Goal: Task Accomplishment & Management: Manage account settings

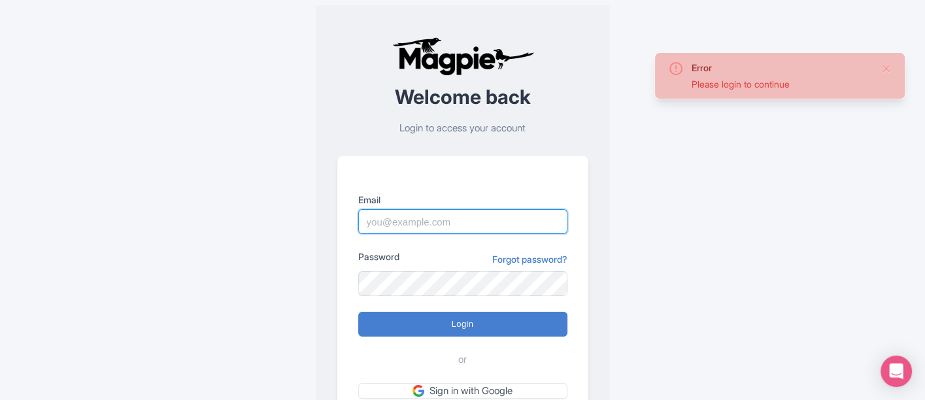
click at [436, 224] on input "Email" at bounding box center [462, 221] width 209 height 25
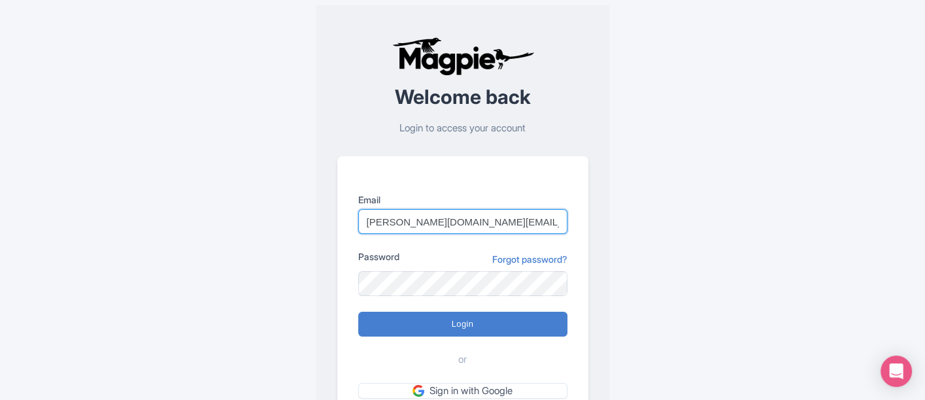
drag, startPoint x: 518, startPoint y: 220, endPoint x: 432, endPoint y: 225, distance: 85.8
click at [432, 225] on input "halley.rogers@hornblower.com" at bounding box center [462, 221] width 209 height 25
type input "[PERSON_NAME][DOMAIN_NAME][EMAIL_ADDRESS][PERSON_NAME][DOMAIN_NAME]"
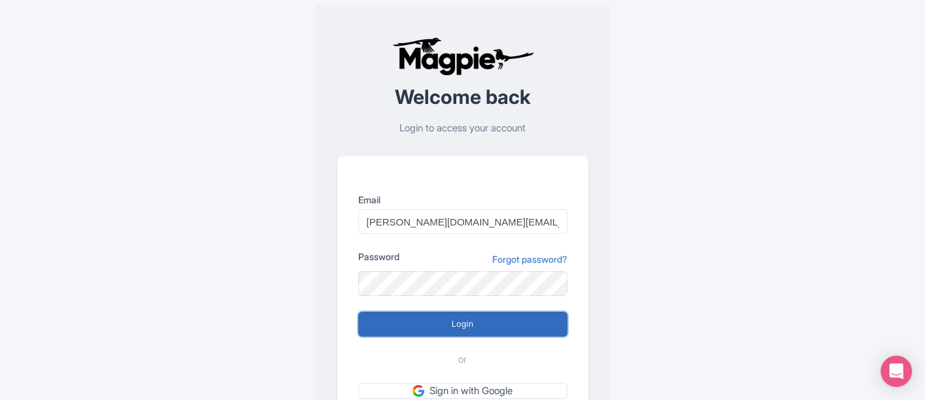
click at [457, 328] on input "Login" at bounding box center [462, 324] width 209 height 25
type input "Logging in..."
click at [445, 317] on input "Login" at bounding box center [462, 324] width 209 height 25
type input "Logging in..."
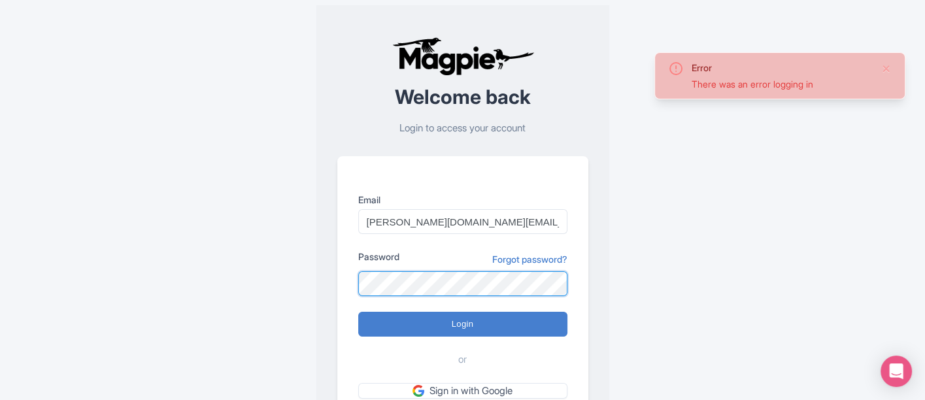
click at [335, 264] on div "Welcome back Login to access your account Email halley.rogers@cityexperiences.c…" at bounding box center [462, 255] width 293 height 500
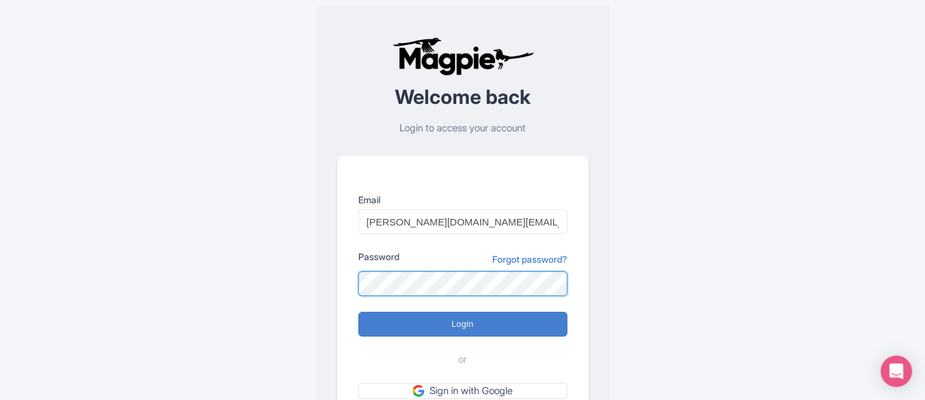
click at [358, 312] on input "Login" at bounding box center [462, 324] width 209 height 25
type input "Logging in..."
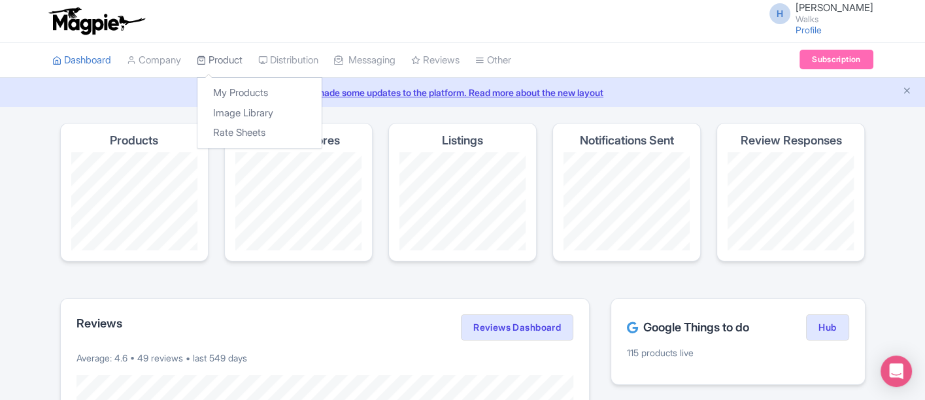
click at [203, 57] on icon at bounding box center [201, 60] width 9 height 9
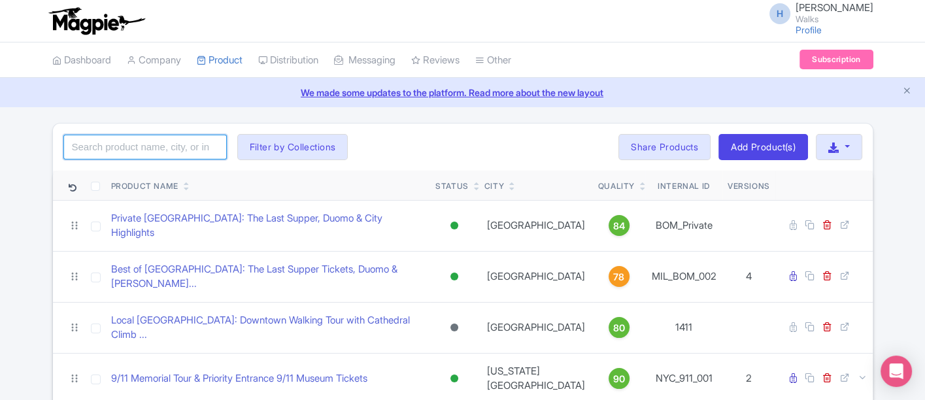
click at [126, 154] on input "search" at bounding box center [144, 147] width 163 height 25
type input "complete vatican"
click button "Search" at bounding box center [0, 0] width 0 height 0
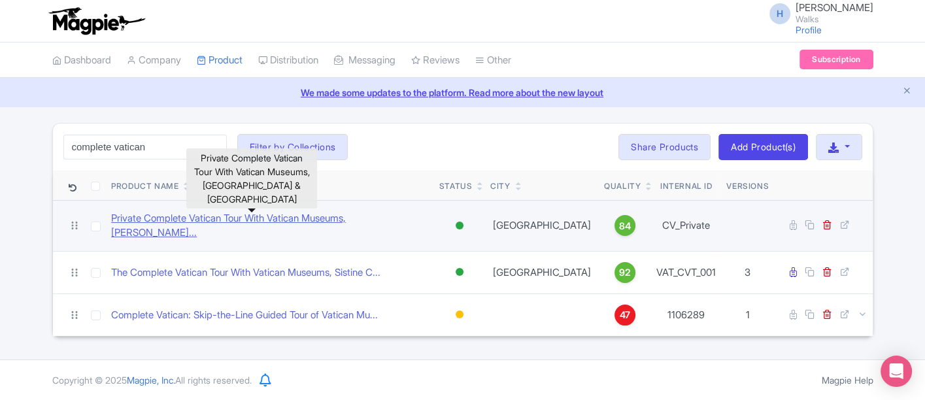
click at [289, 215] on link "Private Complete Vatican Tour With Vatican Museums, [PERSON_NAME]..." at bounding box center [270, 225] width 318 height 29
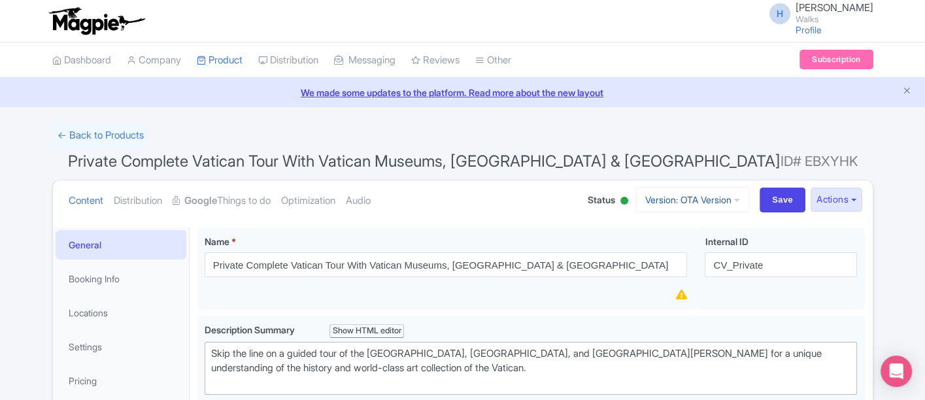
click at [694, 197] on link "Version: OTA Version" at bounding box center [692, 200] width 113 height 26
click at [702, 131] on div "← Back to Products" at bounding box center [462, 136] width 821 height 26
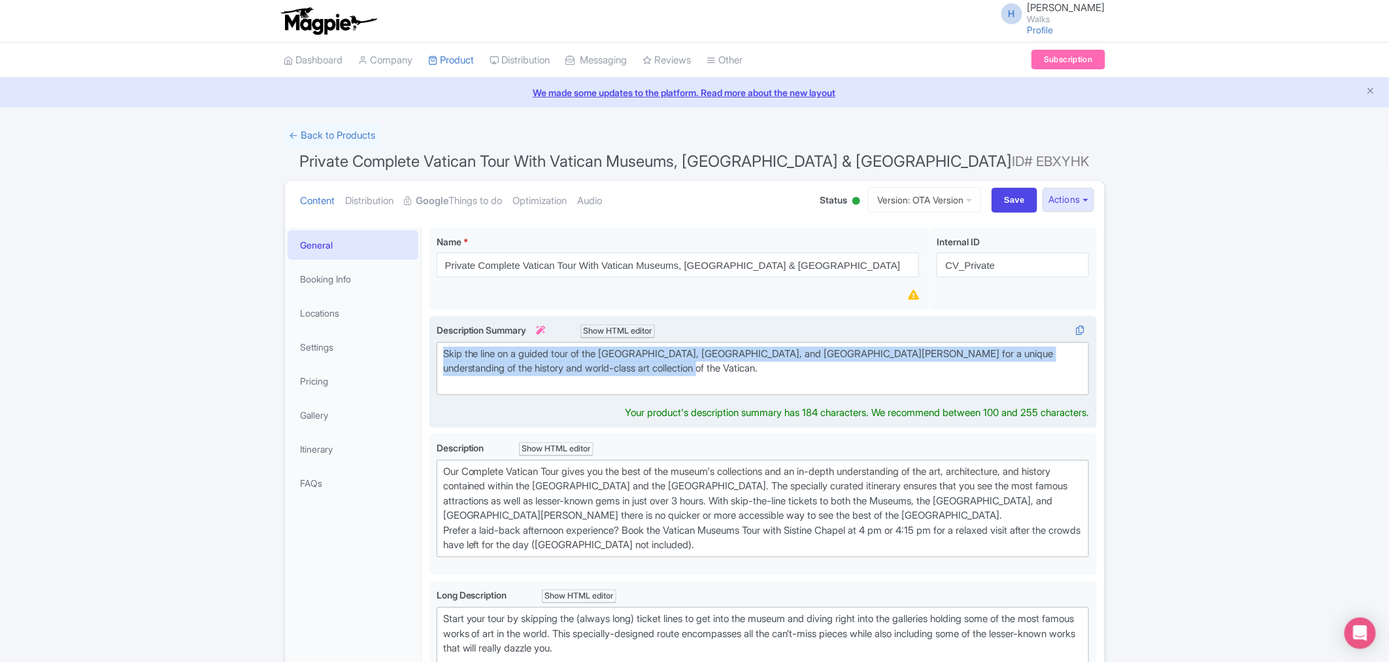
drag, startPoint x: 656, startPoint y: 370, endPoint x: 432, endPoint y: 344, distance: 225.8
click at [432, 344] on div "Skip the line on a guided tour of the Vatican Museums, Sistine Chapel, and St. …" at bounding box center [764, 372] width 668 height 112
type trix-editor "<div>Skip the line on a guided tour of the Vatican Museums, Sistine Chapel, and…"
copy div "Skip the line on a guided tour of the Vatican Museums, Sistine Chapel, and St. …"
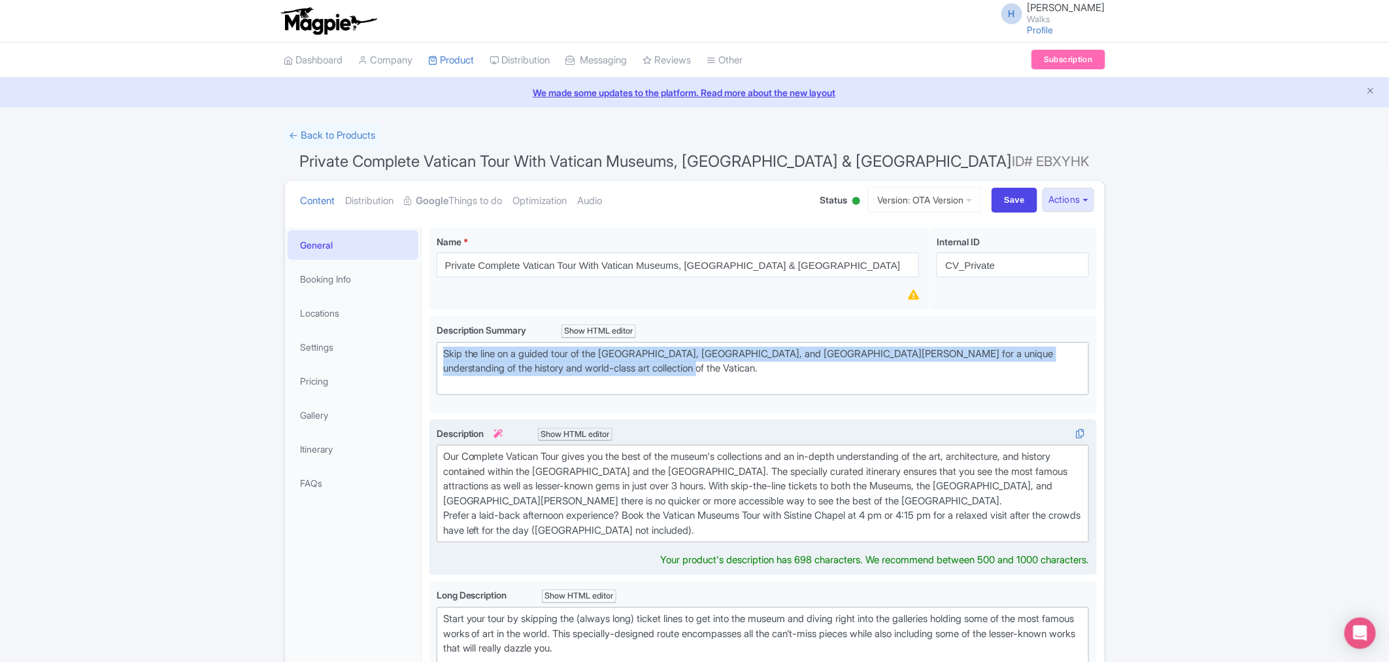
drag, startPoint x: 727, startPoint y: 528, endPoint x: 443, endPoint y: 455, distance: 292.9
click at [443, 400] on div "Our Complete Vatican Tour gives you the best of the museum's collections and an…" at bounding box center [763, 493] width 640 height 88
type trix-editor "<div>Our Complete Vatican Tour gives you the best of the museum's collections a…"
copy div "Our Complete Vatican Tour gives you the best of the museum's collections and an…"
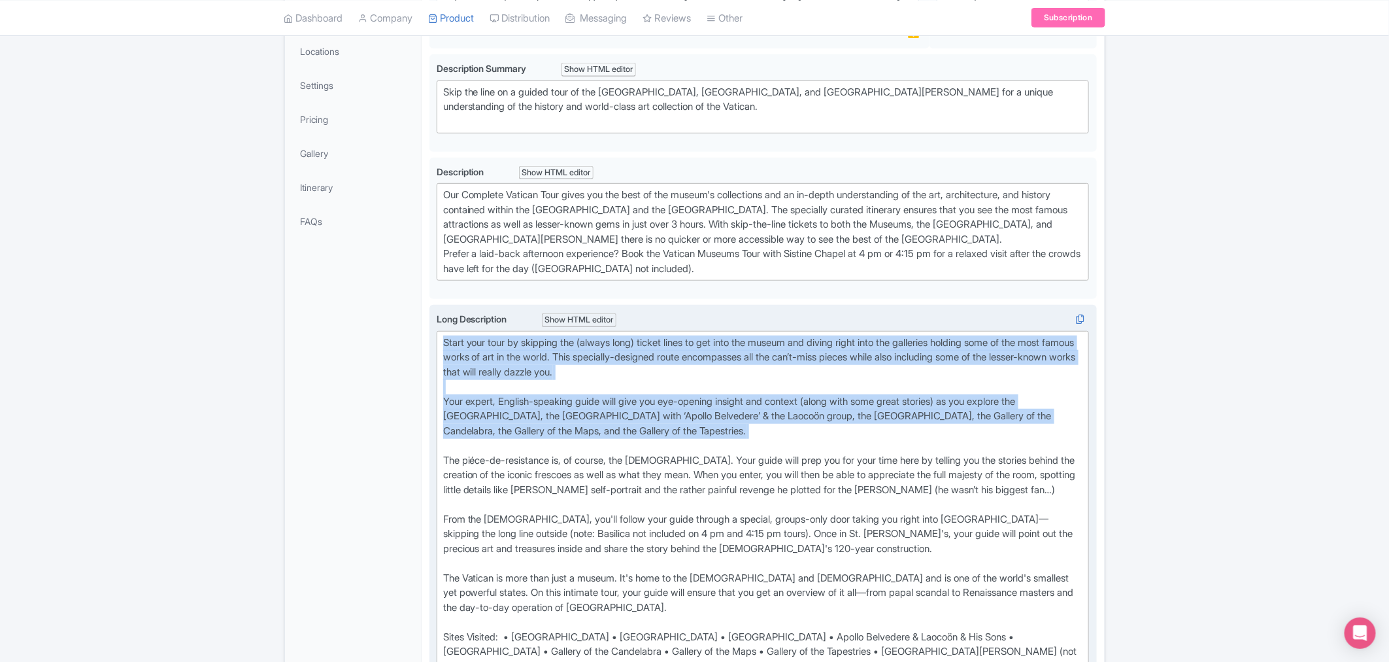
scroll to position [435, 0]
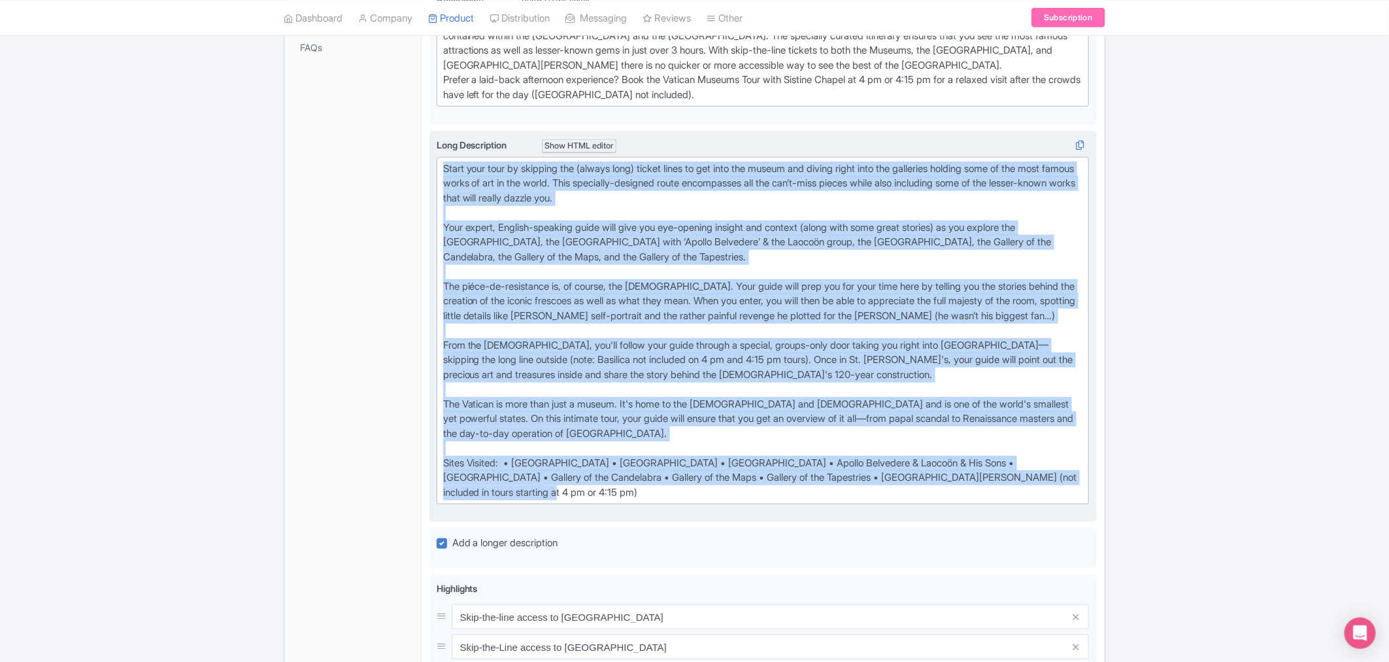
drag, startPoint x: 443, startPoint y: 384, endPoint x: 591, endPoint y: 505, distance: 191.1
click at [591, 400] on div "Long Description i Show HTML editor Bold Italic Strikethrough Link Heading Quot…" at bounding box center [763, 321] width 653 height 366
type trix-editor "<div>Start your tour by skipping the (always long) ticket lines to get into the…"
copy div "Start your tour by skipping the (always long) ticket lines to get into the muse…"
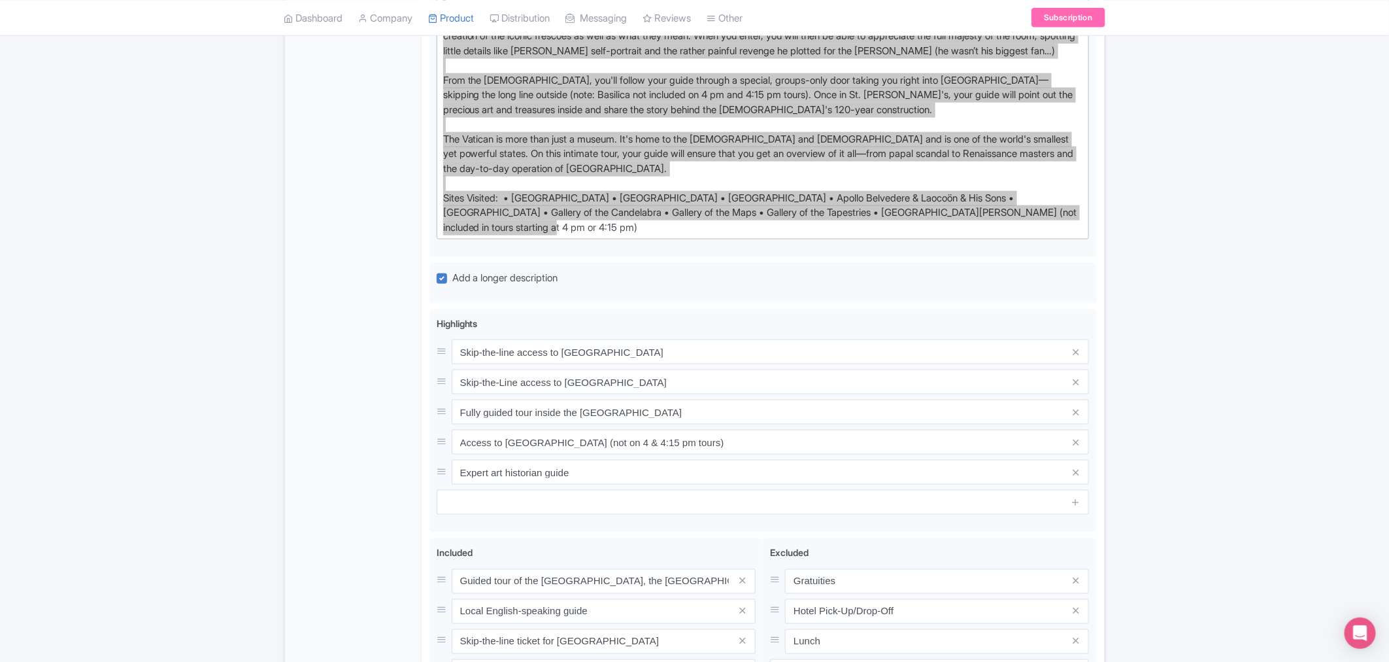
scroll to position [726, 0]
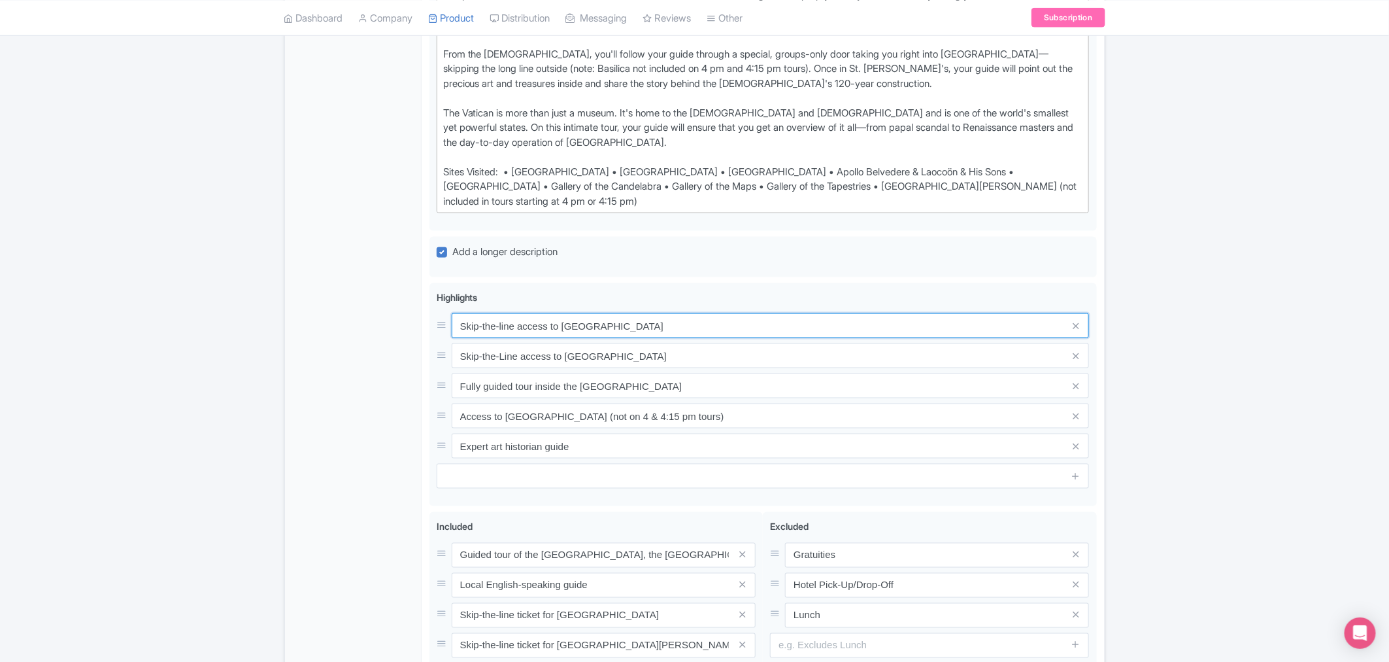
drag, startPoint x: 657, startPoint y: 333, endPoint x: 420, endPoint y: 337, distance: 237.4
click at [420, 337] on div "General Booking Info Locations Settings Pricing Gallery Itinerary FAQs Private …" at bounding box center [695, 141] width 820 height 1297
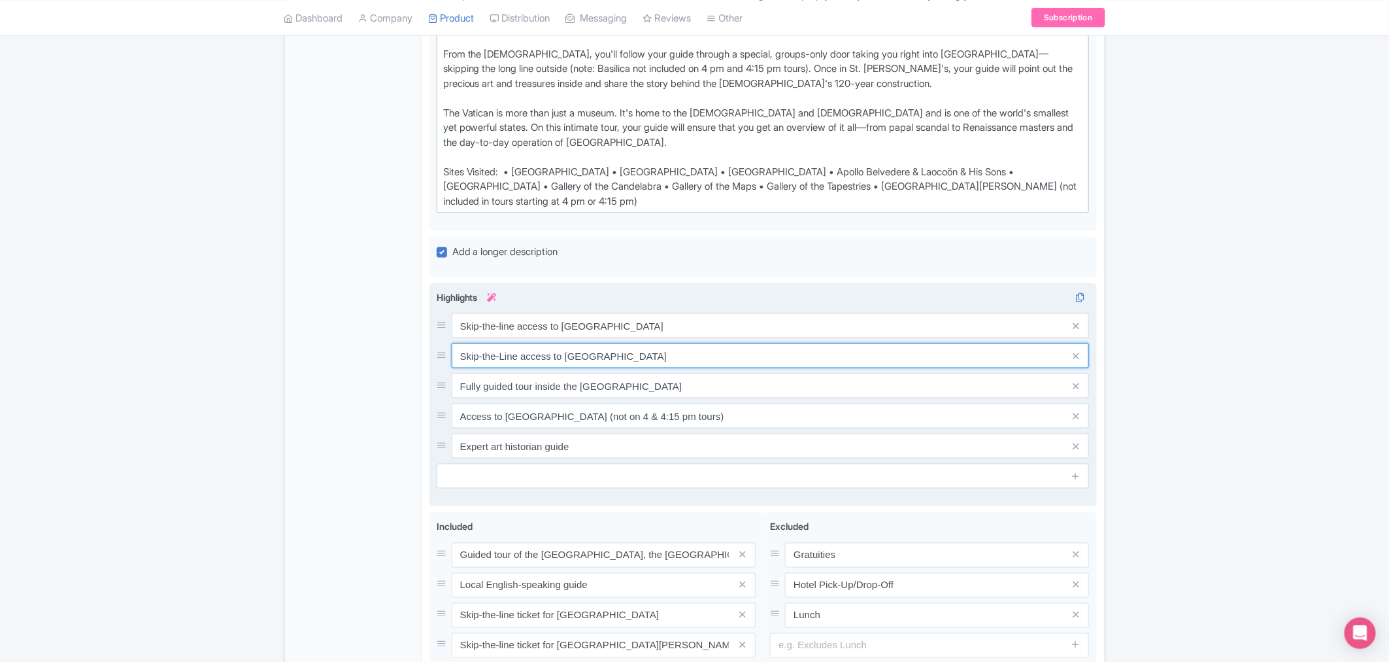
drag, startPoint x: 636, startPoint y: 367, endPoint x: 458, endPoint y: 368, distance: 178.5
click at [456, 368] on input "Skip-the-Line access to Sistine Chapel" at bounding box center [771, 355] width 638 height 25
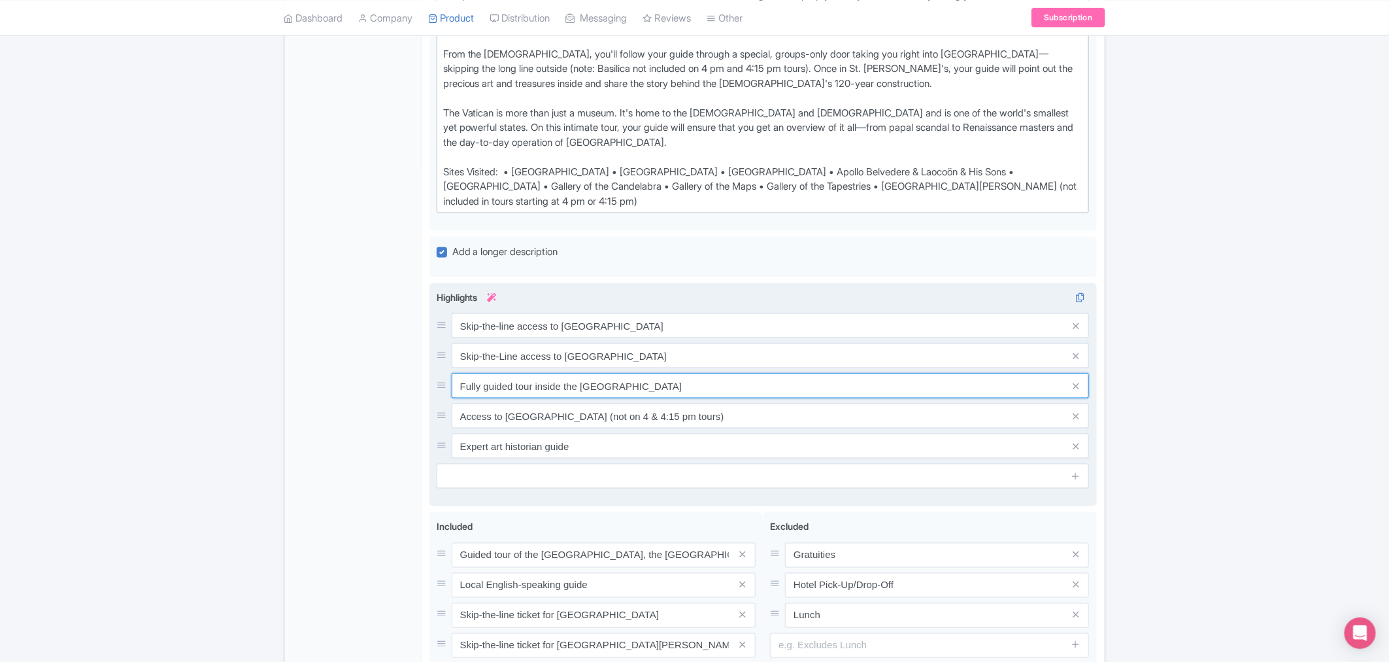
drag, startPoint x: 461, startPoint y: 400, endPoint x: 697, endPoint y: 411, distance: 236.3
click at [697, 398] on input "Fully guided tour inside the Vatican Museums" at bounding box center [771, 385] width 638 height 25
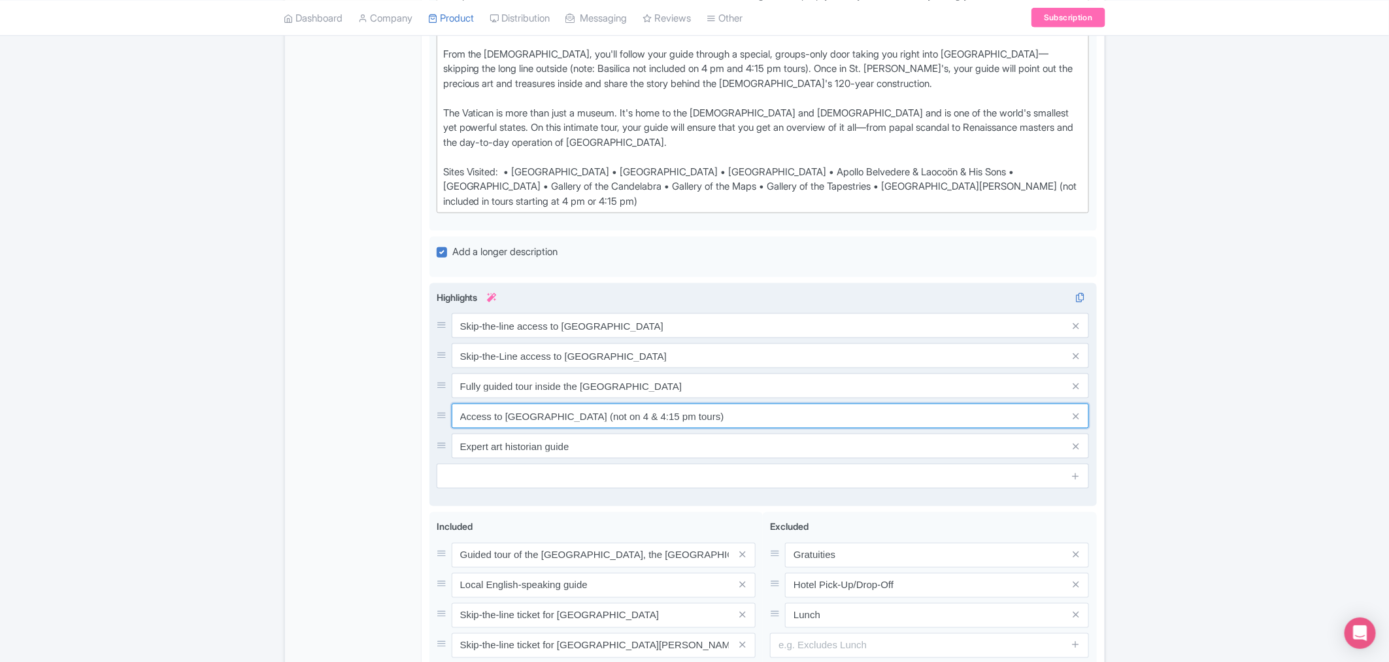
drag, startPoint x: 458, startPoint y: 432, endPoint x: 721, endPoint y: 434, distance: 262.9
click at [721, 400] on input "Access to St. Peter's Basilica (not on 4 & 4:15 pm tours)" at bounding box center [771, 415] width 638 height 25
drag, startPoint x: 460, startPoint y: 460, endPoint x: 597, endPoint y: 466, distance: 136.8
click at [597, 400] on input "Expert art historian guide" at bounding box center [771, 446] width 638 height 25
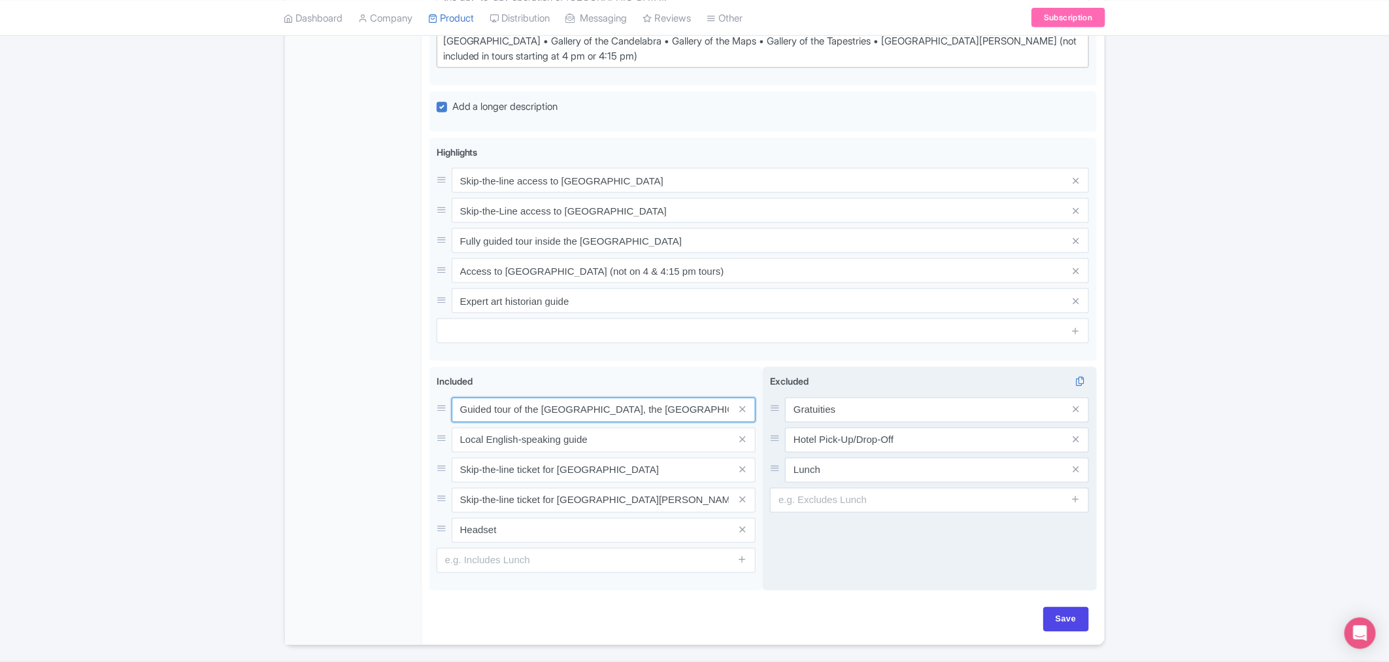
scroll to position [0, 77]
drag, startPoint x: 458, startPoint y: 422, endPoint x: 809, endPoint y: 454, distance: 352.0
click at [809, 400] on div "Guided tour of the Vatican Museums, the Sistine Chapel and St. Peter's Basilica…" at bounding box center [764, 481] width 668 height 229
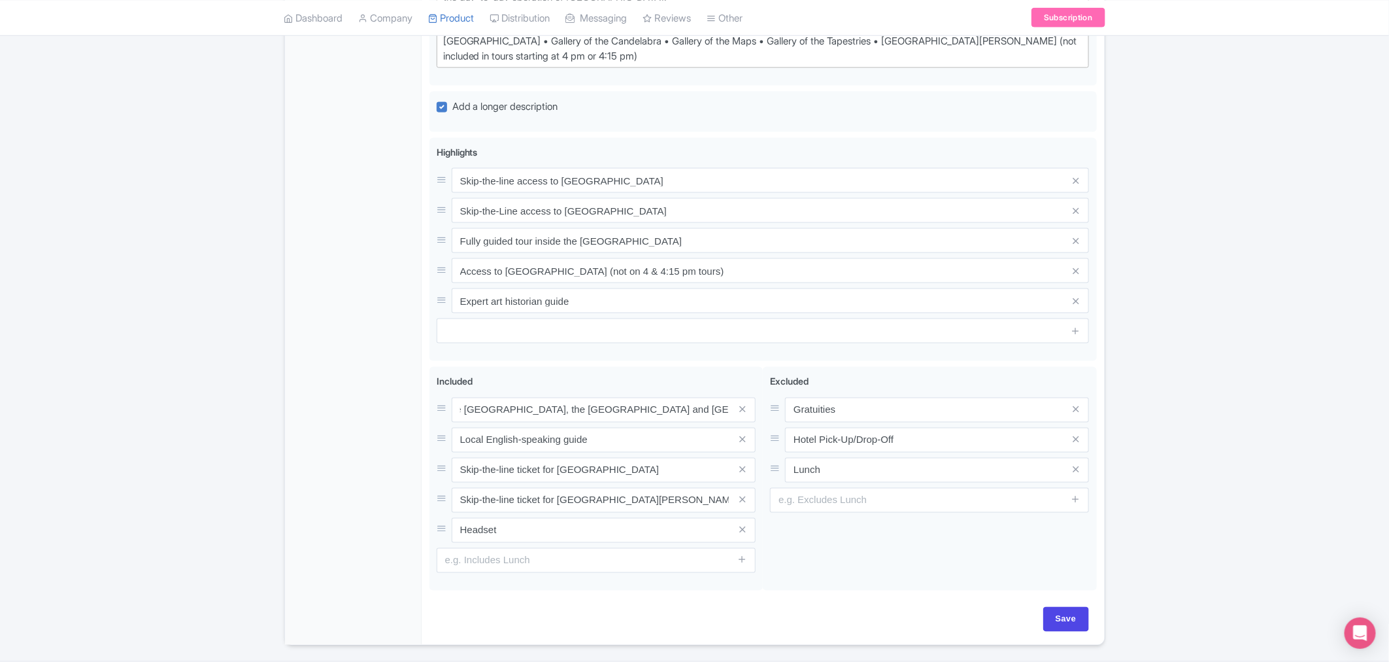
scroll to position [0, 0]
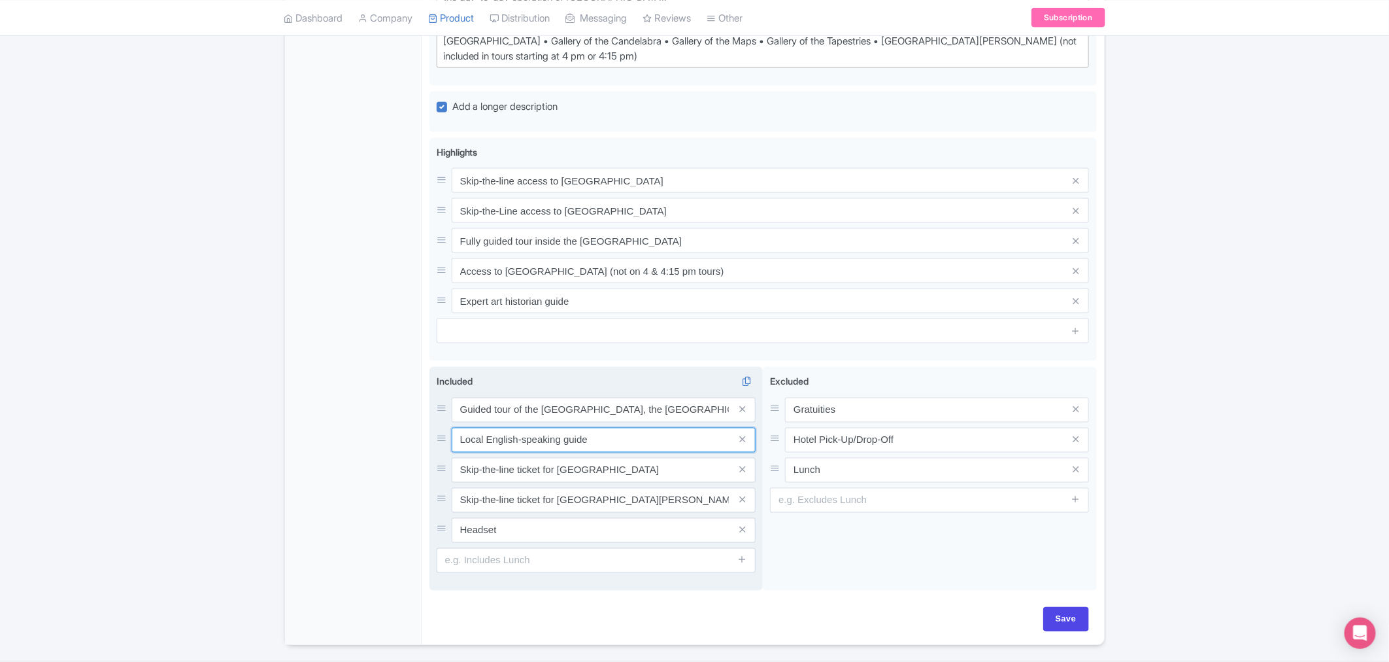
drag, startPoint x: 460, startPoint y: 453, endPoint x: 605, endPoint y: 462, distance: 146.1
click at [605, 400] on input "Local English-speaking guide" at bounding box center [604, 440] width 304 height 25
drag, startPoint x: 458, startPoint y: 487, endPoint x: 675, endPoint y: 490, distance: 216.4
click at [675, 400] on input "Skip-the-line ticket for Vatican Museums" at bounding box center [604, 470] width 304 height 25
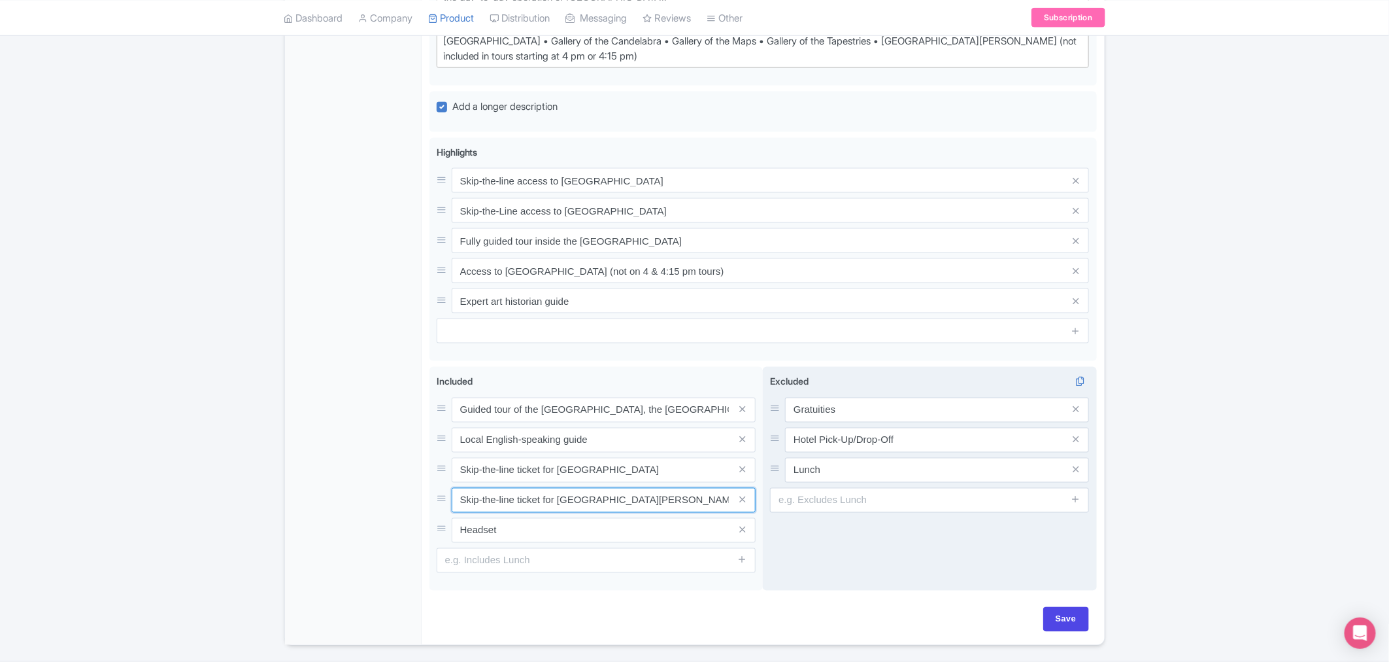
scroll to position [0, 126]
drag, startPoint x: 459, startPoint y: 513, endPoint x: 826, endPoint y: 536, distance: 367.6
click at [826, 400] on div "Guided tour of the Vatican Museums, the Sistine Chapel and St. Peter's Basilica…" at bounding box center [764, 481] width 668 height 229
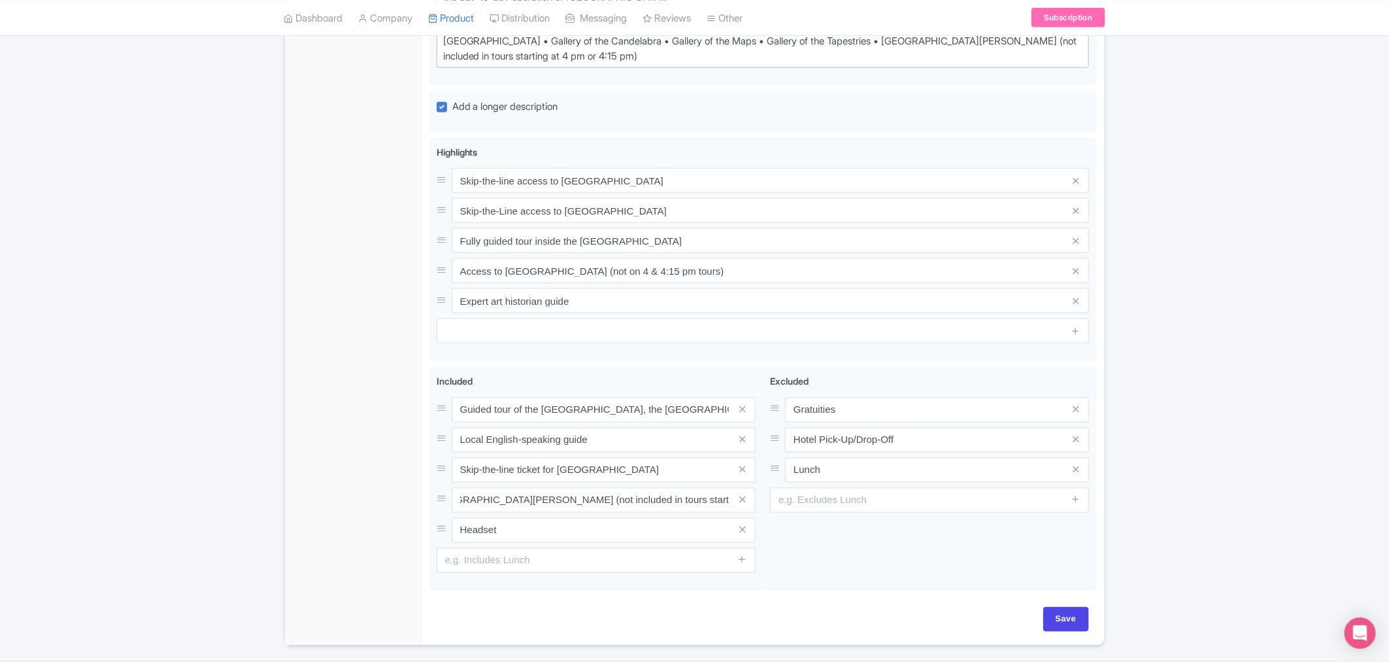
scroll to position [0, 0]
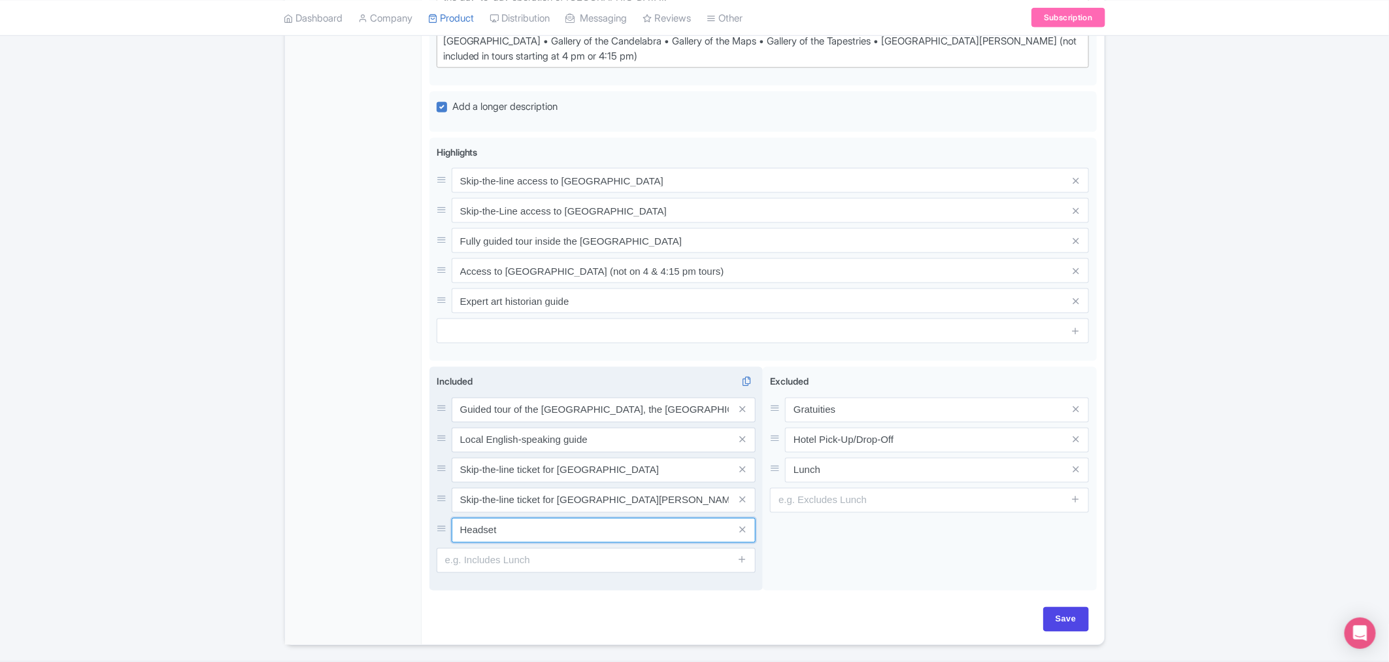
drag, startPoint x: 504, startPoint y: 552, endPoint x: 456, endPoint y: 547, distance: 47.9
click at [456, 400] on input "Headset" at bounding box center [604, 530] width 304 height 25
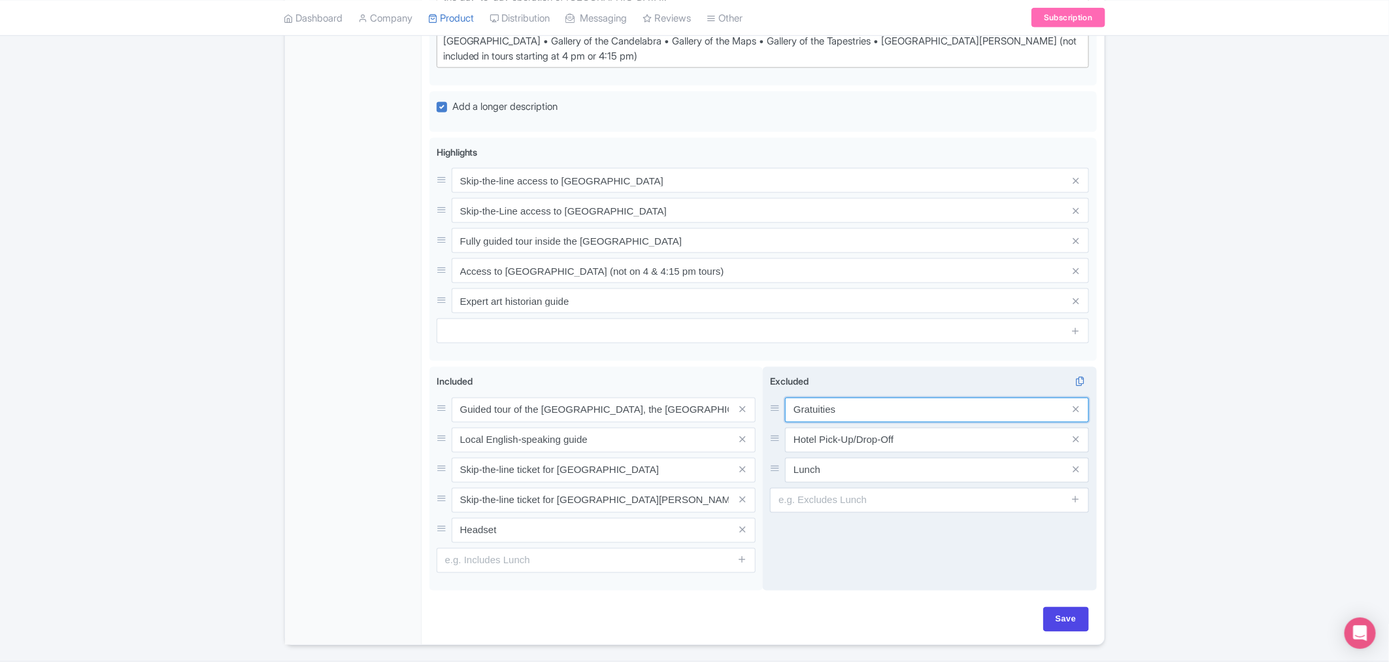
drag, startPoint x: 857, startPoint y: 425, endPoint x: 785, endPoint y: 422, distance: 72.6
click at [785, 400] on div "Gratuities" at bounding box center [929, 410] width 319 height 25
drag, startPoint x: 796, startPoint y: 452, endPoint x: 932, endPoint y: 456, distance: 135.4
click at [925, 400] on input "Hotel Pick-Up/Drop-Off" at bounding box center [937, 440] width 304 height 25
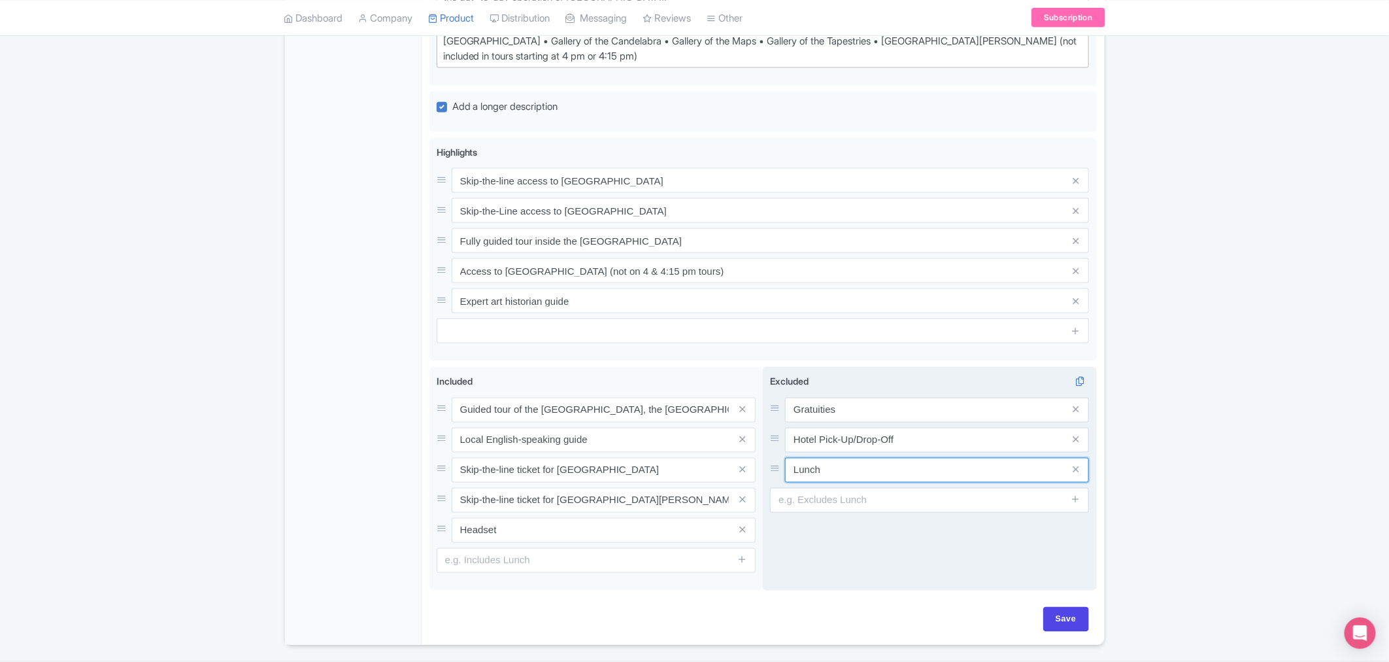
drag, startPoint x: 795, startPoint y: 486, endPoint x: 844, endPoint y: 487, distance: 49.1
click at [844, 400] on input "Lunch" at bounding box center [937, 470] width 304 height 25
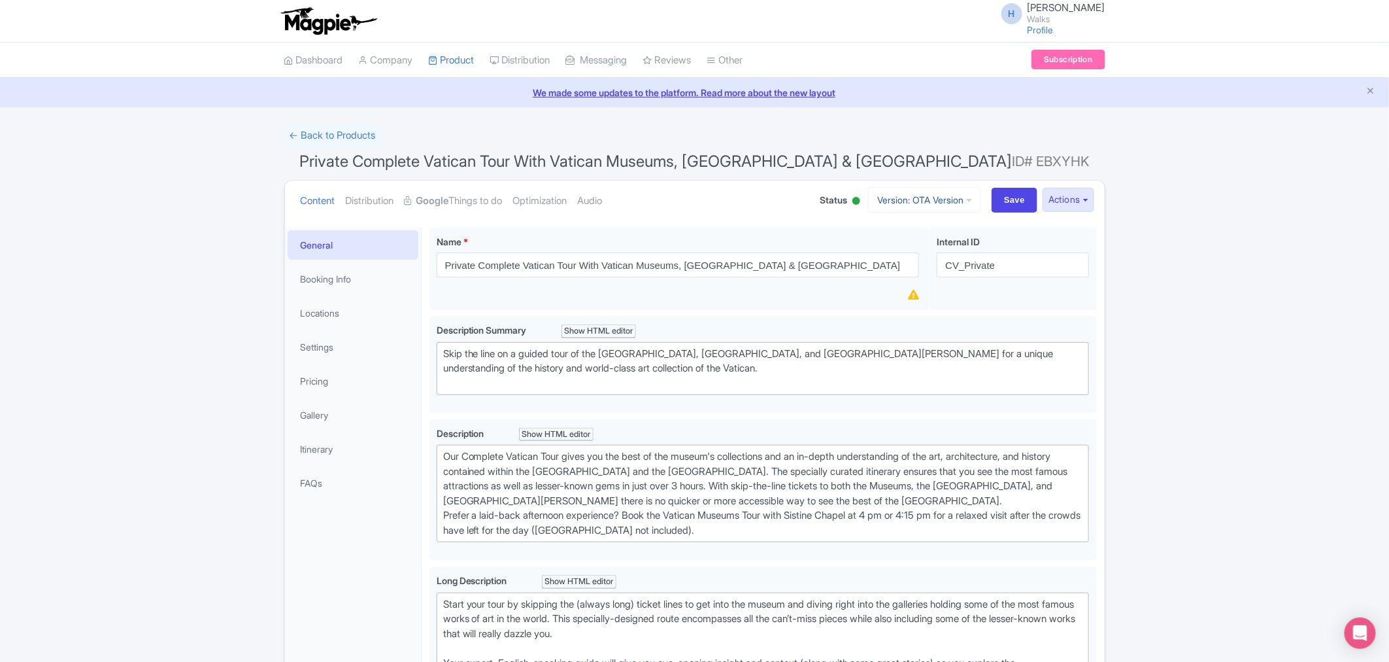
click at [925, 192] on link "Version: OTA Version" at bounding box center [924, 200] width 113 height 26
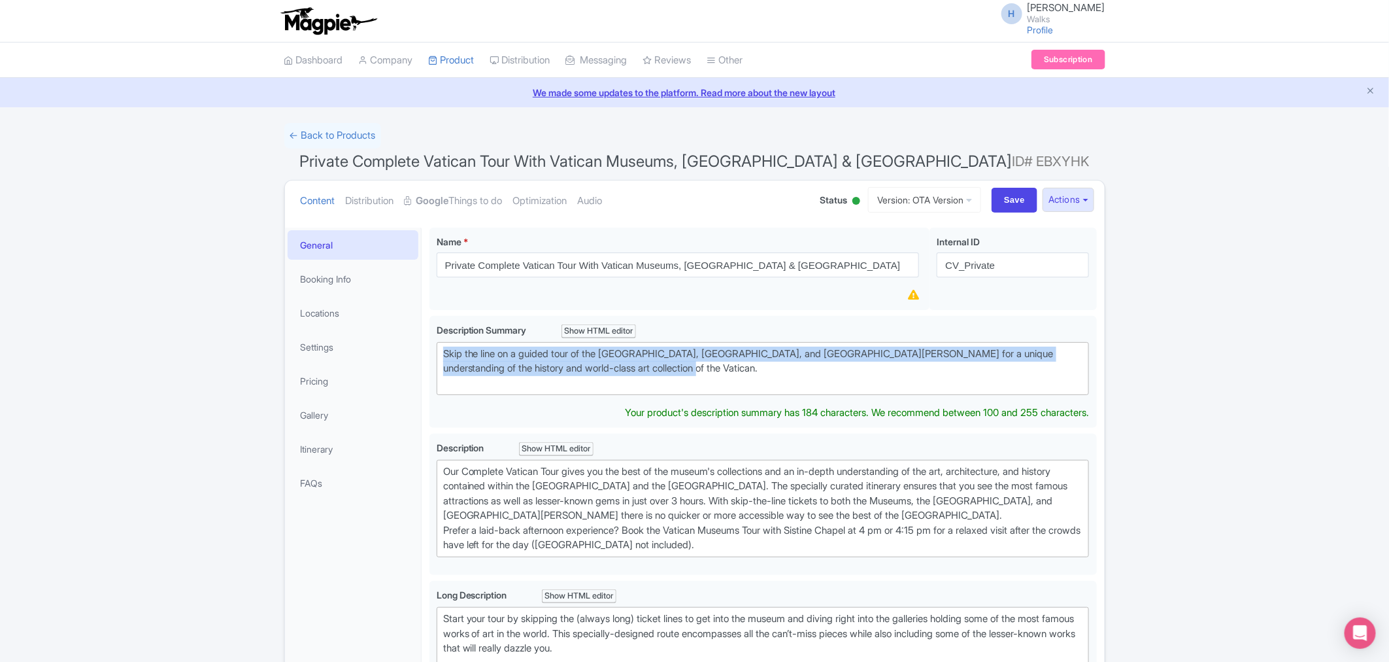
drag, startPoint x: 624, startPoint y: 364, endPoint x: 427, endPoint y: 343, distance: 197.9
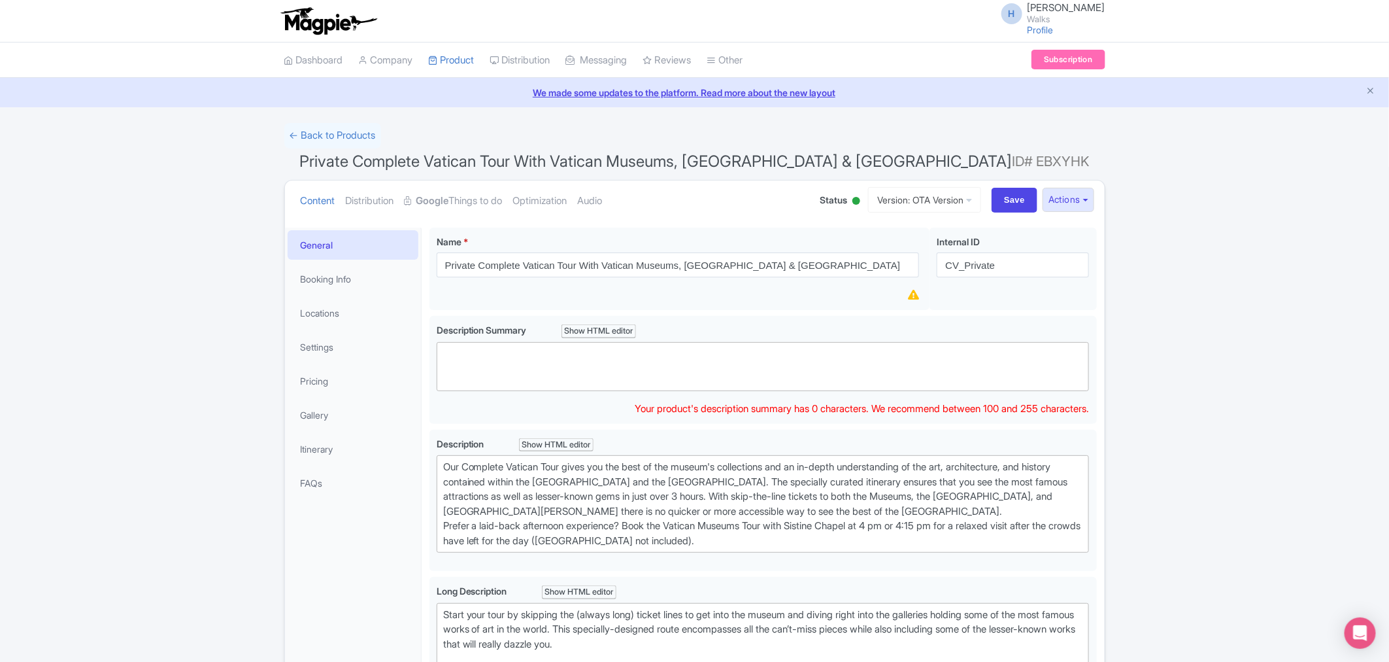
paste trix-editor "&nbsp;Skip the lines for a private tour of the Vatican Museums, Sistine Chapel,…"
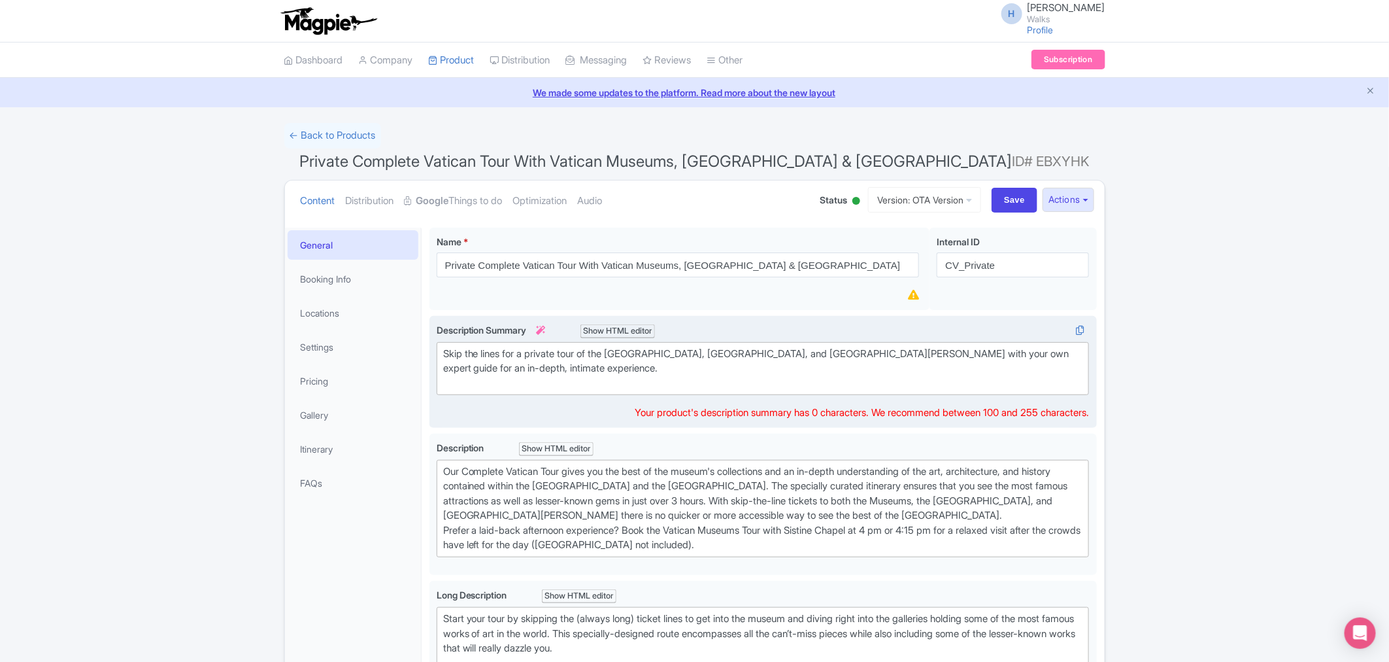
click at [448, 352] on div "Skip the lines for a private tour of the Vatican Museums, Sistine Chapel, and S…" at bounding box center [763, 369] width 640 height 44
drag, startPoint x: 536, startPoint y: 350, endPoint x: 566, endPoint y: 349, distance: 30.1
click at [566, 349] on div "Skip the lines for a private tour of the Vatican Museums, Sistine Chapel, and S…" at bounding box center [763, 369] width 640 height 44
click at [917, 354] on div "Skip the lines for a tour of the Vatican Museums, Sistine Chapel, and St. Peter…" at bounding box center [763, 369] width 640 height 44
click at [572, 375] on div "Skip the lines for a tour of the Vatican Museums, Sistine Chapel, and St. Peter…" at bounding box center [763, 369] width 640 height 44
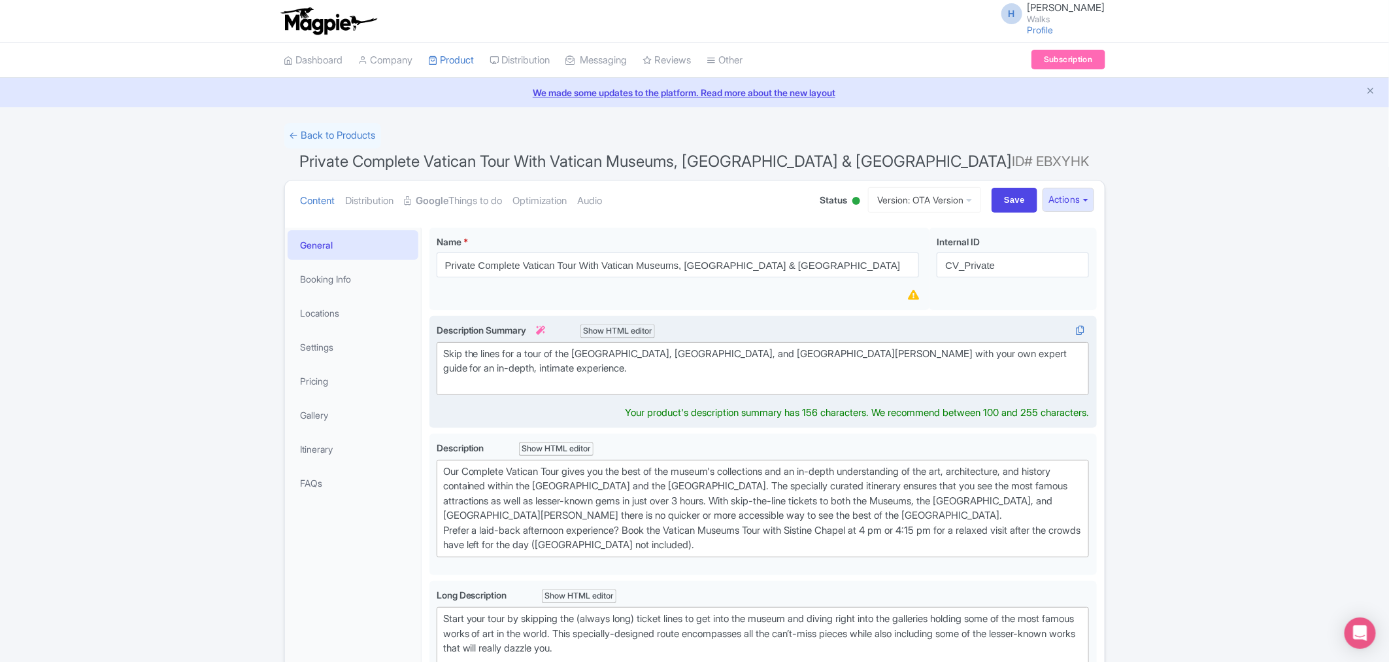
click at [534, 382] on div "Skip the lines for a tour of the Vatican Museums, Sistine Chapel, and St. Peter…" at bounding box center [763, 369] width 640 height 44
drag, startPoint x: 851, startPoint y: 353, endPoint x: 972, endPoint y: 360, distance: 121.8
click at [925, 360] on div "Skip the lines for a tour of the Vatican Museums, Sistine Chapel, and St. Peter…" at bounding box center [763, 369] width 640 height 44
click at [925, 351] on div "Skip the lines for a tour of the Vatican Museums, Sistine Chapel, and St. Peter…" at bounding box center [763, 361] width 640 height 29
drag, startPoint x: 919, startPoint y: 354, endPoint x: 964, endPoint y: 354, distance: 44.5
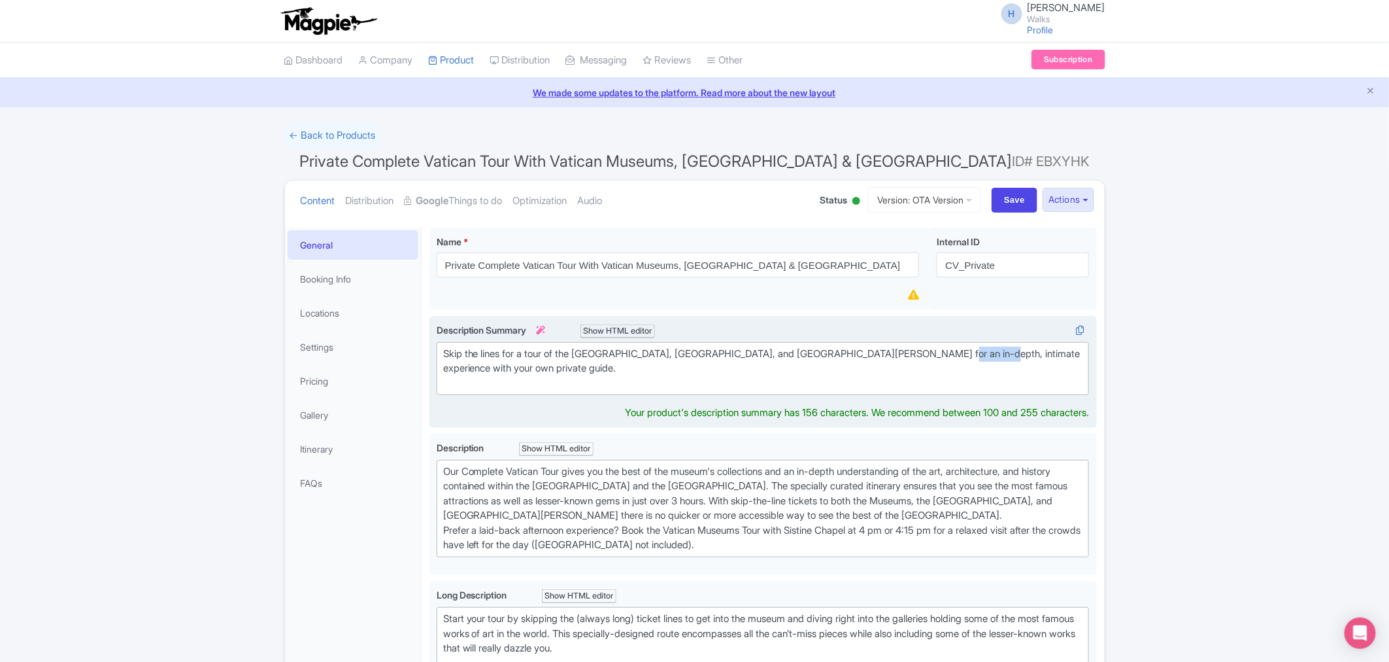
click at [925, 354] on div "Skip the lines for a tour of the Vatican Museums, Sistine Chapel, and St. Peter…" at bounding box center [763, 369] width 640 height 44
type trix-editor "<div>Skip the lines for a tour of the Vatican Museums, Sistine Chapel, and St. …"
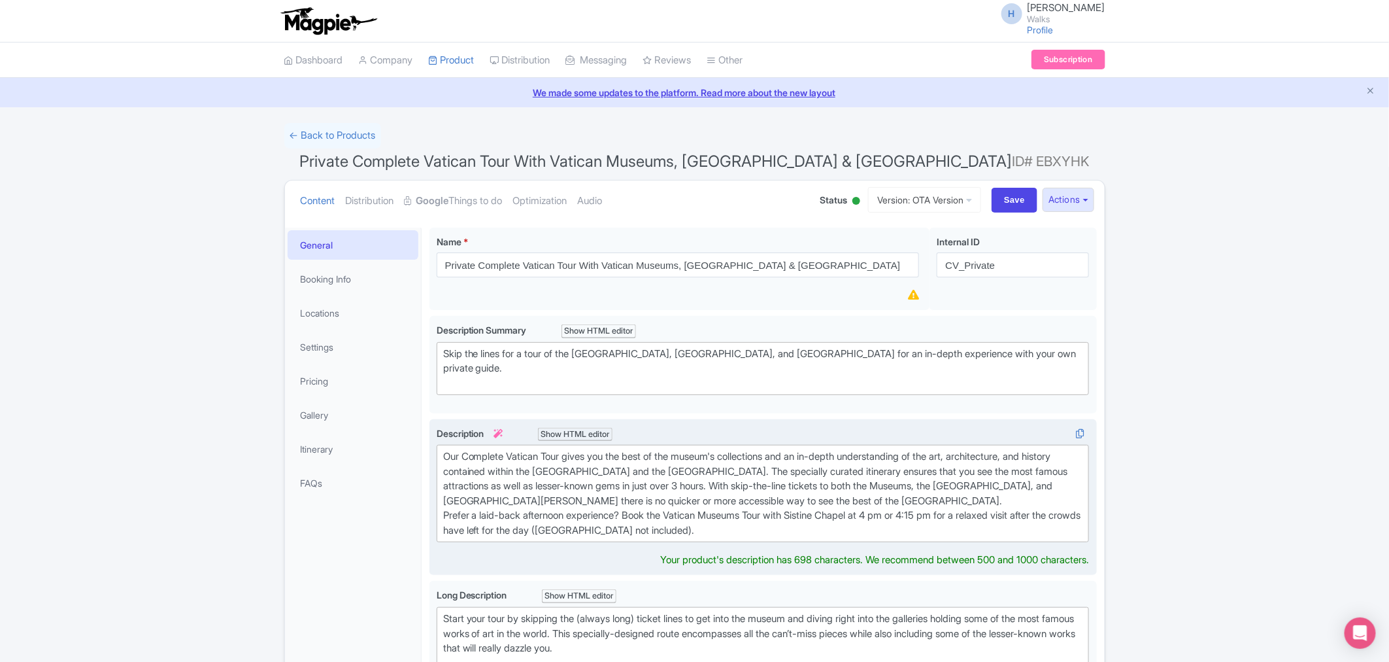
drag, startPoint x: 773, startPoint y: 526, endPoint x: 435, endPoint y: 458, distance: 344.2
click at [435, 400] on div "Our Complete Vatican Tour gives you the best of the museum's collections and an…" at bounding box center [764, 497] width 668 height 157
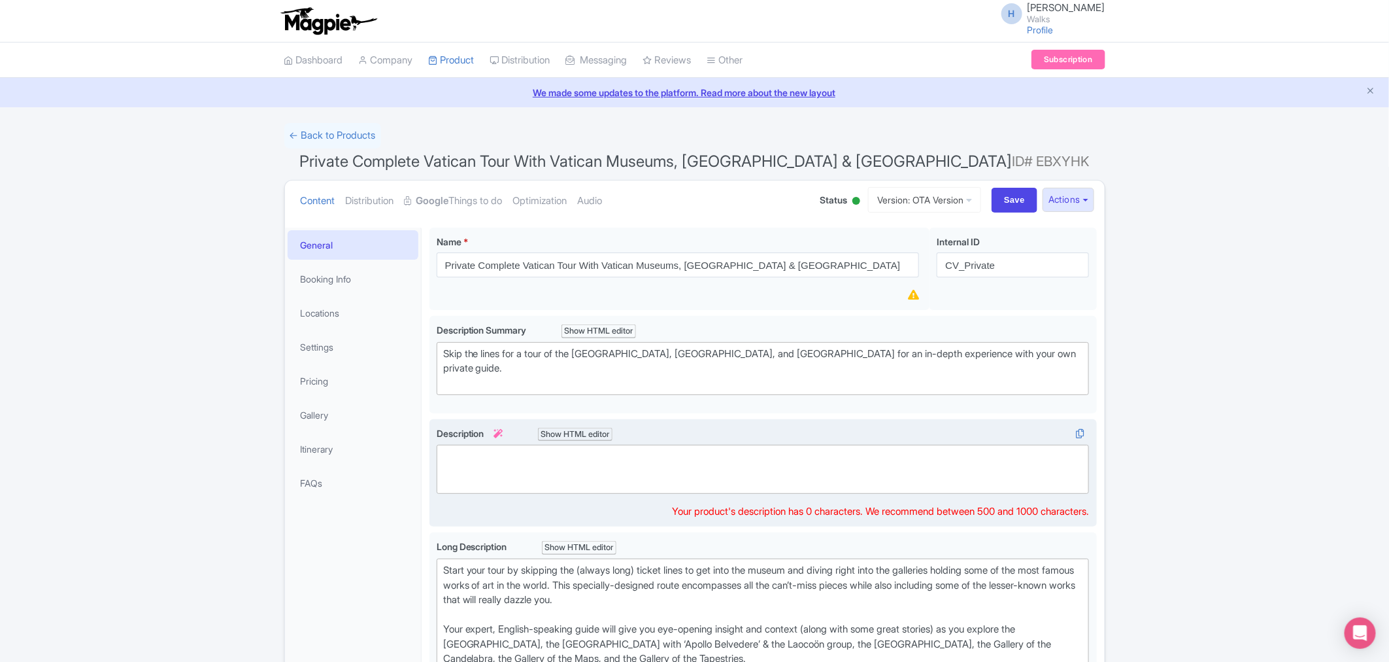
paste trix-editor "<div>&nbsp;Experience the Vatican as it was meant to be seen—without the stress…"
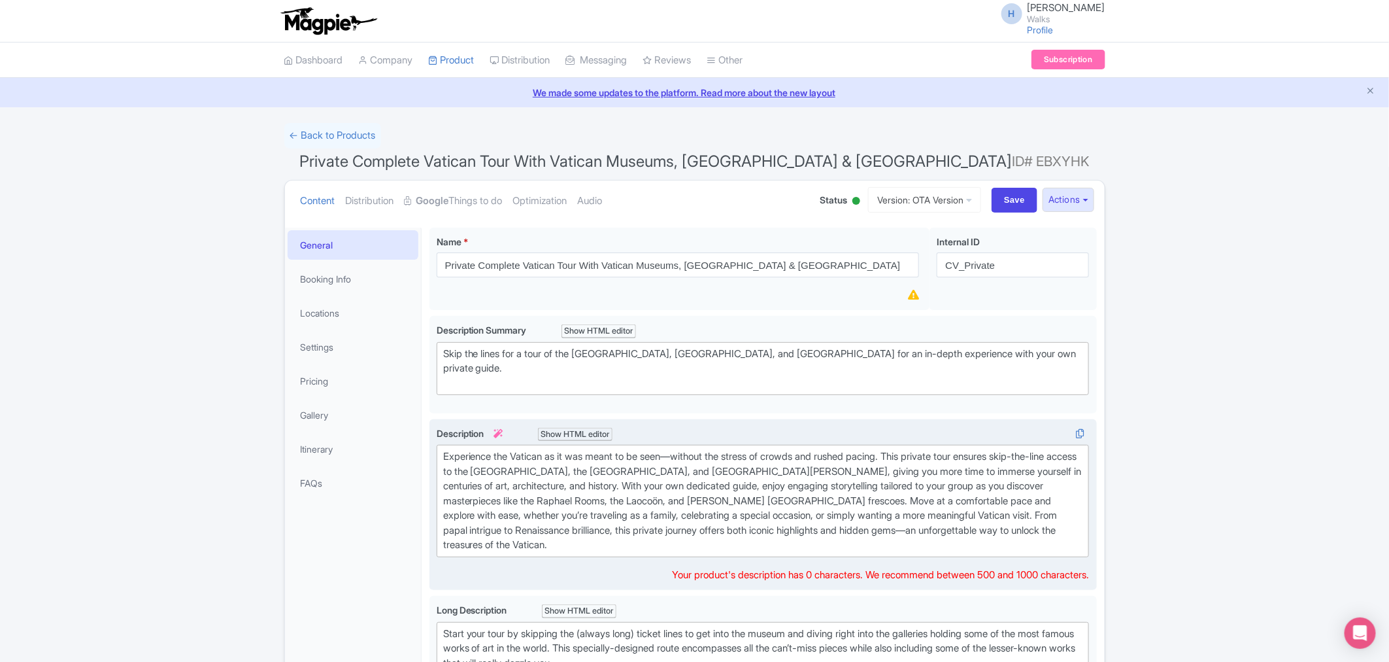
click at [446, 400] on div "Experience the Vatican as it was meant to be seen—without the stress of crowds …" at bounding box center [763, 500] width 640 height 103
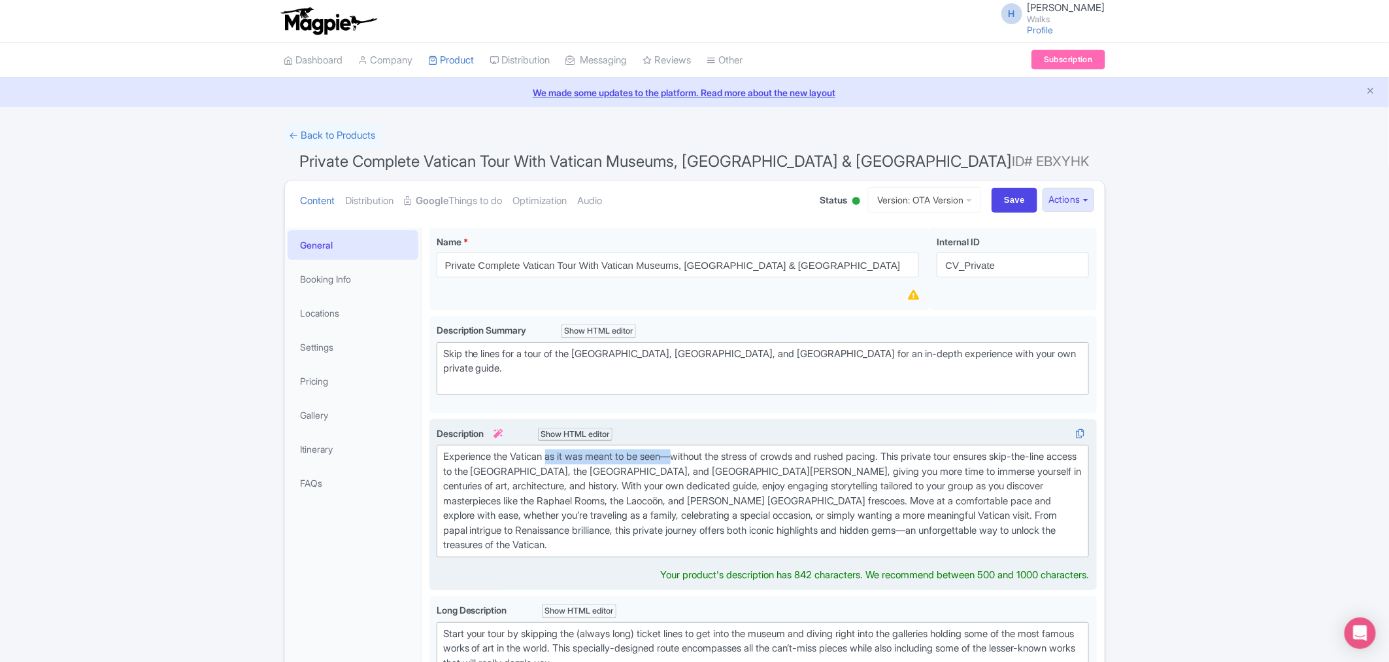
drag, startPoint x: 553, startPoint y: 453, endPoint x: 687, endPoint y: 455, distance: 134.7
click at [687, 400] on div "Experience the Vatican as it was meant to be seen—without the stress of crowds …" at bounding box center [763, 500] width 640 height 103
drag, startPoint x: 685, startPoint y: 454, endPoint x: 930, endPoint y: 456, distance: 244.5
click at [925, 400] on div "Experience the Vatican with just you and your guide without the stress of crowd…" at bounding box center [763, 500] width 640 height 103
click at [798, 400] on div "Experience the Vatican with just you and your guide without the stress of crowd…" at bounding box center [763, 500] width 640 height 103
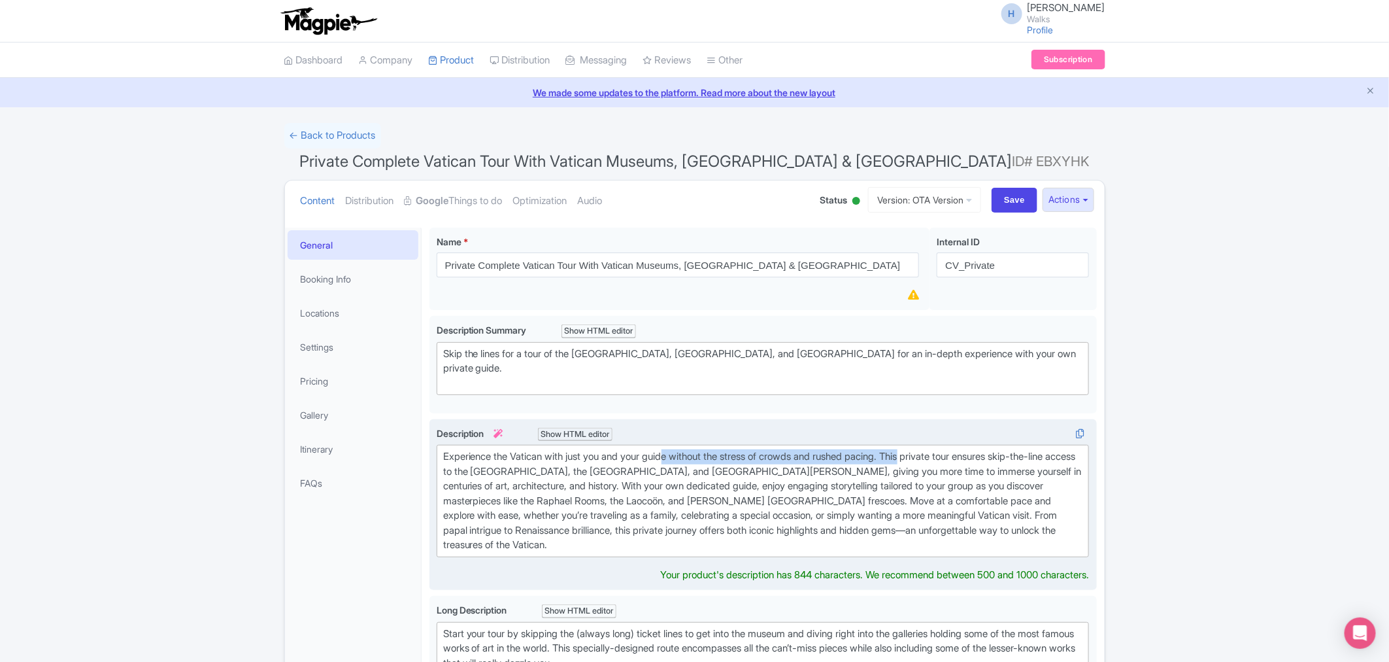
drag, startPoint x: 679, startPoint y: 456, endPoint x: 930, endPoint y: 453, distance: 251.1
click at [925, 400] on div "Experience the Vatican with just you and your guide without the stress of crowd…" at bounding box center [763, 500] width 640 height 103
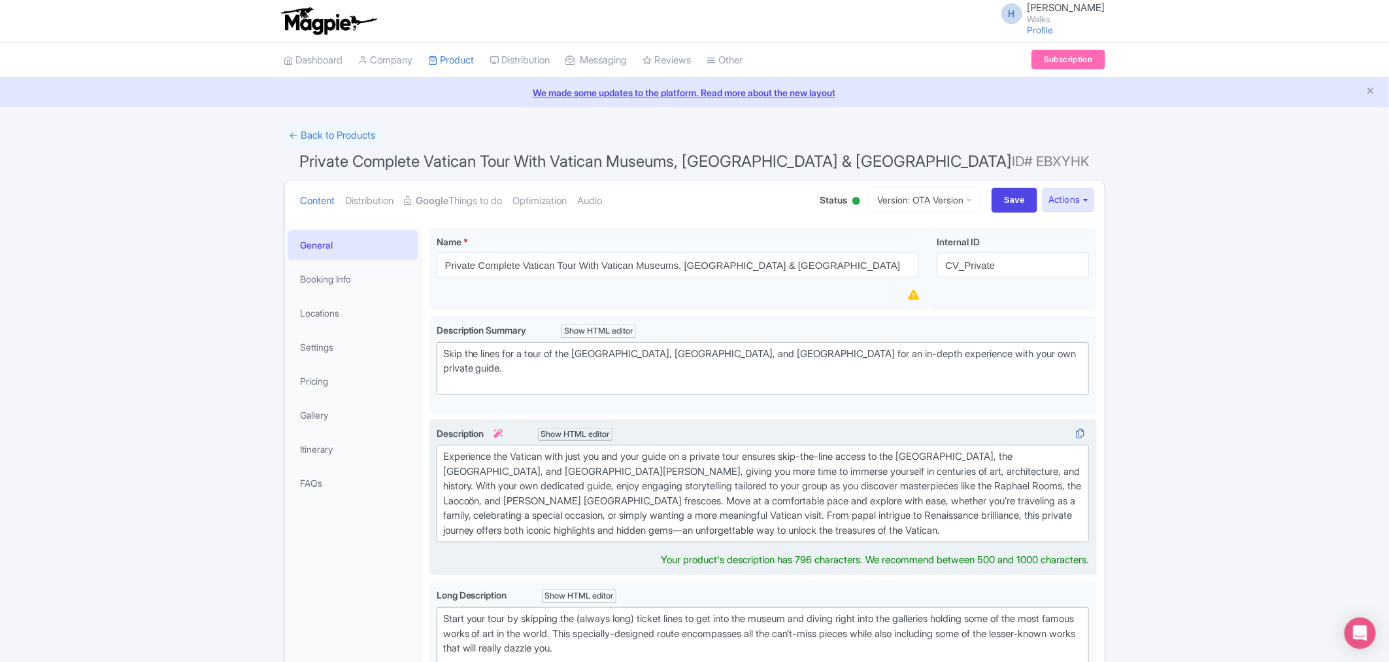
click at [762, 400] on div "Experience the Vatican with just you and your guide on a private tour ensures s…" at bounding box center [763, 493] width 640 height 88
click at [624, 400] on div "Experience the Vatican with just you and your guide on a private tour that ensu…" at bounding box center [763, 493] width 640 height 88
drag, startPoint x: 624, startPoint y: 471, endPoint x: 1021, endPoint y: 464, distance: 397.0
click at [925, 400] on div "Experience the Vatican with just you and your guide on a private tour that ensu…" at bounding box center [763, 493] width 640 height 88
drag, startPoint x: 925, startPoint y: 497, endPoint x: 977, endPoint y: 502, distance: 51.9
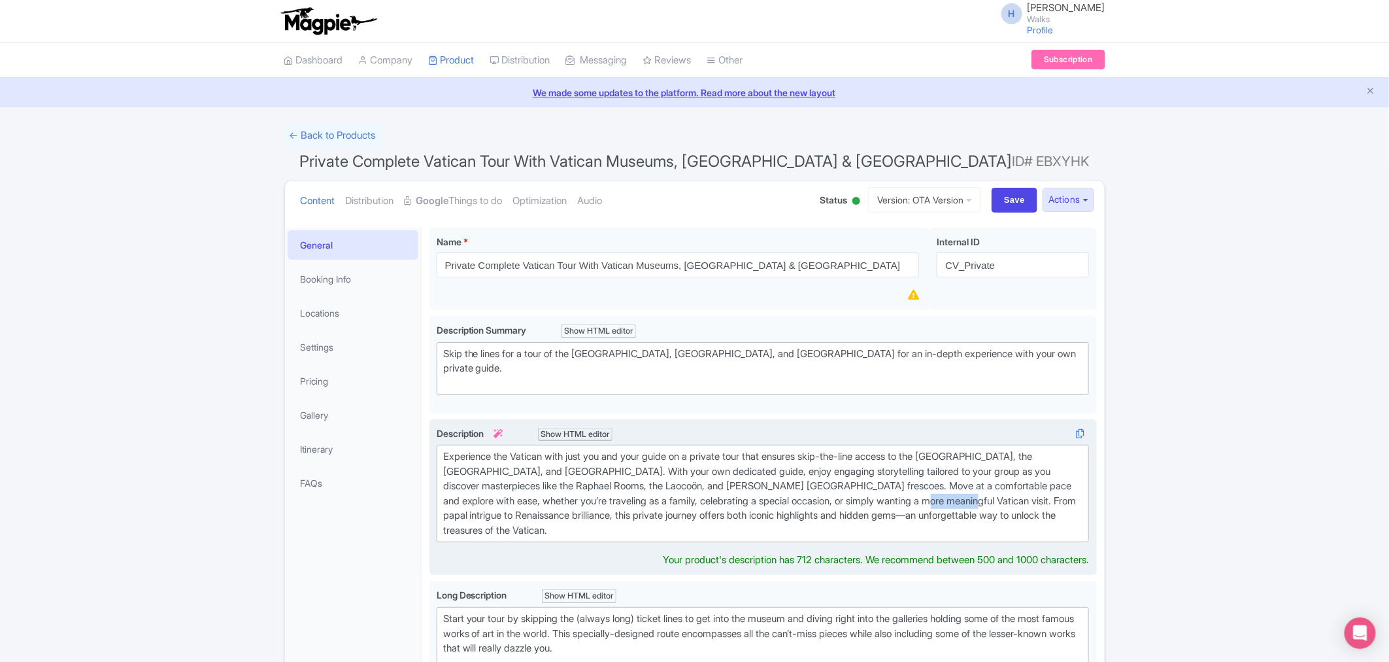
click at [925, 400] on div "Experience the Vatican with just you and your guide on a private tour that ensu…" at bounding box center [763, 493] width 640 height 88
click at [728, 400] on div "Experience the Vatican with just you and your guide on a private tour that ensu…" at bounding box center [763, 493] width 640 height 88
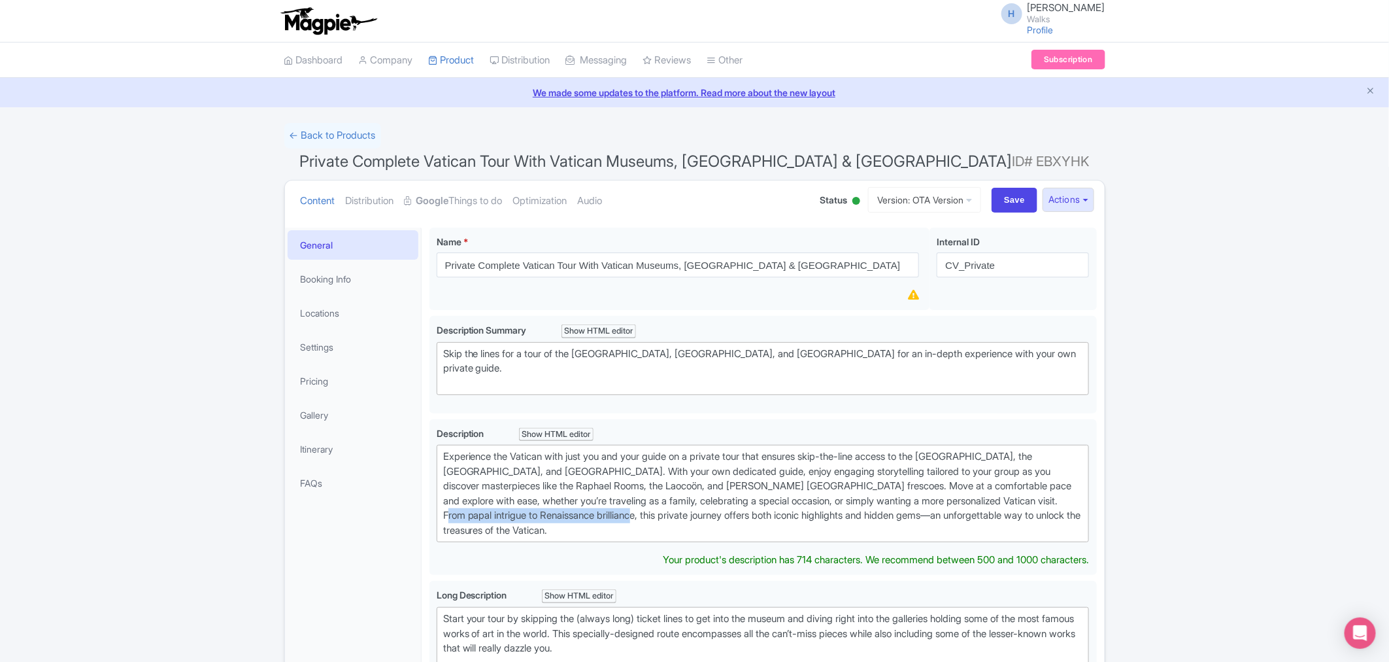
drag, startPoint x: 632, startPoint y: 514, endPoint x: 407, endPoint y: 512, distance: 224.9
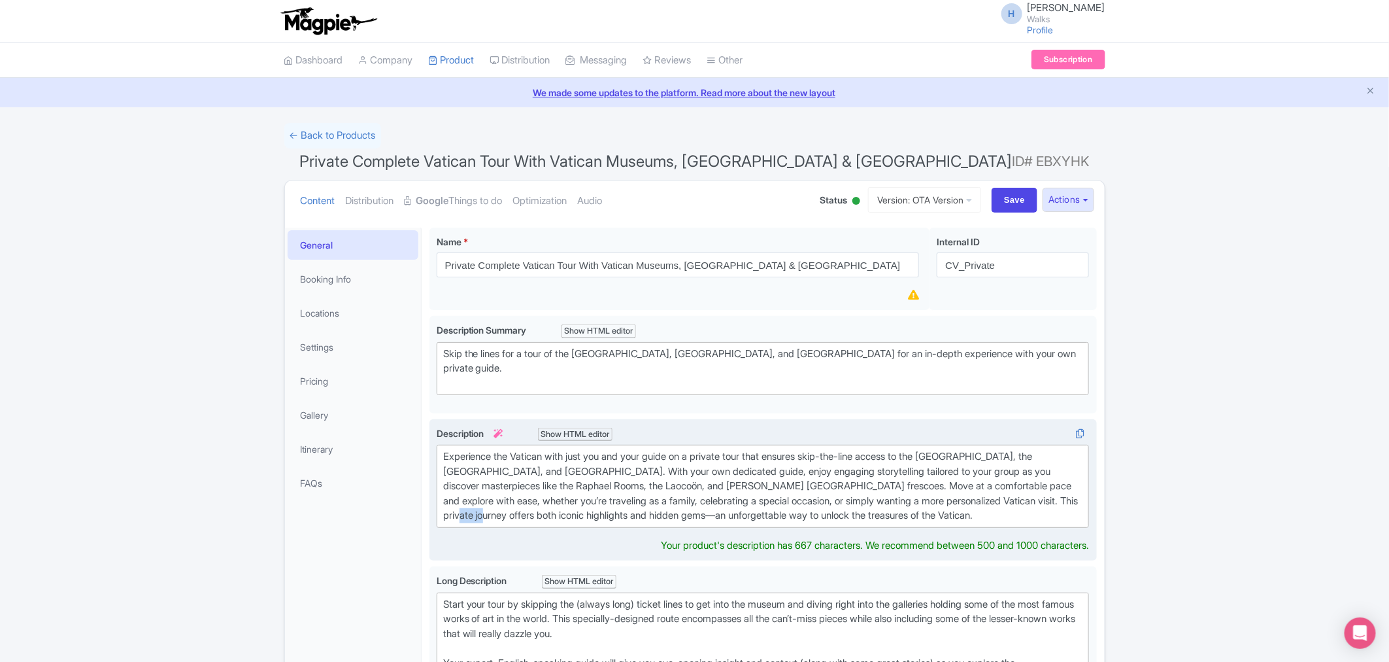
drag, startPoint x: 509, startPoint y: 517, endPoint x: 477, endPoint y: 517, distance: 31.4
click at [477, 400] on div "Experience the Vatican with just you and your guide on a private tour that ensu…" at bounding box center [763, 486] width 640 height 74
click at [532, 400] on div "Experience the Vatican with just you and your guide on a private tour that ensu…" at bounding box center [763, 486] width 640 height 74
drag, startPoint x: 605, startPoint y: 513, endPoint x: 576, endPoint y: 517, distance: 29.0
click at [576, 400] on div "Experience the Vatican with just you and your guide on a private tour that ensu…" at bounding box center [763, 486] width 640 height 74
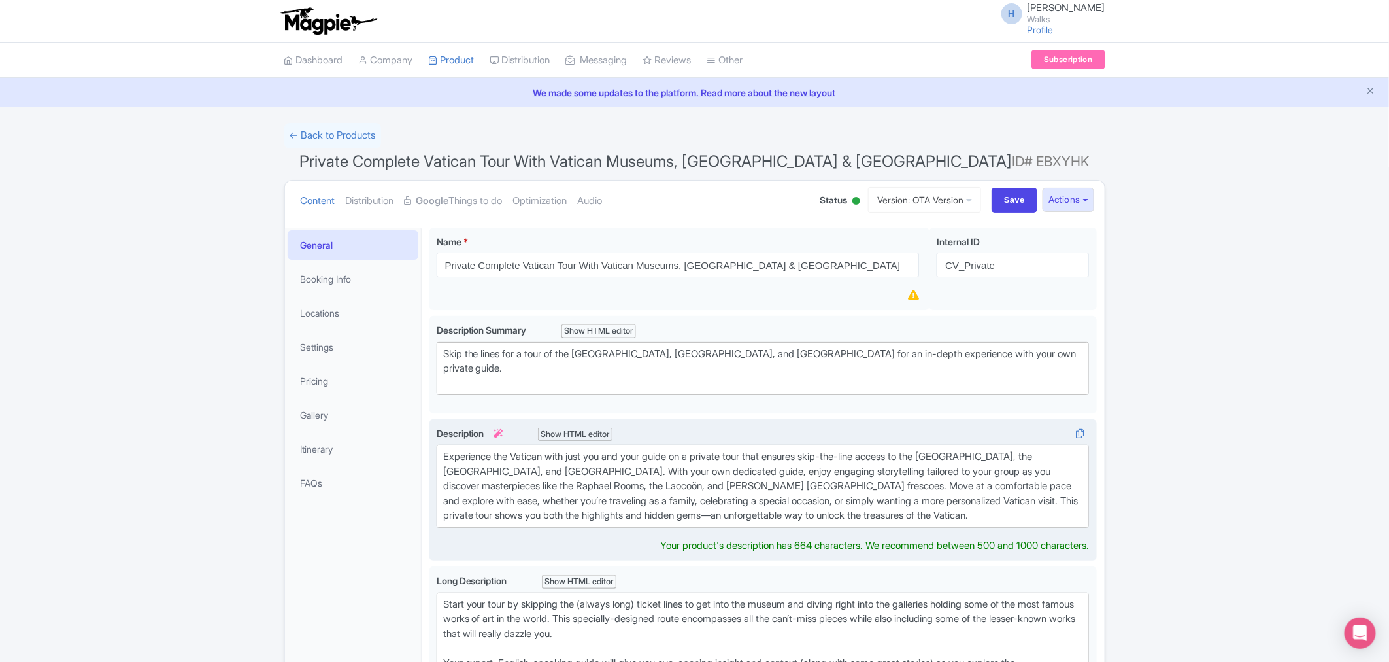
click at [661, 400] on div "Experience the Vatican with just you and your guide on a private tour that ensu…" at bounding box center [763, 486] width 640 height 74
click at [747, 400] on div "Experience the Vatican with just you and your guide on a private tour that ensu…" at bounding box center [763, 486] width 640 height 74
type trix-editor "<div>Experience the Vatican with just you and your guide on a private tour that…"
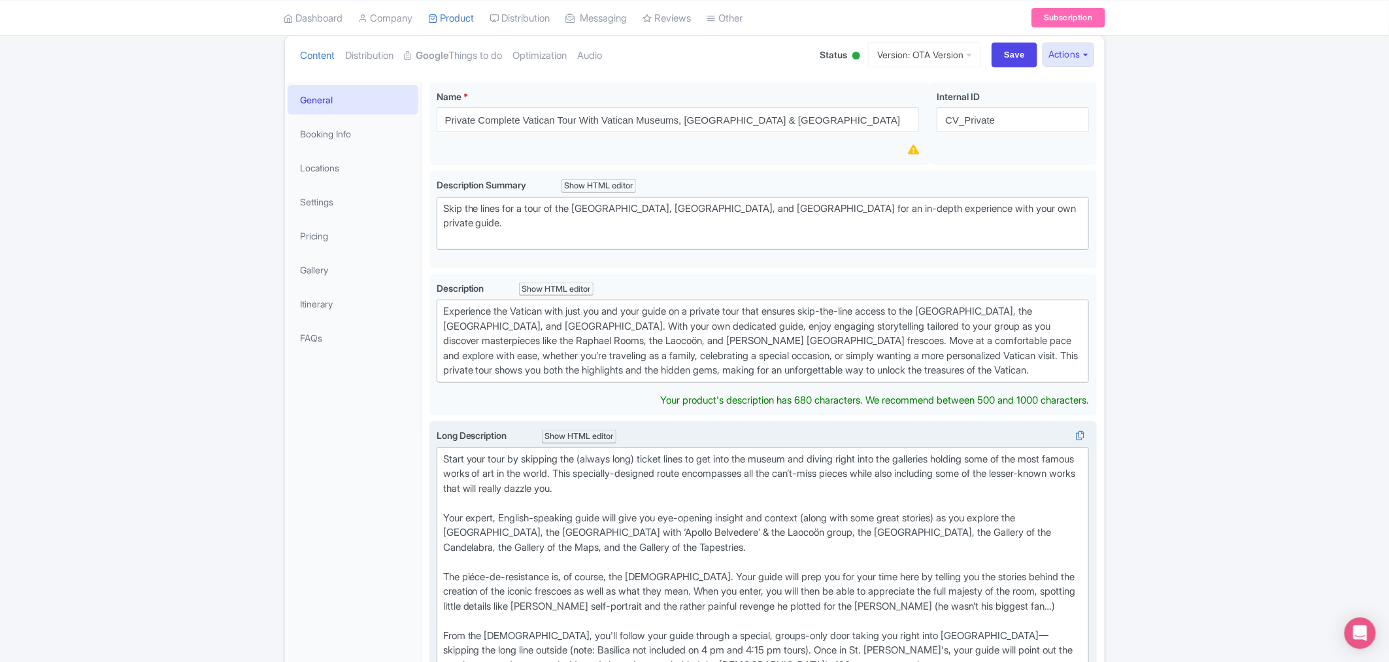
scroll to position [131, 0]
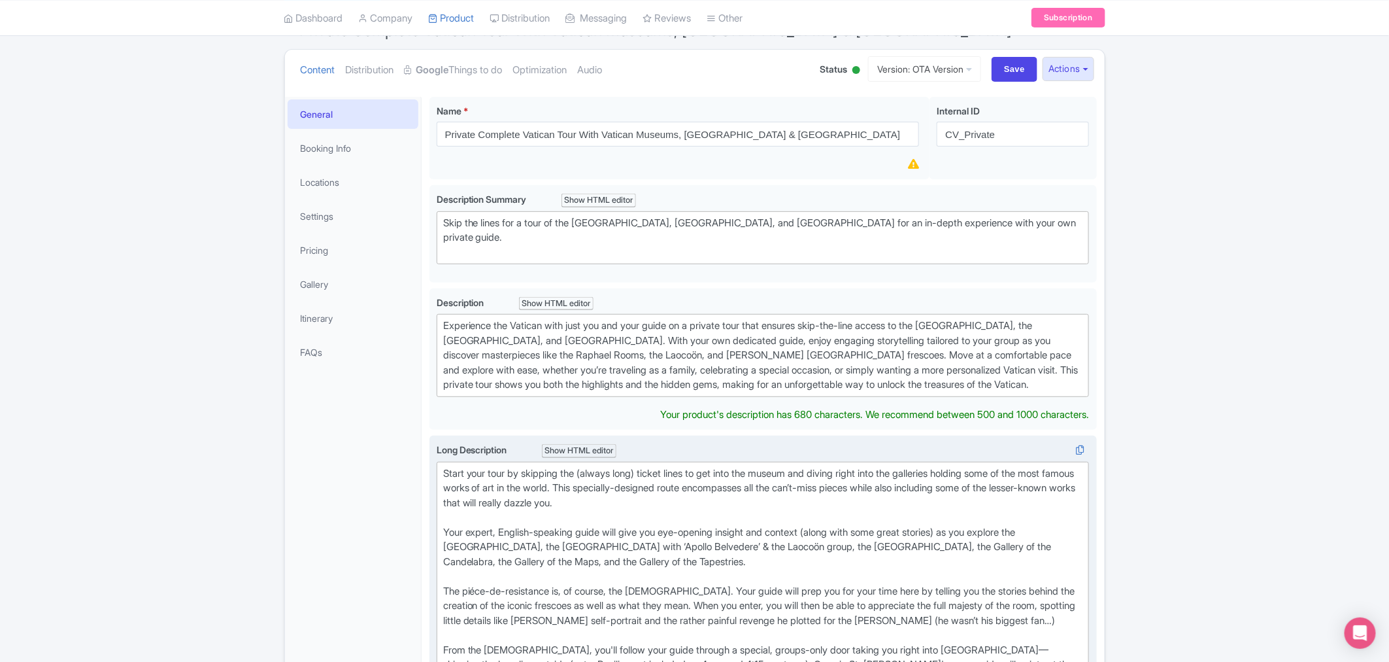
click at [590, 400] on div "Start your tour by skipping the (always long) ticket lines to get into the muse…" at bounding box center [763, 635] width 640 height 339
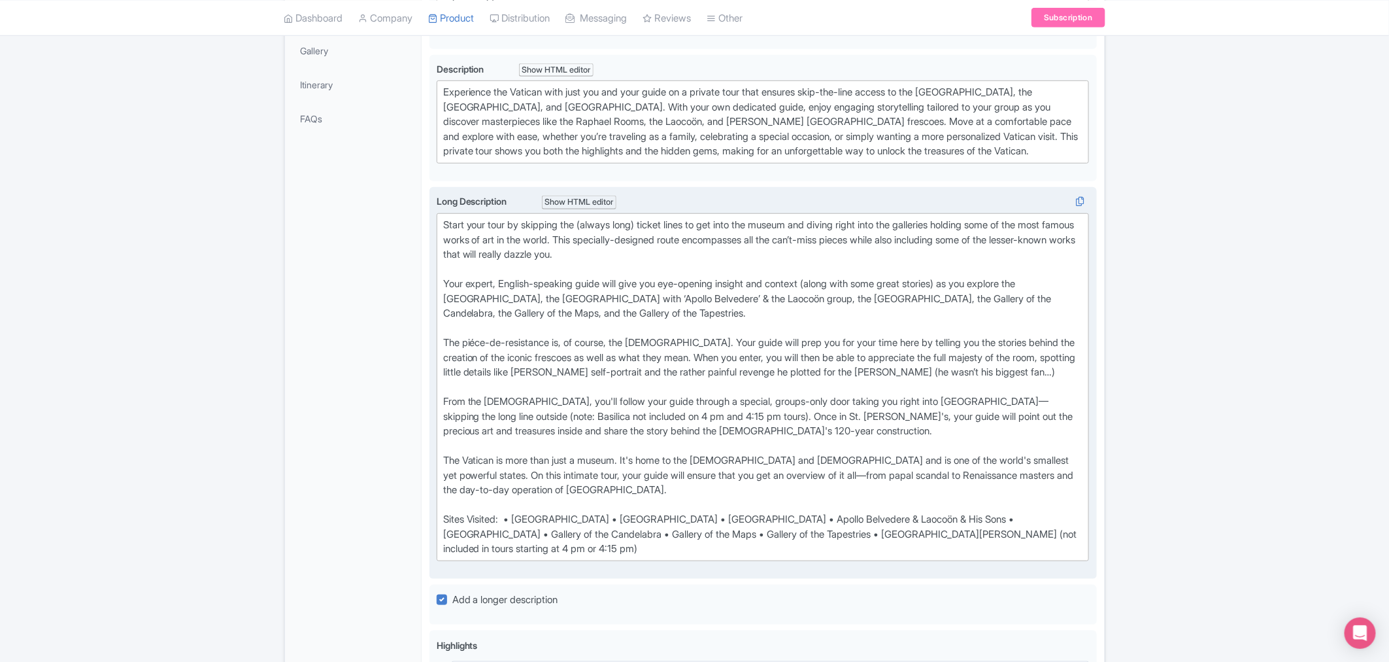
scroll to position [349, 0]
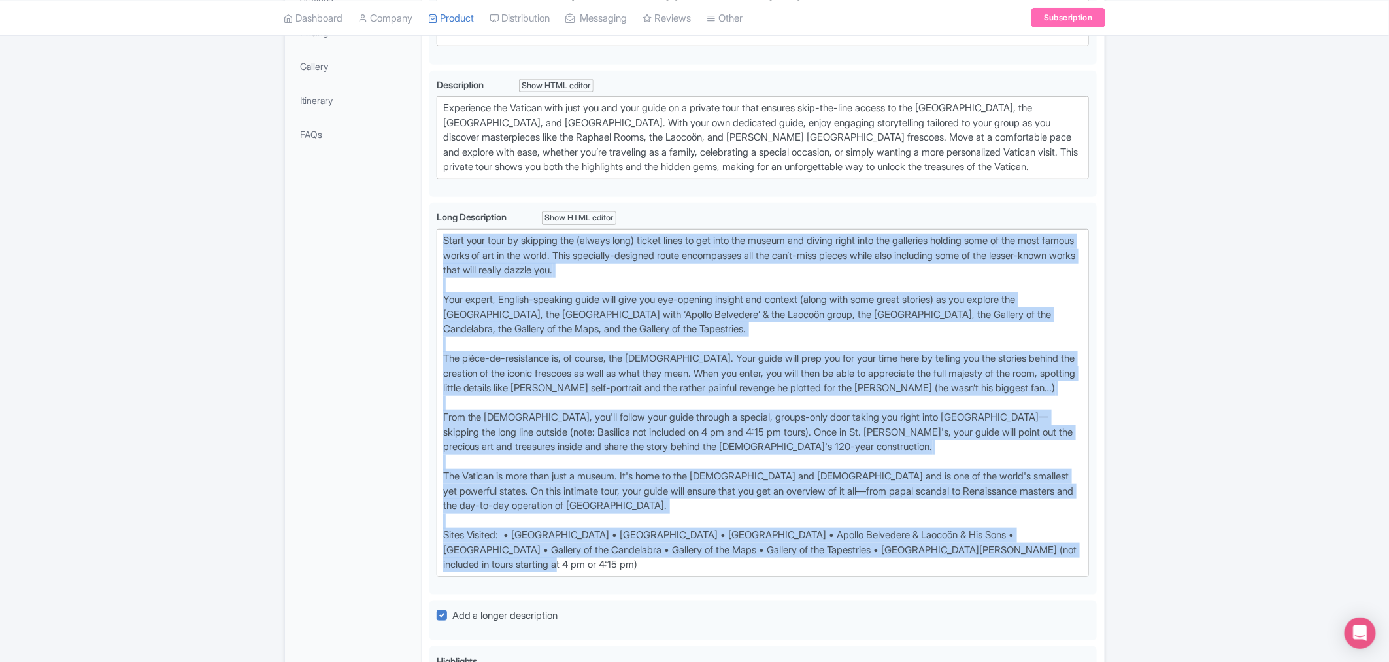
drag, startPoint x: 501, startPoint y: 574, endPoint x: 428, endPoint y: 234, distance: 347.8
click at [428, 234] on div "Private Complete Vatican Tour With Vatican Museums, Sistine Chapel & St. Peter'…" at bounding box center [763, 512] width 683 height 1282
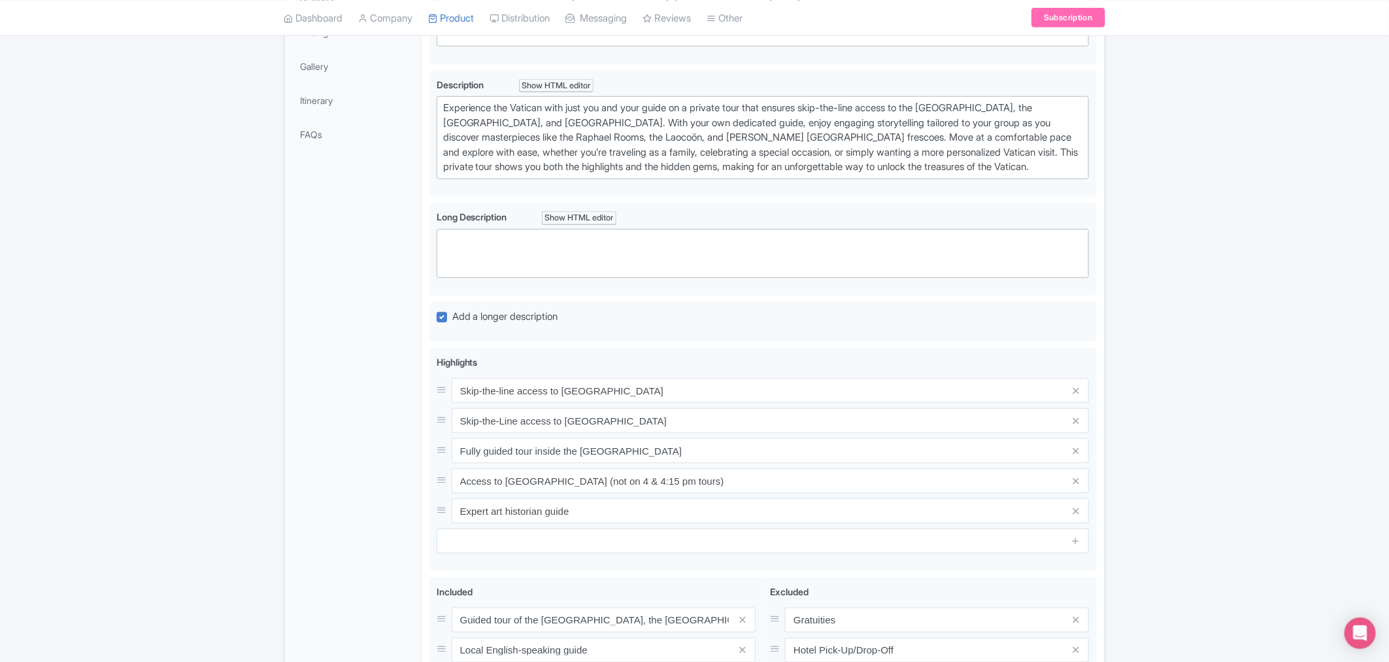
paste trix-editor "<div>Step inside the Vatican Museums without waiting in line, and begin a priva…"
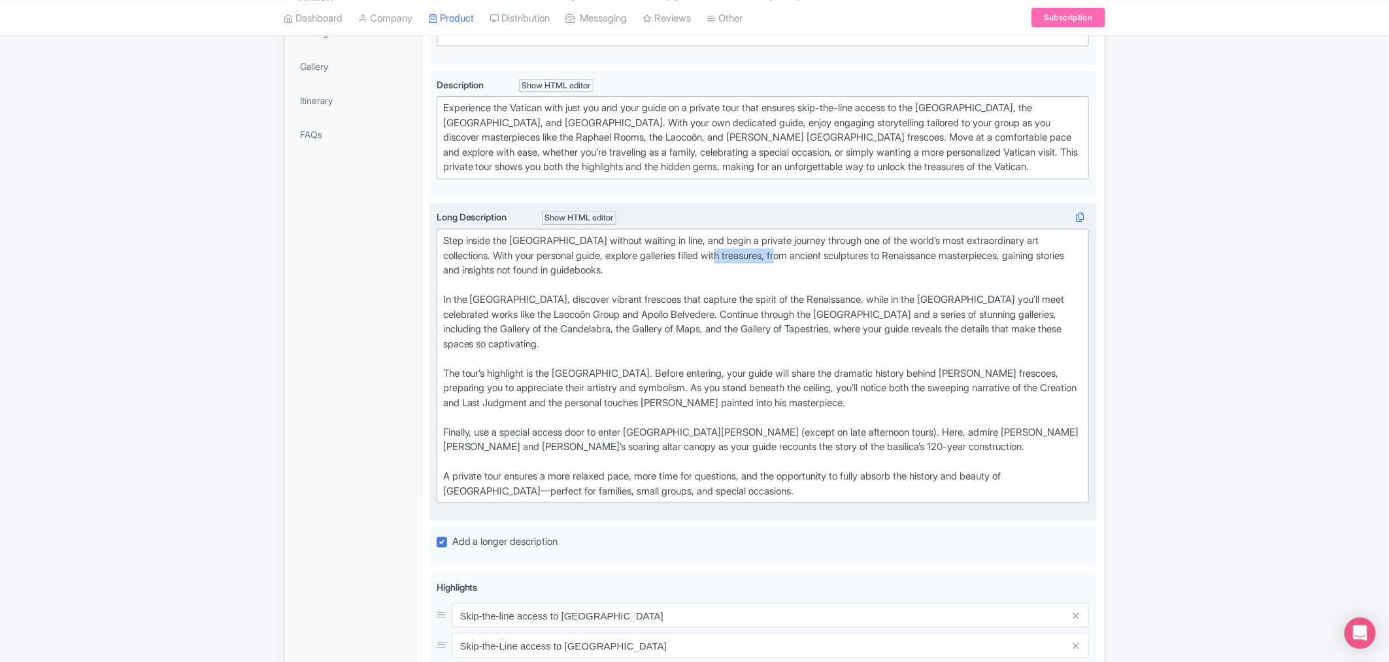
drag, startPoint x: 749, startPoint y: 253, endPoint x: 814, endPoint y: 255, distance: 64.8
click at [814, 255] on div "Step inside the Vatican Museums without waiting in line, and begin a private jo…" at bounding box center [763, 262] width 640 height 59
drag, startPoint x: 1040, startPoint y: 297, endPoint x: 1075, endPoint y: 291, distance: 35.2
click at [925, 292] on div "In the Raphael Rooms, discover vibrant frescoes that capture the spirit of the …" at bounding box center [763, 329] width 640 height 74
drag, startPoint x: 727, startPoint y: 426, endPoint x: 872, endPoint y: 429, distance: 145.2
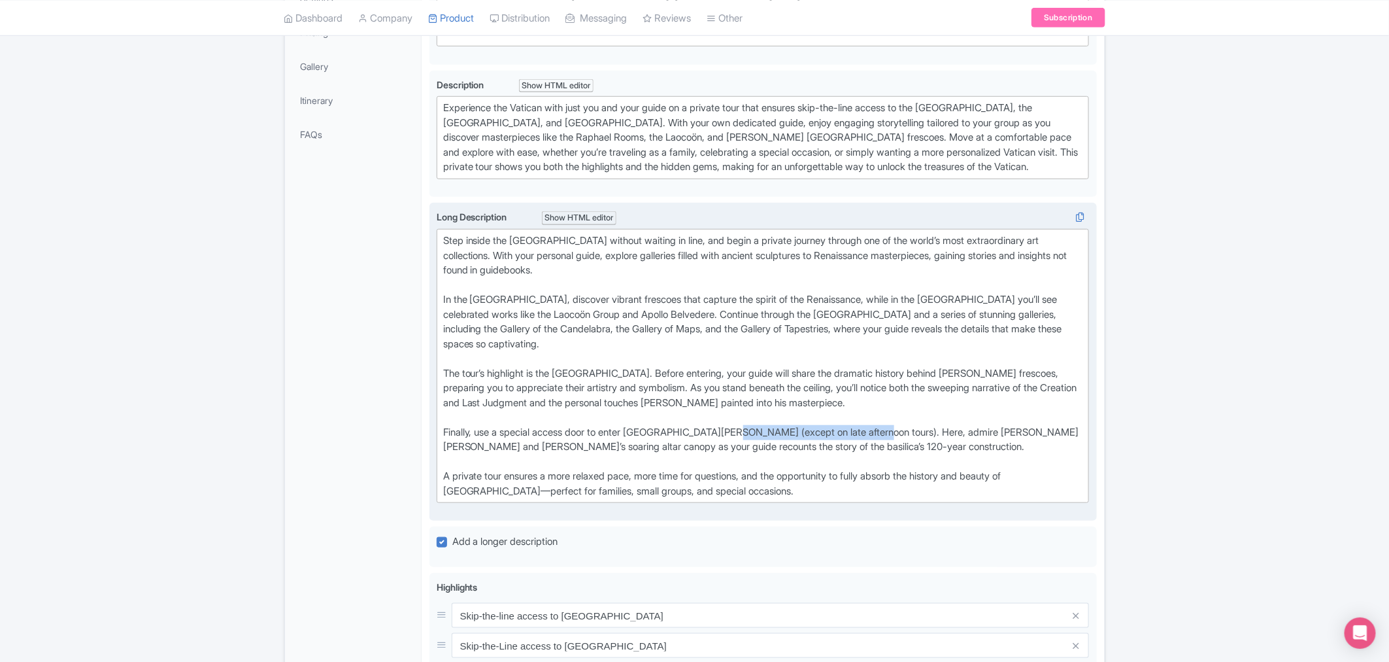
click at [872, 400] on div "Finally, use a special access door to enter St. Peter’s Basilica (except on lat…" at bounding box center [763, 447] width 640 height 44
drag, startPoint x: 630, startPoint y: 445, endPoint x: 679, endPoint y: 447, distance: 48.4
click at [677, 400] on div "Finally, use a special access door to enter St. Peter’s Basilica. Here, admire …" at bounding box center [763, 447] width 640 height 44
click at [471, 400] on div "A private tour ensures a more relaxed pace, more time for questions, and the op…" at bounding box center [763, 483] width 640 height 29
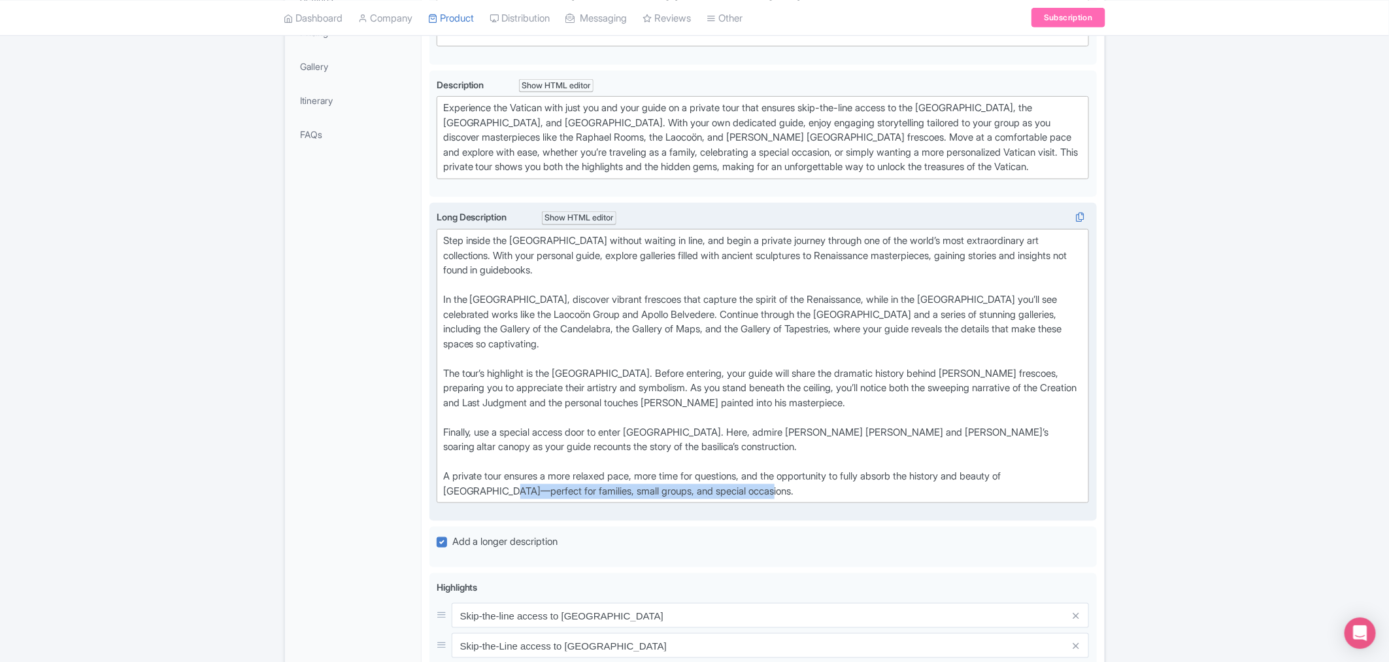
drag, startPoint x: 732, startPoint y: 488, endPoint x: 473, endPoint y: 492, distance: 259.6
click at [473, 400] on div "A private tour ensures a more relaxed pace, more time for questions, and the op…" at bounding box center [763, 483] width 640 height 29
copy div "perfect for families, small groups, and special occasions."
click at [443, 400] on div "A private tour ensures a more relaxed pace, more time for questions, and the op…" at bounding box center [763, 483] width 640 height 29
paste trix-editor "perfect for families, small groups, and special occasions."
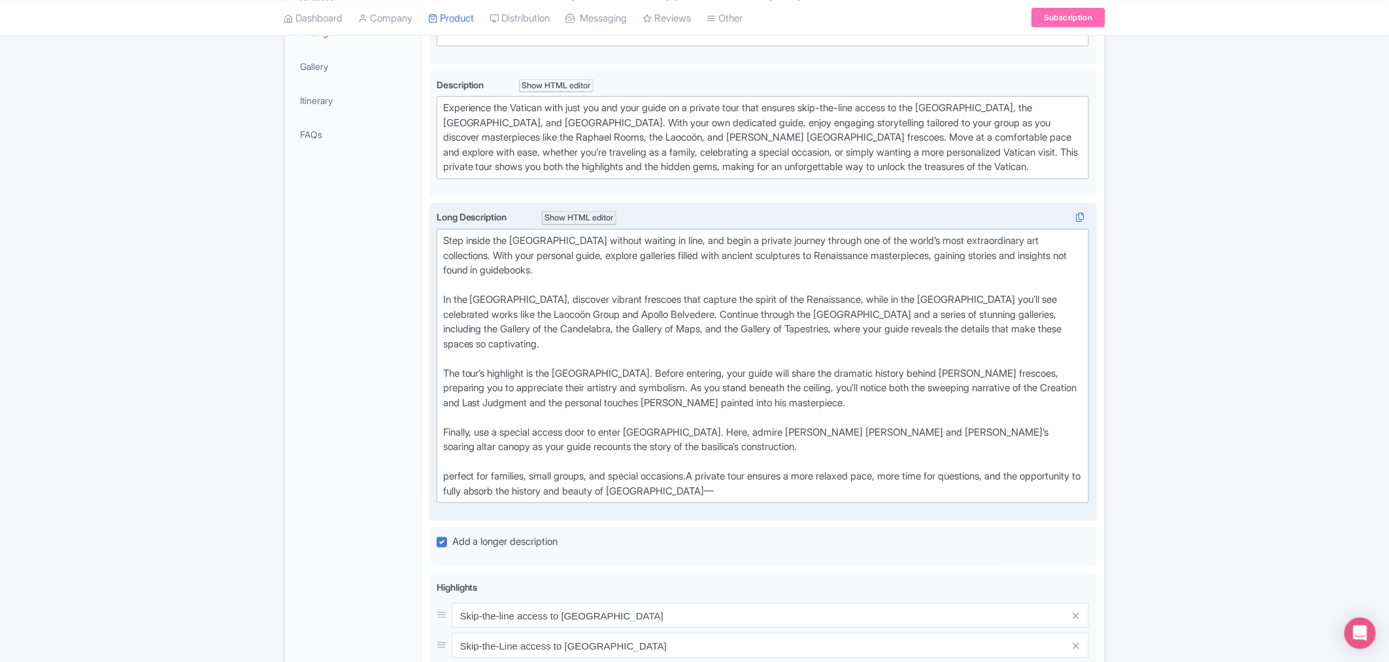
click at [450, 400] on div "perfect for families, small groups, and special occasions.A private tour ensure…" at bounding box center [763, 483] width 640 height 29
click at [704, 400] on div "Perfect for families, small groups, and special occasions.A private tour ensure…" at bounding box center [763, 483] width 640 height 29
click at [796, 400] on div "Perfect for families, small groups, and special occasions, a private tour ensur…" at bounding box center [763, 483] width 640 height 29
click at [786, 400] on div "Perfect for families, small groups, and special occasions, a private tour ensur…" at bounding box center [763, 483] width 640 height 29
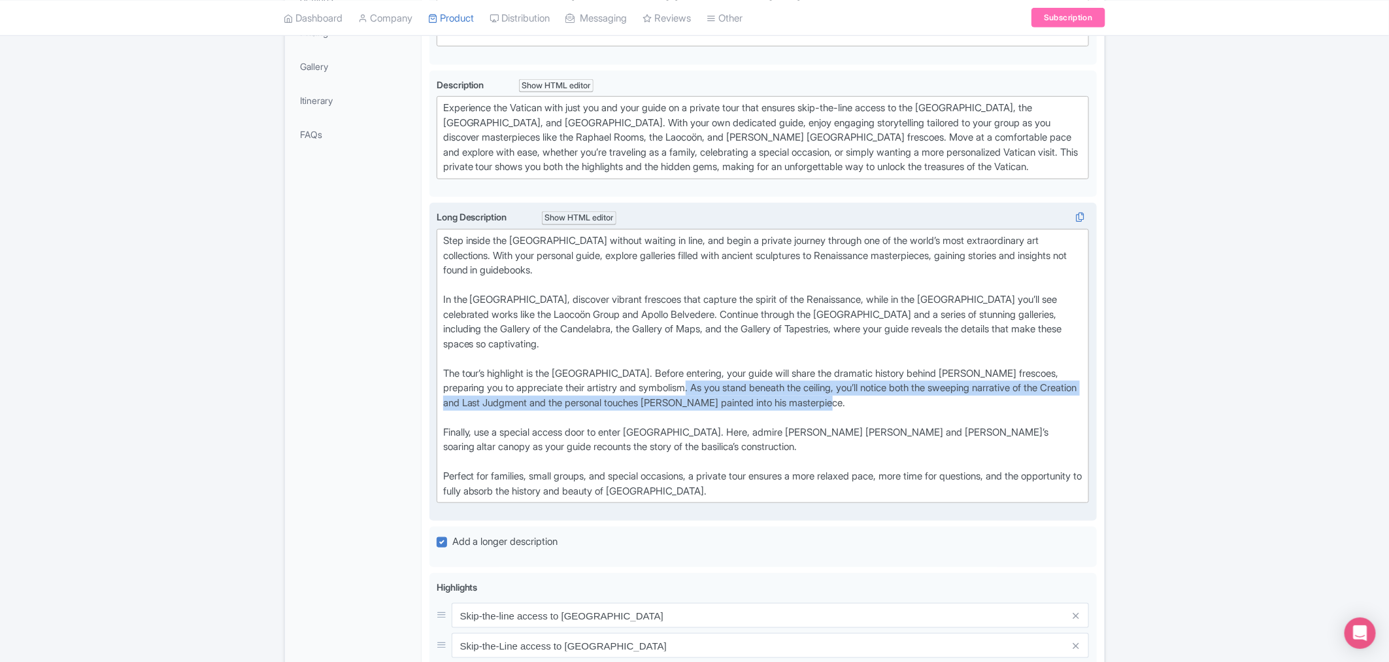
drag, startPoint x: 894, startPoint y: 401, endPoint x: 709, endPoint y: 388, distance: 186.2
click at [709, 388] on div "The tour’s highlight is the Sistine Chapel. Before entering, your guide will sh…" at bounding box center [763, 395] width 640 height 59
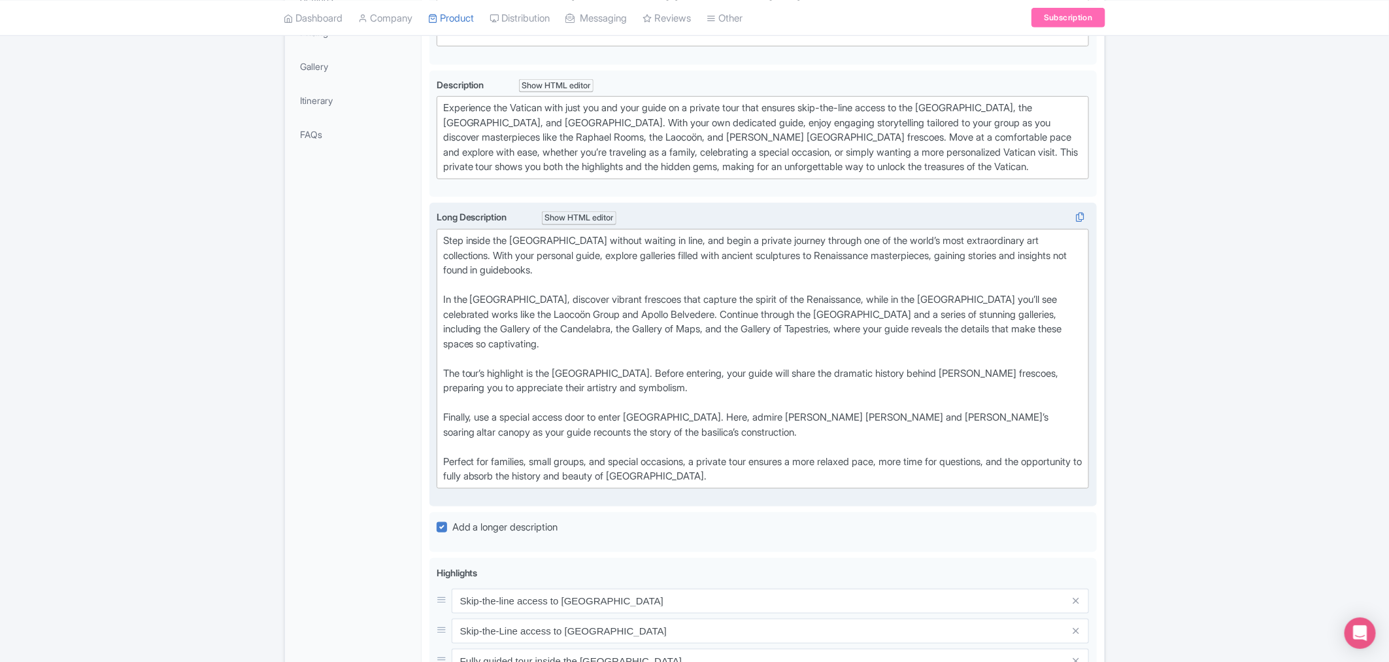
click at [445, 400] on div "Finally, use a special access door to enter St. Peter’s Basilica. Here, admire …" at bounding box center [763, 432] width 640 height 44
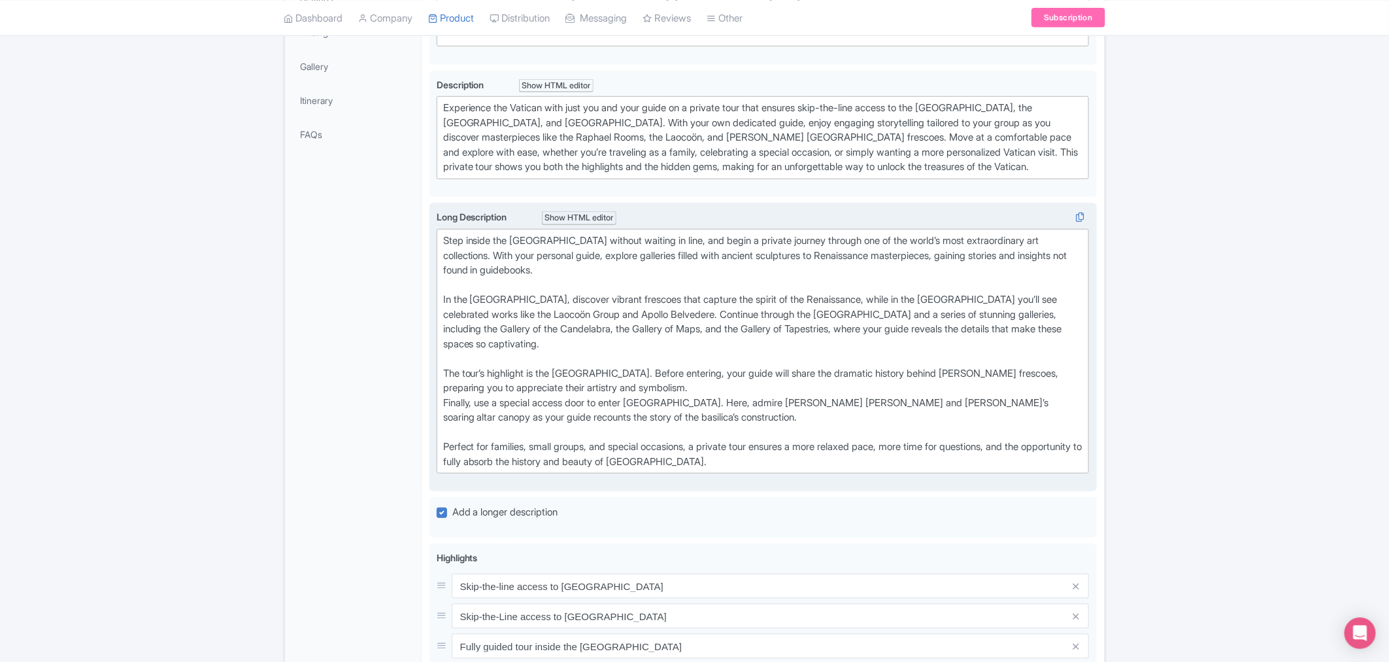
type trix-editor "<div>Step inside the Vatican Museums without waiting in line, and begin a priva…"
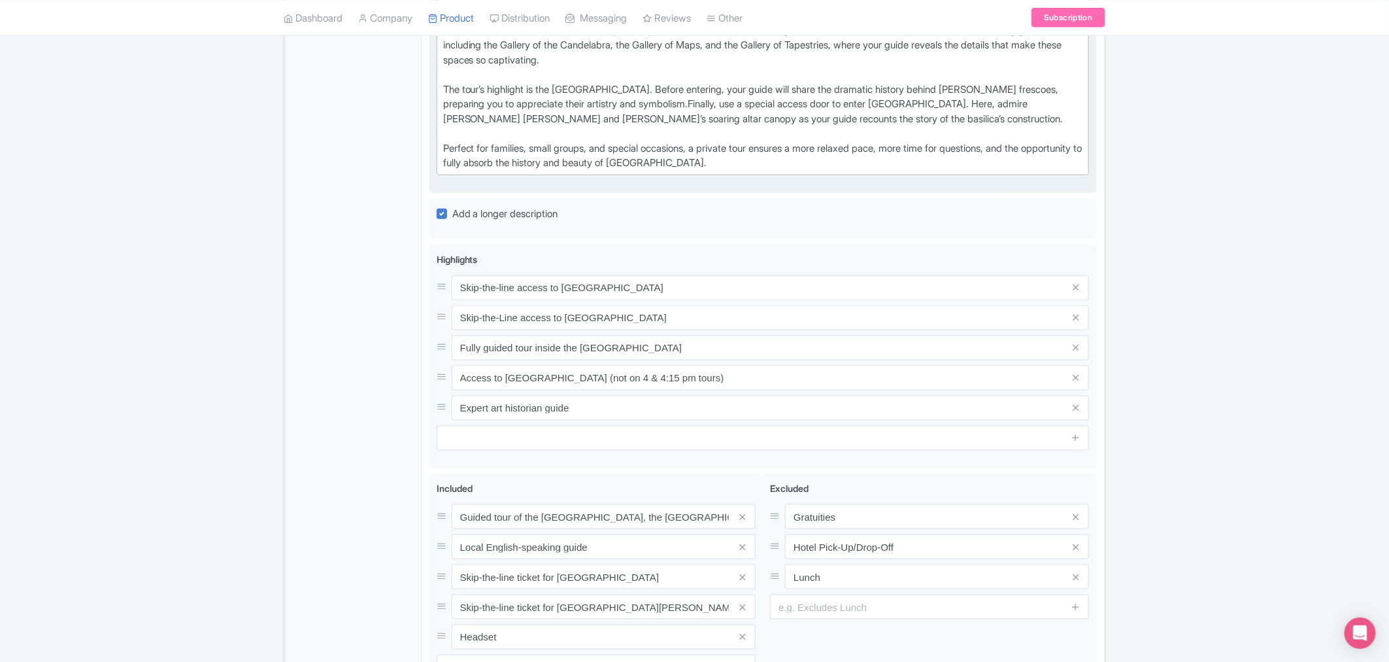
scroll to position [639, 0]
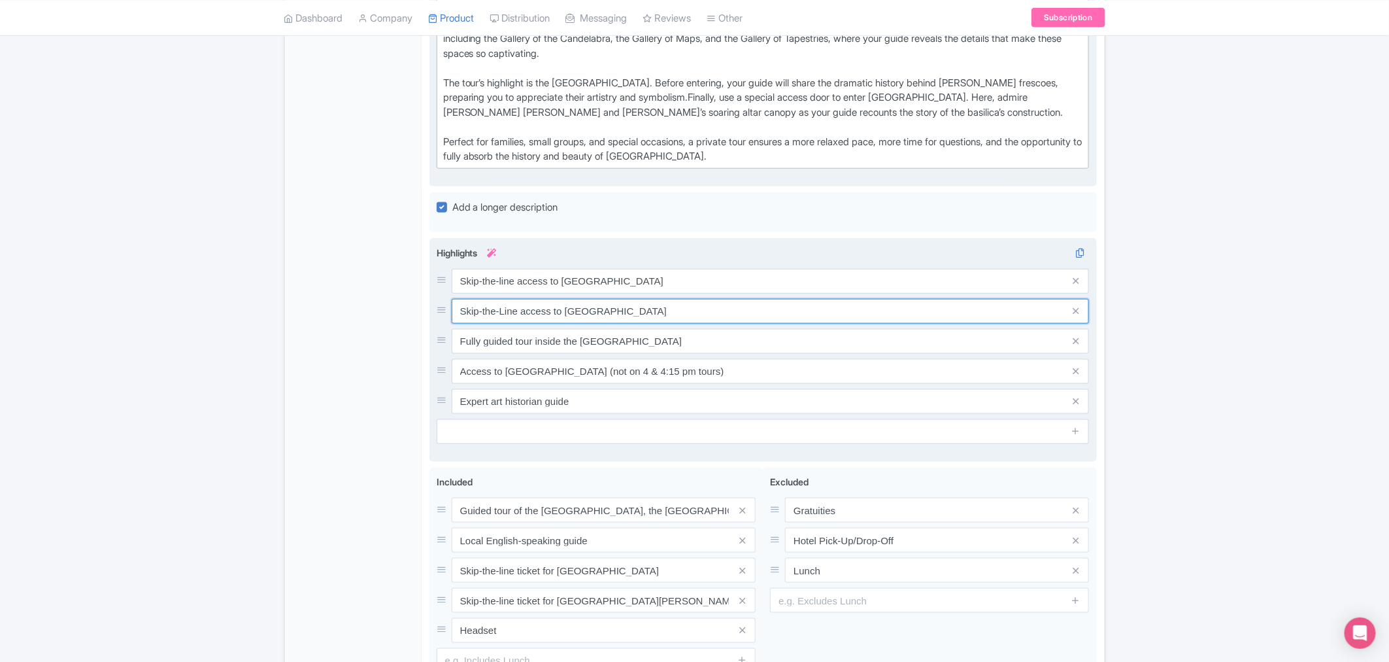
drag, startPoint x: 505, startPoint y: 309, endPoint x: 505, endPoint y: 318, distance: 9.2
click at [505, 309] on input "Skip-the-Line access to Sistine Chapel" at bounding box center [771, 311] width 638 height 25
type input "Skip-the-line access to Sistine Chapel"
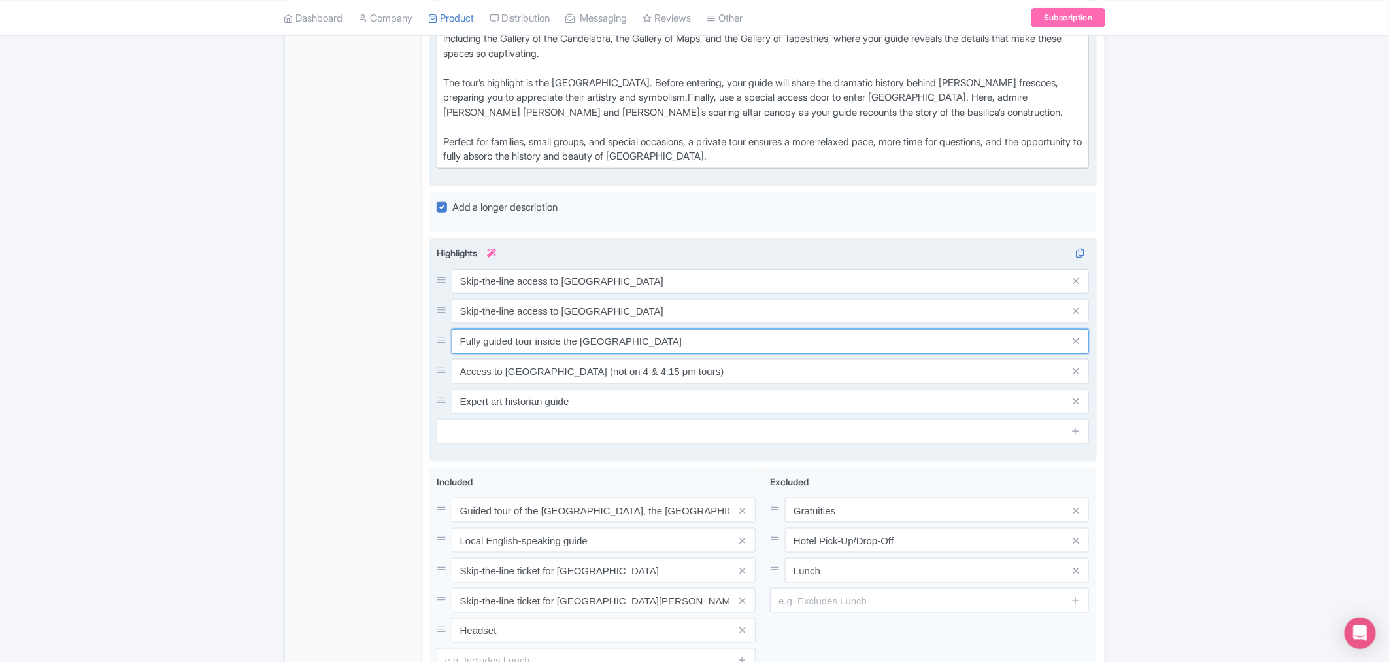
click at [515, 340] on input "Fully guided tour inside the Vatican Museums" at bounding box center [771, 341] width 638 height 25
drag, startPoint x: 489, startPoint y: 341, endPoint x: 450, endPoint y: 340, distance: 39.3
click at [450, 340] on div "Fully guided tour inside the Vatican Museums" at bounding box center [763, 341] width 653 height 25
type input "Tour inside the Vatican Museums"
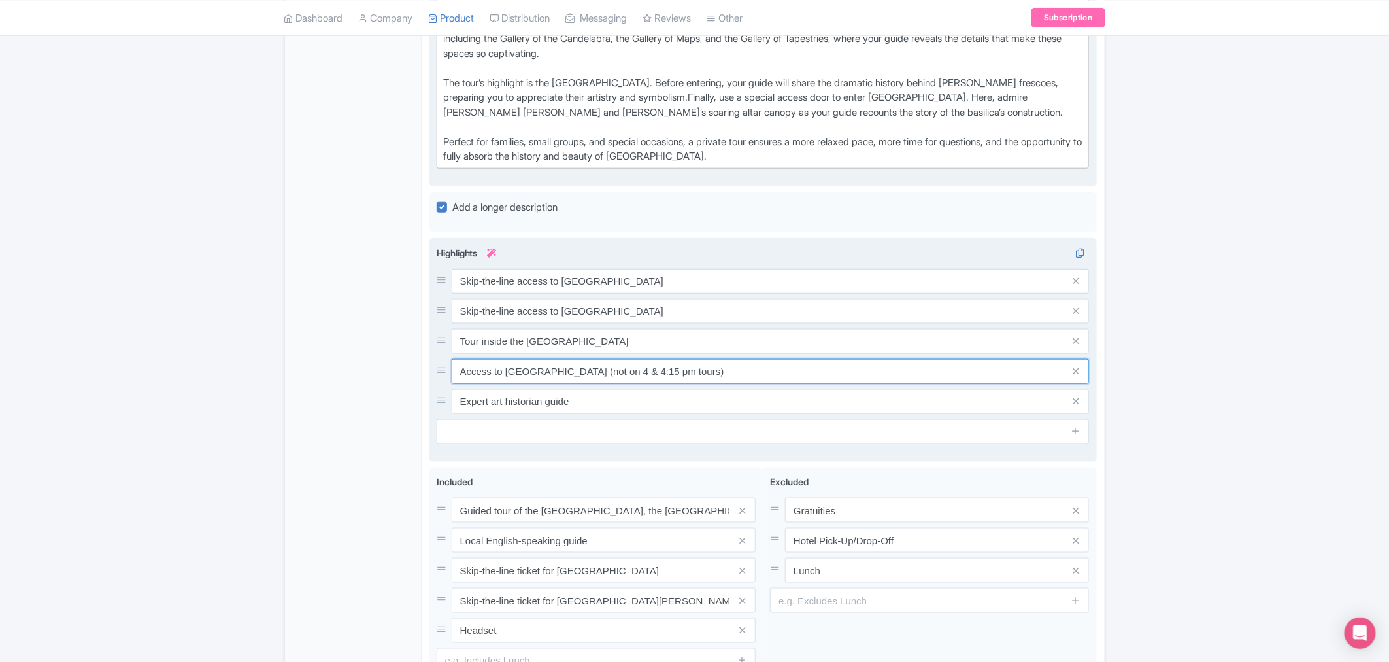
drag, startPoint x: 709, startPoint y: 368, endPoint x: 587, endPoint y: 376, distance: 121.9
click at [587, 376] on input "Access to St. Peter's Basilica (not on 4 & 4:15 pm tours)" at bounding box center [771, 371] width 638 height 25
type input "Access to St. Peter's Basilica"
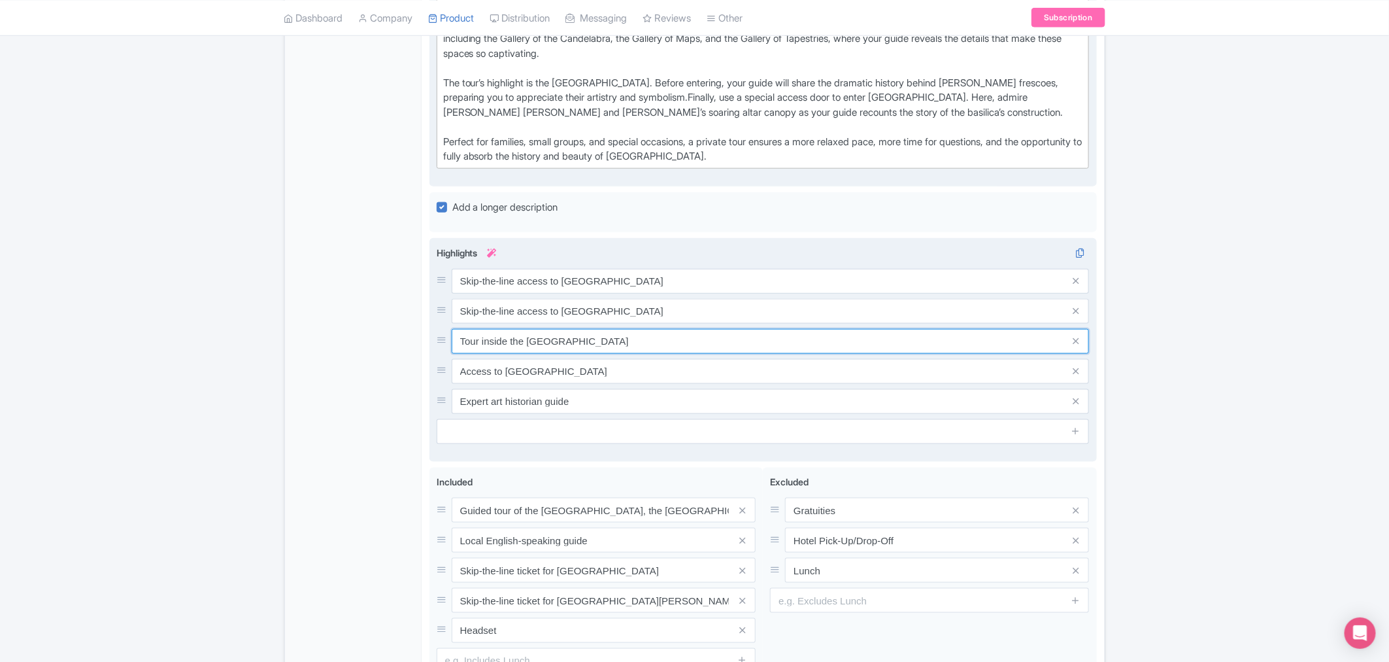
drag, startPoint x: 524, startPoint y: 341, endPoint x: 448, endPoint y: 332, distance: 76.4
click at [448, 331] on div "Tour inside the Vatican Museums" at bounding box center [763, 341] width 653 height 25
click at [460, 337] on input "Tour of the Vatican Museums" at bounding box center [771, 341] width 638 height 25
click at [504, 340] on input "In-depth Tour of the Vatican Museums" at bounding box center [771, 341] width 638 height 25
type input "In-depth tour of the [GEOGRAPHIC_DATA]"
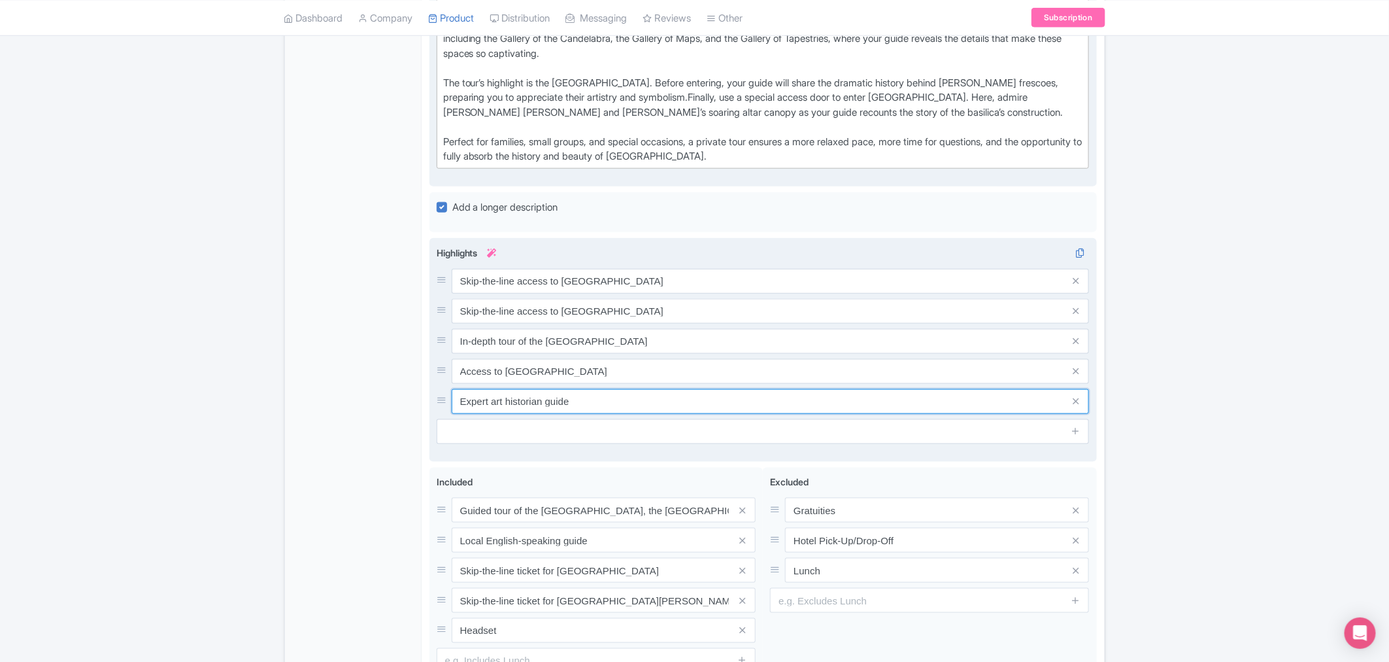
click at [464, 398] on input "Expert art historian guide" at bounding box center [771, 401] width 638 height 25
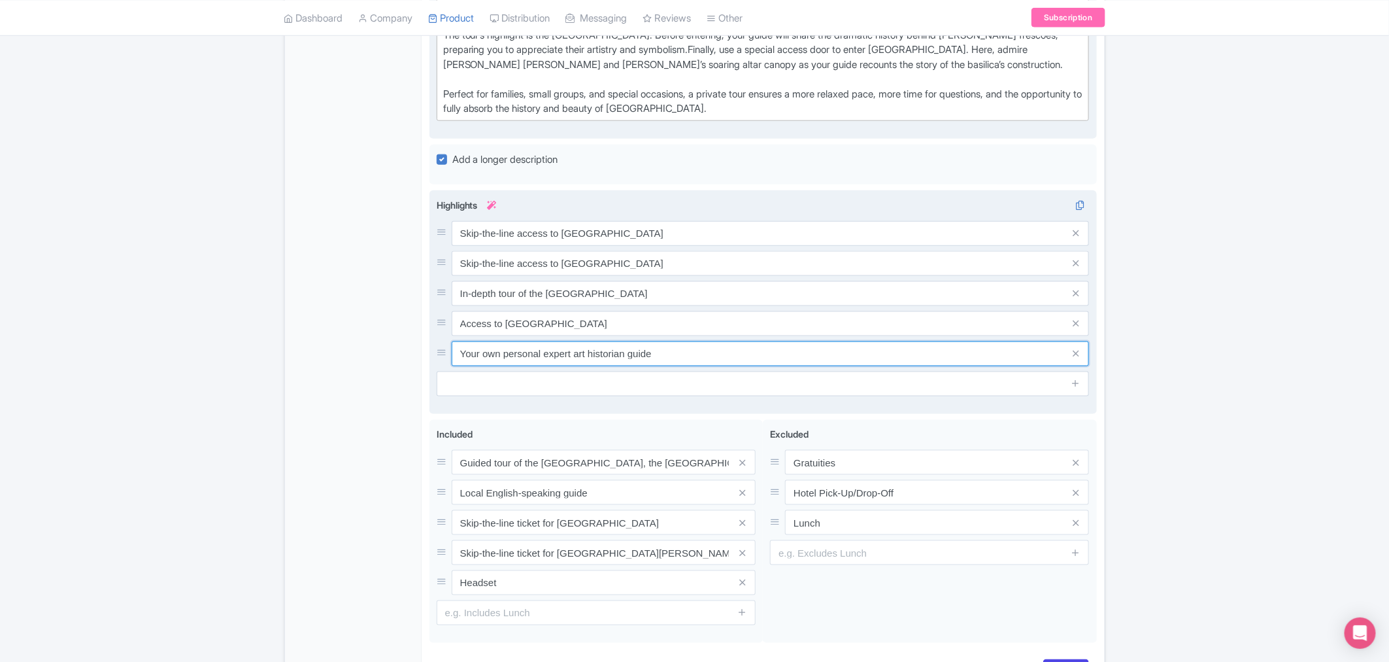
scroll to position [711, 0]
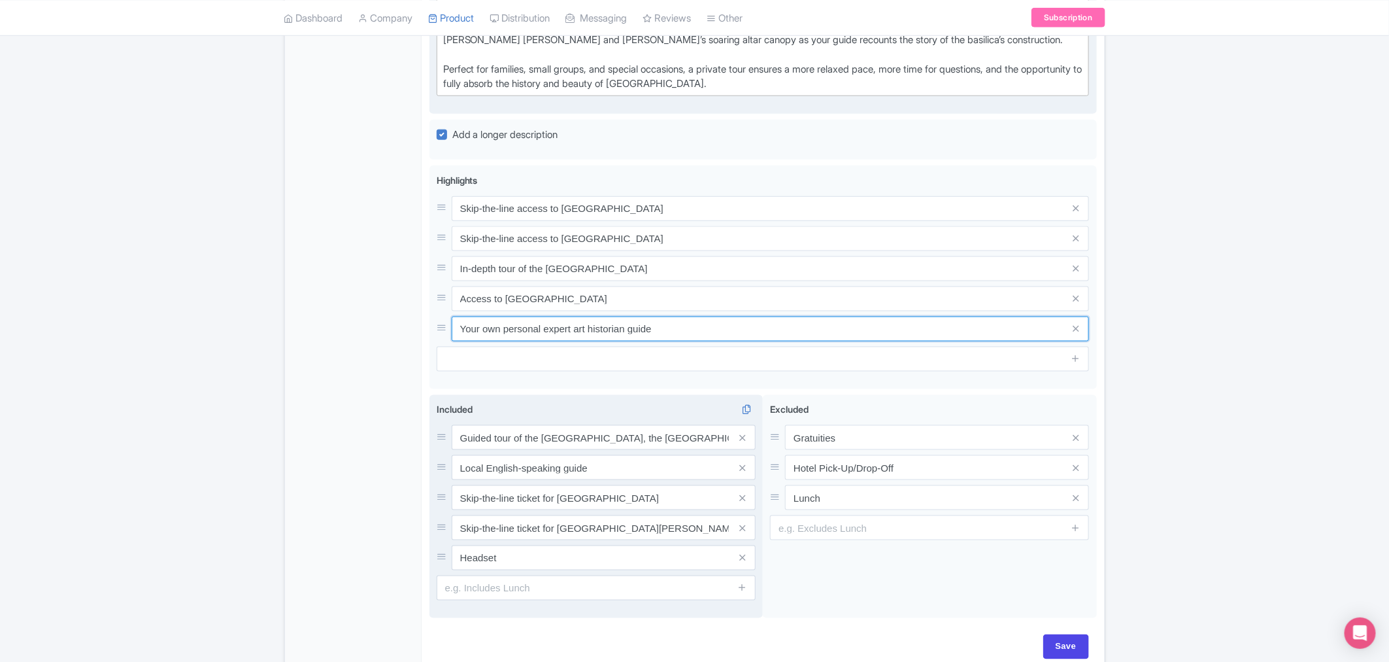
type input "Your own personal expert art historian guide"
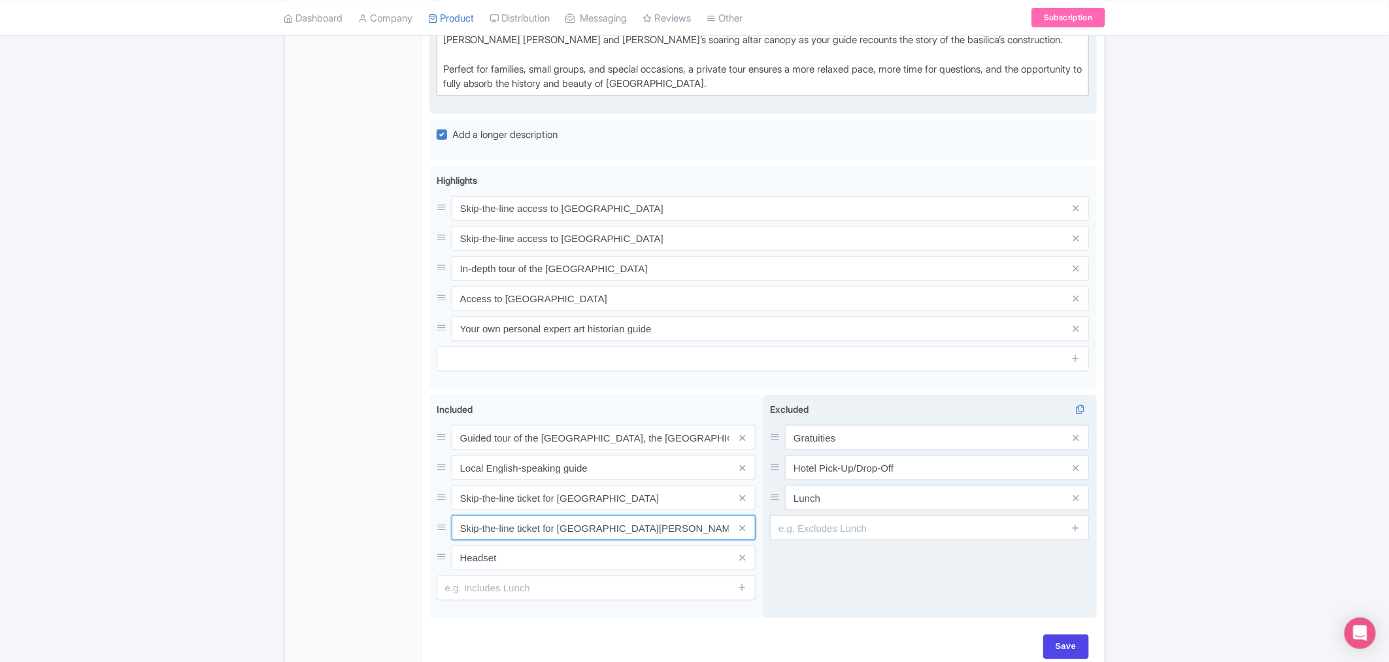
scroll to position [0, 126]
drag, startPoint x: 639, startPoint y: 528, endPoint x: 773, endPoint y: 543, distance: 135.0
click at [773, 400] on div "Guided tour of the Vatican Museums, the Sistine Chapel and St. Peter's Basilica…" at bounding box center [764, 509] width 668 height 229
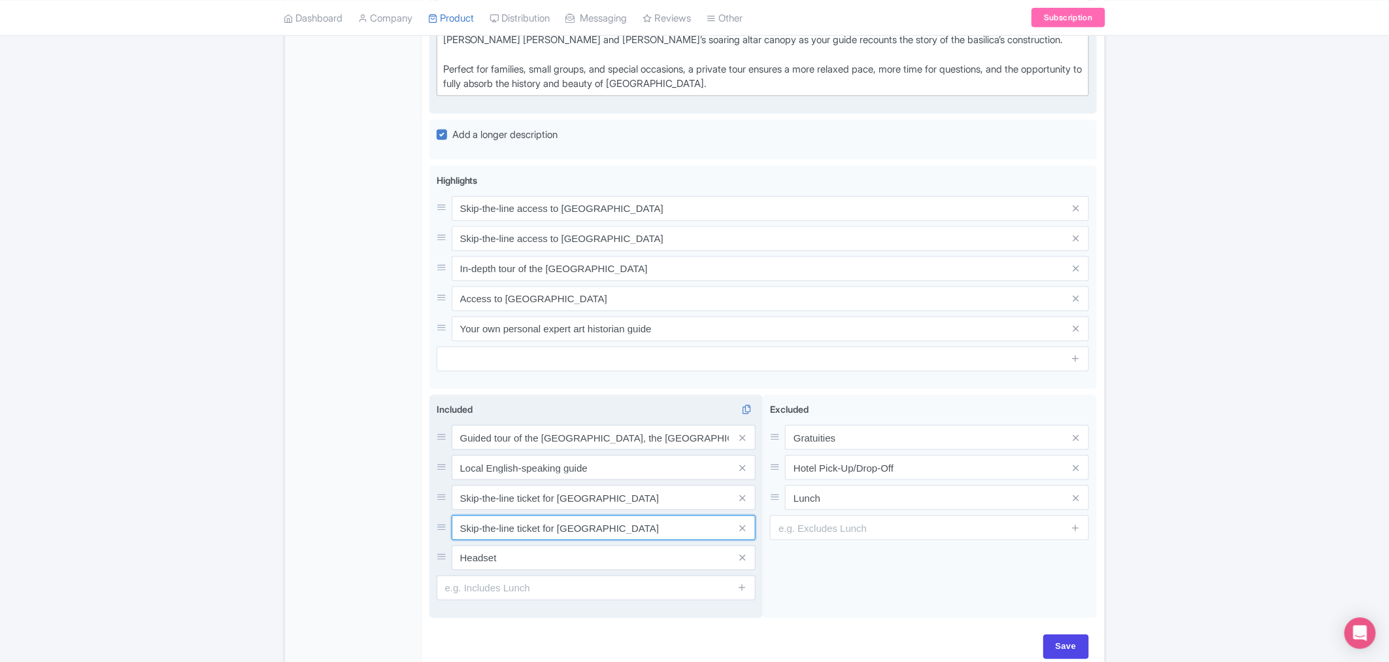
type input "Skip-the-line ticket for [GEOGRAPHIC_DATA]"
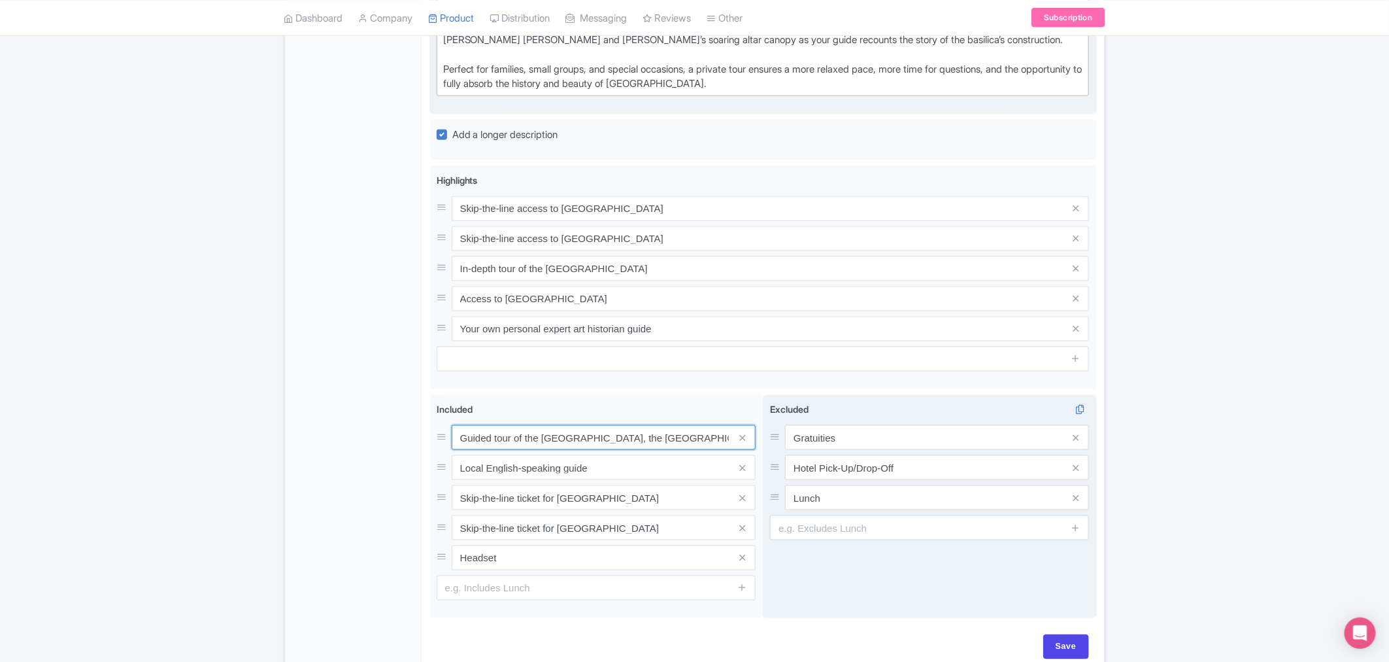
scroll to position [0, 77]
drag, startPoint x: 655, startPoint y: 442, endPoint x: 806, endPoint y: 449, distance: 150.5
click at [806, 400] on div "Guided tour of the Vatican Museums, the Sistine Chapel and St. Peter's Basilica…" at bounding box center [764, 509] width 668 height 229
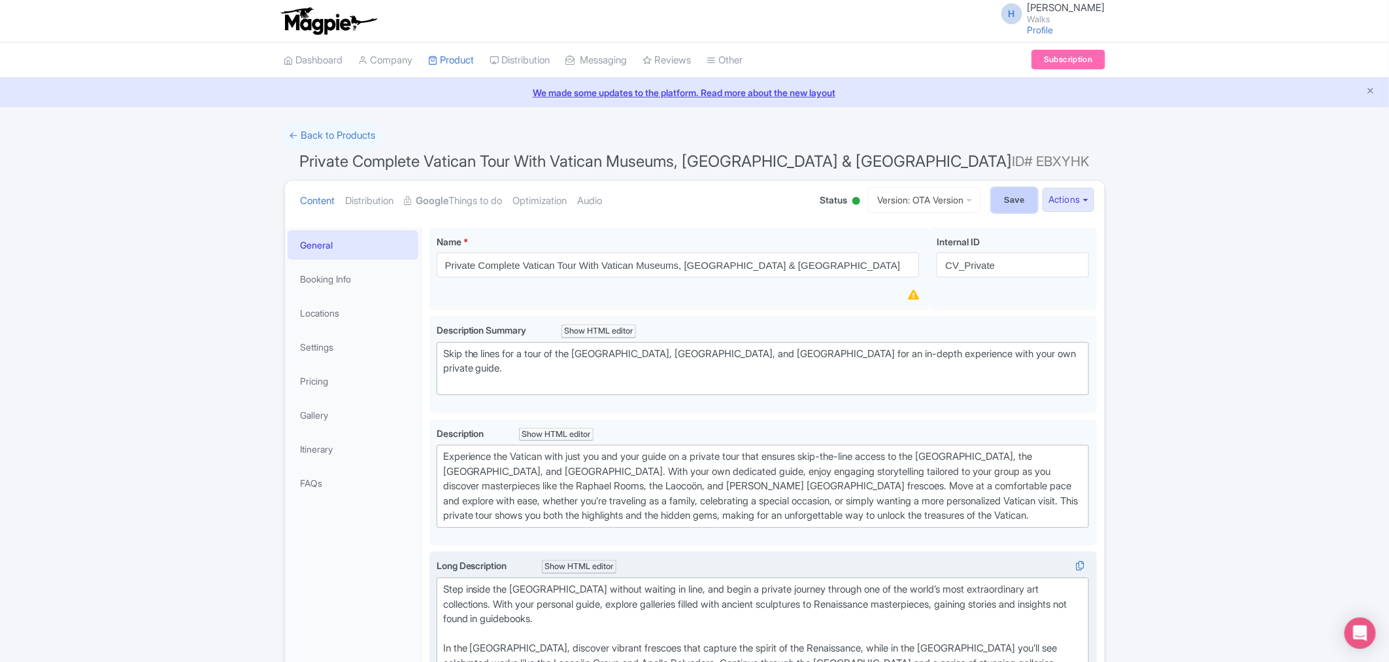
scroll to position [0, 0]
click at [925, 201] on input "Save" at bounding box center [1015, 200] width 46 height 25
type input "Saving..."
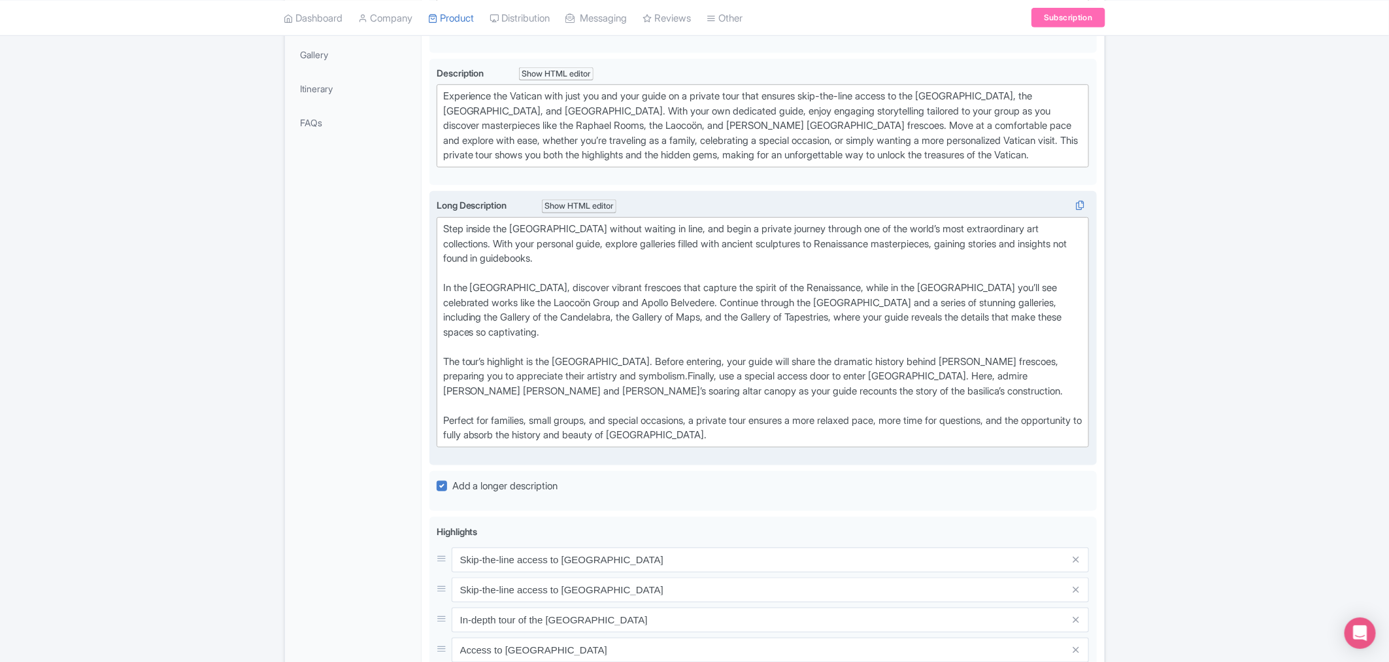
scroll to position [435, 0]
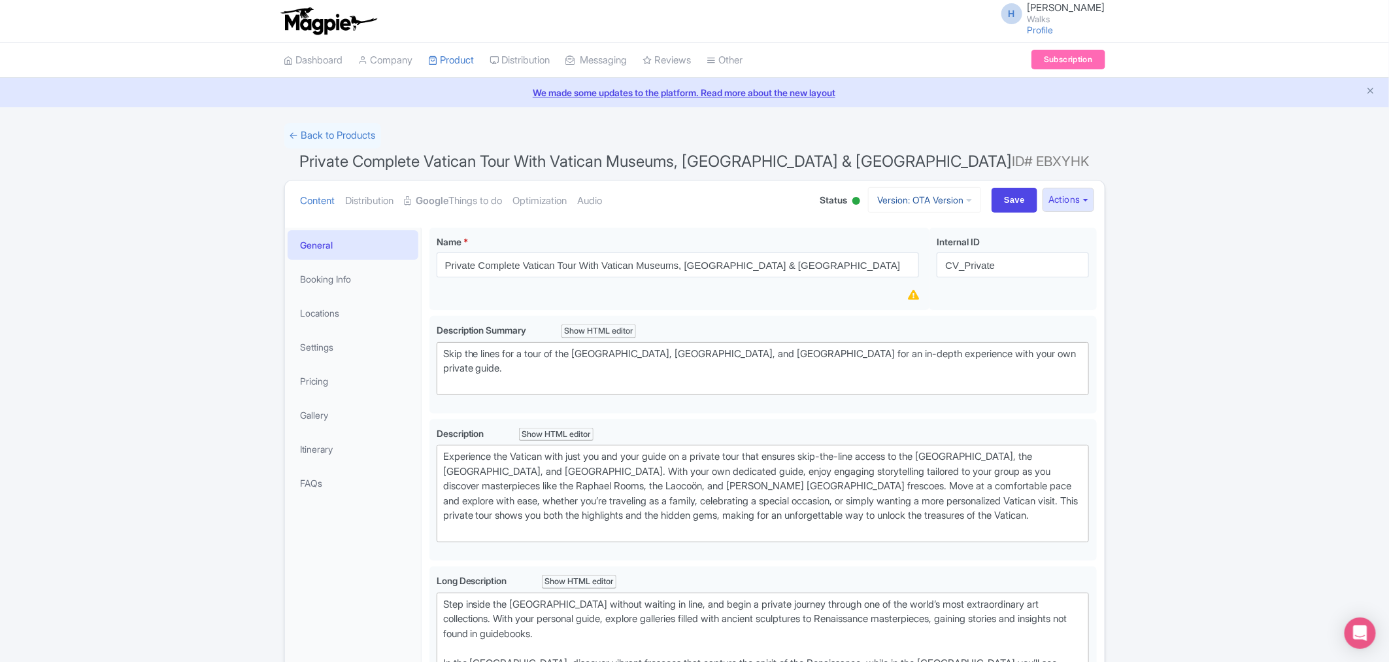
click at [919, 199] on link "Version: OTA Version" at bounding box center [924, 200] width 113 height 26
click at [1051, 193] on button "Actions" at bounding box center [1069, 200] width 52 height 24
click at [1005, 305] on link "Create new version" at bounding box center [1036, 309] width 124 height 20
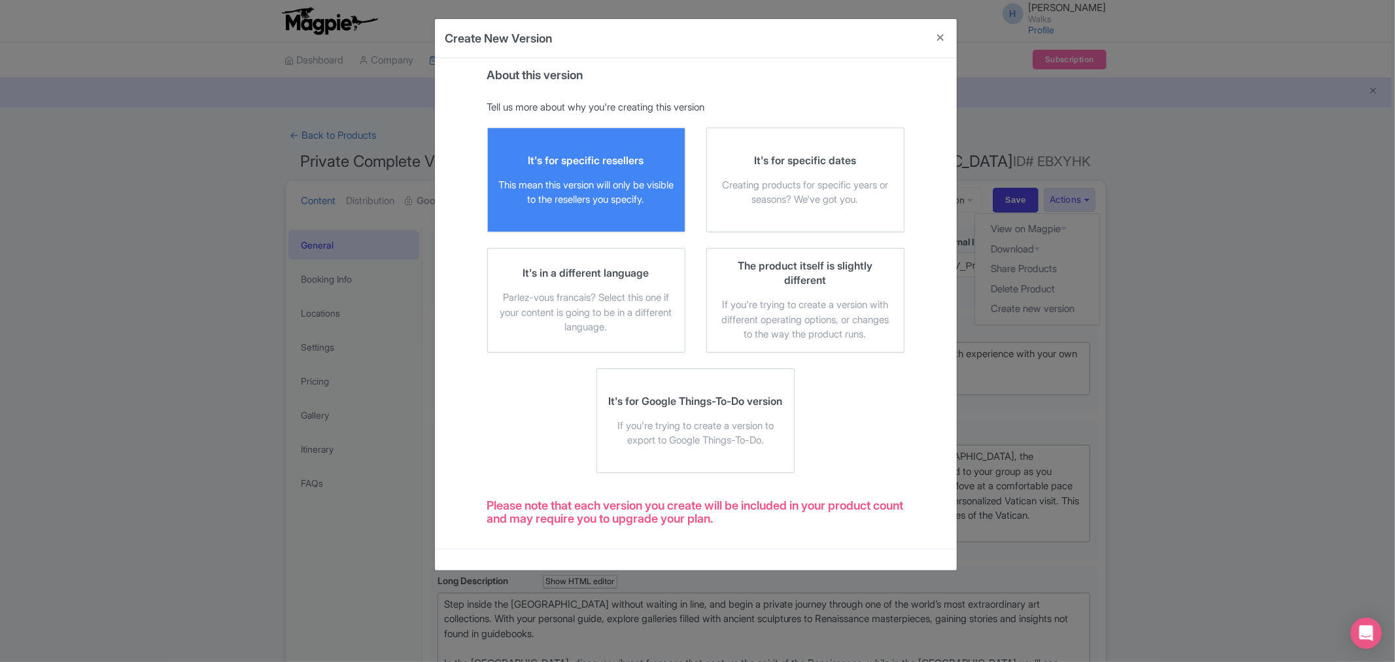
click at [538, 180] on div "This mean this version will only be visible to the resellers you specify." at bounding box center [586, 192] width 176 height 29
click at [0, 0] on input "It's for specific resellers This mean this version will only be visible to the …" at bounding box center [0, 0] width 0 height 0
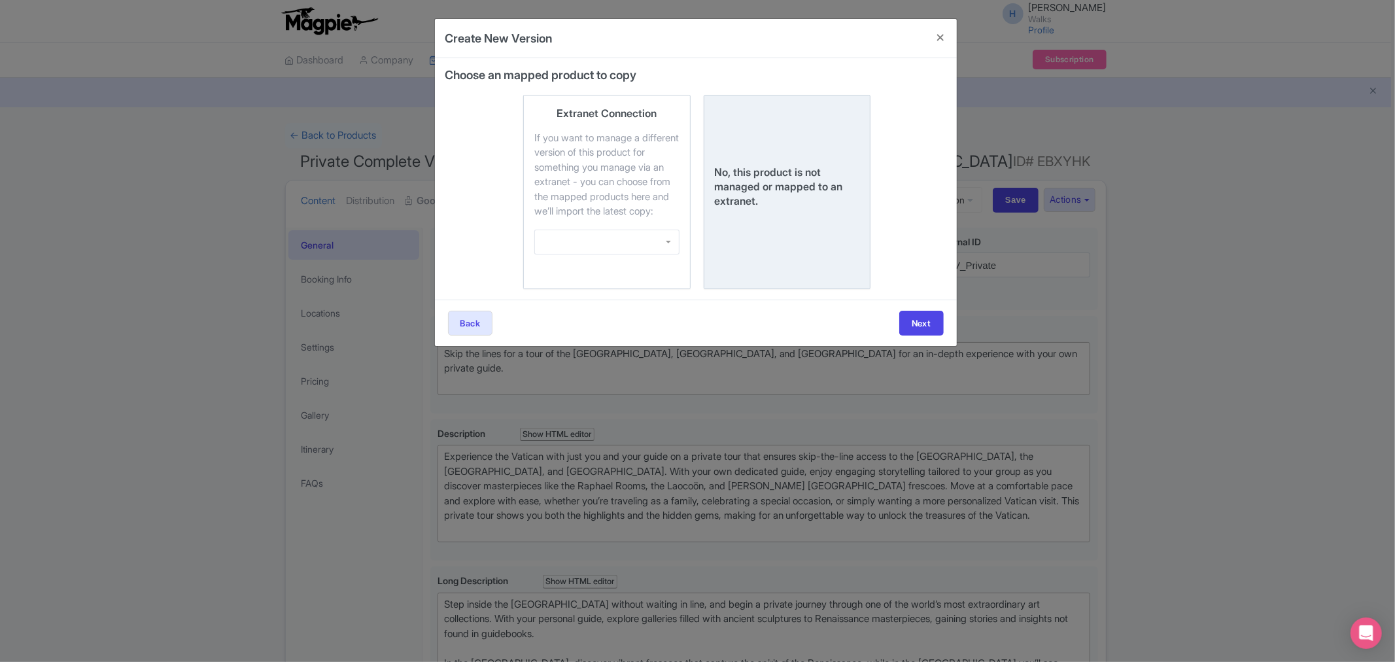
click at [787, 182] on div "No, this product is not managed or mapped to an extranet." at bounding box center [787, 186] width 145 height 43
click at [0, 0] on input "No, this product is not managed or mapped to an extranet." at bounding box center [0, 0] width 0 height 0
click at [923, 335] on button "Next" at bounding box center [921, 323] width 44 height 25
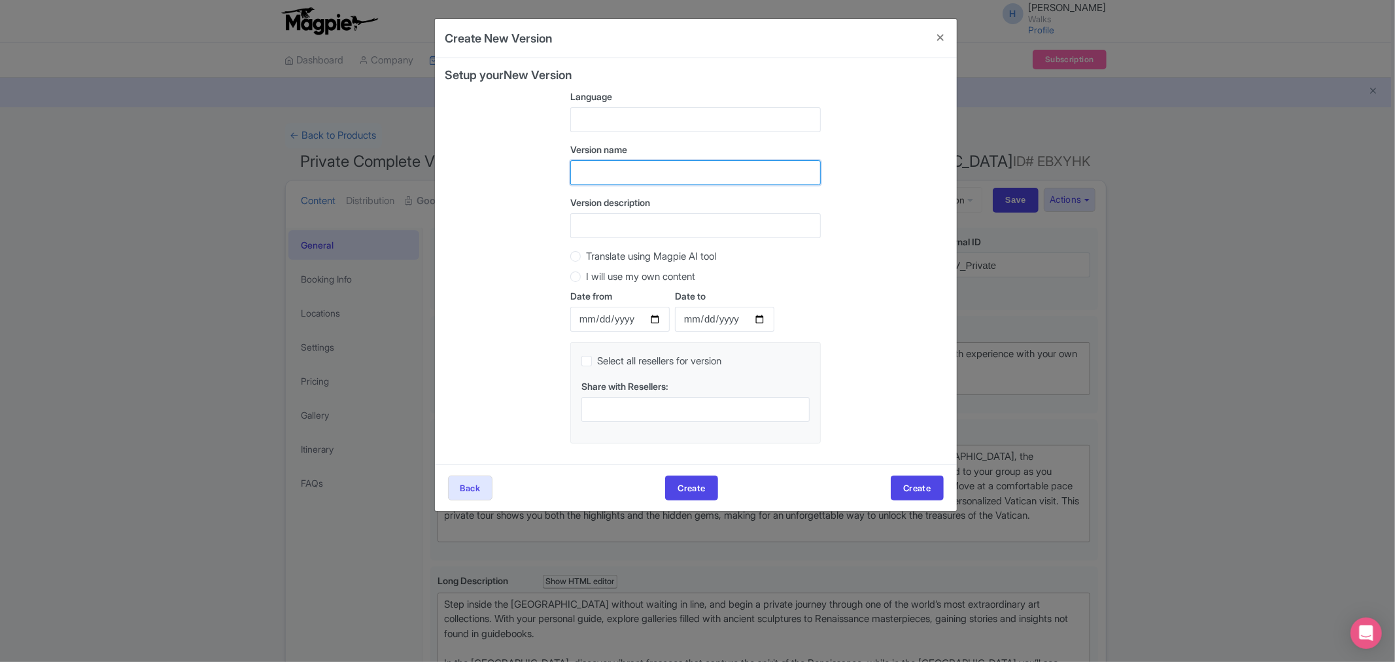
click at [600, 180] on input "text" at bounding box center [695, 172] width 250 height 25
type input "Viator Version"
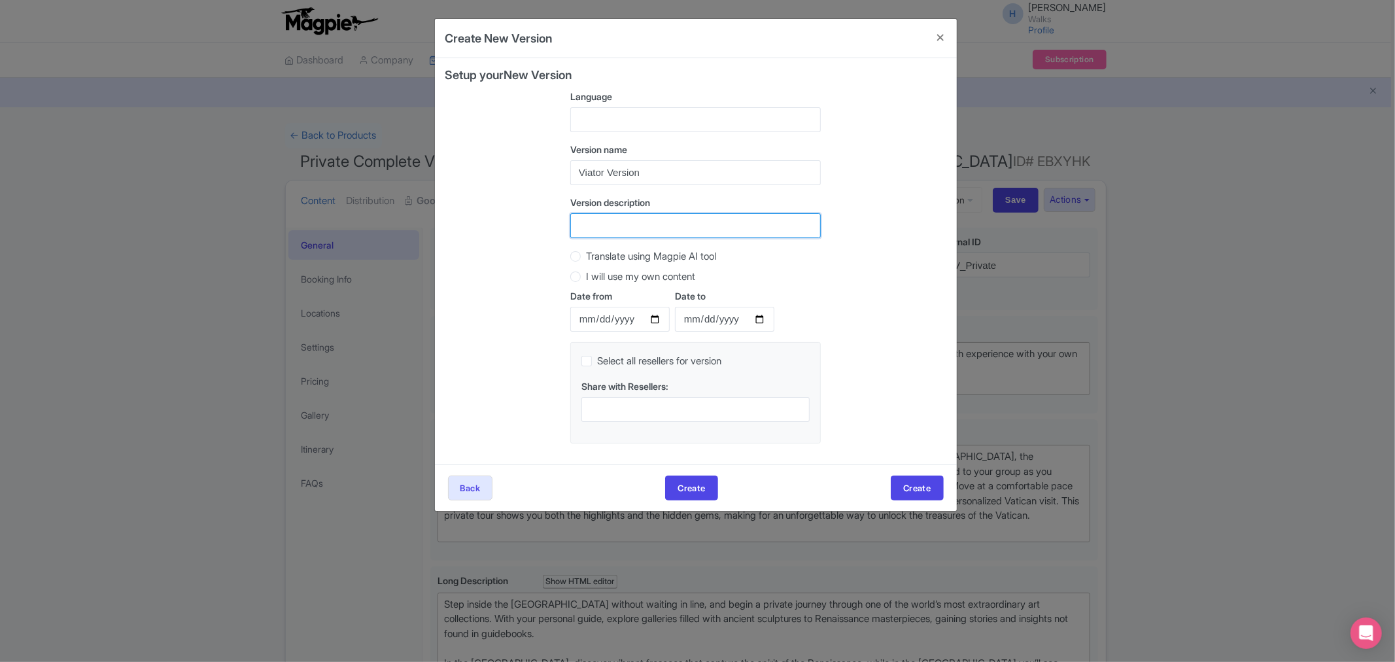
click at [592, 220] on input "Version description" at bounding box center [695, 225] width 250 height 25
type input "Viator Version"
click at [907, 490] on button "Create" at bounding box center [917, 487] width 52 height 25
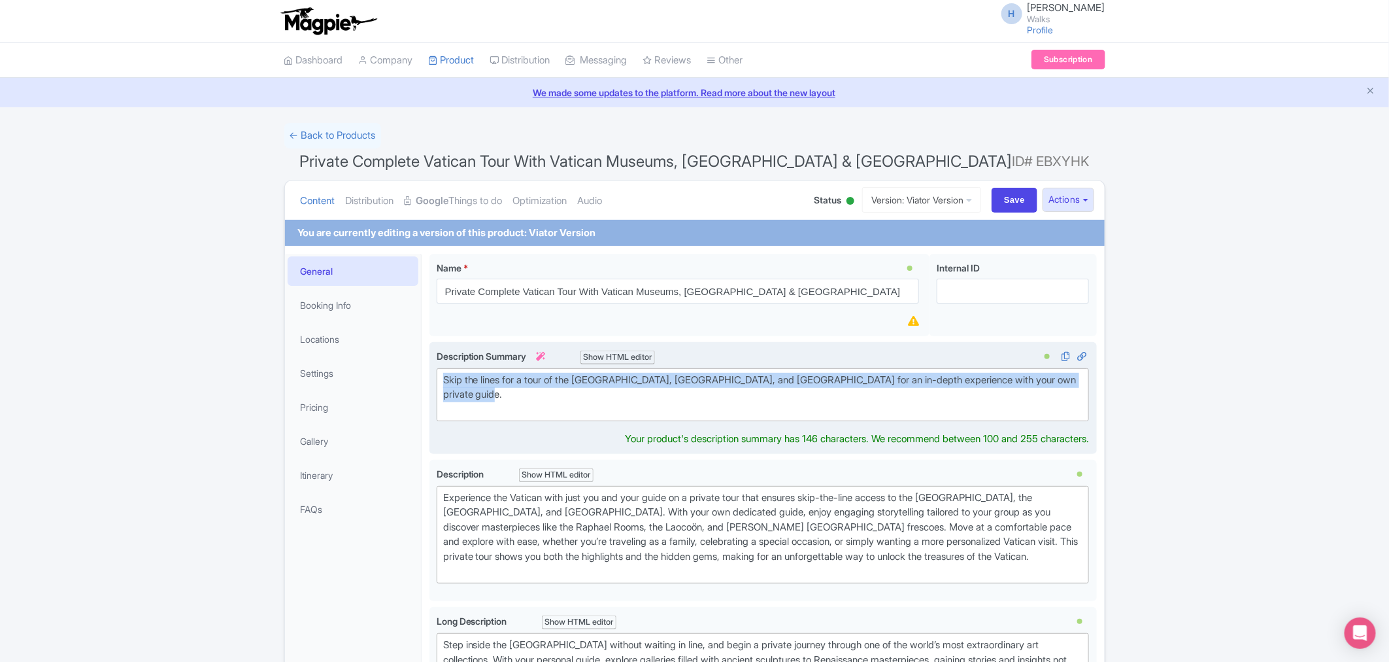
drag, startPoint x: 498, startPoint y: 394, endPoint x: 440, endPoint y: 377, distance: 60.8
click at [440, 377] on trix-editor "Skip the lines for a tour of the Vatican Museums, Sistine Chapel, and St. Peter…" at bounding box center [763, 395] width 653 height 54
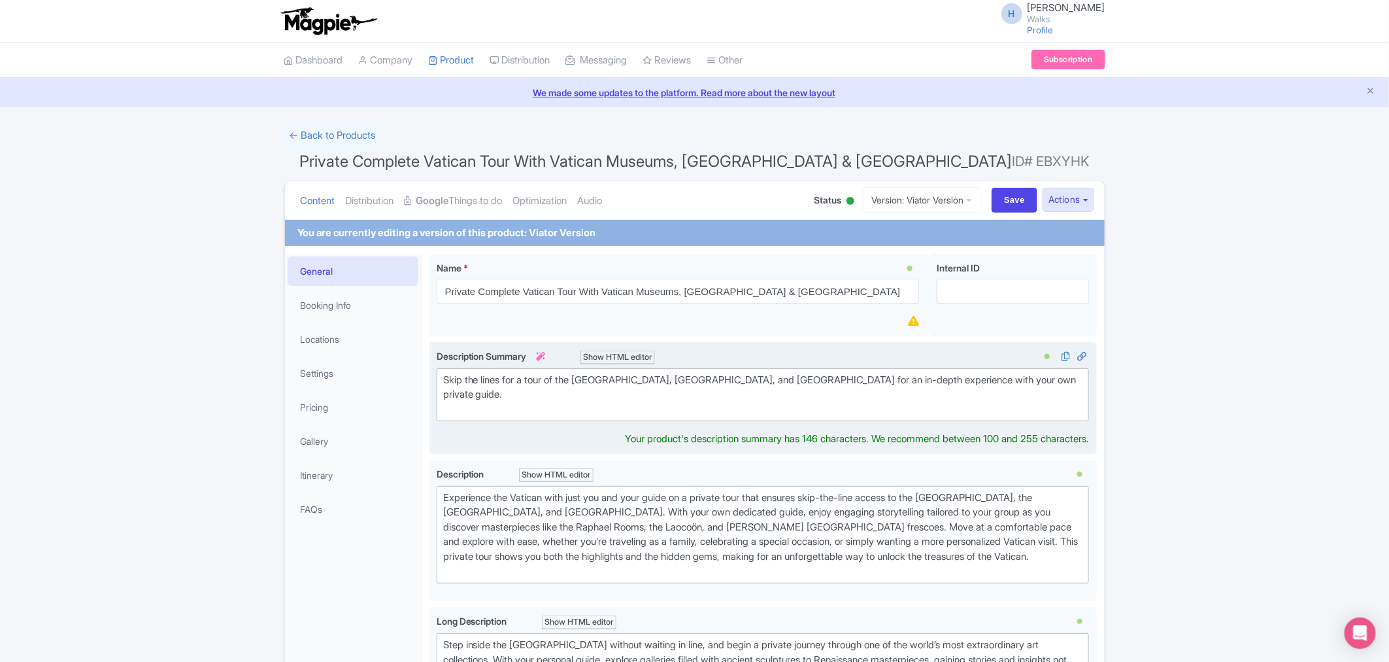
type trix-editor "<div><br><br></div>"
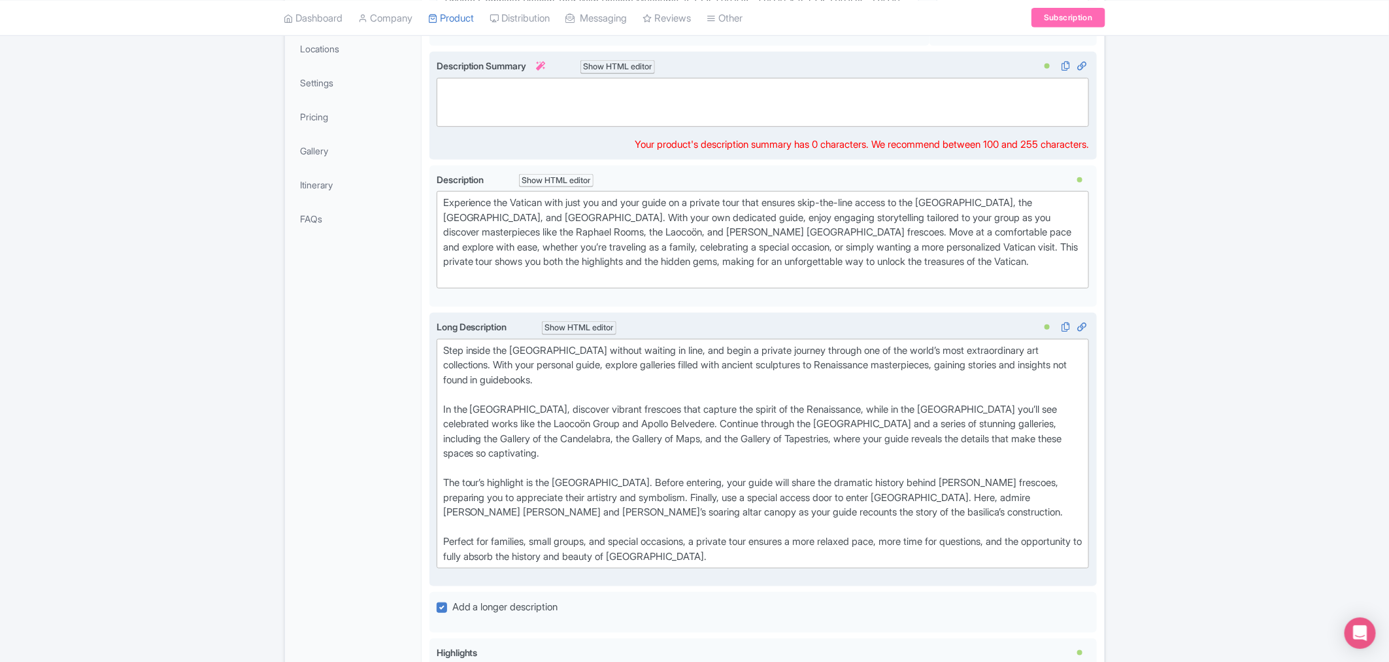
scroll to position [276, 0]
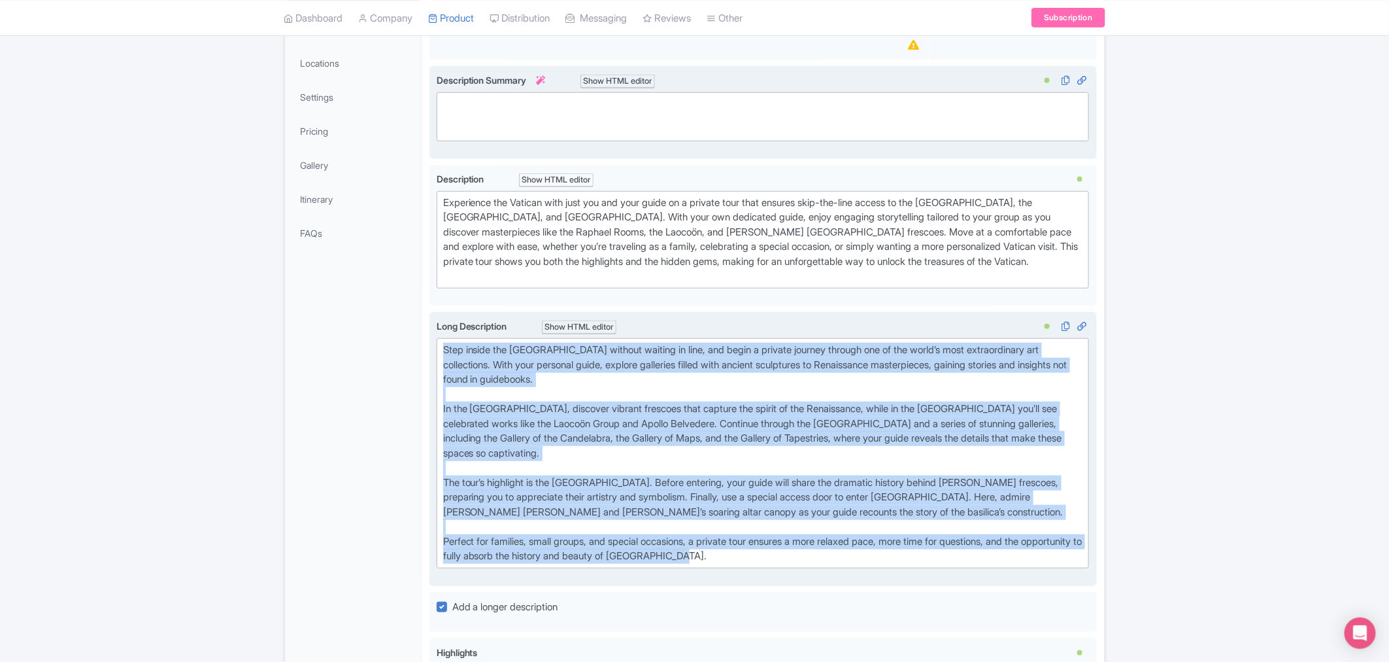
drag, startPoint x: 445, startPoint y: 347, endPoint x: 795, endPoint y: 556, distance: 408.2
click at [795, 556] on div "Step inside the Vatican Museums without waiting in line, and begin a private jo…" at bounding box center [763, 453] width 640 height 221
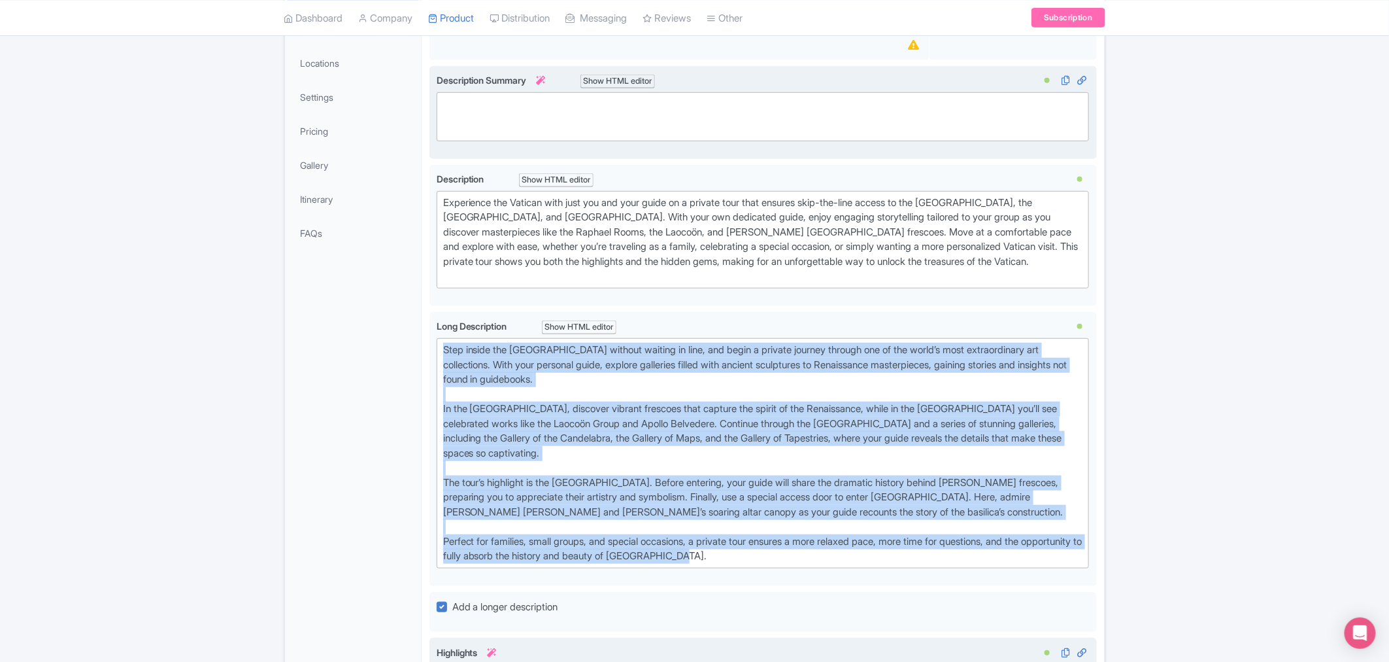
type trix-editor "<div>Step inside the Vatican Museums without waiting in line, and begin a priva…"
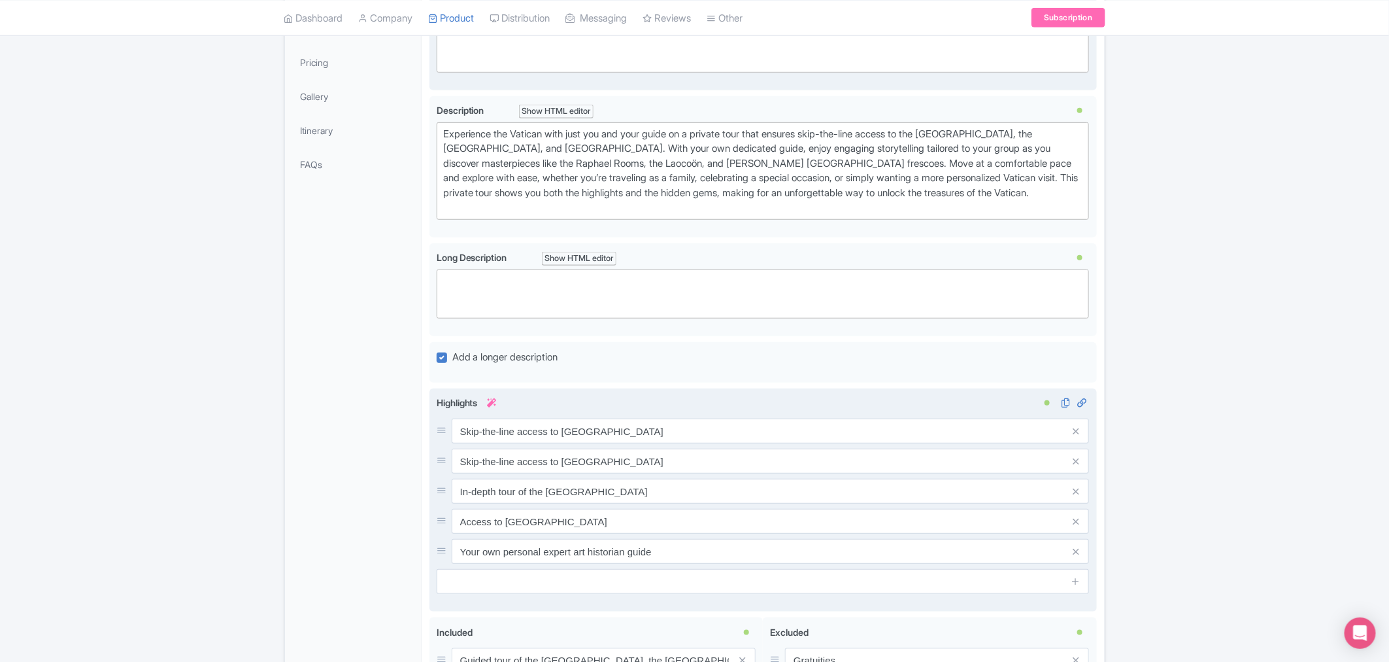
scroll to position [421, 0]
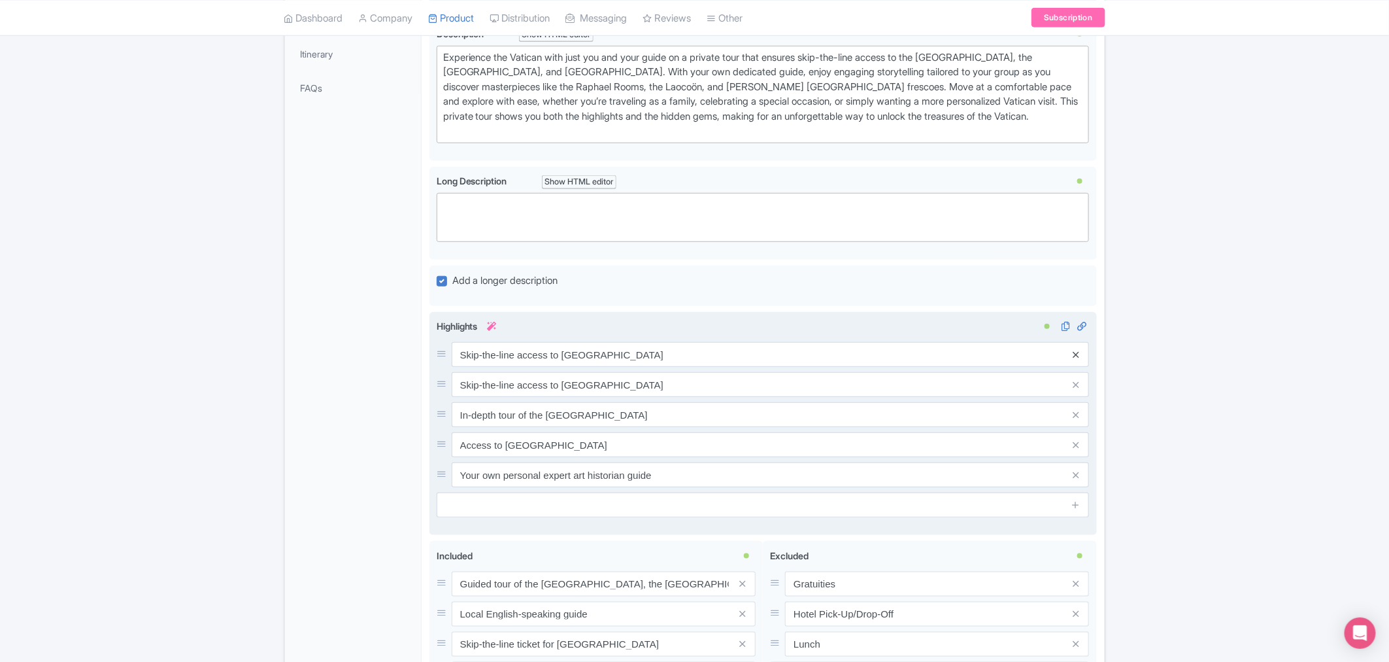
click at [1077, 356] on icon at bounding box center [1077, 355] width 6 height 10
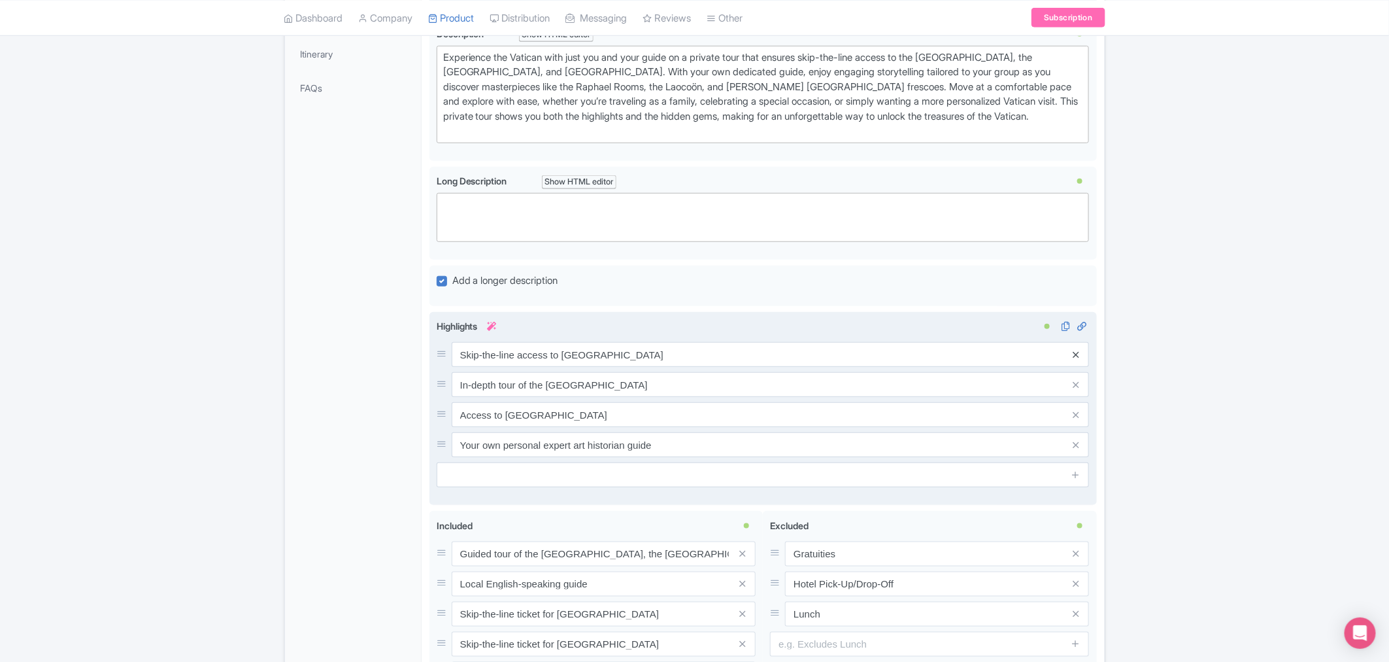
click at [1074, 357] on icon at bounding box center [1077, 355] width 6 height 10
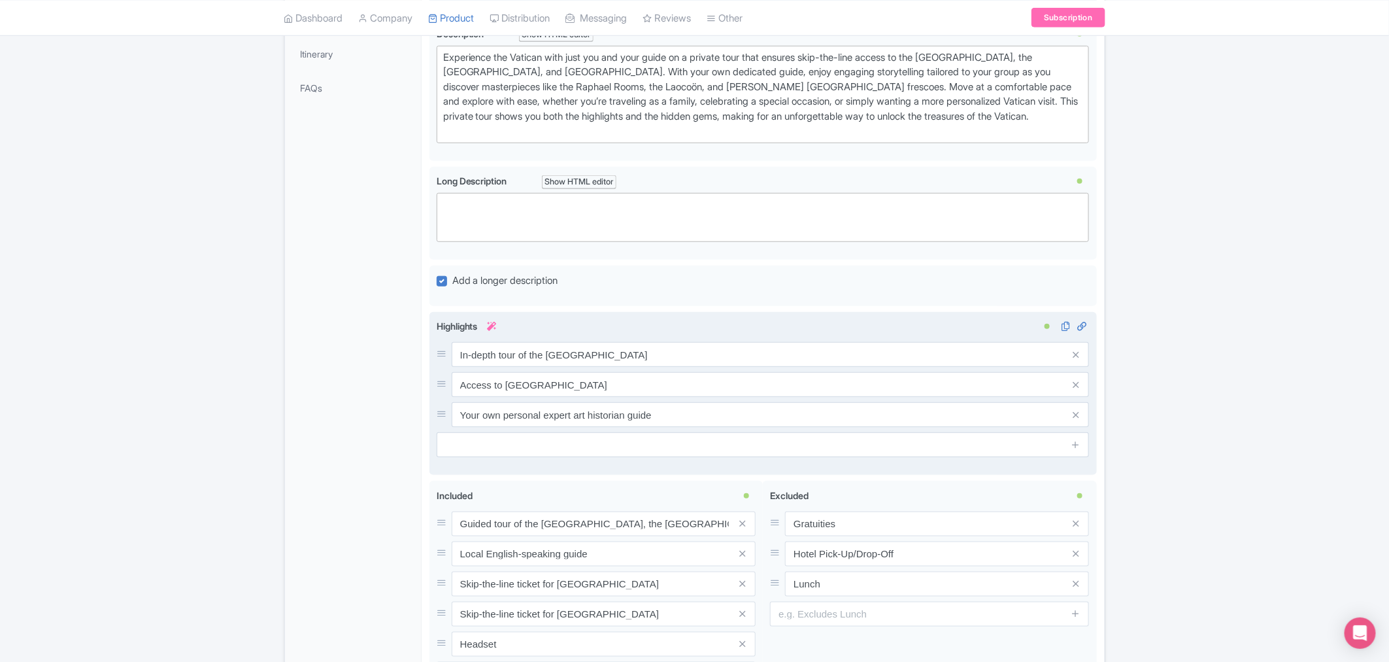
click at [1074, 357] on icon at bounding box center [1077, 355] width 6 height 10
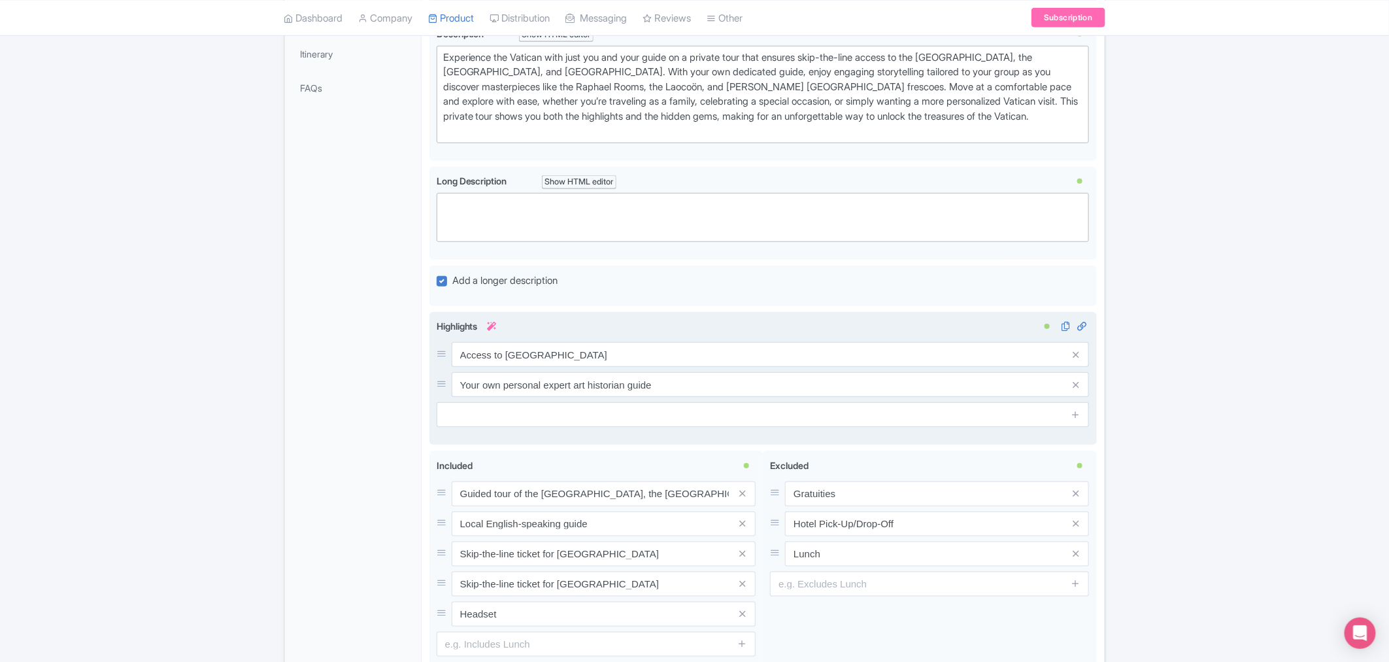
click at [1074, 357] on icon at bounding box center [1077, 355] width 6 height 10
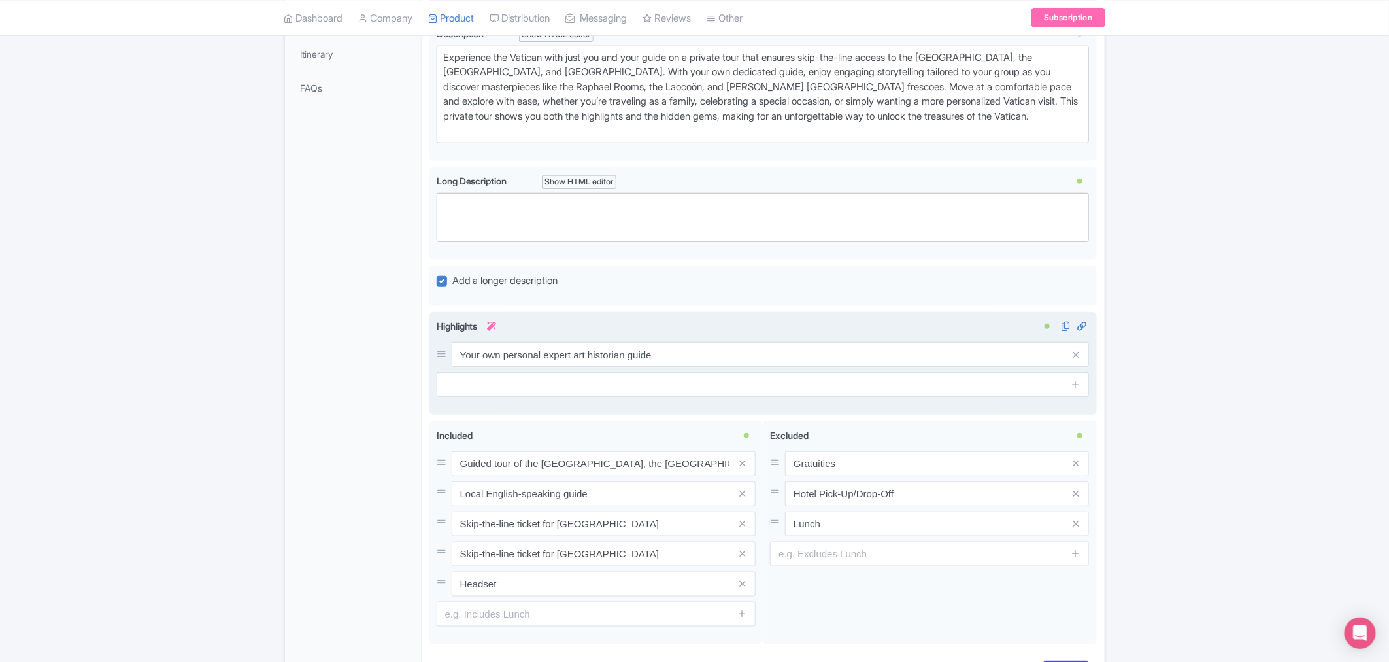
click at [1074, 357] on icon at bounding box center [1077, 355] width 6 height 10
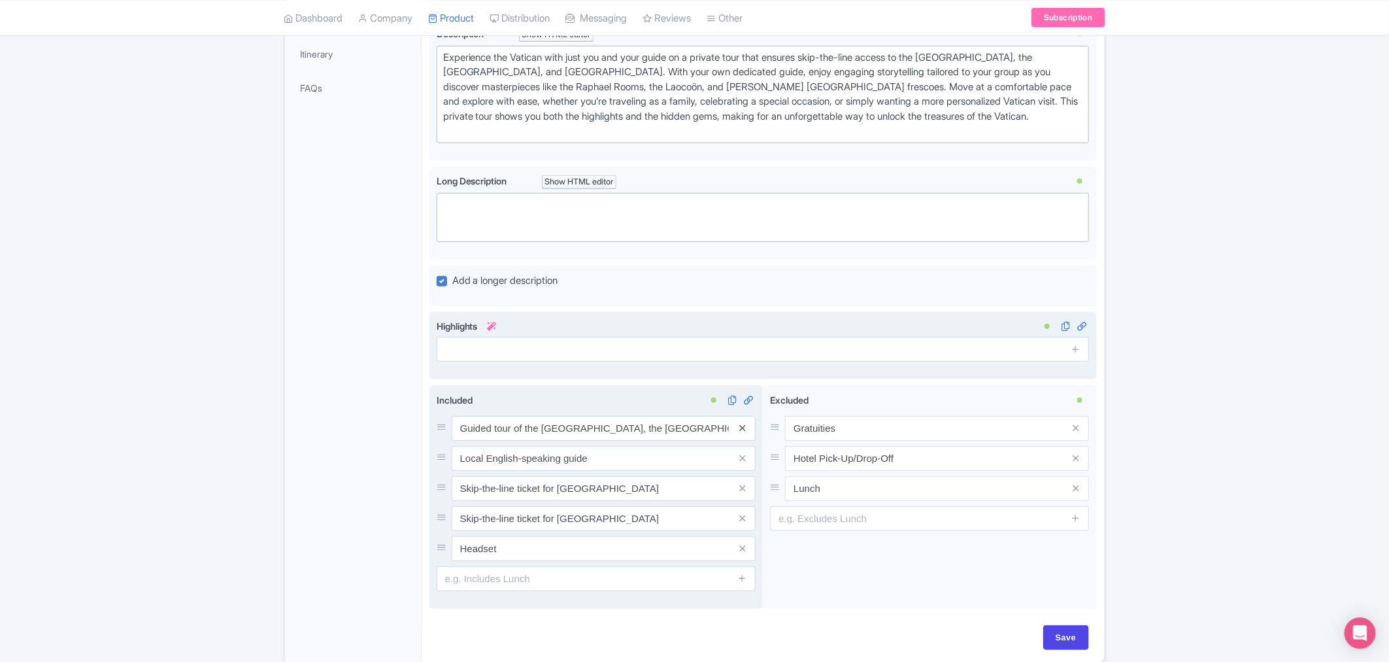
click at [741, 432] on icon at bounding box center [743, 428] width 6 height 10
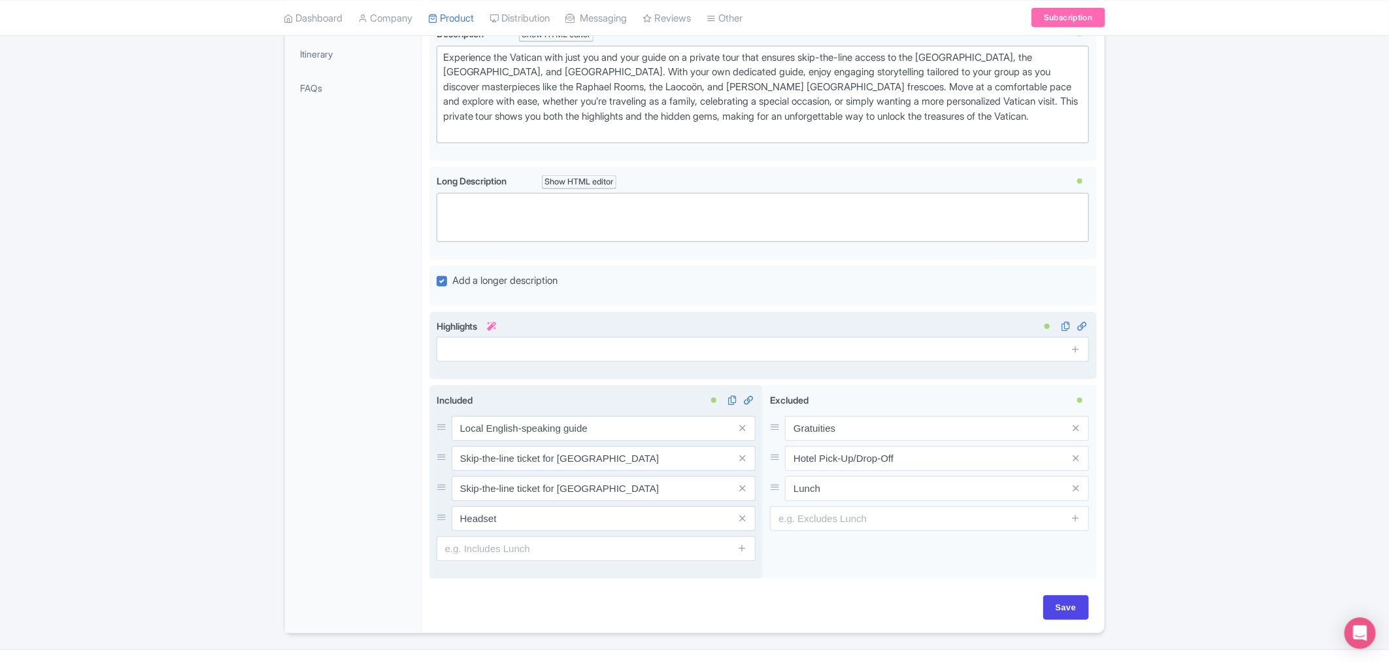
click at [741, 432] on icon at bounding box center [743, 428] width 6 height 10
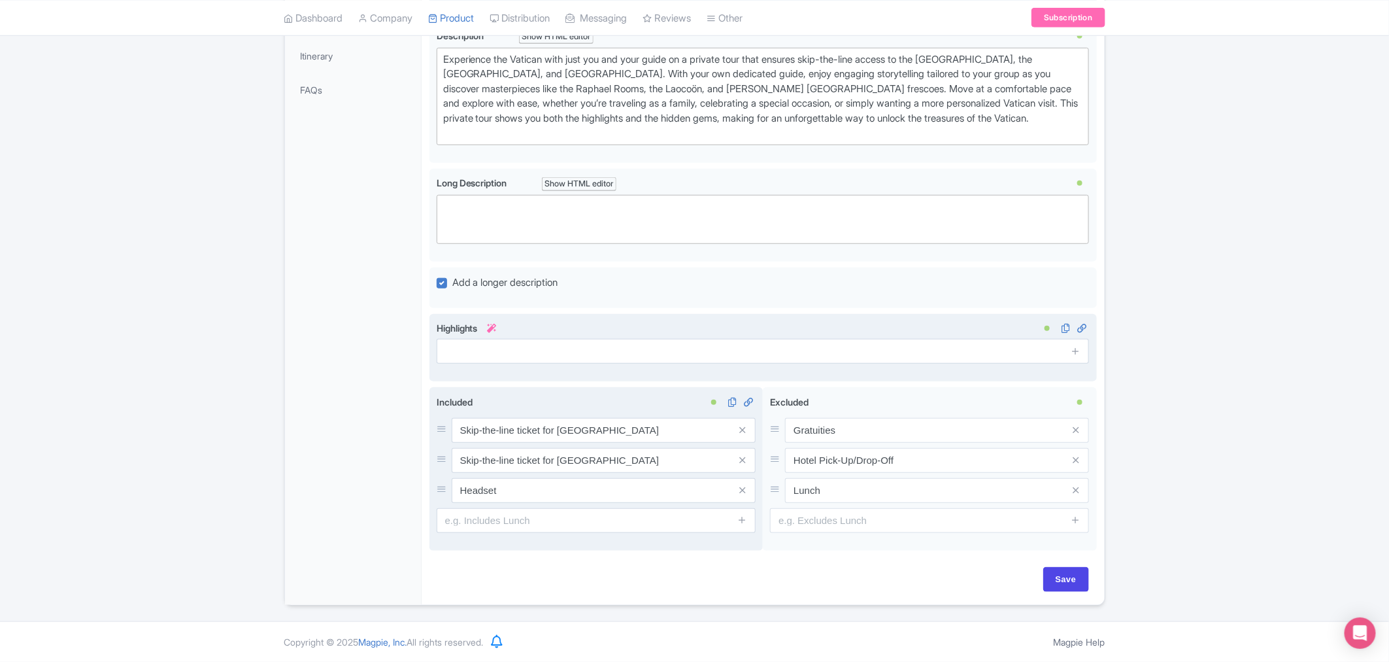
click at [741, 432] on icon at bounding box center [743, 430] width 6 height 10
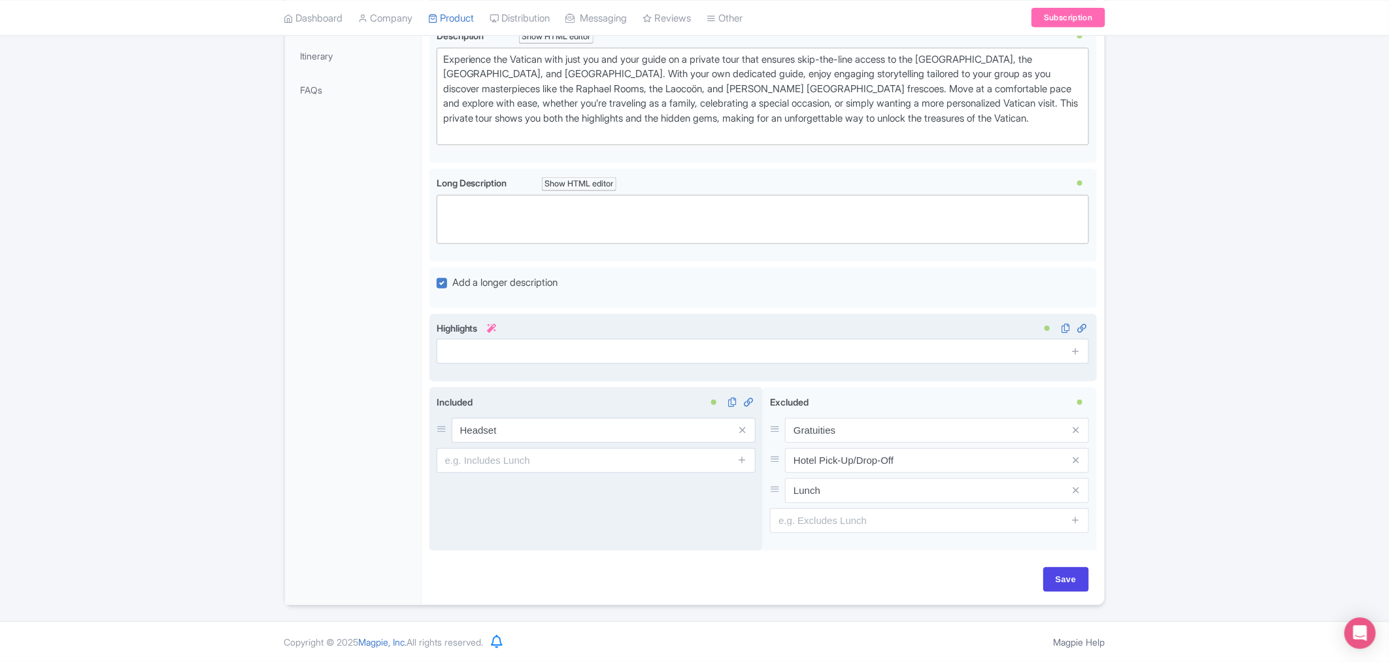
click at [741, 432] on icon at bounding box center [743, 430] width 6 height 10
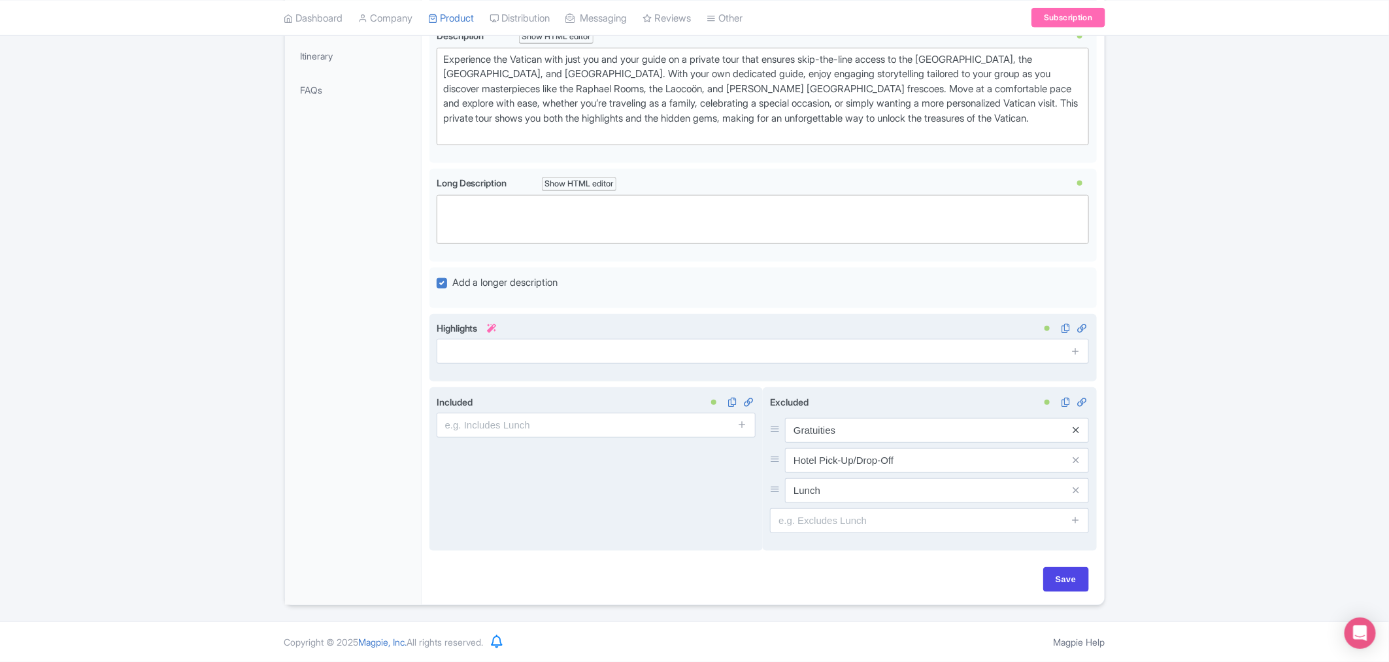
click at [1076, 432] on icon at bounding box center [1077, 430] width 6 height 10
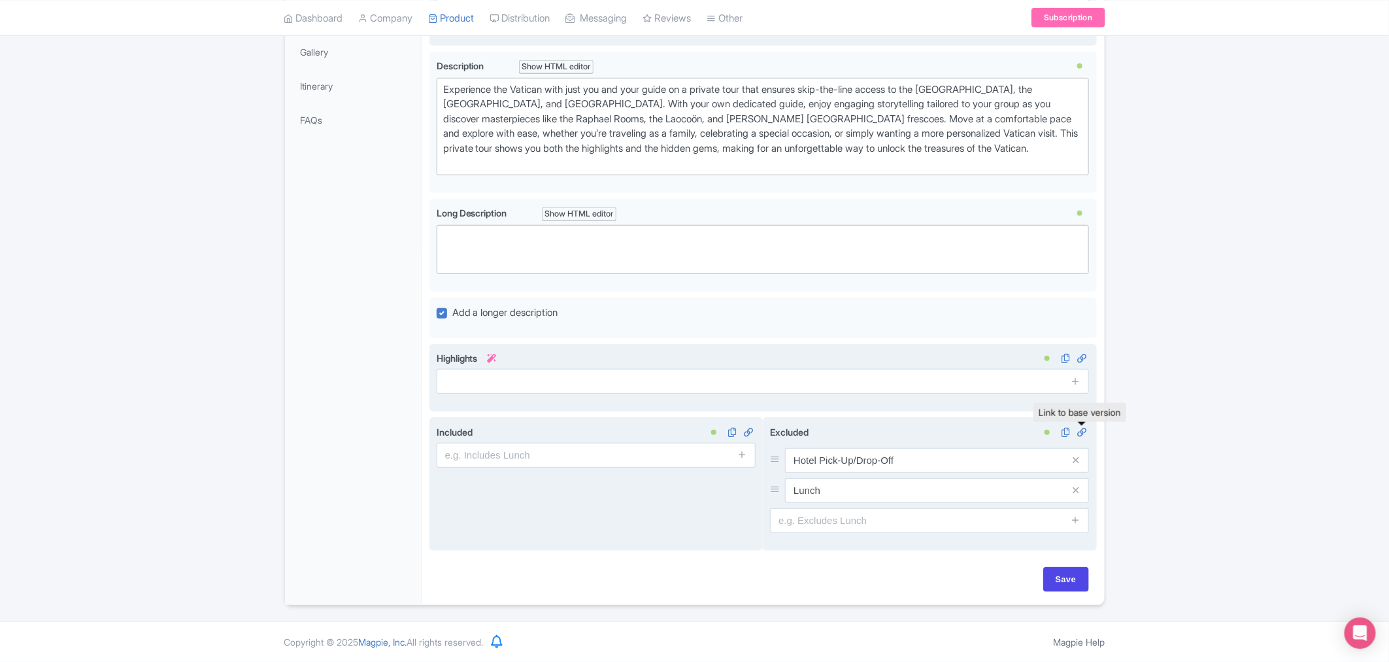
scroll to position [389, 0]
click at [1076, 460] on icon at bounding box center [1077, 460] width 6 height 10
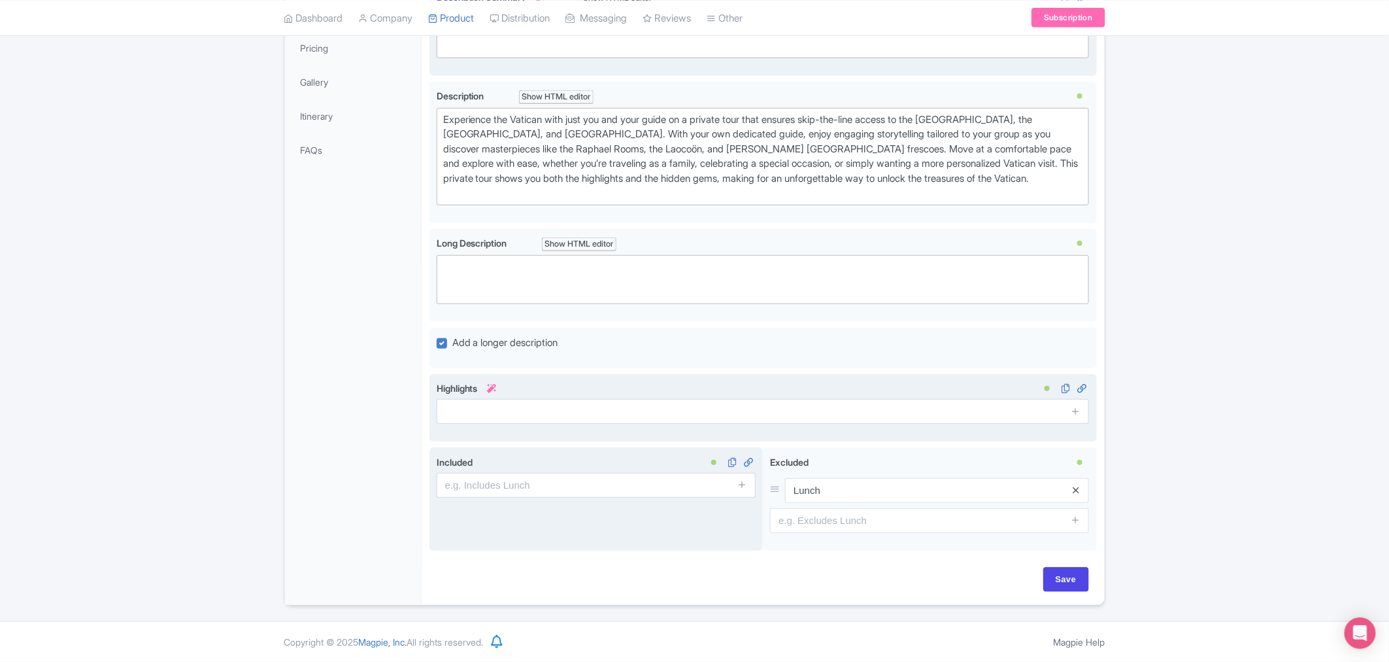
click at [1076, 490] on icon at bounding box center [1077, 490] width 6 height 10
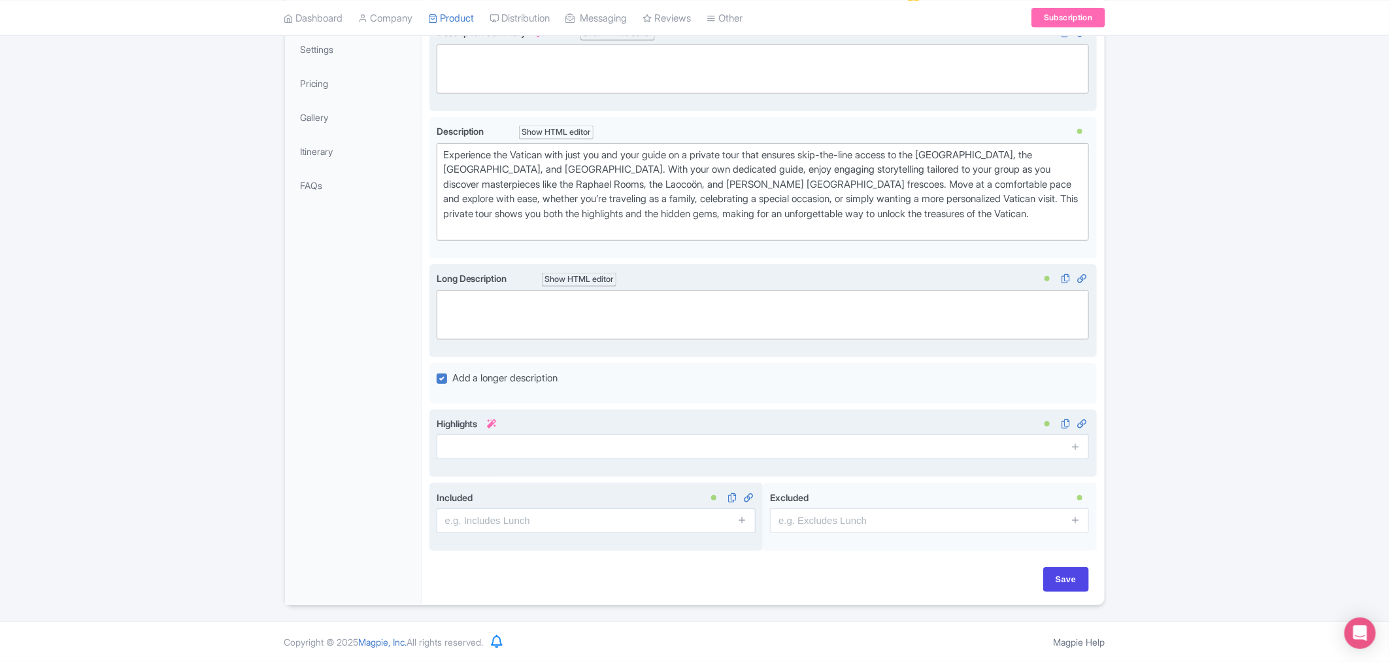
drag, startPoint x: 540, startPoint y: 311, endPoint x: 488, endPoint y: 309, distance: 51.7
click at [531, 312] on trix-editor at bounding box center [763, 314] width 653 height 49
click at [473, 291] on trix-editor at bounding box center [763, 314] width 653 height 49
paste trix-editor "<div><strong>Stop At: Vatican Museums</strong><br> Skip the long entrance lines…"
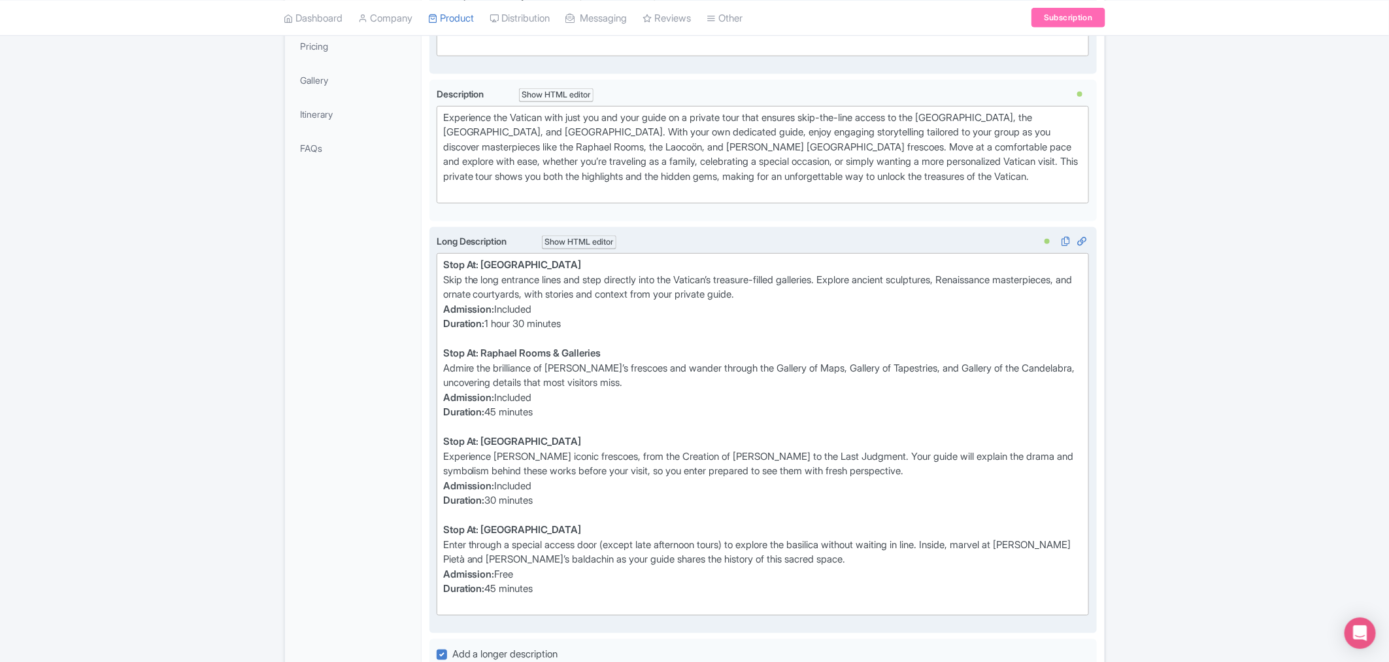
scroll to position [396, 0]
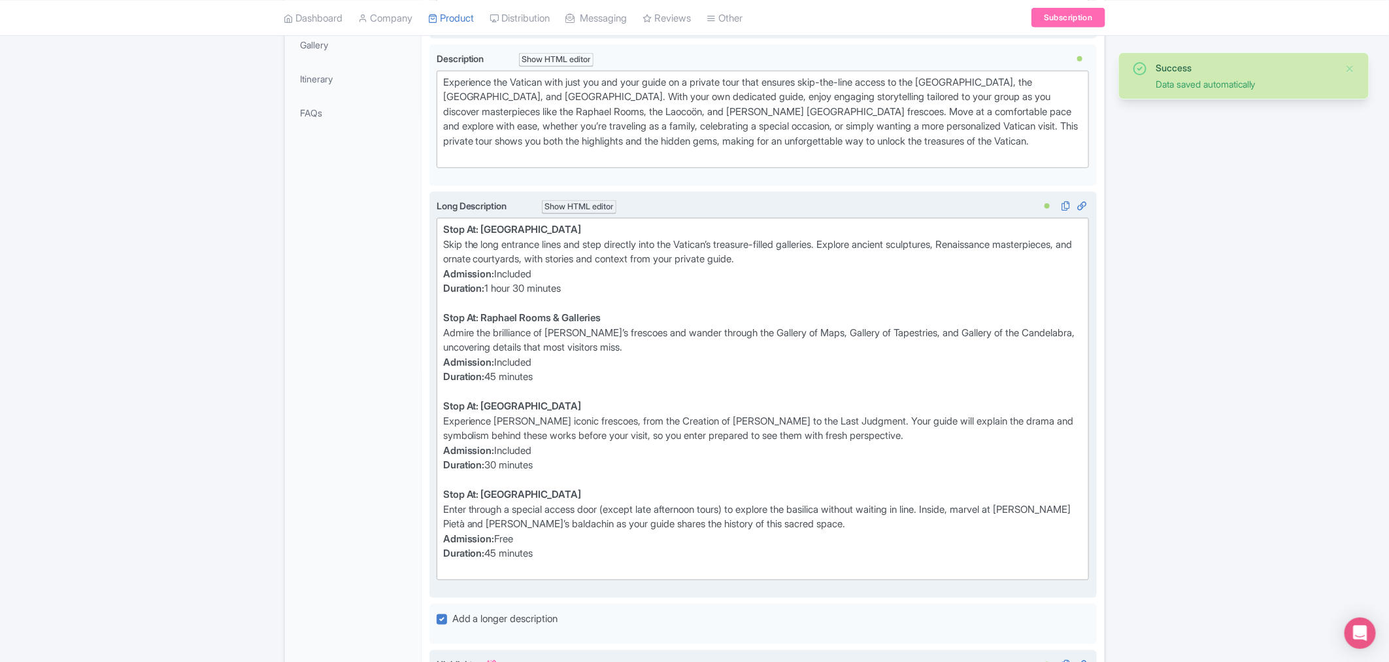
type trix-editor "<div><strong>Stop At: Vatican Museums</strong><br> Skip the long entrance lines…"
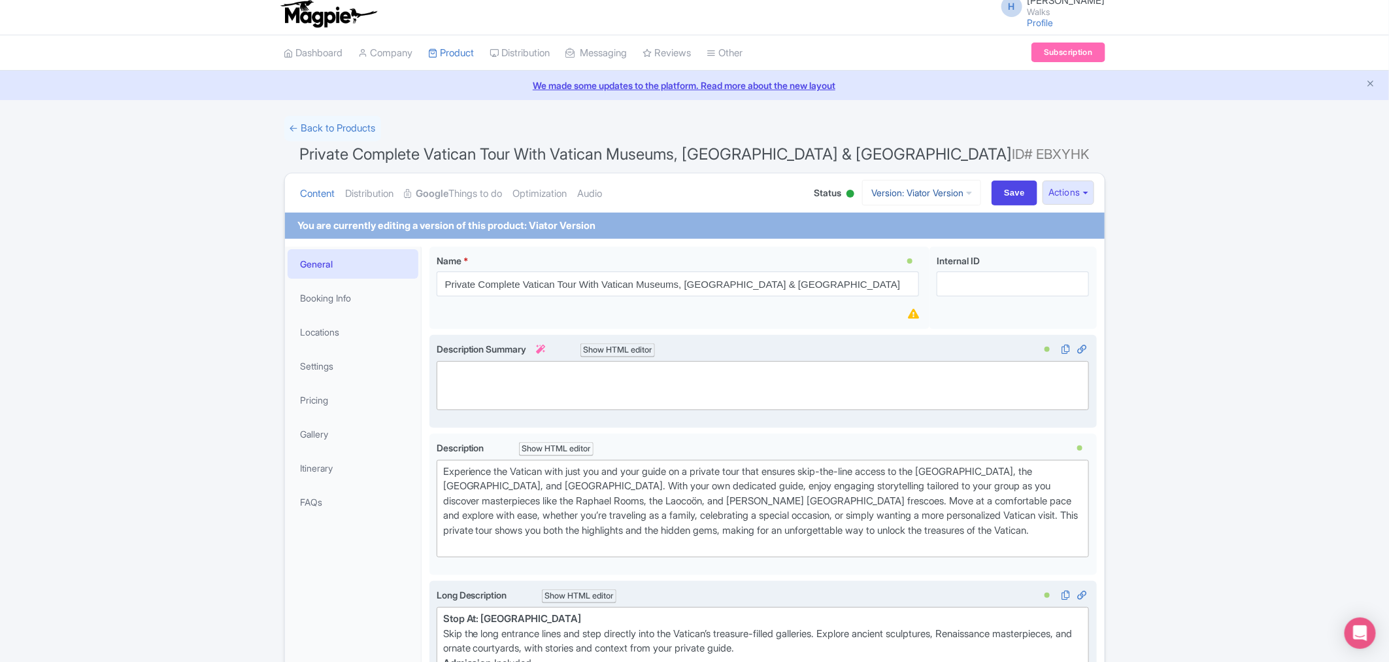
scroll to position [0, 0]
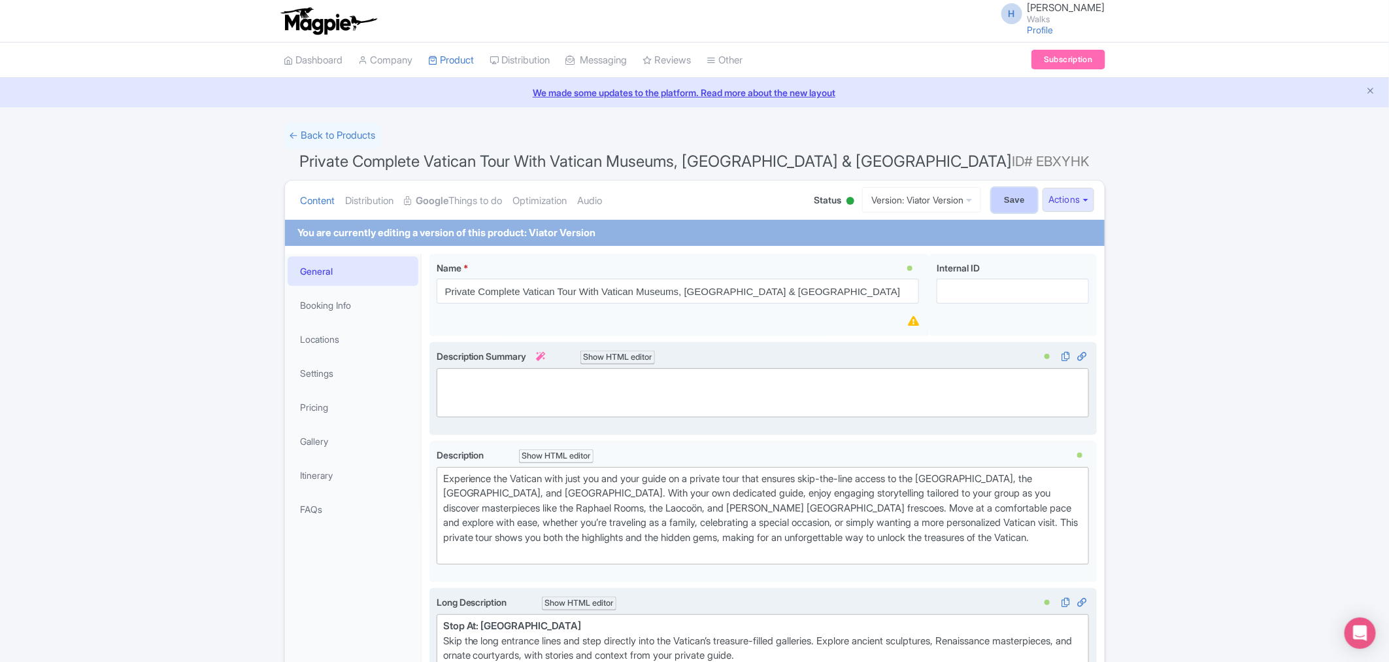
click at [1001, 201] on input "Save" at bounding box center [1015, 200] width 46 height 25
type input "Saving..."
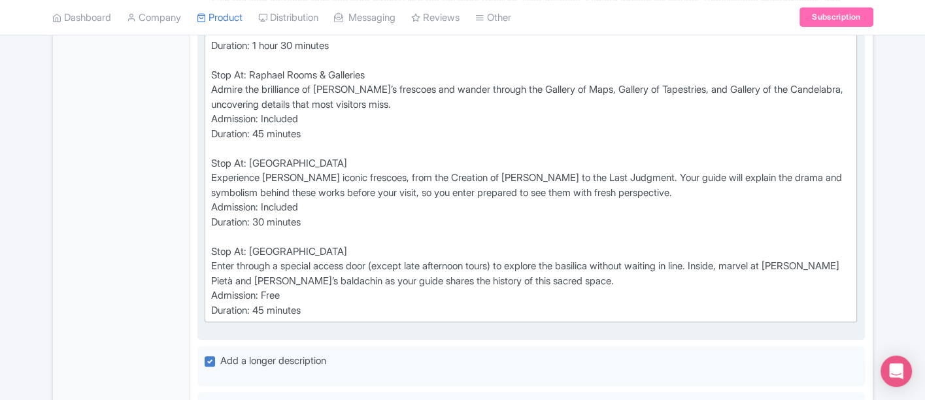
scroll to position [508, 0]
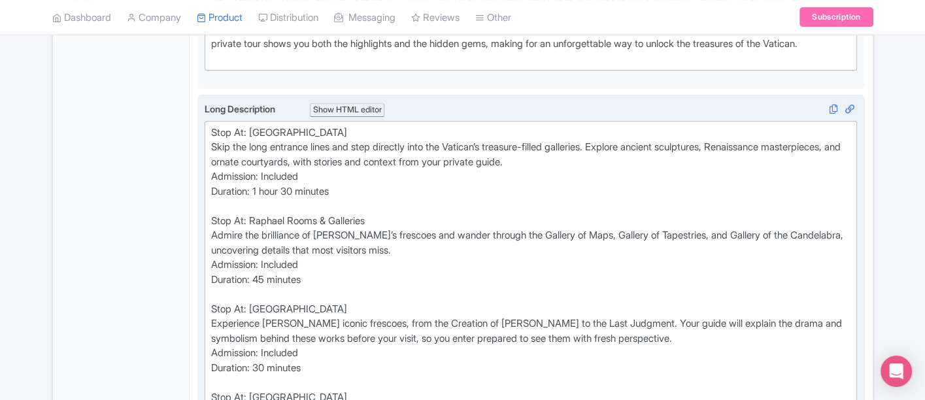
click at [267, 273] on div "Stop At: Vatican Museums Skip the long entrance lines and step directly into th…" at bounding box center [531, 295] width 640 height 339
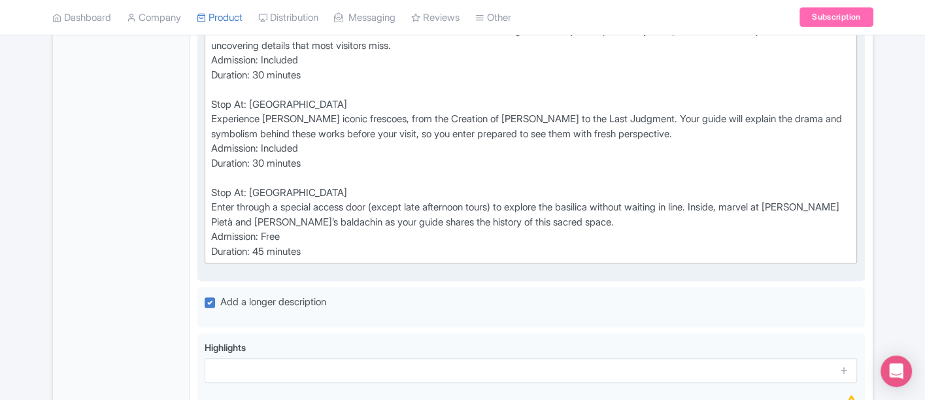
scroll to position [726, 0]
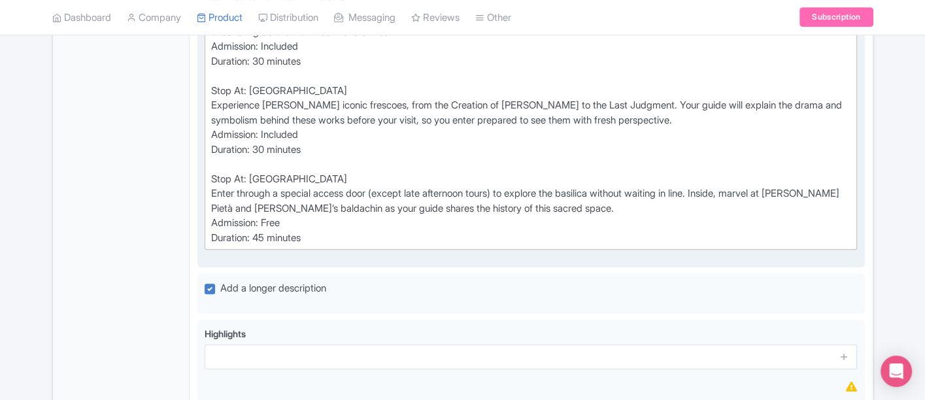
click at [268, 151] on div "Stop At: Vatican Museums Skip the long entrance lines and step directly into th…" at bounding box center [531, 76] width 640 height 339
click at [267, 146] on div "Stop At: Vatican Museums Skip the long entrance lines and step directly into th…" at bounding box center [531, 76] width 640 height 339
click at [268, 233] on div "Stop At: Vatican Museums Skip the long entrance lines and step directly into th…" at bounding box center [531, 76] width 640 height 339
click at [217, 175] on div "Stop At: Vatican Museums Skip the long entrance lines and step directly into th…" at bounding box center [531, 76] width 640 height 339
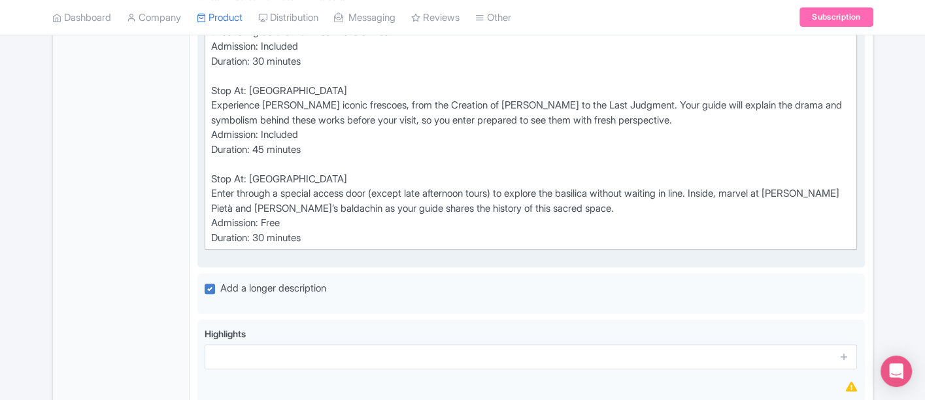
click at [214, 178] on div "Stop At: Vatican Museums Skip the long entrance lines and step directly into th…" at bounding box center [531, 76] width 640 height 339
click at [216, 190] on div "Stop At: Vatican Museums Skip the long entrance lines and step directly into th…" at bounding box center [531, 76] width 640 height 339
click at [214, 188] on div "Stop At: Vatican Museums Skip the long entrance lines and step directly into th…" at bounding box center [531, 76] width 640 height 339
click at [215, 218] on div "Stop At: Vatican Museums Skip the long entrance lines and step directly into th…" at bounding box center [531, 76] width 640 height 339
click at [215, 233] on div "Stop At: Vatican Museums Skip the long entrance lines and step directly into th…" at bounding box center [531, 76] width 640 height 339
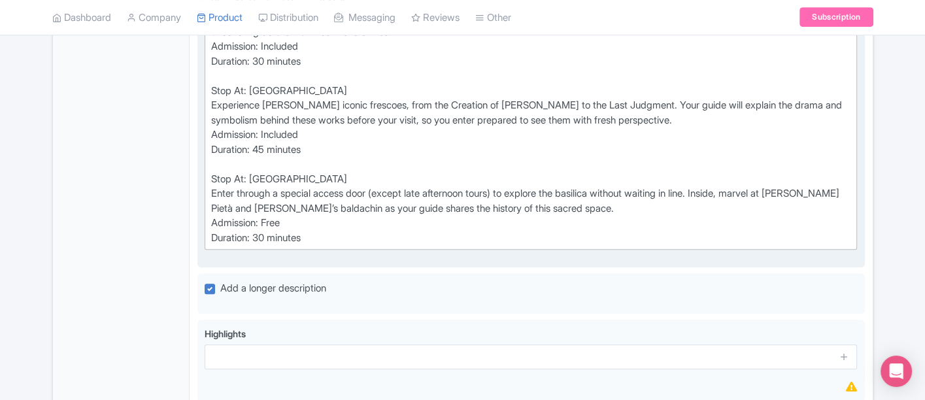
click at [214, 89] on div "Stop At: Vatican Museums Skip the long entrance lines and step directly into th…" at bounding box center [531, 76] width 640 height 339
click at [214, 103] on div "Stop At: Vatican Museums Skip the long entrance lines and step directly into th…" at bounding box center [531, 76] width 640 height 339
click at [214, 128] on div "Stop At: Vatican Museums Skip the long entrance lines and step directly into th…" at bounding box center [531, 76] width 640 height 339
click at [214, 143] on div "Stop At: Vatican Museums Skip the long entrance lines and step directly into th…" at bounding box center [531, 76] width 640 height 339
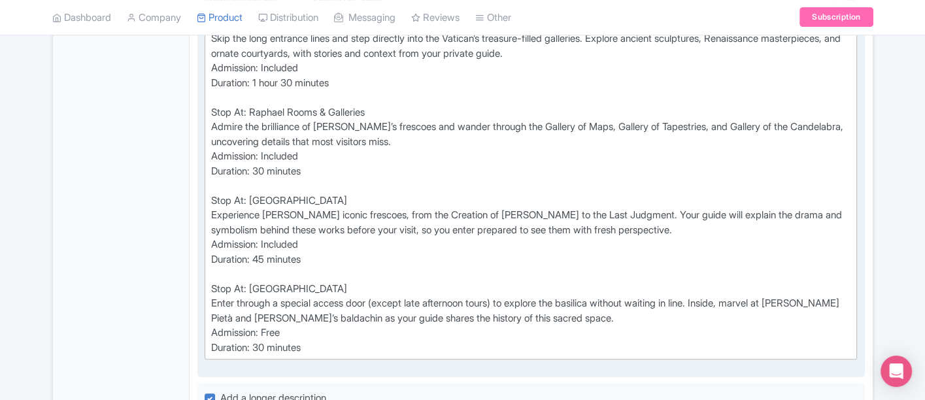
scroll to position [581, 0]
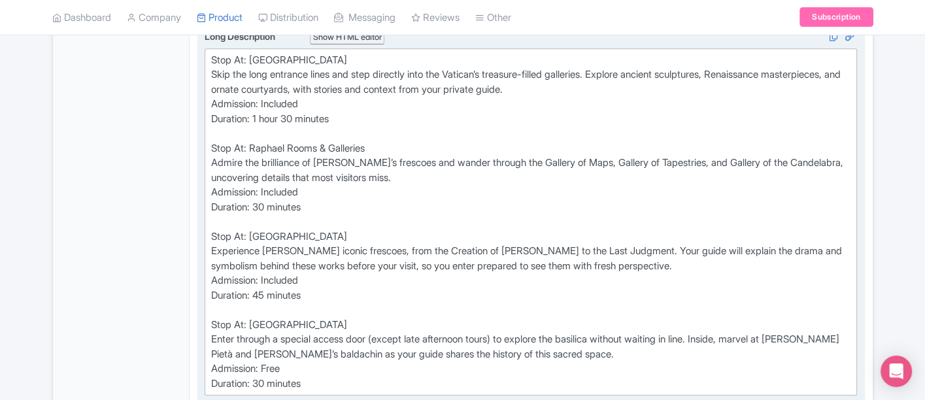
click at [214, 145] on div "Stop At: Vatican Museums Skip the long entrance lines and step directly into th…" at bounding box center [531, 222] width 640 height 339
click at [216, 160] on div "Stop At: Vatican Museums Skip the long entrance lines and step directly into th…" at bounding box center [531, 222] width 640 height 339
click at [216, 182] on div "Stop At: Vatican Museums Skip the long entrance lines and step directly into th…" at bounding box center [531, 222] width 640 height 339
click at [213, 203] on div "Stop At: Vatican Museums Skip the long entrance lines and step directly into th…" at bounding box center [531, 222] width 640 height 339
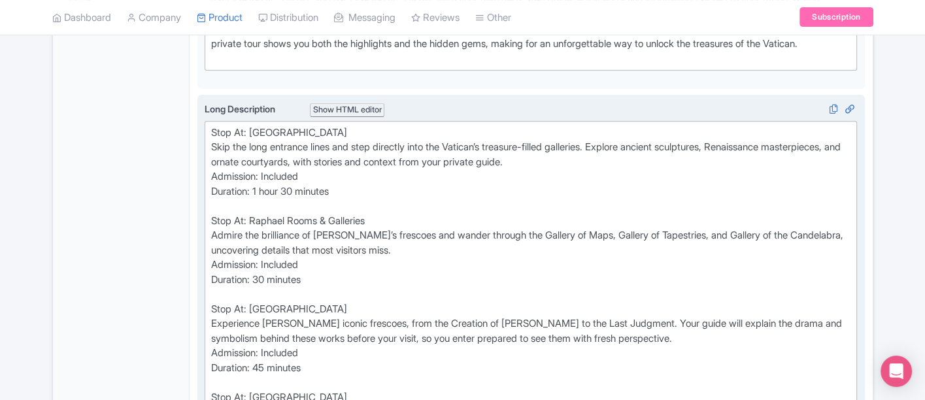
click at [214, 144] on div "Stop At: Vatican Museums Skip the long entrance lines and step directly into th…" at bounding box center [531, 295] width 640 height 339
click at [214, 172] on div "Stop At: Vatican Museums Skip the long entrance lines and step directly into th…" at bounding box center [531, 295] width 640 height 339
click at [216, 185] on div "Stop At: Vatican Museums Skip the long entrance lines and step directly into th…" at bounding box center [531, 295] width 640 height 339
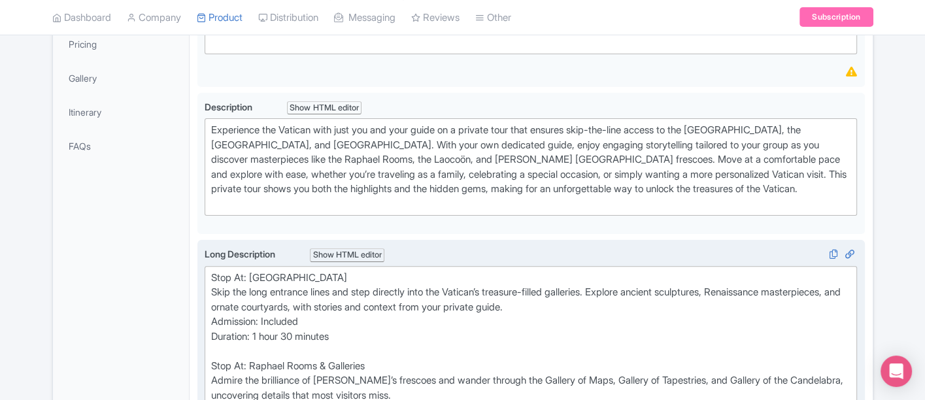
scroll to position [581, 0]
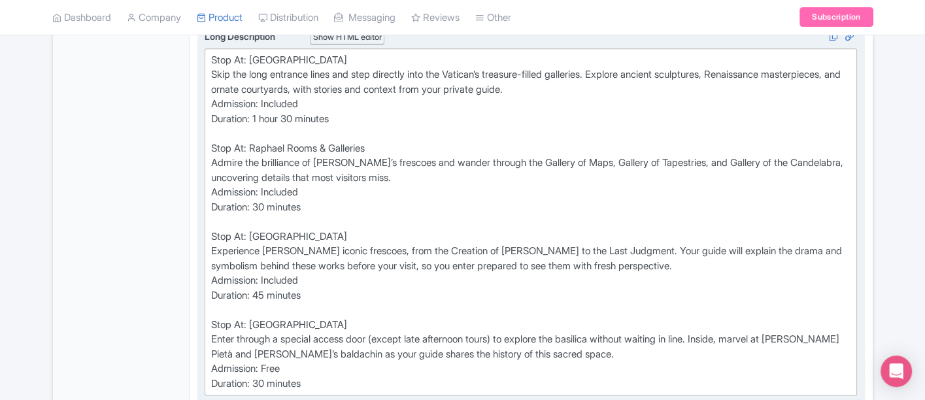
click at [268, 377] on div "Stop At: Vatican Museums Skip the long entrance lines and step directly into th…" at bounding box center [531, 222] width 640 height 339
type trix-editor "<div>Stop At: Vatican Museums<br>Skip the long entrance lines and step directly…"
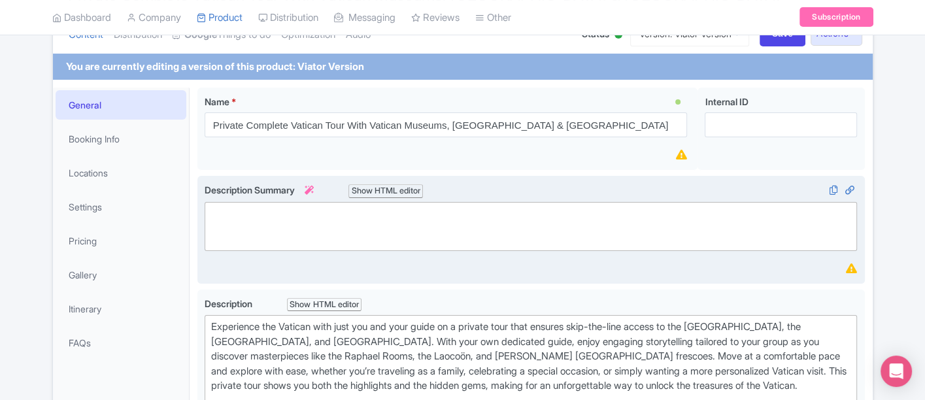
scroll to position [40, 0]
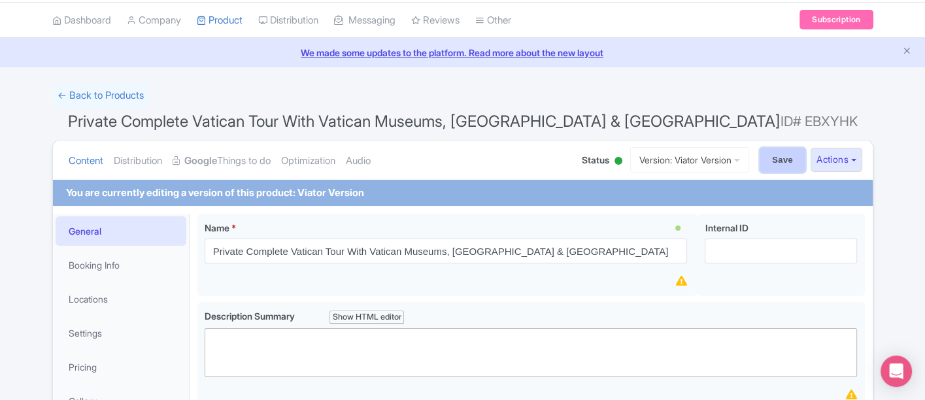
click at [764, 160] on input "Save" at bounding box center [783, 160] width 46 height 25
type input "Saving..."
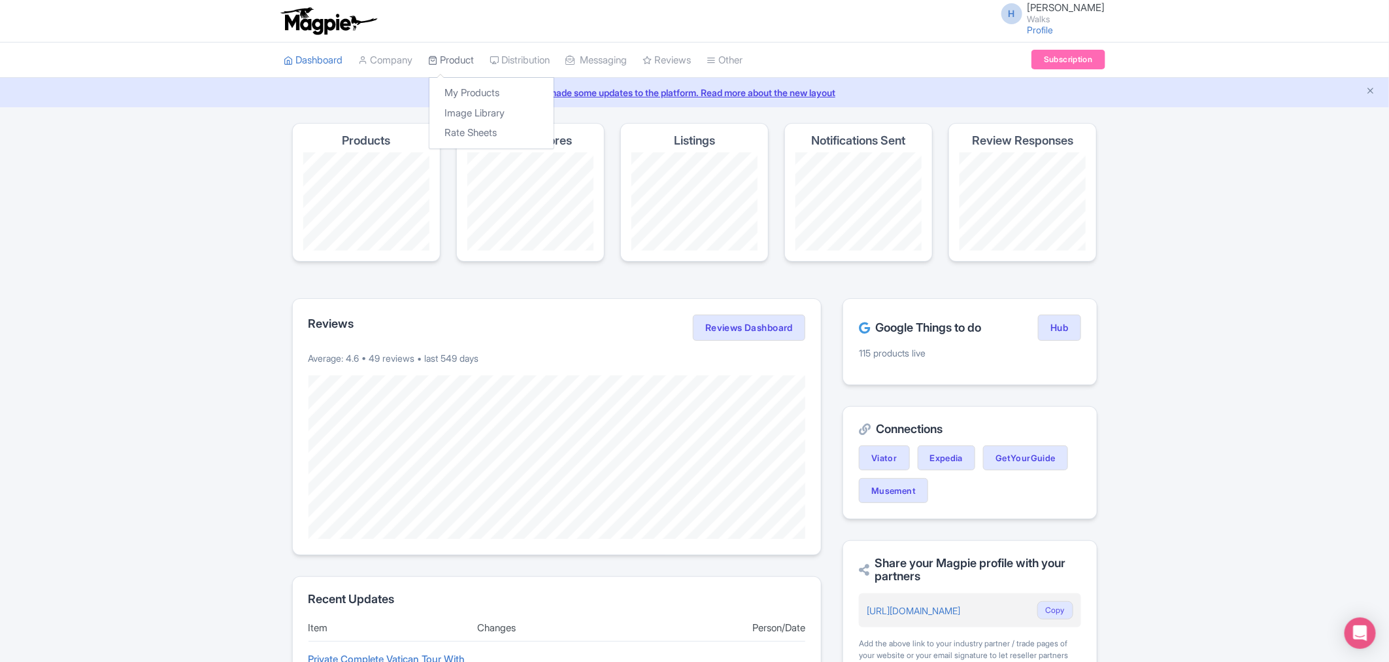
click at [474, 56] on link "Product" at bounding box center [452, 61] width 46 height 36
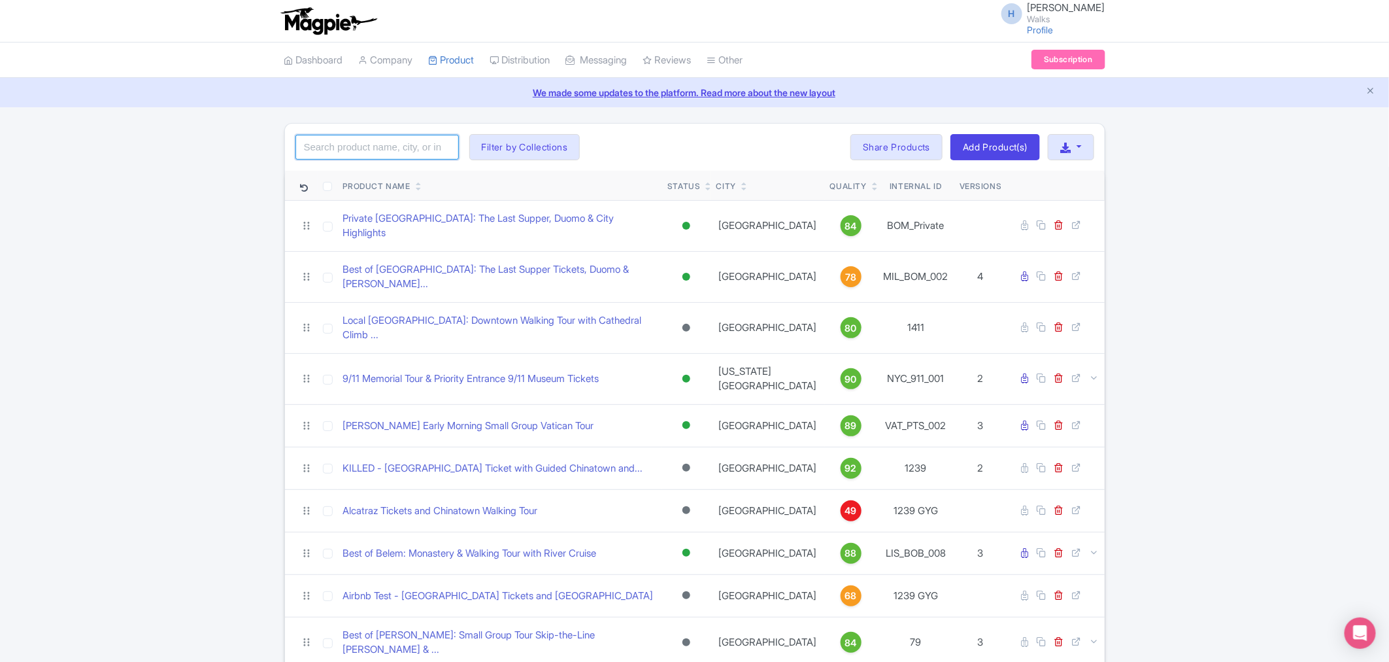
click at [394, 142] on input "search" at bounding box center [377, 147] width 163 height 25
type input "complete vatican"
click button "Search" at bounding box center [0, 0] width 0 height 0
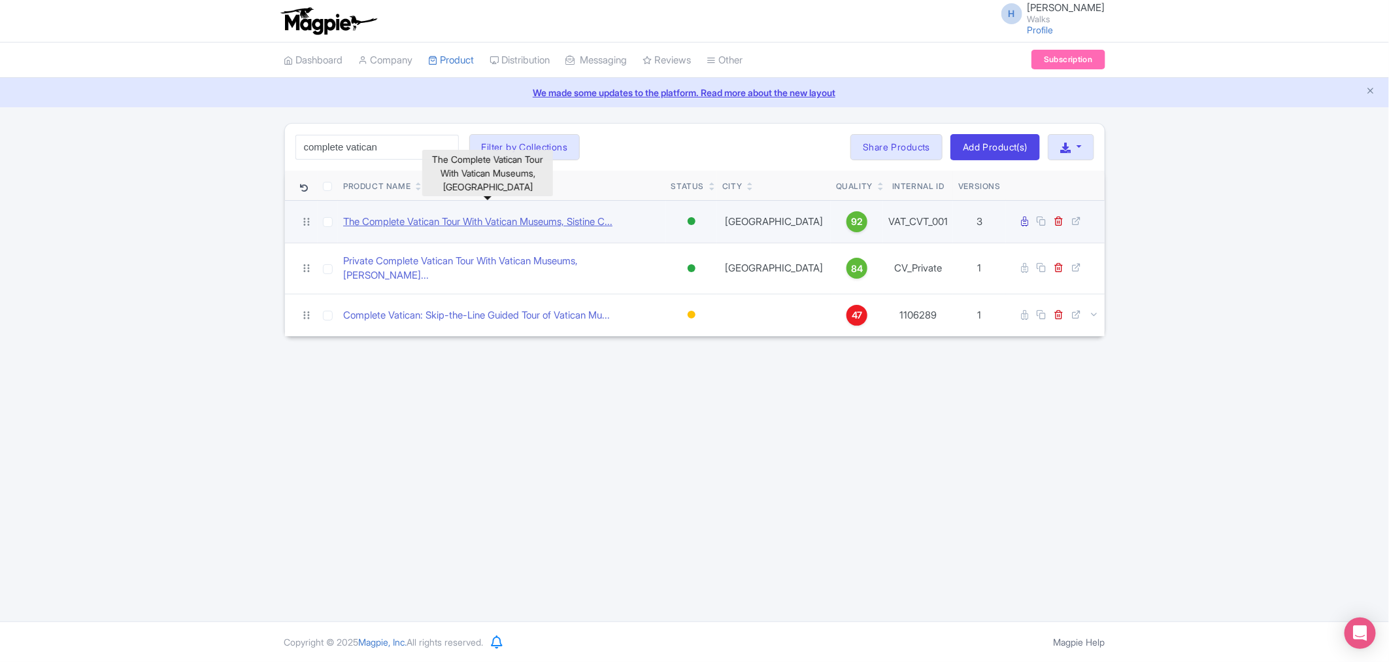
click at [456, 229] on link "The Complete Vatican Tour With Vatican Museums, Sistine C..." at bounding box center [477, 221] width 269 height 15
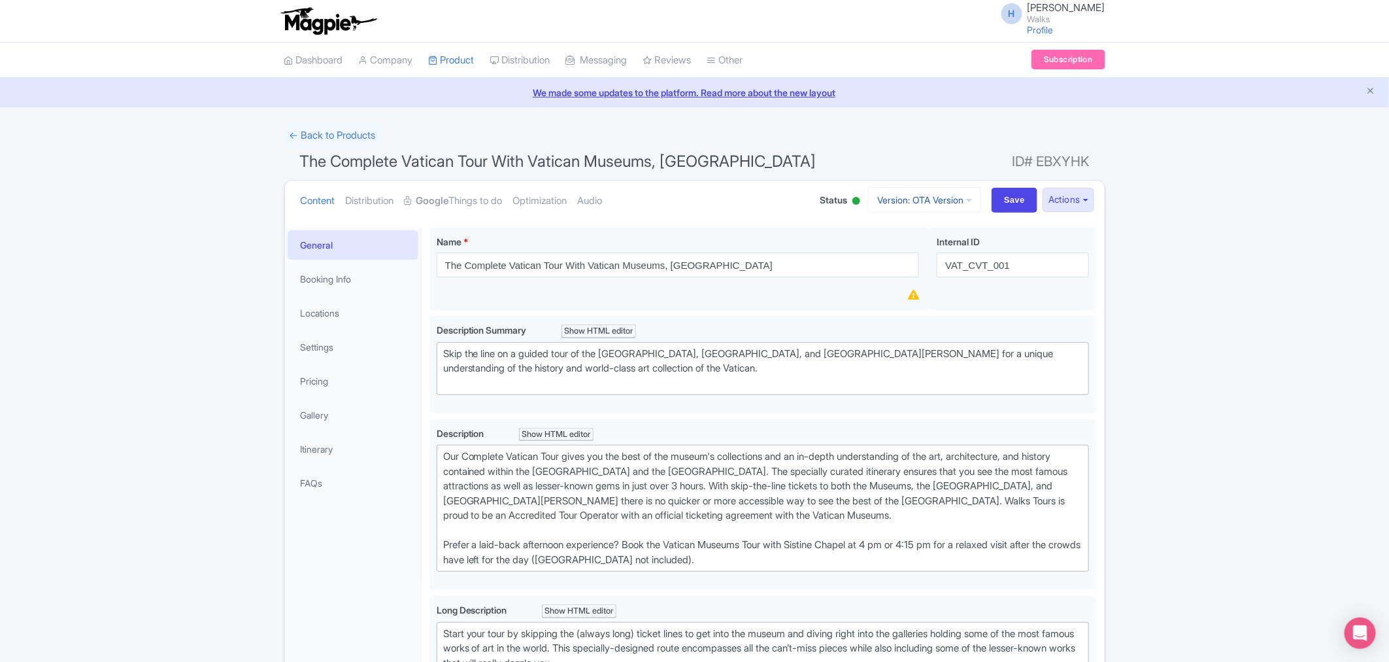
click at [915, 205] on link "Version: OTA Version" at bounding box center [924, 200] width 113 height 26
click at [911, 290] on link "Viator Version" at bounding box center [928, 291] width 124 height 20
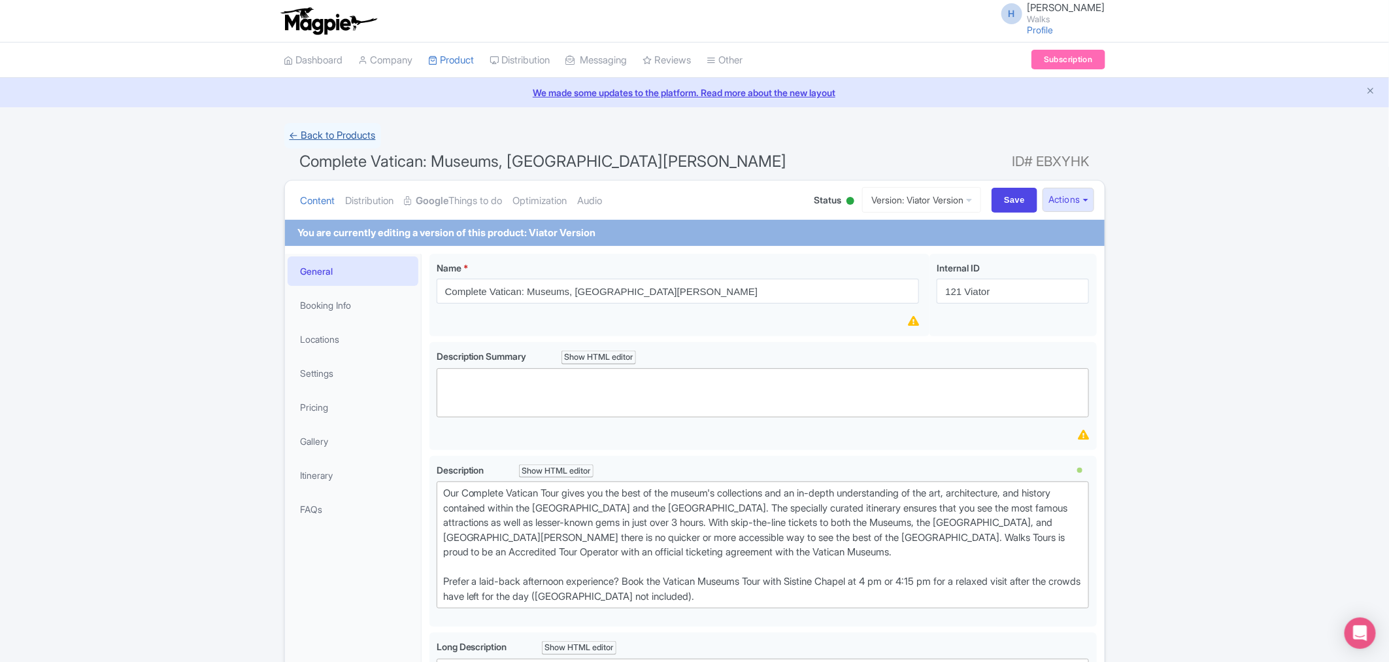
click at [310, 135] on link "← Back to Products" at bounding box center [332, 136] width 97 height 26
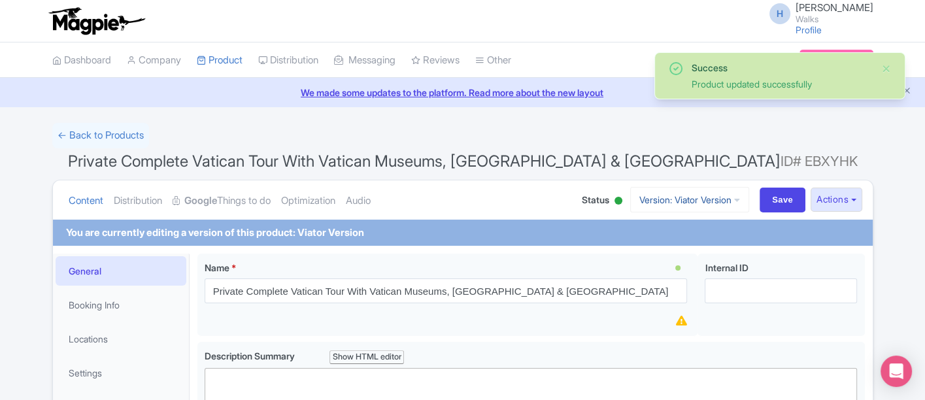
click at [713, 201] on link "Version: Viator Version" at bounding box center [689, 200] width 119 height 26
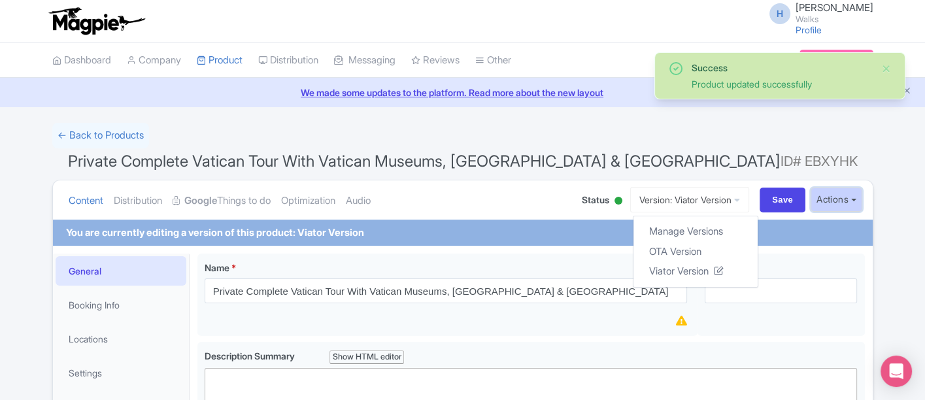
click at [843, 201] on button "Actions" at bounding box center [837, 200] width 52 height 24
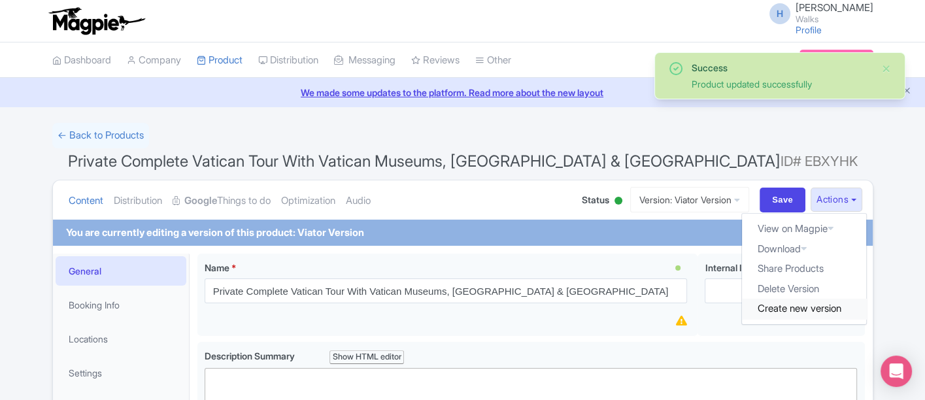
click at [802, 309] on link "Create new version" at bounding box center [804, 309] width 124 height 20
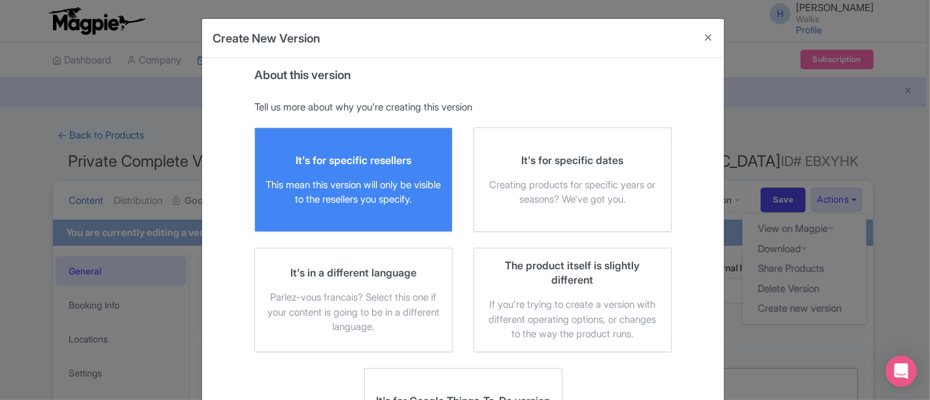
click at [385, 178] on div "This mean this version will only be visible to the resellers you specify." at bounding box center [353, 192] width 176 height 29
click at [0, 0] on input "It's for specific resellers This mean this version will only be visible to the …" at bounding box center [0, 0] width 0 height 0
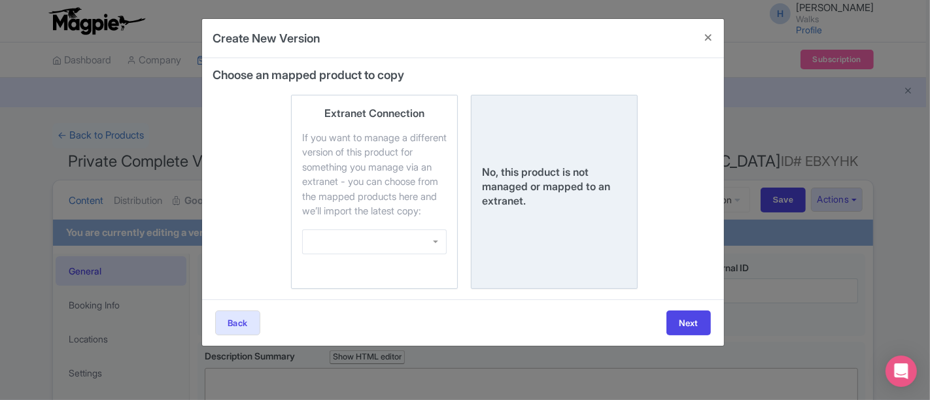
click at [554, 208] on div "No, this product is not managed or mapped to an extranet." at bounding box center [554, 186] width 145 height 43
click at [0, 0] on input "No, this product is not managed or mapped to an extranet." at bounding box center [0, 0] width 0 height 0
click at [684, 335] on button "Next" at bounding box center [688, 323] width 44 height 25
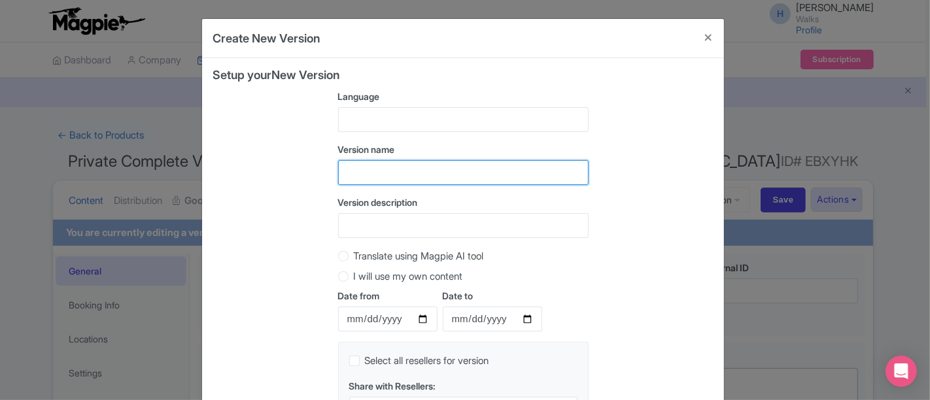
click at [392, 165] on input "text" at bounding box center [463, 172] width 250 height 25
type input "WOI Version"
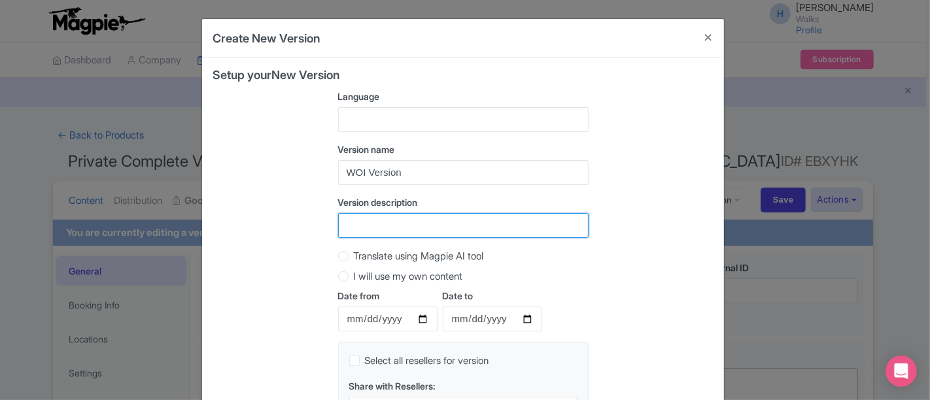
click at [368, 235] on input "Version description" at bounding box center [463, 225] width 250 height 25
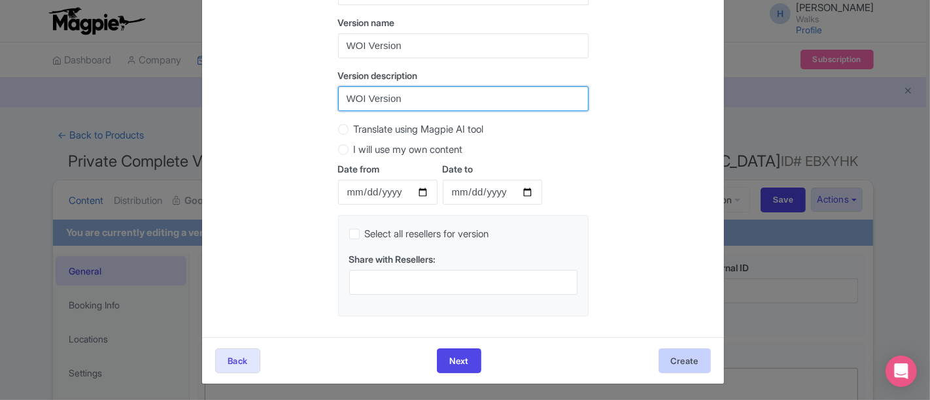
type input "WOI Version"
click at [683, 366] on button "Create" at bounding box center [684, 361] width 52 height 25
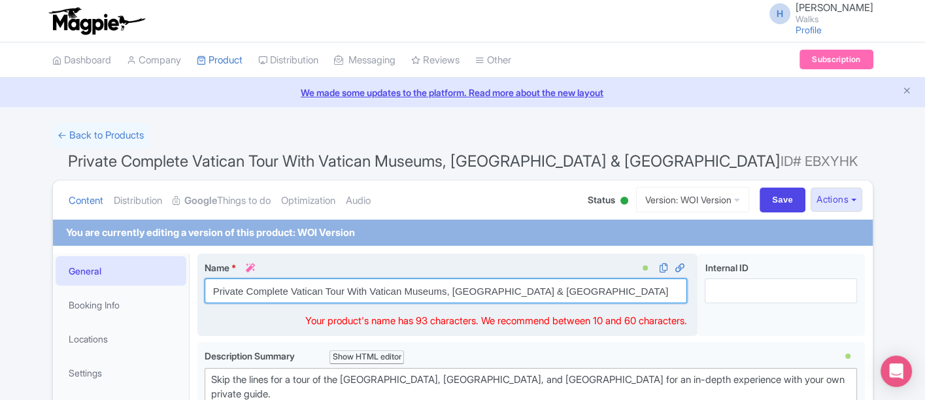
drag, startPoint x: 610, startPoint y: 293, endPoint x: 213, endPoint y: 289, distance: 397.6
click at [213, 289] on input "Private Complete Vatican Tour With Vatican Museums, Sistine Chapel & St. Peter'…" at bounding box center [446, 291] width 483 height 25
paste input "Private Vatican Tour: [GEOGRAPHIC_DATA], [GEOGRAPHIC_DATA] & St. [PERSON_NAME]’s"
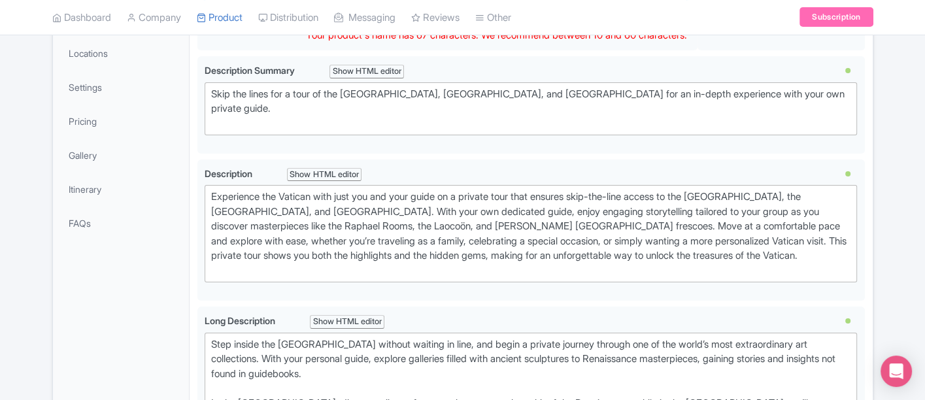
scroll to position [290, 0]
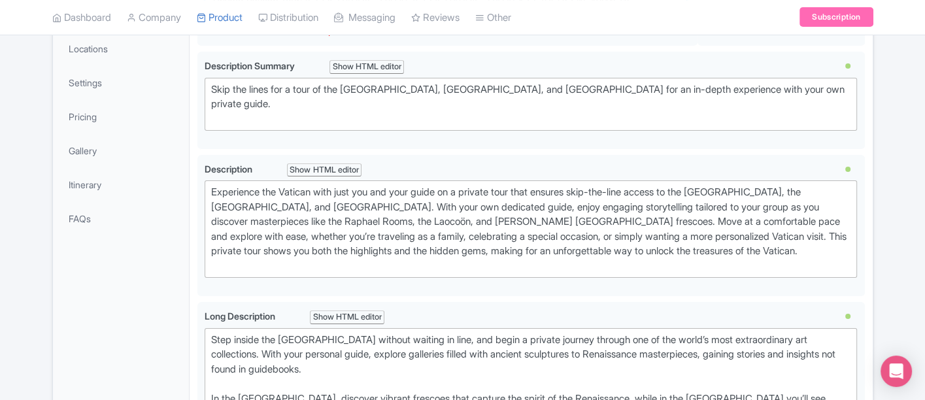
type input "Private Vatican Tour: [GEOGRAPHIC_DATA], [GEOGRAPHIC_DATA] & St. [PERSON_NAME]’s"
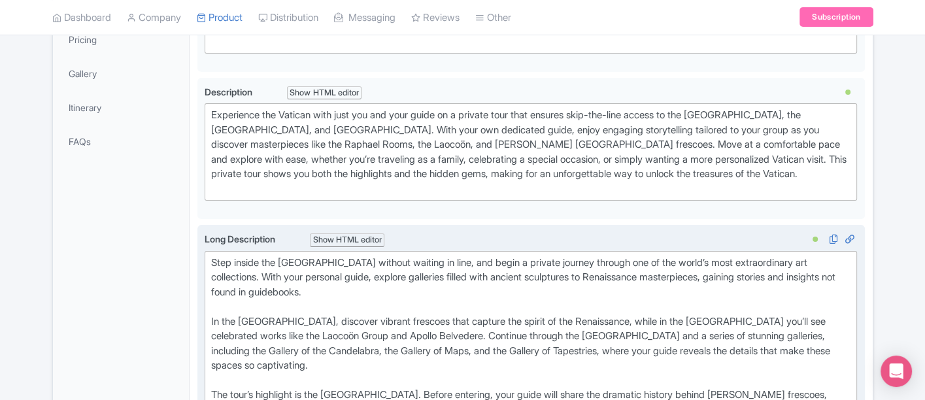
scroll to position [508, 0]
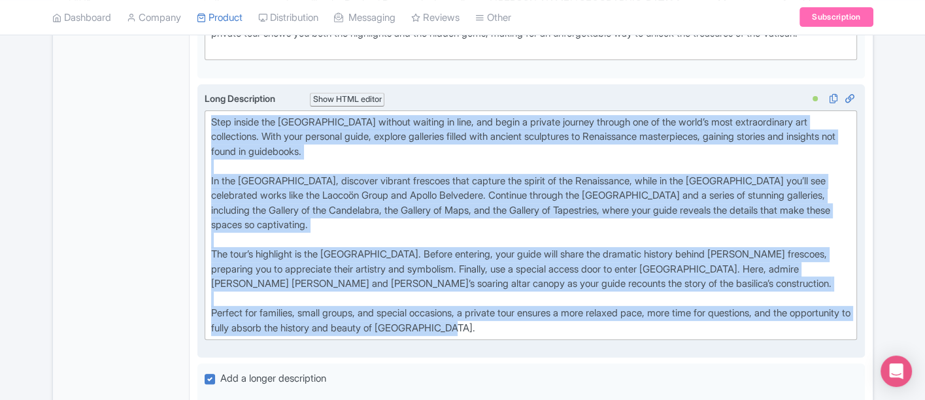
drag, startPoint x: 522, startPoint y: 322, endPoint x: 207, endPoint y: 118, distance: 375.1
click at [207, 118] on trix-editor "Step inside the Vatican Museums without waiting in line, and begin a private jo…" at bounding box center [531, 226] width 653 height 230
type trix-editor "<div>Step inside the Vatican Museums without waiting in line, and begin a priva…"
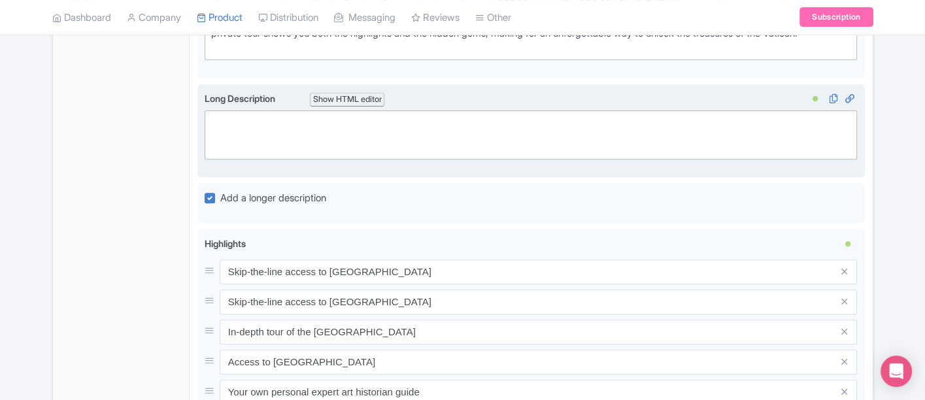
paste trix-editor "<div><strong>A Vatican Tour Unlike Any Other<br></strong><br></div><div>The Vat…"
type trix-editor "<div><strong>A Vatican Tour Unlike Any Other<br></strong><br></div><div>The Vat…"
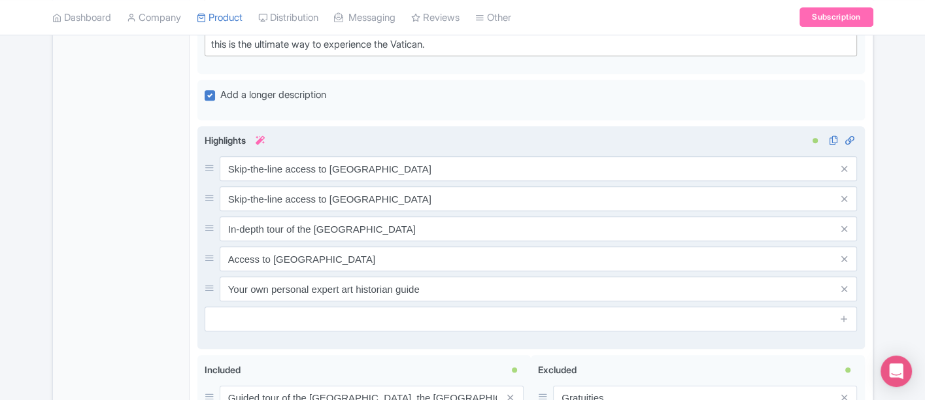
scroll to position [944, 0]
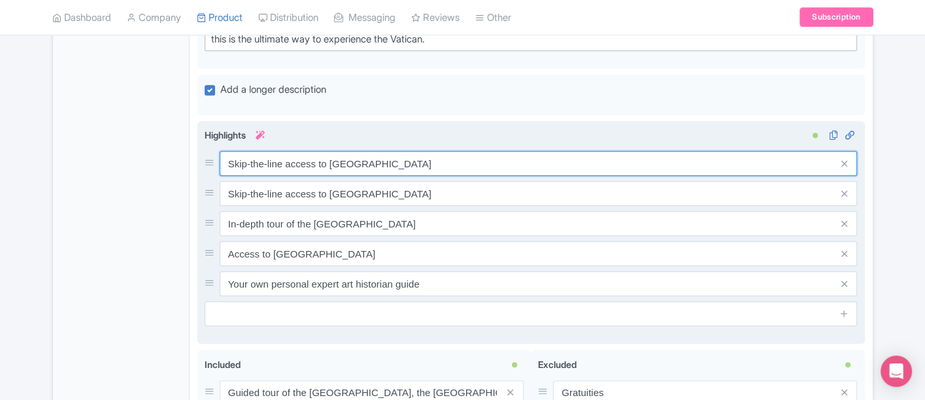
drag, startPoint x: 334, startPoint y: 160, endPoint x: 230, endPoint y: 156, distance: 104.0
click at [230, 156] on input "Skip-the-line access to [GEOGRAPHIC_DATA]" at bounding box center [539, 163] width 638 height 25
paste input "Explore the Vatican, your way – With a private guide, enjoy an immersive experi…"
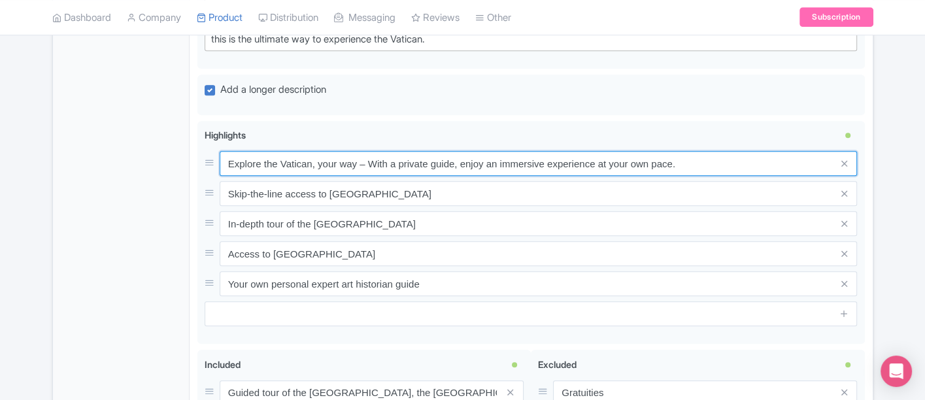
type input "Explore the Vatican, your way – With a private guide, enjoy an immersive experi…"
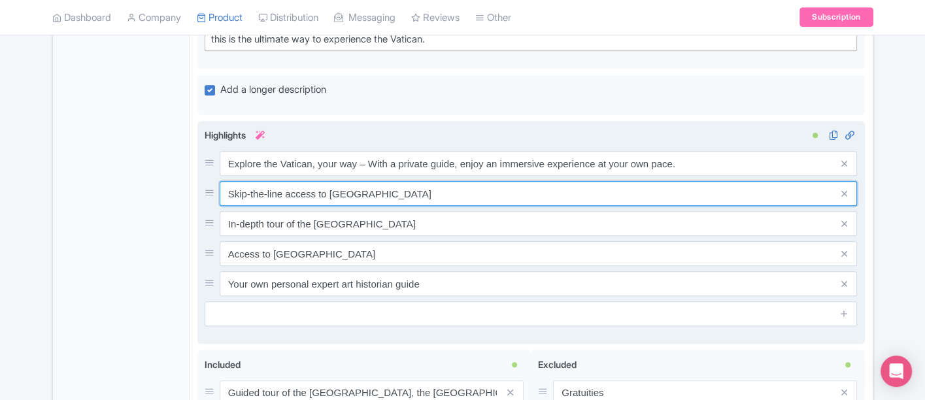
drag, startPoint x: 404, startPoint y: 190, endPoint x: 220, endPoint y: 186, distance: 183.8
click at [220, 186] on input "Skip-the-line access to [GEOGRAPHIC_DATA]" at bounding box center [539, 193] width 638 height 25
paste input "Skip the lines & go deeper – Bypass the crowds and dive into centuries of art, …"
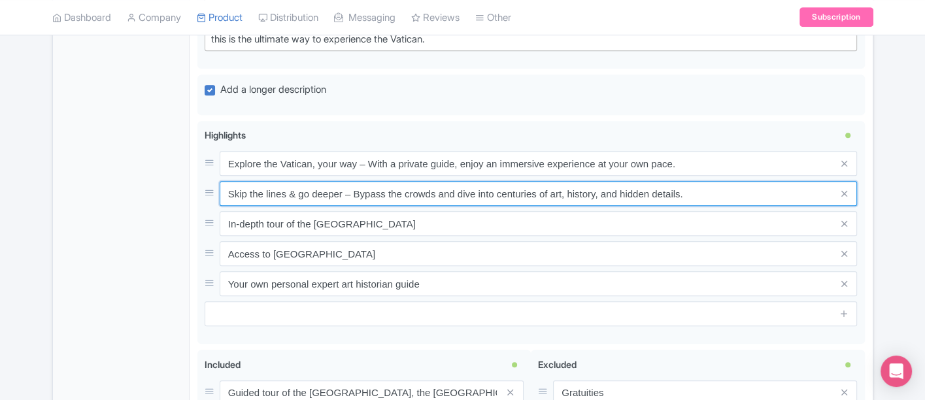
type input "Skip the lines & go deeper – Bypass the crowds and dive into centuries of art, …"
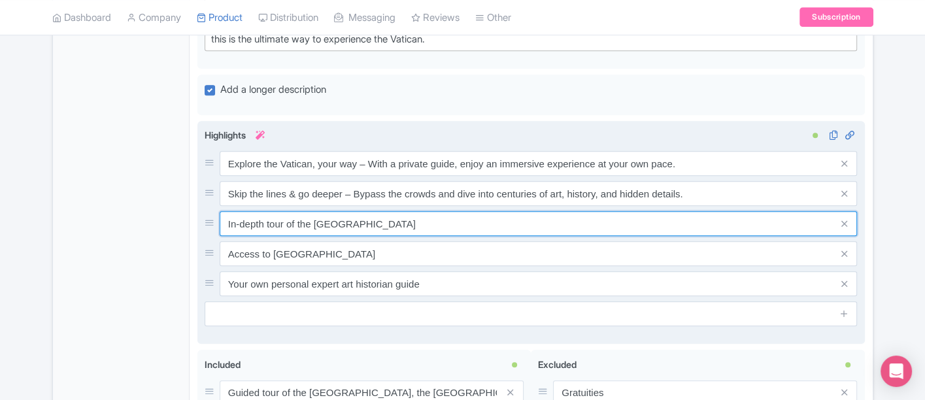
drag, startPoint x: 345, startPoint y: 219, endPoint x: 222, endPoint y: 219, distance: 122.3
click at [222, 219] on input "In-depth tour of the [GEOGRAPHIC_DATA]" at bounding box center [539, 223] width 638 height 25
paste input "Michelangelo’s Sistine Chapel – Stand beneath one of the world’s greatest maste…"
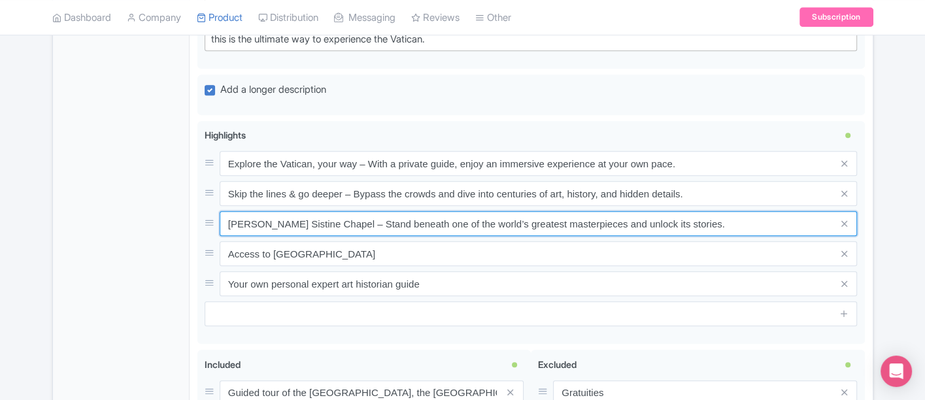
type input "Michelangelo’s Sistine Chapel – Stand beneath one of the world’s greatest maste…"
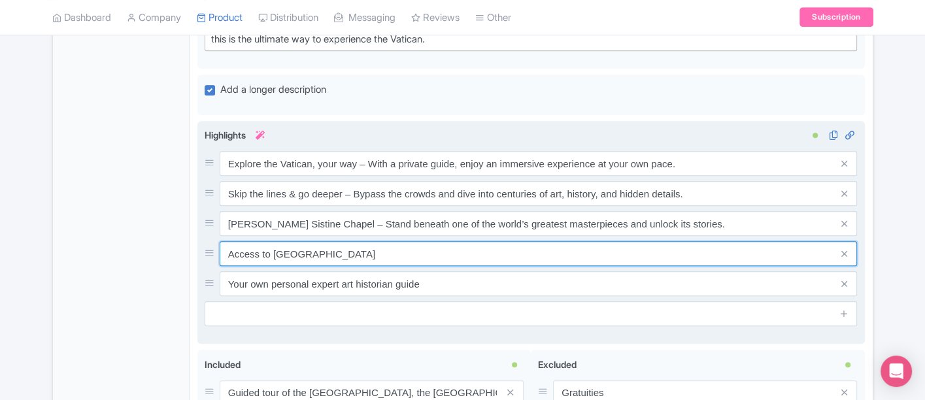
drag, startPoint x: 326, startPoint y: 249, endPoint x: 220, endPoint y: 247, distance: 105.9
click at [220, 247] on input "Access to [GEOGRAPHIC_DATA]" at bounding box center [539, 253] width 638 height 25
paste input "Insider access with your Walks of Italy guide – Hear the secrets, legends, and …"
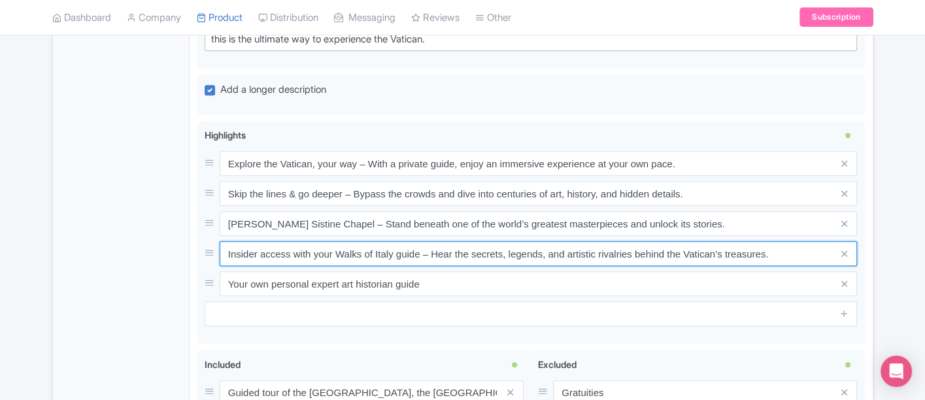
type input "Insider access with your Walks of Italy guide – Hear the secrets, legends, and …"
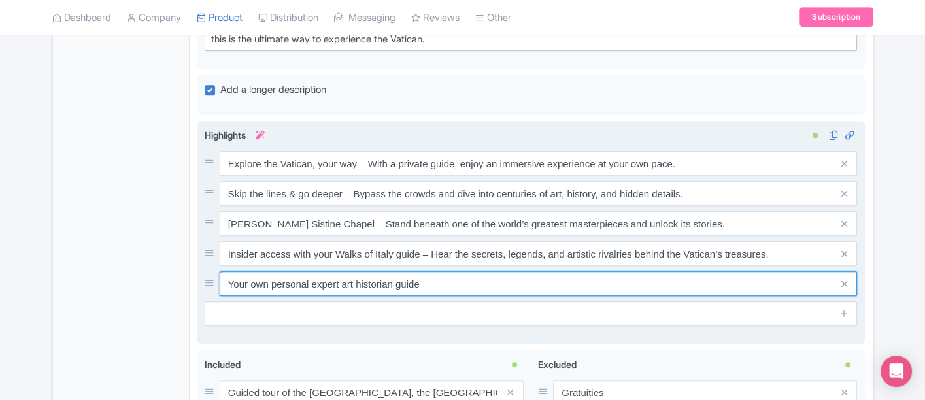
drag, startPoint x: 389, startPoint y: 275, endPoint x: 225, endPoint y: 280, distance: 164.2
click at [225, 280] on input "Your own personal expert art historian guide" at bounding box center [539, 283] width 638 height 25
paste input "St. Peter’s Basilica included – Step inside the world’s most breathtaking churc…"
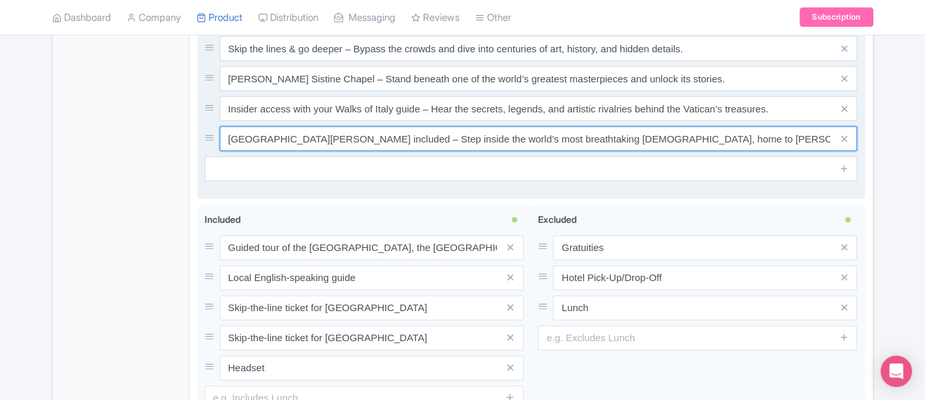
scroll to position [1162, 0]
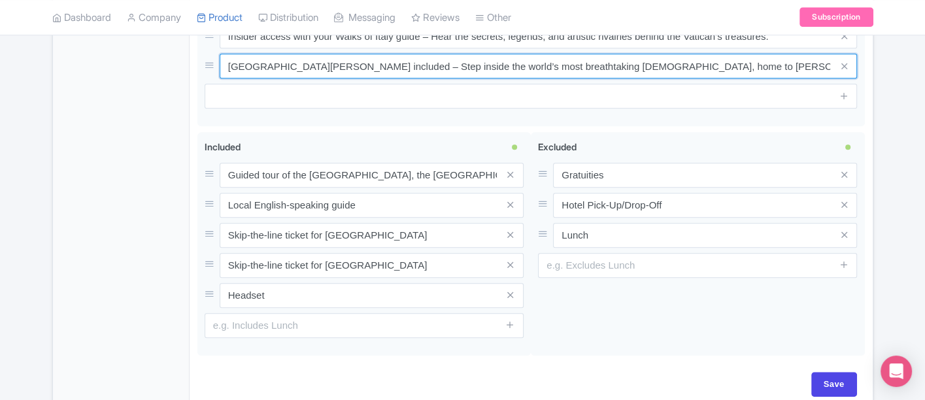
type input "St. Peter’s Basilica included – Step inside the world’s most breathtaking churc…"
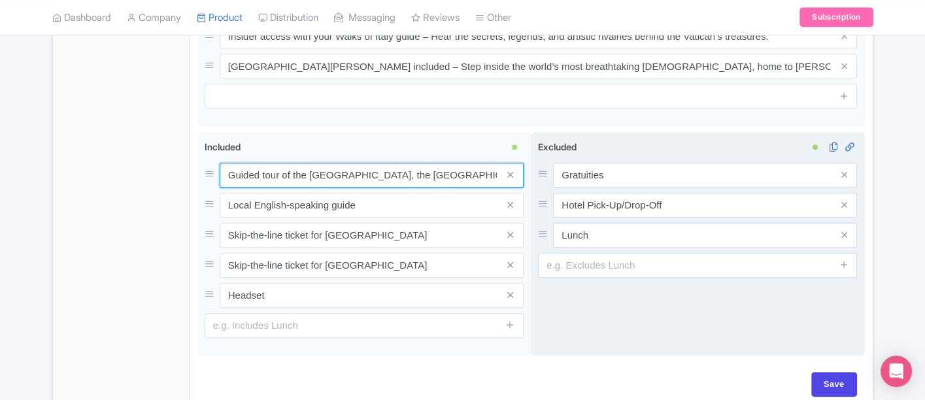
scroll to position [0, 77]
drag, startPoint x: 227, startPoint y: 171, endPoint x: 633, endPoint y: 197, distance: 406.9
click at [633, 197] on div "Guided tour of the Vatican Museums, the Sistine Chapel and St. Peter's Basilica…" at bounding box center [531, 246] width 668 height 229
paste input "Skip-the-line access to Vatican Museums"
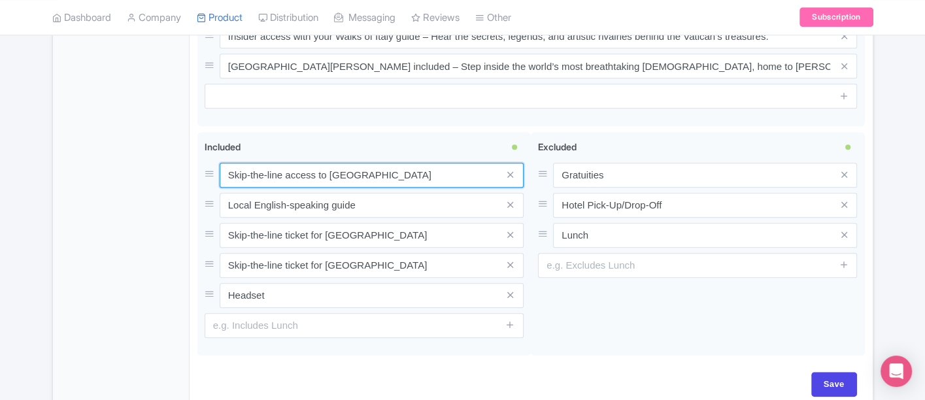
type input "Skip-the-line access to Vatican Museums"
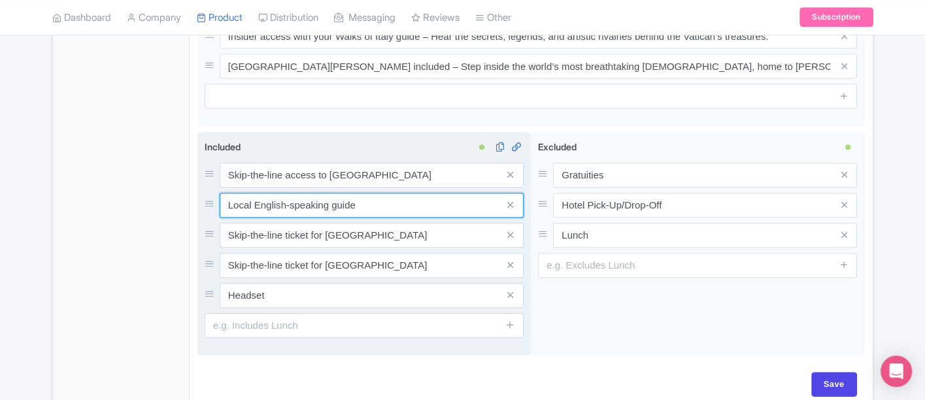
drag, startPoint x: 356, startPoint y: 204, endPoint x: 213, endPoint y: 203, distance: 143.2
click at [211, 204] on div "Local English-speaking guide" at bounding box center [364, 205] width 319 height 25
paste input "Skip-the-line access to St. Peter’s Basilica"
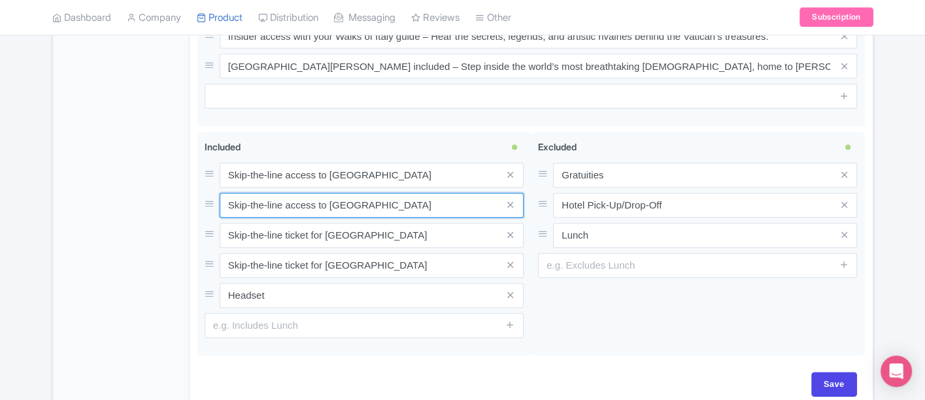
type input "Skip-the-line access to St. Peter’s Basilica"
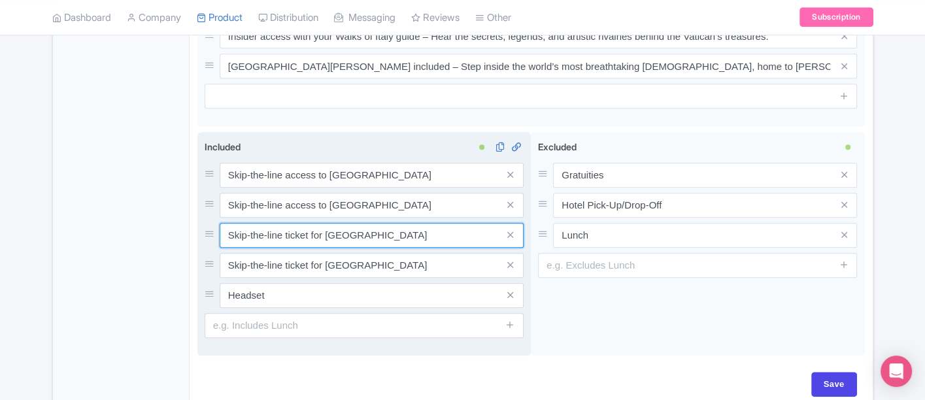
drag, startPoint x: 355, startPoint y: 227, endPoint x: 222, endPoint y: 226, distance: 133.4
click at [222, 226] on input "Skip-the-line ticket for Vatican Museums" at bounding box center [372, 235] width 304 height 25
paste input "Local English-speaking guide"
type input "Local English-speaking guide"
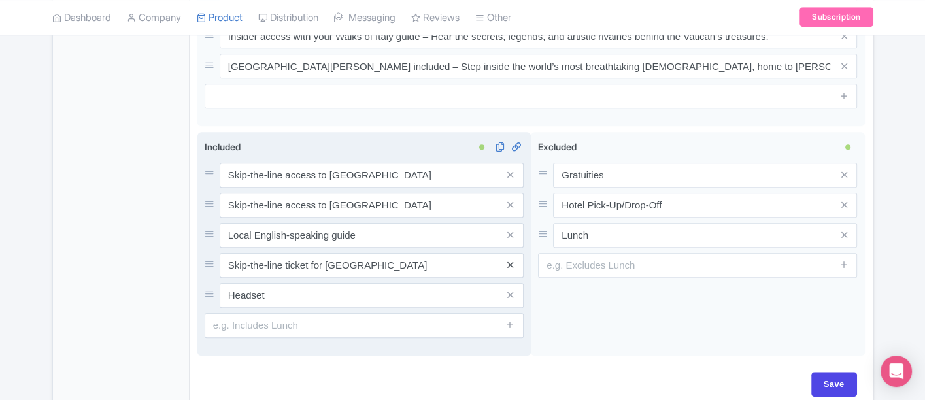
click at [511, 264] on icon at bounding box center [510, 265] width 6 height 10
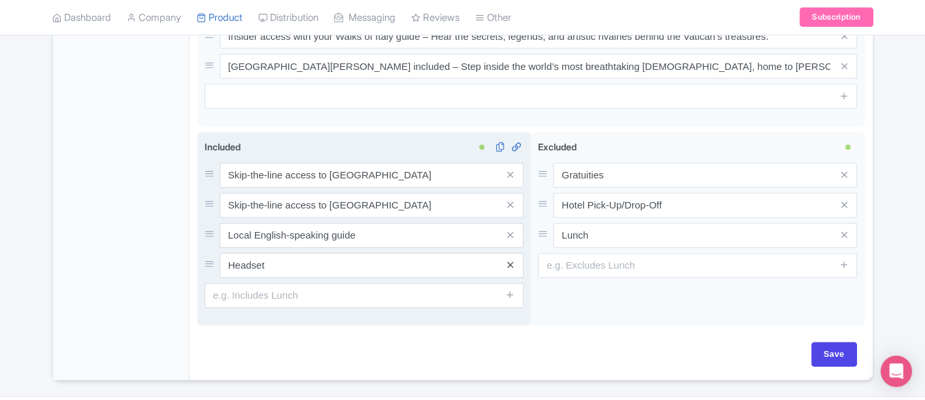
click at [511, 264] on icon at bounding box center [510, 265] width 6 height 10
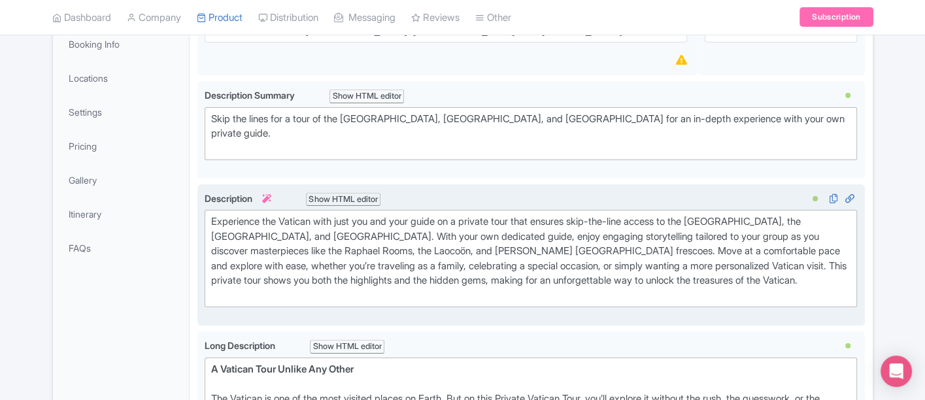
scroll to position [290, 0]
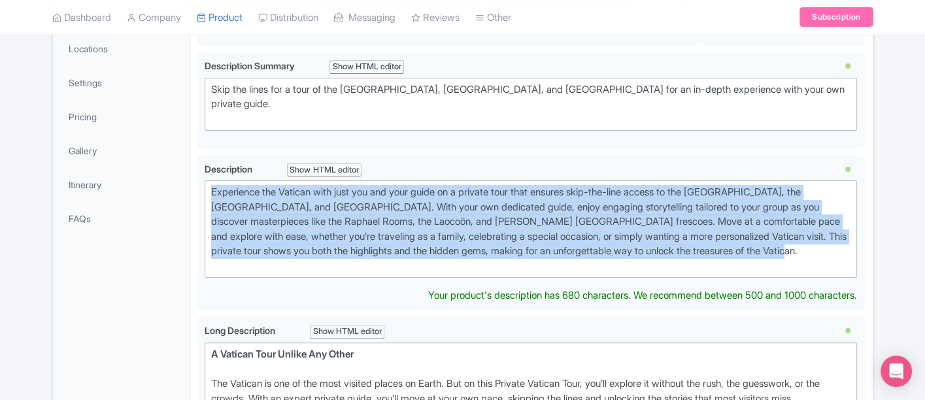
drag, startPoint x: 838, startPoint y: 251, endPoint x: 193, endPoint y: 190, distance: 647.6
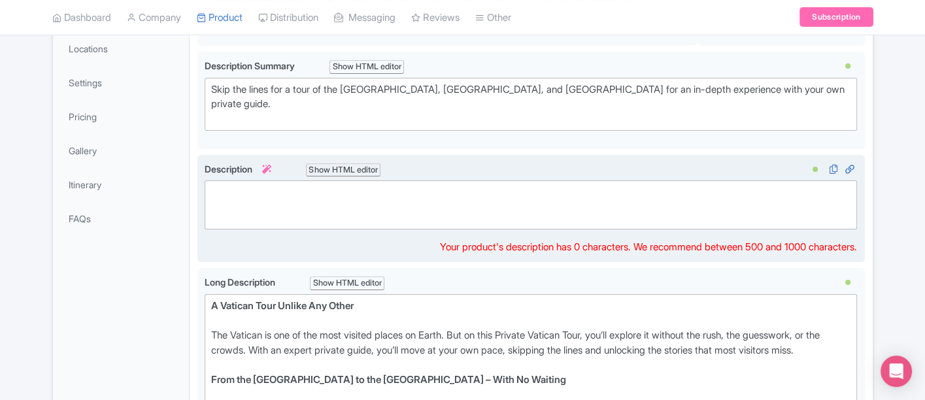
type trix-editor "<div><br><br></div>"
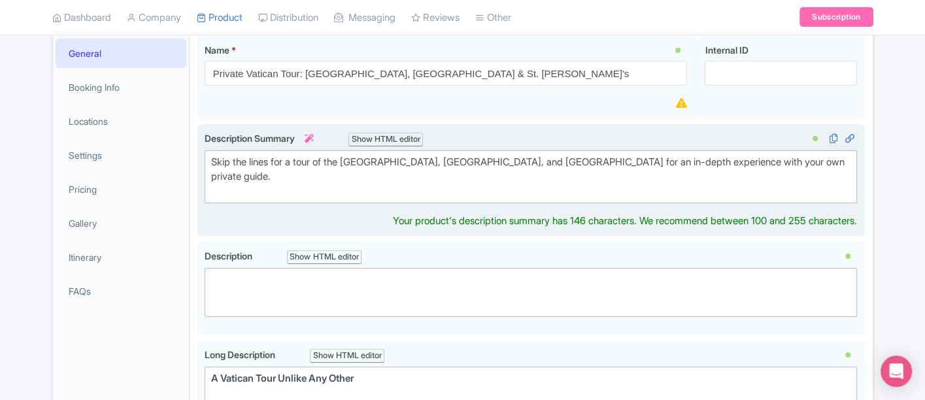
scroll to position [233, 0]
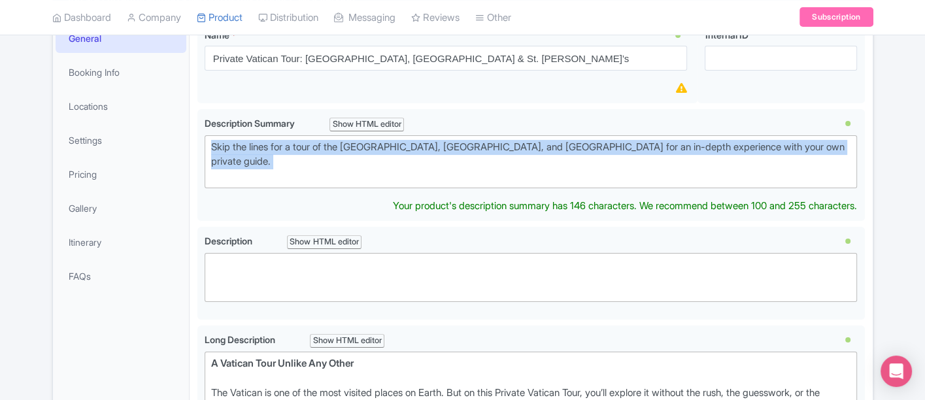
drag, startPoint x: 284, startPoint y: 175, endPoint x: 194, endPoint y: 146, distance: 94.7
type trix-editor "<div>Skip the lines for a tour of the Vatican Museums, Sistine Chapel, and St. …"
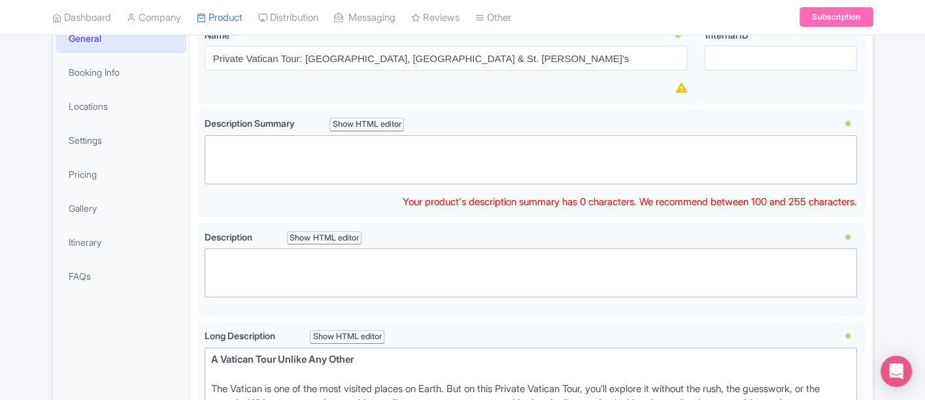
paste trix-editor "<div>Skip the lines and experience the Vatican like never before. On this Priva…"
type trix-editor "<div>Skip the lines and experience the Vatican like never before. On this Priva…"
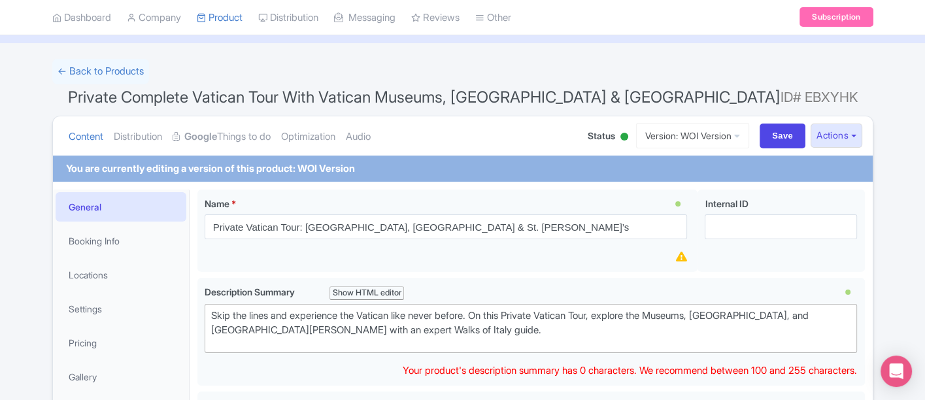
scroll to position [0, 0]
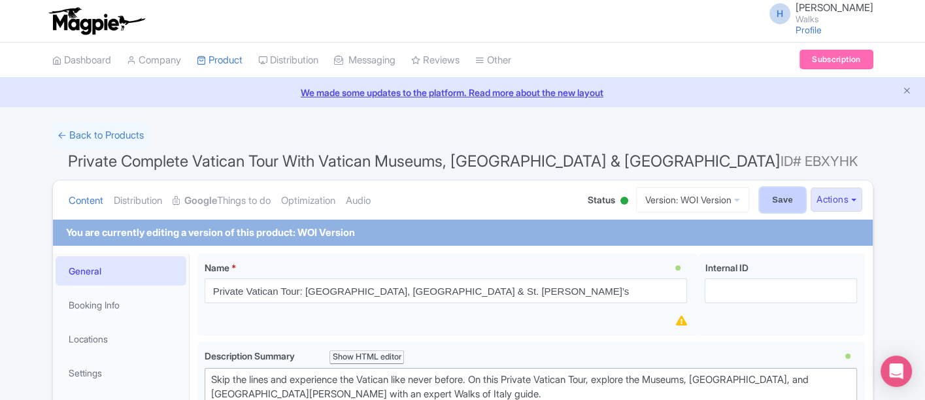
click at [769, 195] on input "Save" at bounding box center [783, 200] width 46 height 25
type input "Saving..."
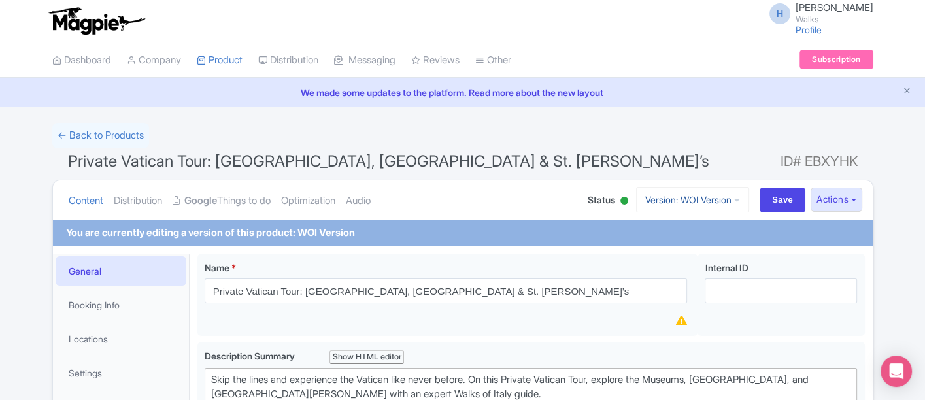
click at [688, 190] on link "Version: WOI Version" at bounding box center [692, 200] width 113 height 26
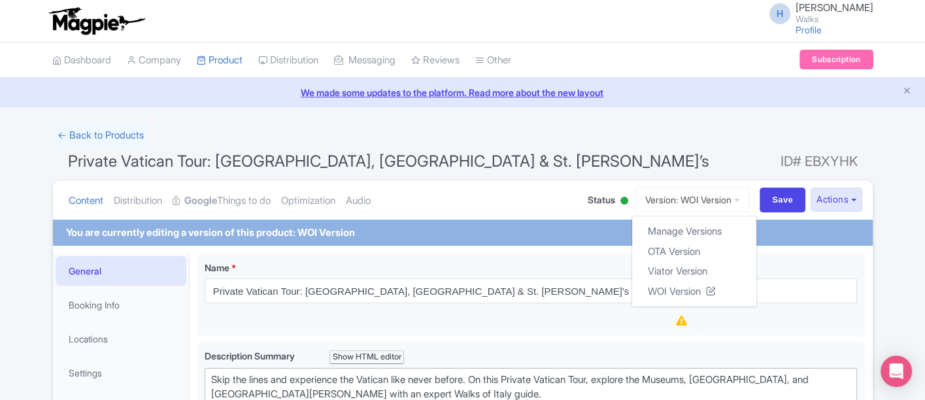
click at [663, 148] on h1 "Private Vatican Tour: [GEOGRAPHIC_DATA], [GEOGRAPHIC_DATA] & St. [PERSON_NAME]’…" at bounding box center [462, 163] width 821 height 31
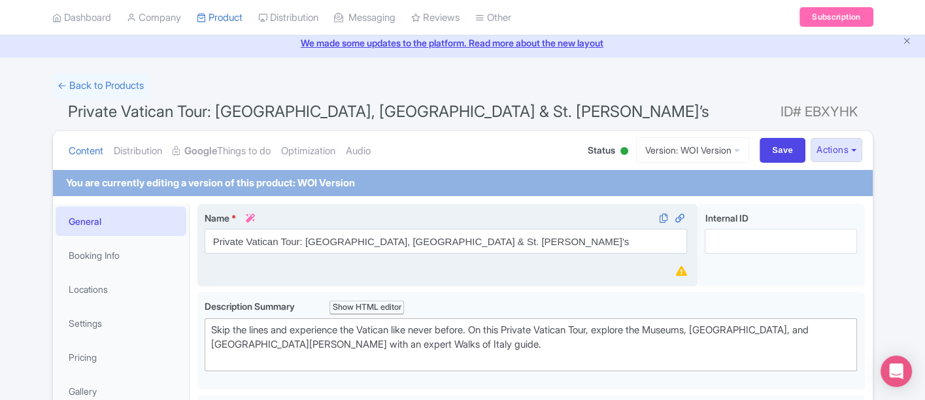
scroll to position [73, 0]
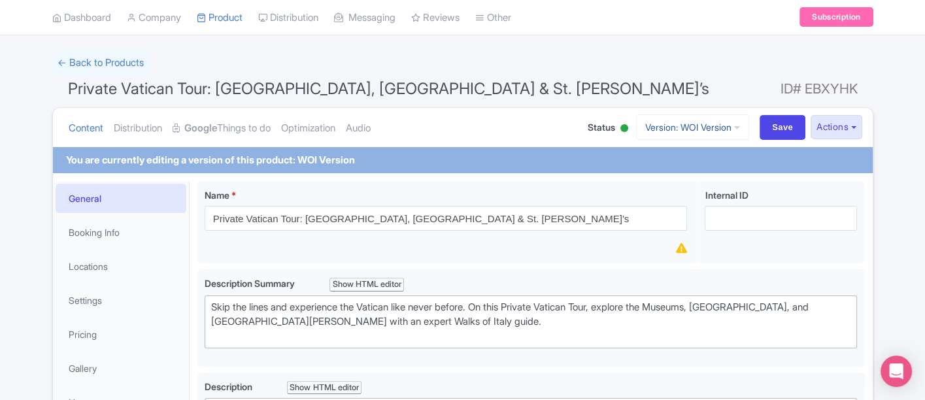
click at [672, 128] on link "Version: WOI Version" at bounding box center [692, 127] width 113 height 26
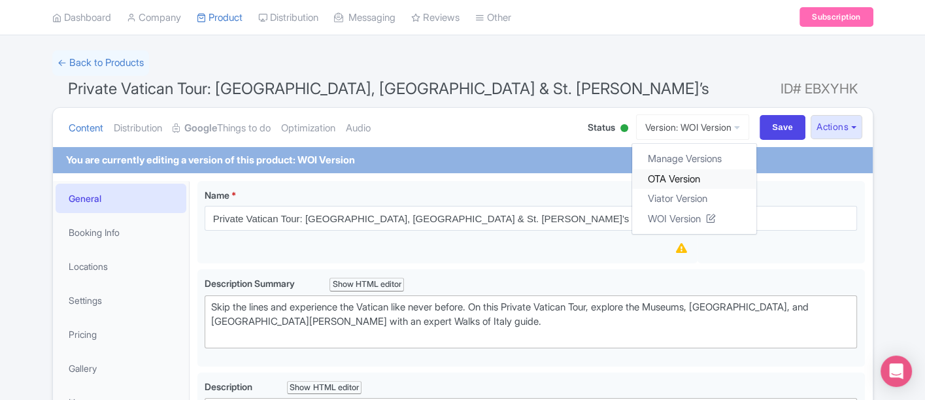
click at [662, 175] on link "OTA Version" at bounding box center [694, 179] width 124 height 20
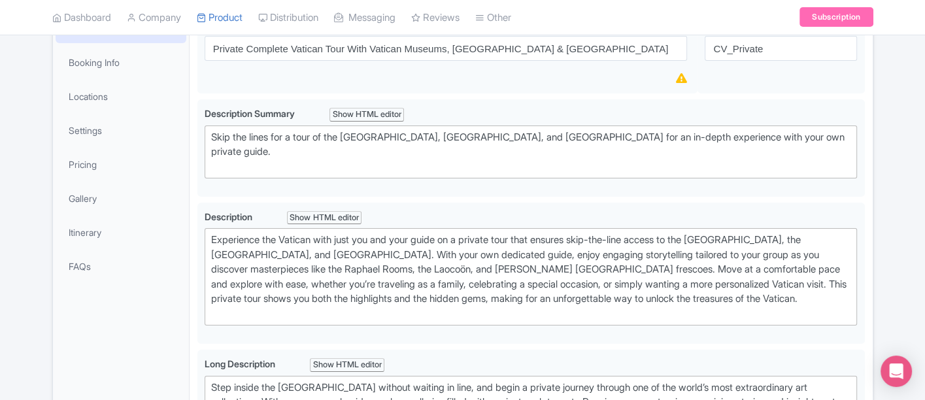
scroll to position [218, 0]
click at [93, 187] on link "Gallery" at bounding box center [121, 196] width 131 height 29
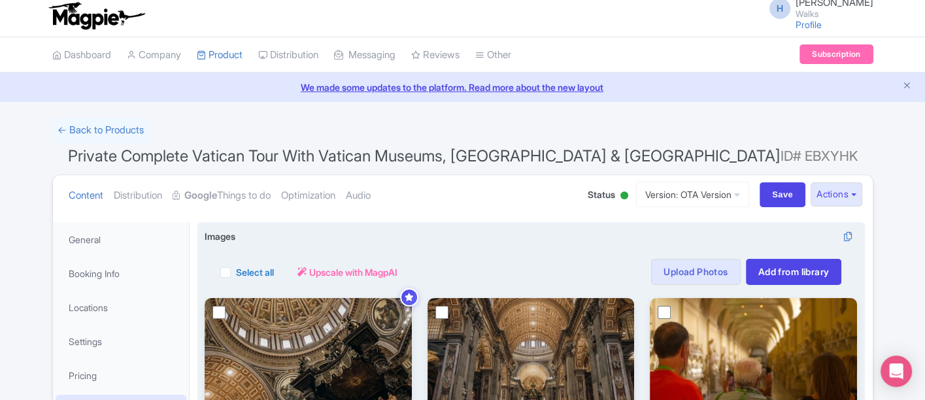
scroll to position [0, 0]
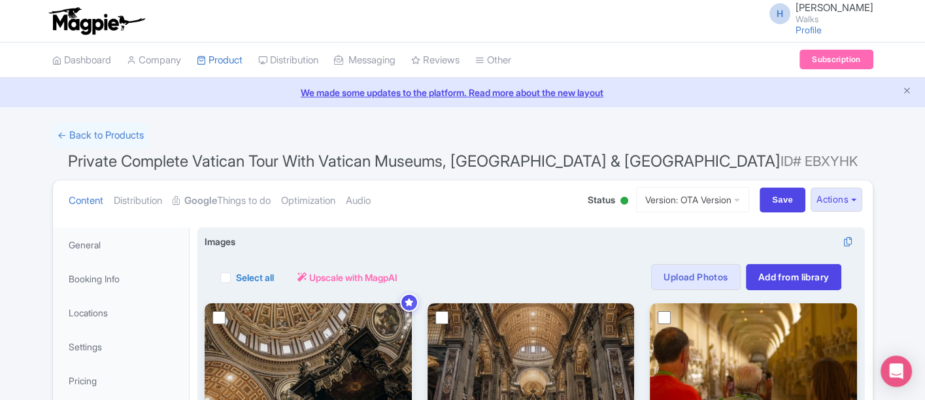
click at [236, 273] on label "Select all" at bounding box center [255, 278] width 38 height 14
click at [236, 273] on input "Select all" at bounding box center [240, 273] width 9 height 9
checkbox input "true"
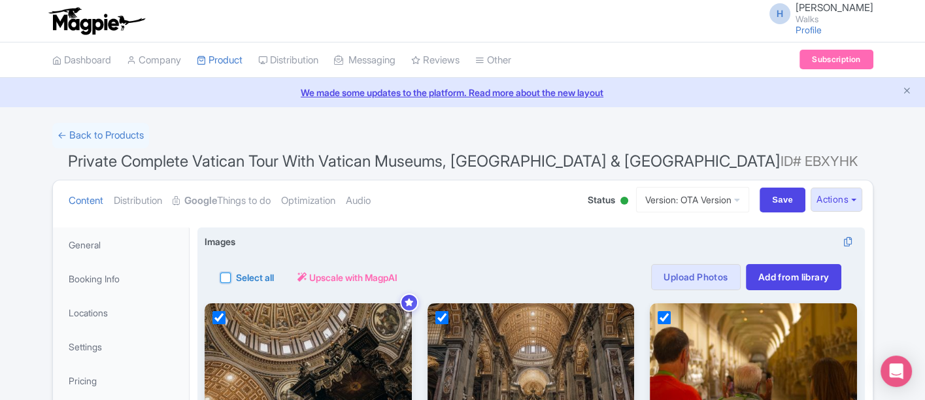
checkbox input "true"
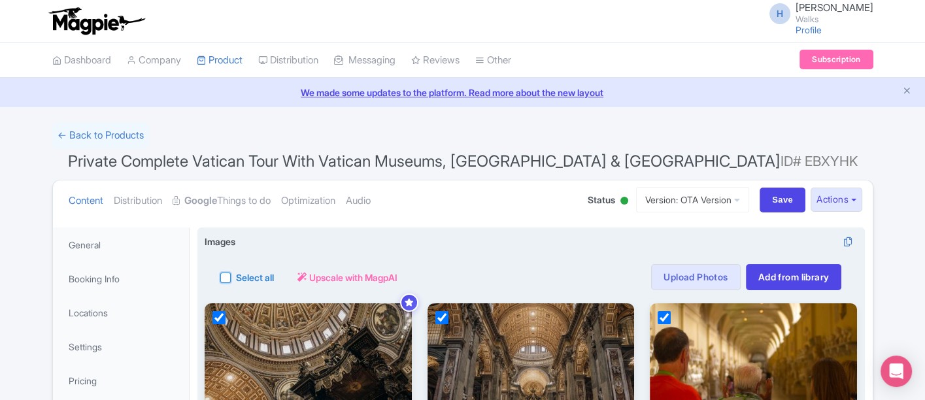
checkbox input "true"
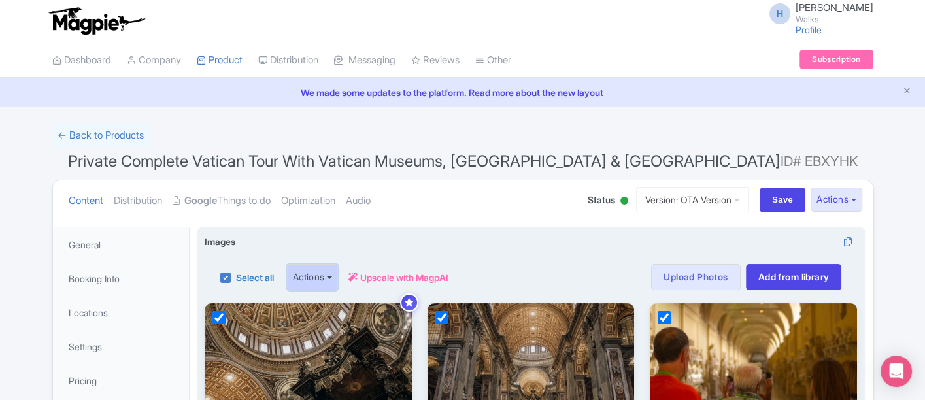
click at [323, 279] on button "Actions" at bounding box center [313, 277] width 52 height 26
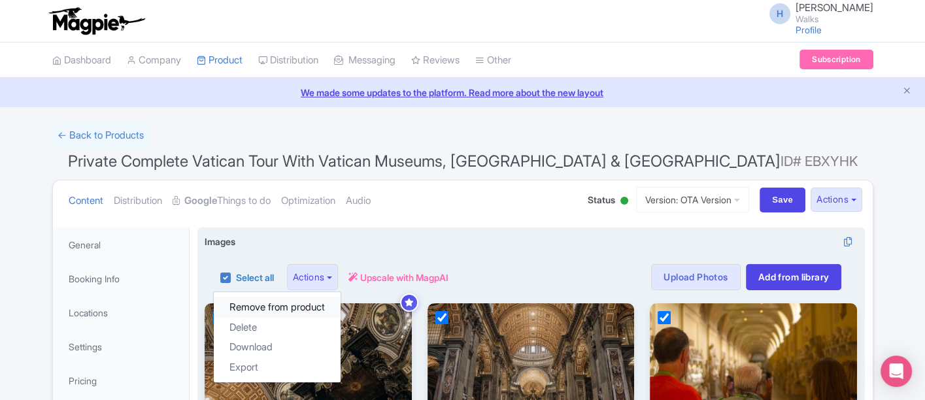
click at [284, 309] on link "Remove from product" at bounding box center [277, 308] width 127 height 20
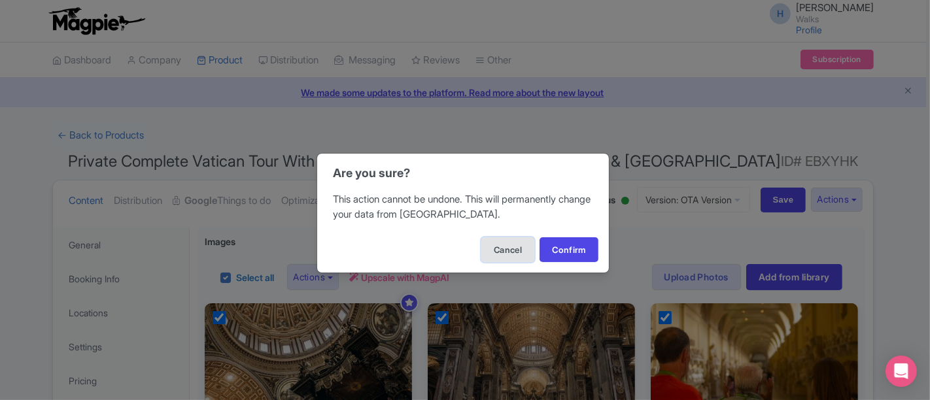
click at [487, 253] on button "Cancel" at bounding box center [507, 249] width 53 height 25
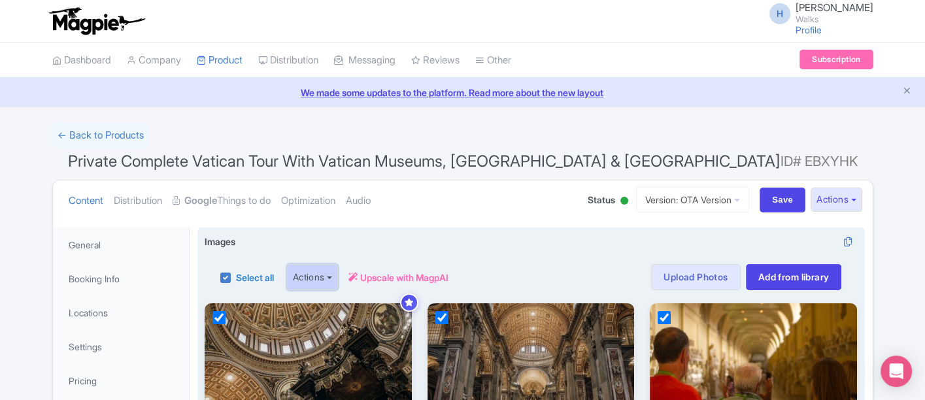
click at [315, 273] on button "Actions" at bounding box center [313, 277] width 52 height 26
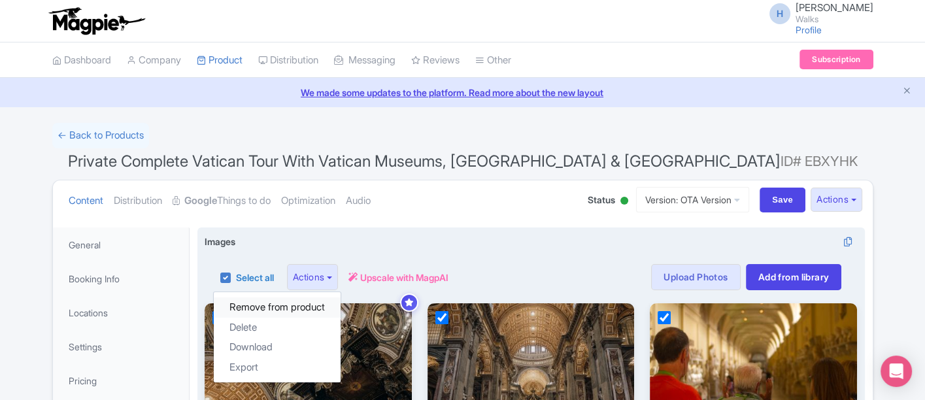
click at [281, 305] on link "Remove from product" at bounding box center [277, 308] width 127 height 20
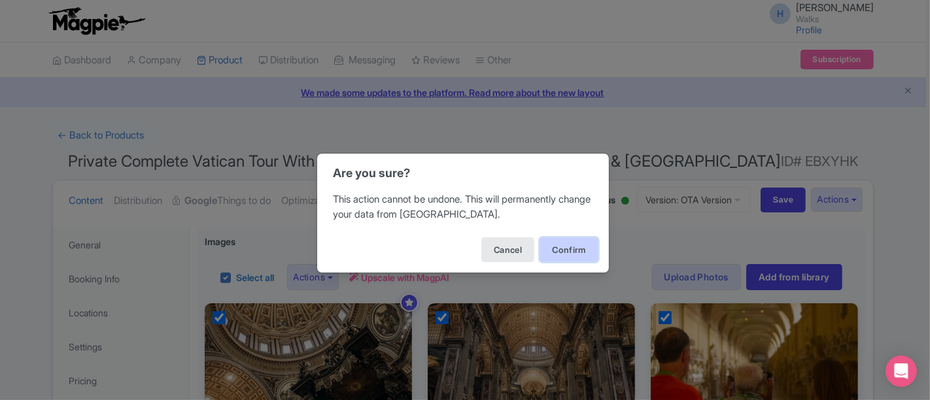
click at [583, 256] on button "Confirm" at bounding box center [568, 249] width 59 height 25
click at [551, 241] on button "Confirm" at bounding box center [568, 249] width 59 height 25
click at [569, 248] on button "Confirm" at bounding box center [568, 249] width 59 height 25
click at [550, 240] on button "Confirm" at bounding box center [568, 249] width 59 height 25
click at [503, 252] on button "Cancel" at bounding box center [507, 249] width 53 height 25
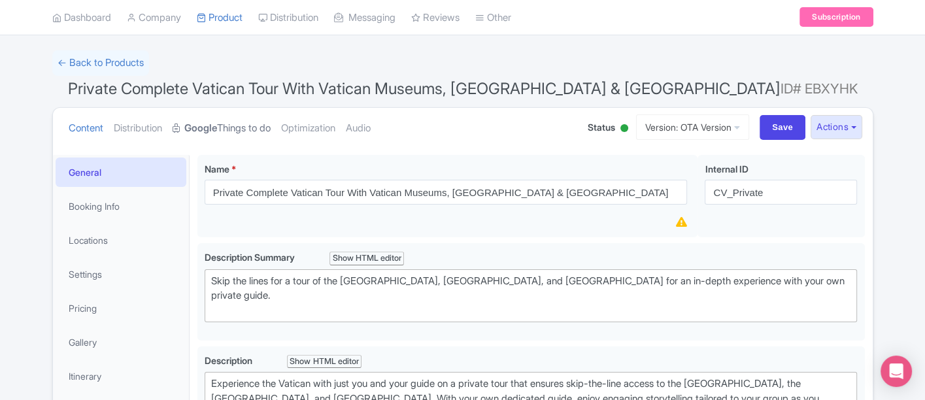
scroll to position [145, 0]
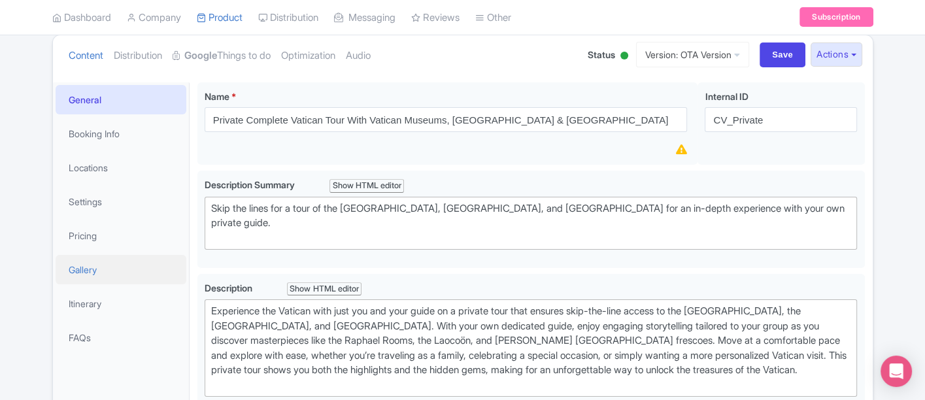
click at [100, 266] on link "Gallery" at bounding box center [121, 269] width 131 height 29
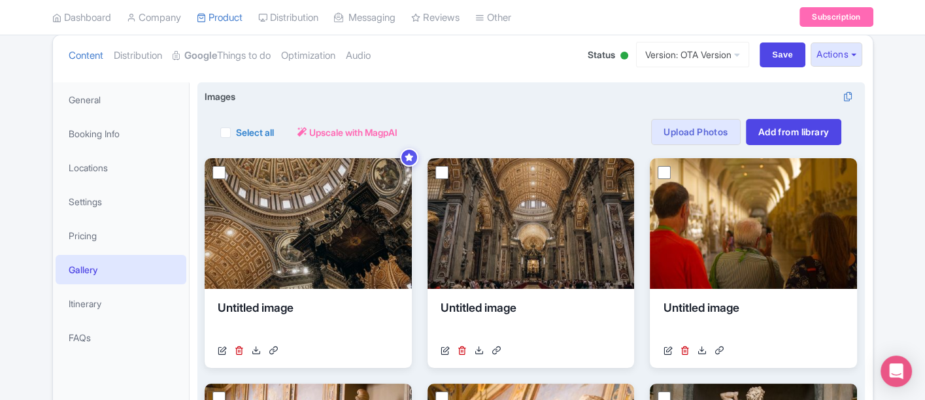
click at [236, 131] on label "Select all" at bounding box center [255, 133] width 38 height 14
click at [236, 131] on input "Select all" at bounding box center [240, 128] width 9 height 9
checkbox input "true"
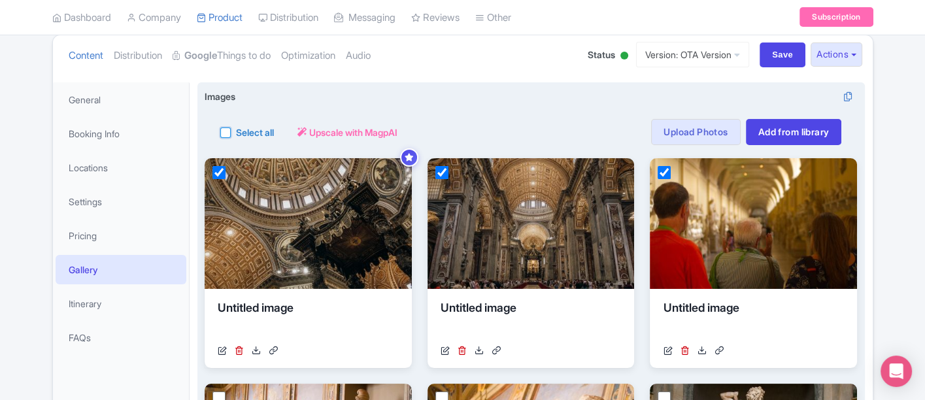
checkbox input "true"
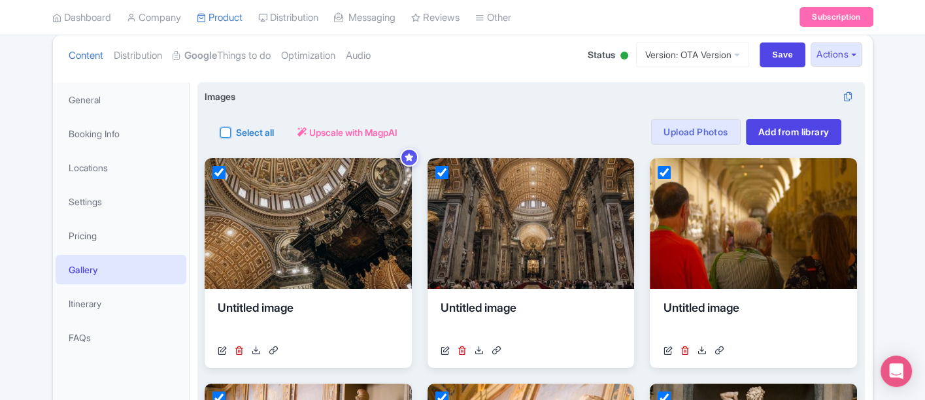
checkbox input "true"
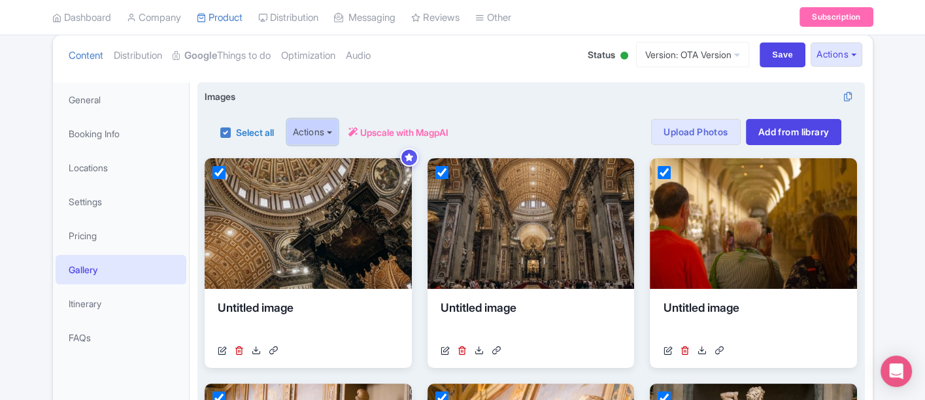
click at [321, 133] on button "Actions" at bounding box center [313, 132] width 52 height 26
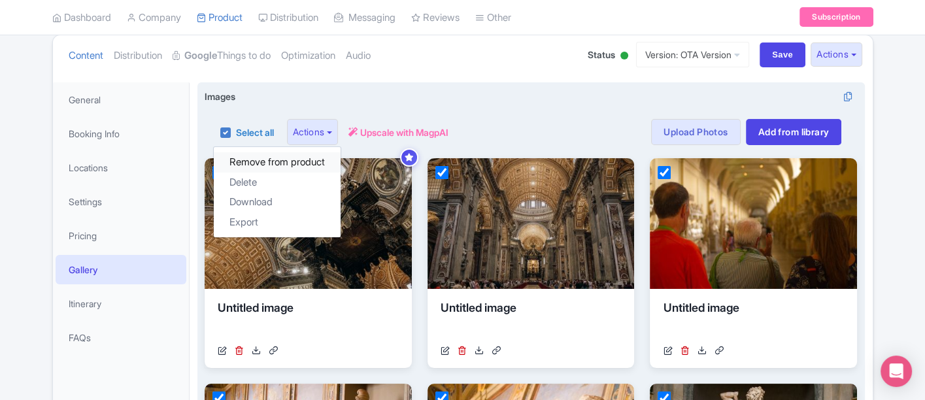
click at [285, 160] on link "Remove from product" at bounding box center [277, 162] width 127 height 20
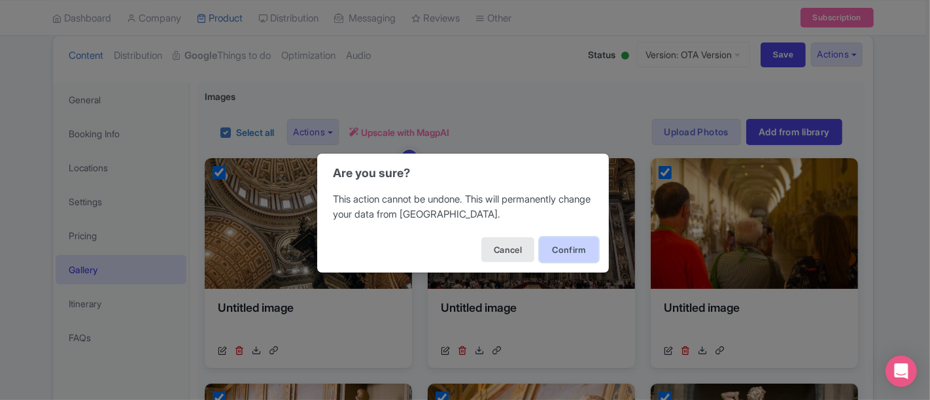
click at [585, 258] on button "Confirm" at bounding box center [568, 249] width 59 height 25
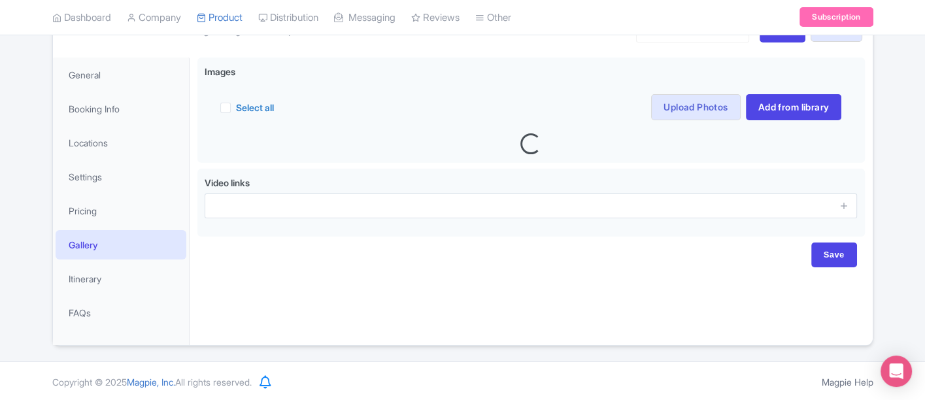
scroll to position [172, 0]
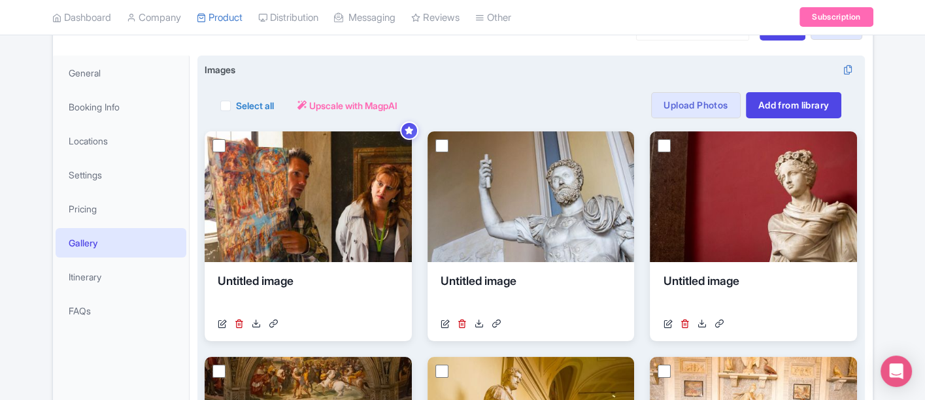
click at [236, 104] on label "Select all" at bounding box center [255, 106] width 38 height 14
click at [236, 104] on input "Select all" at bounding box center [240, 101] width 9 height 9
checkbox input "true"
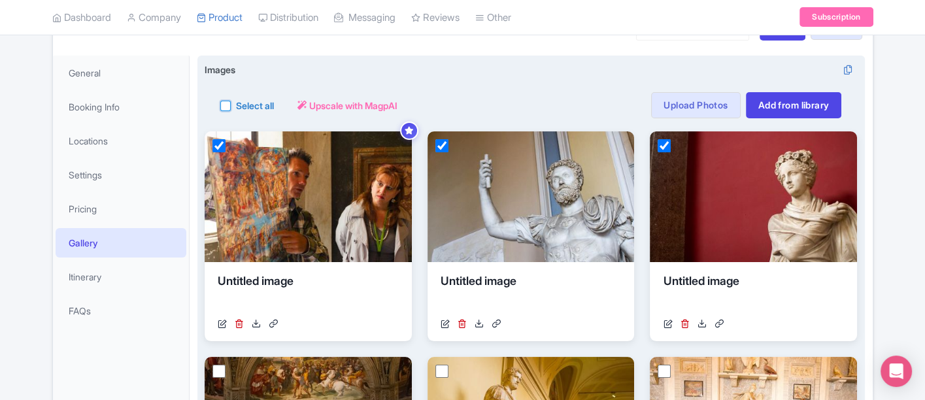
checkbox input "true"
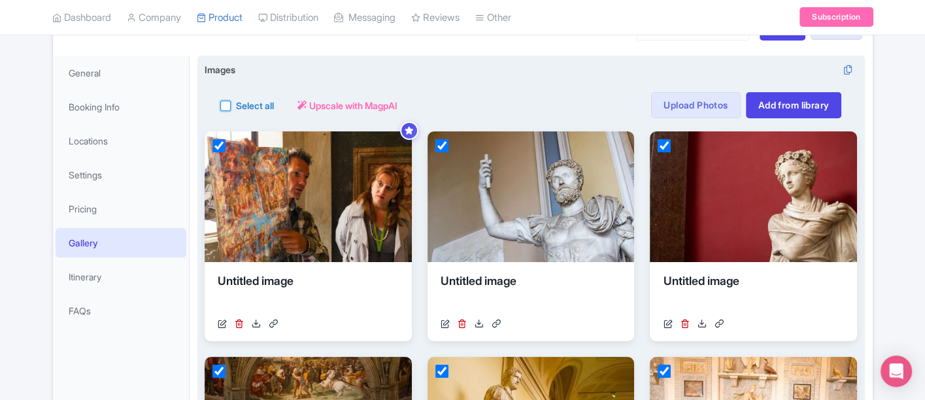
checkbox input "true"
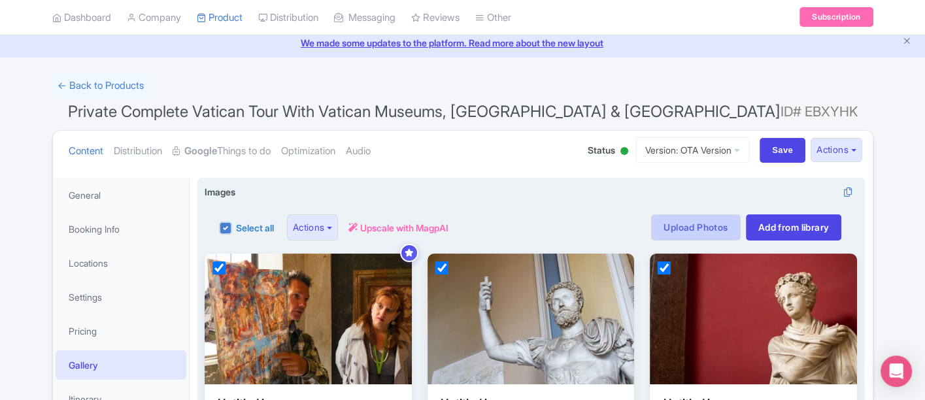
scroll to position [73, 0]
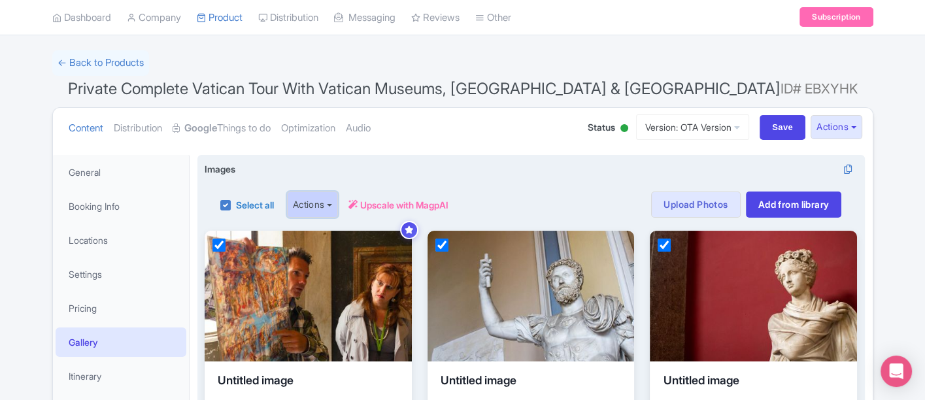
click at [299, 199] on button "Actions" at bounding box center [313, 205] width 52 height 26
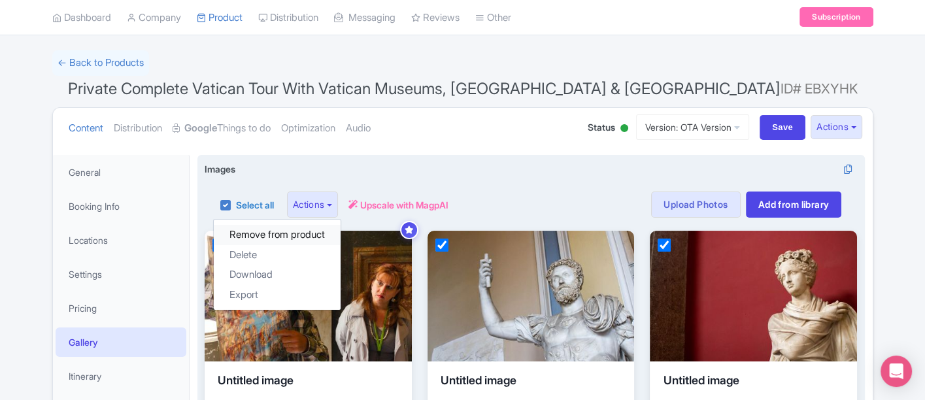
click at [250, 228] on link "Remove from product" at bounding box center [277, 235] width 127 height 20
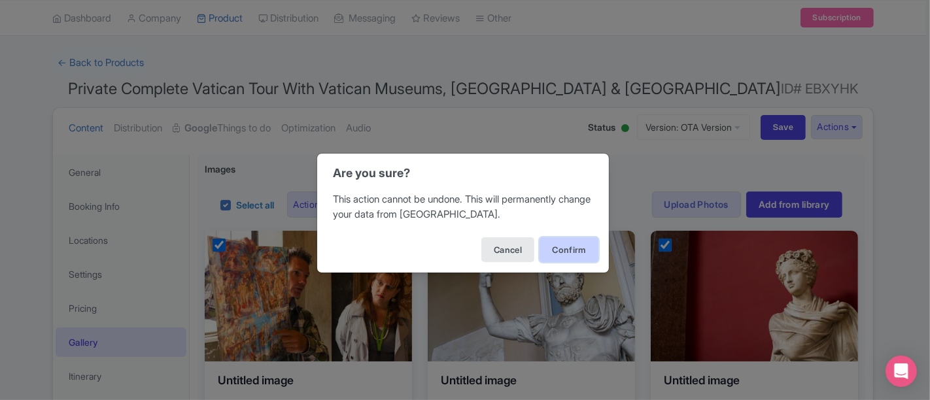
click at [563, 248] on button "Confirm" at bounding box center [568, 249] width 59 height 25
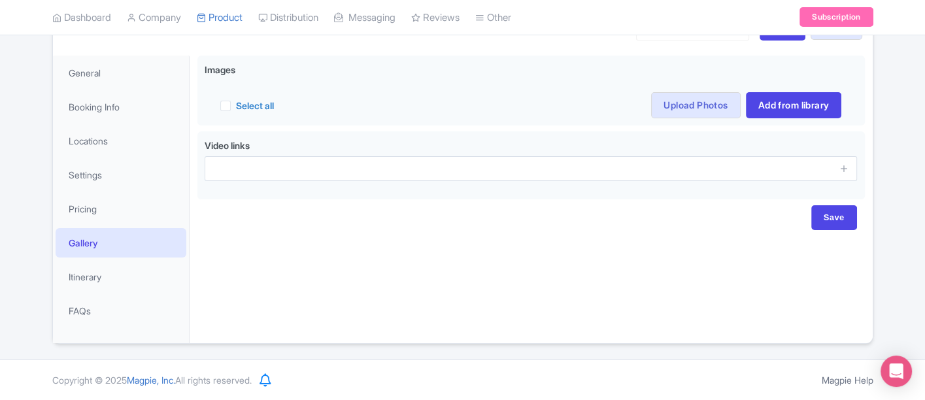
scroll to position [170, 0]
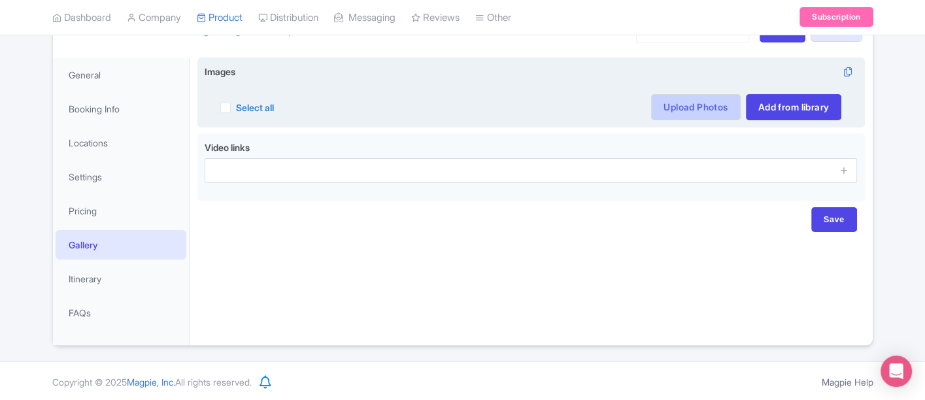
click at [721, 105] on link "Upload Photos" at bounding box center [695, 107] width 89 height 26
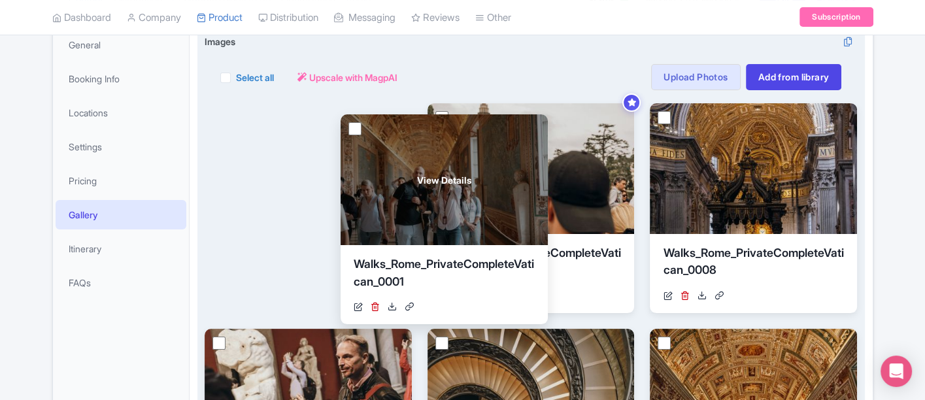
scroll to position [170, 0]
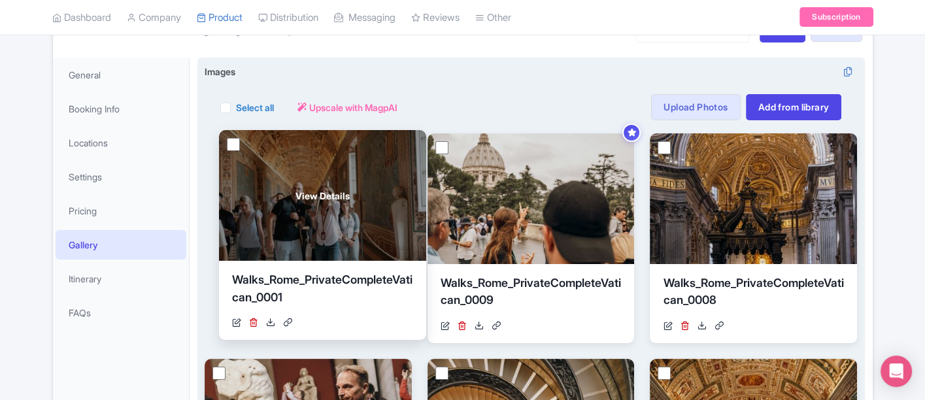
drag, startPoint x: 667, startPoint y: 282, endPoint x: 235, endPoint y: 192, distance: 440.9
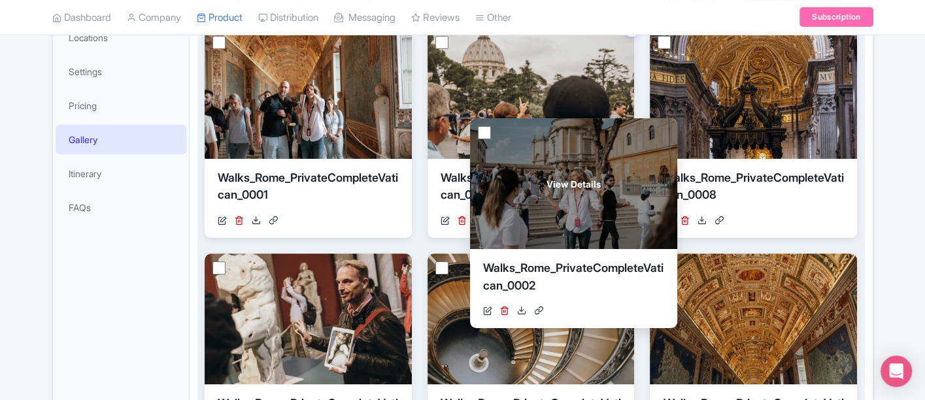
scroll to position [243, 0]
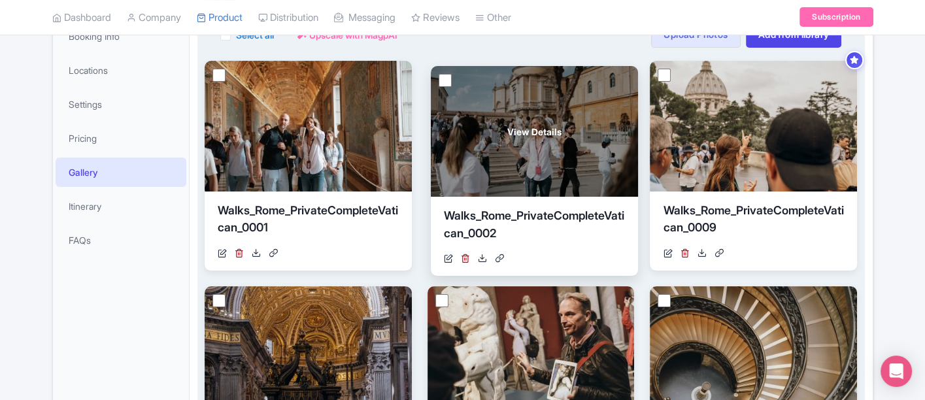
drag, startPoint x: 715, startPoint y: 266, endPoint x: 495, endPoint y: 111, distance: 268.8
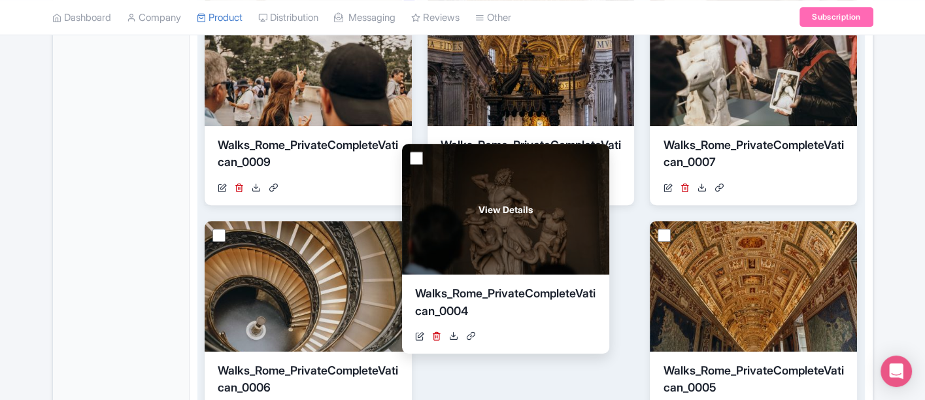
scroll to position [461, 0]
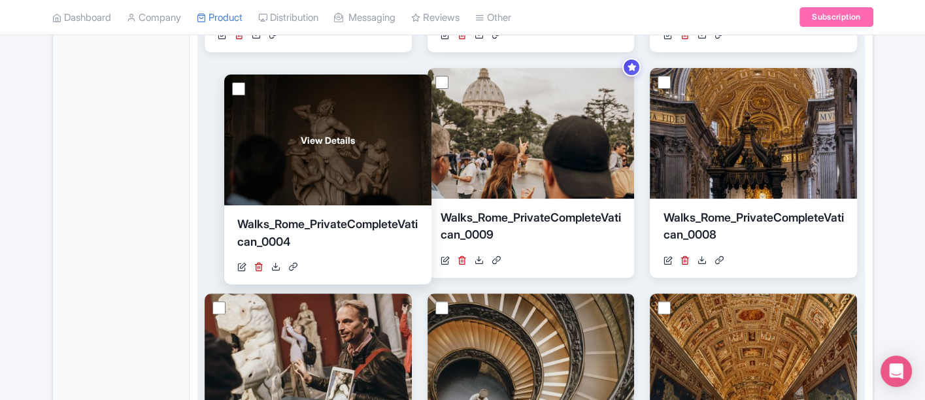
drag, startPoint x: 715, startPoint y: 259, endPoint x: 289, endPoint y: 112, distance: 450.8
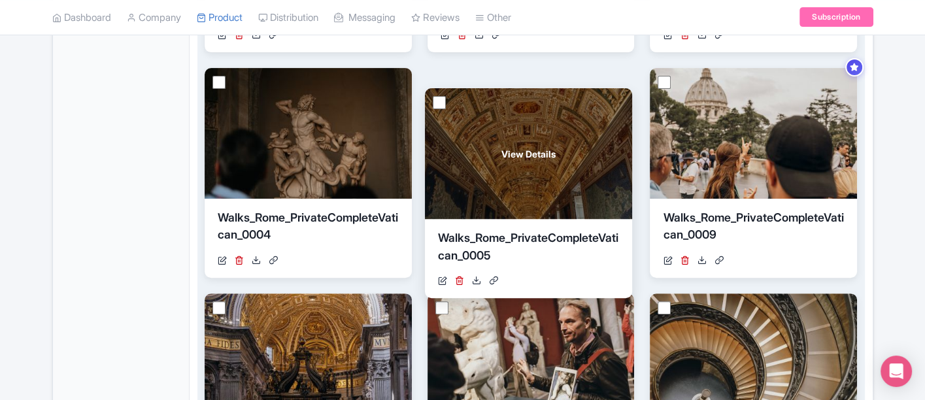
drag, startPoint x: 749, startPoint y: 313, endPoint x: 523, endPoint y: 107, distance: 305.0
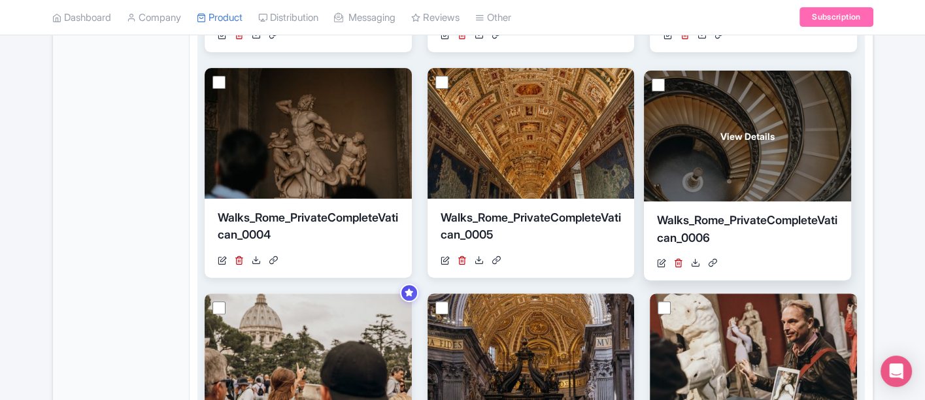
drag, startPoint x: 733, startPoint y: 333, endPoint x: 724, endPoint y: 95, distance: 238.2
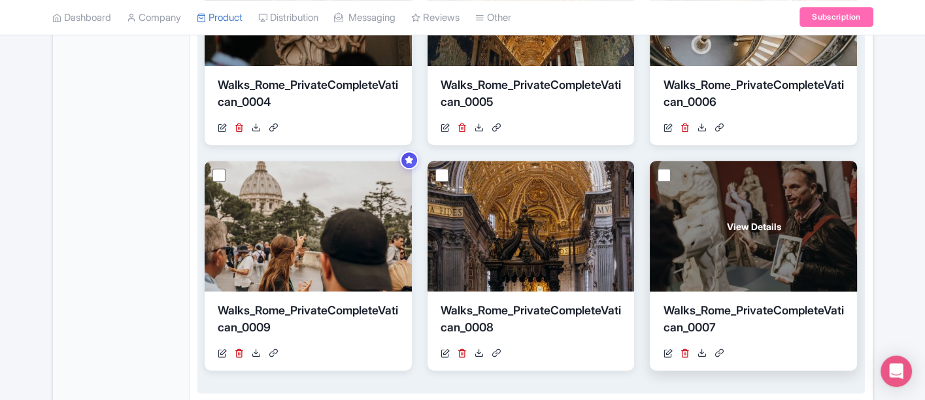
scroll to position [606, 0]
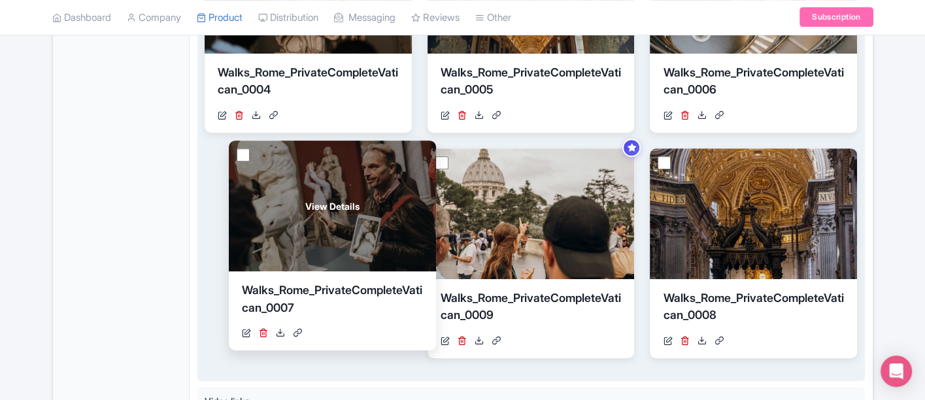
drag, startPoint x: 721, startPoint y: 209, endPoint x: 286, endPoint y: 201, distance: 434.9
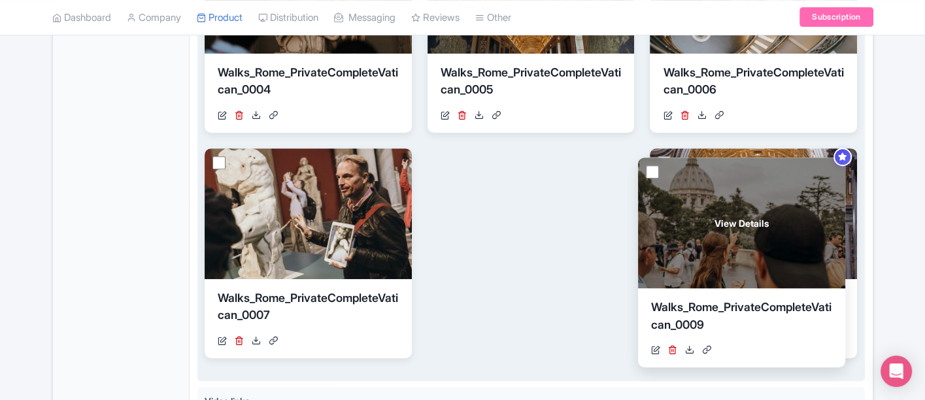
drag, startPoint x: 544, startPoint y: 210, endPoint x: 707, endPoint y: 218, distance: 163.0
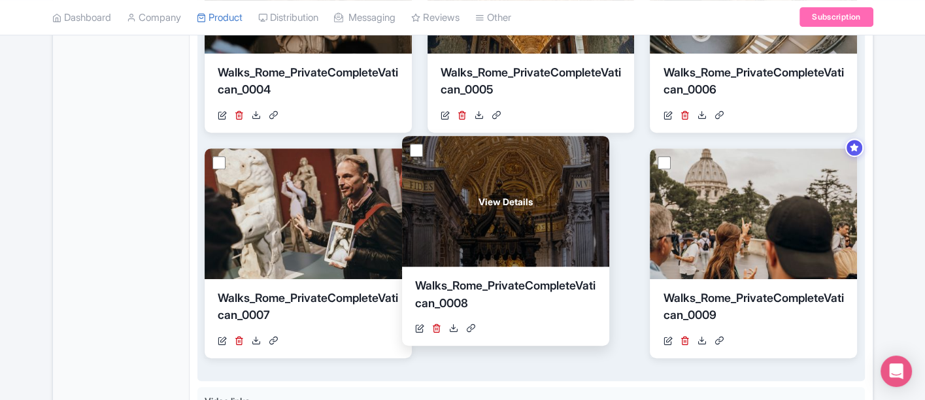
drag, startPoint x: 755, startPoint y: 194, endPoint x: 513, endPoint y: 182, distance: 241.6
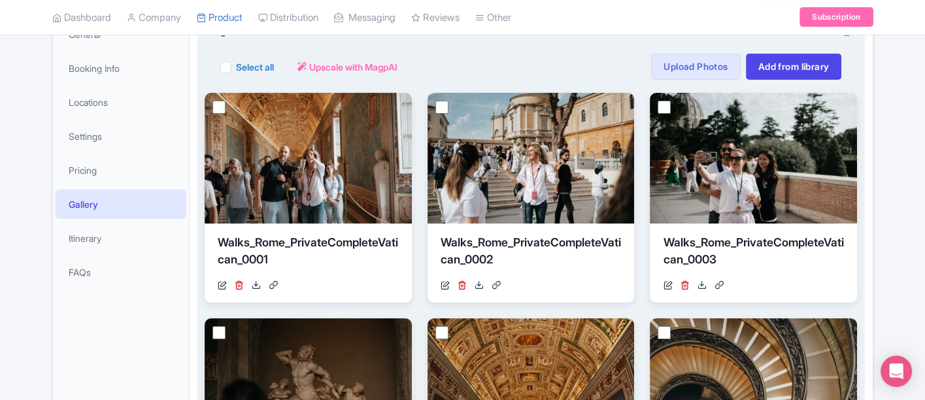
scroll to position [25, 0]
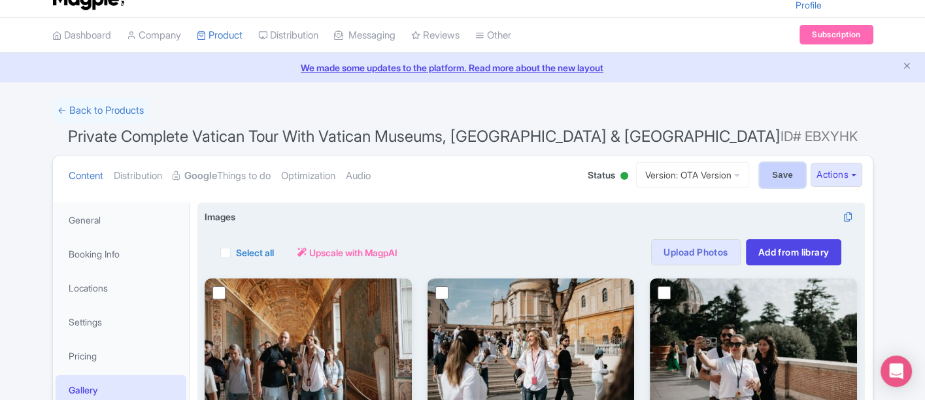
click at [767, 181] on input "Save" at bounding box center [783, 175] width 46 height 25
type input "Saving..."
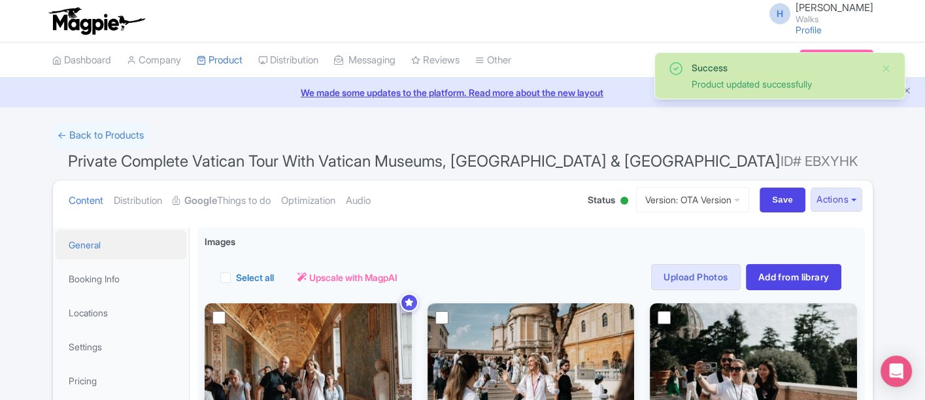
click at [75, 242] on link "General" at bounding box center [121, 244] width 131 height 29
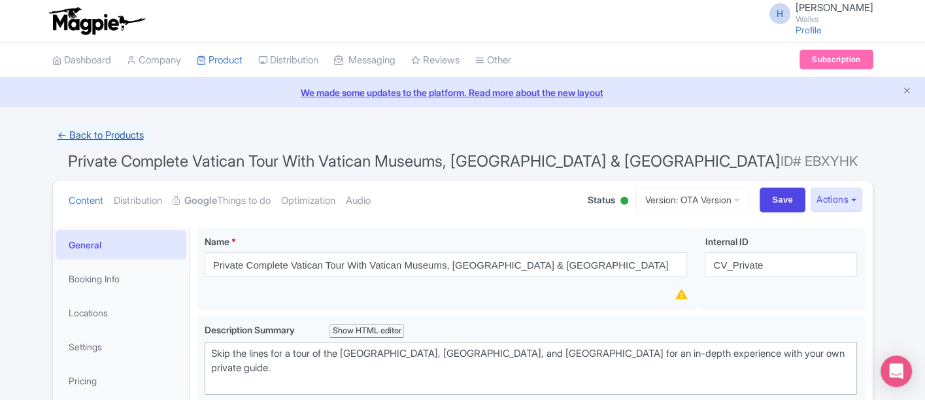
click at [97, 133] on link "← Back to Products" at bounding box center [100, 136] width 97 height 26
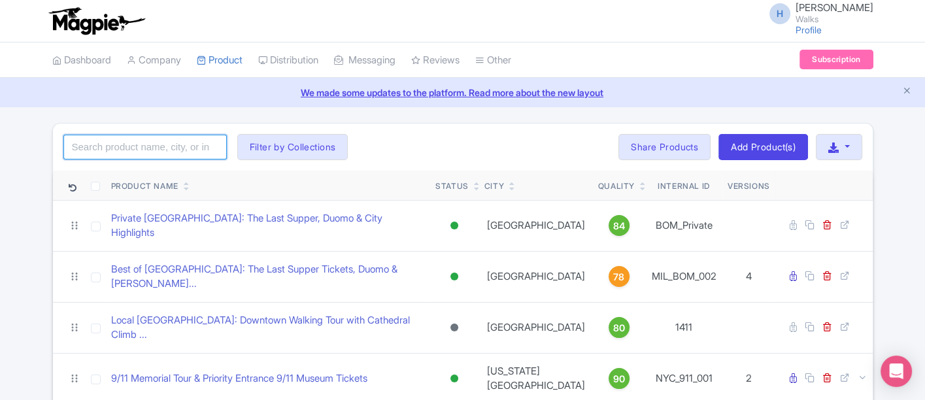
drag, startPoint x: 0, startPoint y: 0, endPoint x: 96, endPoint y: 133, distance: 164.4
click at [96, 135] on input "search" at bounding box center [144, 147] width 163 height 25
click button "Search" at bounding box center [0, 0] width 0 height 0
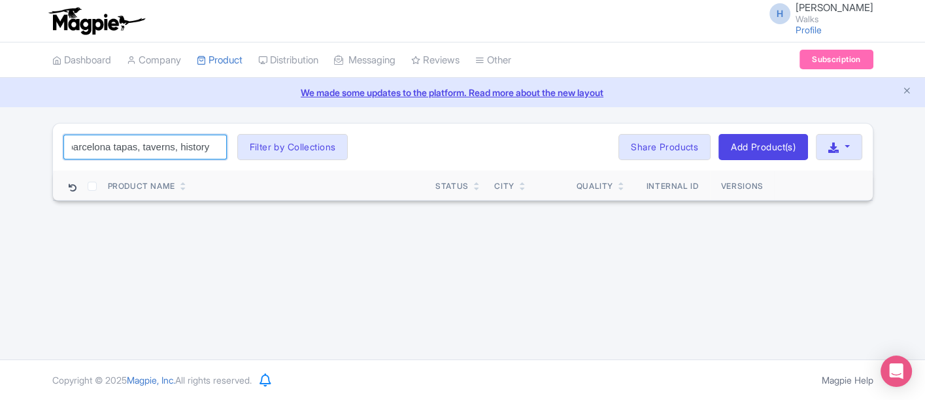
drag, startPoint x: 90, startPoint y: 146, endPoint x: 235, endPoint y: 154, distance: 146.0
click at [234, 156] on div "barcelona tapas, taverns, history Search Filter by Collections [GEOGRAPHIC_DATA…" at bounding box center [463, 147] width 820 height 47
type input "barcelona tapas"
click button "Search" at bounding box center [0, 0] width 0 height 0
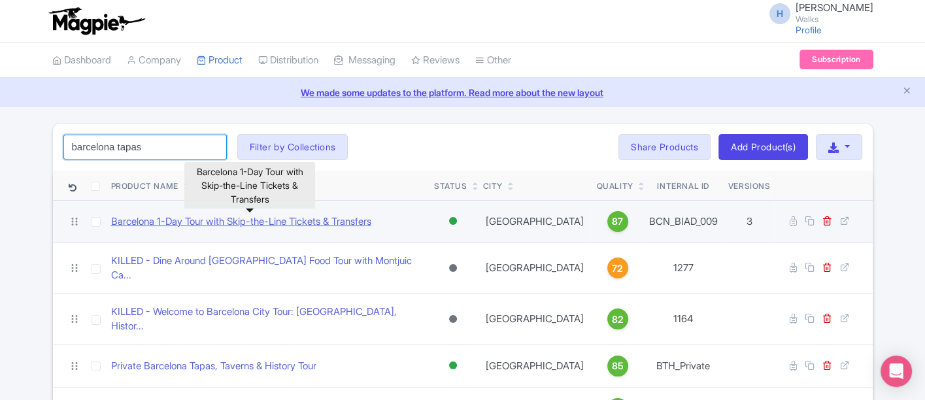
scroll to position [24, 0]
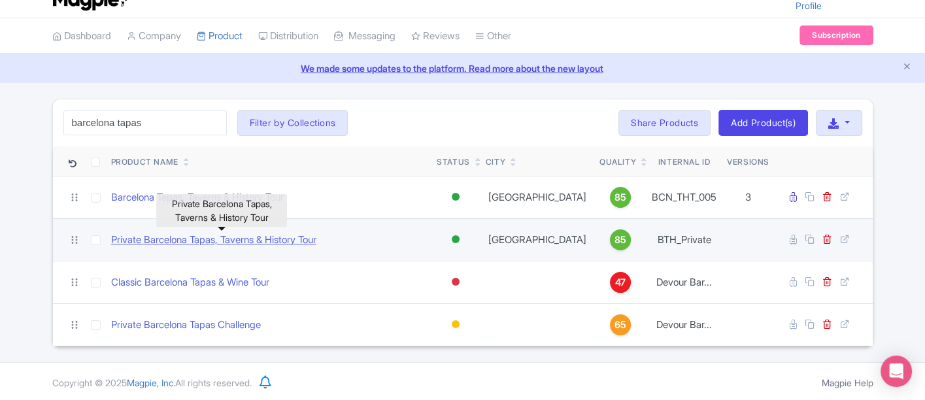
click at [173, 238] on link "Private Barcelona Tapas, Taverns & History Tour" at bounding box center [213, 240] width 205 height 15
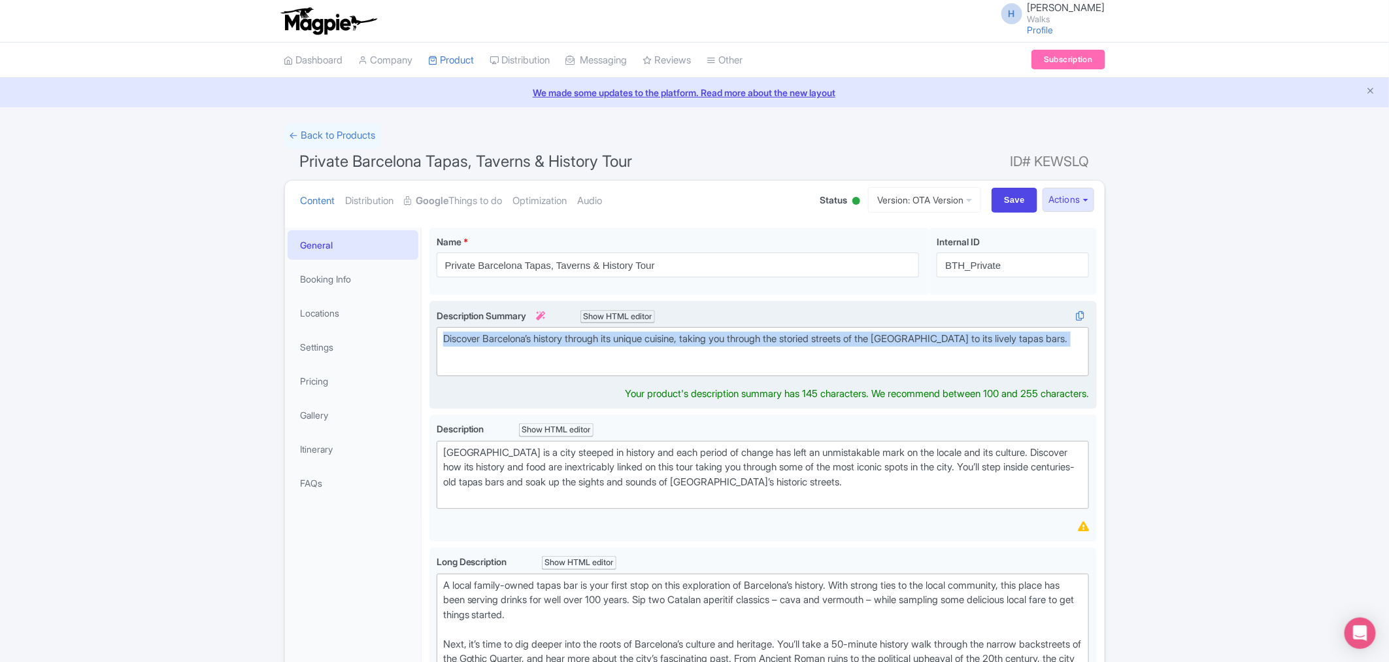
drag, startPoint x: 440, startPoint y: 338, endPoint x: 1063, endPoint y: 365, distance: 623.7
click at [925, 367] on trix-editor "Discover Barcelona’s history through its unique cuisine, taking you through the…" at bounding box center [763, 351] width 653 height 49
type trix-editor "<div>Discover Barcelona’s history through its unique cuisine, taking you throug…"
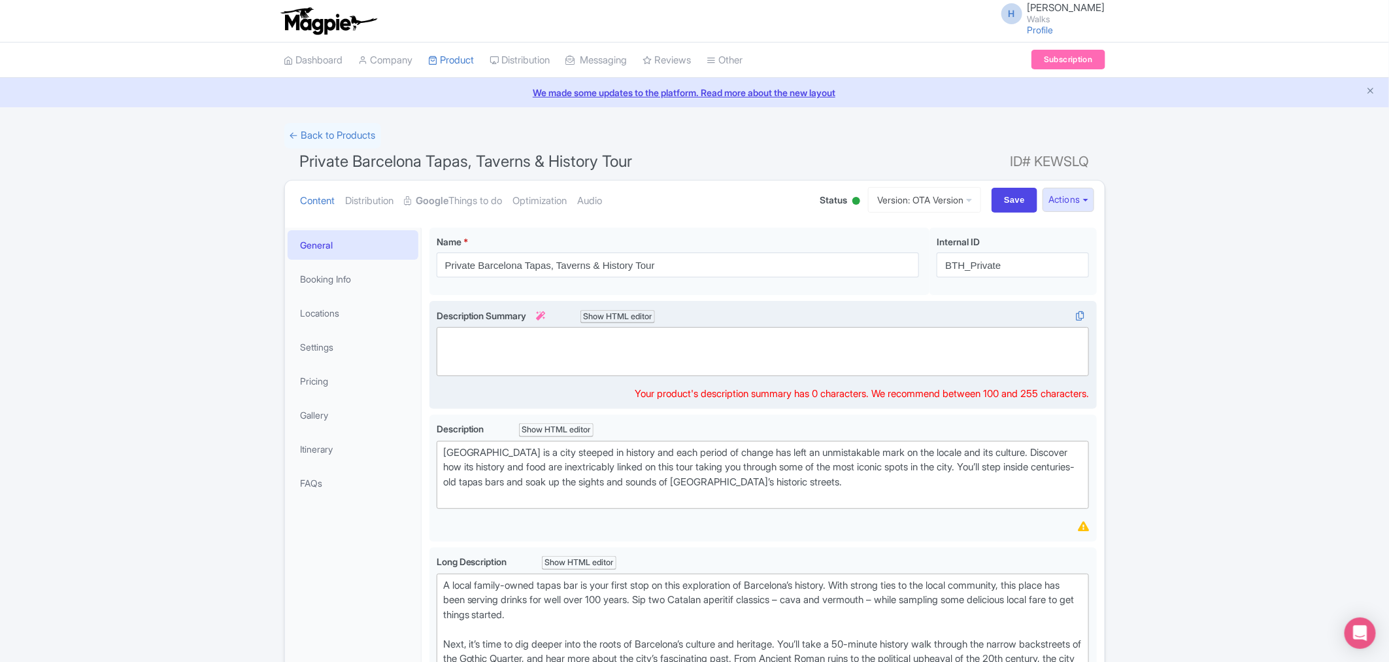
paste trix-editor "<div>&nbsp;Discover Barcelona’s history through food on a private tapas tour, f…"
drag, startPoint x: 770, startPoint y: 340, endPoint x: 745, endPoint y: 341, distance: 24.9
click at [745, 341] on div "Discover Barcelona’s history through food on a private tapas tour, from Gothic …" at bounding box center [763, 339] width 640 height 15
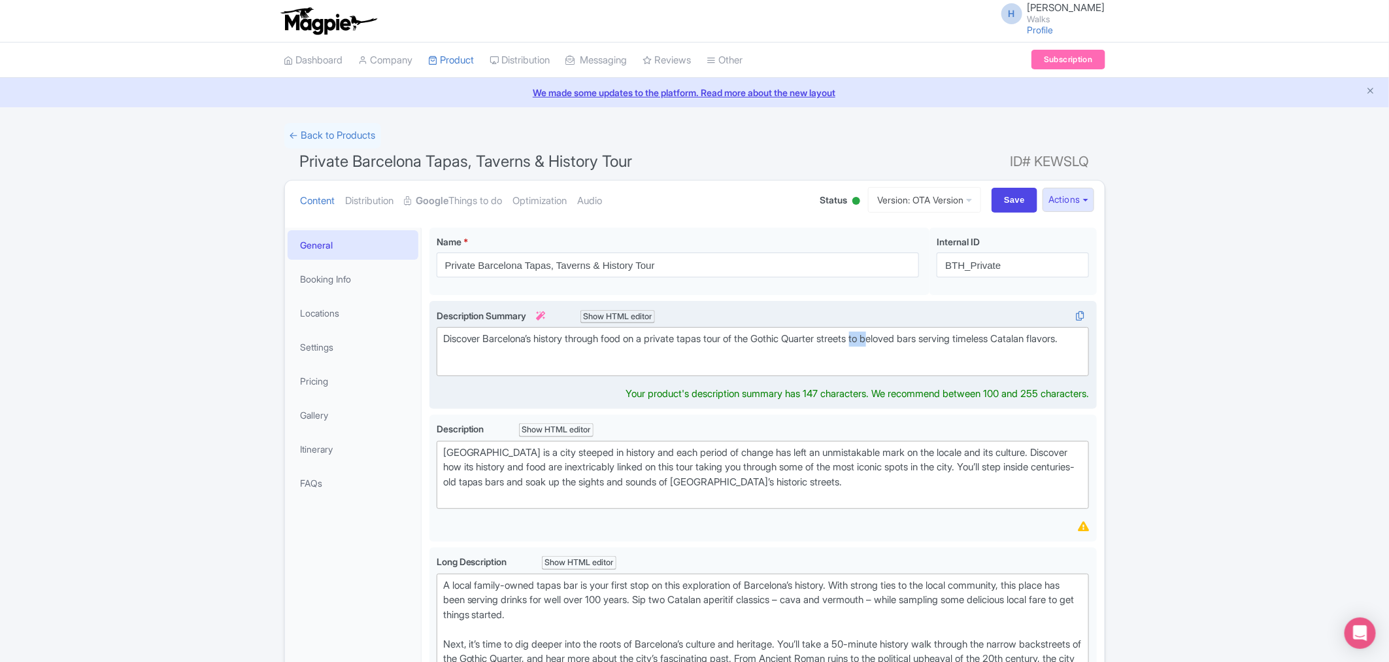
drag, startPoint x: 878, startPoint y: 341, endPoint x: 893, endPoint y: 342, distance: 14.4
click at [893, 342] on div "Discover Barcelona’s history through food on a private tapas tour of the Gothic…" at bounding box center [763, 339] width 640 height 15
click at [478, 347] on div "Discover Barcelona’s history through food on a private tapas tour of the Gothic…" at bounding box center [763, 339] width 640 height 15
click at [464, 362] on trix-editor "Discover Barcelona’s history through food on a private tapas tour of the Gothic…" at bounding box center [763, 351] width 653 height 49
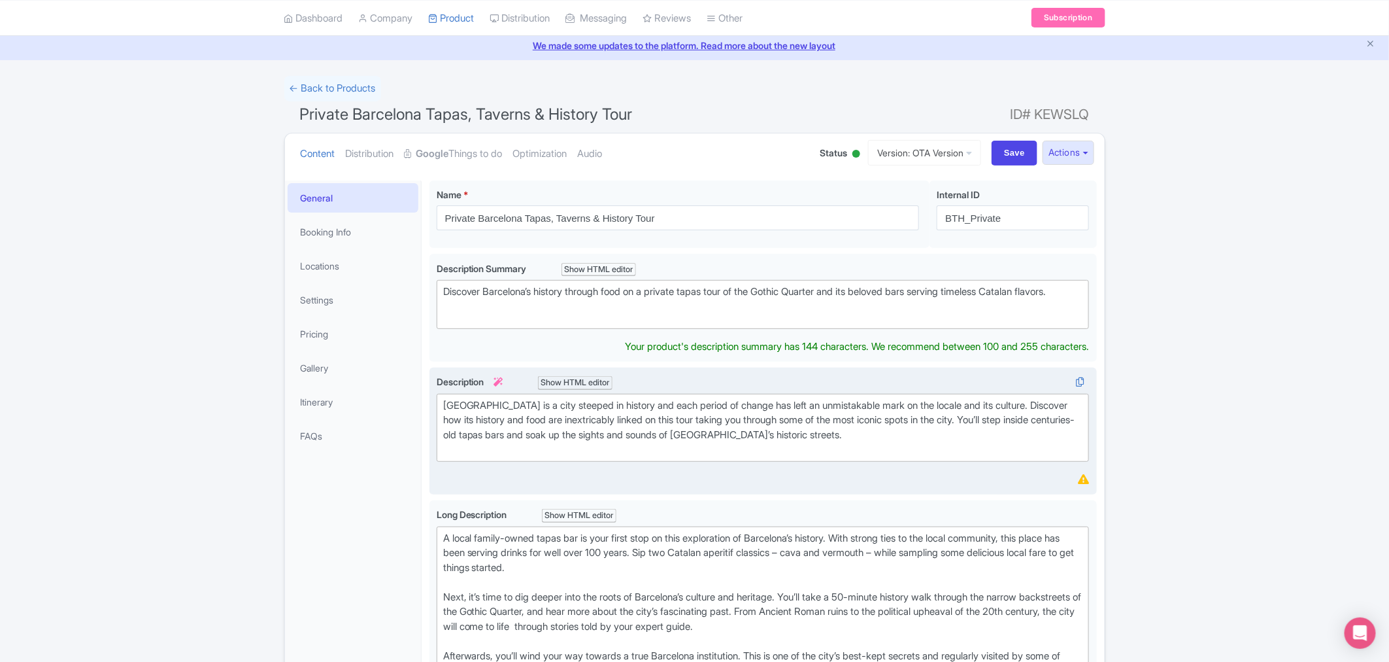
scroll to position [73, 0]
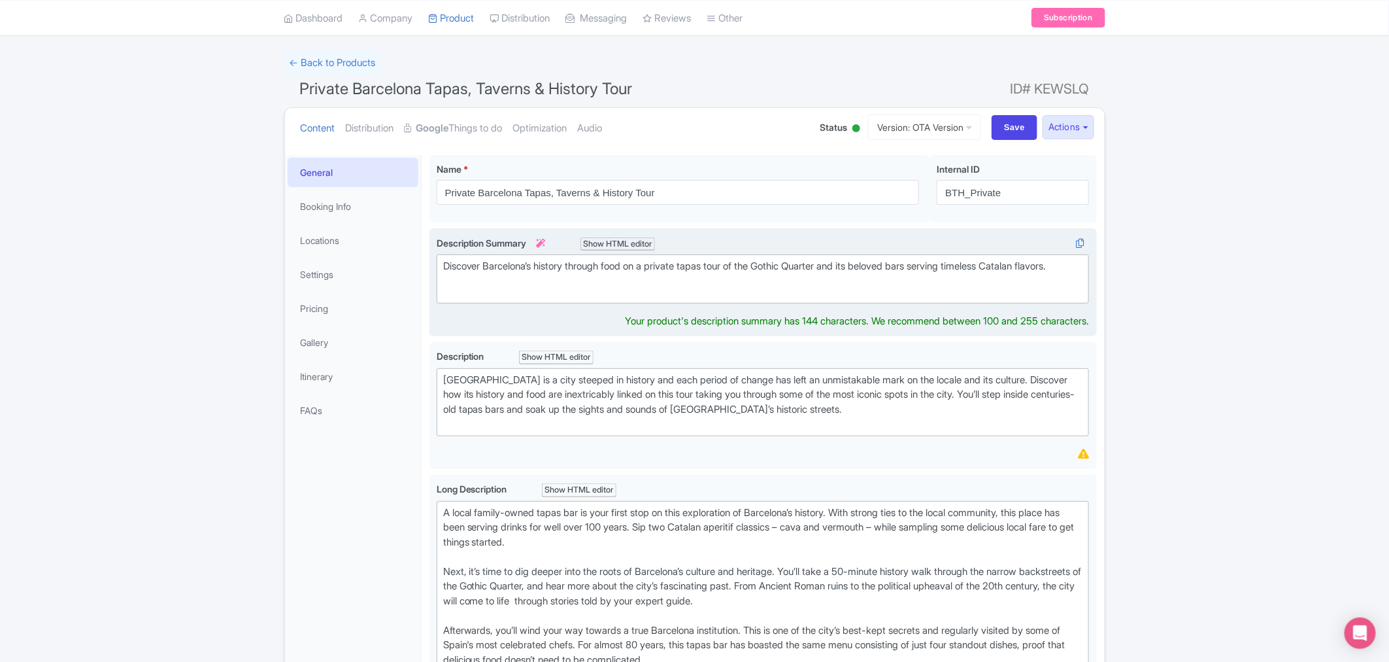
click at [925, 260] on div "Discover Barcelona’s history through food on a private tapas tour of the Gothic…" at bounding box center [763, 266] width 640 height 15
type trix-editor "<div>&nbsp;Discover Barcelona’s history through food on a private tapas tour of…"
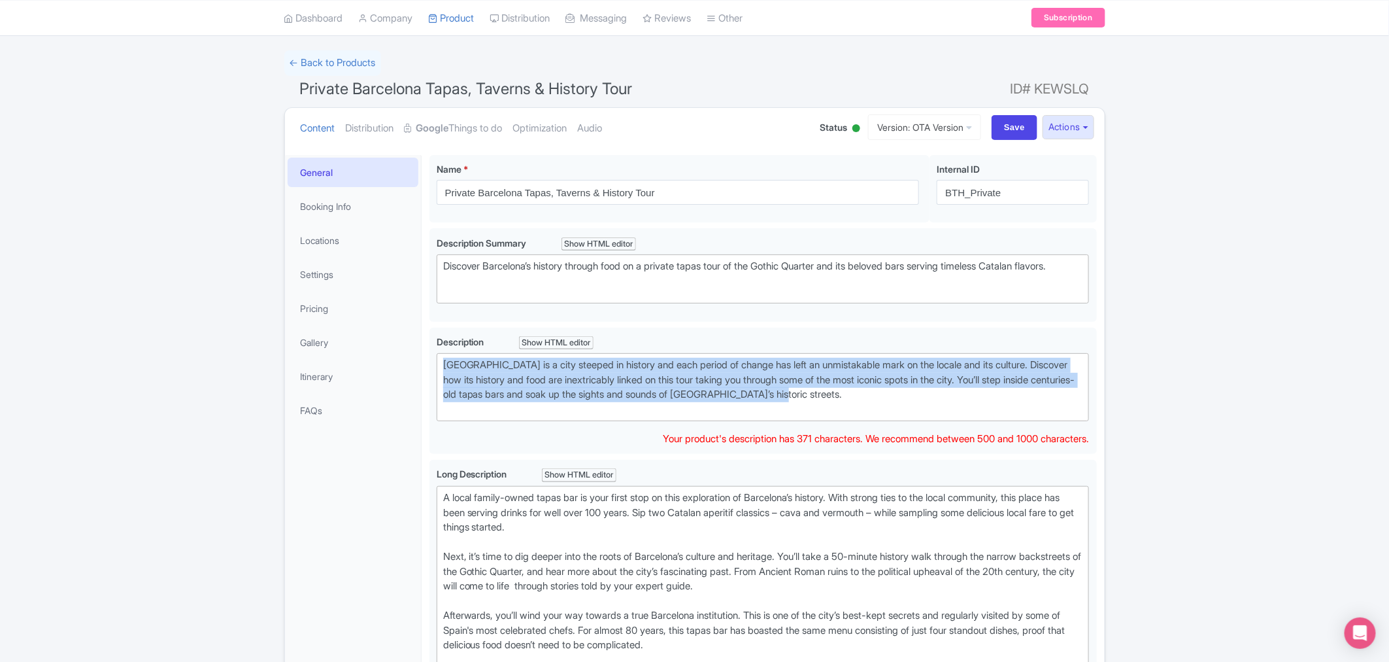
drag, startPoint x: 791, startPoint y: 373, endPoint x: 426, endPoint y: 337, distance: 366.6
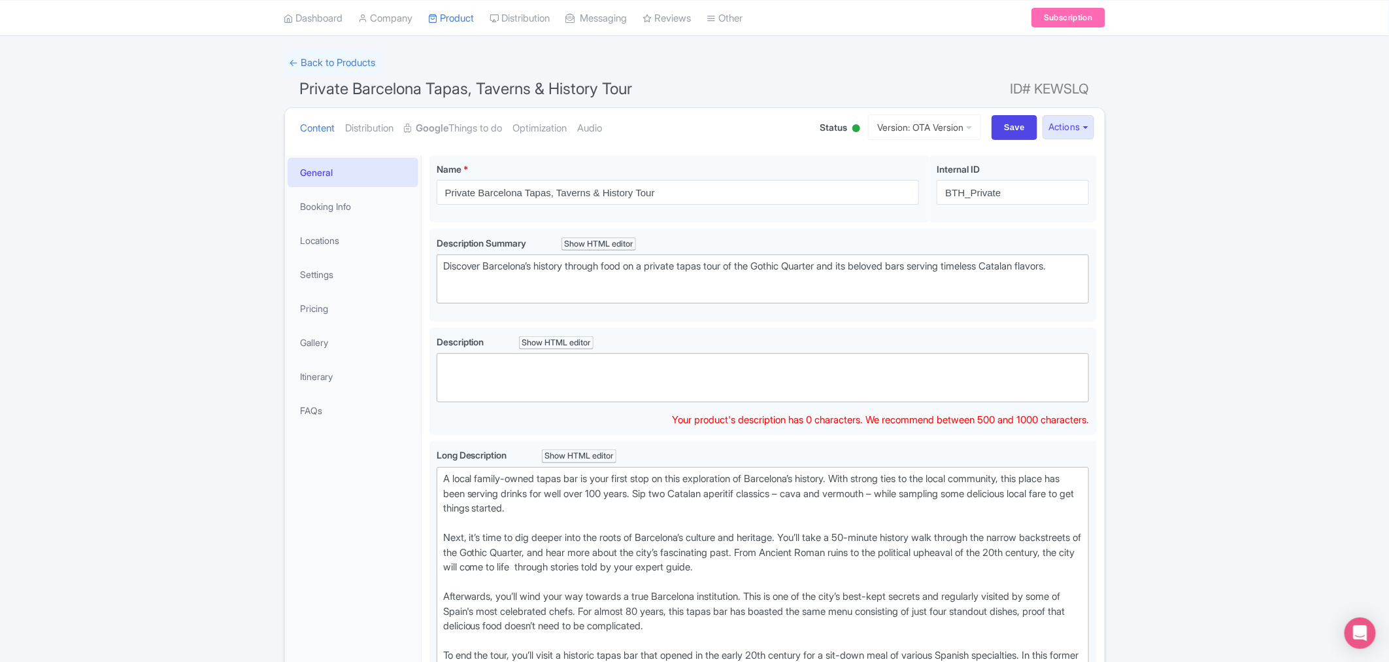
paste trix-editor "&nbsp;Uncover Barcelona’s history one bite at a time on this private tapas tour…"
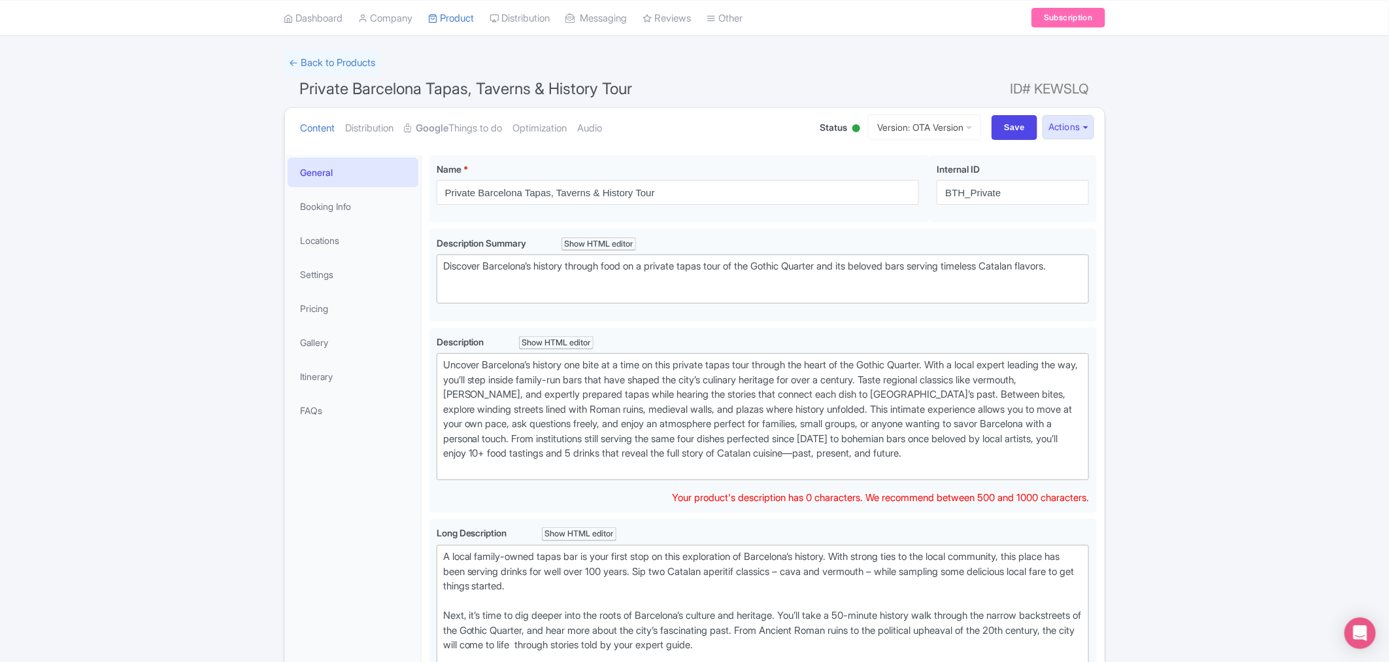
type trix-editor "<div>&nbsp;Uncover Barcelona’s history one bite at a time on this private tapas…"
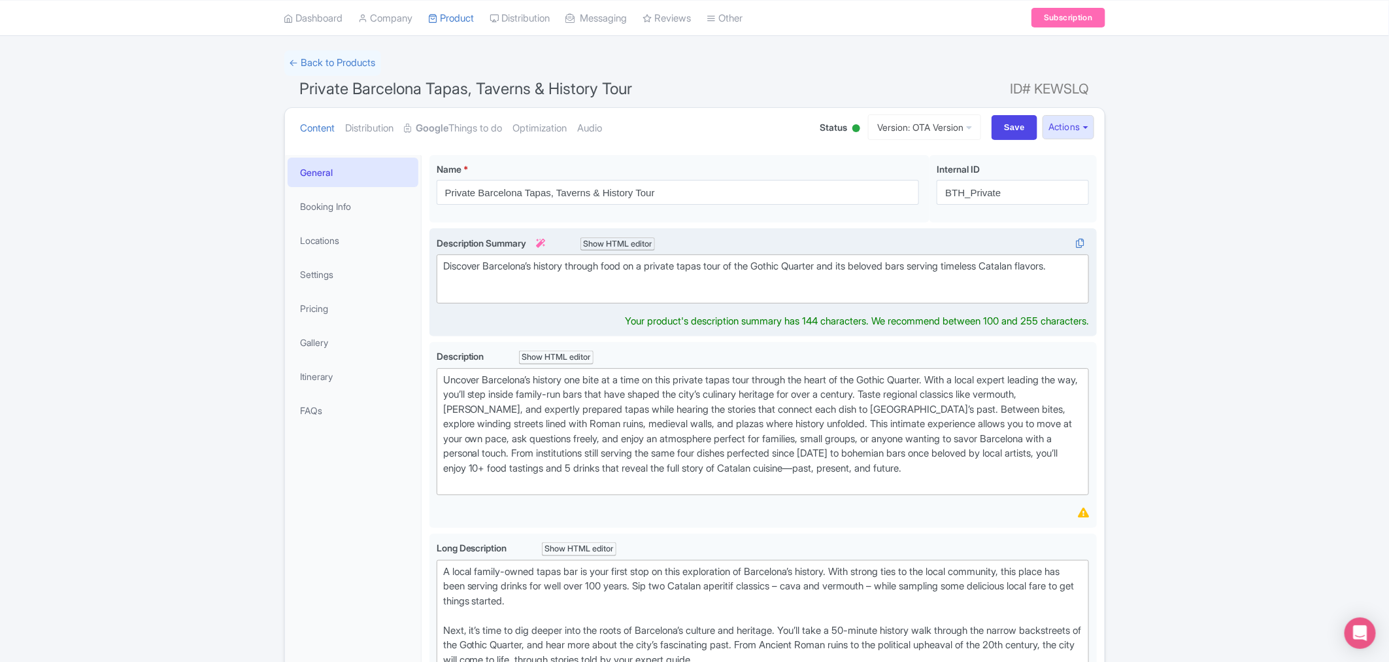
scroll to position [87, 0]
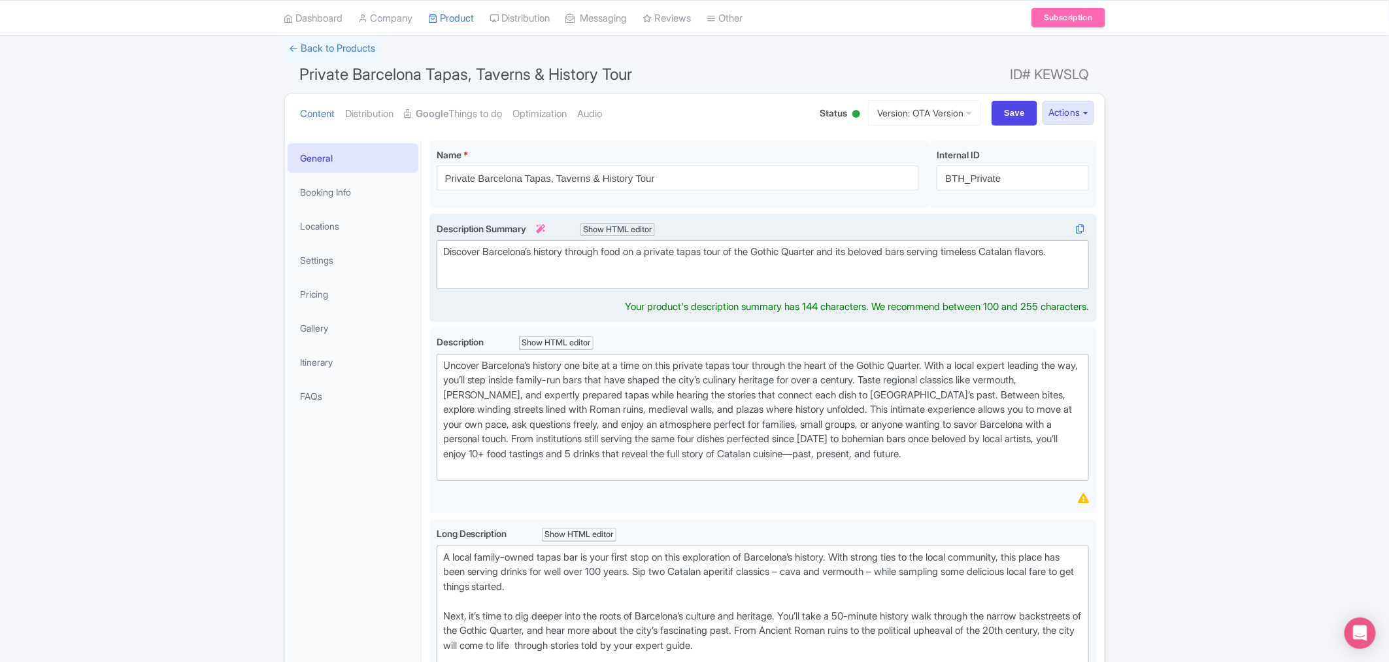
click at [447, 260] on div "Discover Barcelona’s history through food on a private tapas tour of the Gothic…" at bounding box center [763, 252] width 640 height 15
type trix-editor "<div>Discover Barcelona’s history through food on a private tapas tour of the G…"
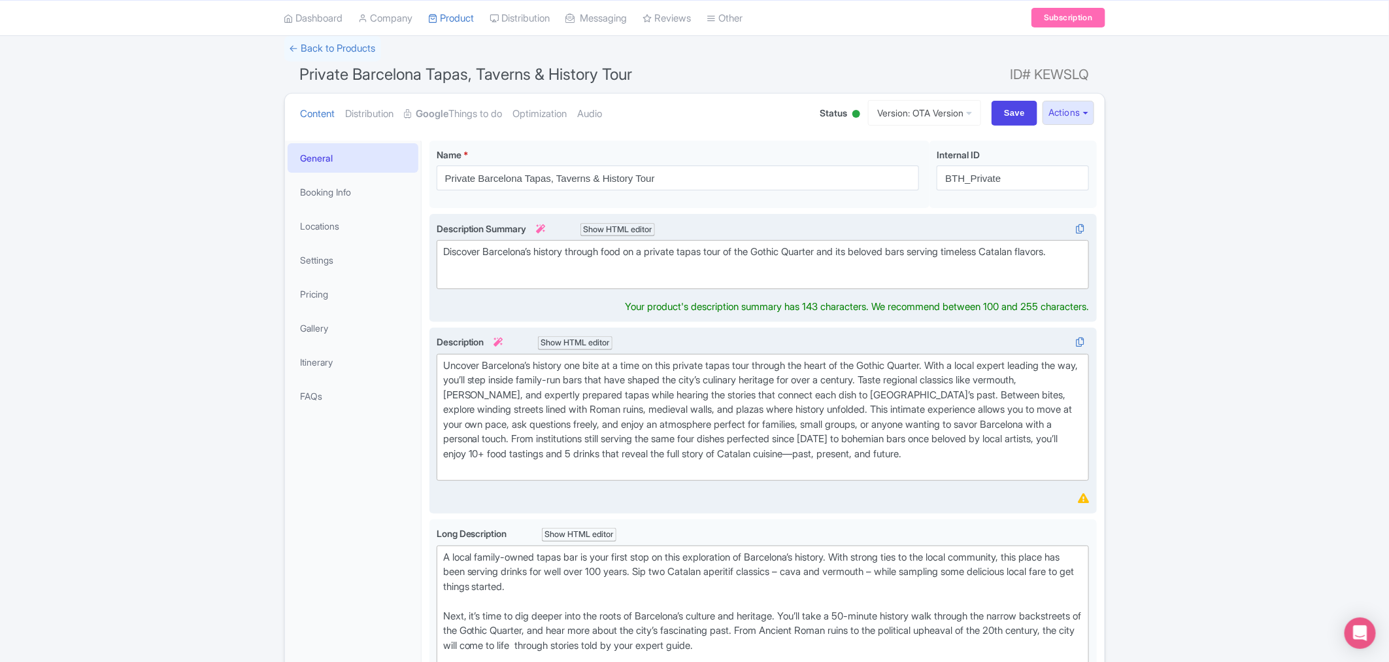
click at [471, 400] on div "Description i Show HTML editor Bold Italic Strikethrough Link Heading Quote Cod…" at bounding box center [763, 420] width 653 height 171
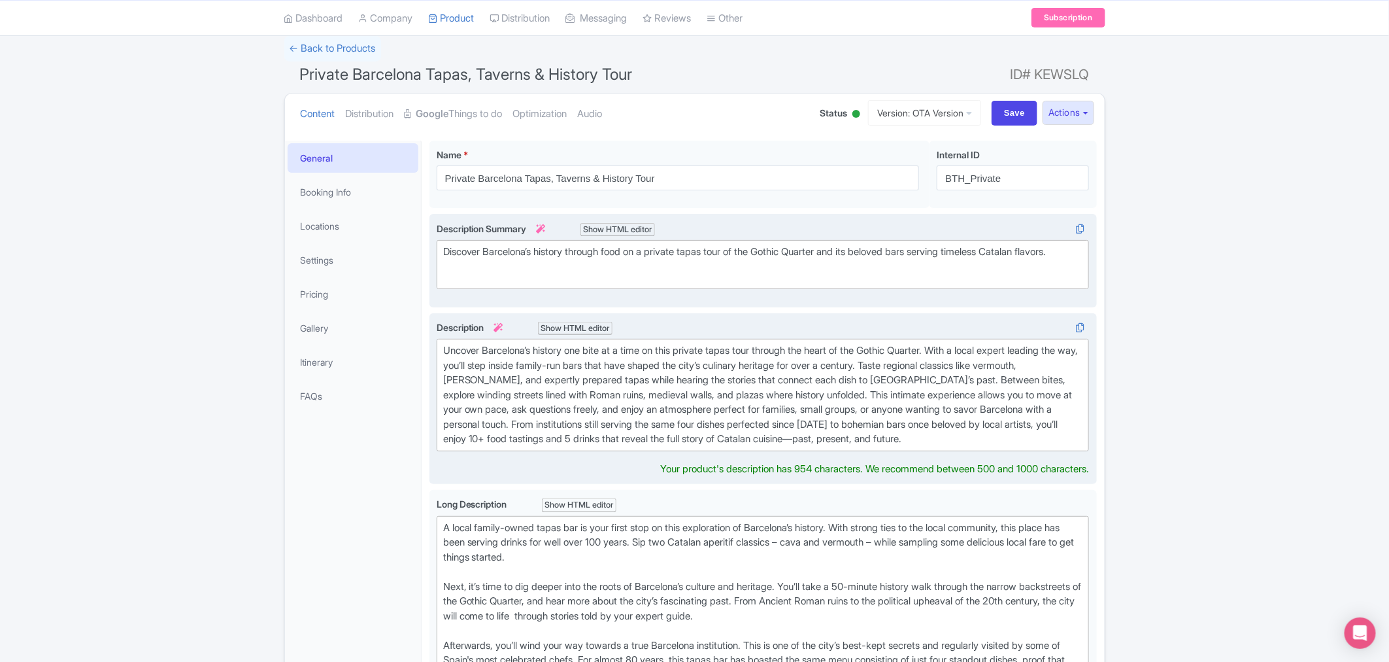
click at [449, 347] on div "Uncover Barcelona’s history one bite at a time on this private tapas tour throu…" at bounding box center [763, 394] width 640 height 103
drag, startPoint x: 443, startPoint y: 394, endPoint x: 477, endPoint y: 391, distance: 34.8
click at [477, 391] on div "Uncover Barcelona’s history one bite at a time on this private tapas tour throu…" at bounding box center [763, 394] width 640 height 103
drag, startPoint x: 495, startPoint y: 393, endPoint x: 598, endPoint y: 392, distance: 103.3
click at [598, 392] on div "Uncover Barcelona’s history one bite at a time on this private tapas tour throu…" at bounding box center [763, 394] width 640 height 103
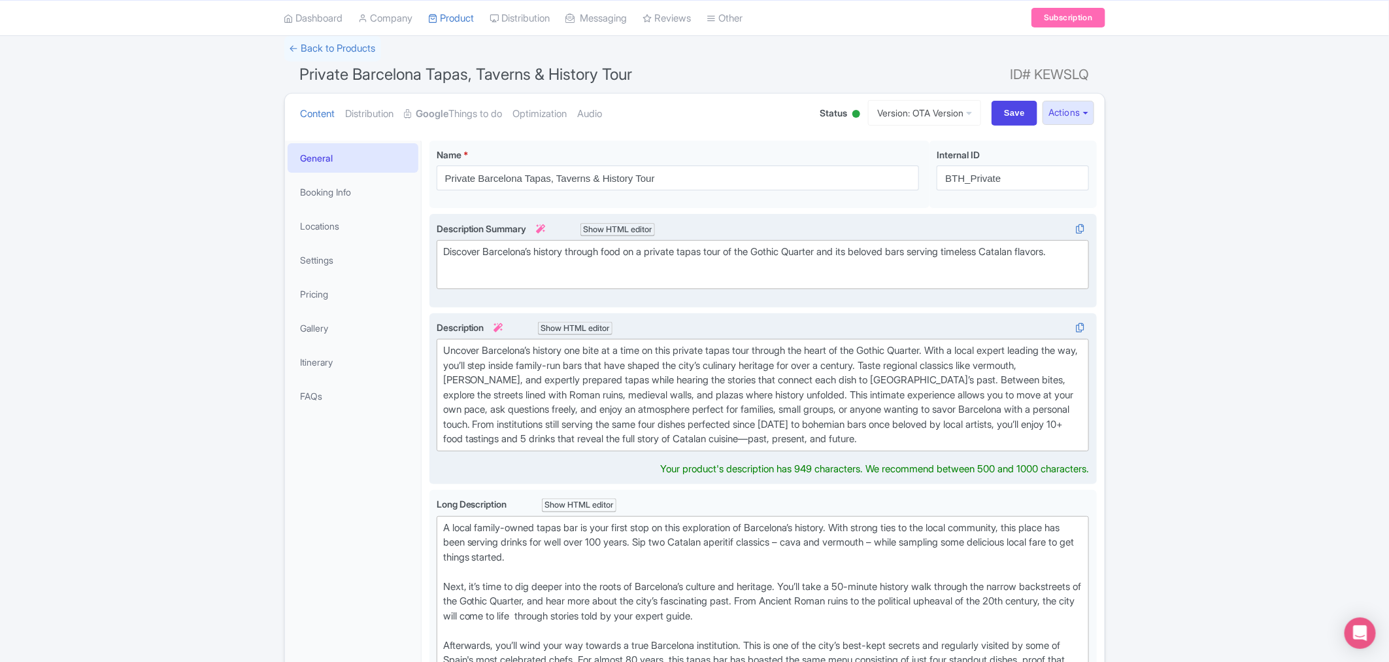
click at [571, 400] on div "Uncover Barcelona’s history one bite at a time on this private tapas tour throu…" at bounding box center [763, 394] width 640 height 103
drag, startPoint x: 602, startPoint y: 392, endPoint x: 523, endPoint y: 391, distance: 79.1
click at [523, 391] on div "Uncover Barcelona’s history one bite at a time on this private tapas tour throu…" at bounding box center [763, 394] width 640 height 103
click at [522, 392] on div "Uncover Barcelona’s history one bite at a time on this private tapas tour throu…" at bounding box center [763, 394] width 640 height 103
drag, startPoint x: 492, startPoint y: 391, endPoint x: 602, endPoint y: 394, distance: 109.9
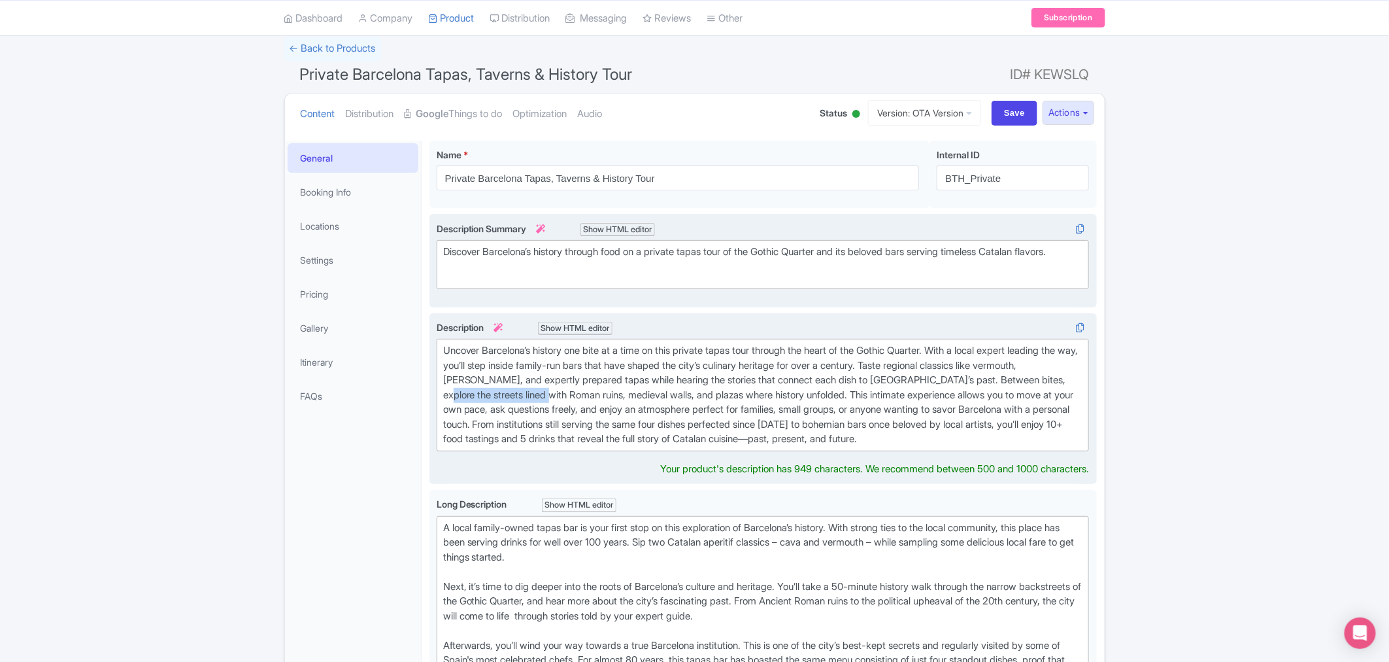
click at [602, 394] on div "Uncover Barcelona’s history one bite at a time on this private tapas tour throu…" at bounding box center [763, 394] width 640 height 103
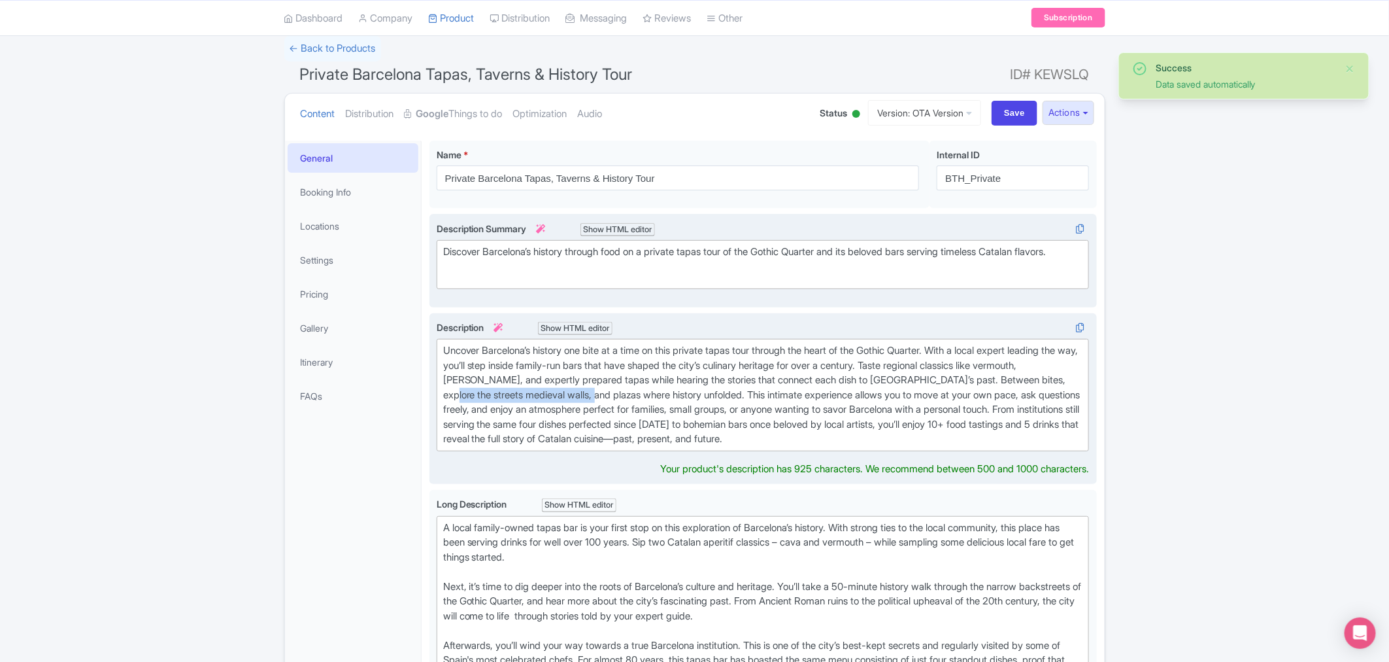
drag, startPoint x: 494, startPoint y: 394, endPoint x: 651, endPoint y: 394, distance: 156.9
click at [651, 394] on div "Uncover Barcelona’s history one bite at a time on this private tapas tour throu…" at bounding box center [763, 394] width 640 height 103
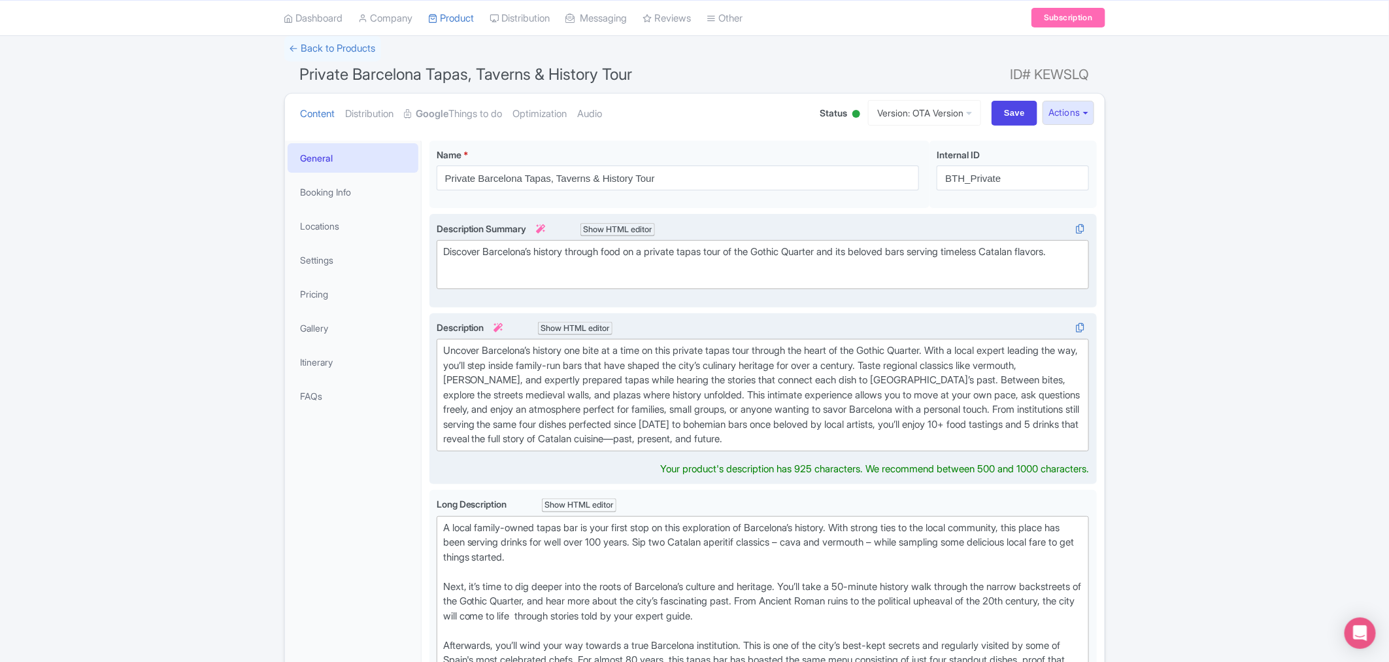
click at [925, 394] on div "Uncover Barcelona’s history one bite at a time on this private tapas tour throu…" at bounding box center [763, 394] width 640 height 103
drag, startPoint x: 968, startPoint y: 377, endPoint x: 731, endPoint y: 393, distance: 237.9
click at [731, 393] on div "Uncover Barcelona’s history one bite at a time on this private tapas tour throu…" at bounding box center [763, 394] width 640 height 103
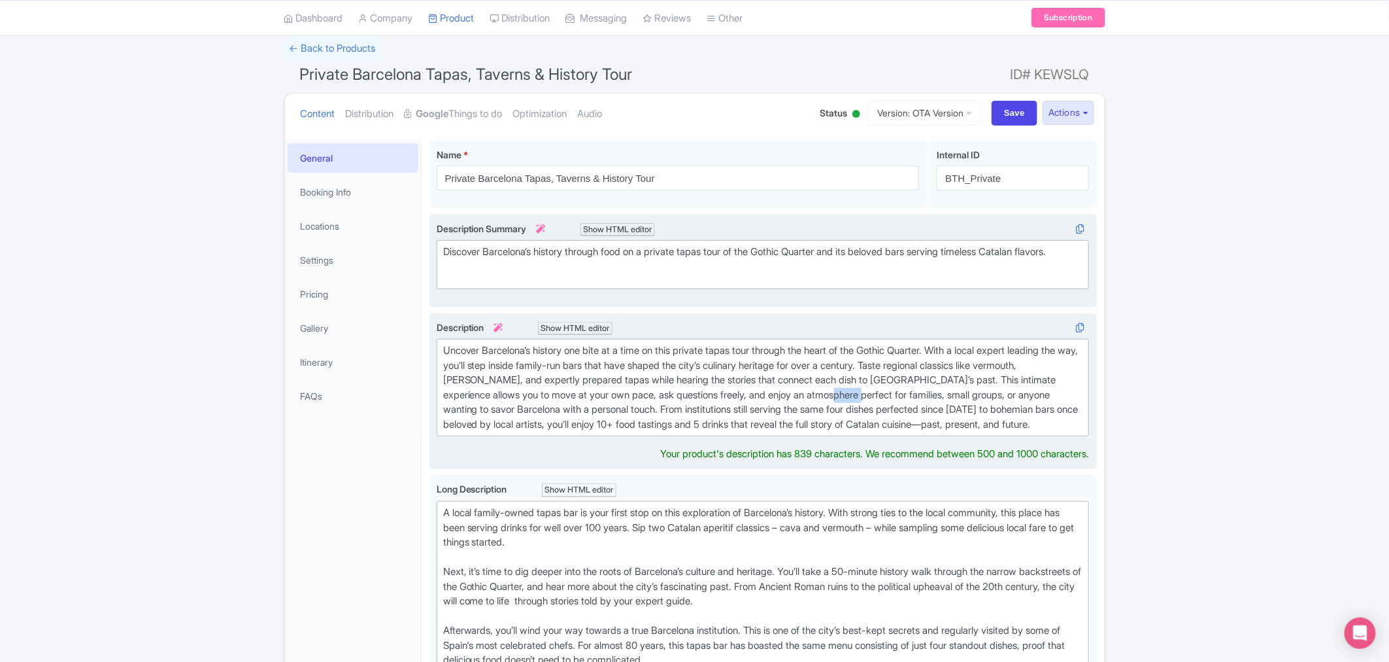
drag, startPoint x: 886, startPoint y: 390, endPoint x: 911, endPoint y: 394, distance: 25.8
click at [911, 394] on div "Uncover Barcelona’s history one bite at a time on this private tapas tour throu…" at bounding box center [763, 387] width 640 height 88
click at [823, 397] on div "Uncover Barcelona’s history one bite at a time on this private tapas tour throu…" at bounding box center [763, 387] width 640 height 88
click at [888, 391] on div "Uncover Barcelona’s history one bite at a time on this private tapas tour throu…" at bounding box center [763, 387] width 640 height 88
drag, startPoint x: 890, startPoint y: 394, endPoint x: 922, endPoint y: 396, distance: 32.1
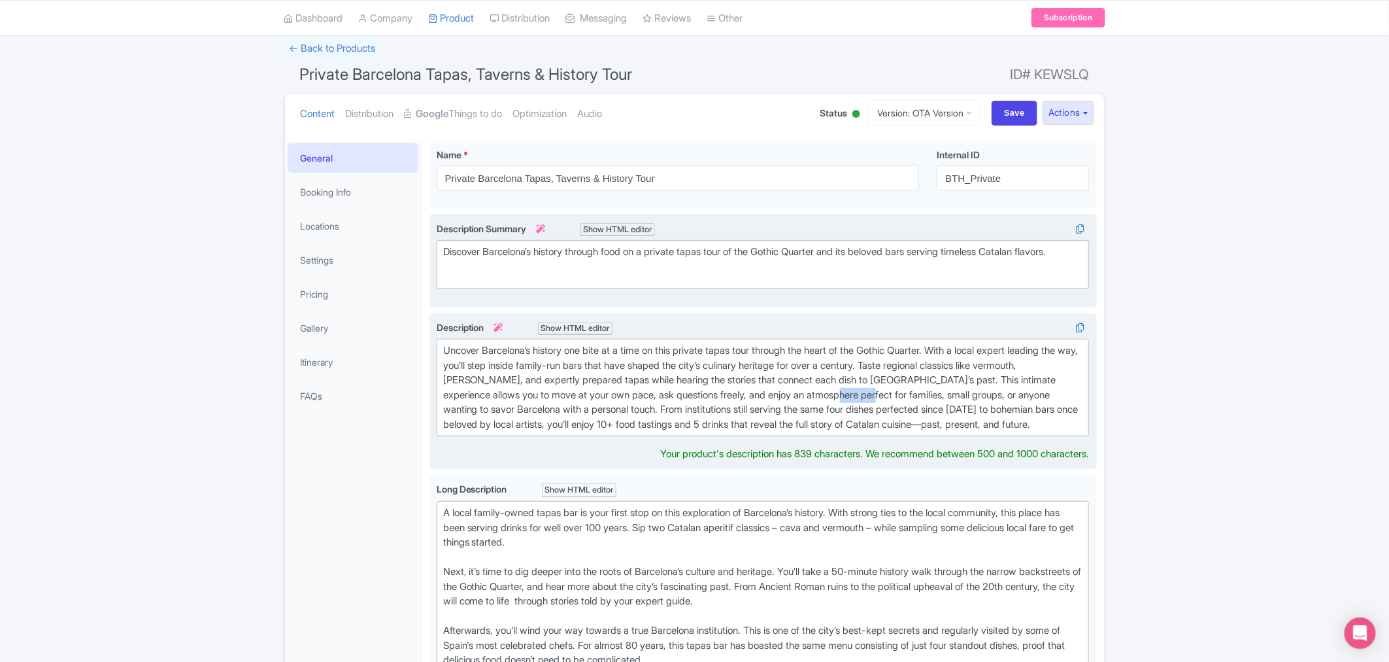
click at [922, 396] on div "Uncover Barcelona’s history one bite at a time on this private tapas tour throu…" at bounding box center [763, 387] width 640 height 88
click at [481, 400] on div "Uncover Barcelona’s history one bite at a time on this private tapas tour throu…" at bounding box center [763, 387] width 640 height 88
drag, startPoint x: 453, startPoint y: 409, endPoint x: 479, endPoint y: 408, distance: 25.5
click at [479, 400] on div "Uncover Barcelona’s history one bite at a time on this private tapas tour throu…" at bounding box center [763, 387] width 640 height 88
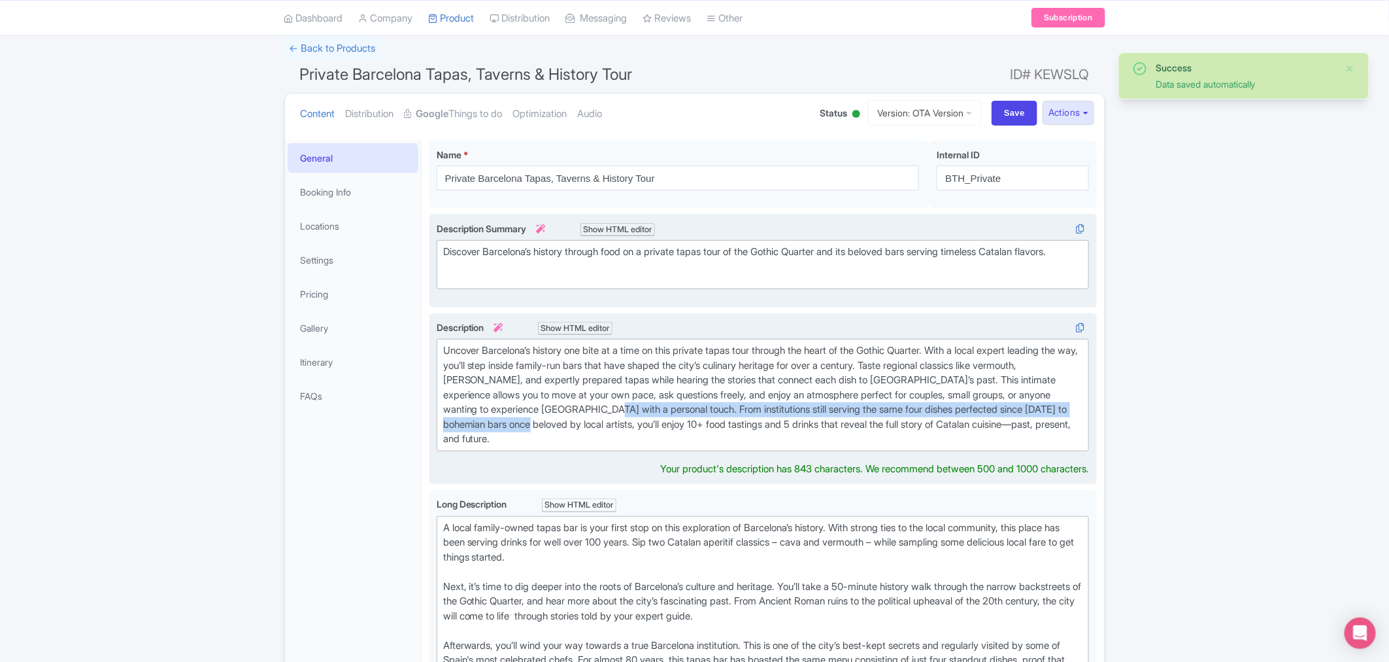
drag, startPoint x: 579, startPoint y: 426, endPoint x: 658, endPoint y: 403, distance: 81.9
click at [658, 400] on div "Uncover Barcelona’s history one bite at a time on this private tapas tour throu…" at bounding box center [763, 394] width 640 height 103
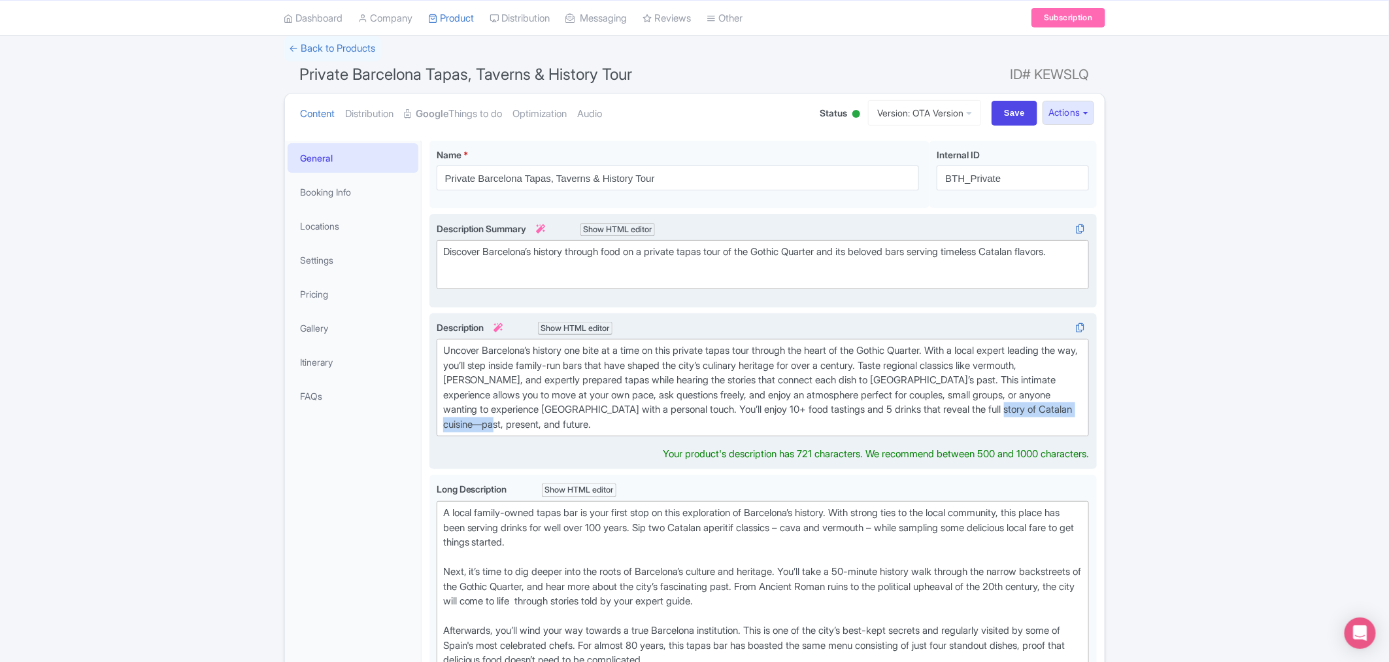
drag, startPoint x: 568, startPoint y: 421, endPoint x: 430, endPoint y: 423, distance: 137.3
click at [430, 400] on div "Barcelona is a city steeped in history and each period of change has left an un…" at bounding box center [764, 391] width 668 height 157
drag, startPoint x: 456, startPoint y: 410, endPoint x: 656, endPoint y: 409, distance: 200.1
click at [656, 400] on div "Uncover Barcelona’s history one bite at a time on this private tapas tour throu…" at bounding box center [763, 387] width 640 height 88
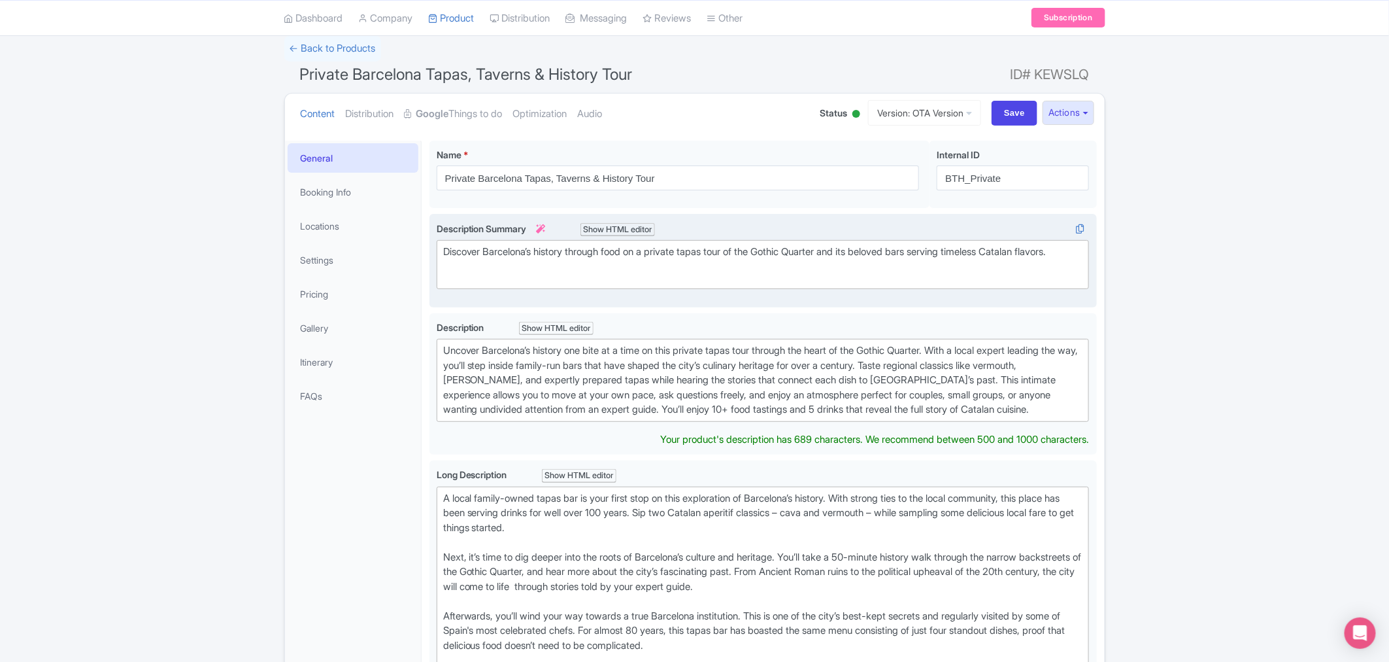
type trix-editor "<div>Uncover Barcelona’s history one bite at a time on this private tapas tour …"
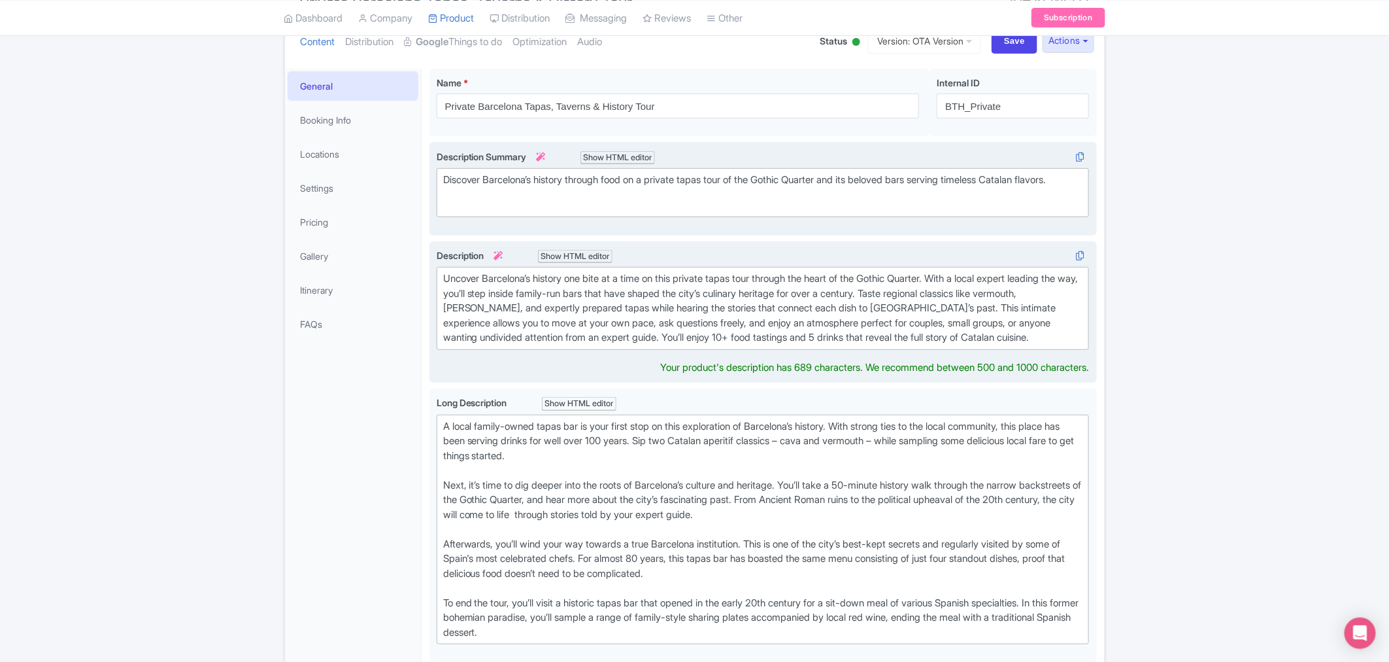
scroll to position [160, 0]
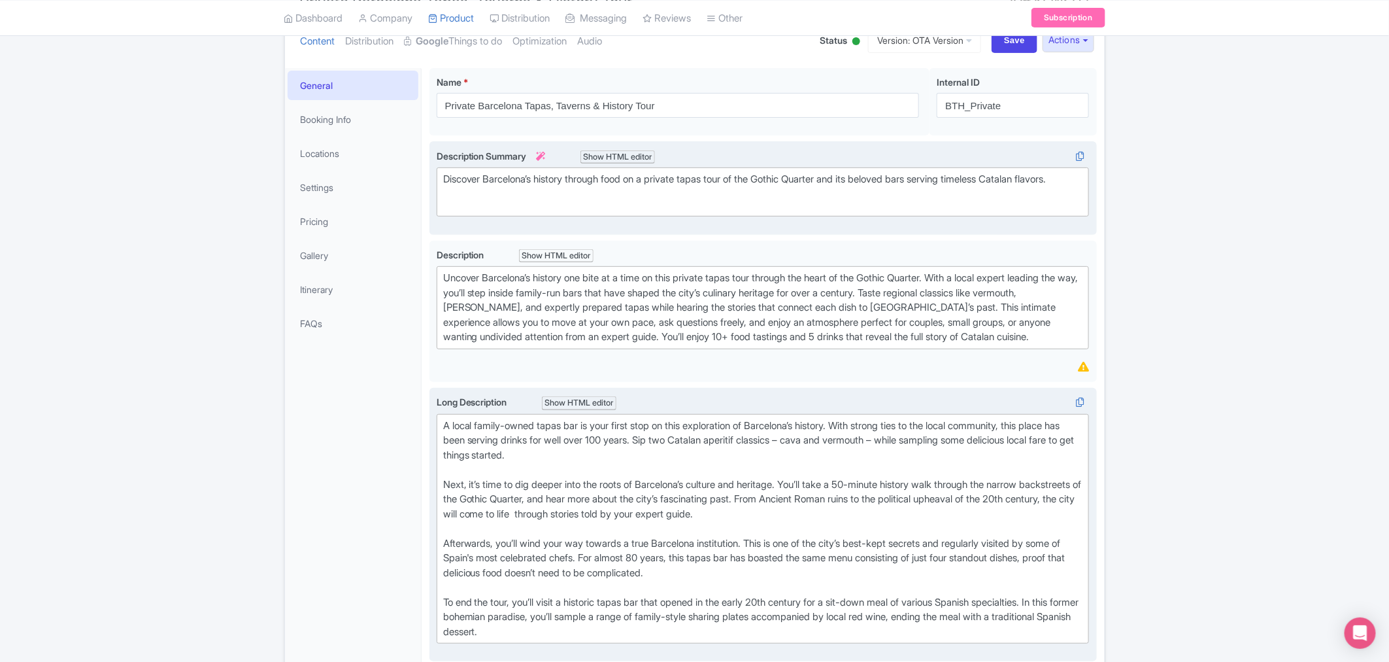
drag, startPoint x: 598, startPoint y: 628, endPoint x: 441, endPoint y: 409, distance: 269.5
click at [441, 400] on trix-editor "A local family-owned tapas bar is your first stop on this exploration of Barcel…" at bounding box center [763, 529] width 653 height 230
type trix-editor "<div>A local family-owned tapas bar is your first stop on this exploration of B…"
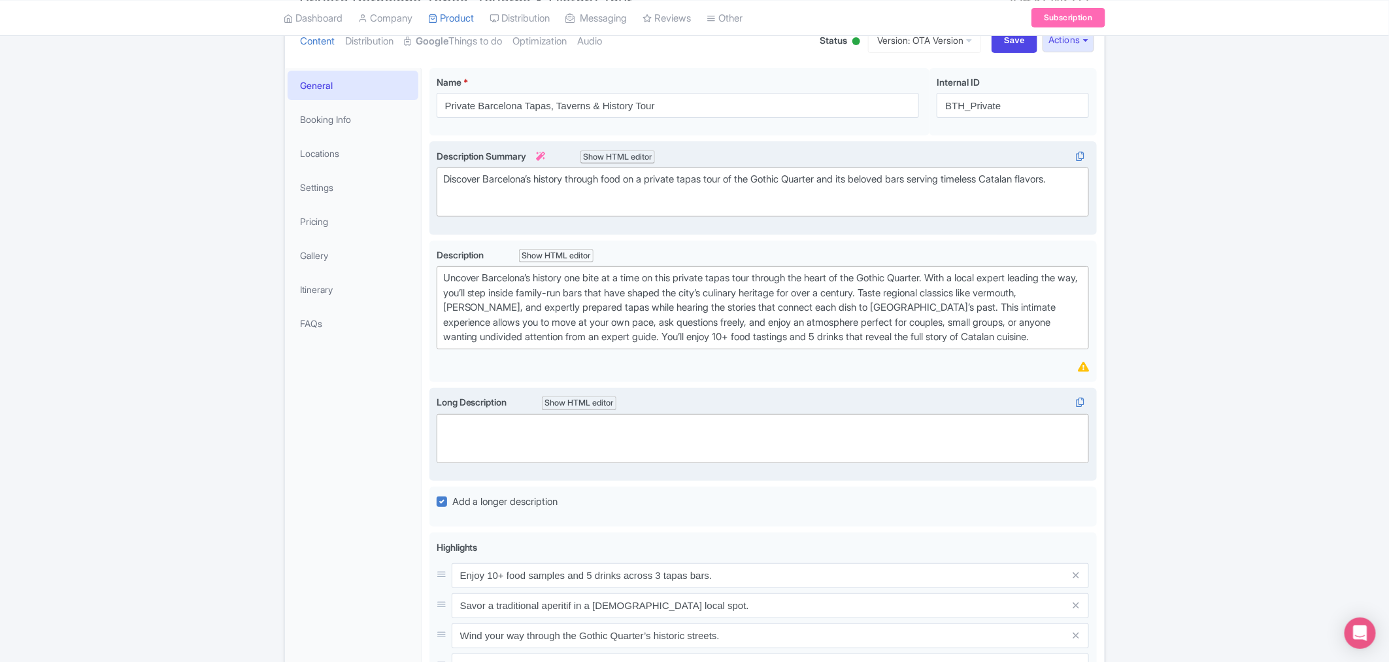
paste trix-editor "<div>Begin your private tapas adventure in a family-owned bar that has been par…"
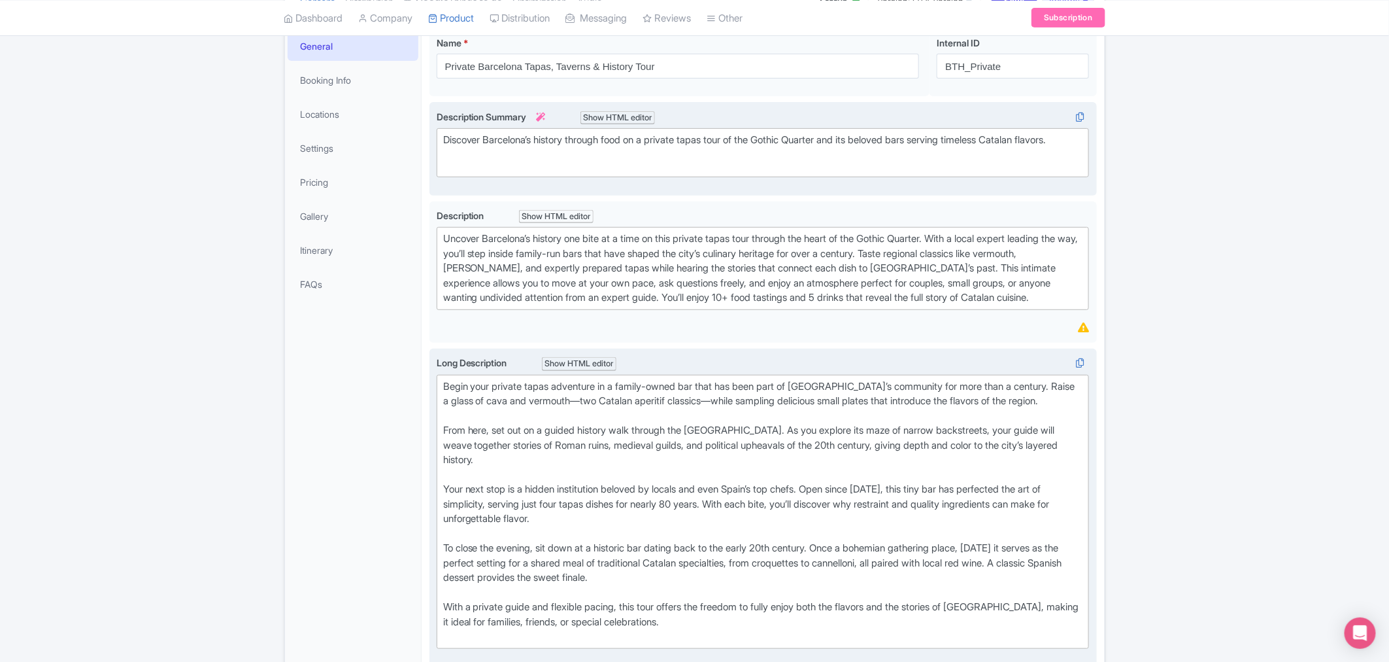
scroll to position [232, 0]
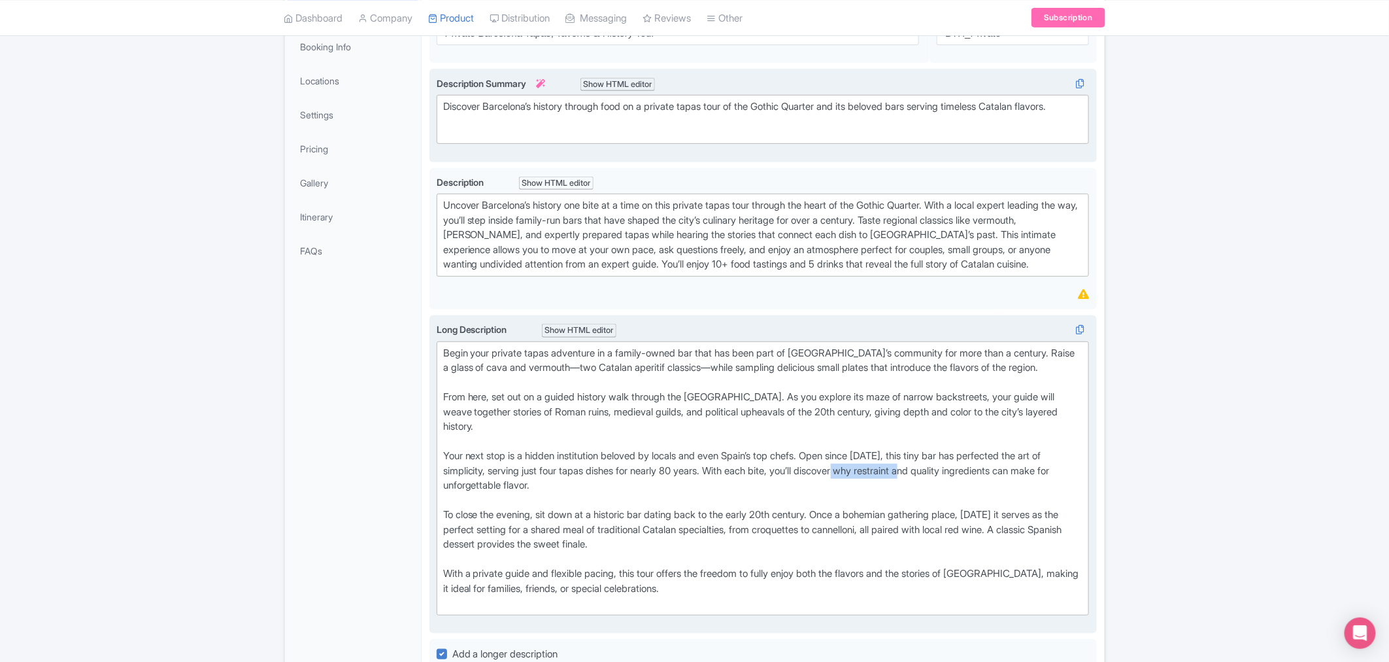
drag, startPoint x: 868, startPoint y: 467, endPoint x: 942, endPoint y: 469, distance: 73.9
click at [925, 400] on div "Your next stop is a hidden institution beloved by locals and even Spain’s top c…" at bounding box center [763, 478] width 640 height 59
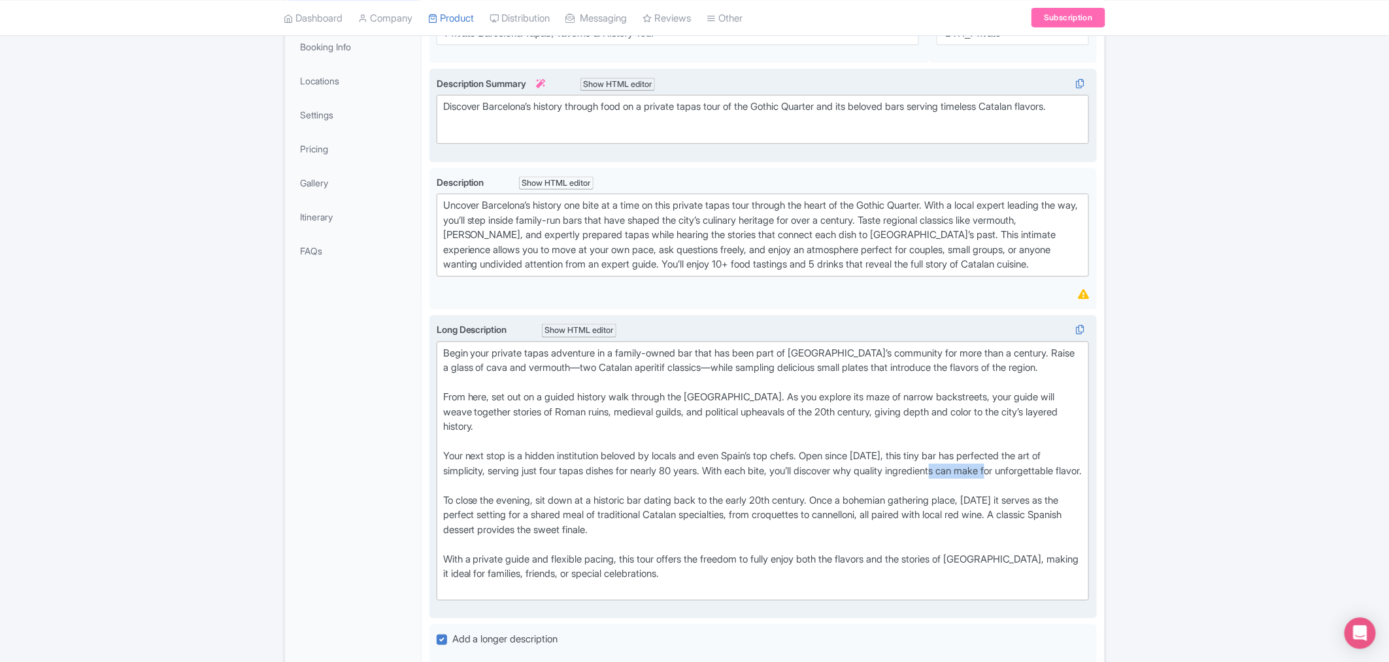
drag, startPoint x: 973, startPoint y: 471, endPoint x: 1036, endPoint y: 469, distance: 62.8
click at [925, 400] on div "Your next stop is a hidden institution beloved by locals and even Spain’s top c…" at bounding box center [763, 471] width 640 height 44
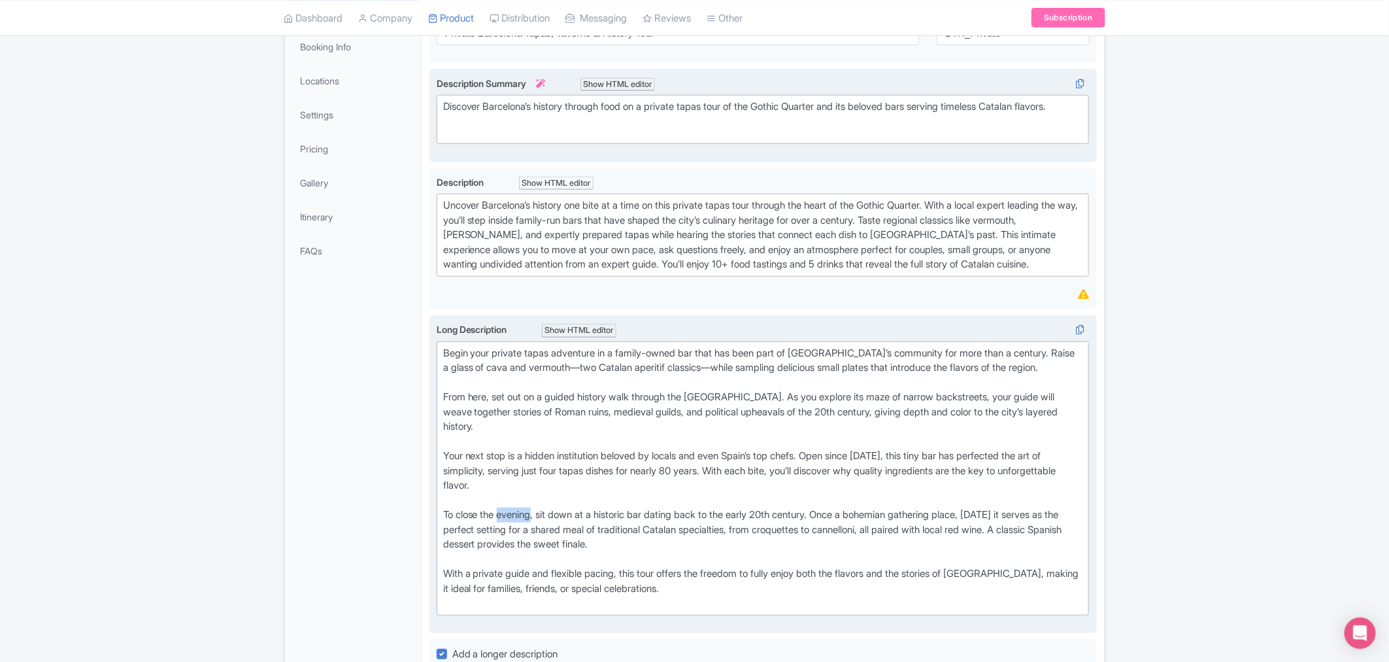
drag, startPoint x: 537, startPoint y: 512, endPoint x: 502, endPoint y: 515, distance: 36.1
click at [502, 400] on div "To close the evening, sit down at a historic bar dating back to the early 20th …" at bounding box center [763, 536] width 640 height 59
click at [554, 400] on div "With a private guide and flexible pacing, this tour offers the freedom to fully…" at bounding box center [763, 588] width 640 height 44
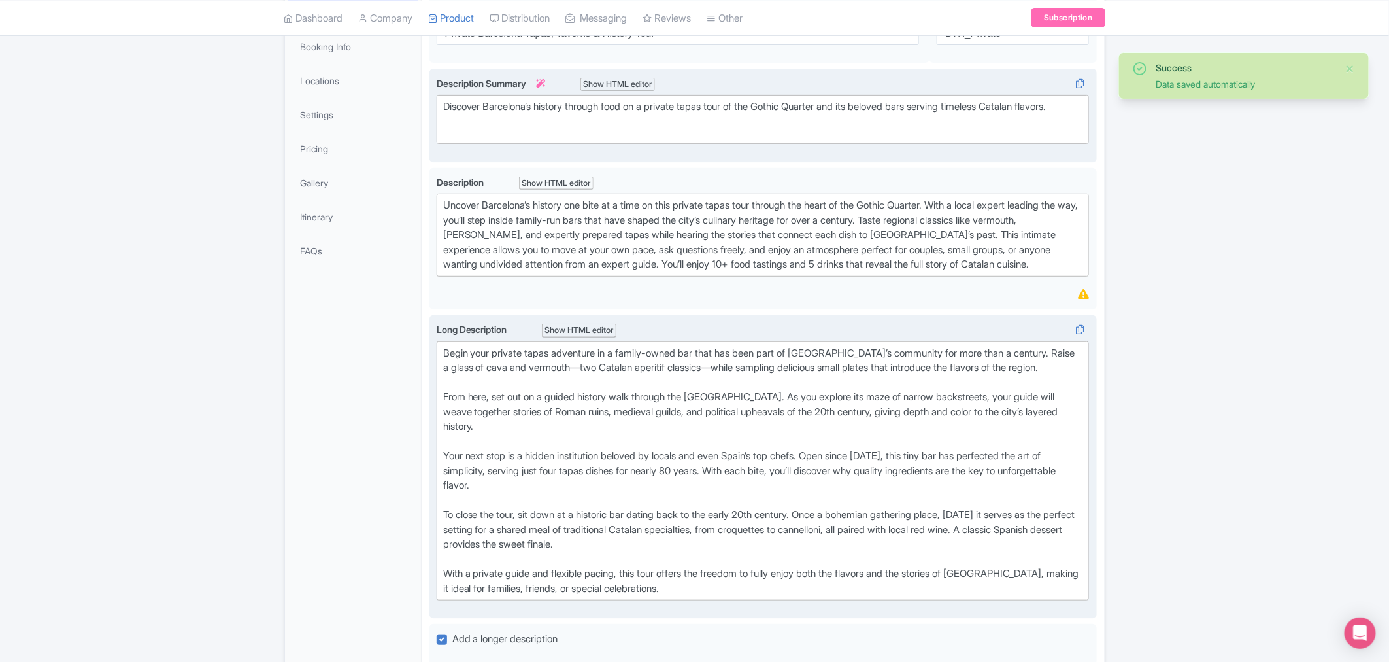
click at [925, 400] on div "To close the tour, sit down at a historic bar dating back to the early 20th cen…" at bounding box center [763, 536] width 640 height 59
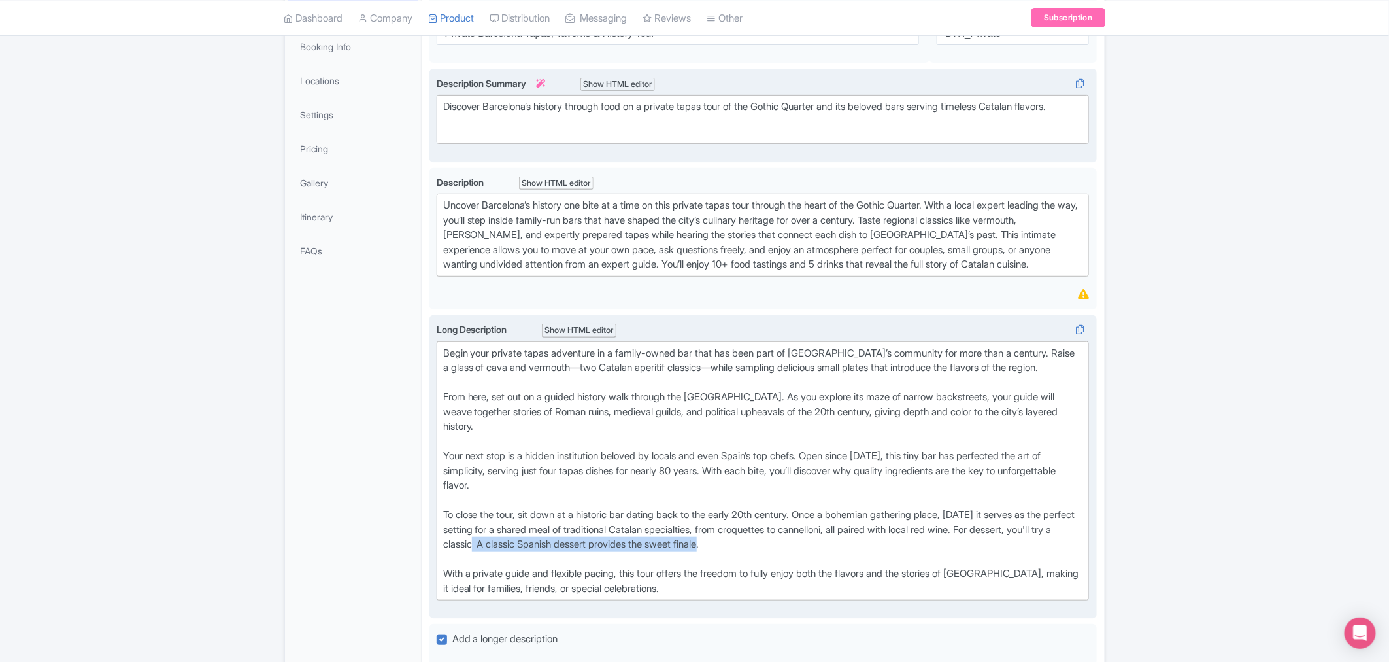
drag, startPoint x: 527, startPoint y: 540, endPoint x: 787, endPoint y: 544, distance: 259.6
click at [787, 400] on div "To close the tour, sit down at a historic bar dating back to the early 20th cen…" at bounding box center [763, 536] width 640 height 59
click at [901, 400] on div "To close the tour, sit down at a historic bar dating back to the early 20th cen…" at bounding box center [763, 536] width 640 height 59
drag, startPoint x: 1028, startPoint y: 524, endPoint x: 1027, endPoint y: 539, distance: 14.4
click at [925, 400] on div "To close the tour, sit down at a historic bar dating back to the early 20th cen…" at bounding box center [763, 536] width 640 height 59
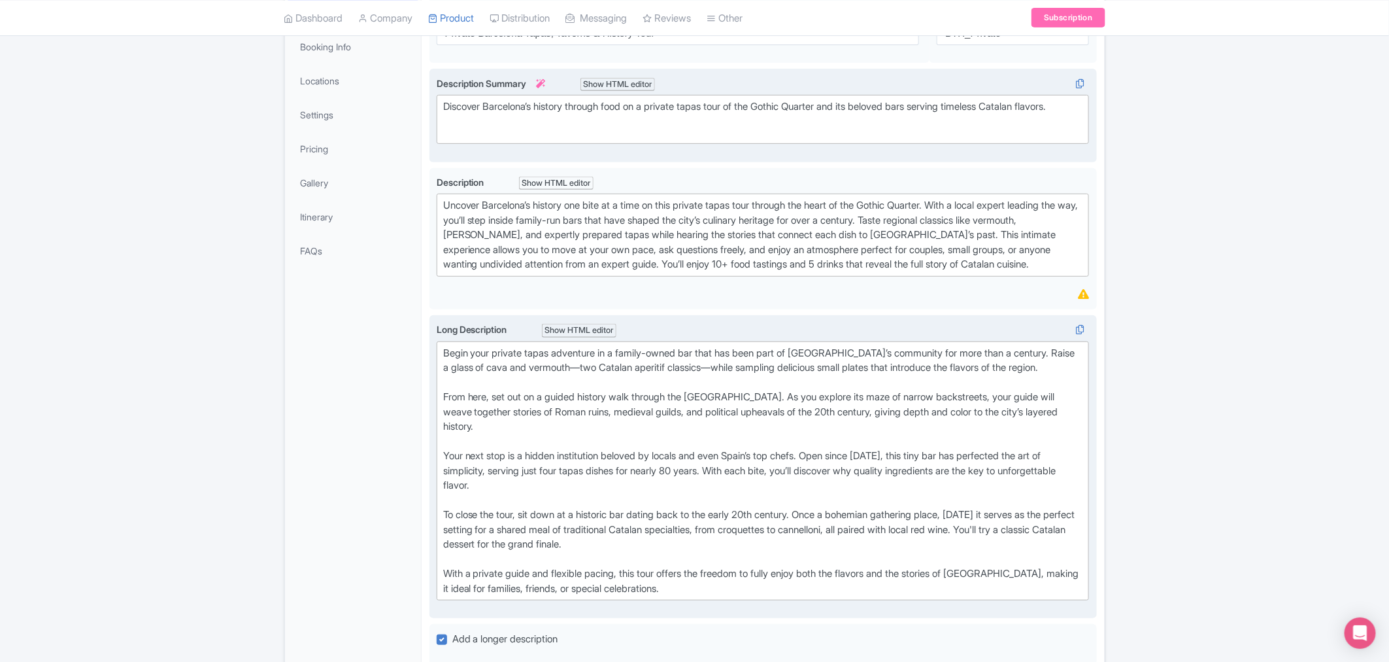
click at [520, 400] on div "With a private guide and flexible pacing, this tour offers the freedom to fully…" at bounding box center [763, 580] width 640 height 29
type trix-editor "<div>Begin your private tapas adventure in a family-owned bar that has been par…"
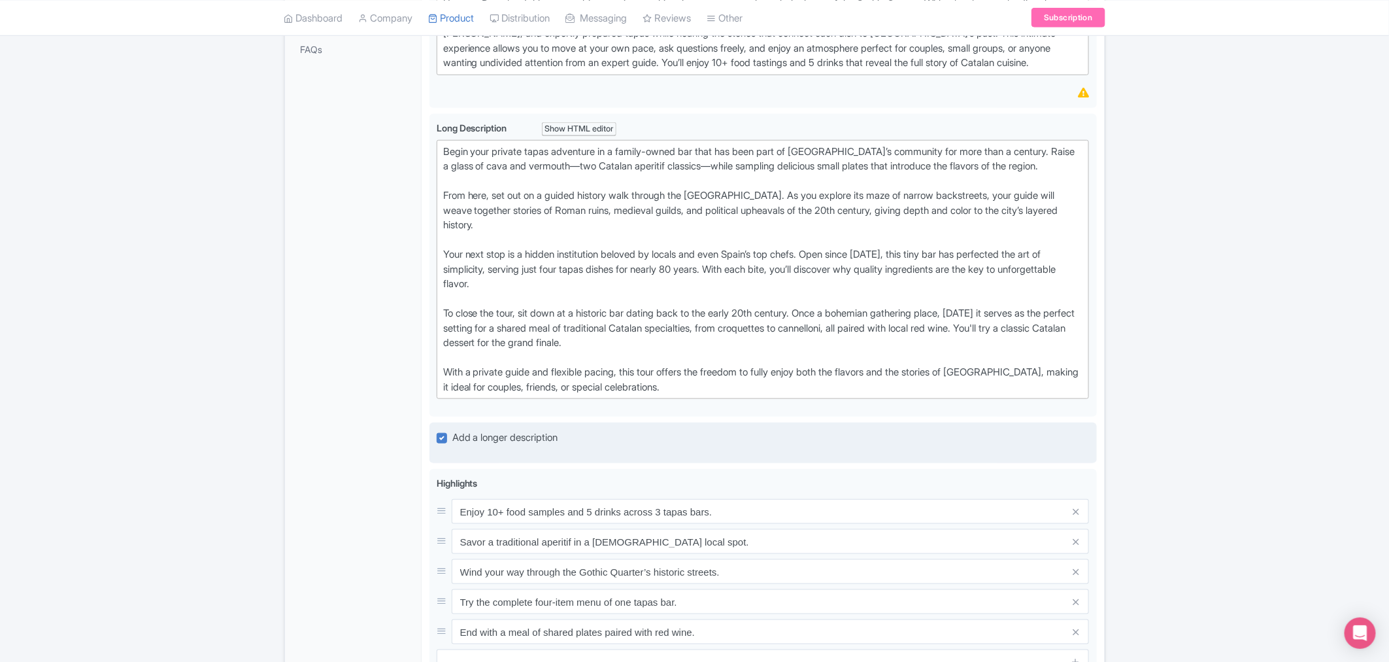
scroll to position [523, 0]
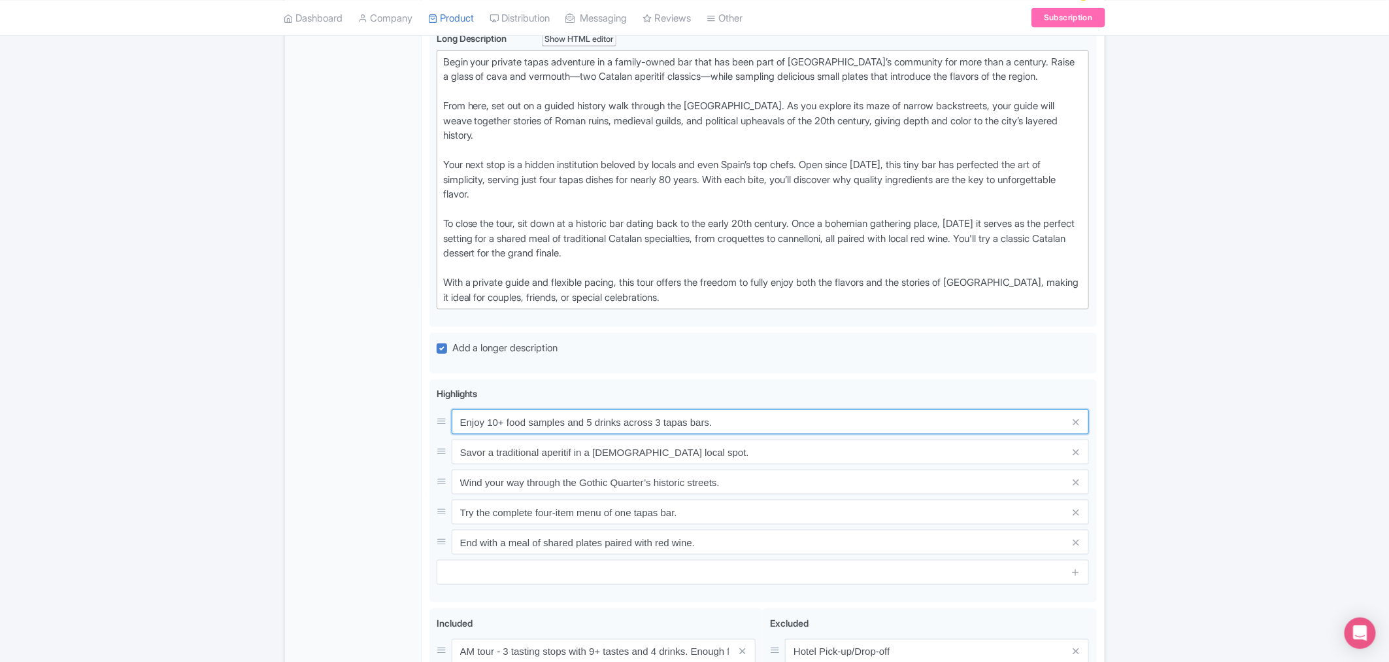
drag, startPoint x: 702, startPoint y: 422, endPoint x: 426, endPoint y: 407, distance: 276.3
click at [426, 400] on div "Private Barcelona Tapas, Taverns & History Tour Name * i Private Barcelona Tapa…" at bounding box center [763, 261] width 683 height 1129
paste input "Private tapas tour with local Barcelona guide"
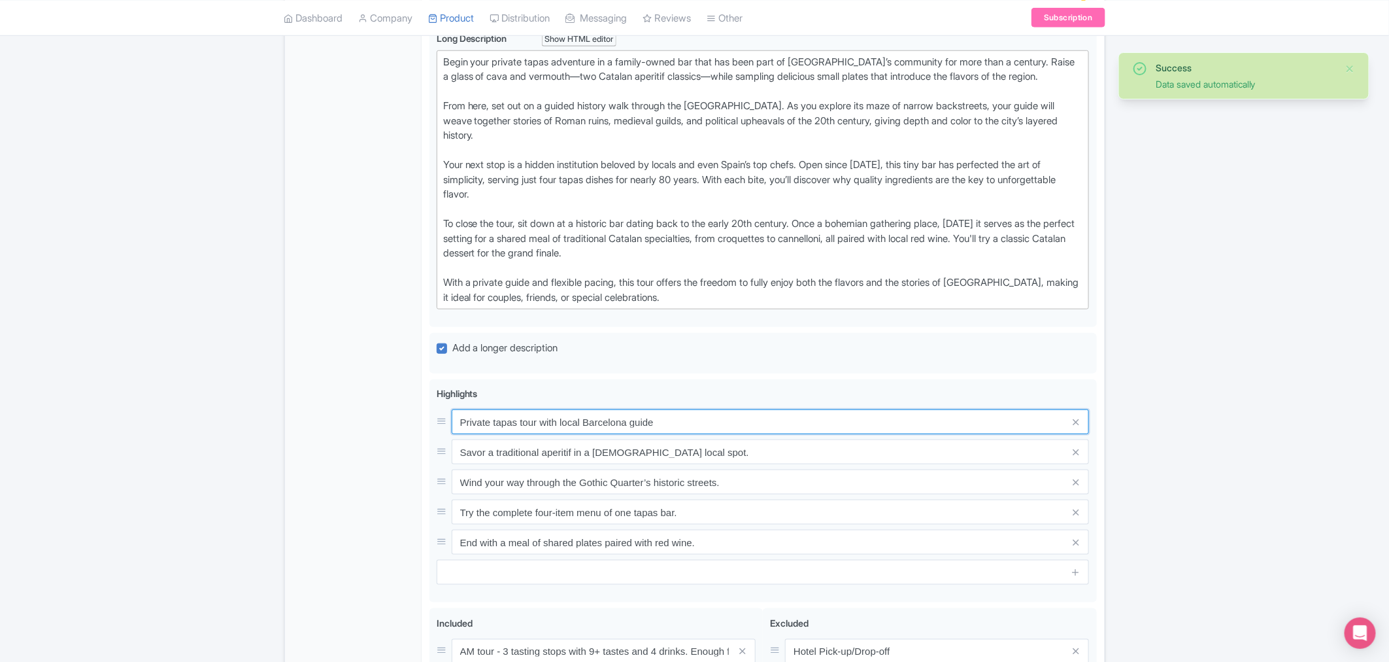
type input "Private tapas tour with local Barcelona guide"
drag, startPoint x: 713, startPoint y: 452, endPoint x: 437, endPoint y: 442, distance: 276.8
click at [437, 400] on div "Savor a traditional aperitif in a 100-year-old local spot." at bounding box center [763, 451] width 653 height 25
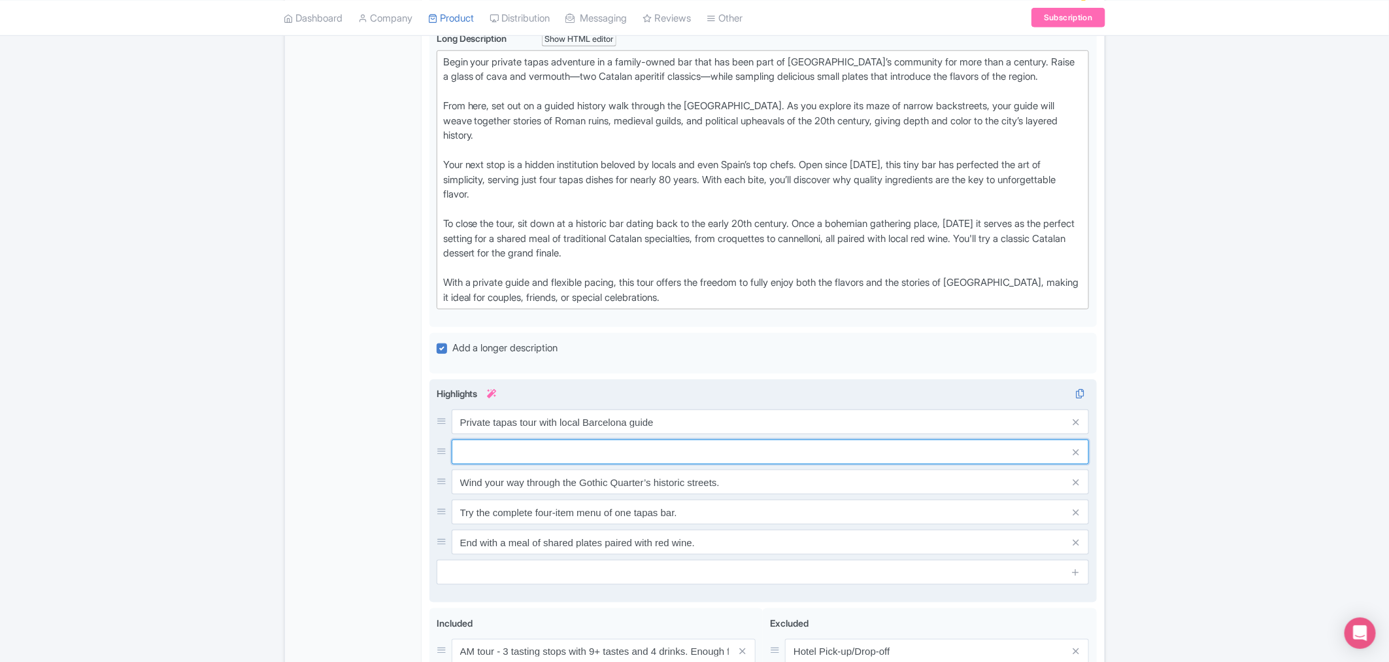
paste input "10+ food tastings and 5 regional drinks"
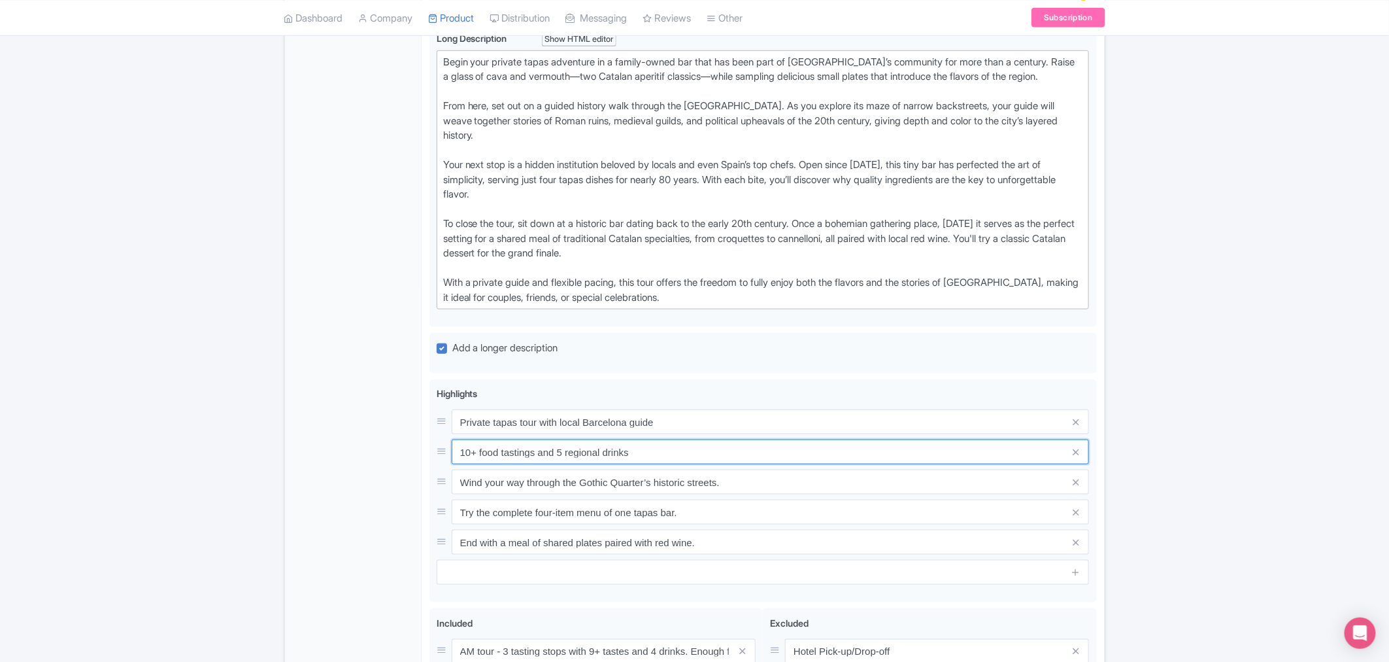
type input "10+ food tastings and 5 regional drinks"
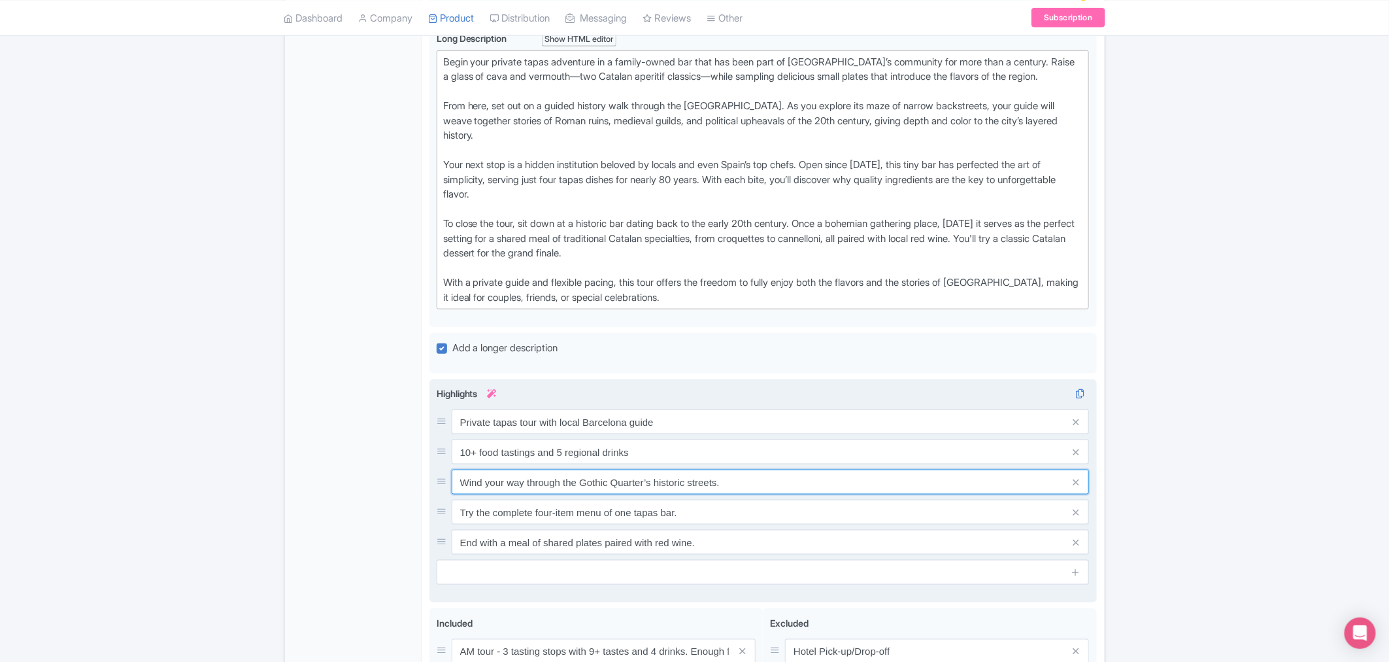
drag, startPoint x: 655, startPoint y: 472, endPoint x: 430, endPoint y: 462, distance: 225.1
click at [430, 400] on div "Enjoy 10+ food samples and 5 drinks across 3 tapas bars. Savor a traditional ap…" at bounding box center [764, 491] width 668 height 224
paste input "Explore Gothic Quarter on guided walk"
type input "Explore Gothic Quarter on guided walk"
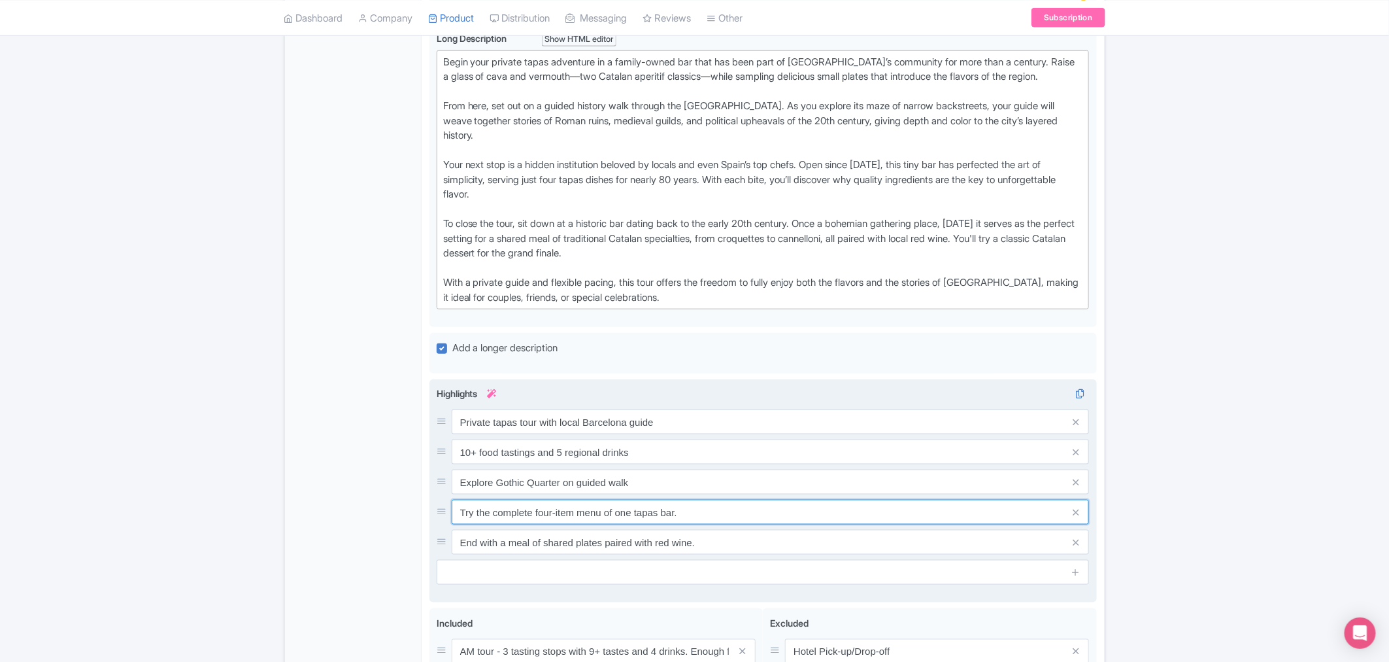
drag, startPoint x: 652, startPoint y: 512, endPoint x: 437, endPoint y: 500, distance: 215.4
click at [437, 400] on div "Try the complete four-item menu of one tapas bar." at bounding box center [763, 512] width 653 height 25
paste input "Historic tapas bars loved by locals"
click at [461, 400] on input "Historic tapas bars loved by locals" at bounding box center [771, 512] width 638 height 25
type input "Visit historic tapas bars loved by locals"
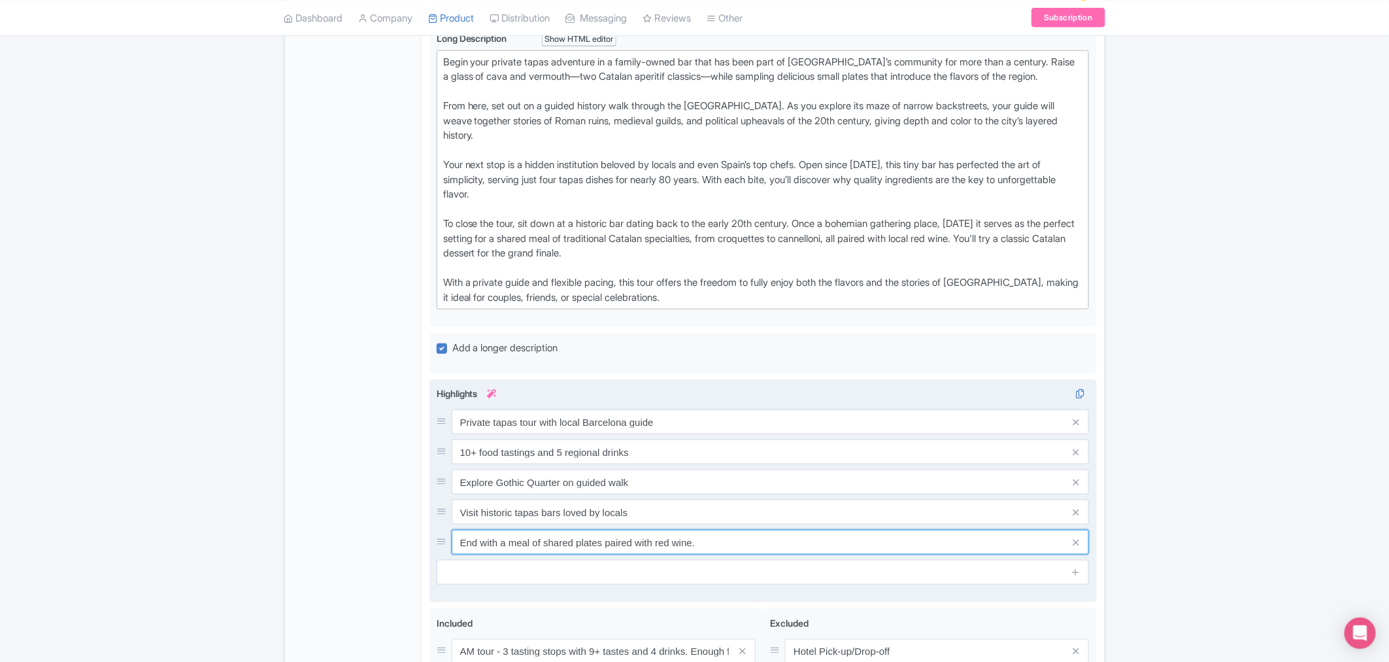
drag, startPoint x: 706, startPoint y: 541, endPoint x: 460, endPoint y: 532, distance: 246.0
click at [458, 400] on div "Private tapas tour with local Barcelona guide 10+ food tastings and 5 regional …" at bounding box center [763, 481] width 653 height 145
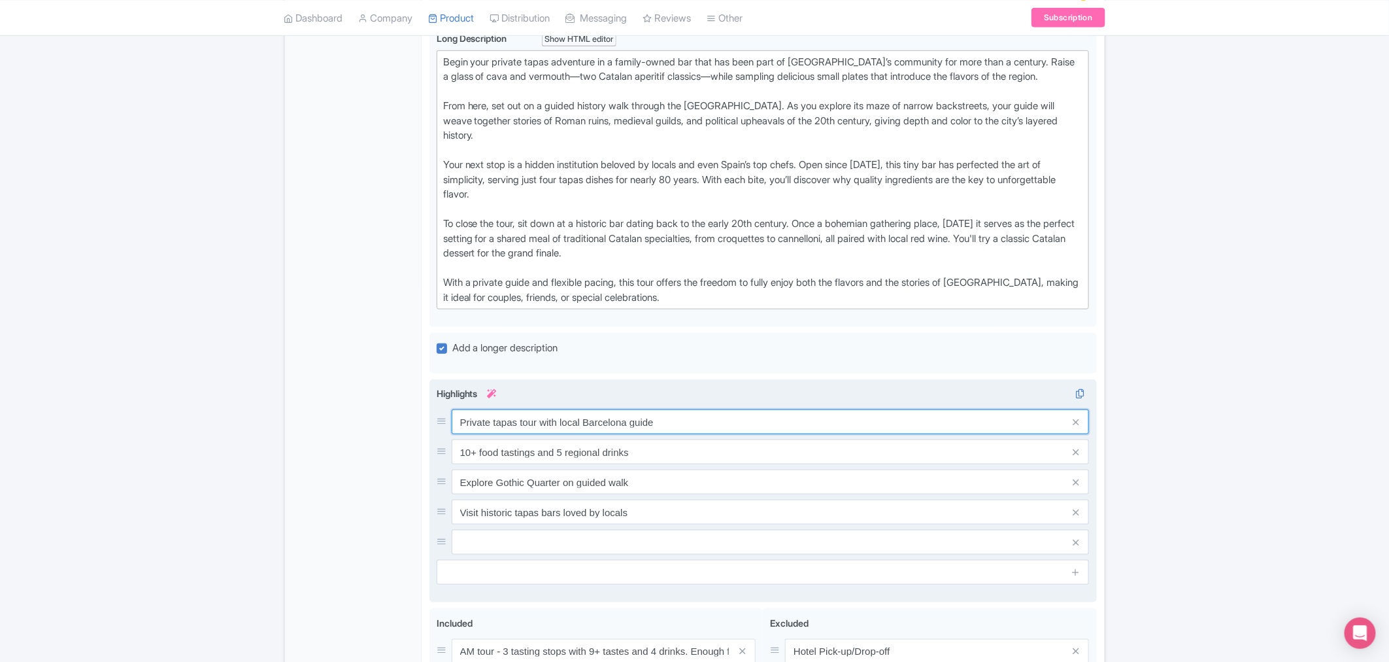
drag, startPoint x: 628, startPoint y: 426, endPoint x: 585, endPoint y: 422, distance: 43.3
click at [585, 400] on input "Private tapas tour with local Barcelona guide" at bounding box center [771, 421] width 638 height 25
type input "Private tapas tour with local guide"
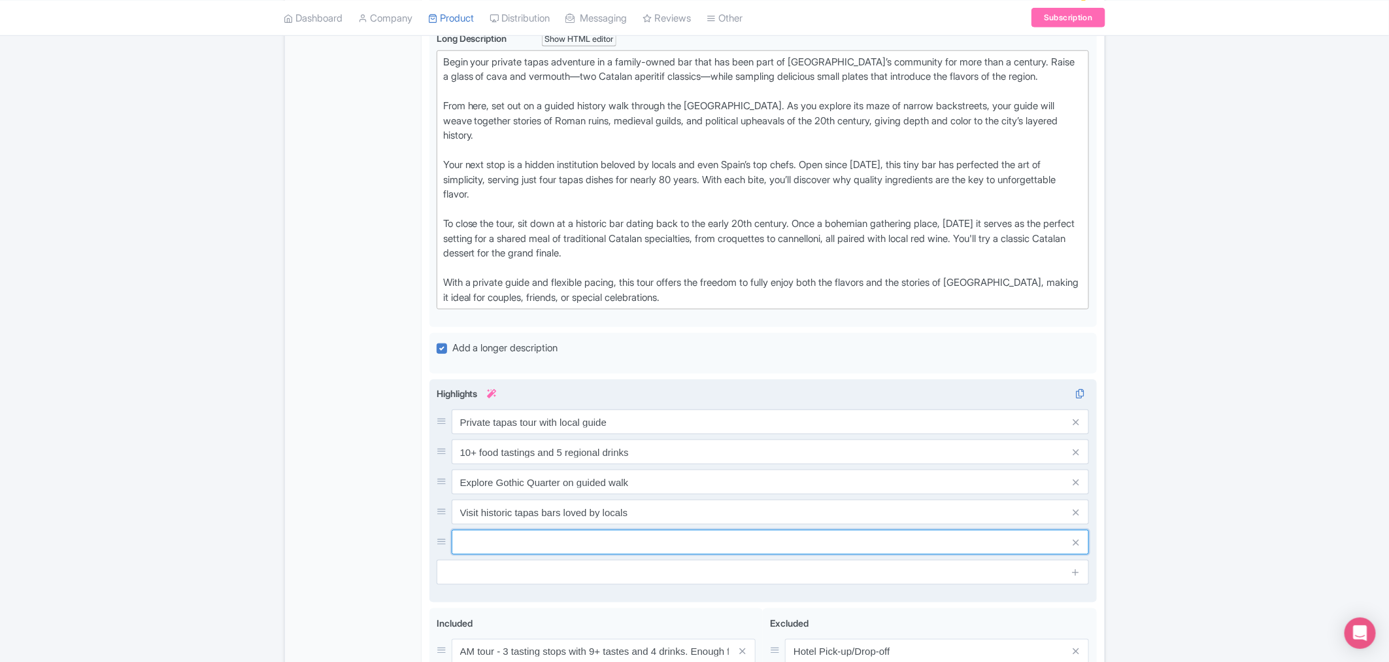
click at [472, 400] on input "text" at bounding box center [771, 542] width 638 height 25
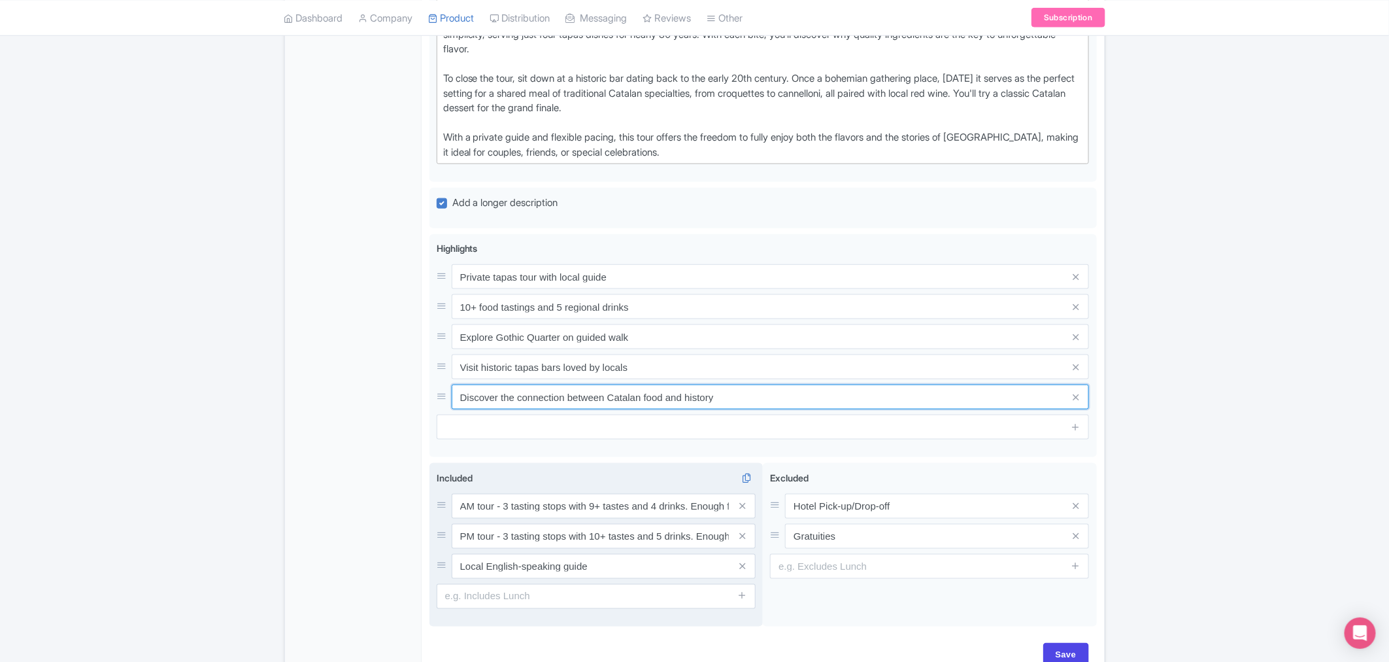
scroll to position [741, 0]
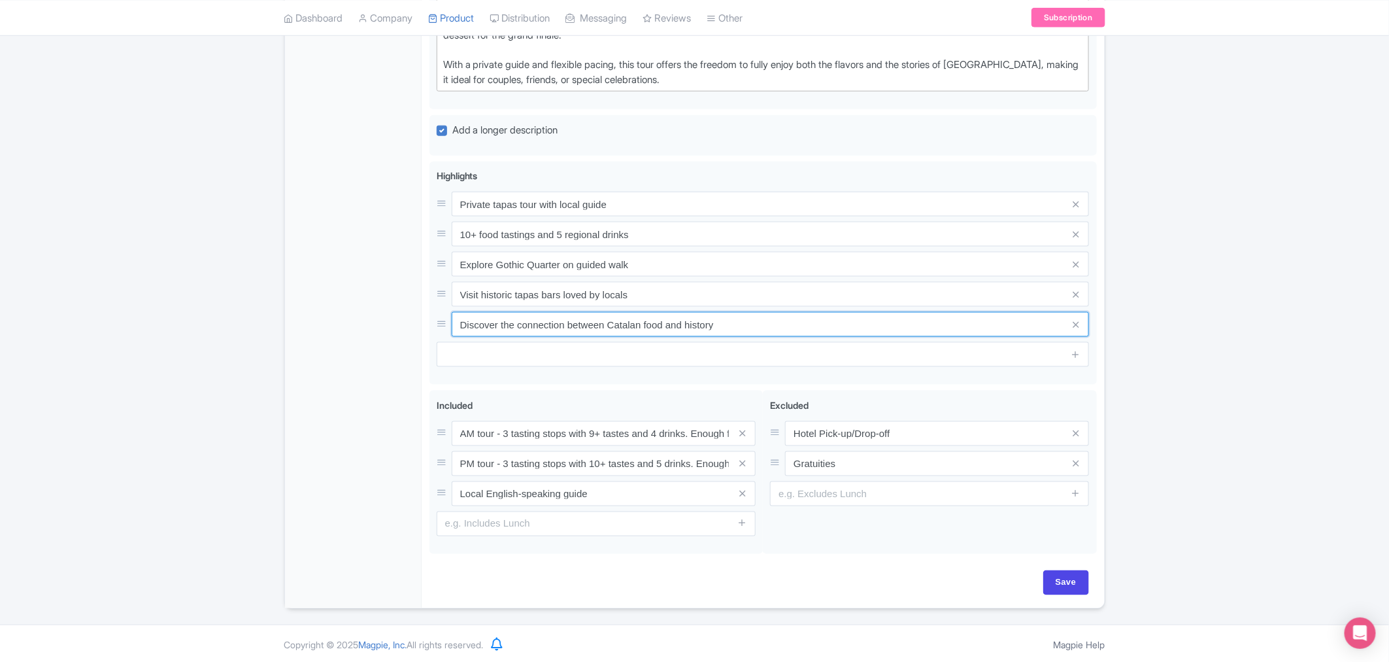
type input "Discover the connection between Catalan food and history"
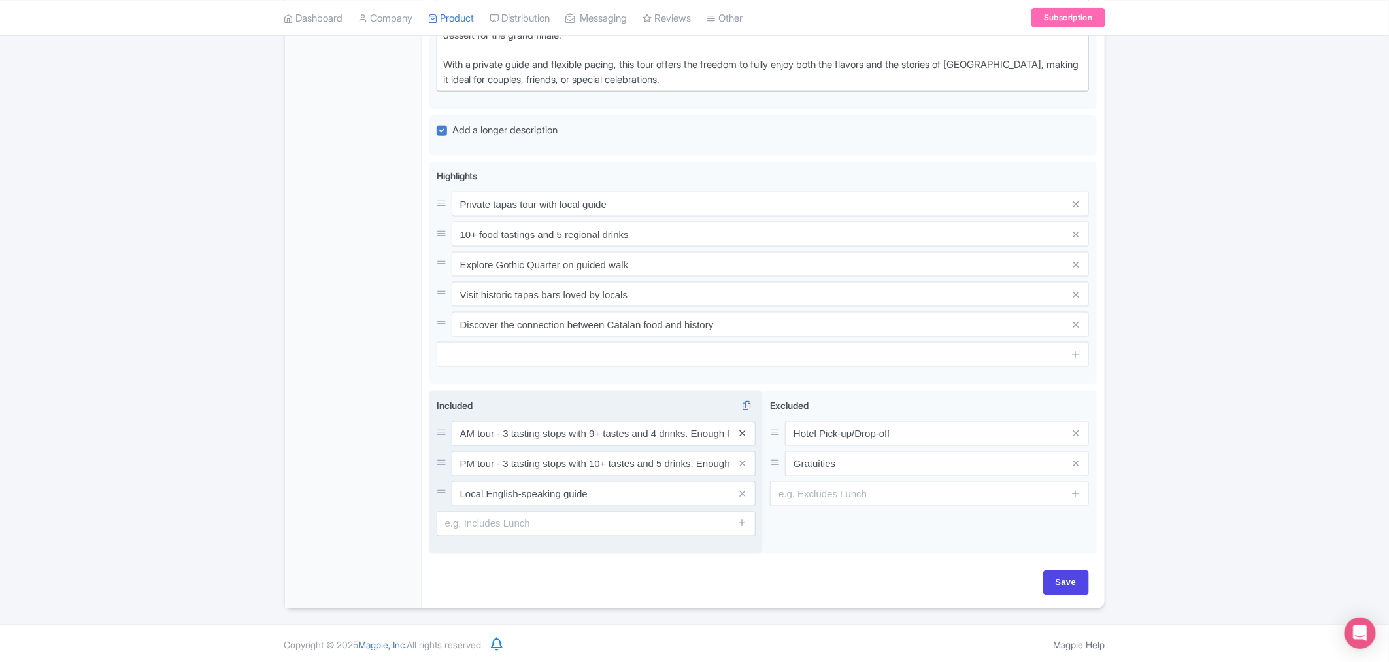
click at [743, 400] on icon at bounding box center [743, 433] width 6 height 10
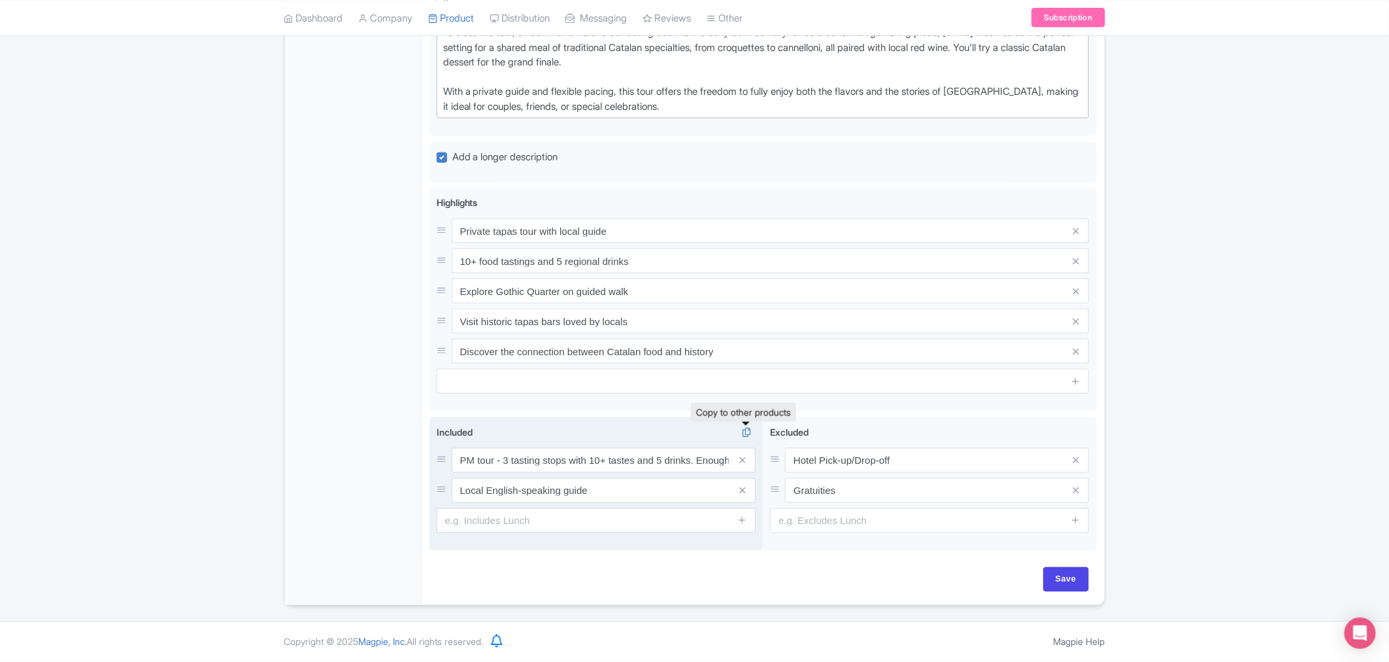
scroll to position [714, 0]
drag, startPoint x: 740, startPoint y: 460, endPoint x: 726, endPoint y: 471, distance: 17.3
click at [740, 400] on icon at bounding box center [743, 460] width 6 height 10
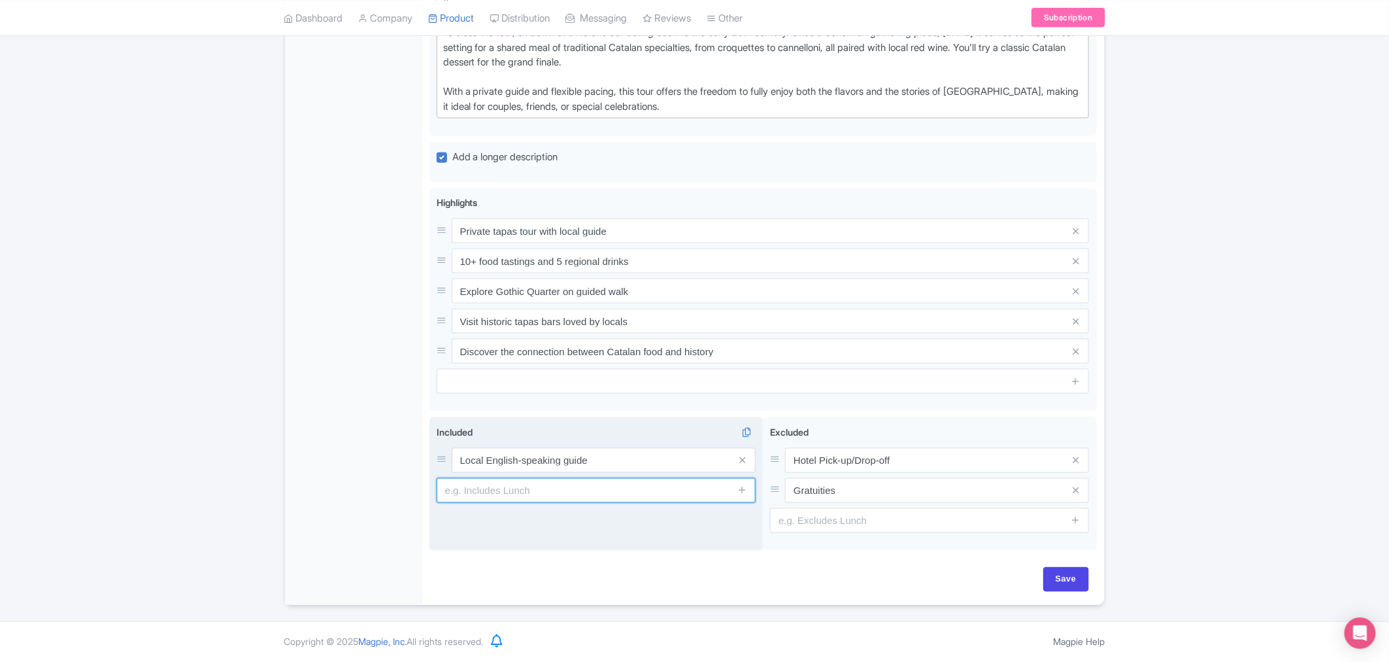
click at [524, 400] on input "text" at bounding box center [596, 490] width 319 height 25
click at [485, 400] on input "text" at bounding box center [596, 490] width 319 height 25
type input "Expertly guided walking tour"
click at [747, 400] on icon at bounding box center [743, 490] width 10 height 10
click at [566, 400] on input "text" at bounding box center [596, 520] width 319 height 25
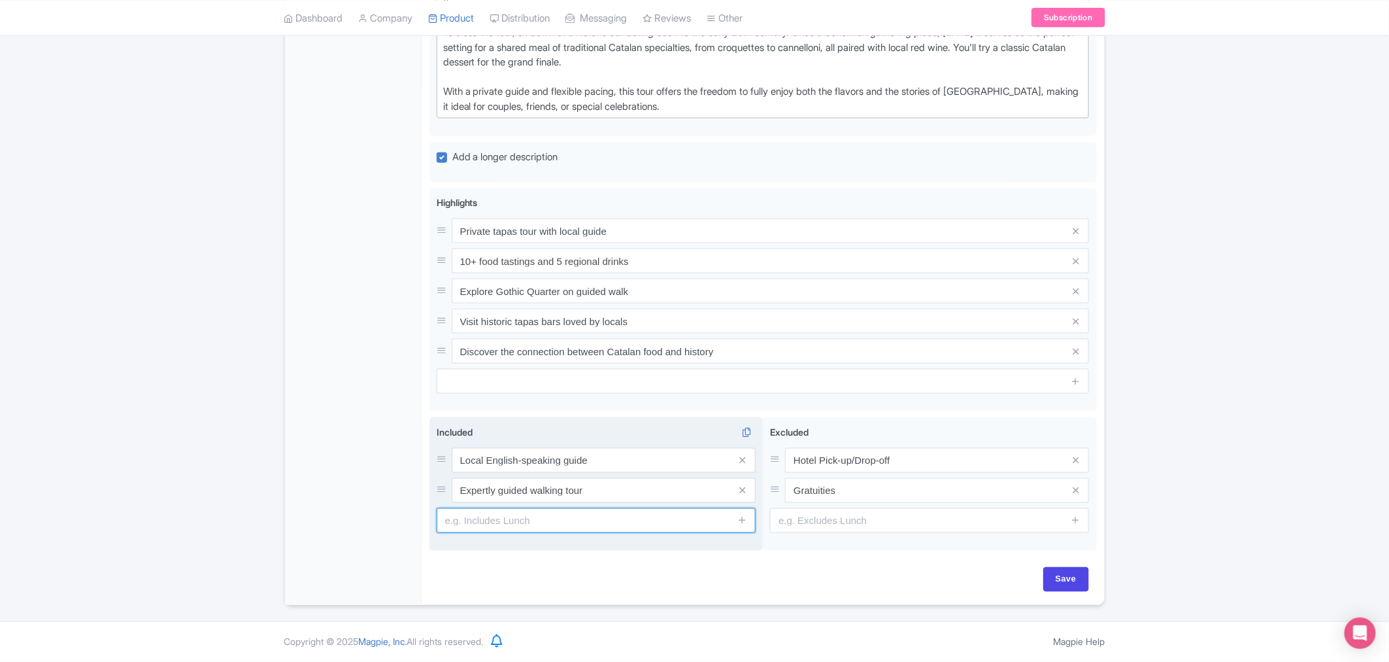
click at [526, 400] on input "text" at bounding box center [596, 520] width 319 height 25
paste input "10+ food tastings and 5 drinks"
type input "10+ food tastings and 5 drinks"
click at [746, 400] on icon at bounding box center [743, 520] width 10 height 10
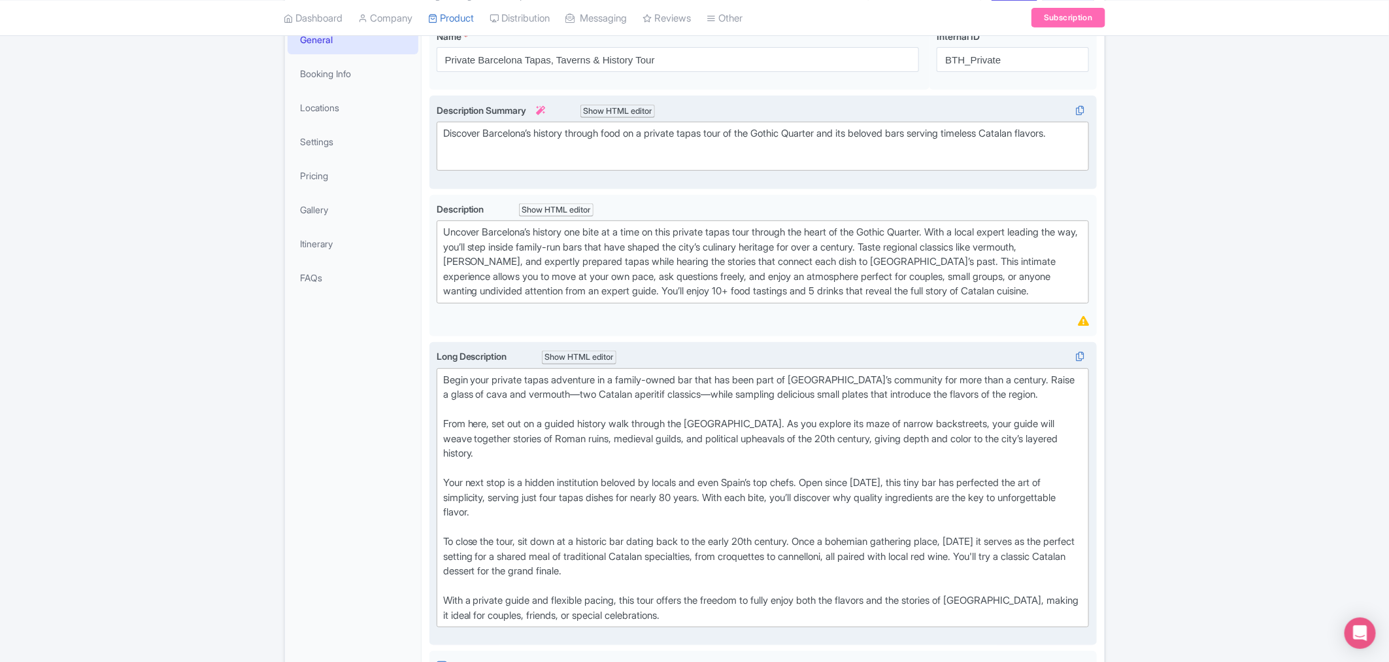
scroll to position [0, 0]
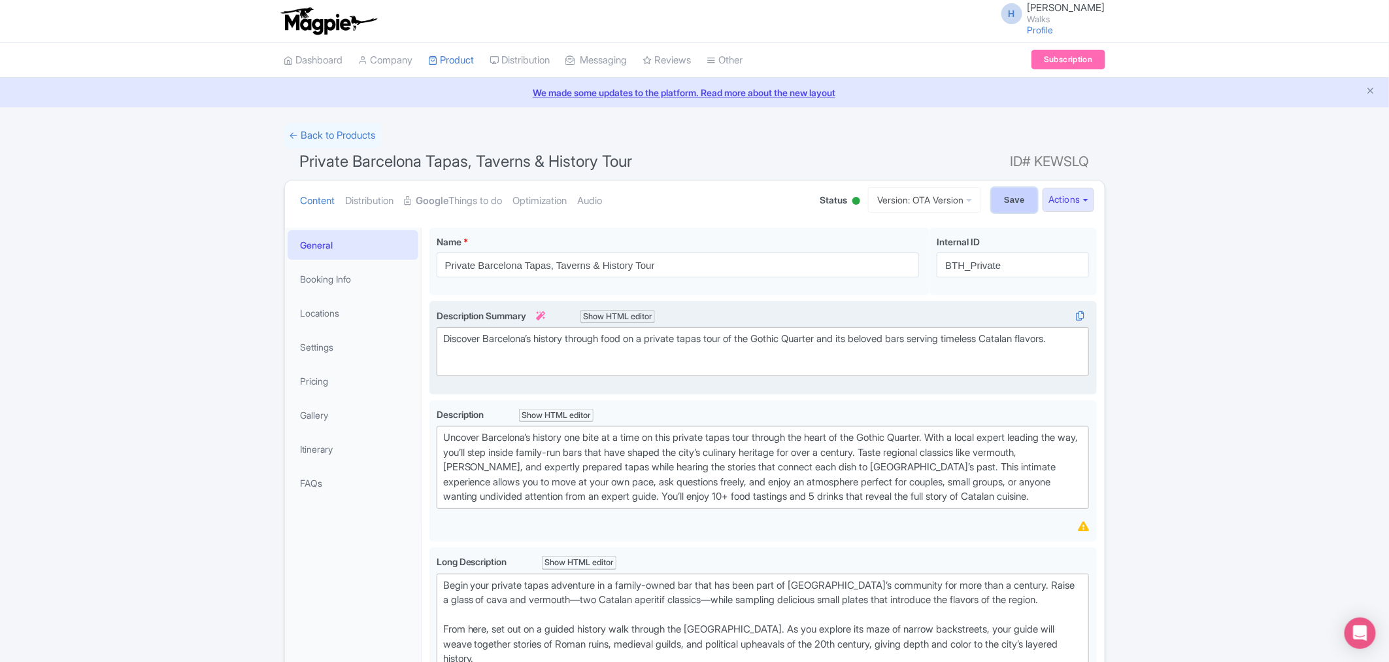
click at [925, 196] on input "Save" at bounding box center [1015, 200] width 46 height 25
type input "Saving..."
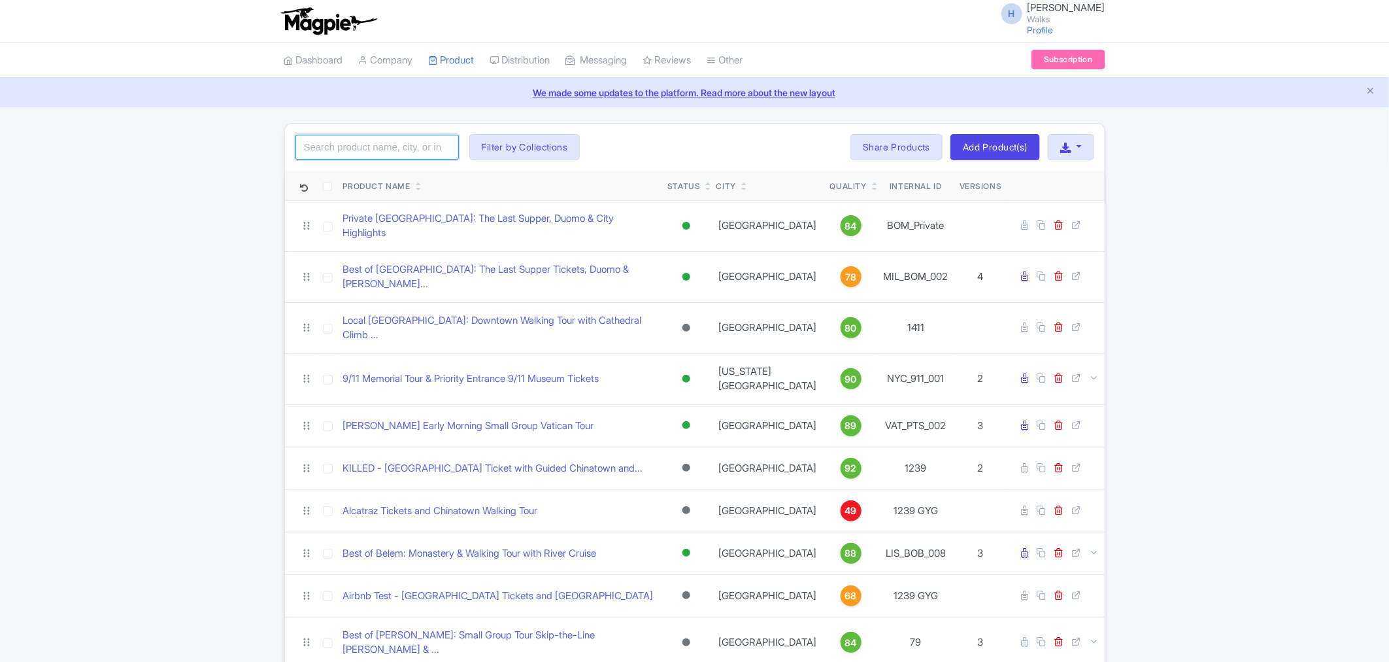
click at [410, 156] on input "search" at bounding box center [377, 147] width 163 height 25
type input "t"
type input "barcelona tapas"
click button "Search" at bounding box center [0, 0] width 0 height 0
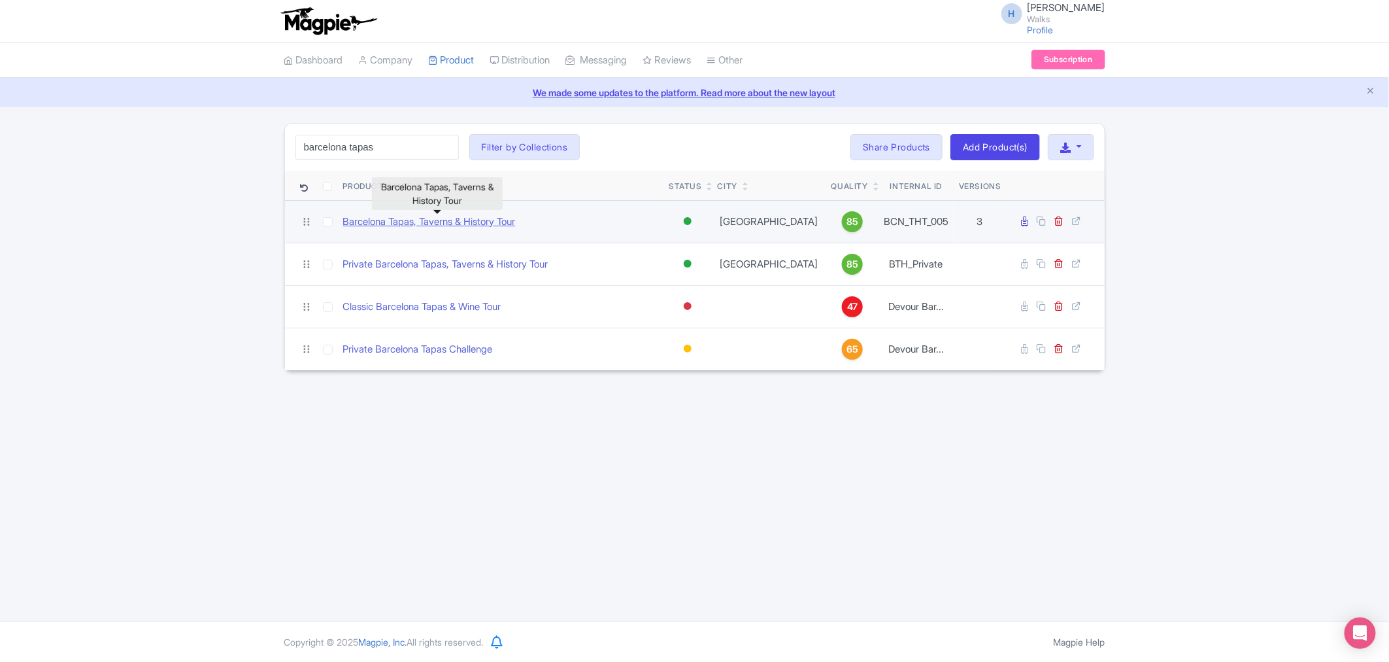
click at [476, 226] on link "Barcelona Tapas, Taverns & History Tour" at bounding box center [429, 221] width 173 height 15
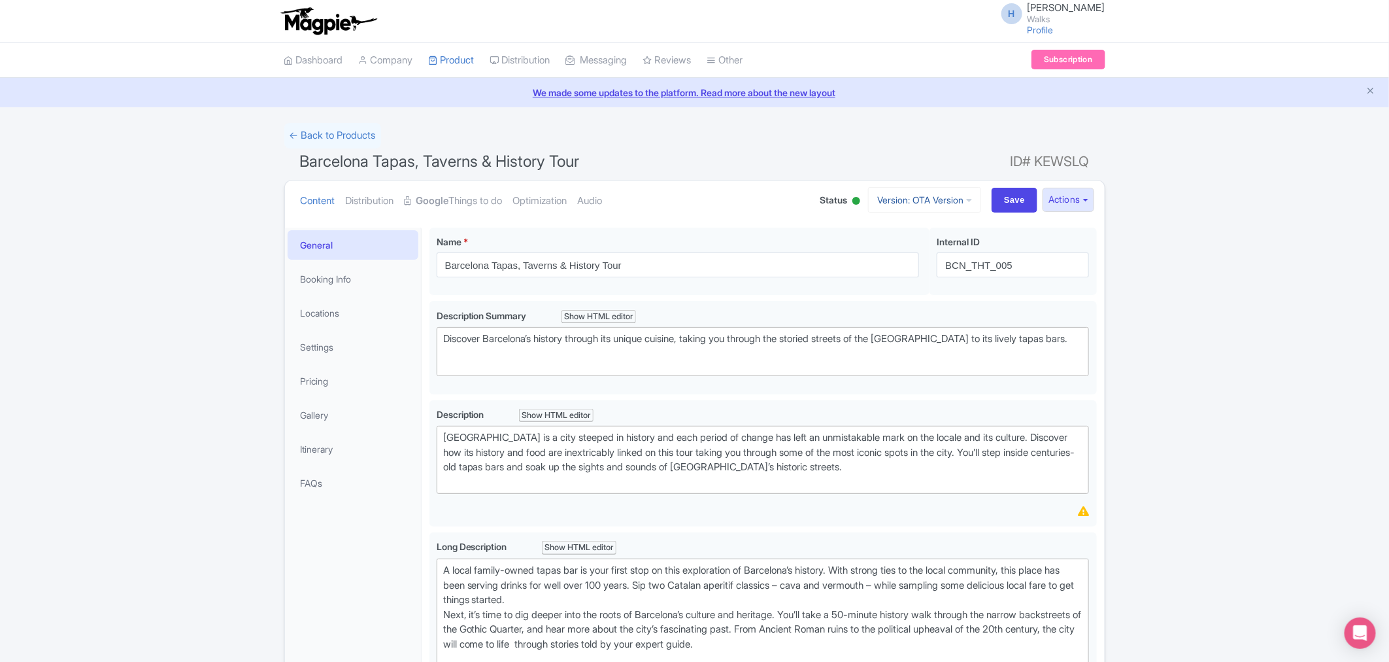
click at [910, 211] on link "Version: OTA Version" at bounding box center [924, 200] width 113 height 26
click at [910, 290] on link "Viator Version" at bounding box center [928, 291] width 124 height 20
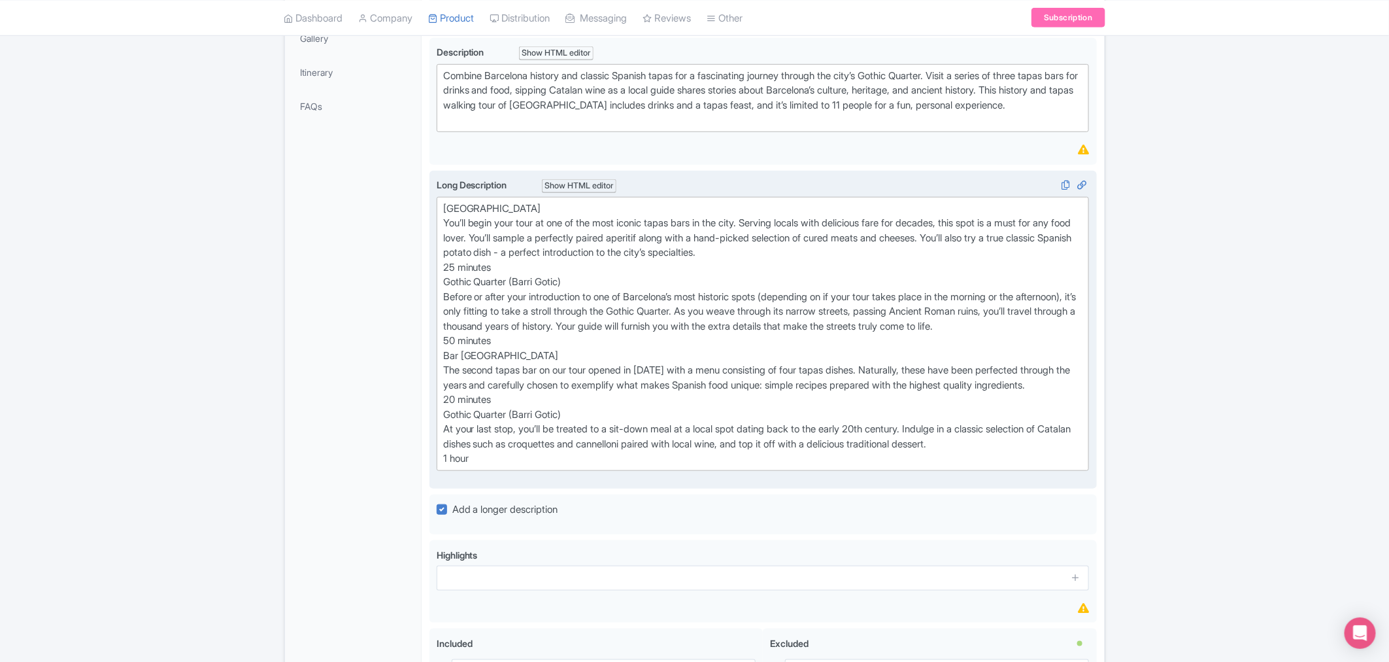
scroll to position [435, 0]
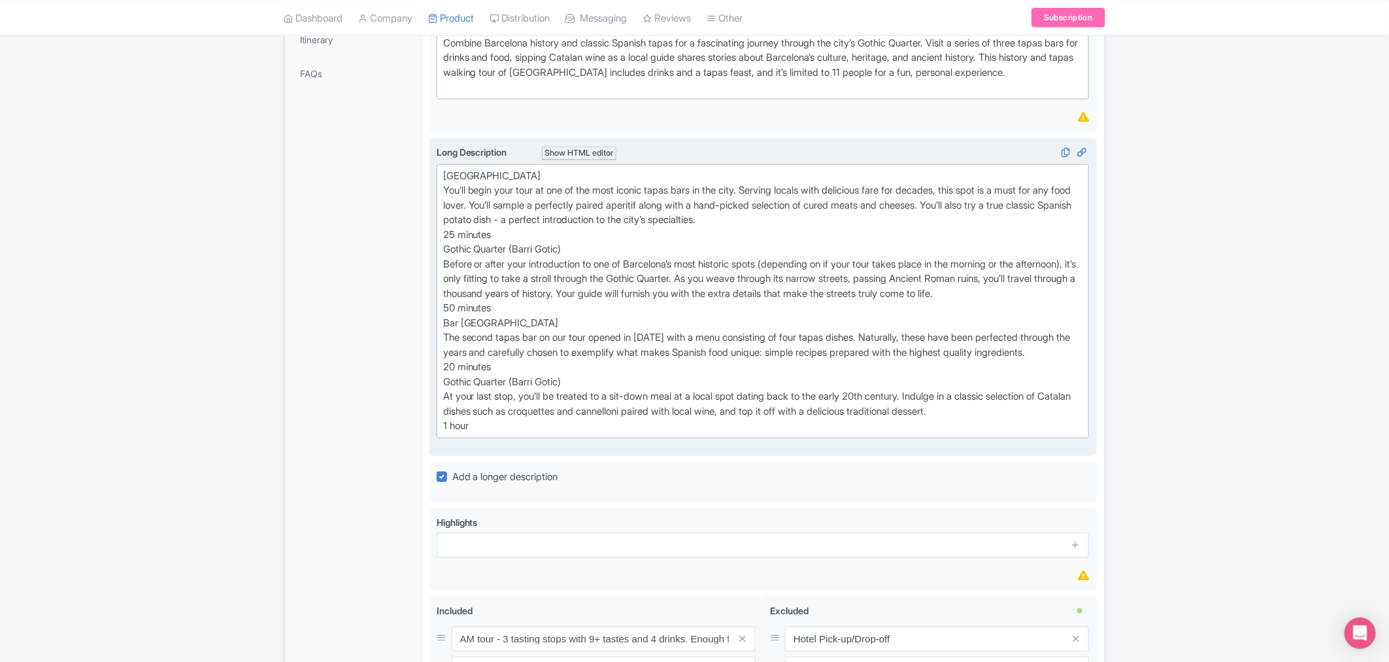
drag, startPoint x: 441, startPoint y: 184, endPoint x: 537, endPoint y: 484, distance: 314.5
click at [537, 449] on div "Long Description i Show HTML editor Bold Italic Strikethrough Link Heading Quot…" at bounding box center [763, 296] width 653 height 303
type trix-editor "<lor>Ipsum dol Si&amet;<co>Adi’el seddo eius temp in utl et dol magn aliqua eni…"
copy div "Lorem ips Do Sit’am conse adip elit se doe te inc utla etdolo magna aliq en adm…"
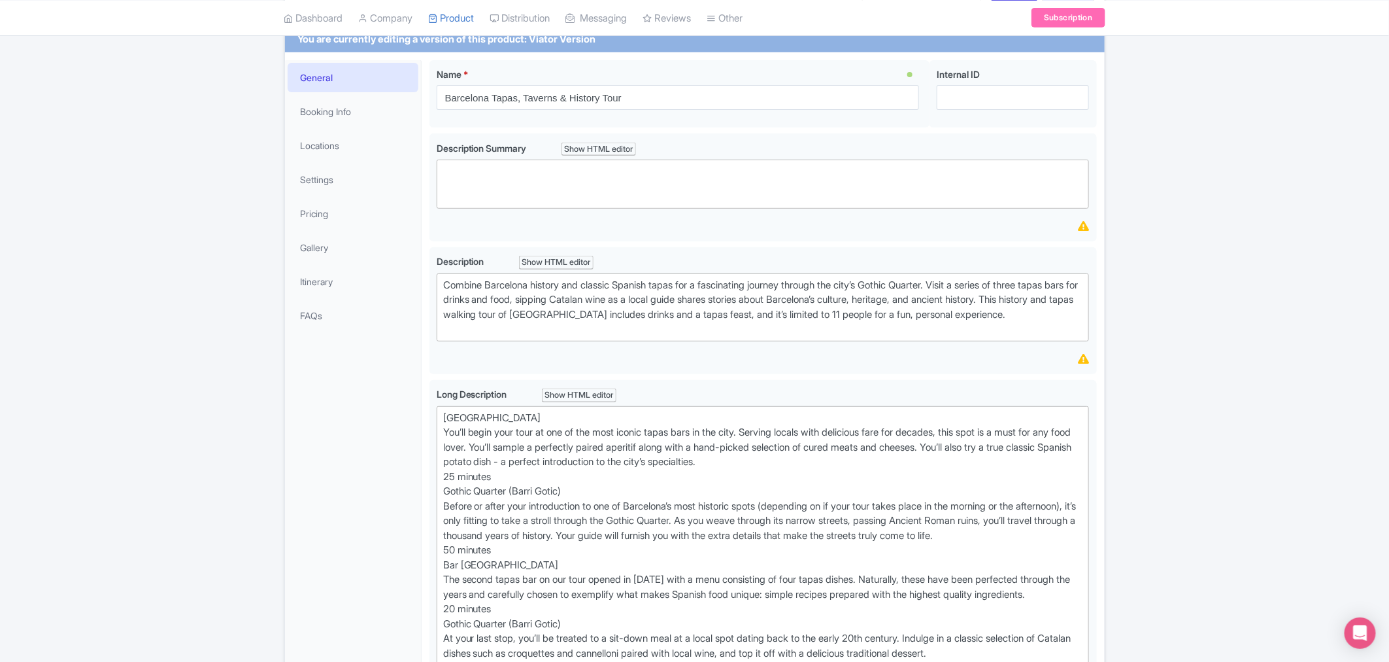
scroll to position [0, 0]
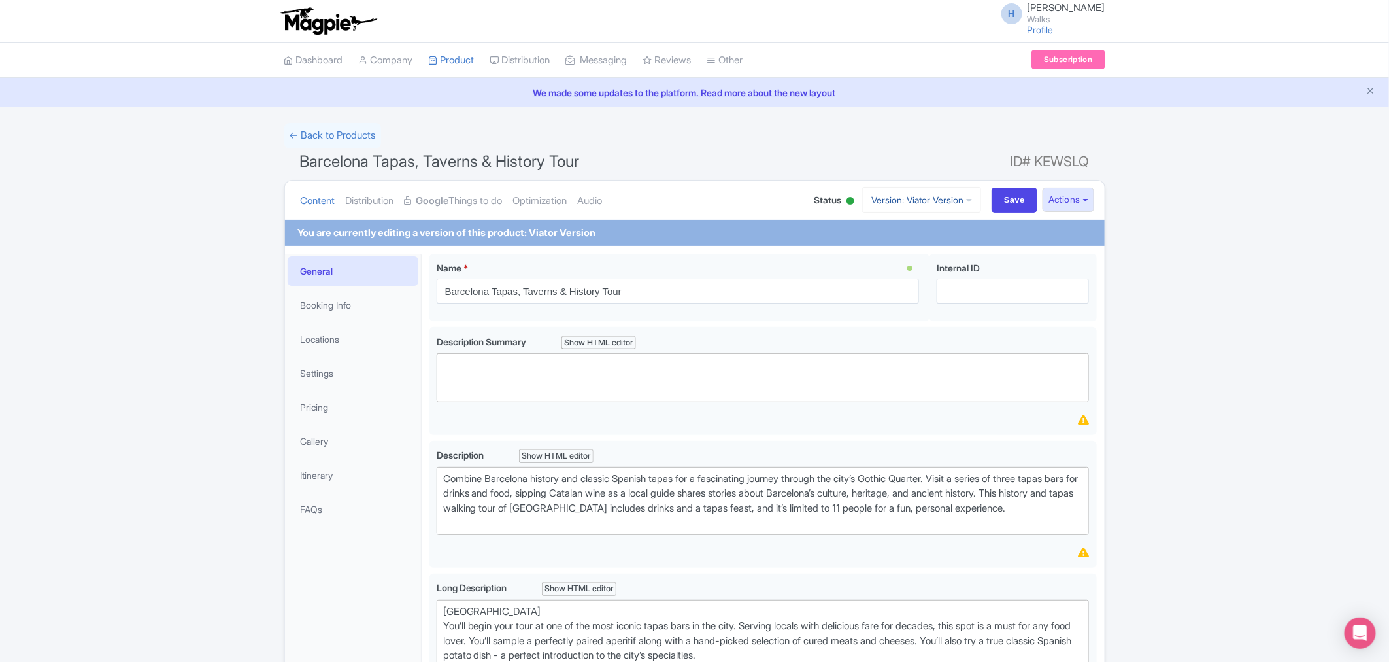
click at [923, 198] on link "Version: Viator Version" at bounding box center [921, 200] width 119 height 26
click at [911, 250] on link "OTA Version" at bounding box center [929, 251] width 124 height 20
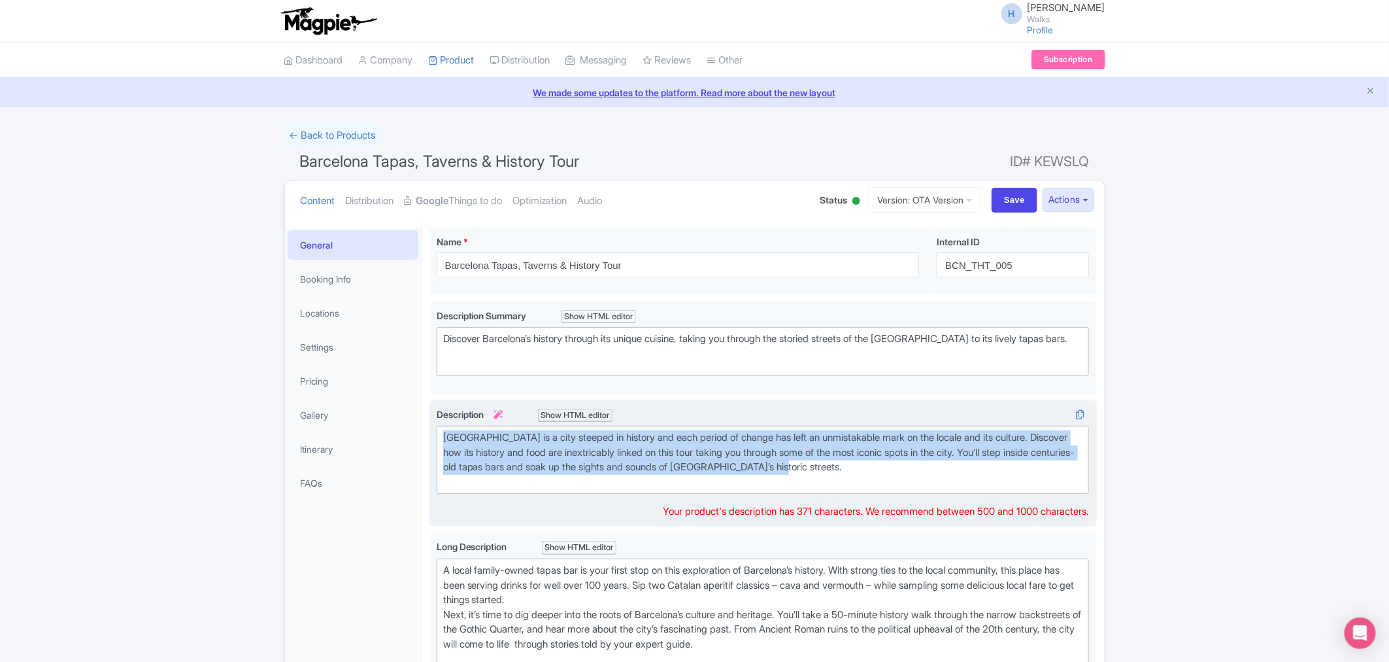
drag, startPoint x: 868, startPoint y: 472, endPoint x: 429, endPoint y: 432, distance: 441.3
click at [430, 432] on div "Barcelona is a city steeped in history and each period of change has left an un…" at bounding box center [764, 464] width 668 height 128
type trix-editor "<div>Barcelona is a city steeped in history and each period of change has left …"
copy div "Barcelona is a city steeped in history and each period of change has left an un…"
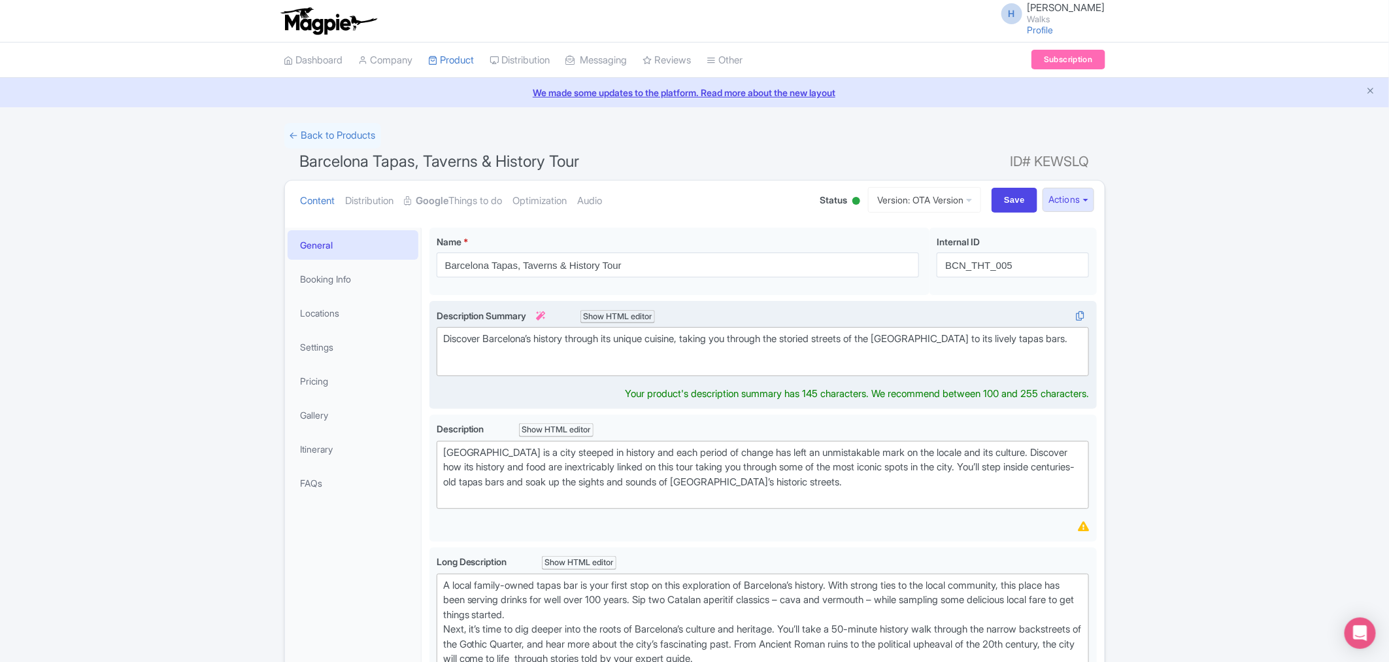
click at [492, 350] on div "Discover Barcelona’s history through its unique cuisine, taking you through the…" at bounding box center [763, 346] width 640 height 29
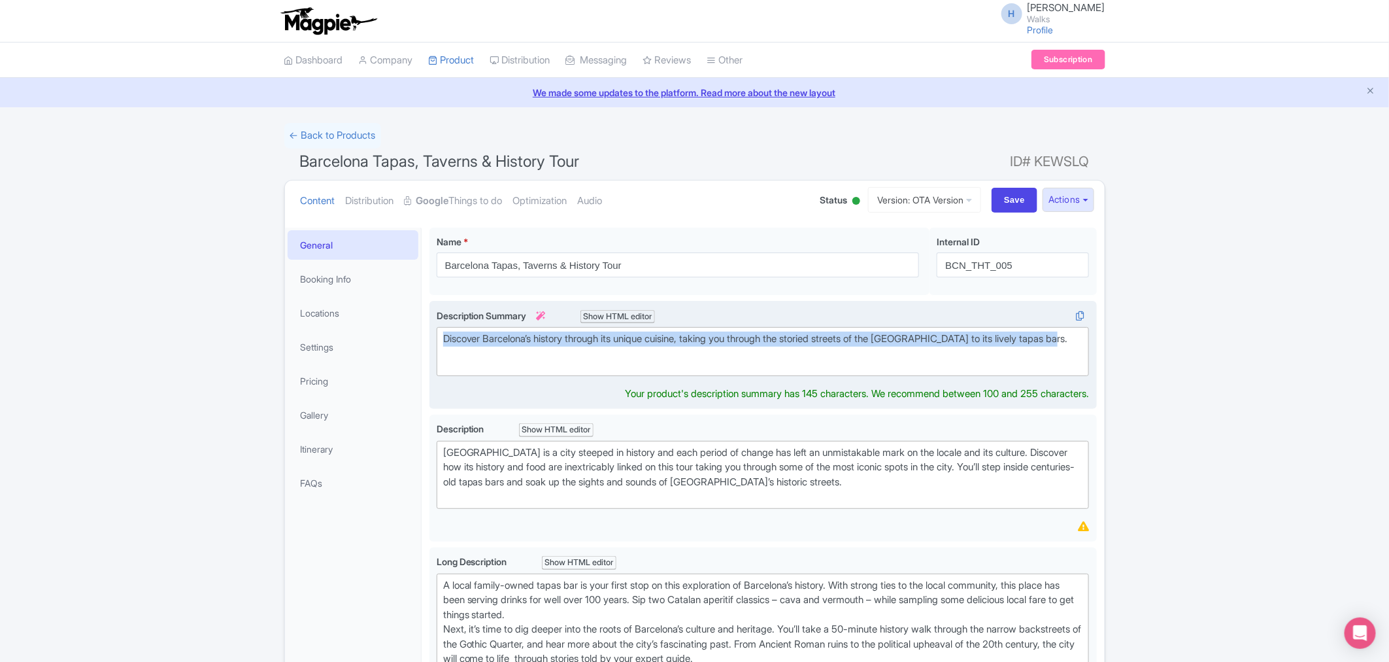
drag, startPoint x: 445, startPoint y: 339, endPoint x: 1080, endPoint y: 344, distance: 634.9
click at [1080, 344] on div "Discover Barcelona’s history through its unique cuisine, taking you through the…" at bounding box center [763, 346] width 640 height 29
type trix-editor "<div>Discover Barcelona’s history through its unique cuisine, taking you throug…"
copy div "Discover Barcelona’s history through its unique cuisine, taking you through the…"
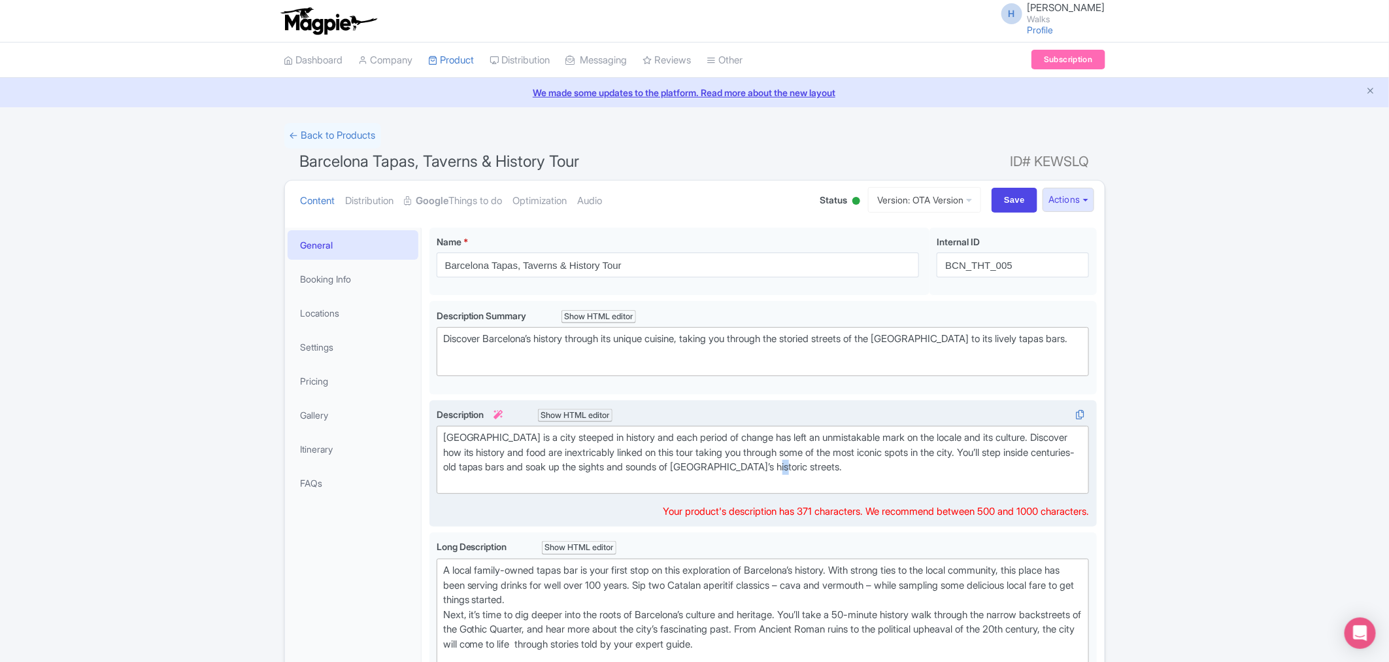
drag, startPoint x: 868, startPoint y: 462, endPoint x: 861, endPoint y: 465, distance: 7.0
click at [861, 465] on div "Barcelona is a city steeped in history and each period of change has left an un…" at bounding box center [763, 459] width 640 height 59
click at [867, 468] on div "Barcelona is a city steeped in history and each period of change has left an un…" at bounding box center [763, 459] width 640 height 59
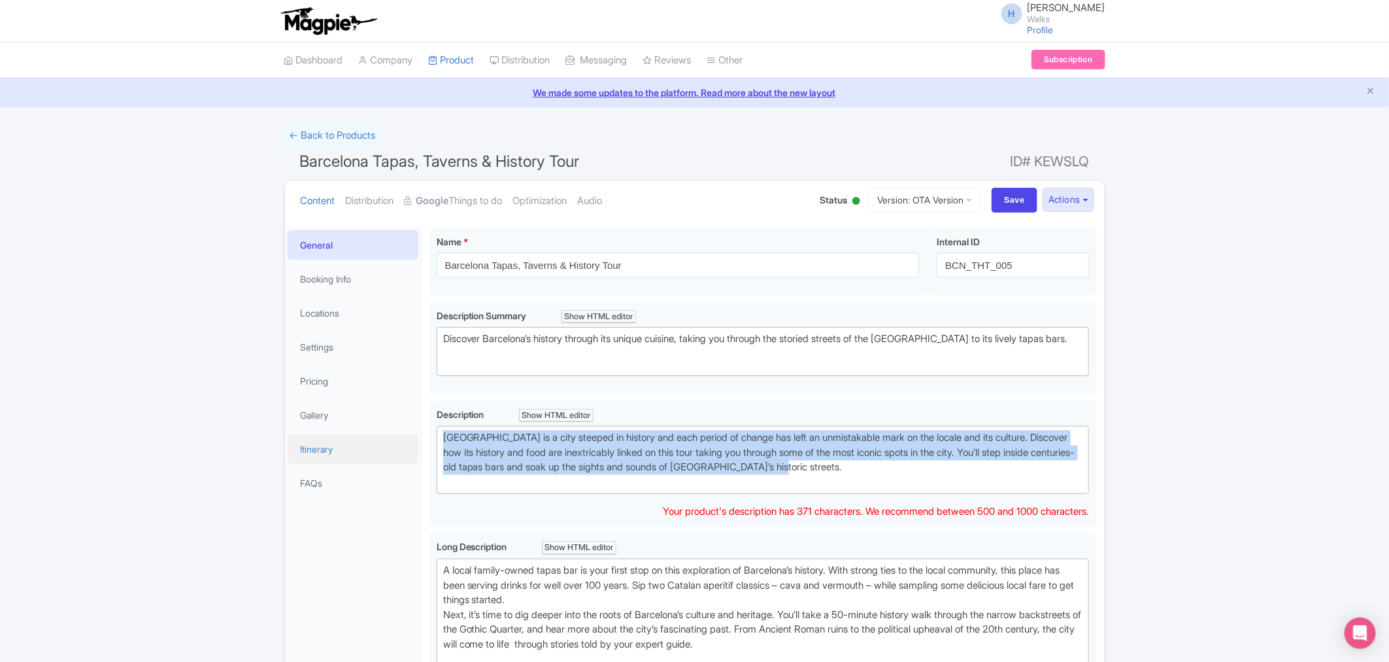
drag, startPoint x: 842, startPoint y: 471, endPoint x: 415, endPoint y: 437, distance: 429.0
copy div "Barcelona is a city steeped in history and each period of change has left an un…"
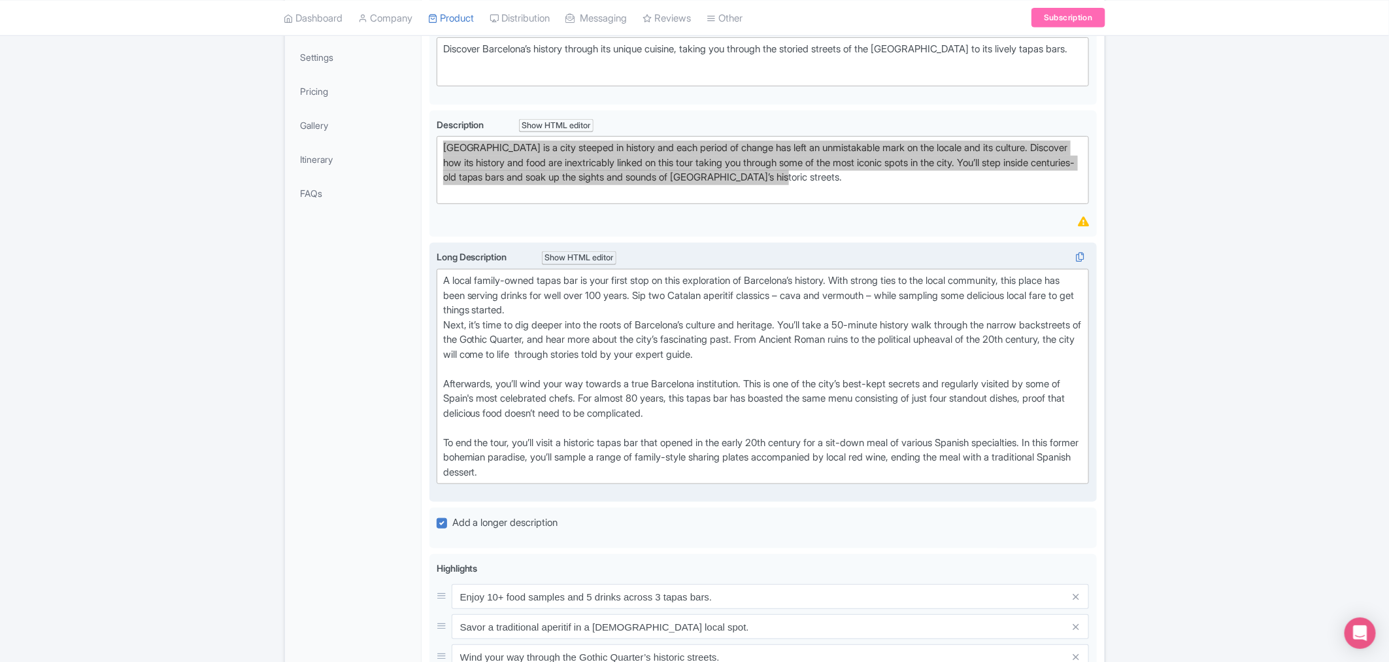
scroll to position [290, 0]
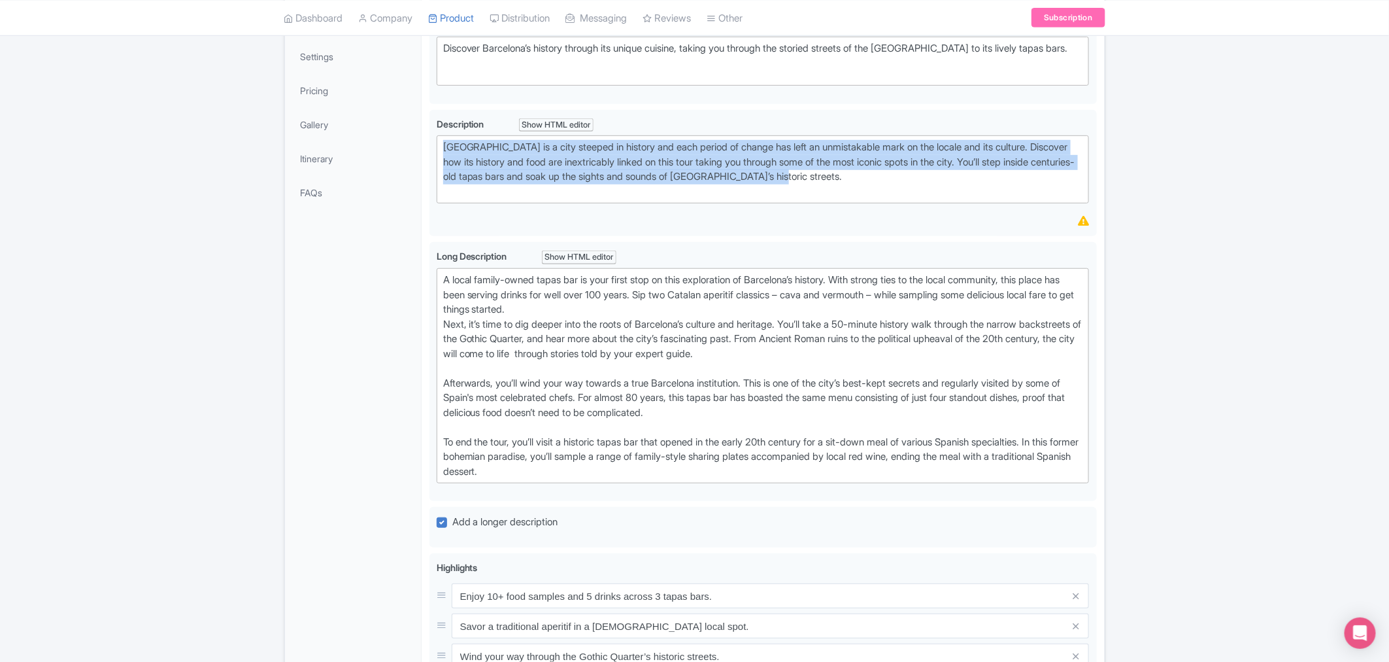
drag, startPoint x: 596, startPoint y: 468, endPoint x: 417, endPoint y: 283, distance: 257.6
click at [417, 283] on div "General Booking Info Locations Settings Pricing Gallery Itinerary FAQs Barcelon…" at bounding box center [695, 464] width 820 height 1070
type trix-editor "<div>A local family-owned tapas bar is your first stop on this exploration of B…"
copy div "A local family-owned tapas bar is your first stop on this exploration of Barcel…"
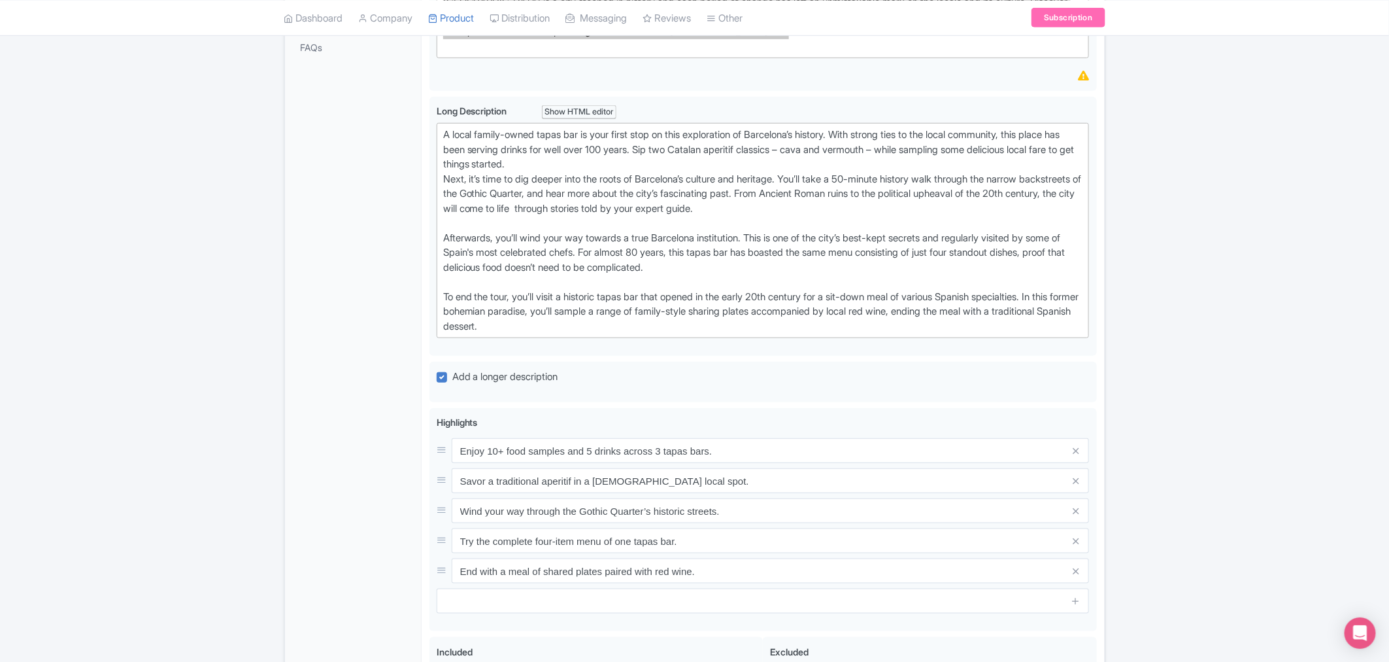
scroll to position [508, 0]
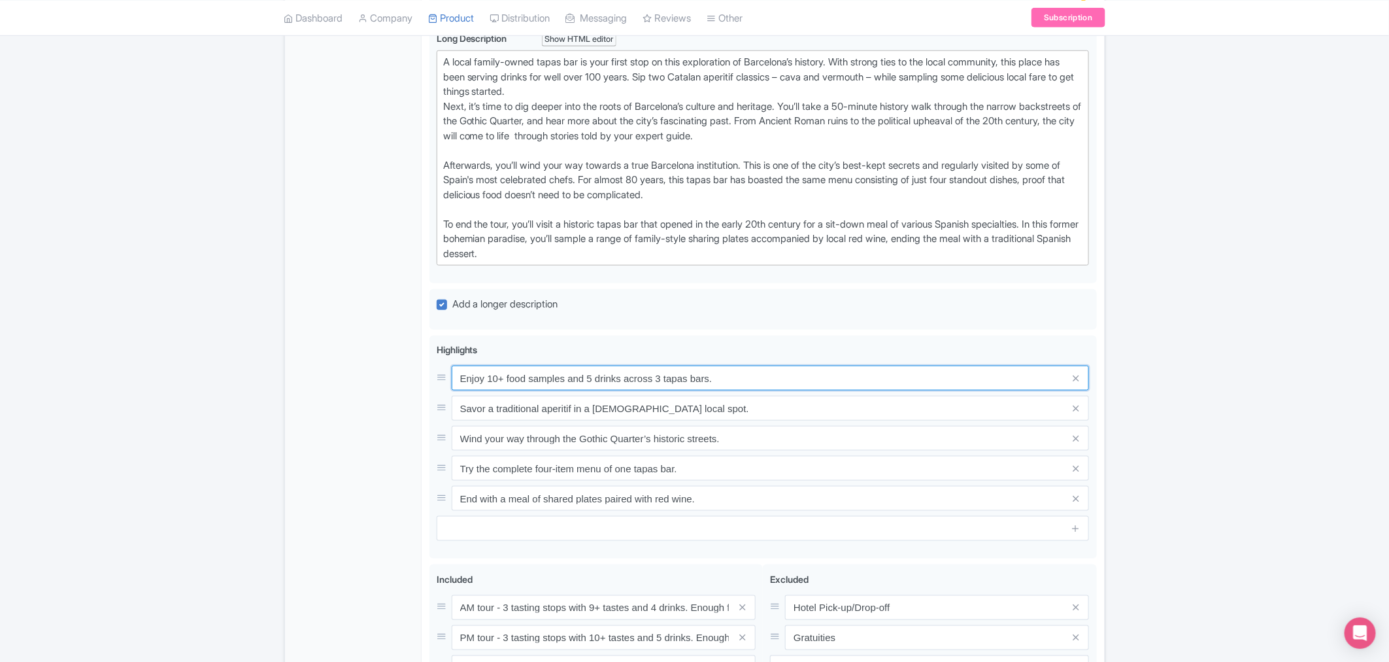
drag, startPoint x: 729, startPoint y: 384, endPoint x: 380, endPoint y: 381, distance: 349.2
click at [380, 381] on div "General Booking Info Locations Settings Pricing Gallery Itinerary FAQs Barcelon…" at bounding box center [695, 247] width 820 height 1070
drag, startPoint x: 456, startPoint y: 407, endPoint x: 722, endPoint y: 422, distance: 265.9
click at [722, 420] on input "Savor a traditional aperitif in a 100-year-old local spot." at bounding box center [771, 408] width 638 height 25
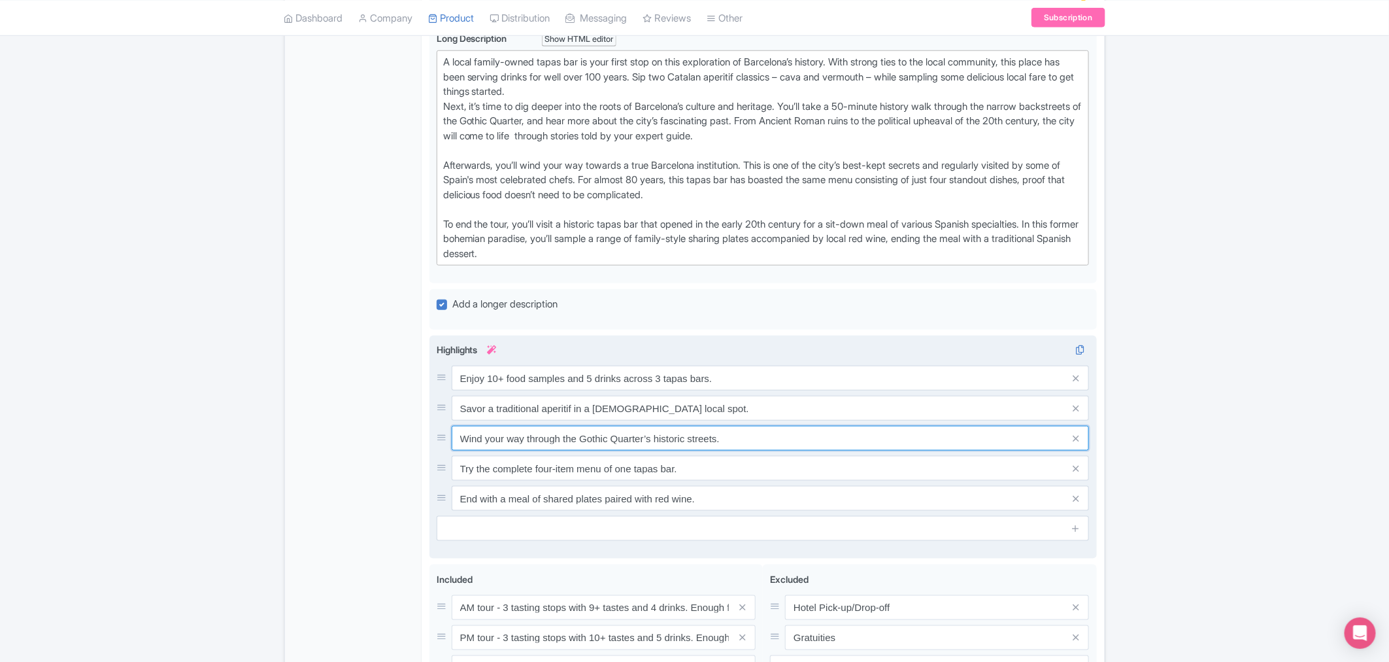
click at [527, 437] on input "Wind your way through the Gothic Quarter’s historic streets." at bounding box center [771, 438] width 638 height 25
drag, startPoint x: 460, startPoint y: 443, endPoint x: 740, endPoint y: 449, distance: 280.6
click at [740, 449] on input "Wind your way through the Gothic Quarter’s historic streets." at bounding box center [771, 438] width 638 height 25
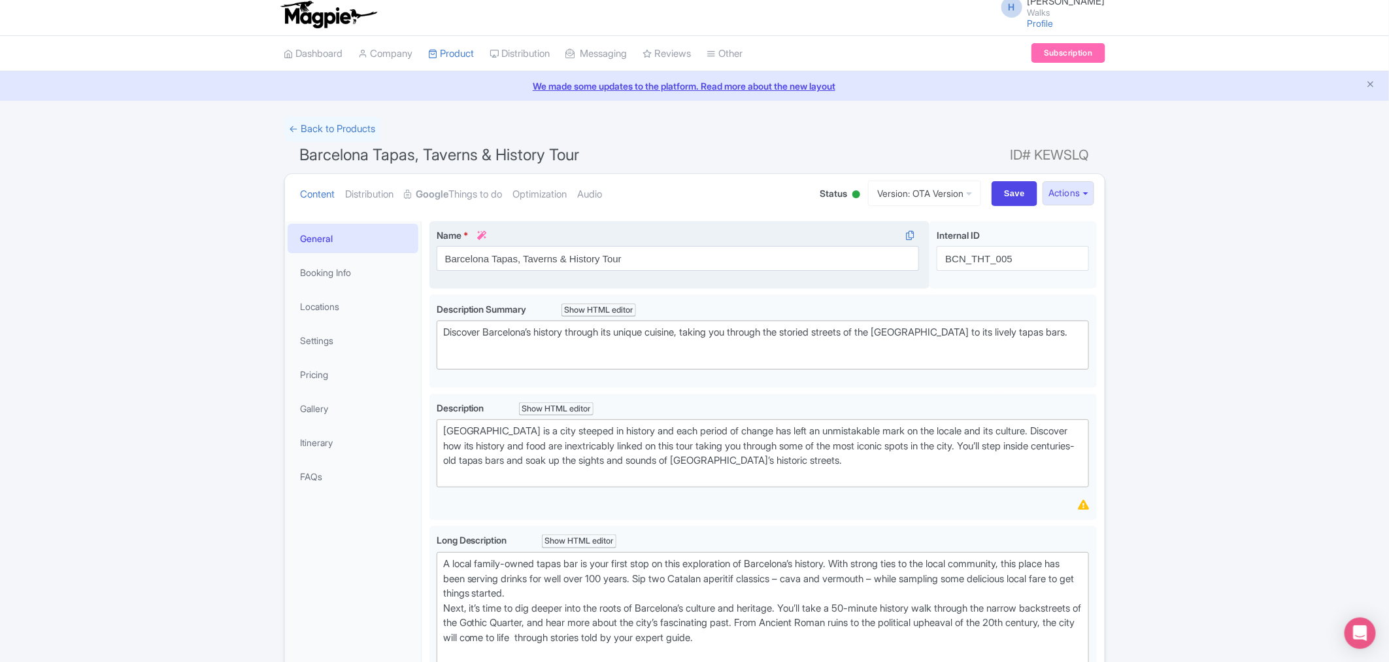
scroll to position [0, 0]
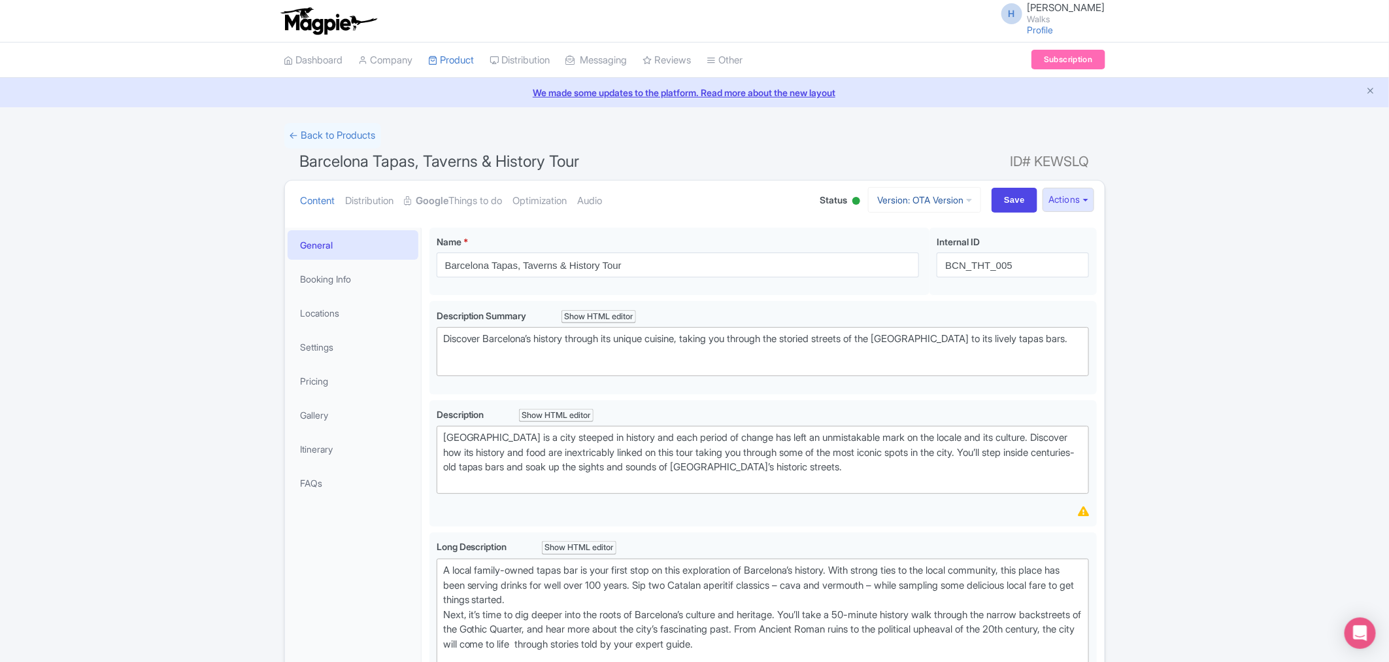
click at [883, 191] on link "Version: OTA Version" at bounding box center [924, 200] width 113 height 26
click at [900, 293] on link "Viator Version" at bounding box center [928, 291] width 124 height 20
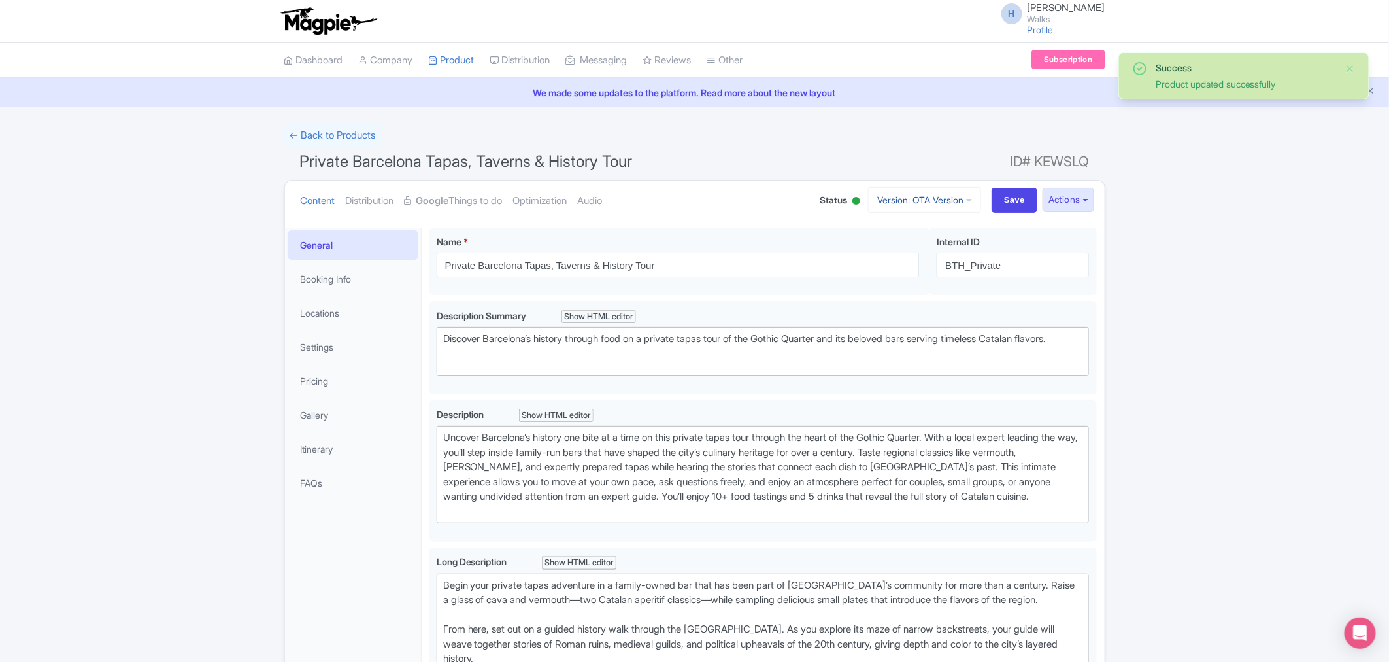
click at [947, 203] on link "Version: OTA Version" at bounding box center [924, 200] width 113 height 26
click at [1098, 203] on div "Content Distribution Google Things to do Optimization Audio Status Active Inact…" at bounding box center [695, 200] width 820 height 40
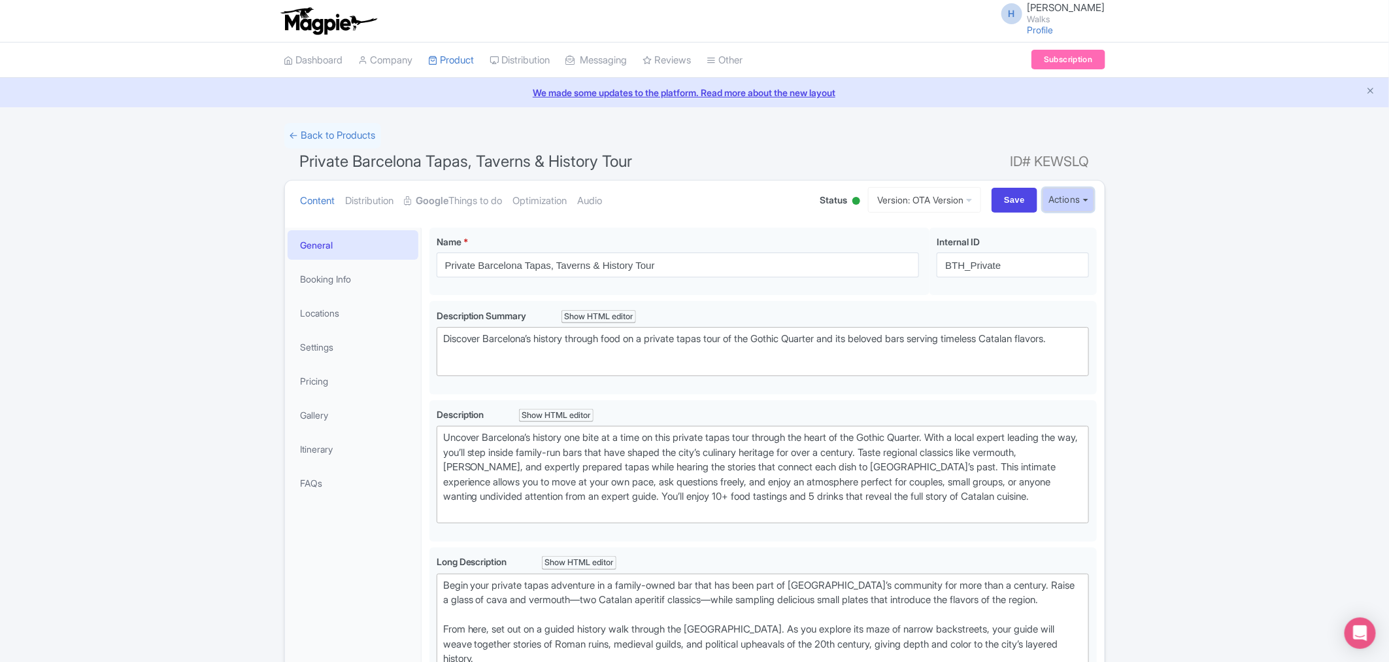
click at [1075, 199] on button "Actions" at bounding box center [1069, 200] width 52 height 24
click at [1043, 311] on link "Create new version" at bounding box center [1036, 309] width 124 height 20
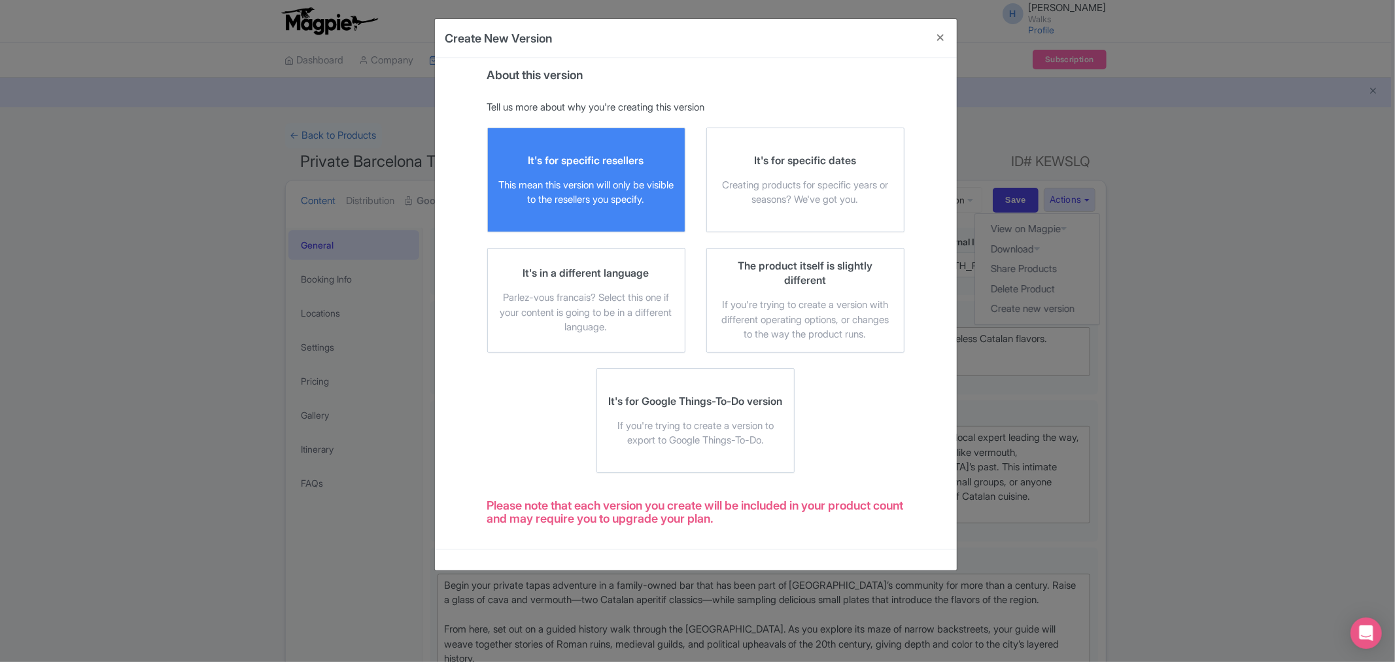
click at [535, 166] on div "It's for specific resellers" at bounding box center [586, 160] width 116 height 14
click at [0, 0] on input "It's for specific resellers This mean this version will only be visible to the …" at bounding box center [0, 0] width 0 height 0
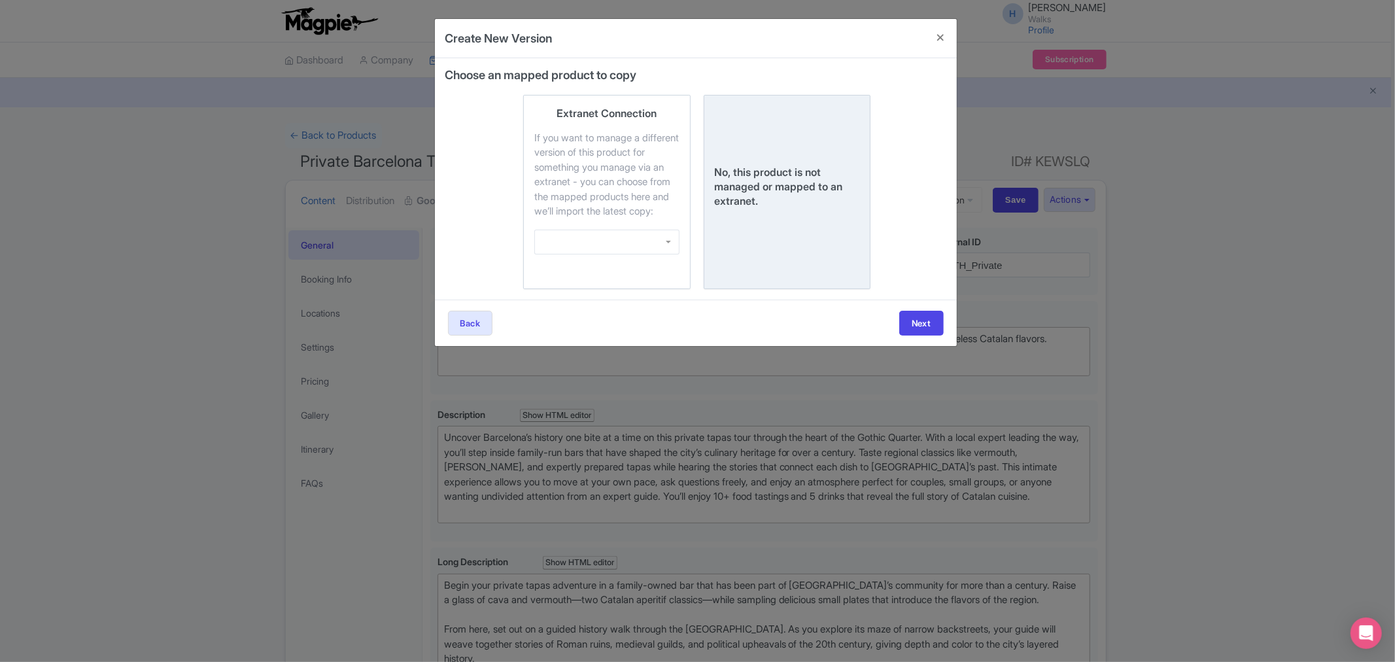
click at [732, 221] on div "No, this product is not managed or mapped to an extranet." at bounding box center [787, 192] width 145 height 172
click at [0, 0] on input "No, this product is not managed or mapped to an extranet." at bounding box center [0, 0] width 0 height 0
click at [928, 335] on button "Next" at bounding box center [921, 323] width 44 height 25
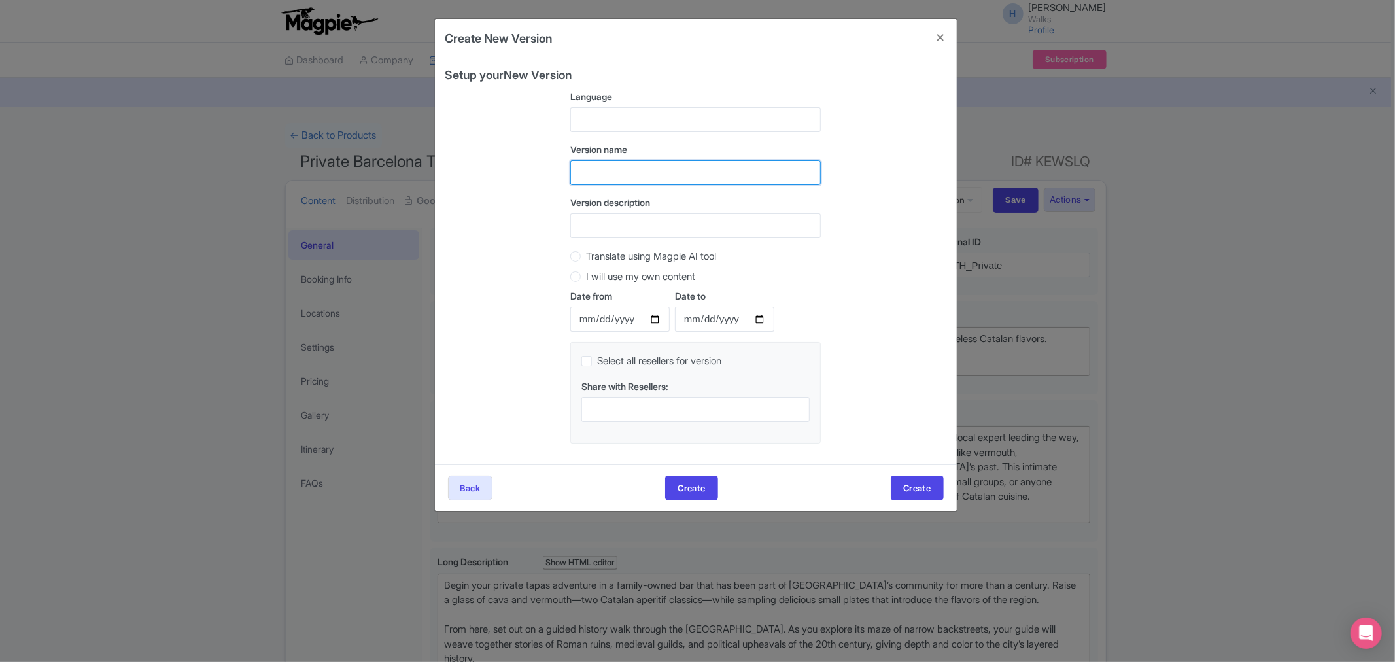
click at [641, 170] on input "text" at bounding box center [695, 172] width 250 height 25
type input "Viator Version"
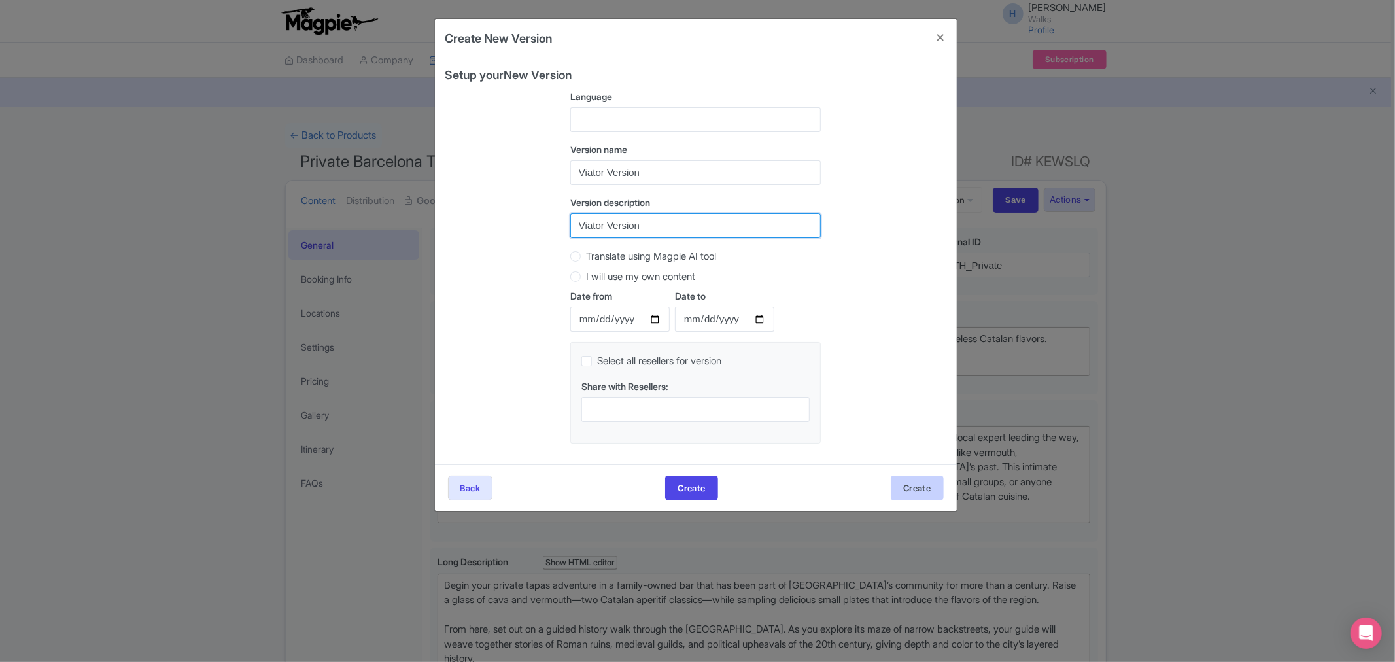
type input "Viator Version"
click at [903, 480] on button "Create" at bounding box center [917, 487] width 52 height 25
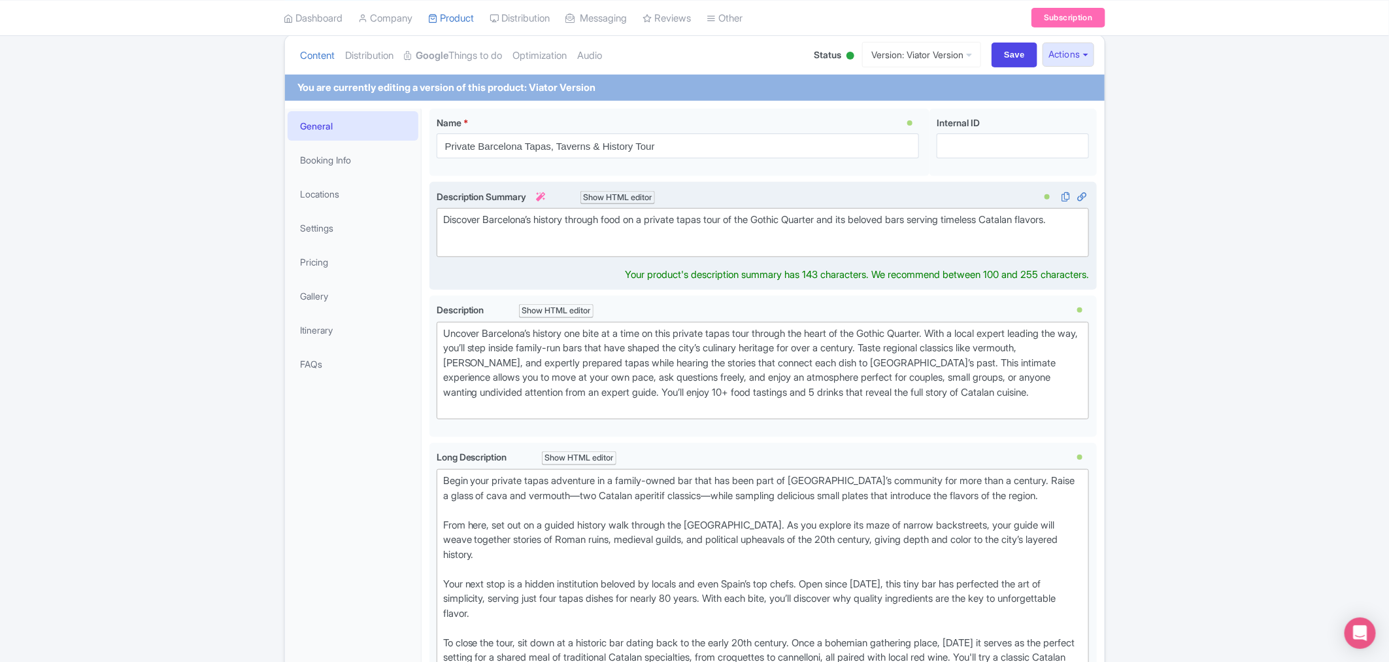
scroll to position [160, 0]
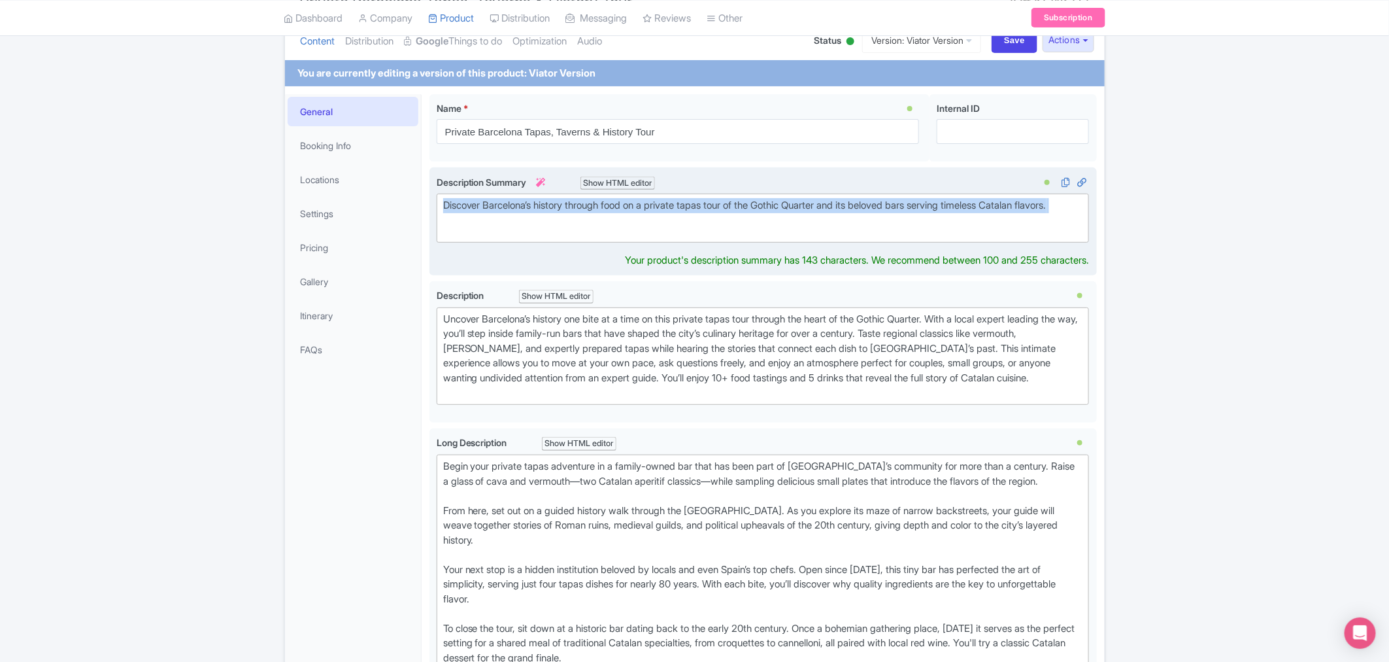
drag, startPoint x: 532, startPoint y: 230, endPoint x: 433, endPoint y: 203, distance: 102.5
click at [433, 203] on div "Discover Barcelona’s history through food on a private tapas tour of the Gothic…" at bounding box center [764, 221] width 668 height 109
type trix-editor "<div>Discover Barcelona’s history through food on a private tapas tour of the G…"
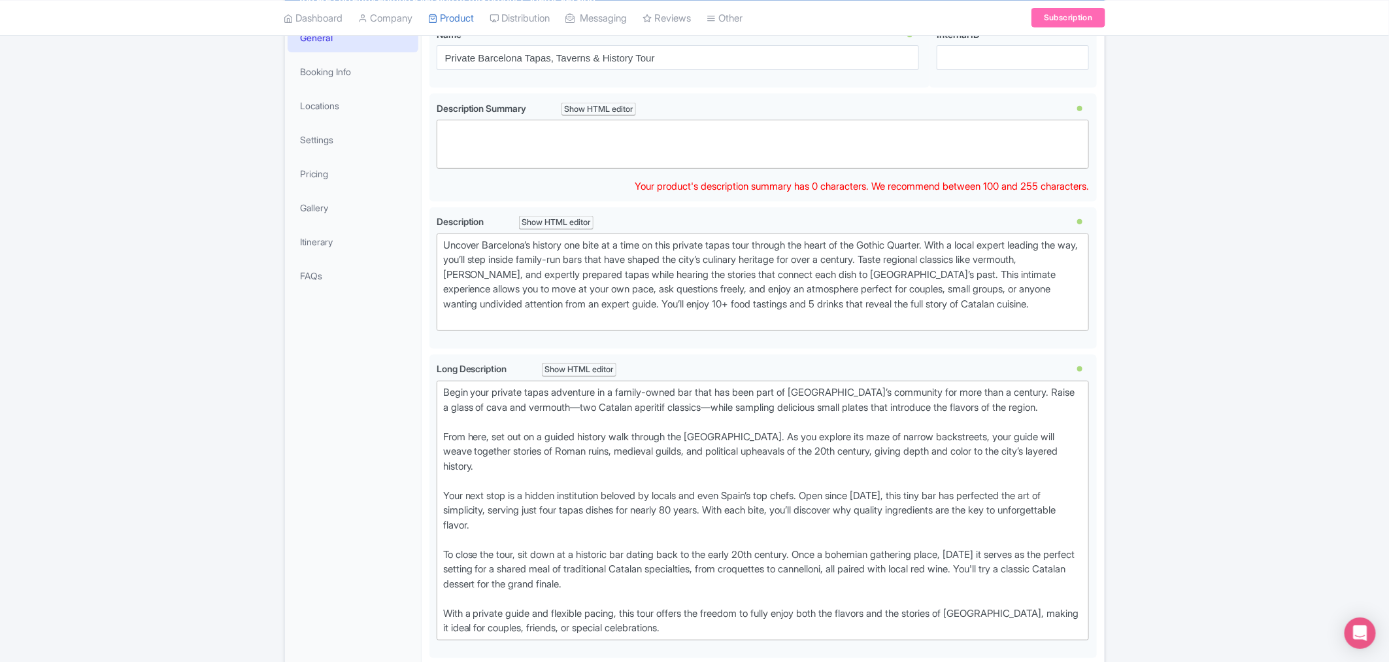
scroll to position [305, 0]
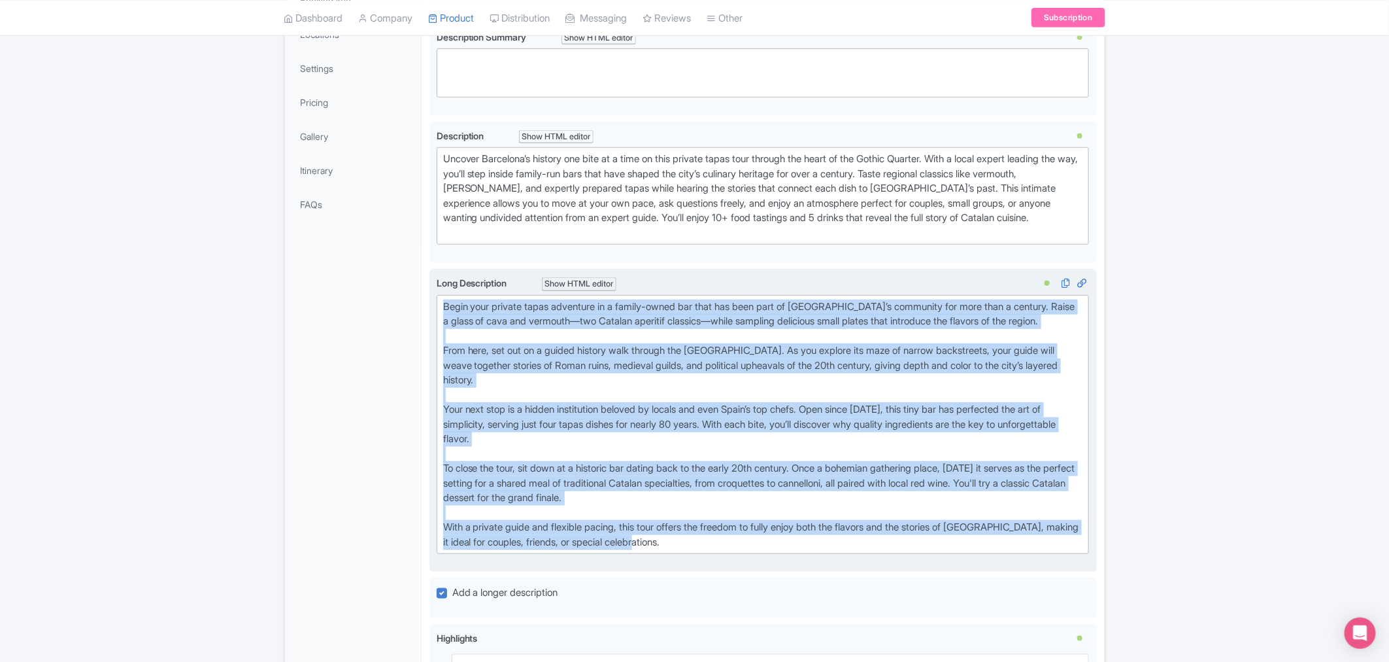
drag, startPoint x: 440, startPoint y: 301, endPoint x: 767, endPoint y: 554, distance: 413.0
click at [767, 554] on div "Long Description i Show HTML editor Bold Italic Strikethrough Link Heading Quot…" at bounding box center [763, 420] width 653 height 288
type trix-editor "<div>Begin your private tapas adventure in a family-owned bar that has been par…"
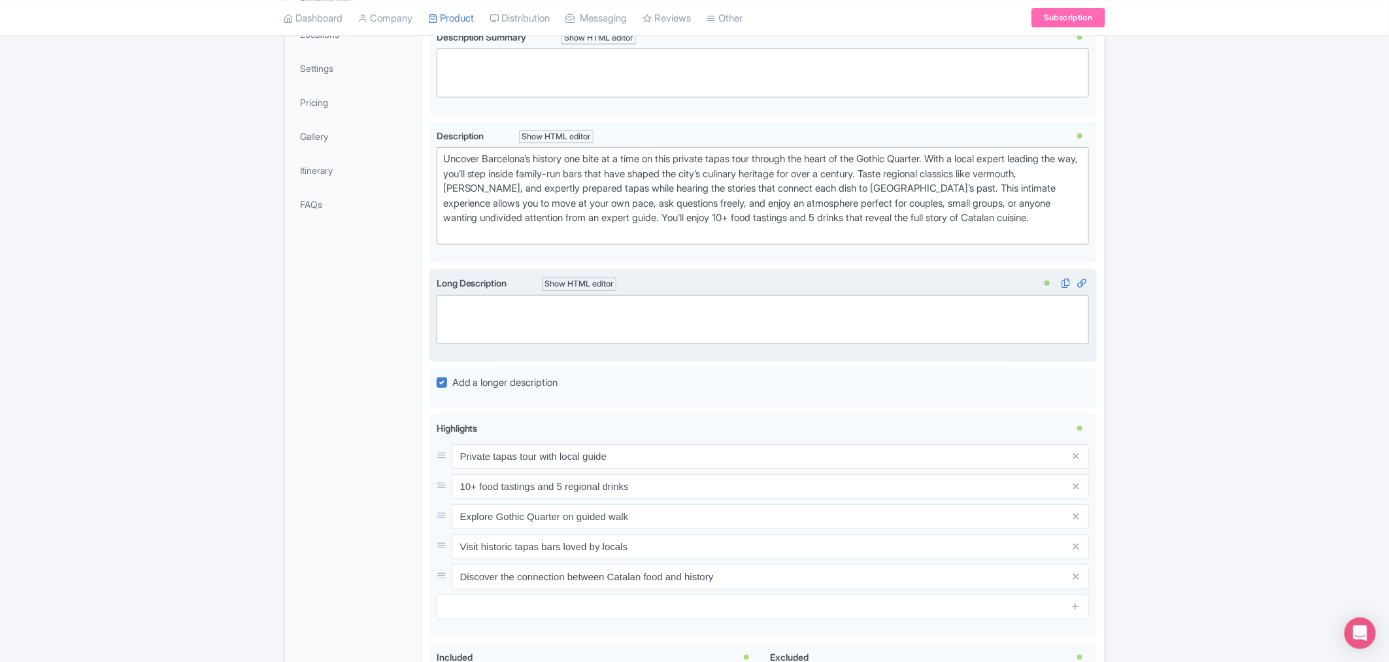
paste trix-editor "<div><strong>Stop At: Plaza del Pi – Historic Tapas Bar</strong><br> Start with…"
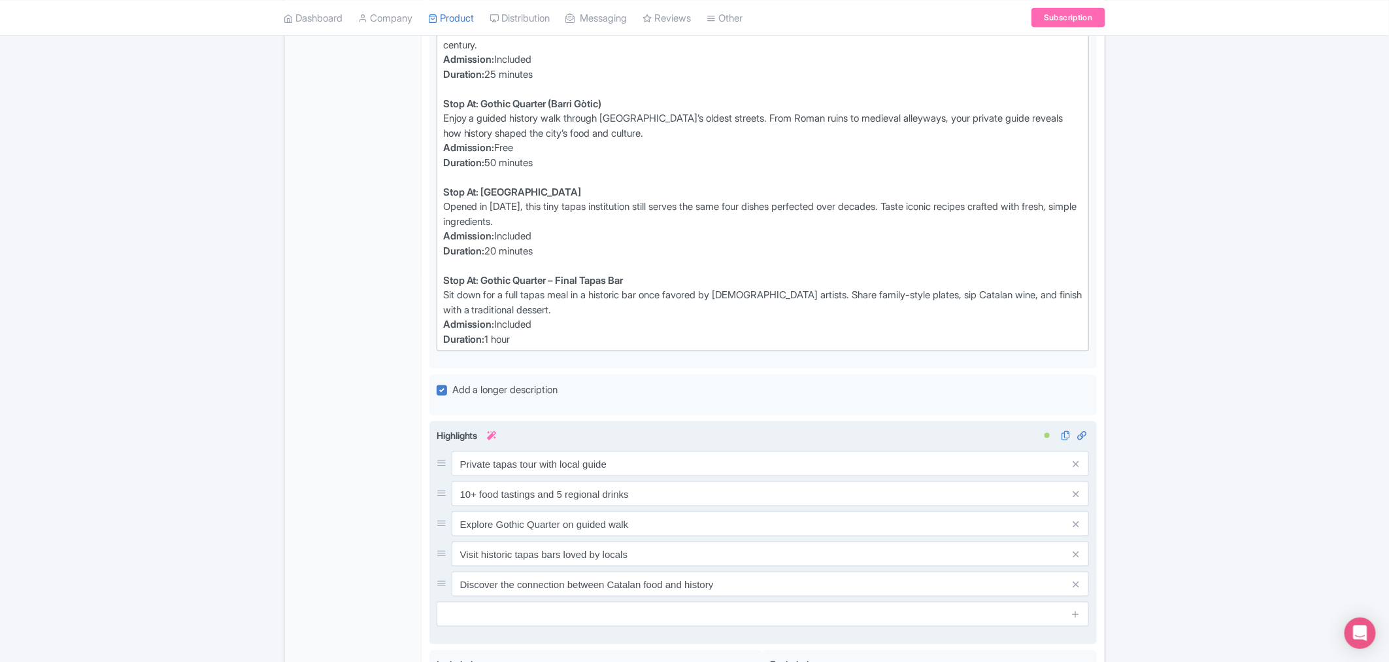
scroll to position [668, 0]
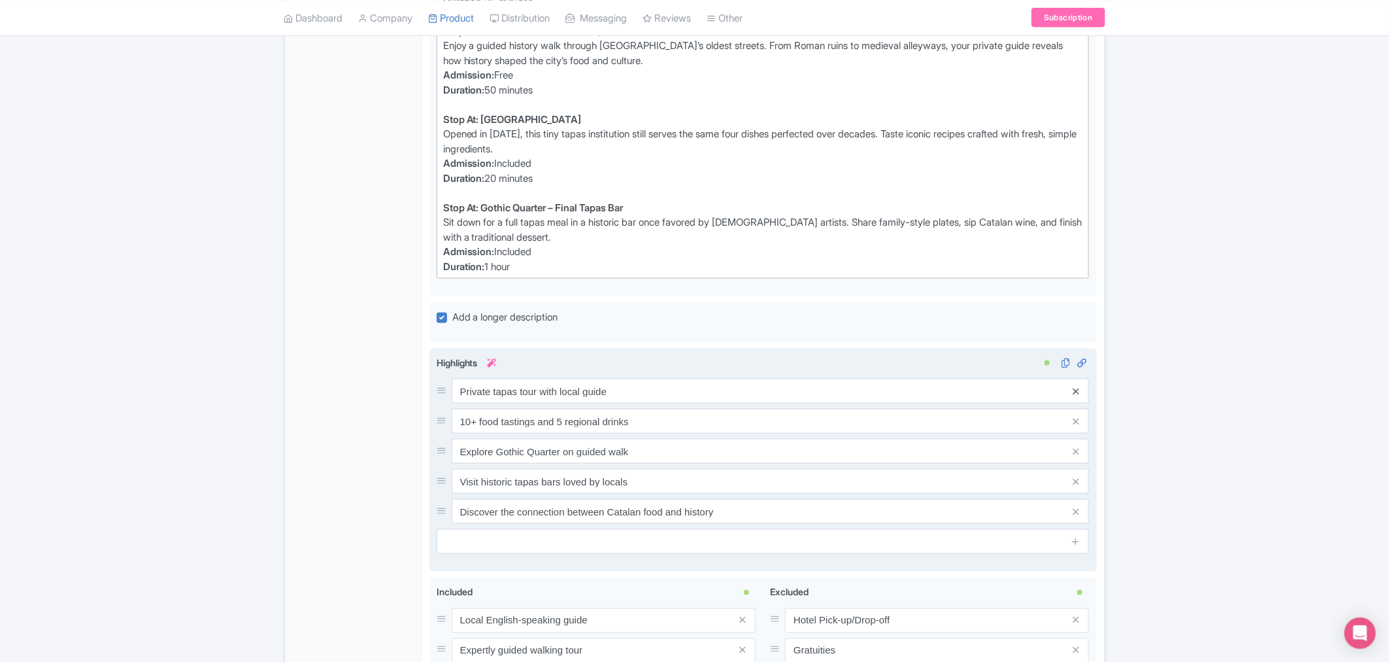
click at [1080, 392] on icon at bounding box center [1077, 391] width 6 height 10
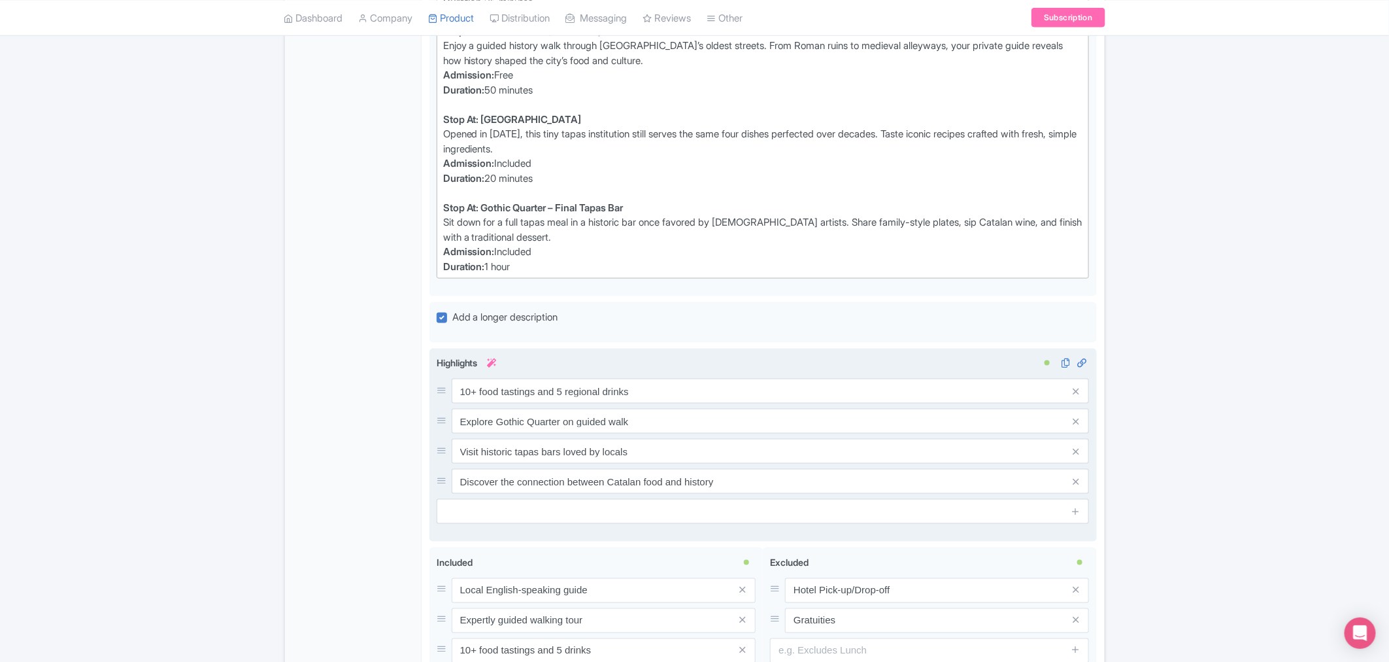
click at [1080, 392] on icon at bounding box center [1077, 391] width 6 height 10
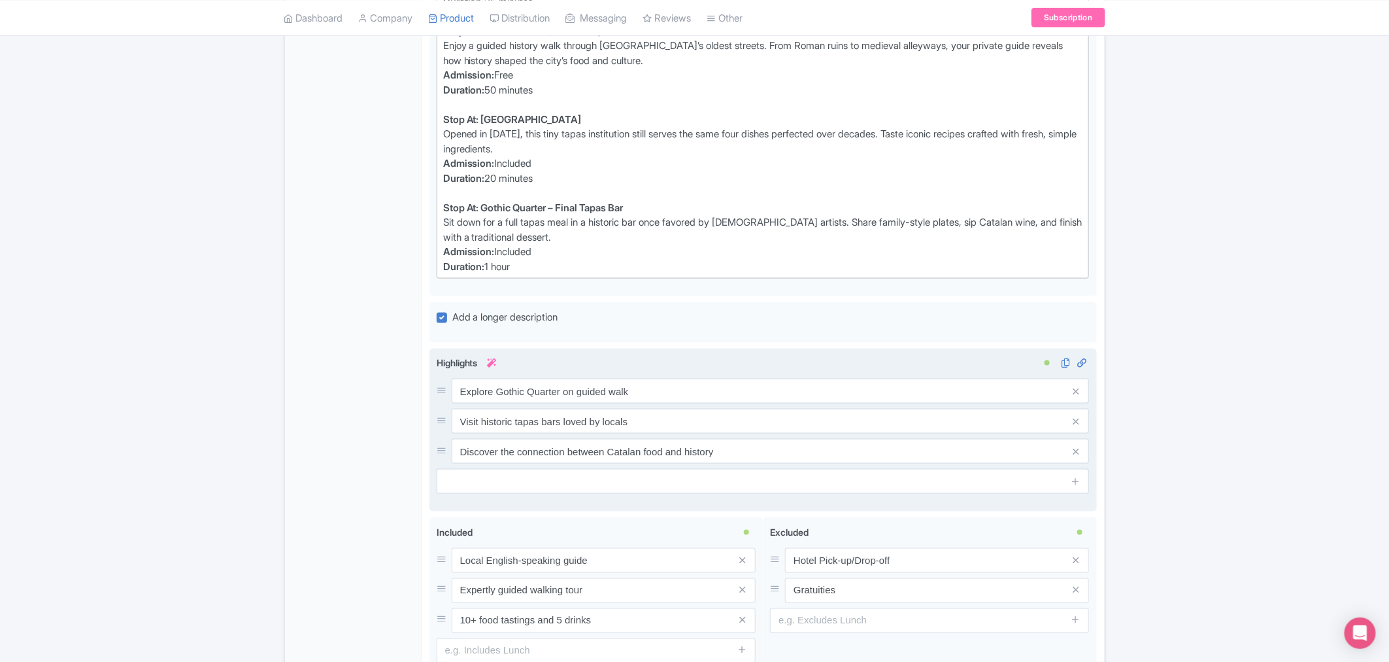
click at [1080, 392] on icon at bounding box center [1077, 391] width 6 height 10
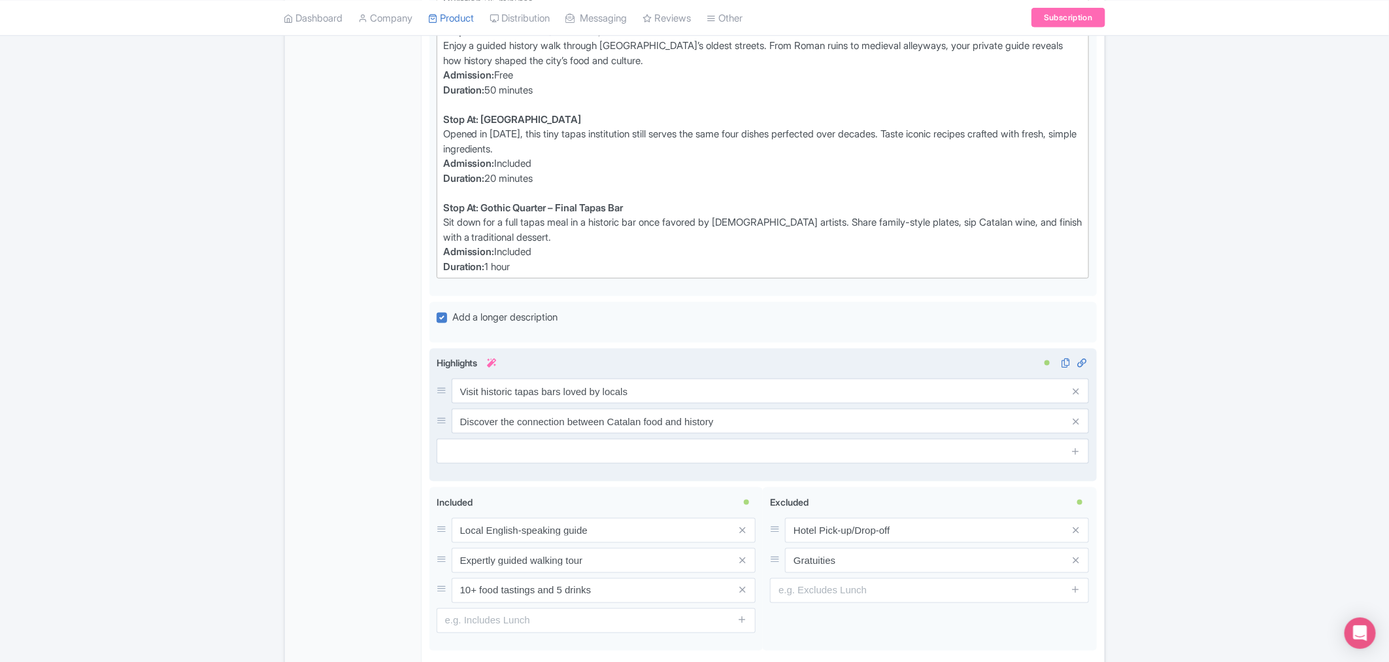
click at [1080, 392] on icon at bounding box center [1077, 391] width 6 height 10
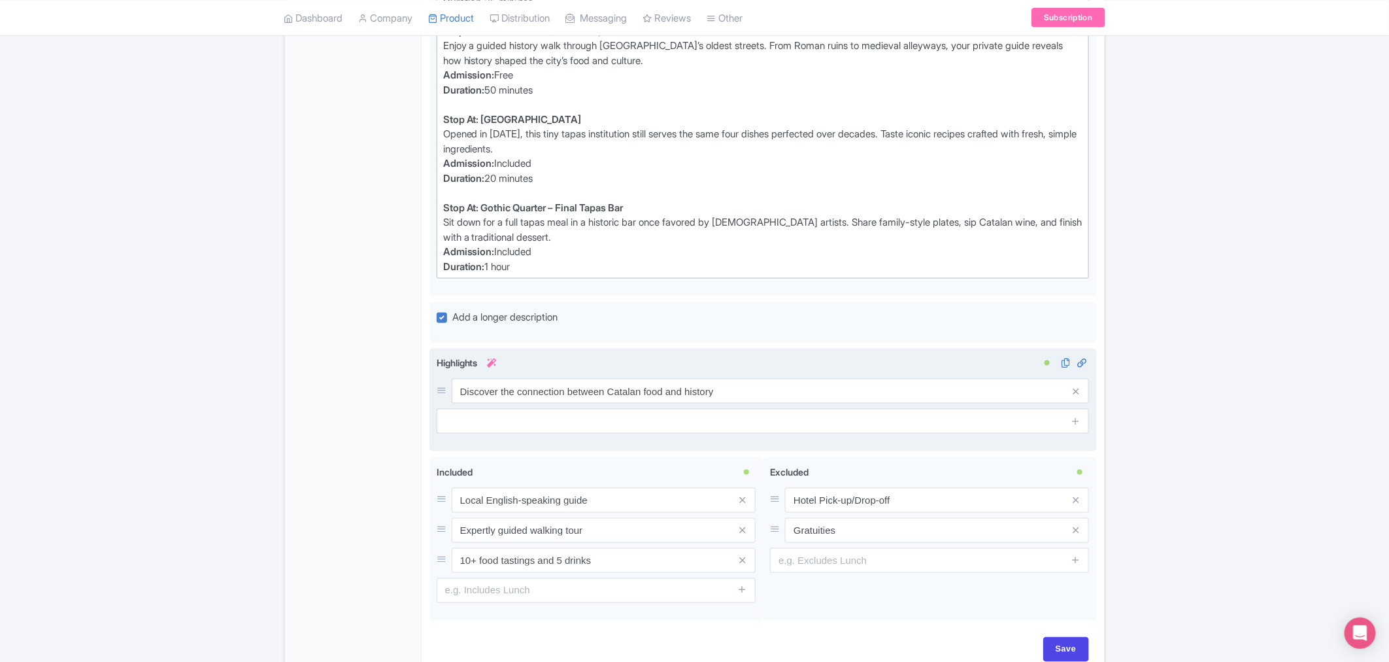
click at [1080, 392] on icon at bounding box center [1077, 391] width 6 height 10
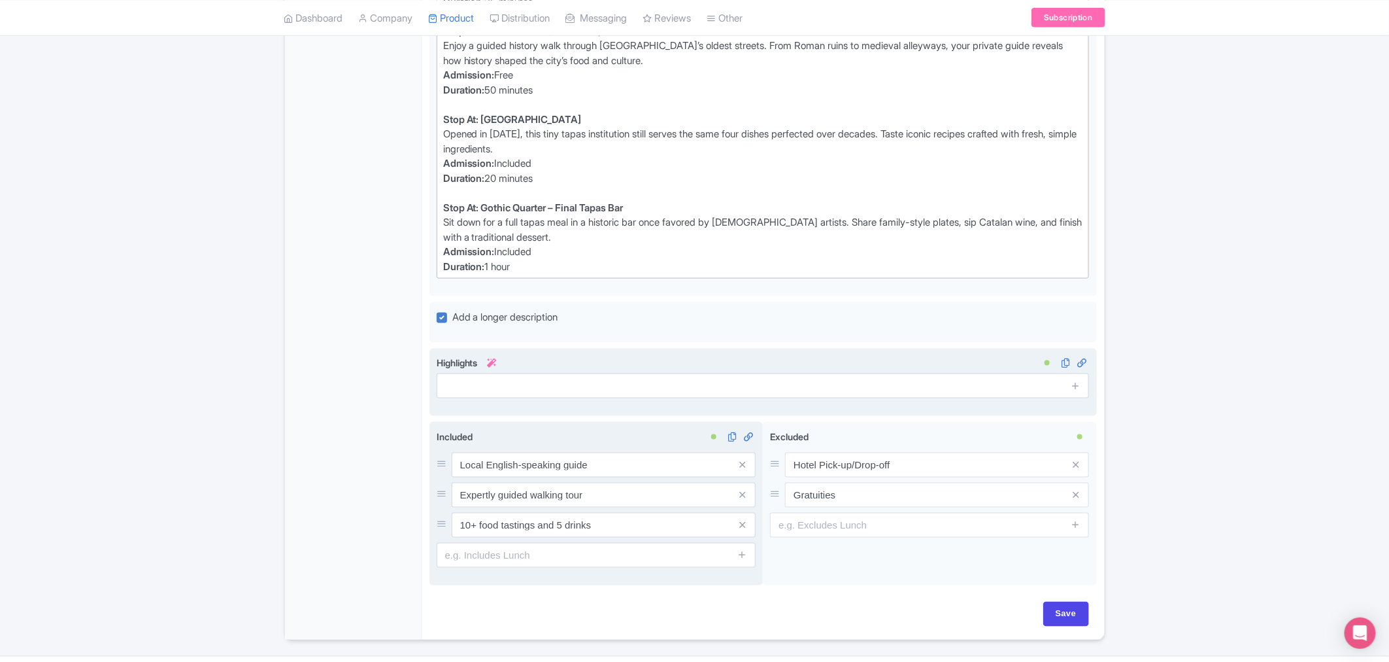
click at [746, 460] on span at bounding box center [743, 464] width 26 height 25
click at [743, 463] on icon at bounding box center [743, 465] width 6 height 10
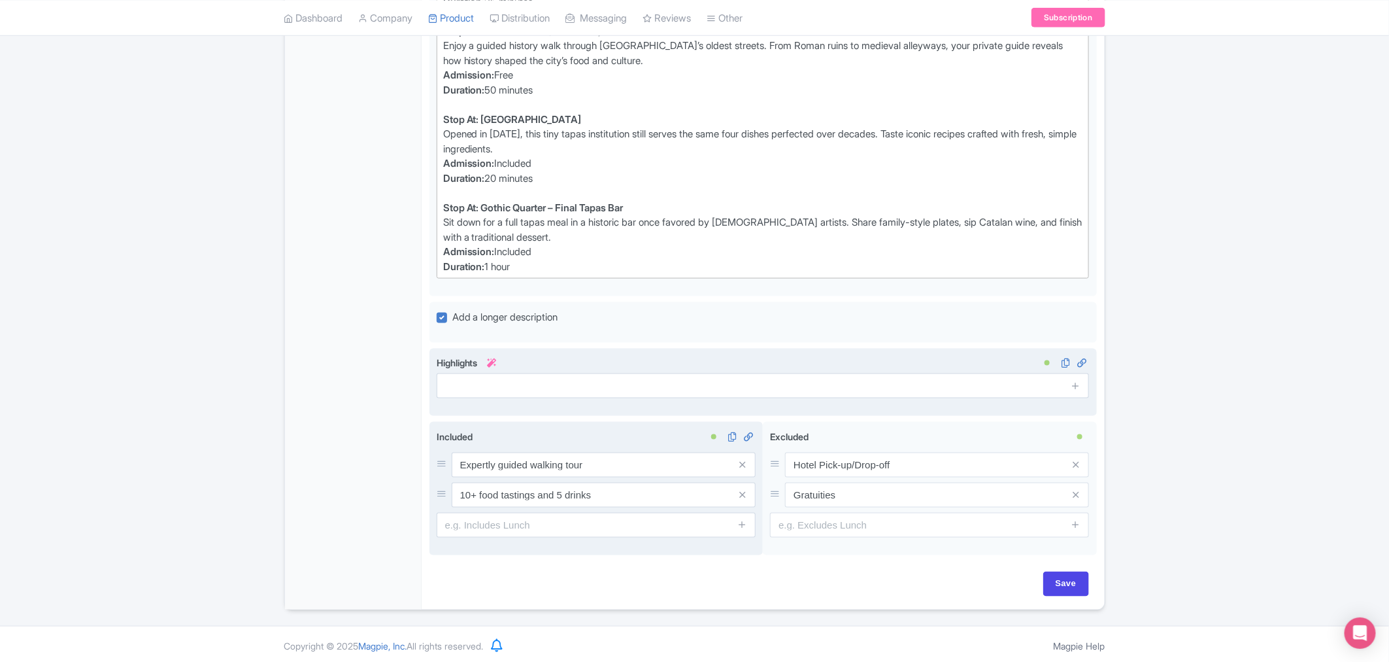
click at [743, 463] on icon at bounding box center [743, 465] width 6 height 10
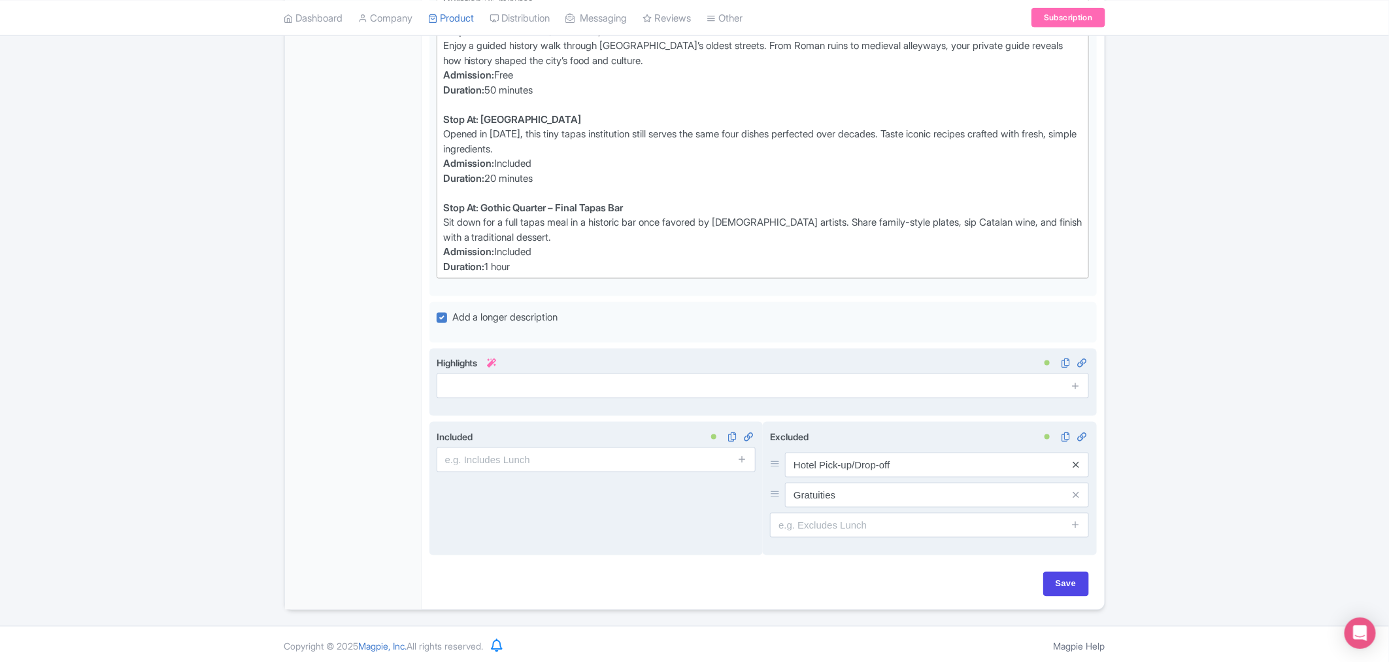
click at [1076, 466] on icon at bounding box center [1077, 465] width 6 height 10
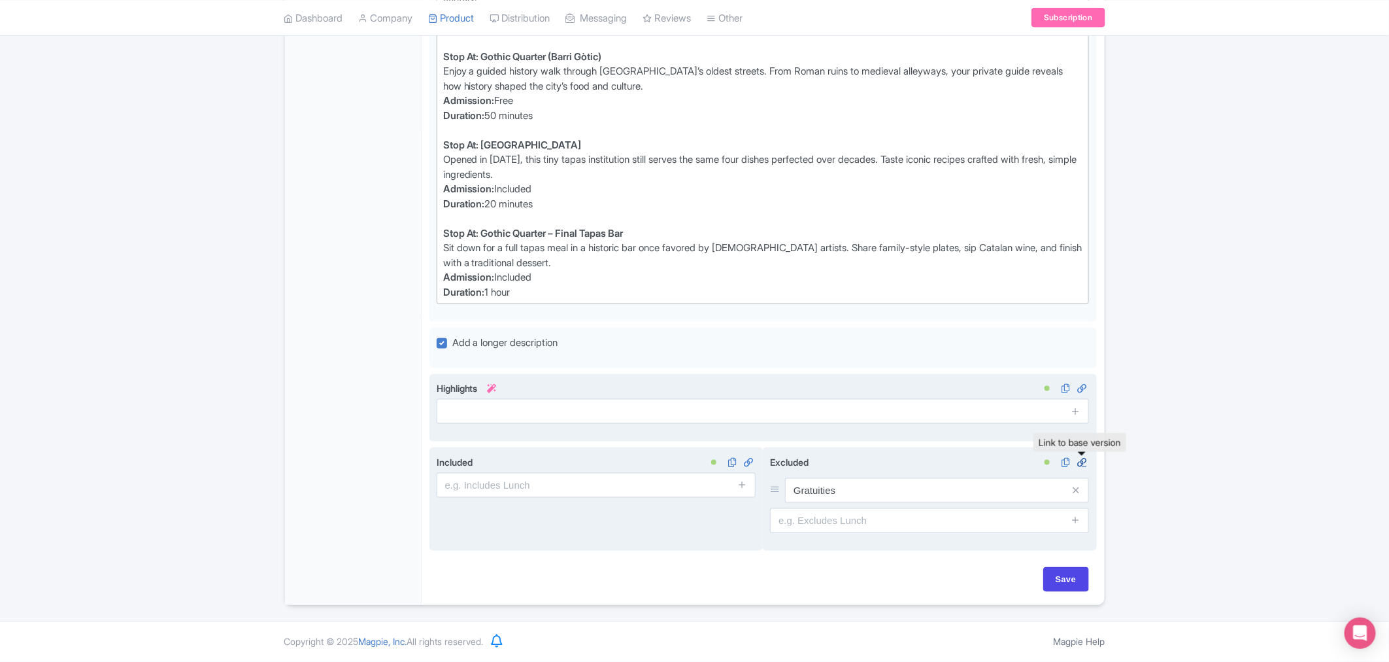
click at [1076, 466] on icon at bounding box center [1082, 462] width 14 height 12
click at [1072, 489] on span at bounding box center [1076, 490] width 26 height 25
click at [1076, 495] on icon at bounding box center [1077, 490] width 6 height 10
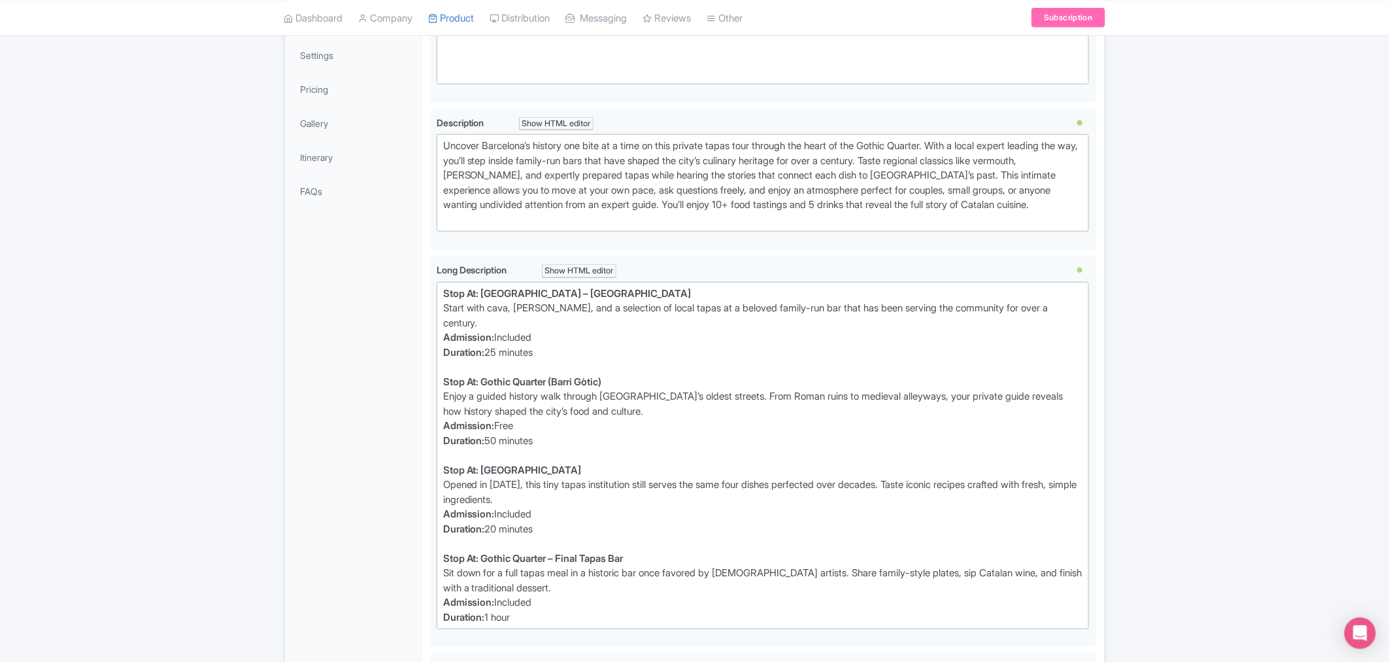
scroll to position [317, 0]
drag, startPoint x: 645, startPoint y: 556, endPoint x: 554, endPoint y: 558, distance: 91.6
click at [554, 558] on div "Stop At: Gothic Quarter – Final Tapas Bar Sit down for a full tapas meal in a h…" at bounding box center [763, 589] width 640 height 74
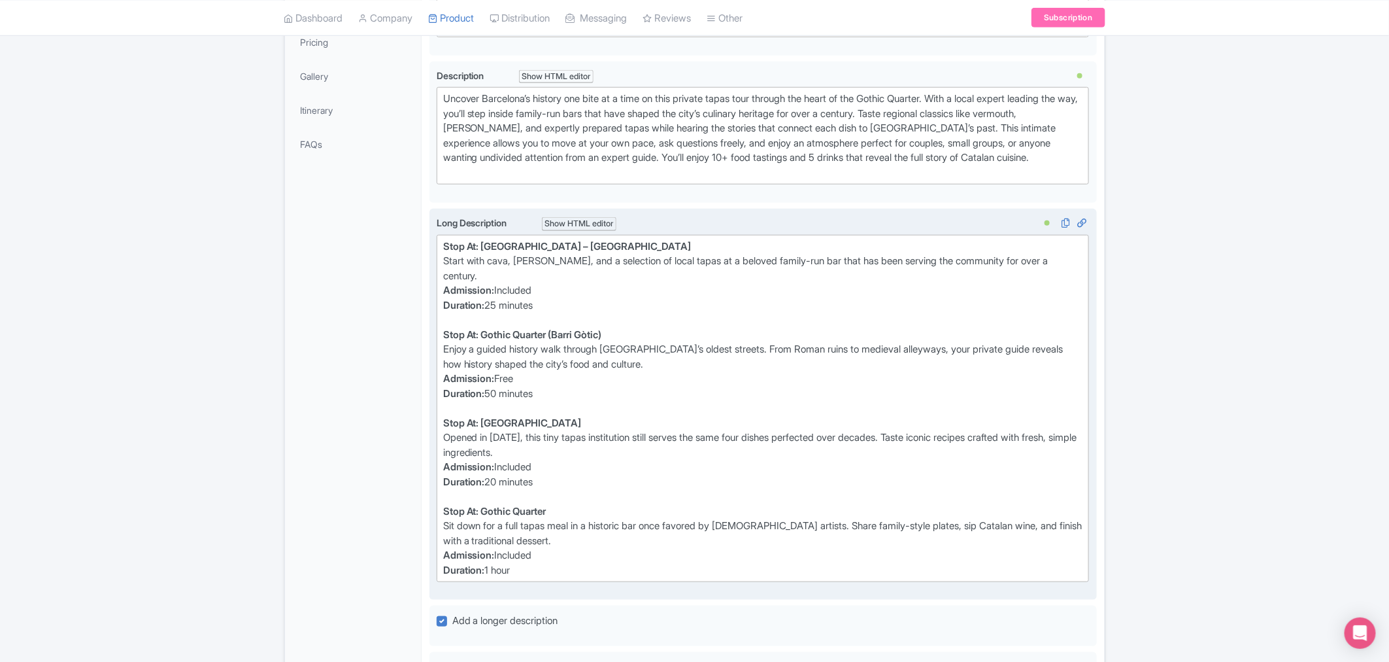
scroll to position [390, 0]
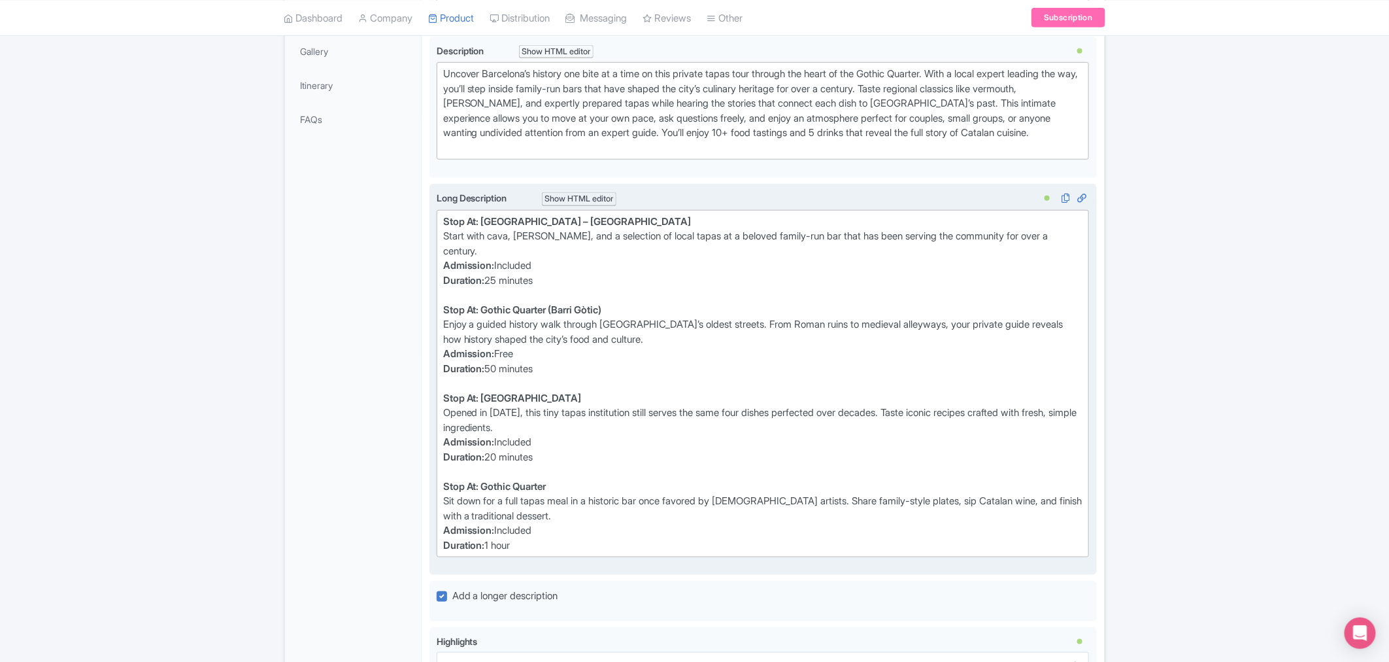
drag, startPoint x: 500, startPoint y: 278, endPoint x: 499, endPoint y: 298, distance: 19.7
click at [500, 279] on div "Stop At: Plaza del Pi – Historic Tapas Bar Start with cava, vermouth, and a sel…" at bounding box center [763, 258] width 640 height 88
click at [500, 453] on div "Stop At: Bar La Plata Opened in 1945, this tiny tapas institution still serves …" at bounding box center [763, 435] width 640 height 88
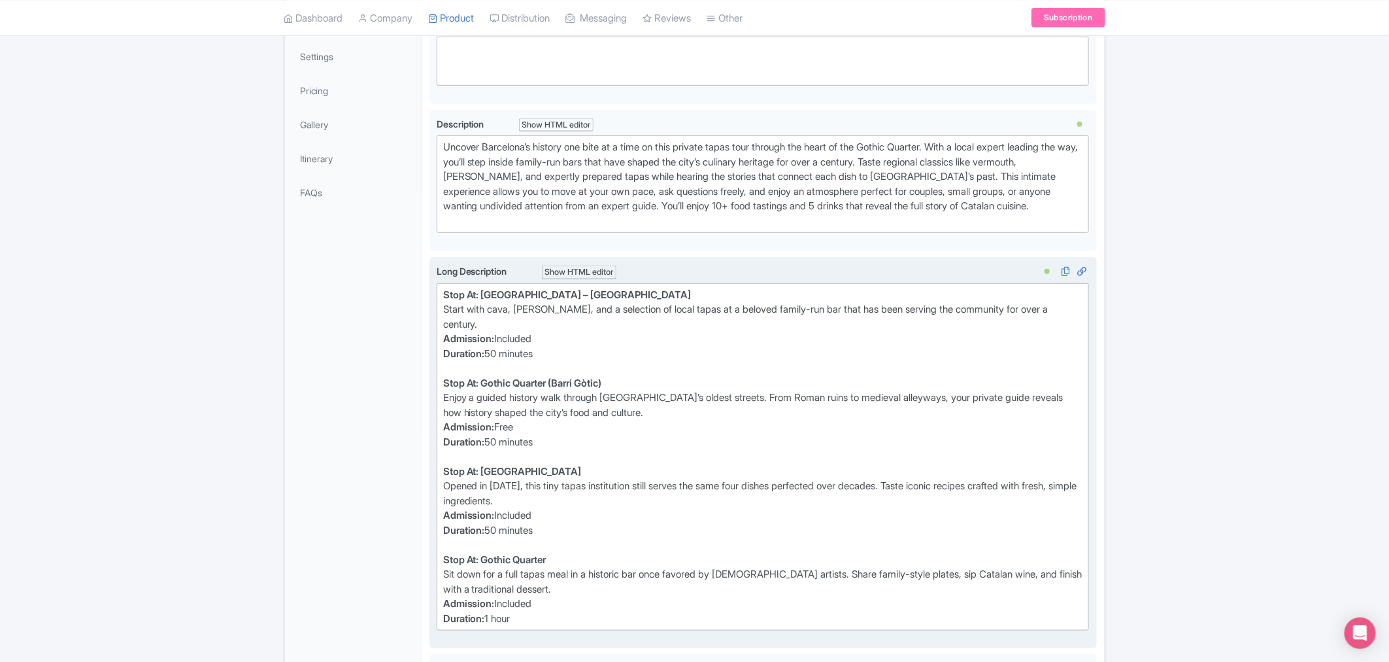
scroll to position [317, 0]
drag, startPoint x: 641, startPoint y: 293, endPoint x: 536, endPoint y: 290, distance: 105.3
click at [536, 290] on div "Stop At: Plaza del Pi – Historic Tapas Bar Start with cava, vermouth, and a sel…" at bounding box center [763, 331] width 640 height 88
type trix-editor "<div><strong>Stop At: Plaza del Pi</strong><br> Start with cava, vermouth, and …"
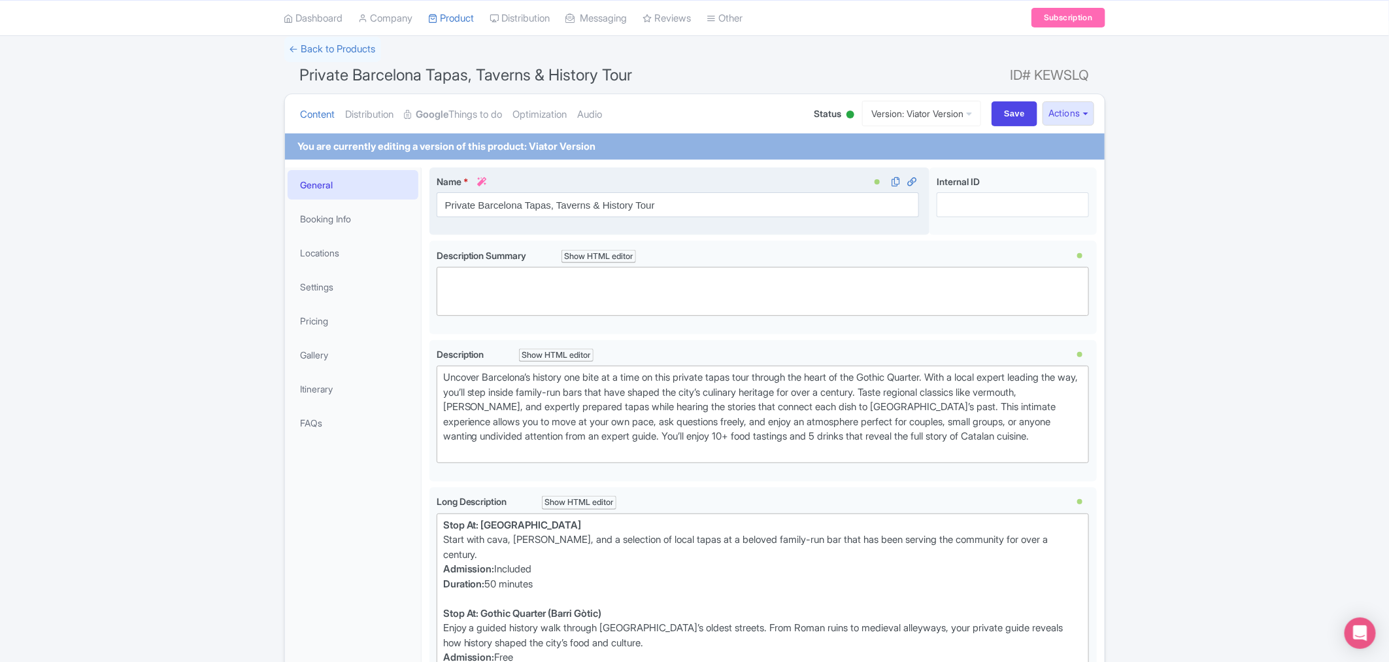
scroll to position [27, 0]
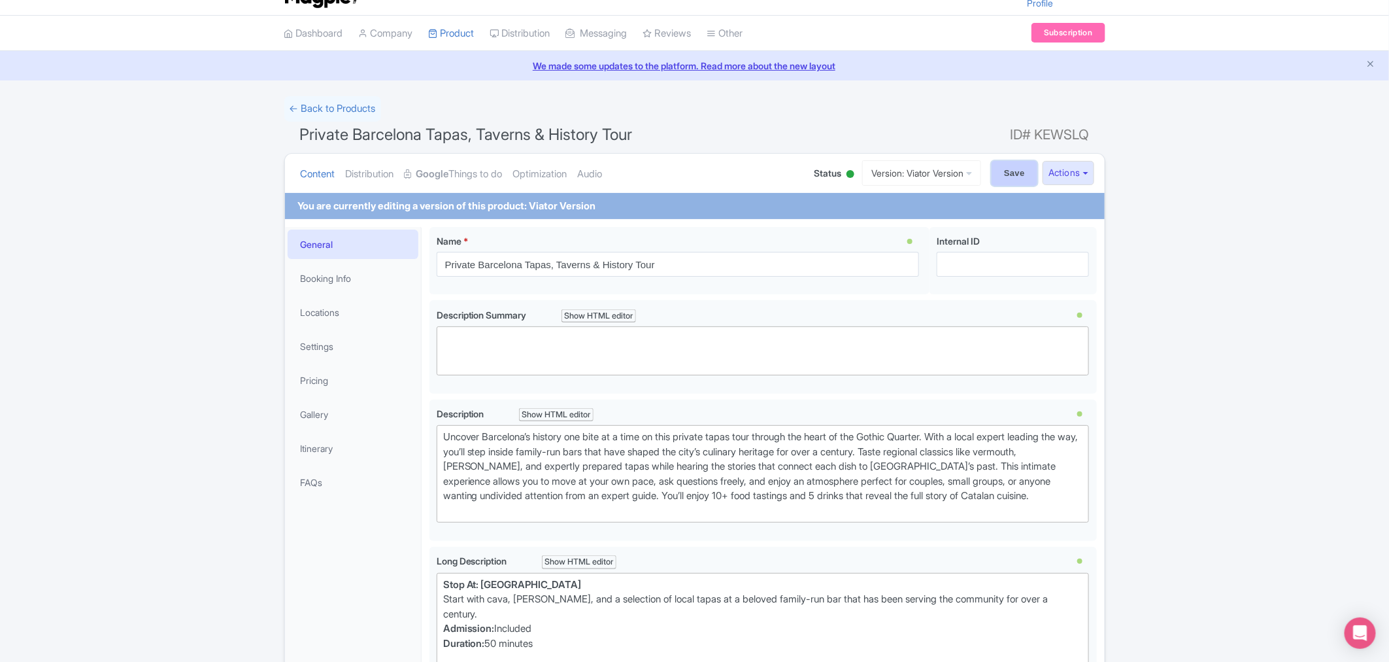
click at [1008, 164] on input "Save" at bounding box center [1015, 173] width 46 height 25
type input "Saving..."
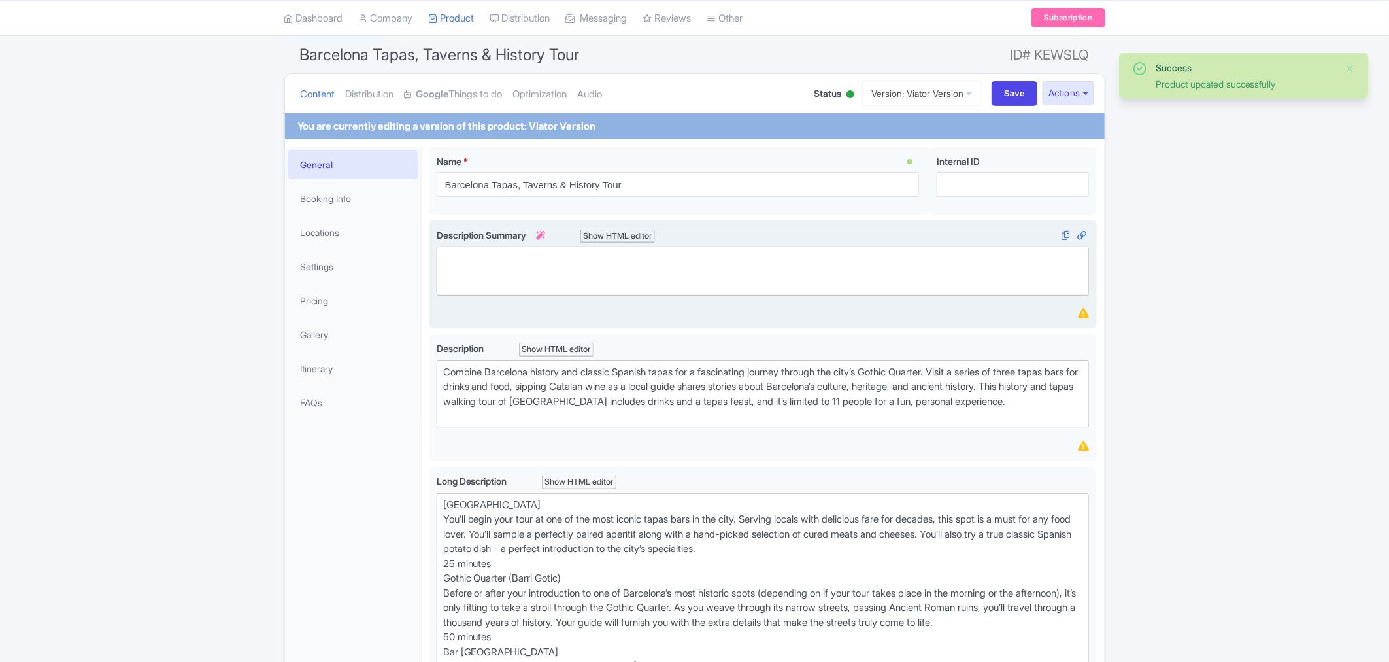
scroll to position [290, 0]
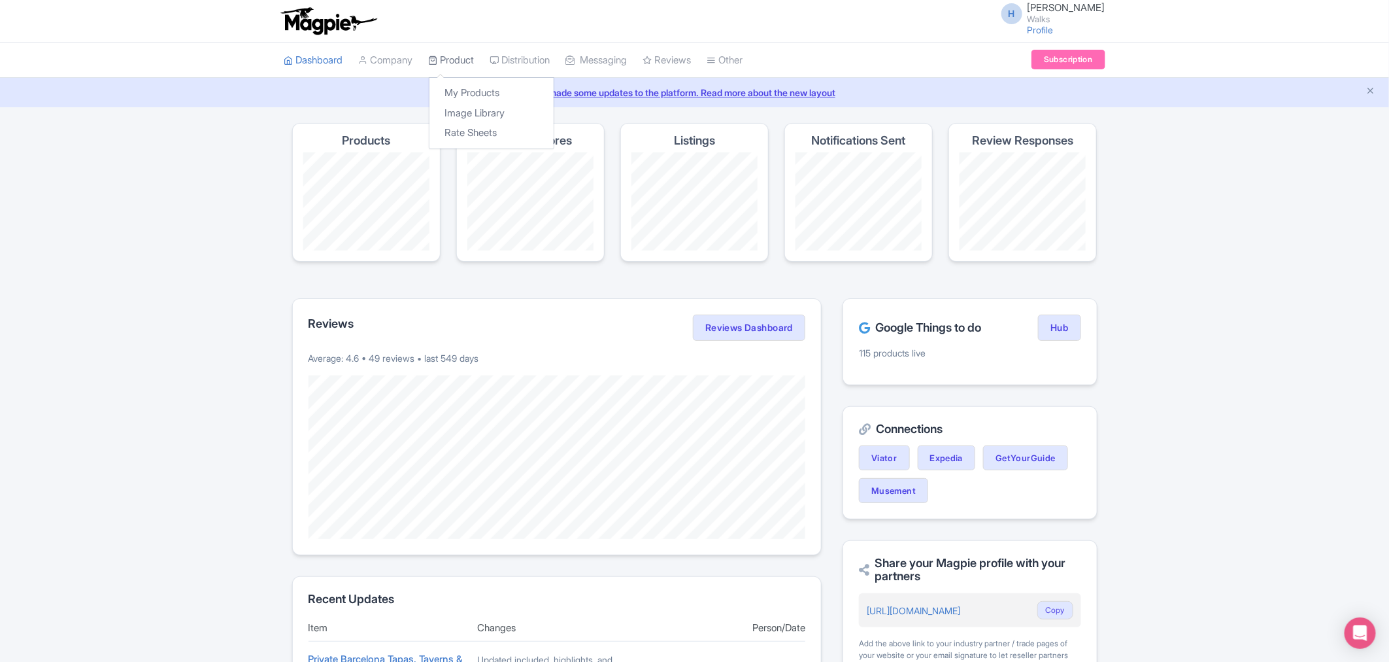
click at [454, 62] on link "Product" at bounding box center [452, 61] width 46 height 36
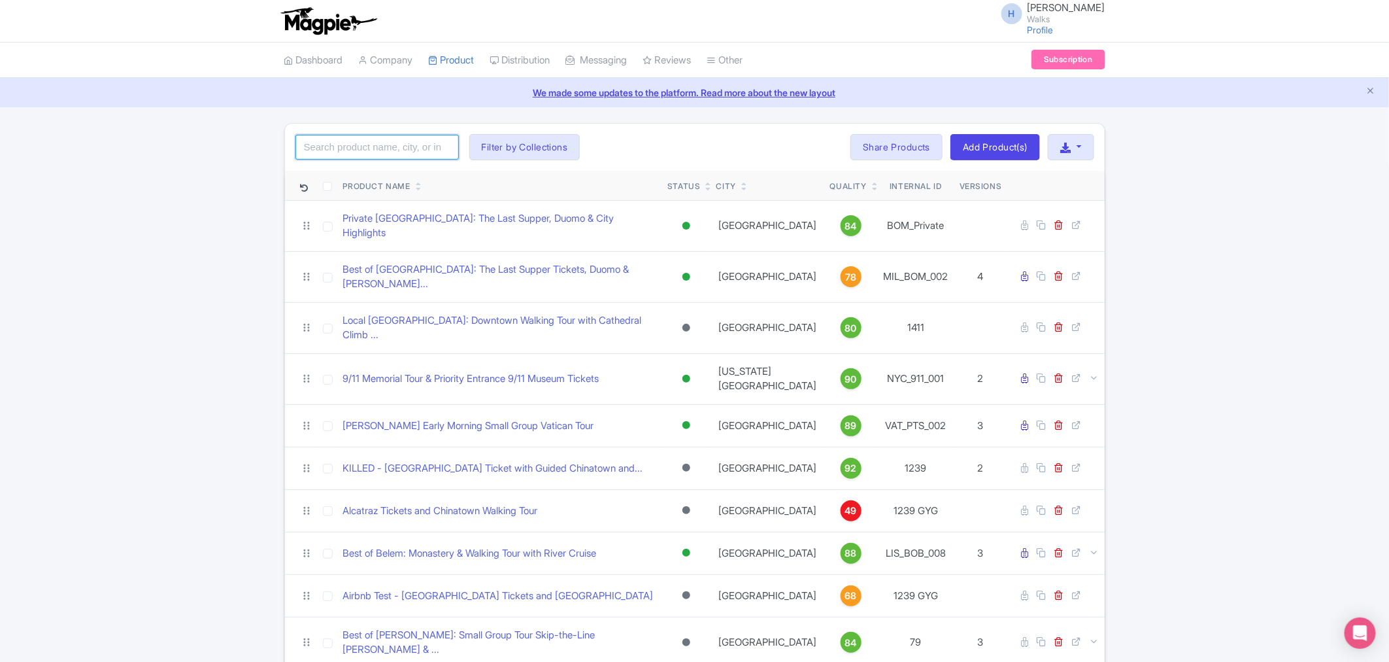
click at [377, 143] on input "search" at bounding box center [377, 147] width 163 height 25
type input "barcelona tapas"
click button "Search" at bounding box center [0, 0] width 0 height 0
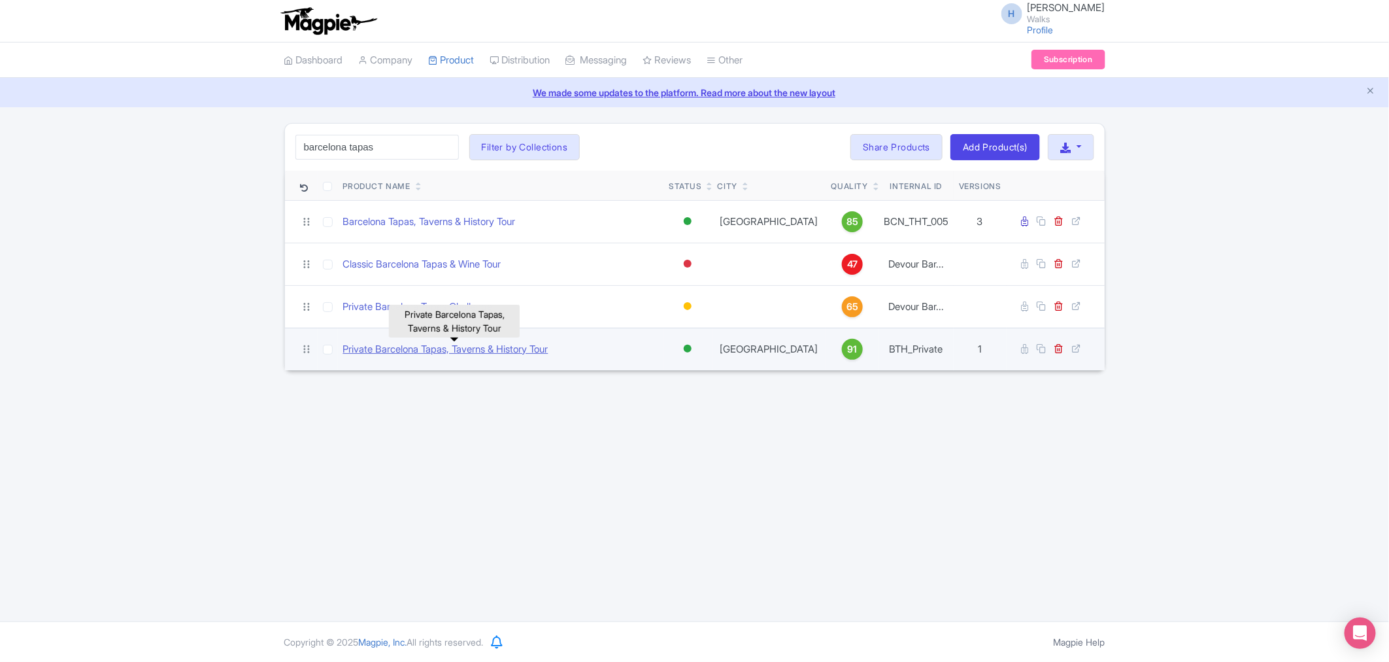
click at [452, 351] on link "Private Barcelona Tapas, Taverns & History Tour" at bounding box center [445, 349] width 205 height 15
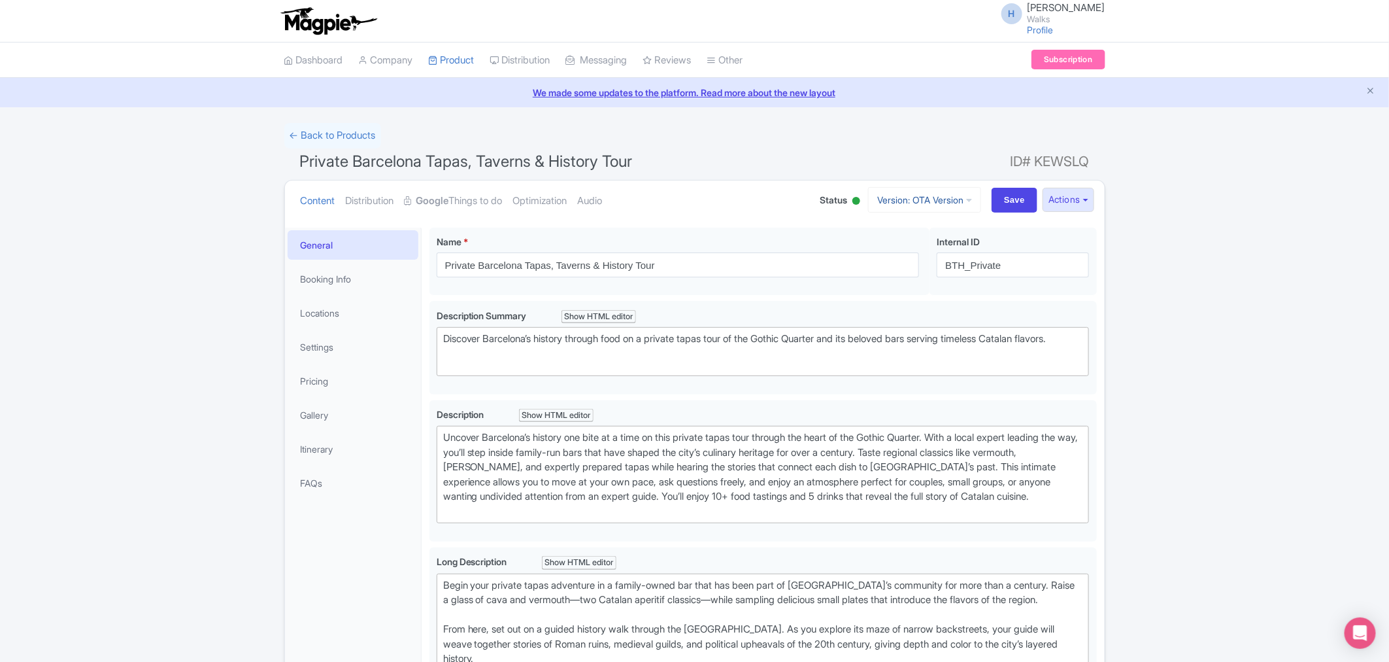
click at [916, 203] on link "Version: OTA Version" at bounding box center [924, 200] width 113 height 26
click at [757, 163] on h1 "Private Barcelona Tapas, Taverns & History Tour ID# KEWSLQ" at bounding box center [694, 163] width 821 height 31
click at [897, 205] on link "Version: OTA Version" at bounding box center [924, 200] width 113 height 26
click at [901, 267] on link "Viator Version" at bounding box center [928, 272] width 124 height 20
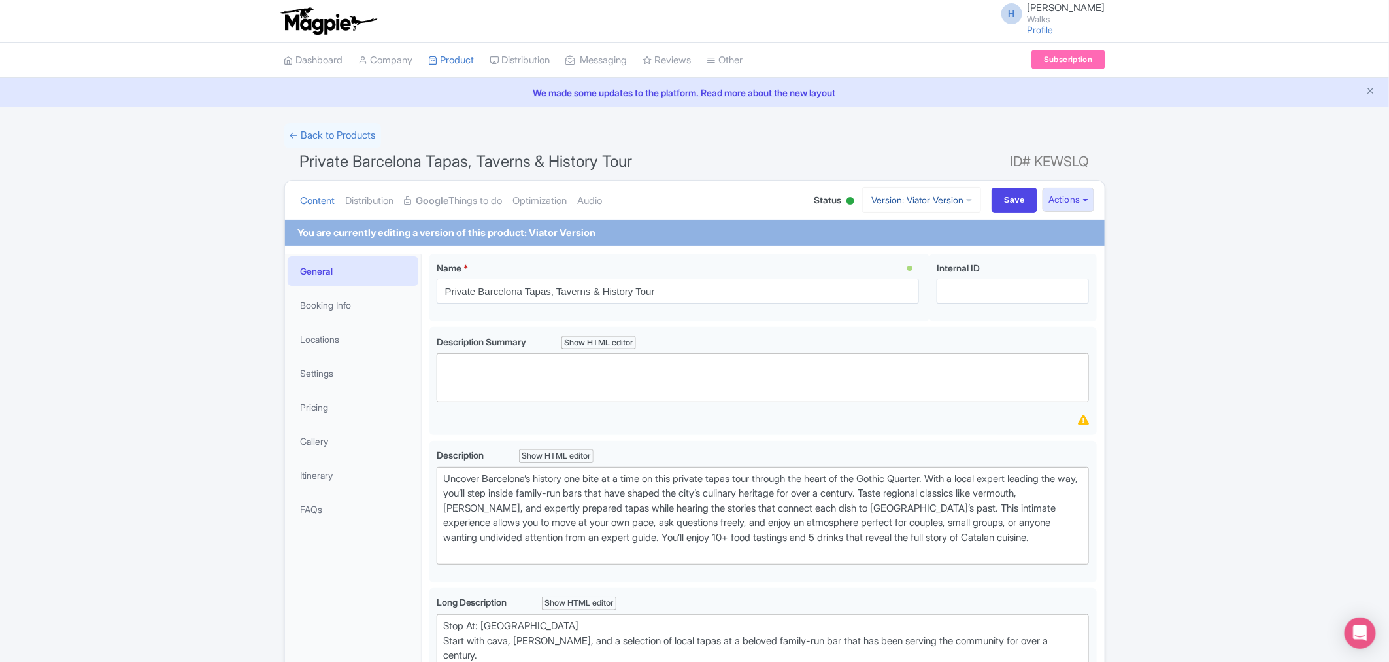
click at [893, 188] on link "Version: Viator Version" at bounding box center [921, 200] width 119 height 26
click at [879, 168] on h1 "Private Barcelona Tapas, Taverns & History Tour ID# KEWSLQ" at bounding box center [694, 163] width 821 height 31
click at [1068, 198] on button "Actions" at bounding box center [1069, 200] width 52 height 24
click at [1047, 312] on link "Create new version" at bounding box center [1036, 309] width 124 height 20
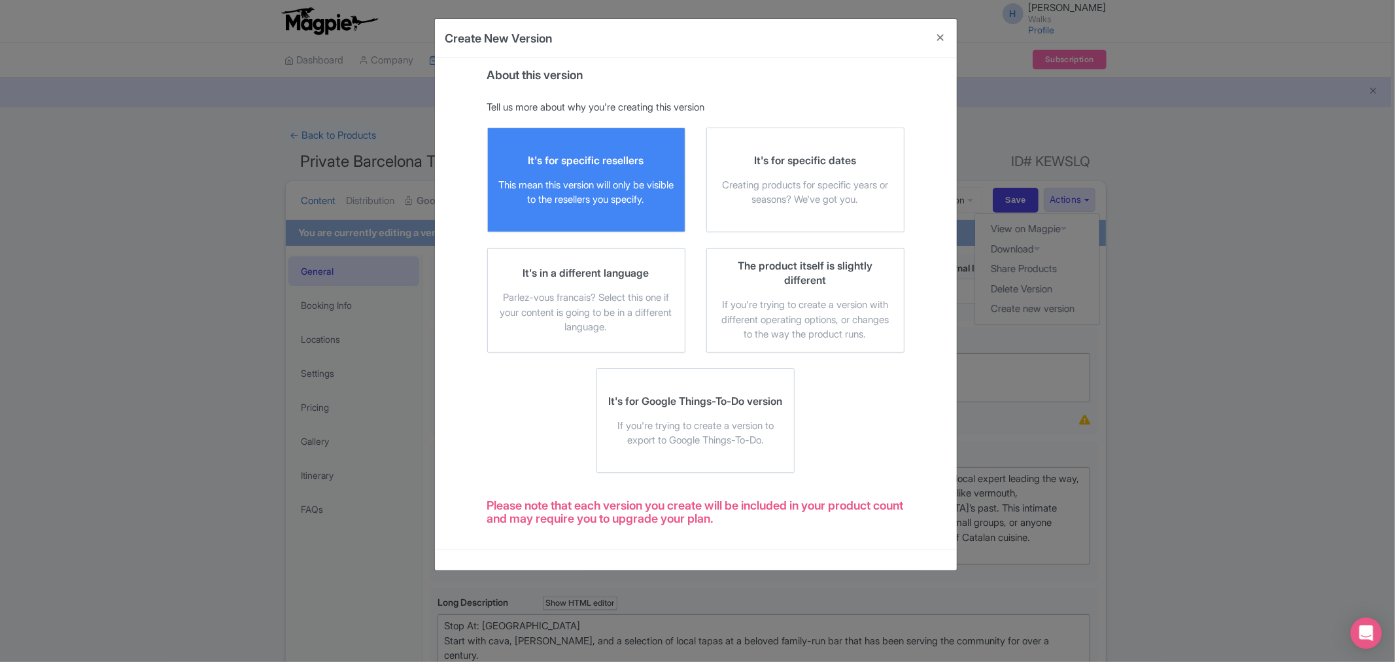
click at [541, 183] on div "This mean this version will only be visible to the resellers you specify." at bounding box center [586, 192] width 176 height 29
click at [0, 0] on input "It's for specific resellers This mean this version will only be visible to the …" at bounding box center [0, 0] width 0 height 0
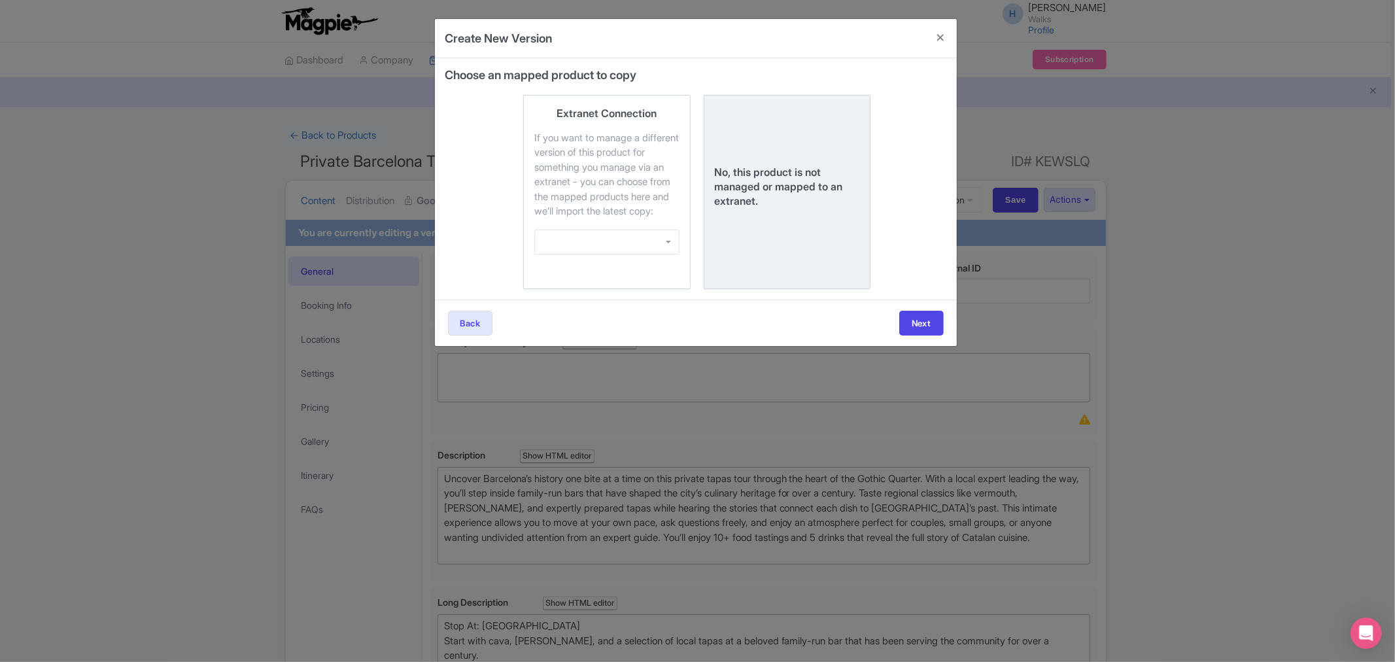
click at [819, 188] on div "No, this product is not managed or mapped to an extranet." at bounding box center [787, 186] width 145 height 43
click at [0, 0] on input "No, this product is not managed or mapped to an extranet." at bounding box center [0, 0] width 0 height 0
click at [921, 335] on button "Next" at bounding box center [921, 323] width 44 height 25
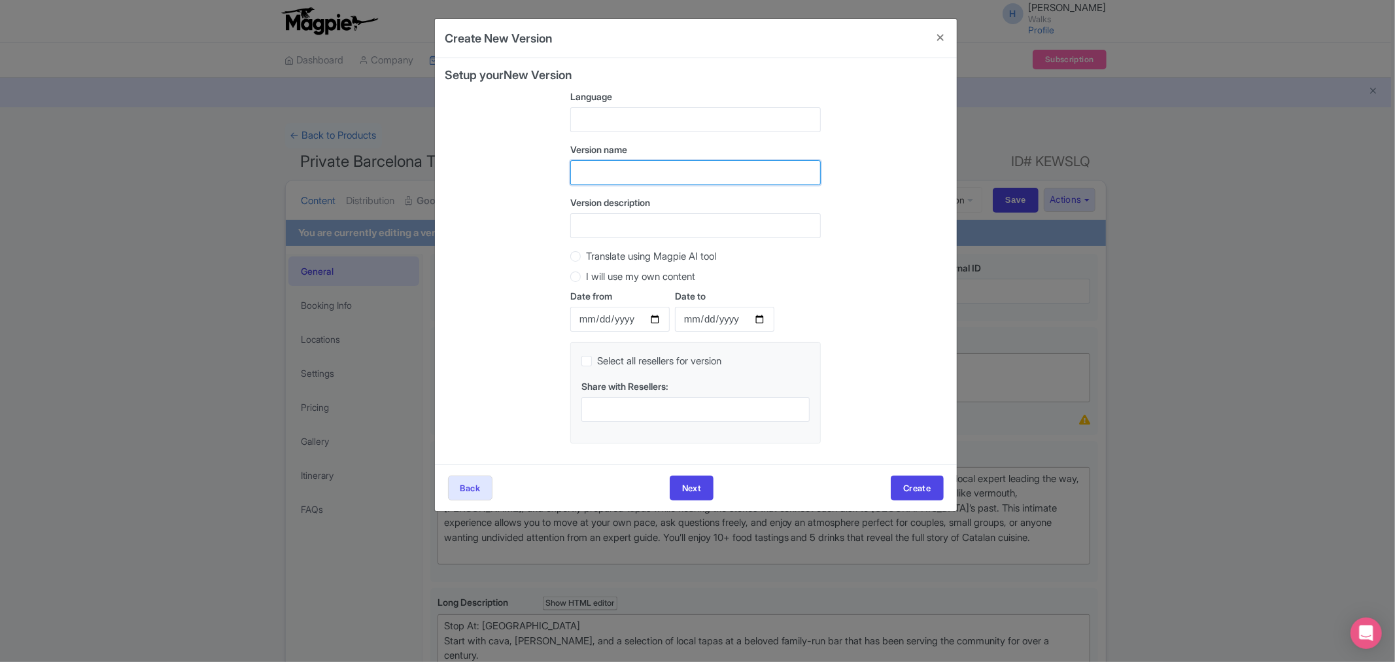
click at [644, 160] on input "text" at bounding box center [695, 172] width 250 height 25
type input "DT Version"
click at [628, 216] on div "Version description" at bounding box center [695, 217] width 250 height 43
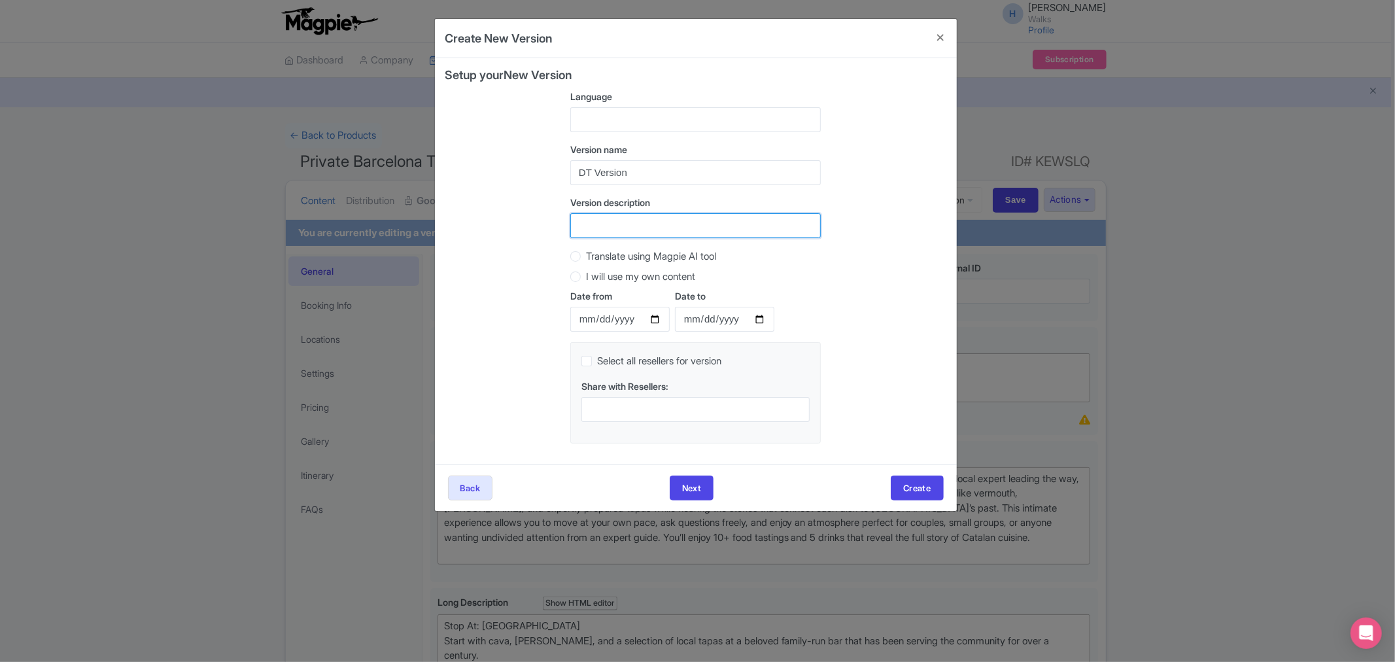
click at [626, 218] on input "Version description" at bounding box center [695, 225] width 250 height 25
type input "DT Version"
click at [929, 494] on button "Create" at bounding box center [917, 487] width 52 height 25
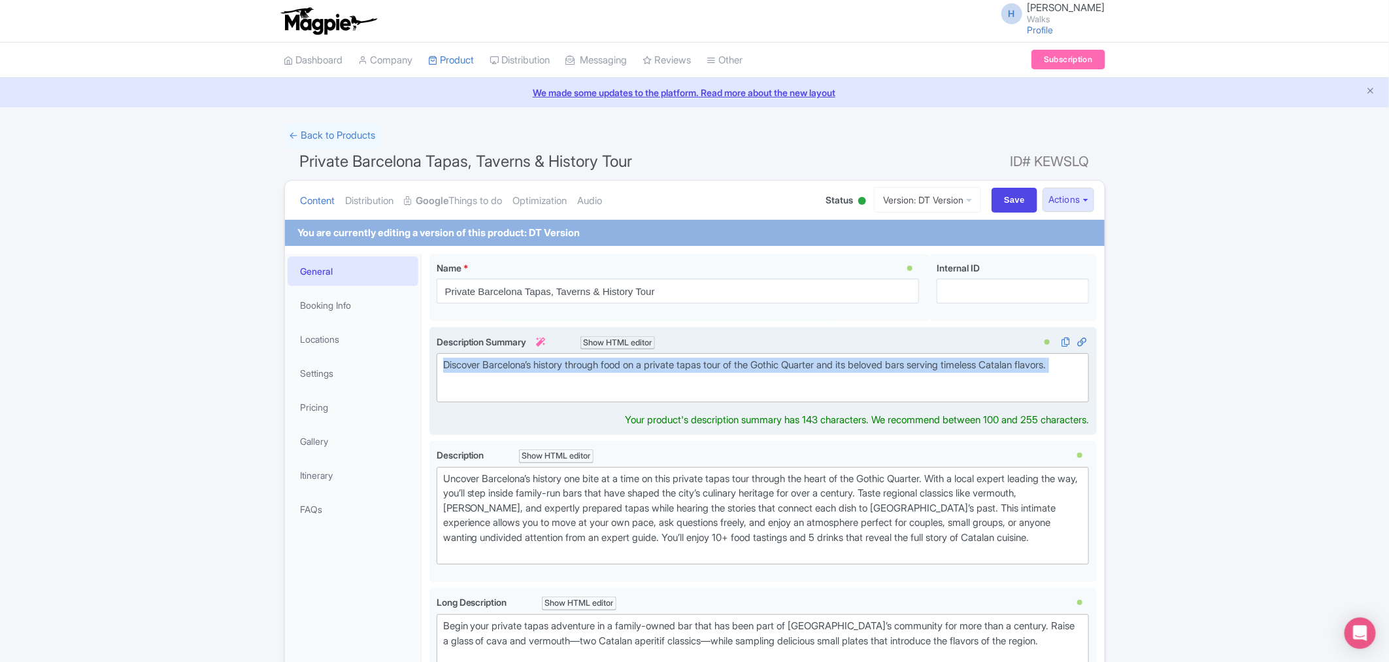
drag, startPoint x: 533, startPoint y: 391, endPoint x: 435, endPoint y: 364, distance: 101.0
click at [435, 364] on div "Discover Barcelona’s history through food on a private tapas tour of the Gothic…" at bounding box center [764, 381] width 668 height 109
type trix-editor "<div>Discover Barcelona’s history through food on a private tapas tour of the G…"
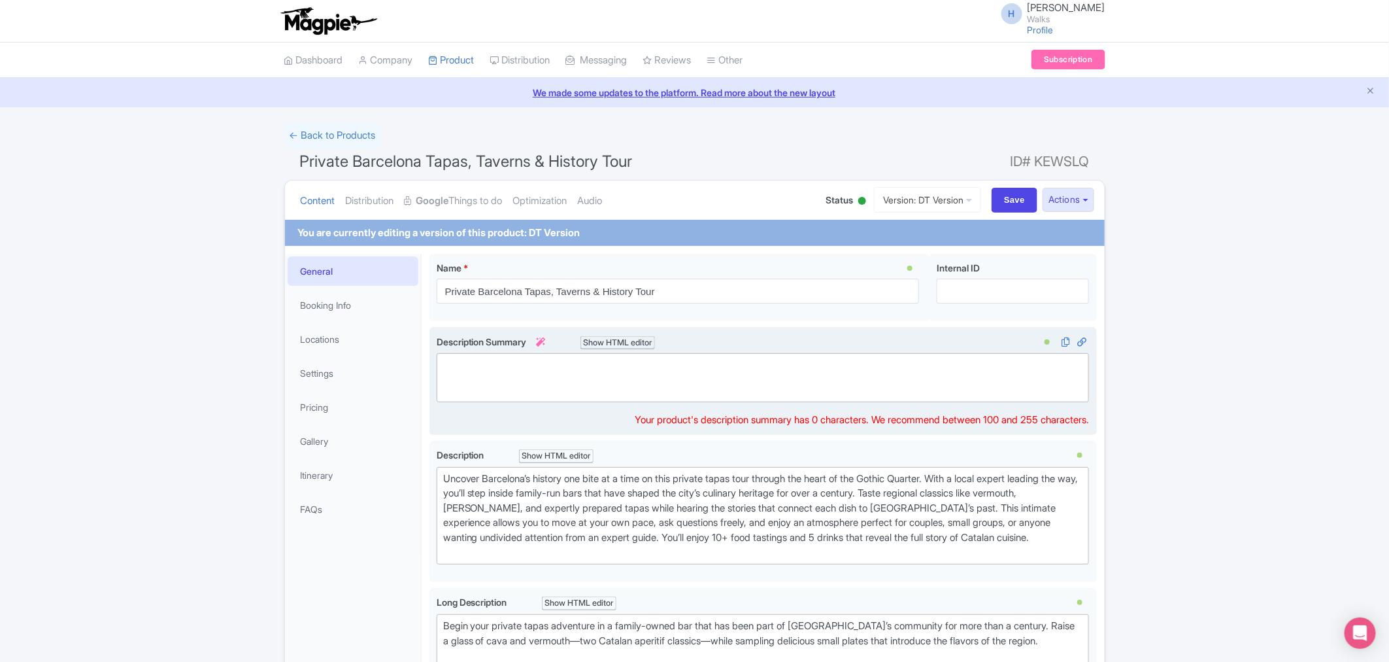
paste trix-editor "<div>Discover Catalan flavors and hidden taverns on Devour's Private Barcelona …"
type trix-editor "<div>Discover Catalan flavors and hidden taverns on Devour's Private Barcelona …"
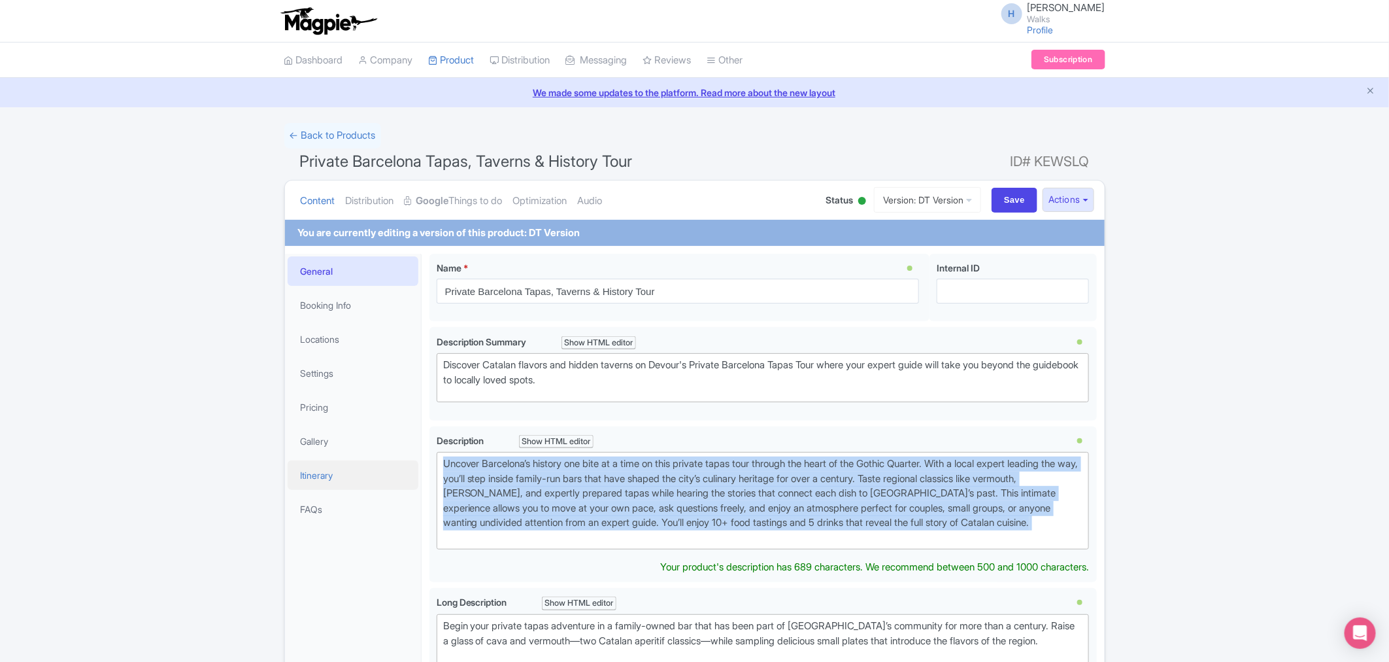
drag, startPoint x: 870, startPoint y: 512, endPoint x: 402, endPoint y: 463, distance: 470.1
type trix-editor "<div>Uncover Barcelona’s history one bite at a time on this private tapas tour …"
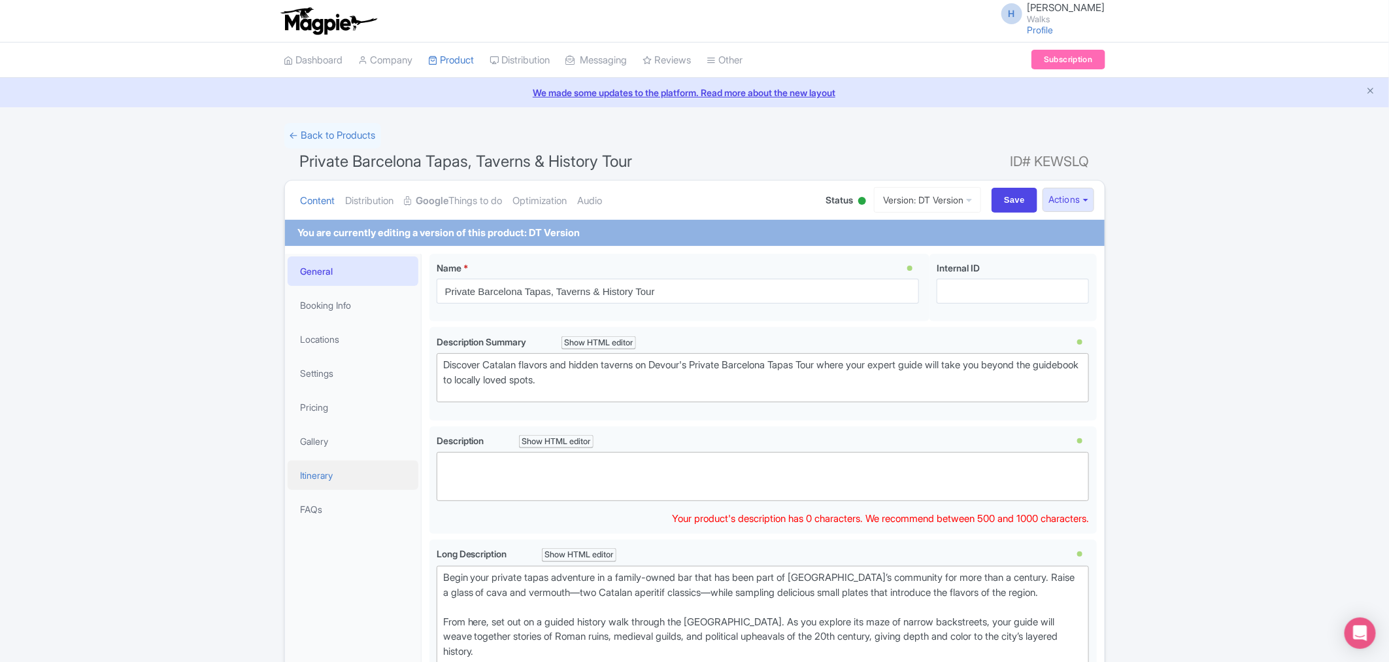
paste trix-editor "<div>[GEOGRAPHIC_DATA] might be one of the world’s most visited cities—but find…"
type trix-editor "<div>[GEOGRAPHIC_DATA] might be one of the world’s most visited cities—but find…"
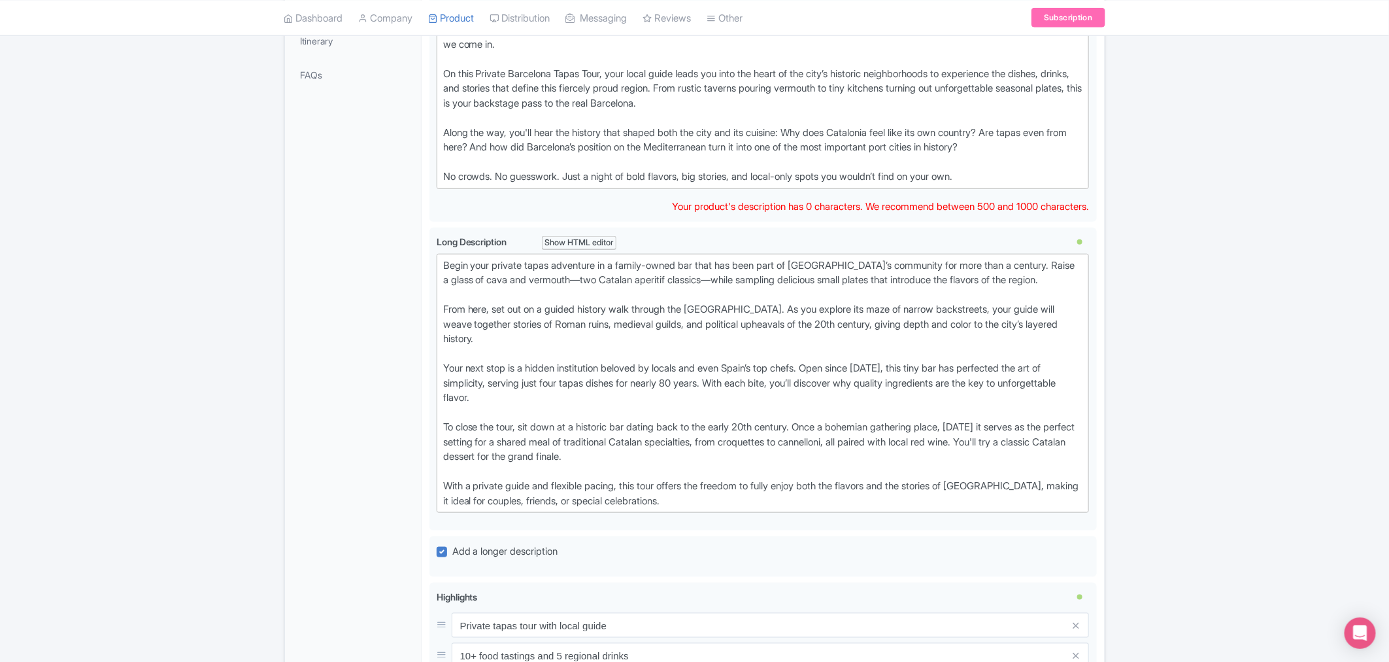
scroll to position [435, 0]
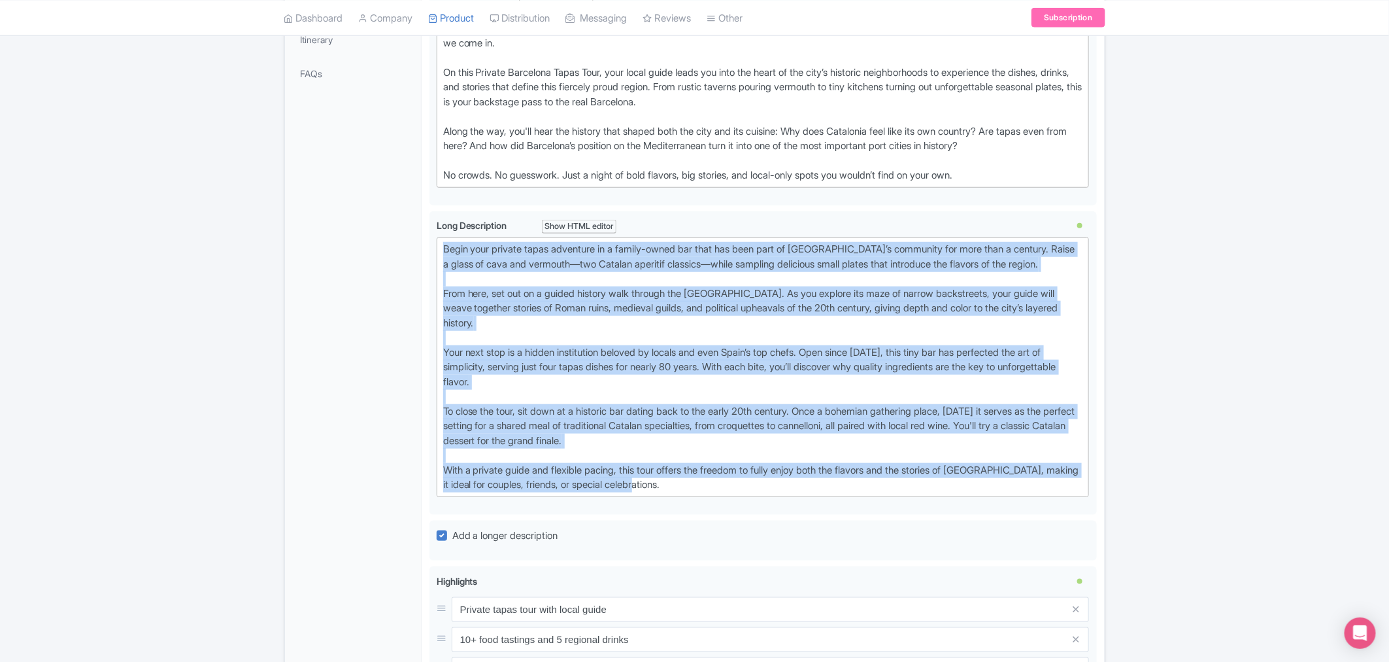
drag, startPoint x: 641, startPoint y: 478, endPoint x: 428, endPoint y: 242, distance: 318.5
click at [428, 242] on div "Private Barcelona Tapas, Taverns & History Tour Name * i Private Barcelona Tapa…" at bounding box center [763, 411] width 683 height 1202
type trix-editor "<lor>Ipsum dolo sitamet conse adipiscin el s doeius-tempo inc utla etd magn ali…"
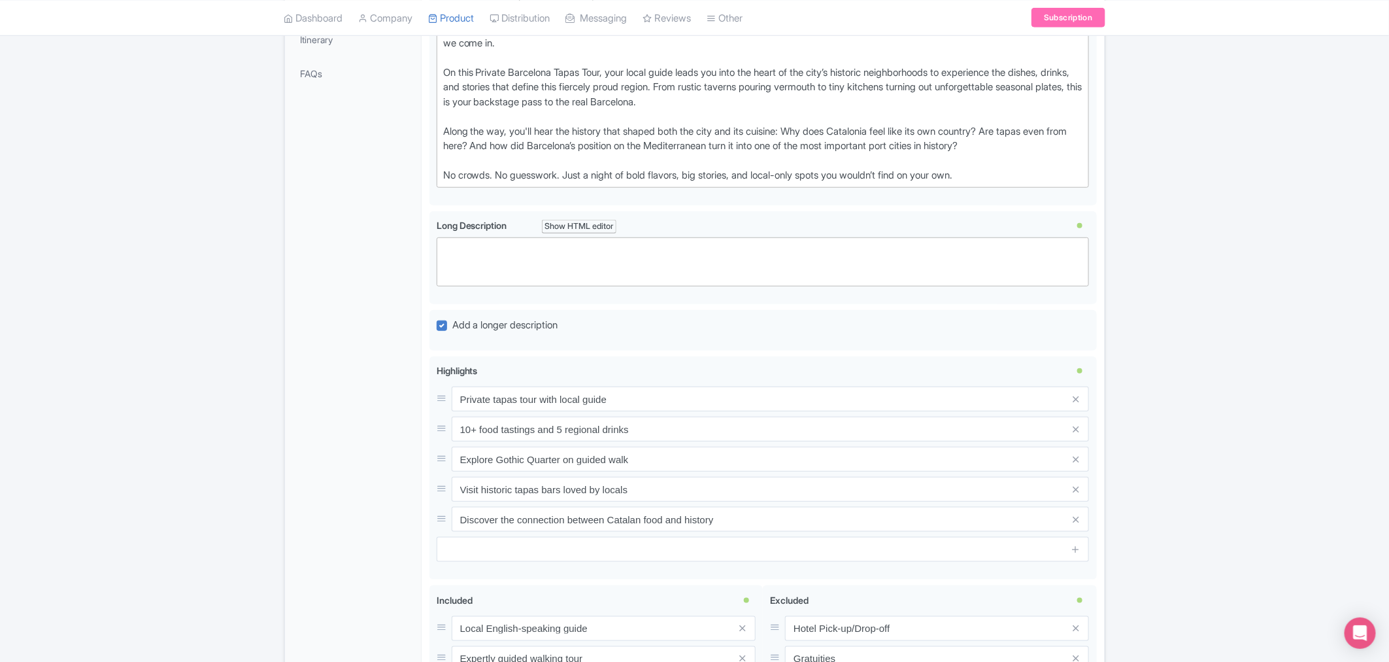
paste trix-editor "<div>Your private experience begins in the twisting backstreets of the [GEOGRAP…"
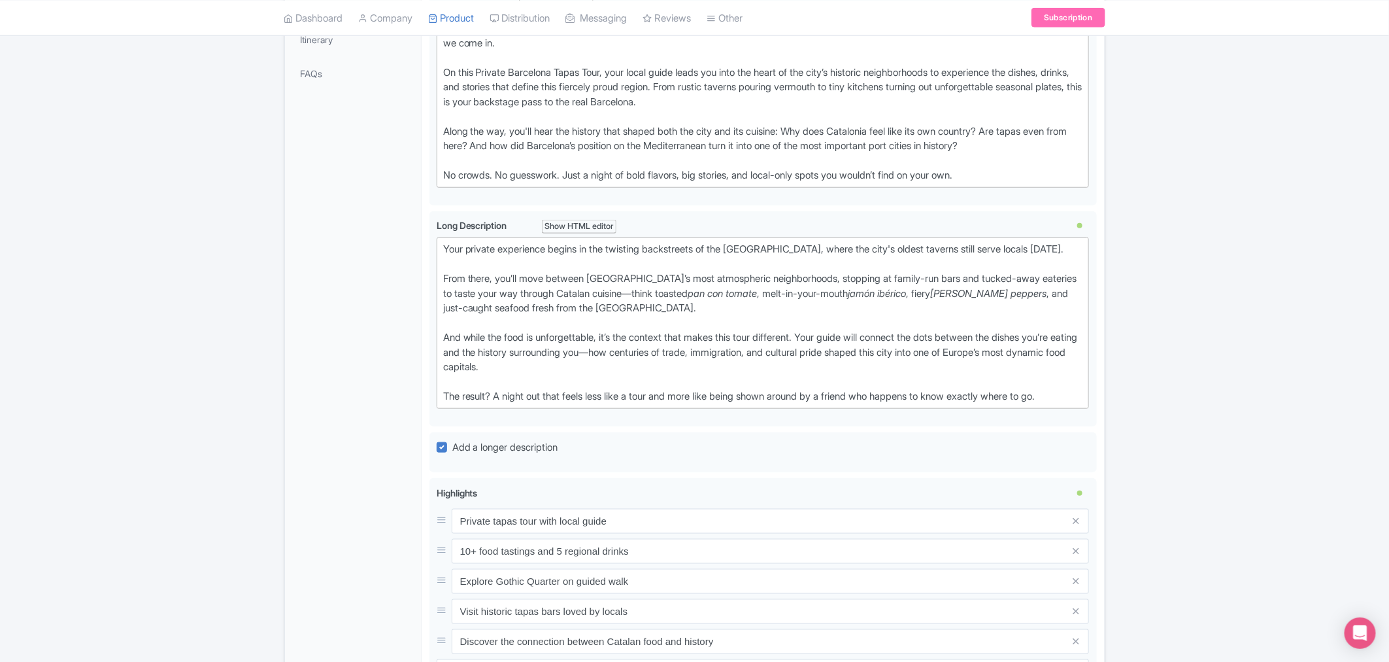
type trix-editor "<div>Your private experience begins in the twisting backstreets of the [GEOGRAP…"
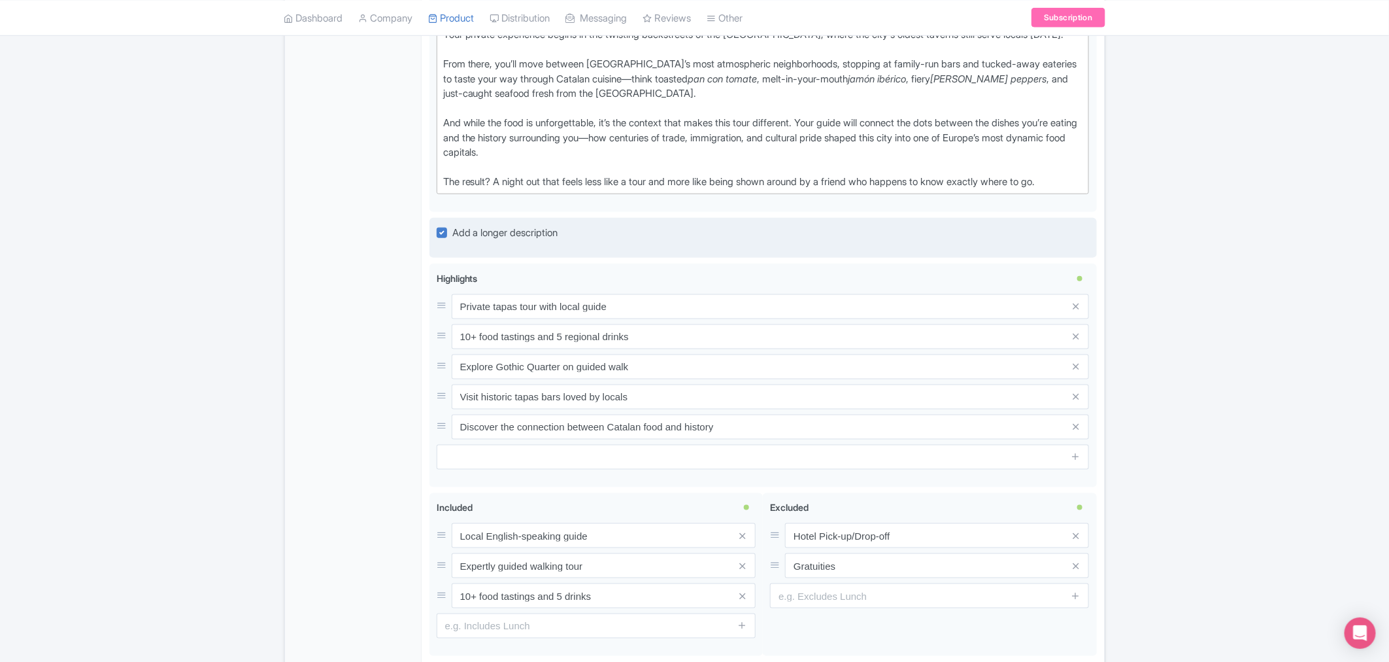
scroll to position [654, 0]
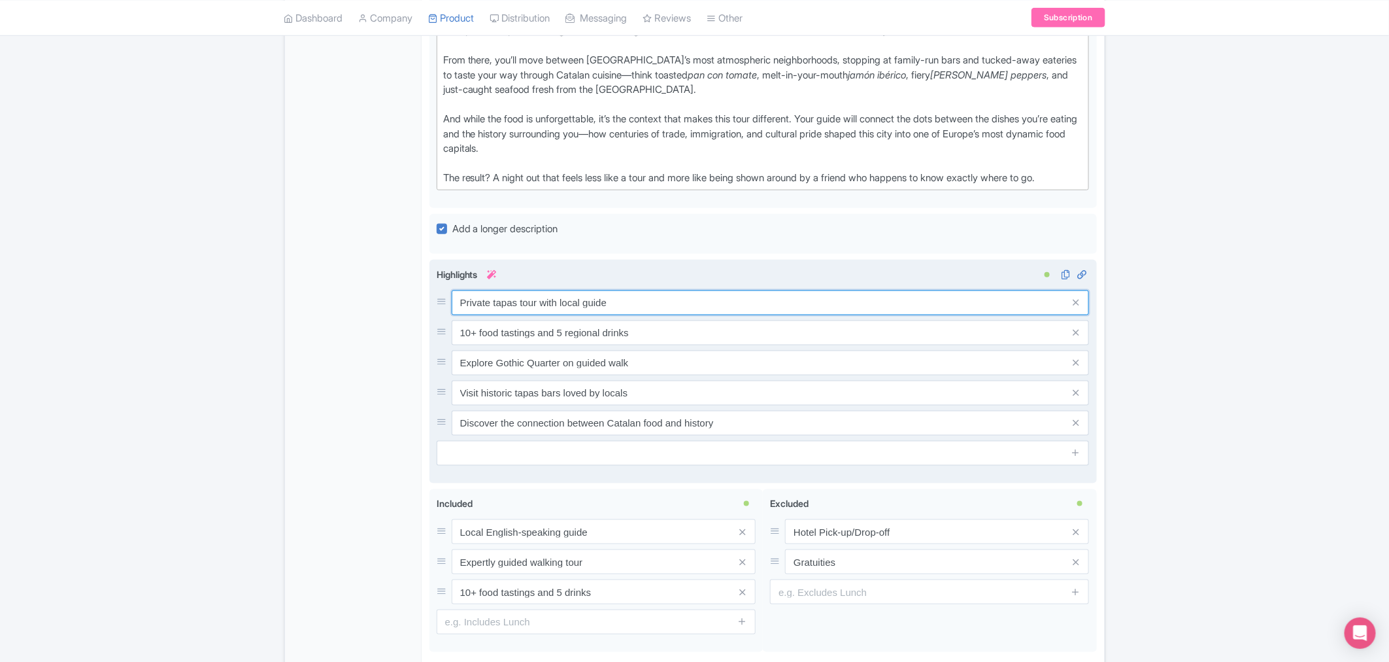
drag, startPoint x: 616, startPoint y: 306, endPoint x: 448, endPoint y: 294, distance: 168.5
click at [448, 294] on div "Private tapas tour with local guide" at bounding box center [763, 302] width 653 height 25
paste input "Your own local [GEOGRAPHIC_DATA]-based guide, ready to share the places and fla…"
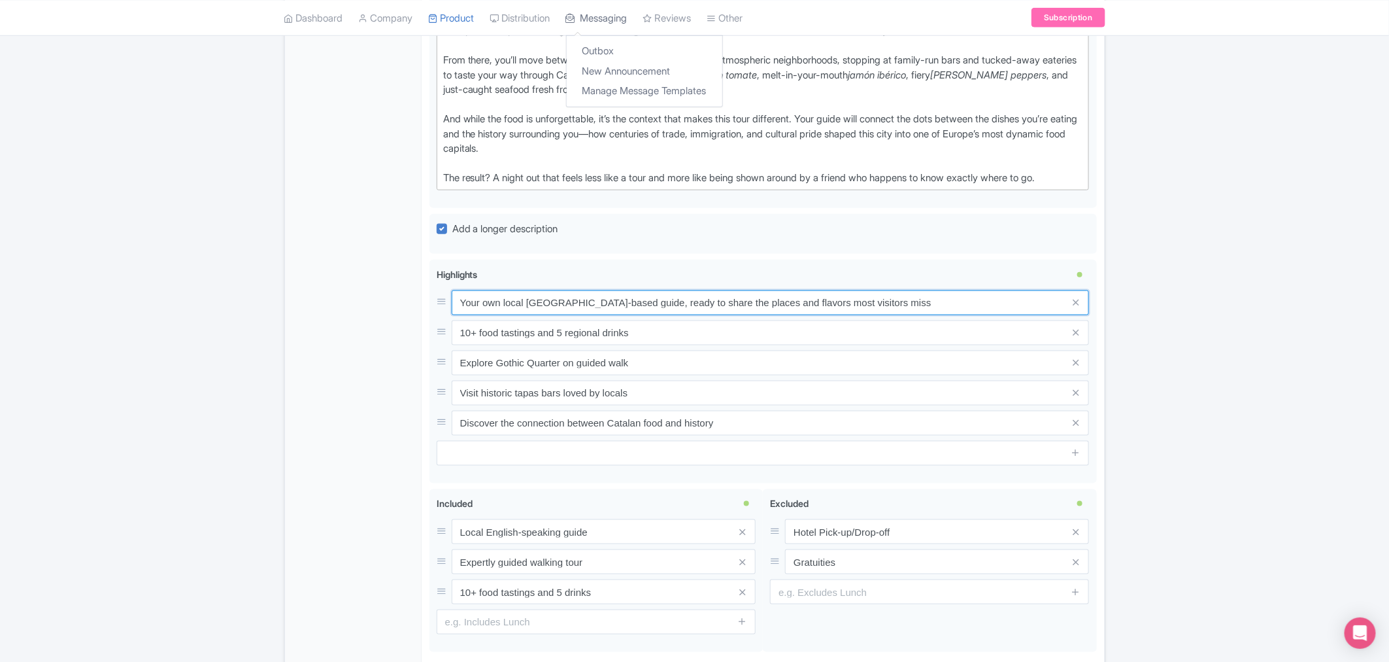
type input "Your own local [GEOGRAPHIC_DATA]-based guide, ready to share the places and fla…"
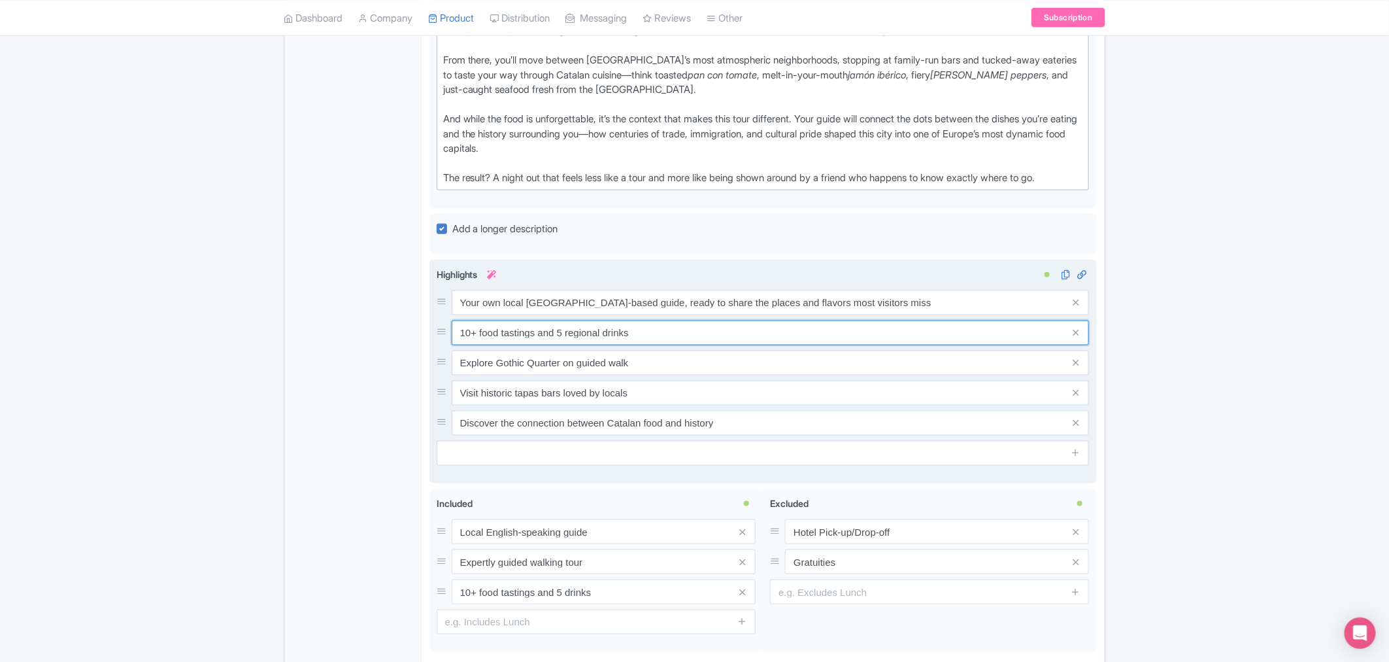
drag, startPoint x: 456, startPoint y: 336, endPoint x: 724, endPoint y: 358, distance: 268.9
click at [724, 358] on div "Your own local [GEOGRAPHIC_DATA]-based guide, ready to share the places and fla…" at bounding box center [763, 362] width 653 height 145
paste input "10+ traditional and modern tapas from beloved neighborhood taverns"
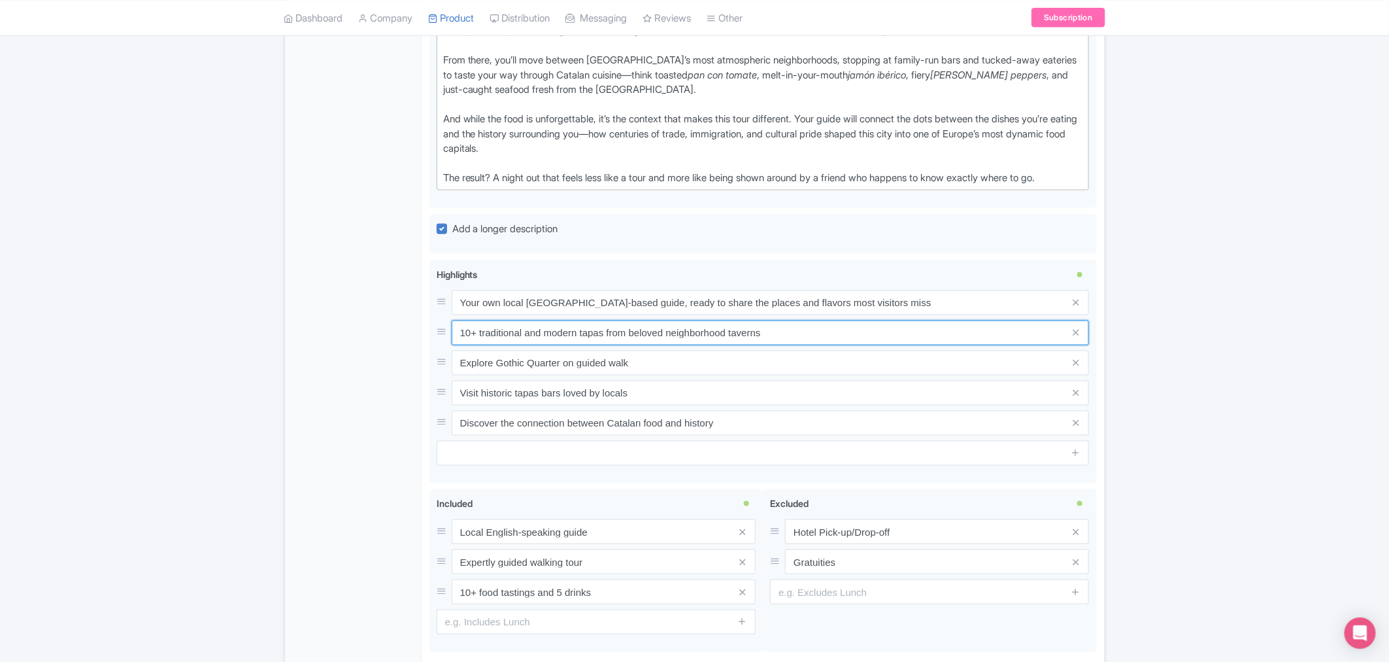
type input "10+ traditional and modern tapas from beloved neighborhood taverns"
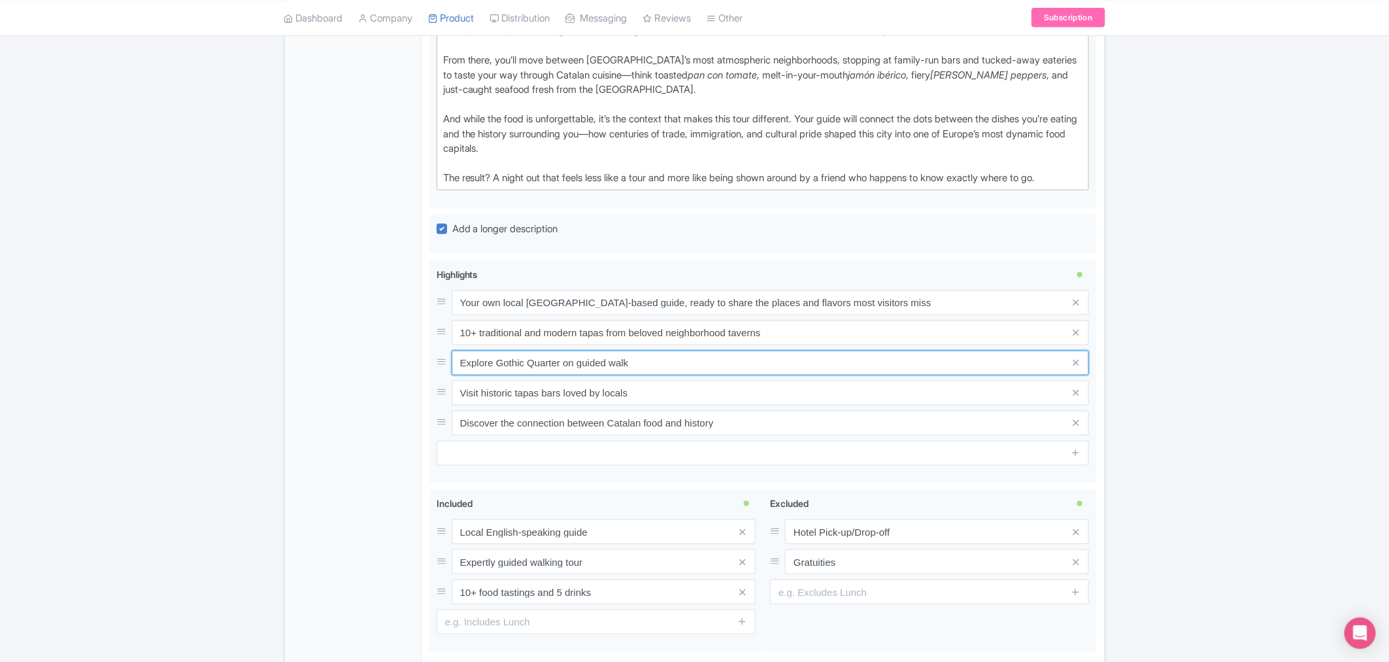
drag, startPoint x: 609, startPoint y: 361, endPoint x: 426, endPoint y: 358, distance: 182.5
click at [426, 358] on div "Private Barcelona Tapas, Taverns & History Tour Name * i Private Barcelona Tapa…" at bounding box center [763, 149] width 683 height 1114
paste input "Regional wines, [GEOGRAPHIC_DATA], and cava that pair perfectly with every bite"
type input "Regional wines, [GEOGRAPHIC_DATA], and cava that pair perfectly with every bite"
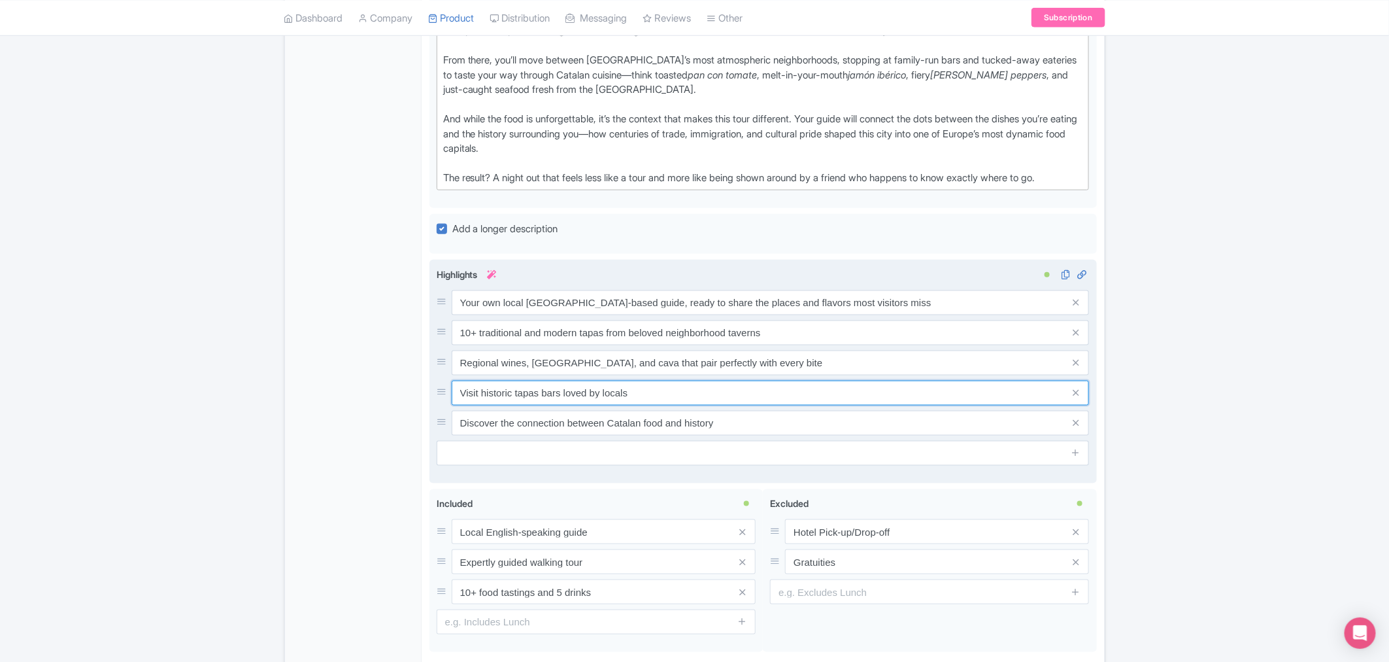
drag, startPoint x: 459, startPoint y: 390, endPoint x: 676, endPoint y: 405, distance: 217.6
click at [676, 405] on div "Your own local [GEOGRAPHIC_DATA]-based guide, ready to share the places and fla…" at bounding box center [763, 362] width 653 height 145
paste input "The full story of Catalan cuisine, from its history to [DATE] must-try dishes"
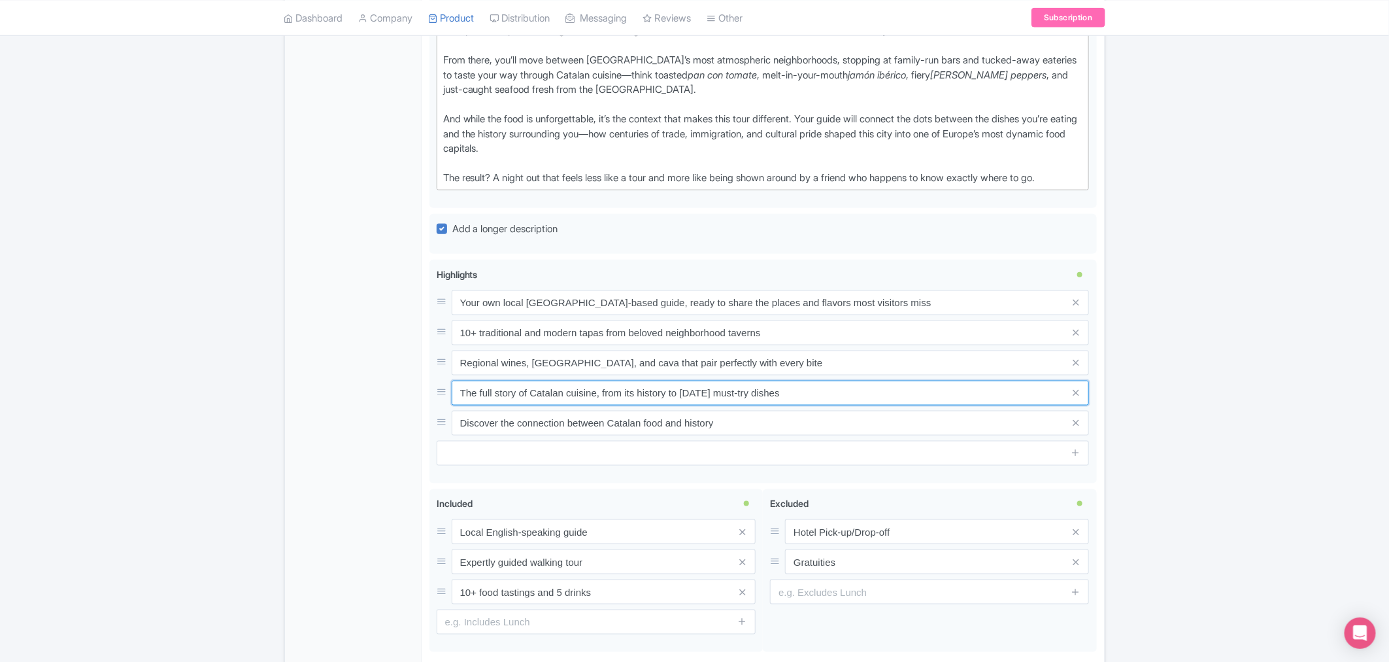
type input "The full story of Catalan cuisine, from its history to [DATE] must-try dishes"
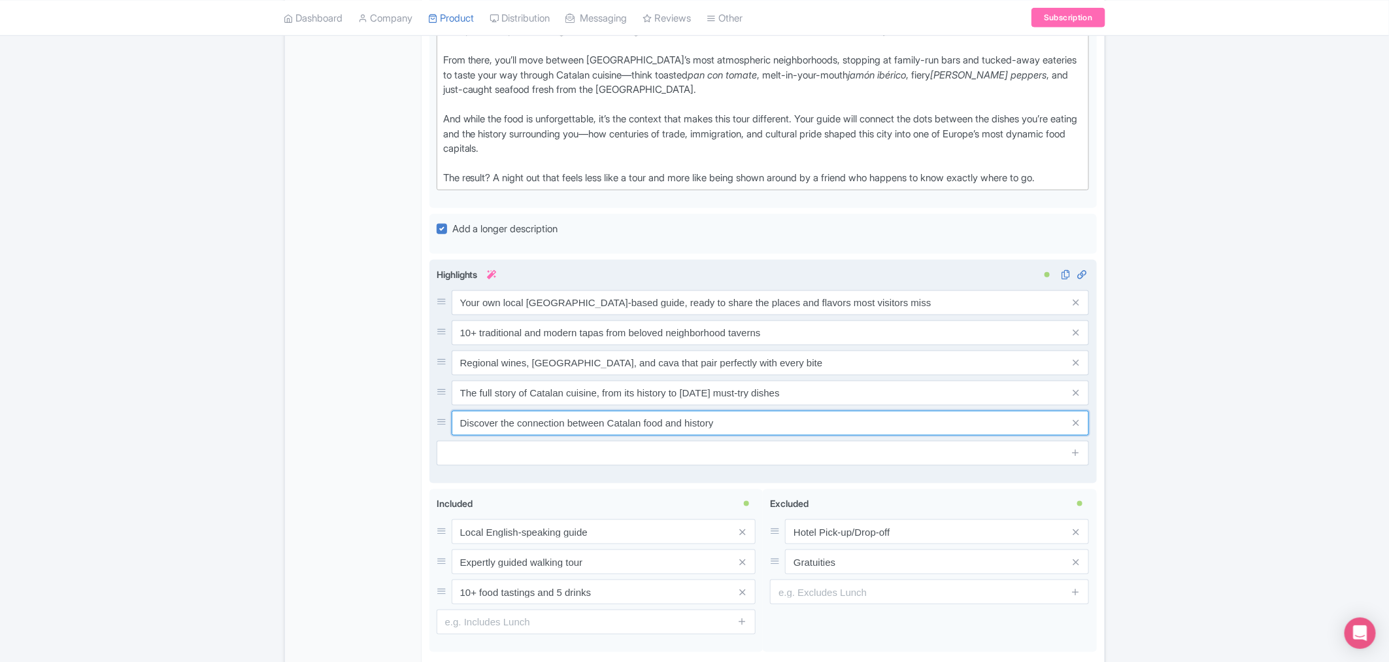
drag, startPoint x: 672, startPoint y: 428, endPoint x: 460, endPoint y: 426, distance: 211.2
click at [460, 426] on input "Discover the connection between Catalan food and history" at bounding box center [771, 423] width 638 height 25
paste input "A private experience designed around you—whether you're solo, with friends, or …"
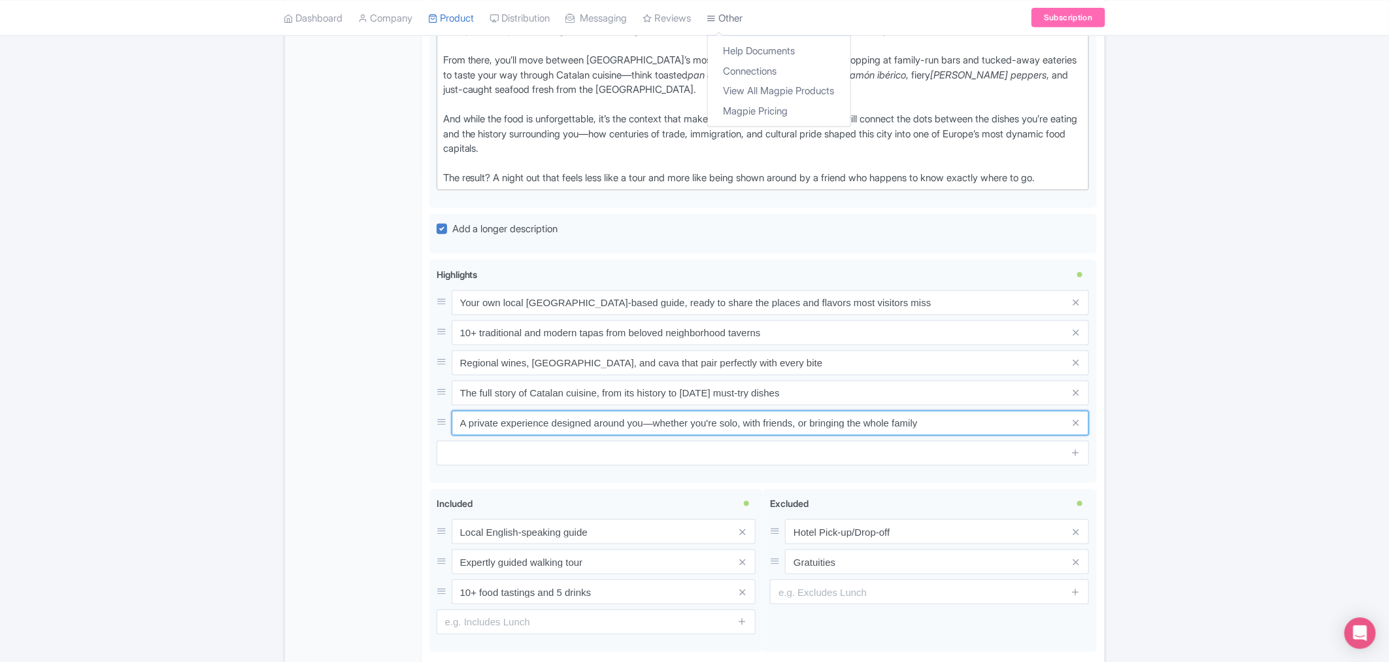
type input "A private experience designed around you—whether you're solo, with friends, or …"
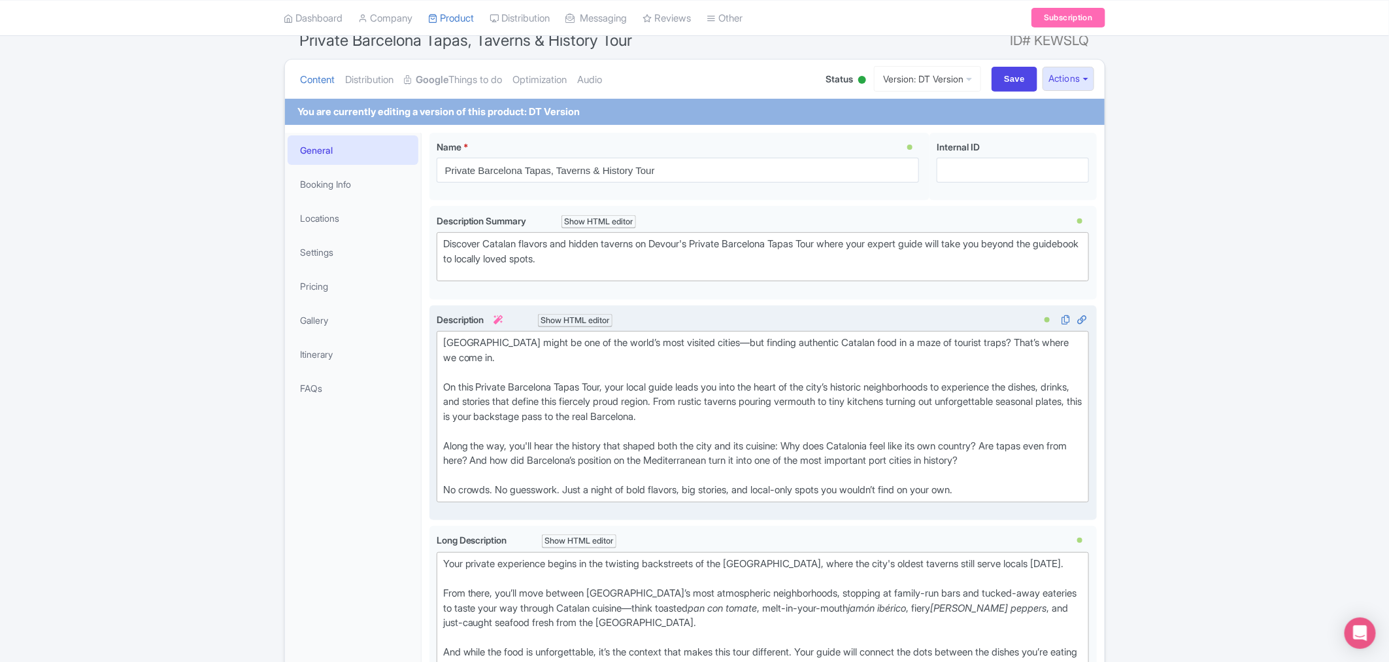
scroll to position [0, 0]
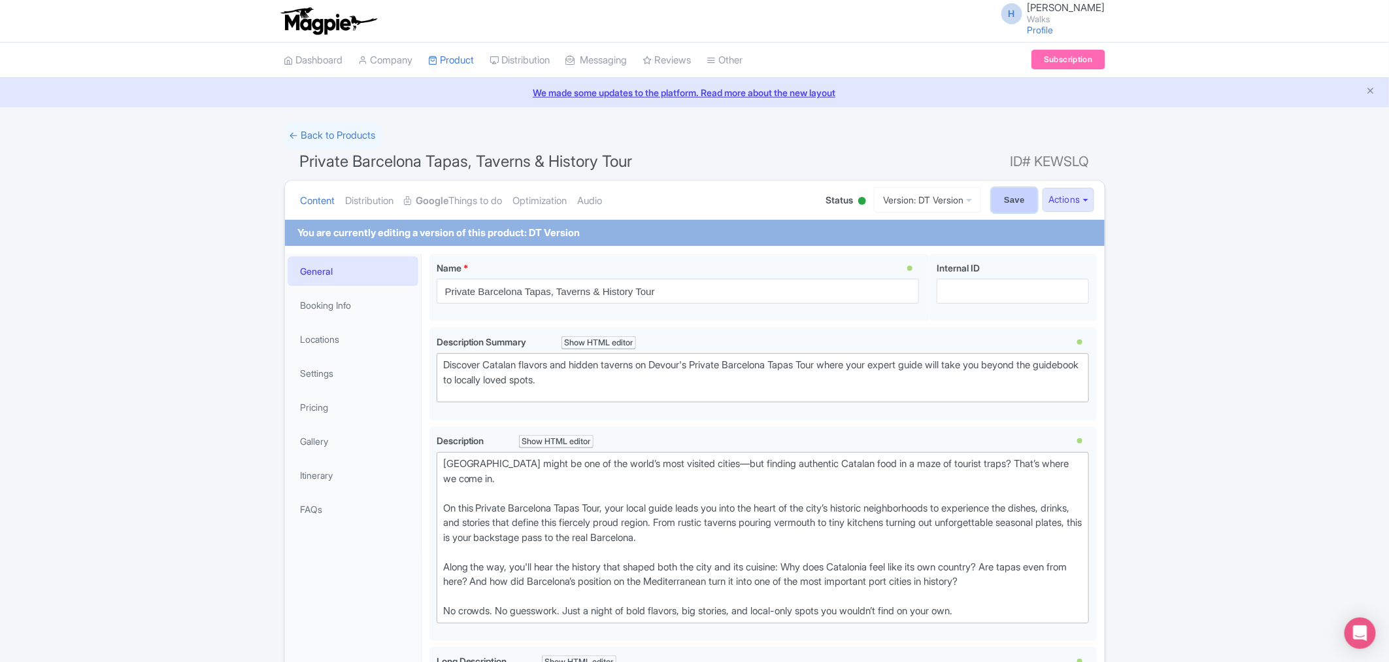
click at [996, 201] on input "Save" at bounding box center [1015, 200] width 46 height 25
type input "Saving..."
click at [924, 201] on link "Version: DT Version" at bounding box center [927, 200] width 107 height 26
click at [919, 243] on link "OTA Version" at bounding box center [928, 251] width 124 height 20
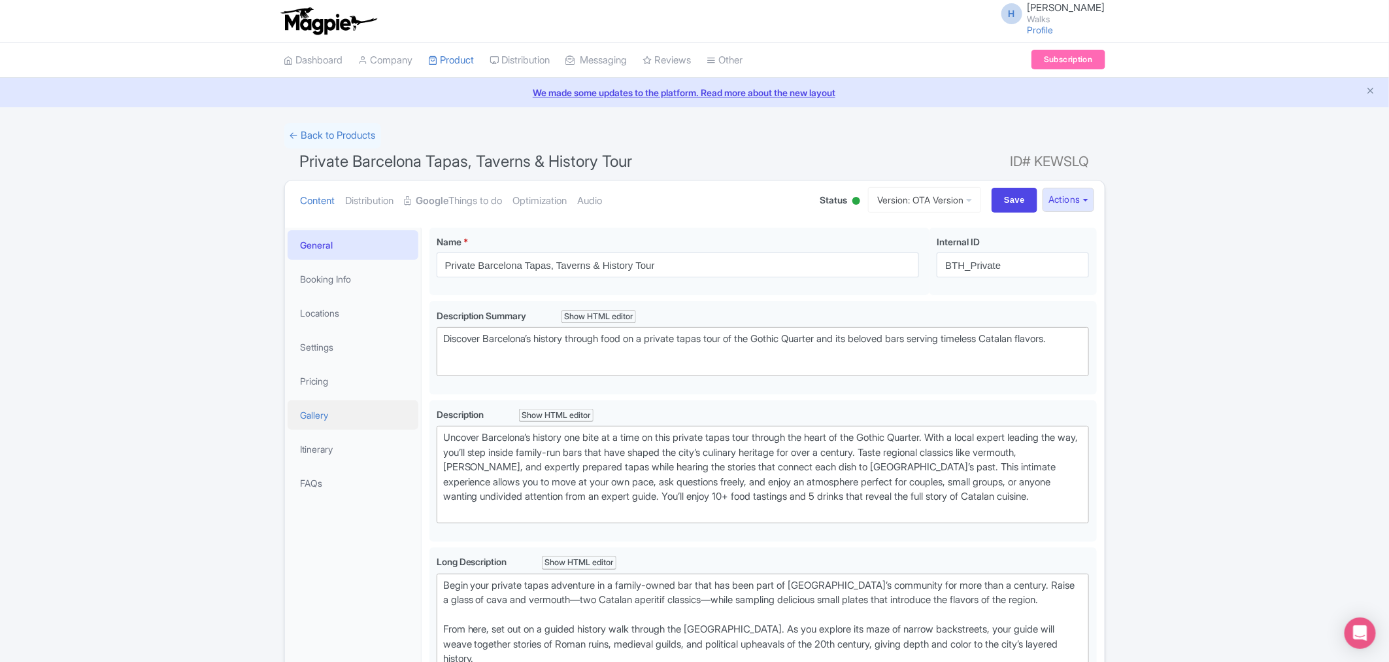
click at [325, 415] on link "Gallery" at bounding box center [353, 414] width 131 height 29
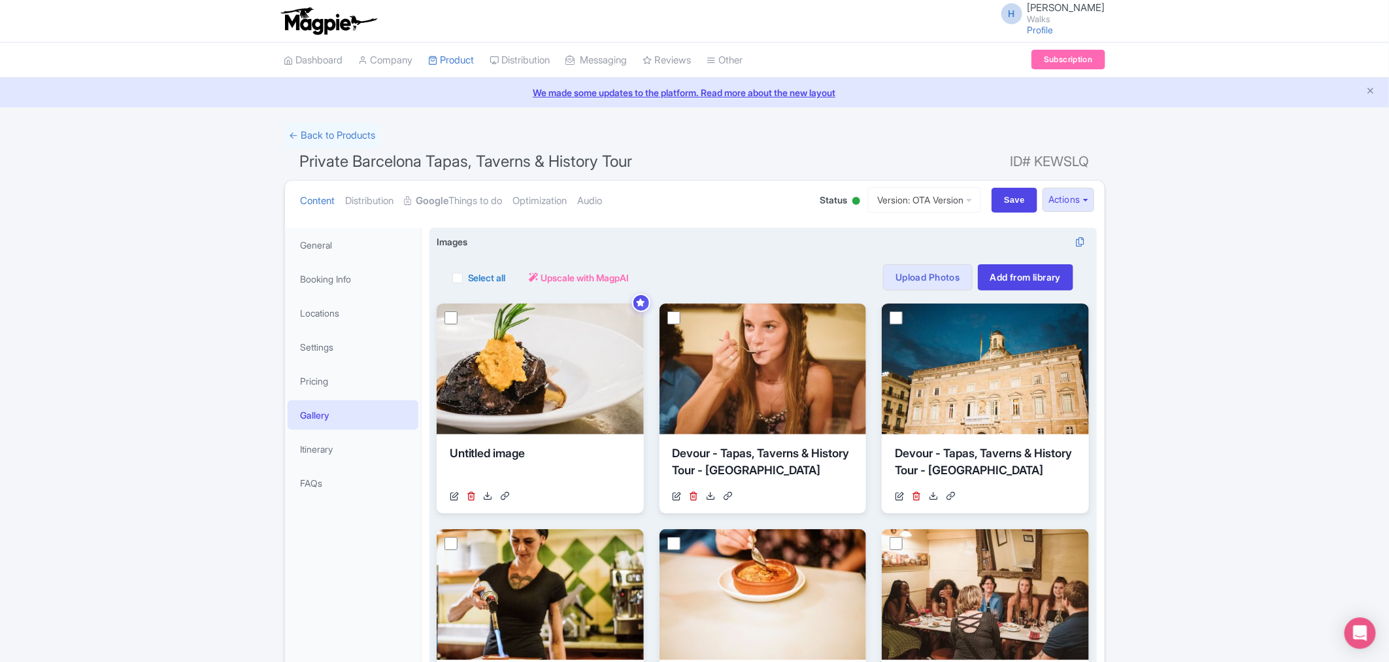
click at [468, 279] on label "Select all" at bounding box center [487, 278] width 38 height 14
click at [468, 278] on input "Select all" at bounding box center [472, 273] width 9 height 9
checkbox input "true"
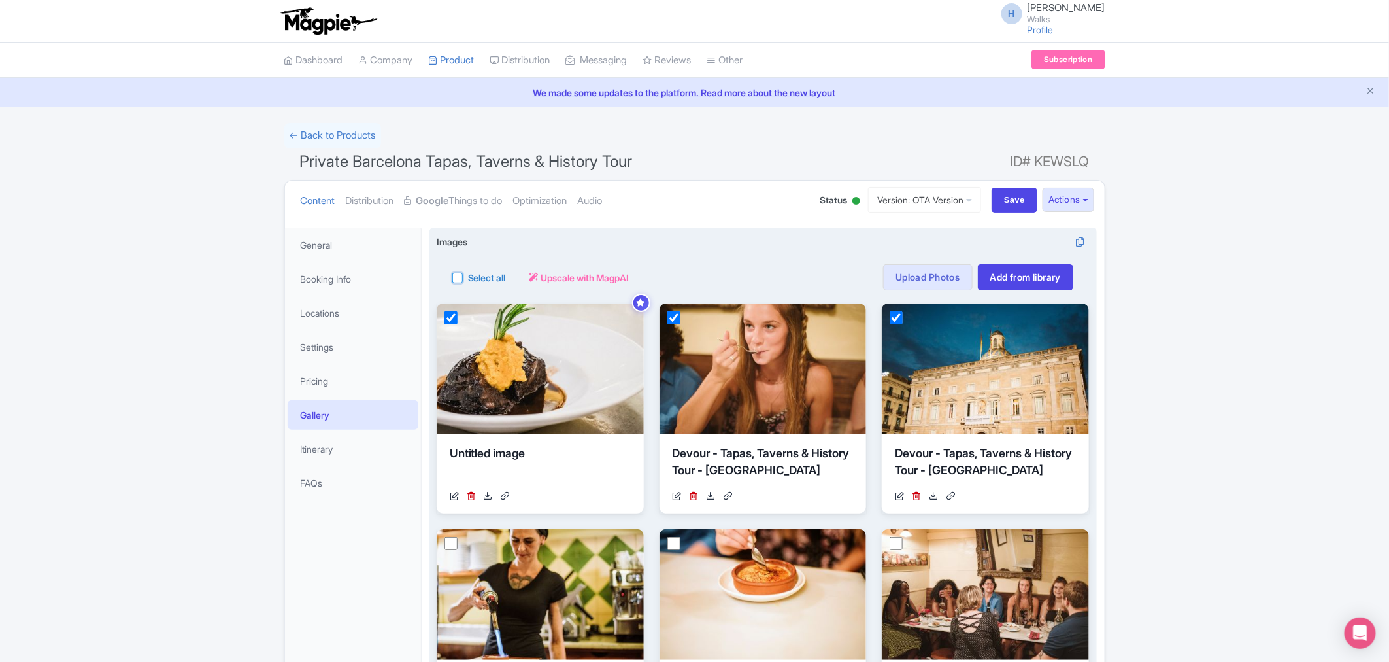
checkbox input "true"
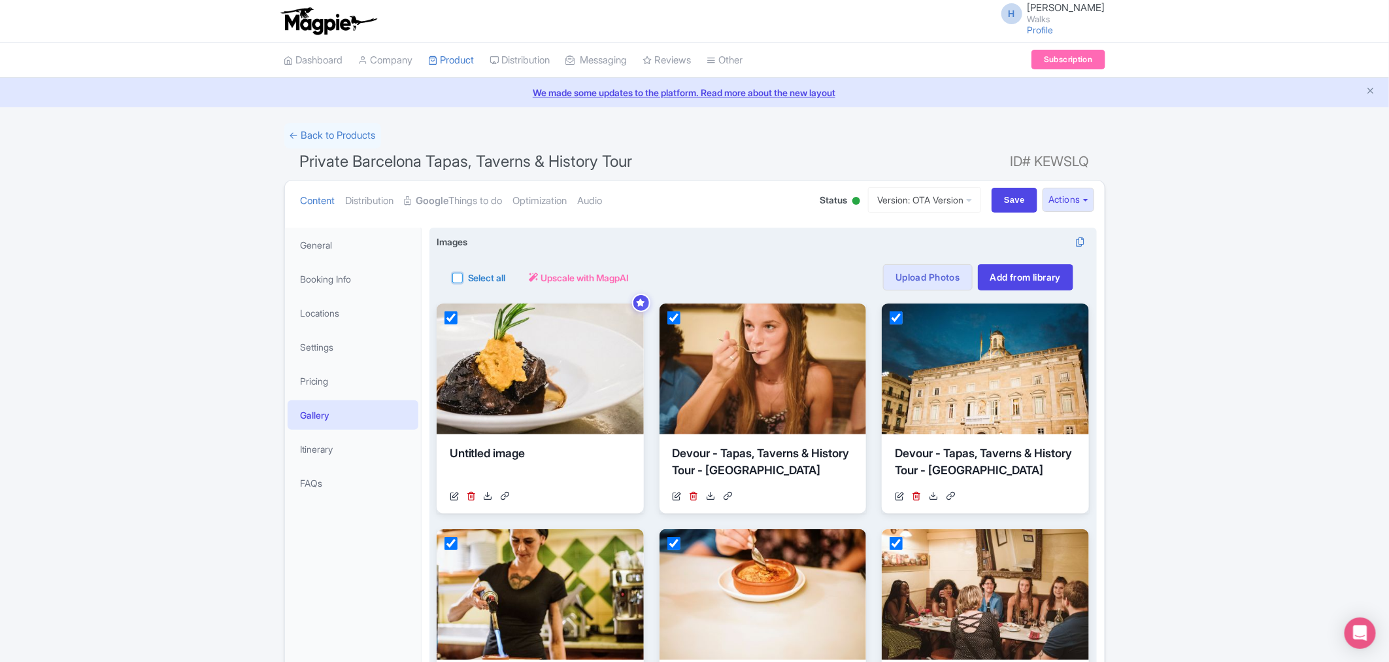
checkbox input "true"
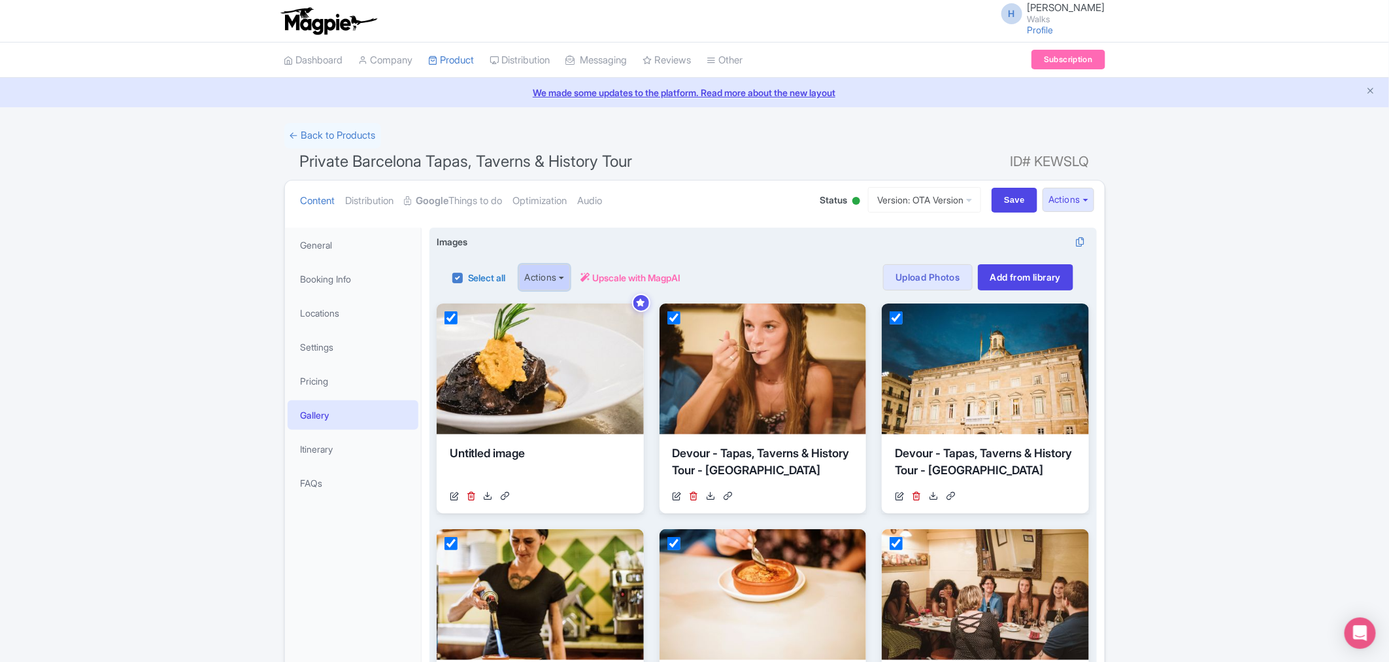
click at [562, 272] on button "Actions" at bounding box center [545, 277] width 52 height 26
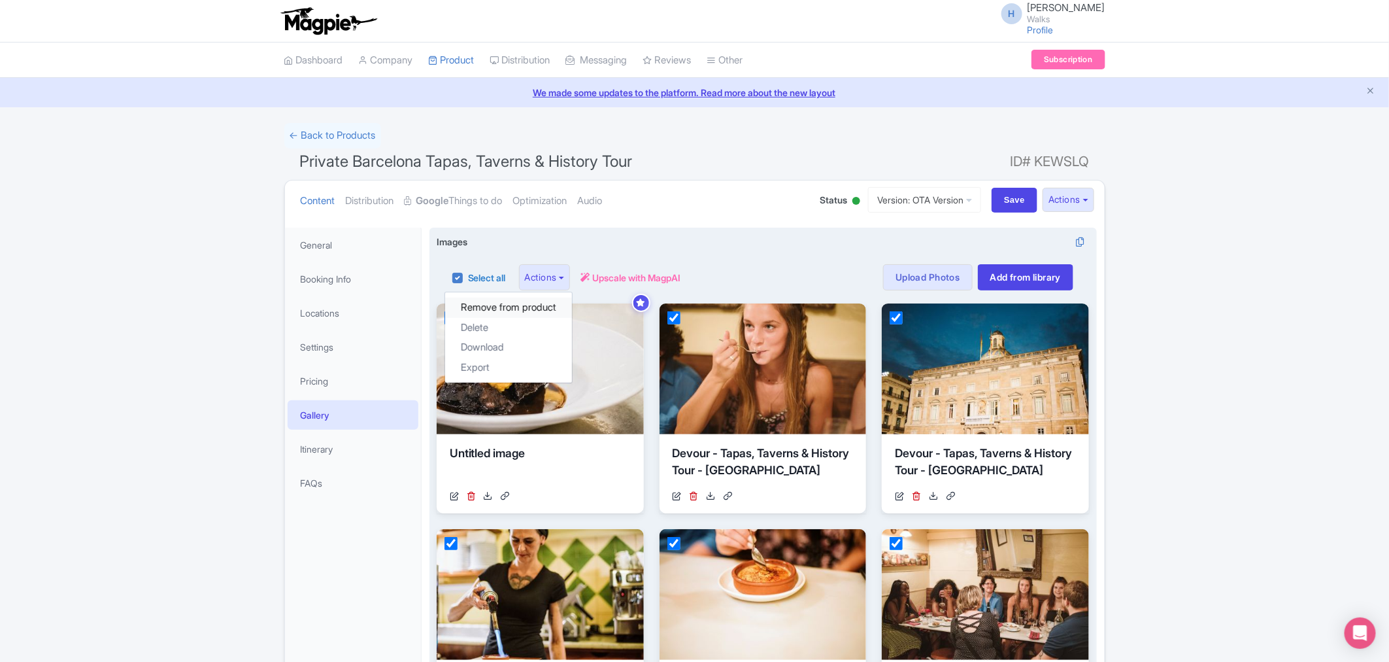
click at [518, 309] on link "Remove from product" at bounding box center [508, 308] width 127 height 20
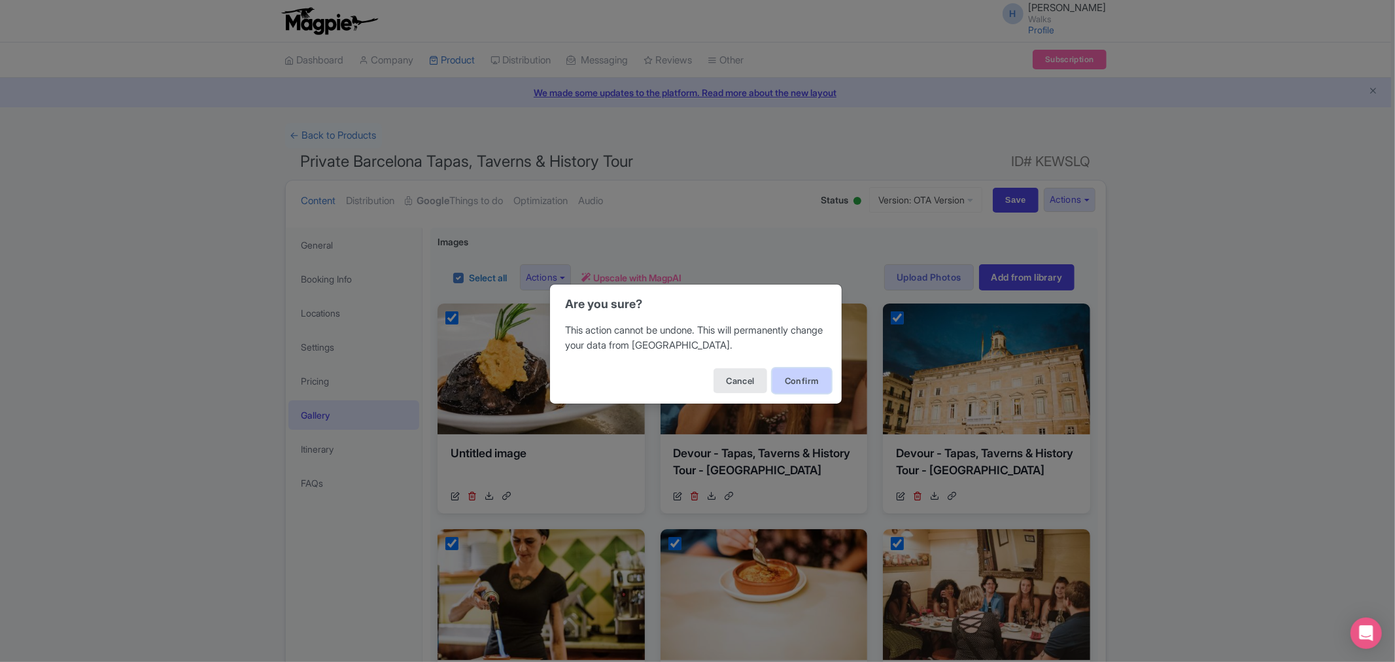
click at [789, 381] on button "Confirm" at bounding box center [801, 380] width 59 height 25
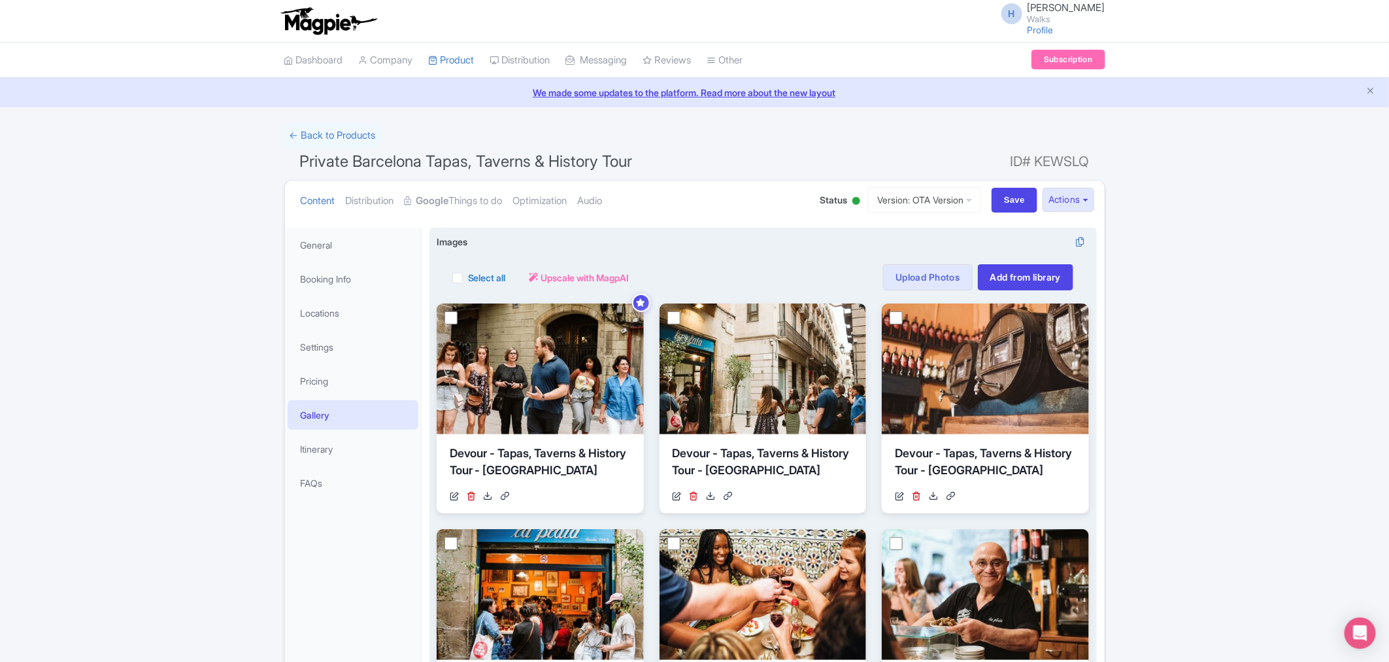
click at [468, 275] on label "Select all" at bounding box center [487, 278] width 38 height 14
click at [468, 275] on input "Select all" at bounding box center [472, 273] width 9 height 9
checkbox input "true"
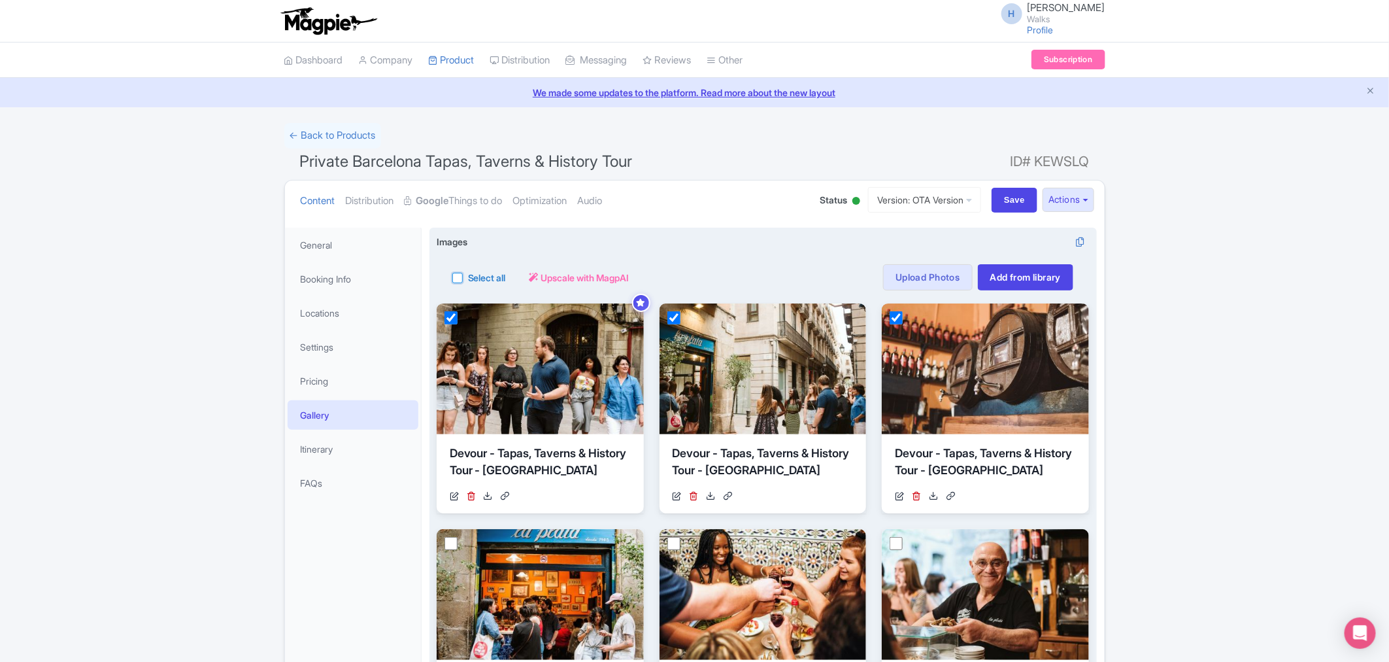
checkbox input "true"
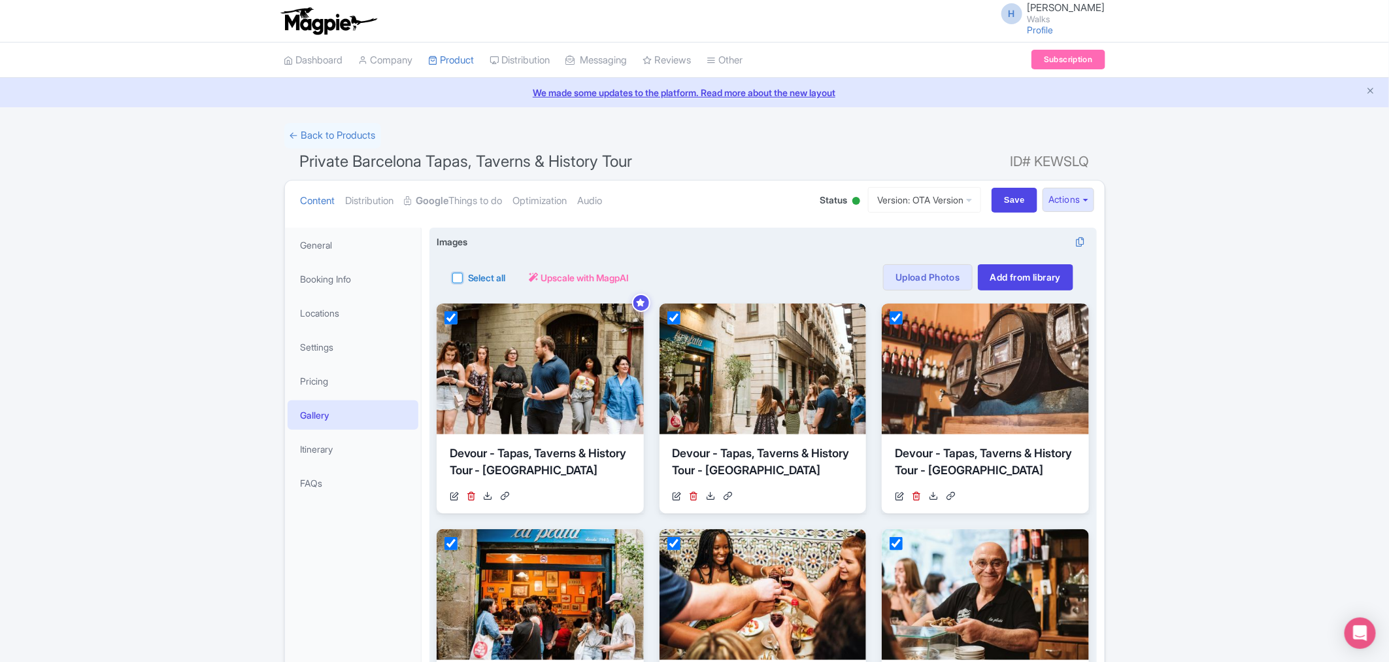
checkbox input "true"
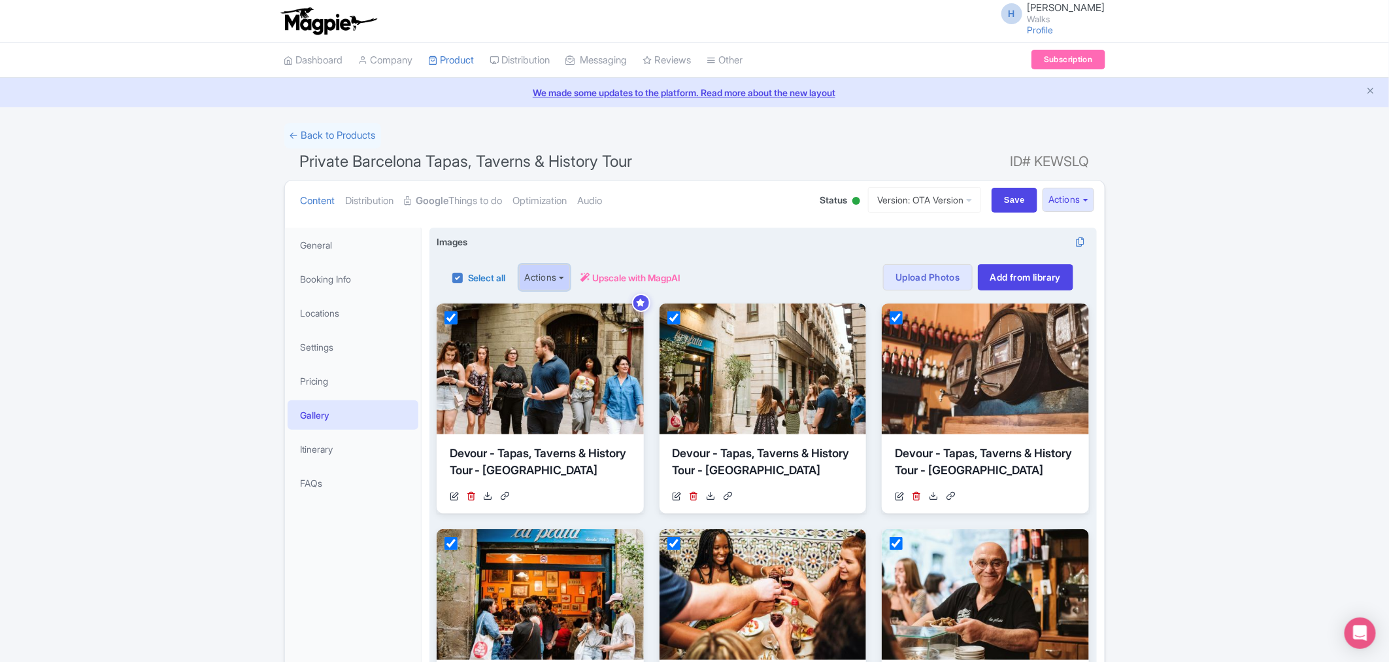
click at [546, 278] on button "Actions" at bounding box center [545, 277] width 52 height 26
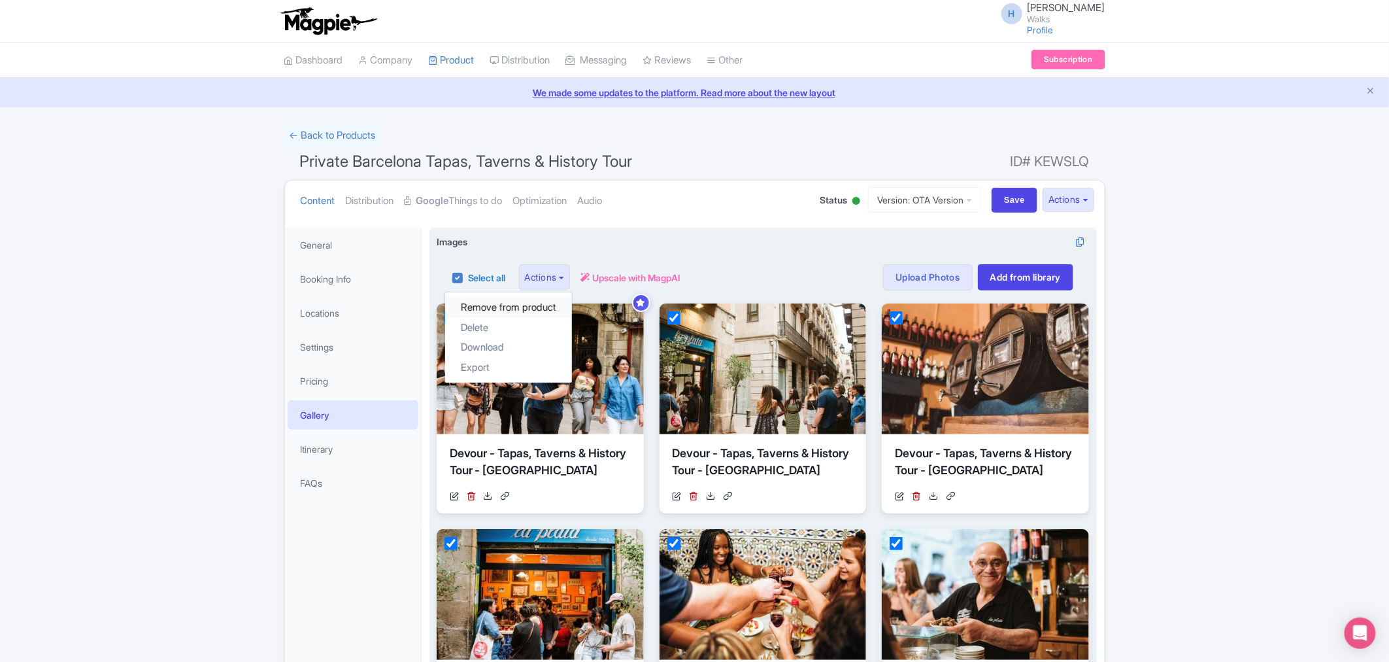
click at [532, 305] on link "Remove from product" at bounding box center [508, 308] width 127 height 20
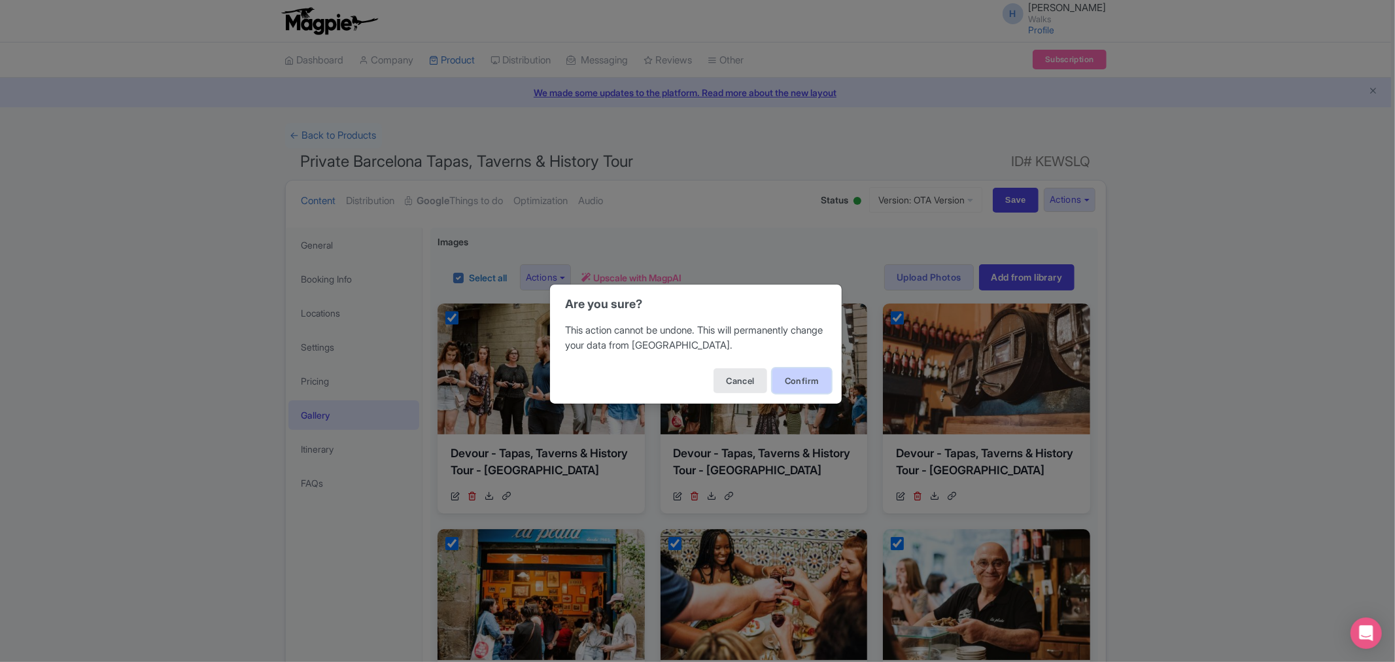
click at [789, 374] on button "Confirm" at bounding box center [801, 380] width 59 height 25
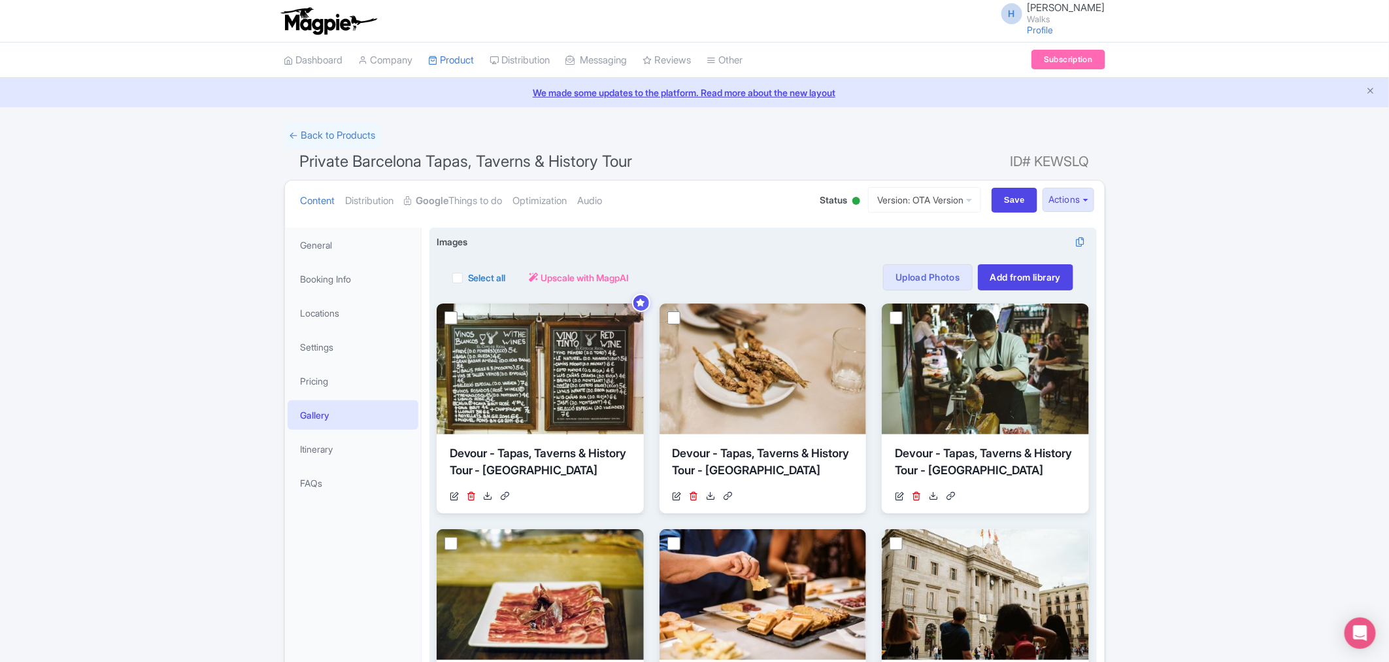
click at [456, 284] on div "Select all" at bounding box center [479, 277] width 54 height 26
click at [468, 275] on label "Select all" at bounding box center [487, 278] width 38 height 14
click at [468, 275] on input "Select all" at bounding box center [472, 273] width 9 height 9
checkbox input "true"
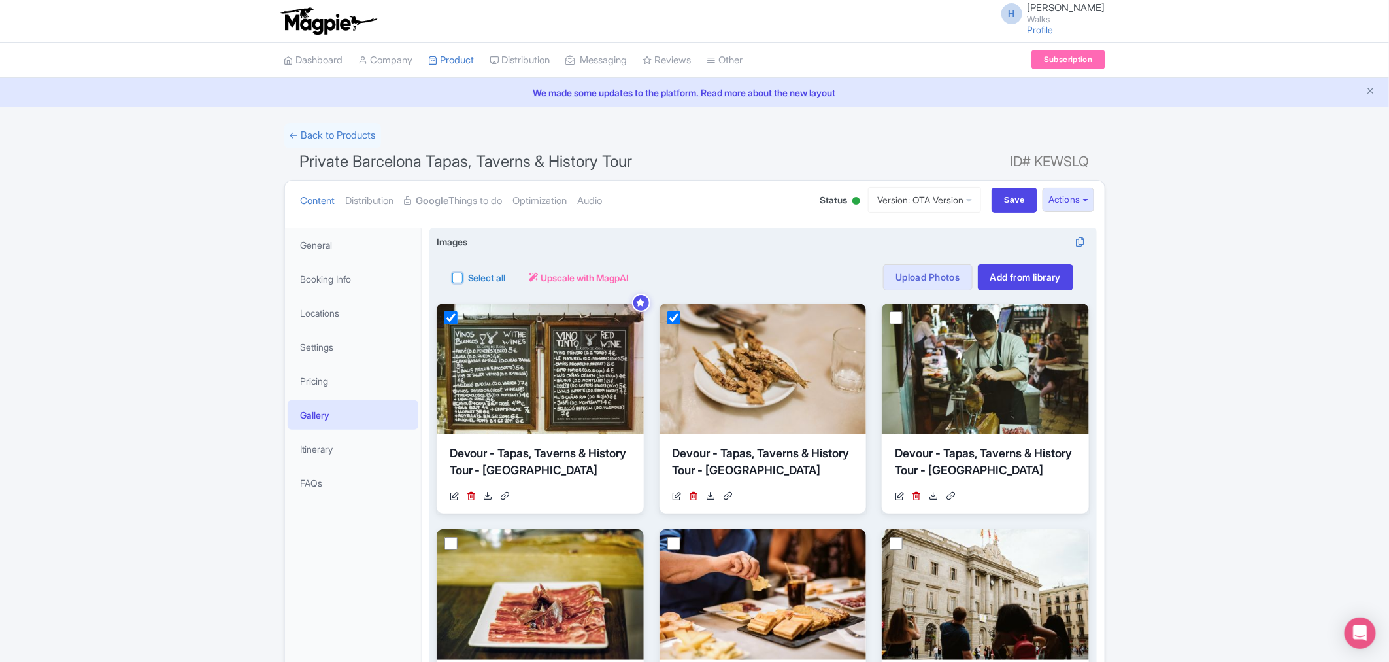
checkbox input "true"
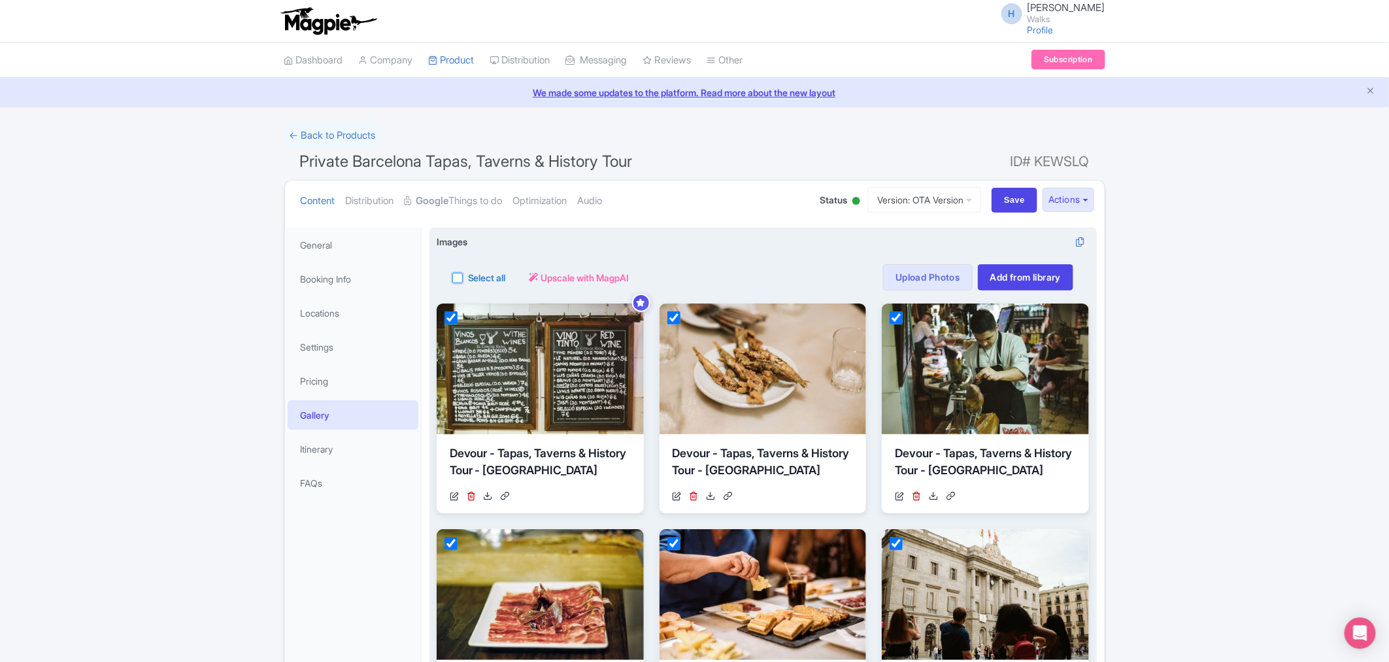
checkbox input "true"
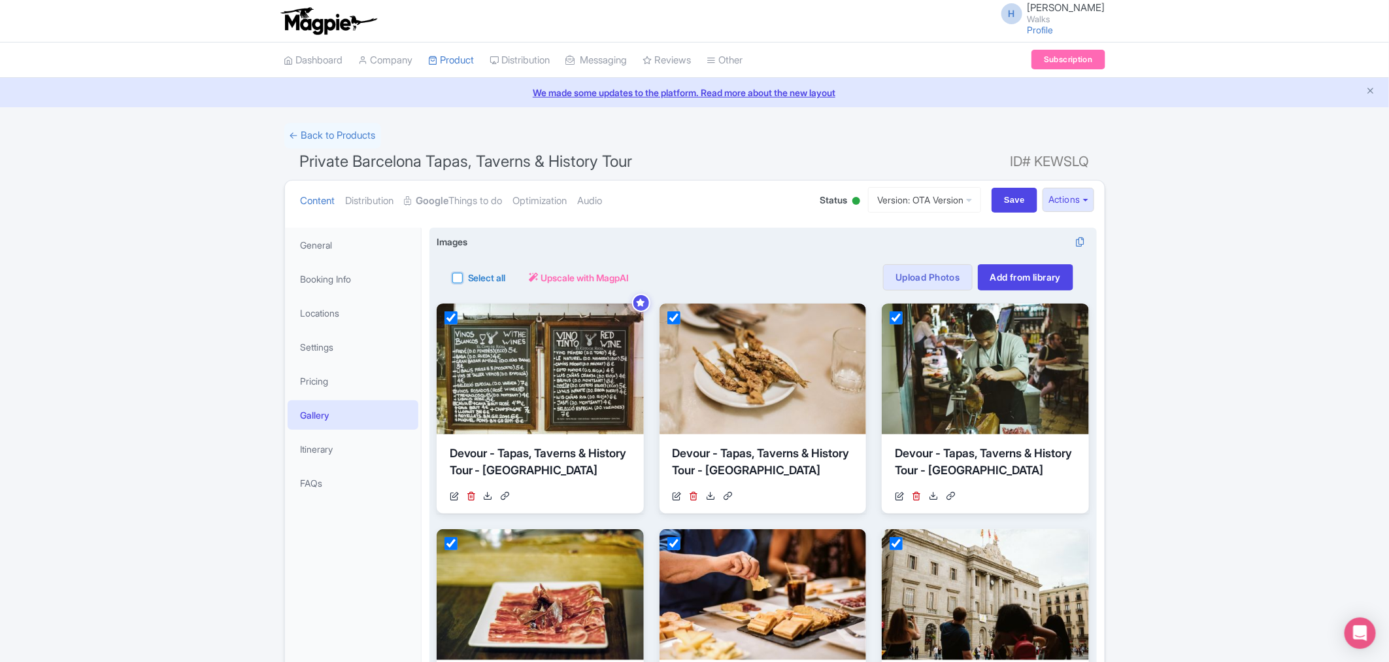
checkbox input "true"
click at [571, 276] on button "Actions" at bounding box center [545, 277] width 52 height 26
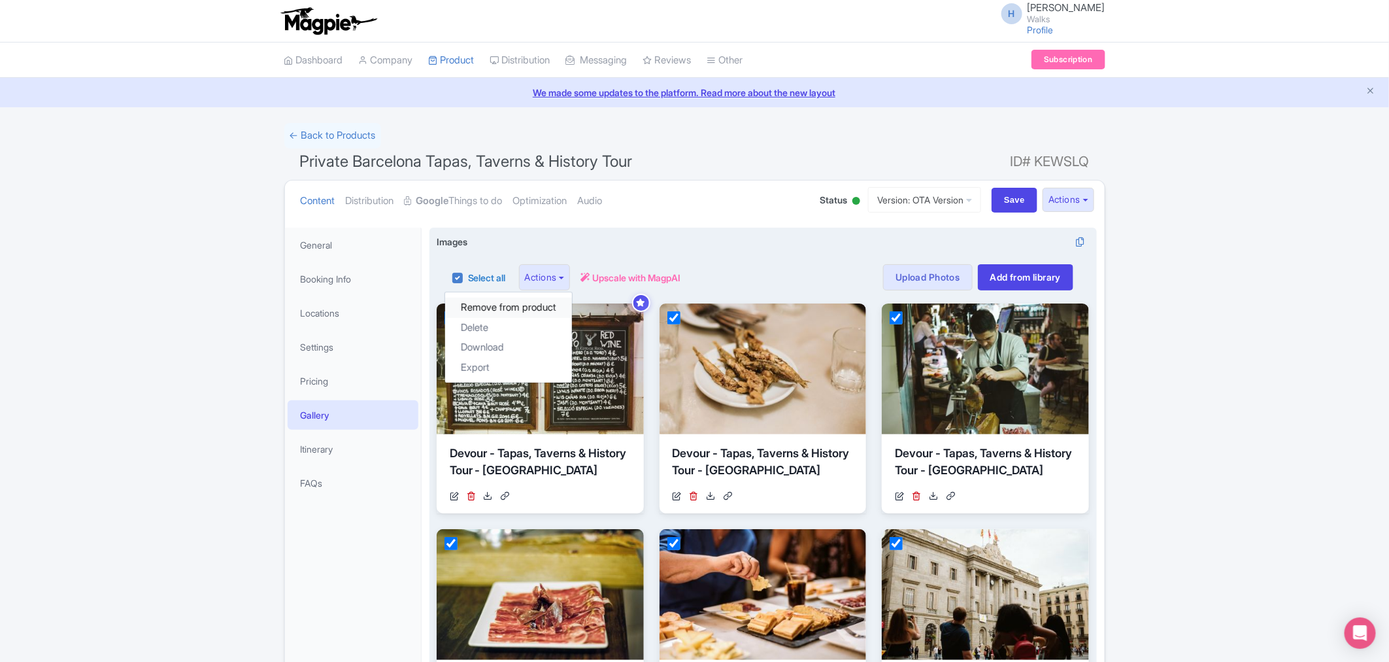
click at [527, 307] on link "Remove from product" at bounding box center [508, 308] width 127 height 20
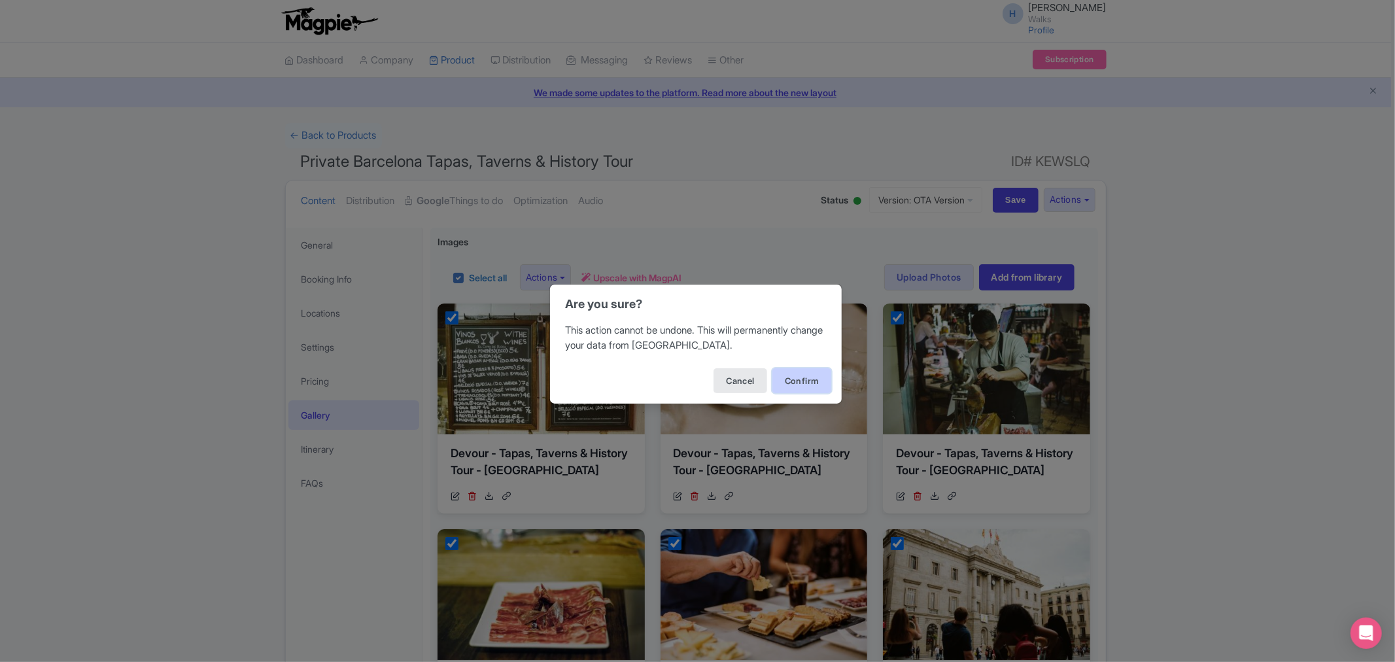
click at [786, 377] on button "Confirm" at bounding box center [801, 380] width 59 height 25
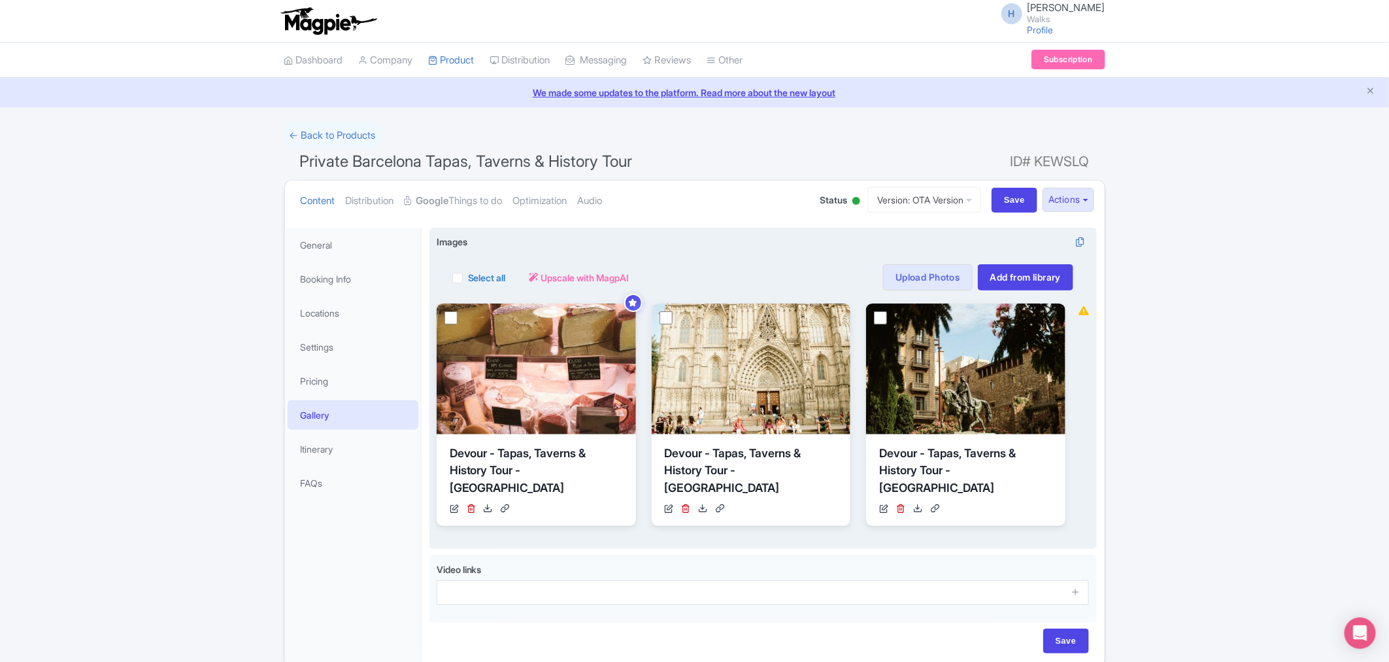
click at [468, 282] on label "Select all" at bounding box center [487, 278] width 38 height 14
click at [468, 278] on input "Select all" at bounding box center [472, 273] width 9 height 9
checkbox input "true"
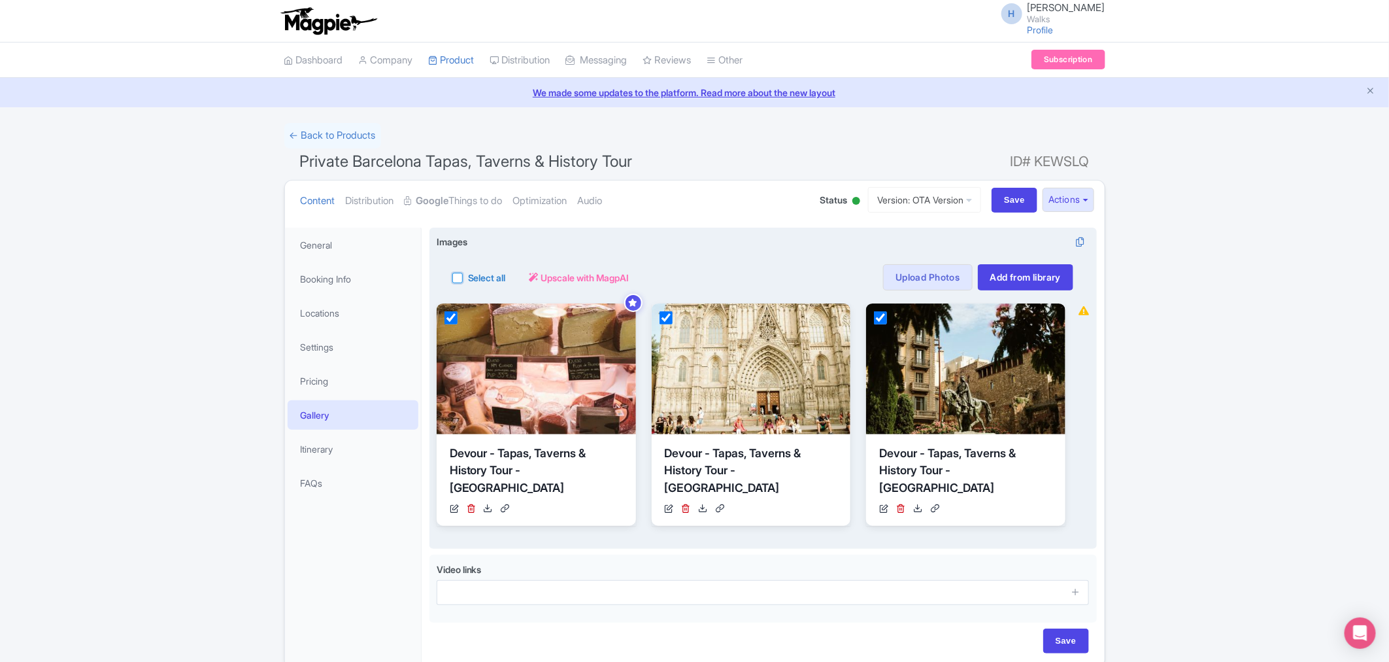
checkbox input "true"
click at [564, 282] on button "Actions" at bounding box center [545, 277] width 52 height 26
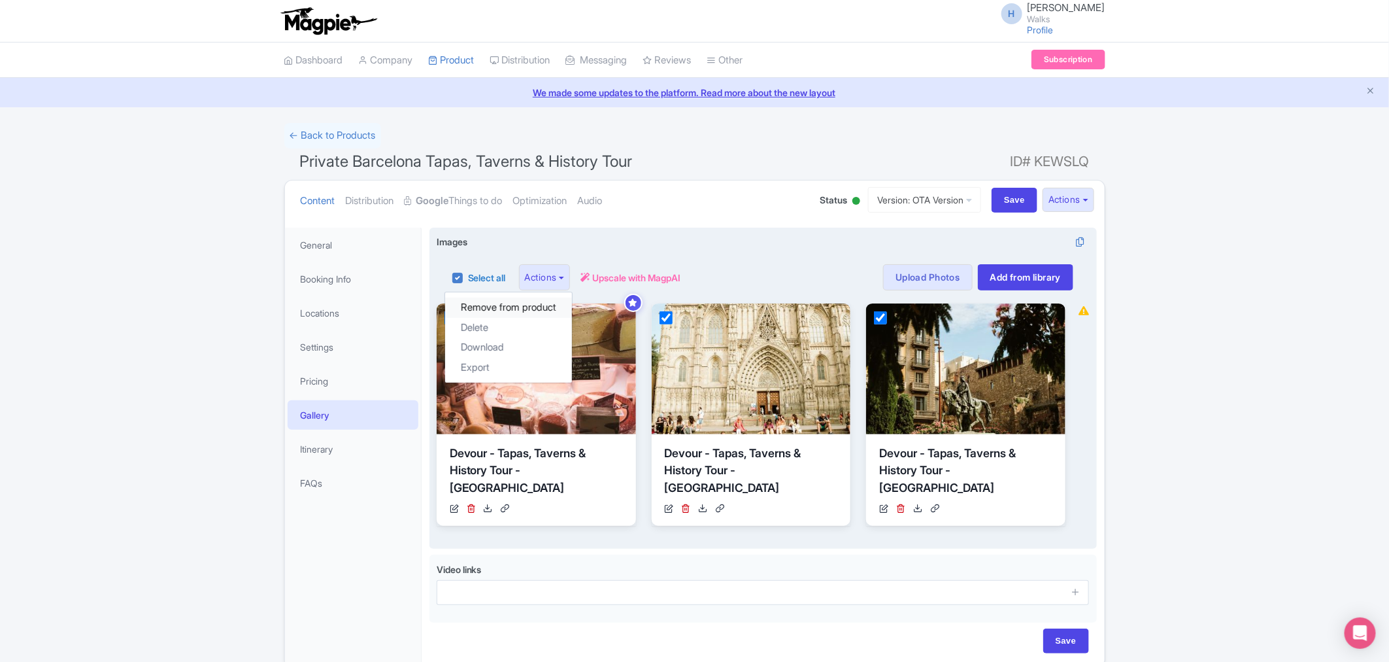
click at [551, 305] on link "Remove from product" at bounding box center [508, 308] width 127 height 20
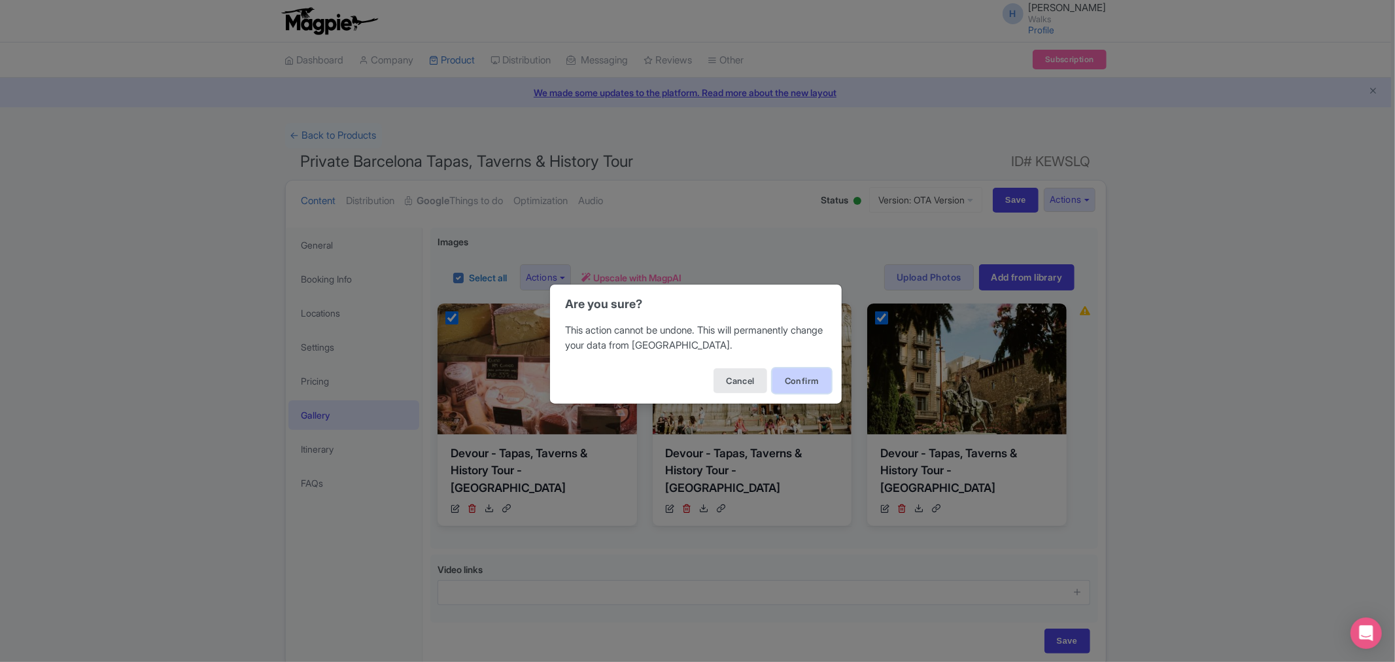
click at [787, 377] on button "Confirm" at bounding box center [801, 380] width 59 height 25
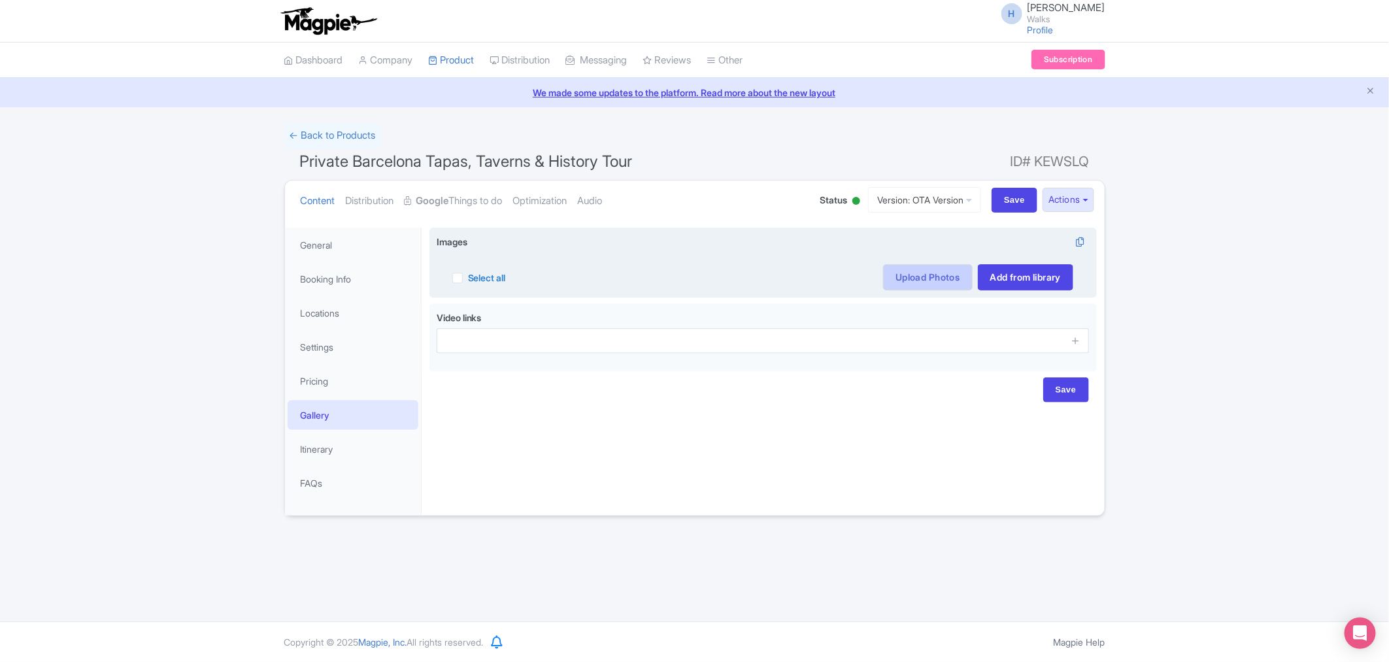
click at [945, 266] on link "Upload Photos" at bounding box center [927, 277] width 89 height 26
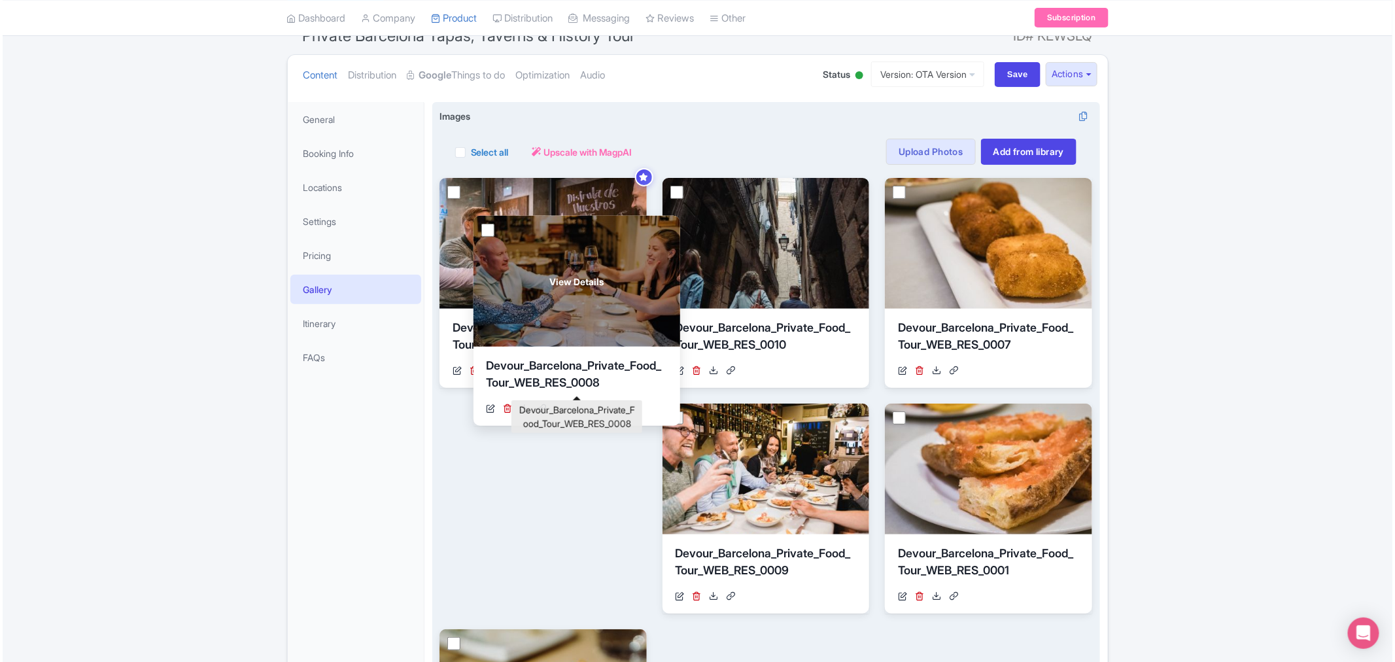
scroll to position [95, 0]
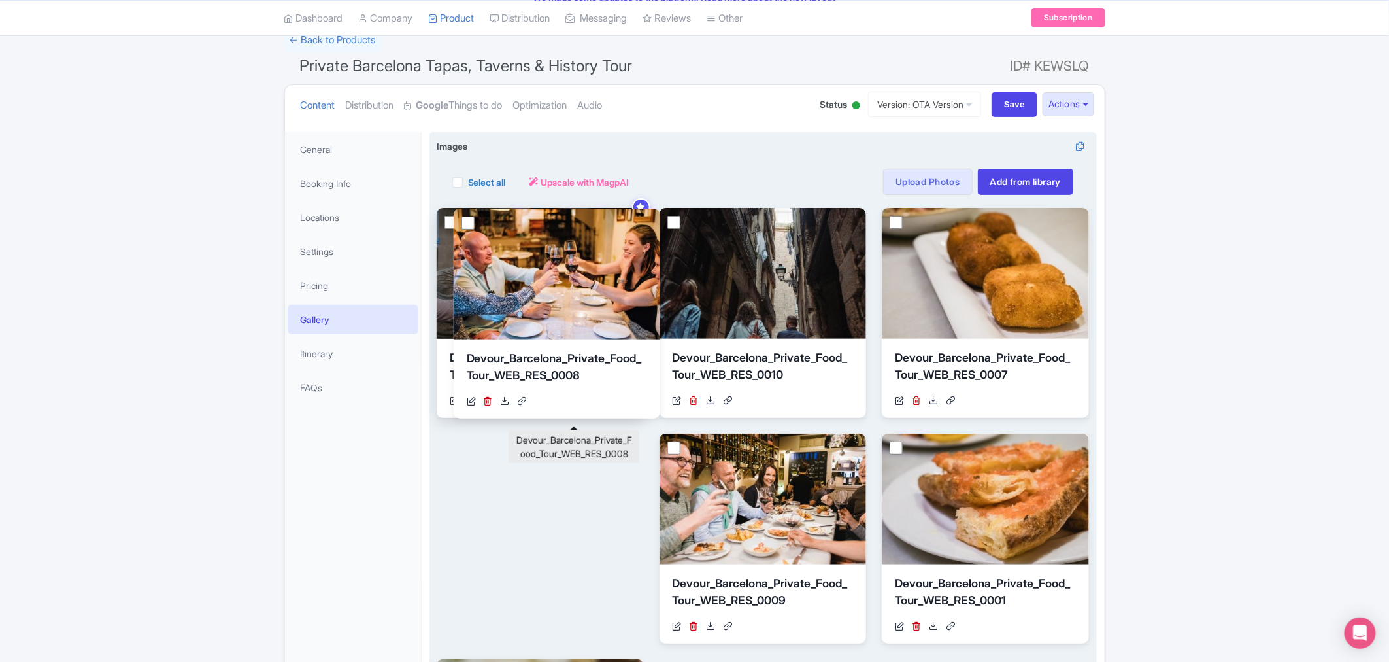
drag, startPoint x: 592, startPoint y: 547, endPoint x: 598, endPoint y: 364, distance: 183.2
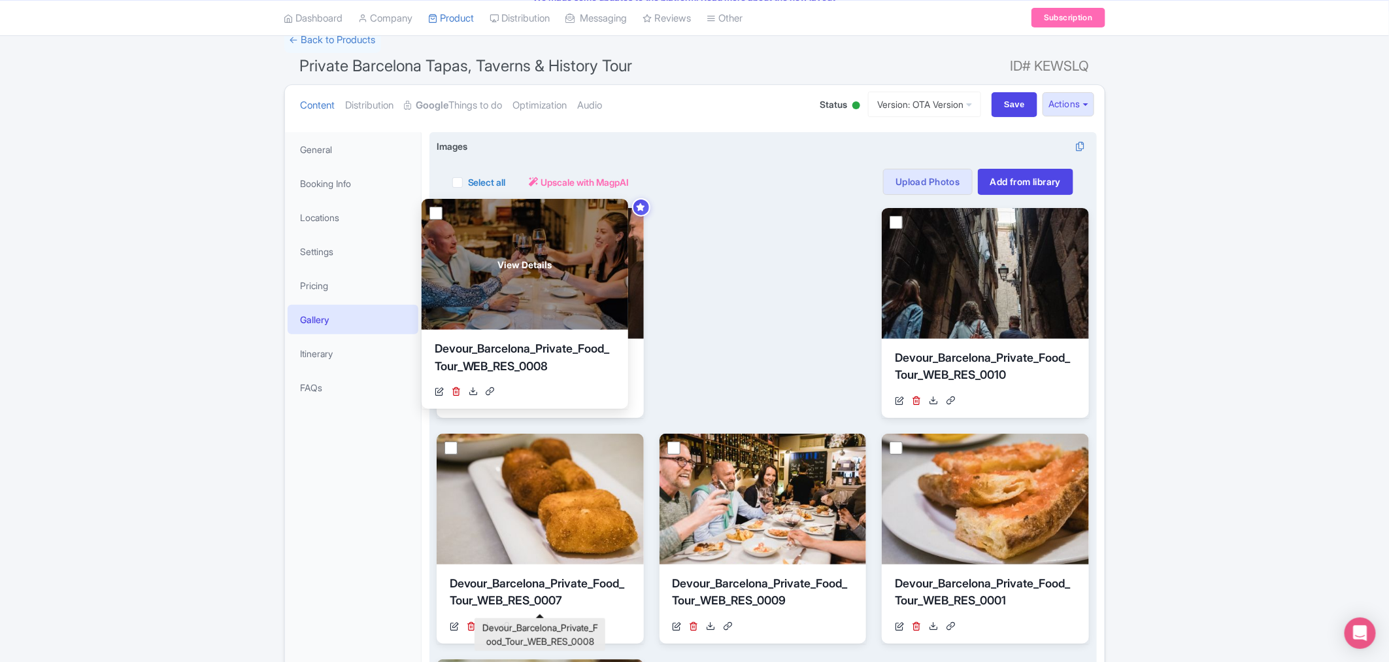
drag, startPoint x: 553, startPoint y: 598, endPoint x: 539, endPoint y: 364, distance: 235.1
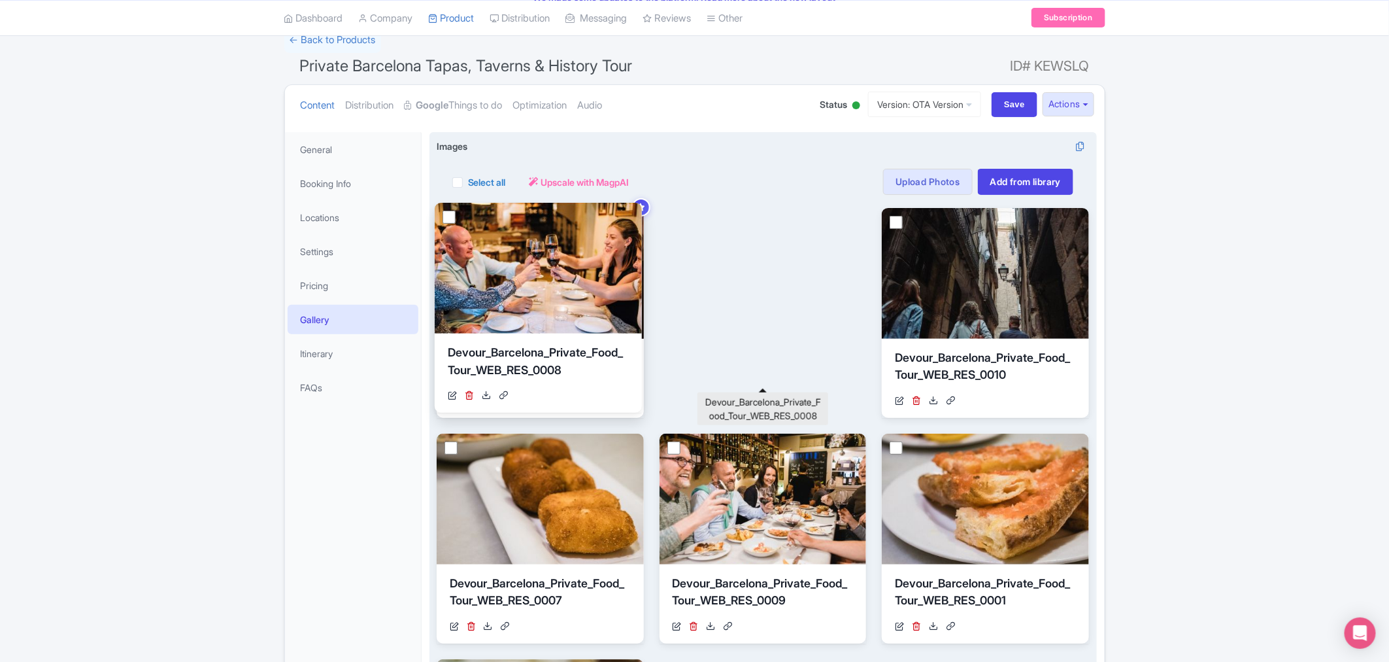
drag, startPoint x: 687, startPoint y: 369, endPoint x: 550, endPoint y: 373, distance: 137.4
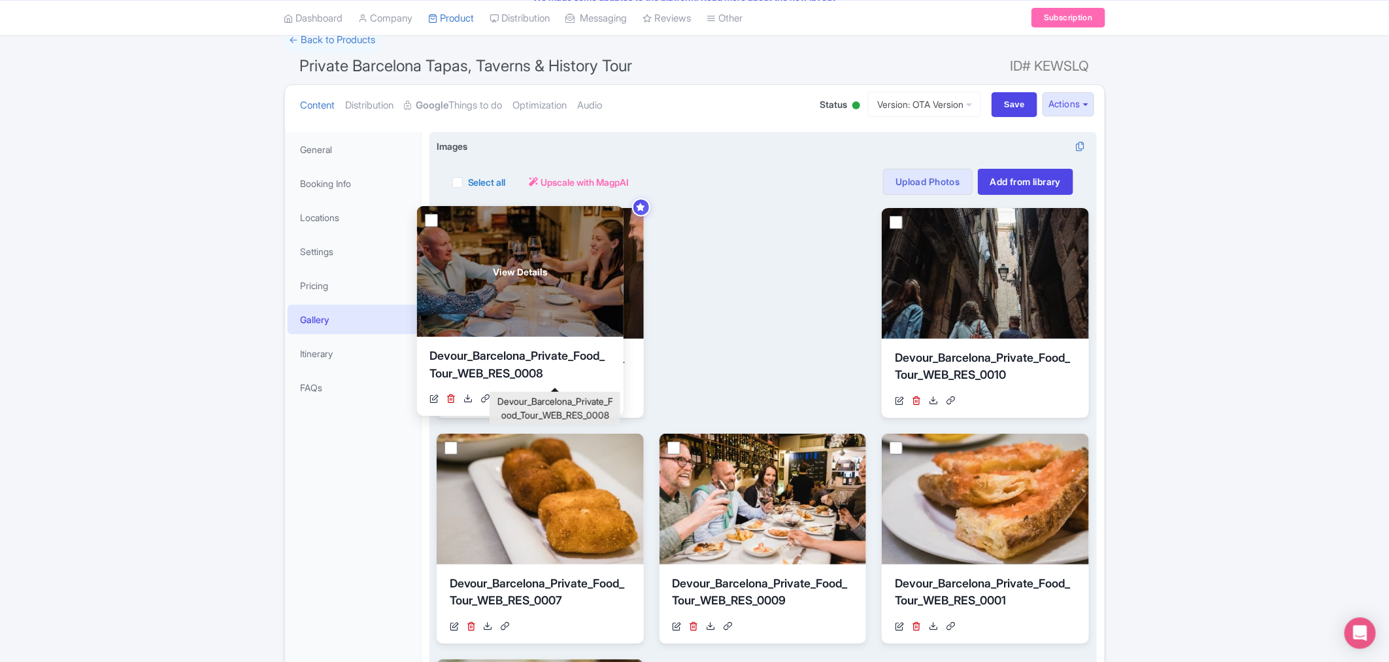
drag, startPoint x: 682, startPoint y: 367, endPoint x: 439, endPoint y: 365, distance: 242.6
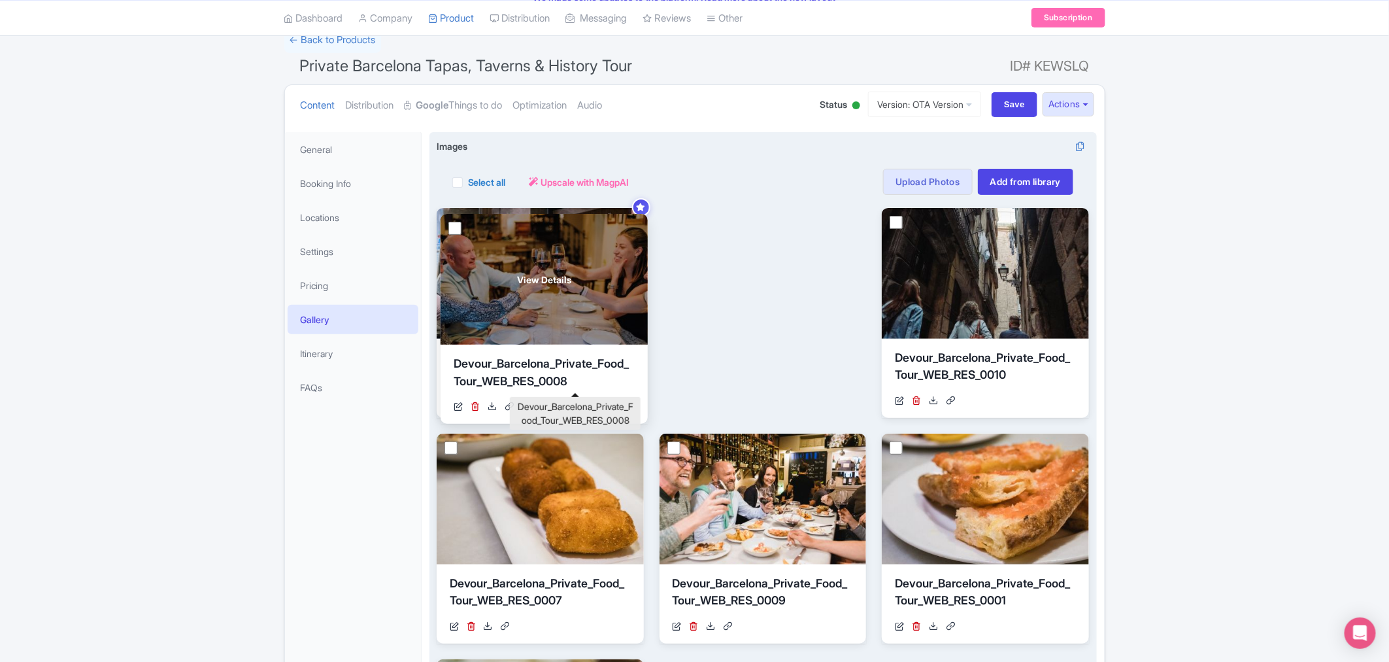
drag, startPoint x: 685, startPoint y: 354, endPoint x: 466, endPoint y: 360, distance: 218.5
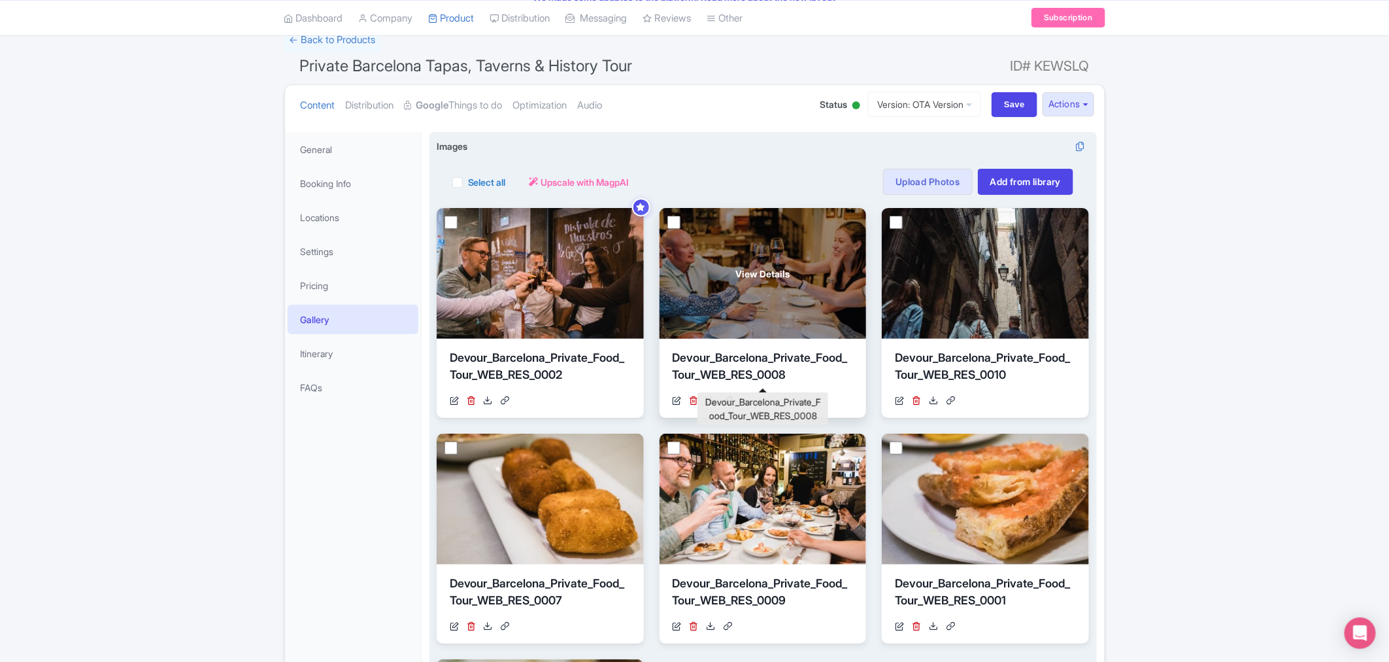
click at [823, 365] on div "Devour_Barcelona_Private_Food_Tour_WEB_RES_0008" at bounding box center [763, 368] width 181 height 39
click at [829, 390] on div "Devour_Barcelona_Private_Food_Tour_WEB_RES_0008 https://res.cloudinary.com/hfyv…" at bounding box center [763, 378] width 207 height 79
click at [762, 267] on span "View Details" at bounding box center [763, 274] width 54 height 14
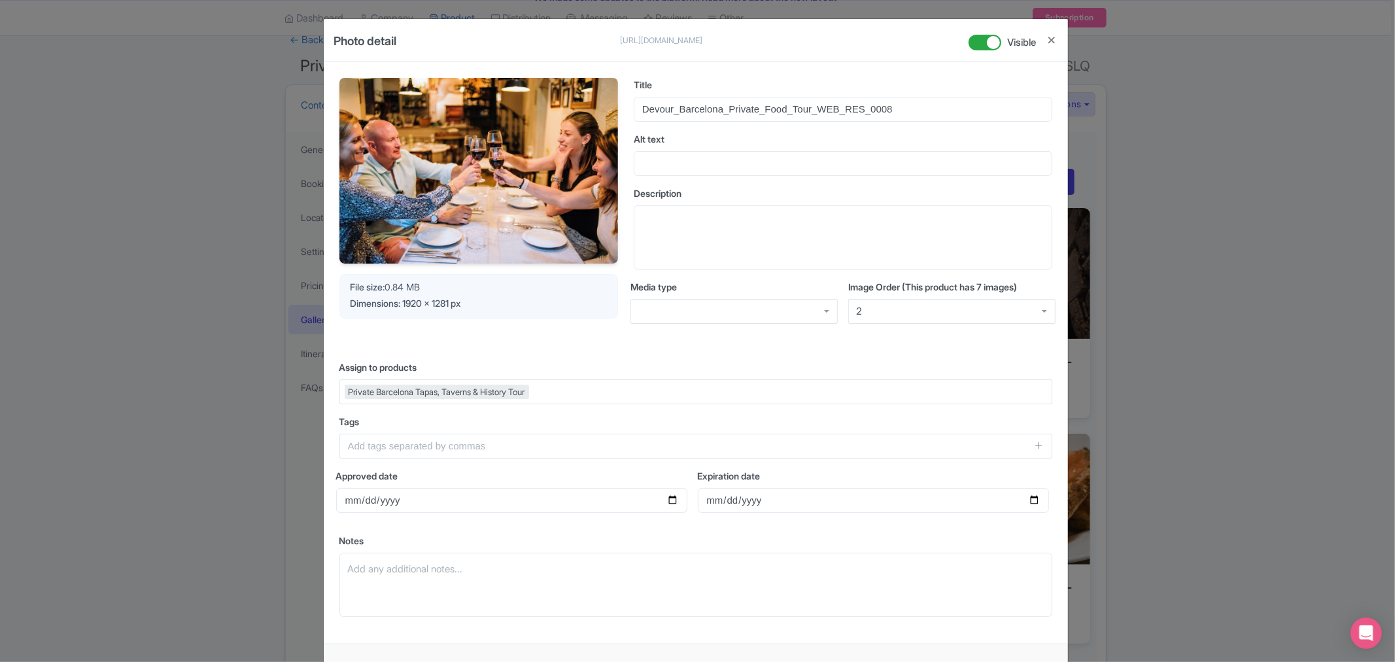
click at [868, 305] on div "2" at bounding box center [951, 311] width 207 height 25
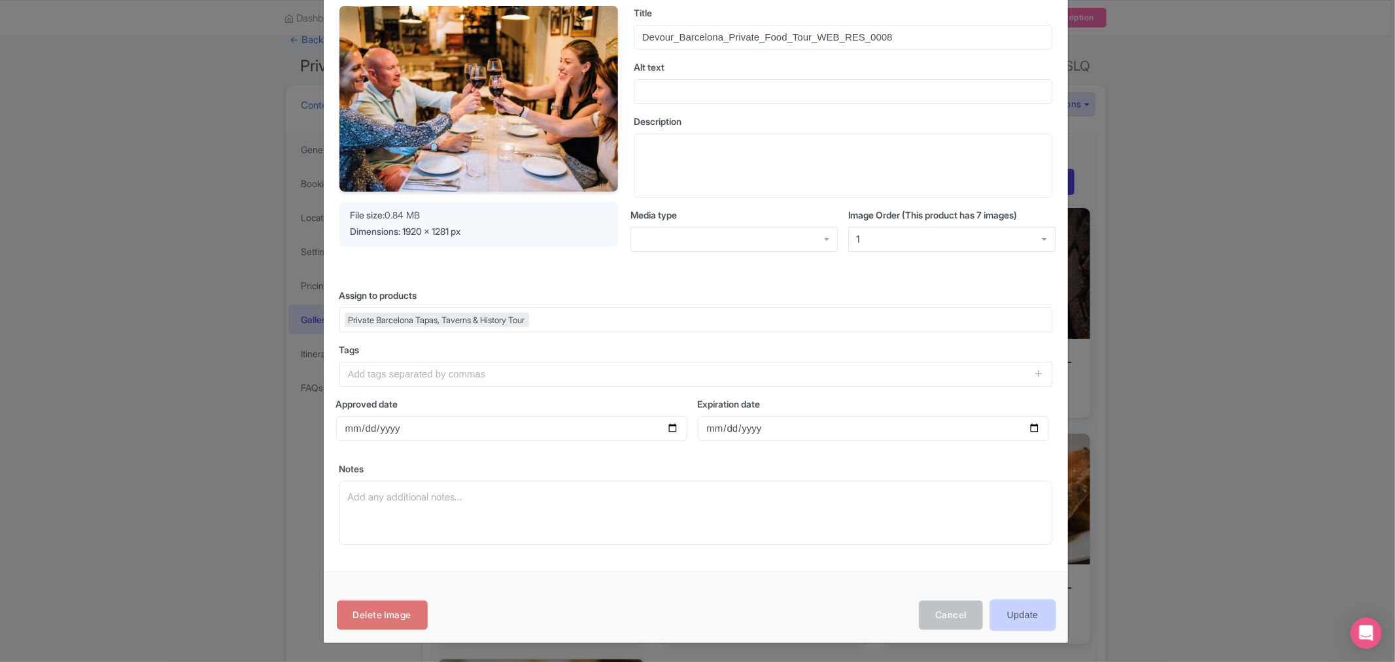
click at [1030, 622] on input "Update" at bounding box center [1023, 614] width 64 height 29
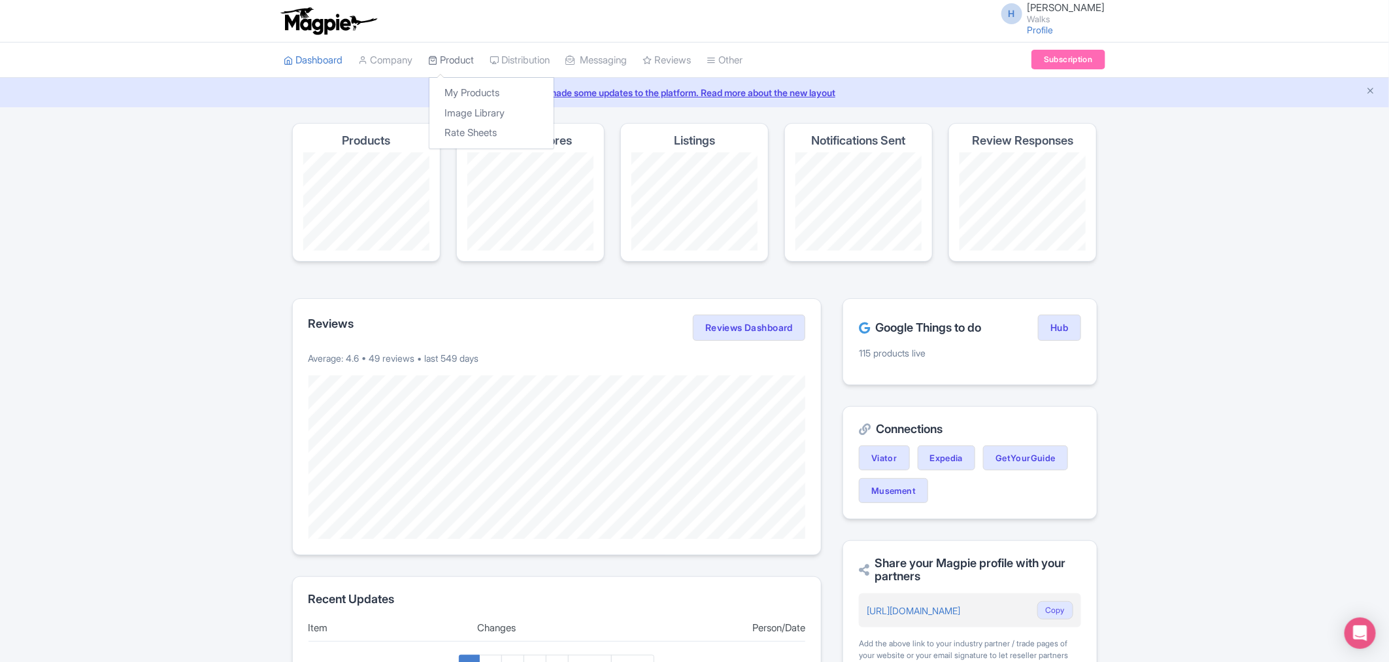
click at [460, 64] on link "Product" at bounding box center [452, 61] width 46 height 36
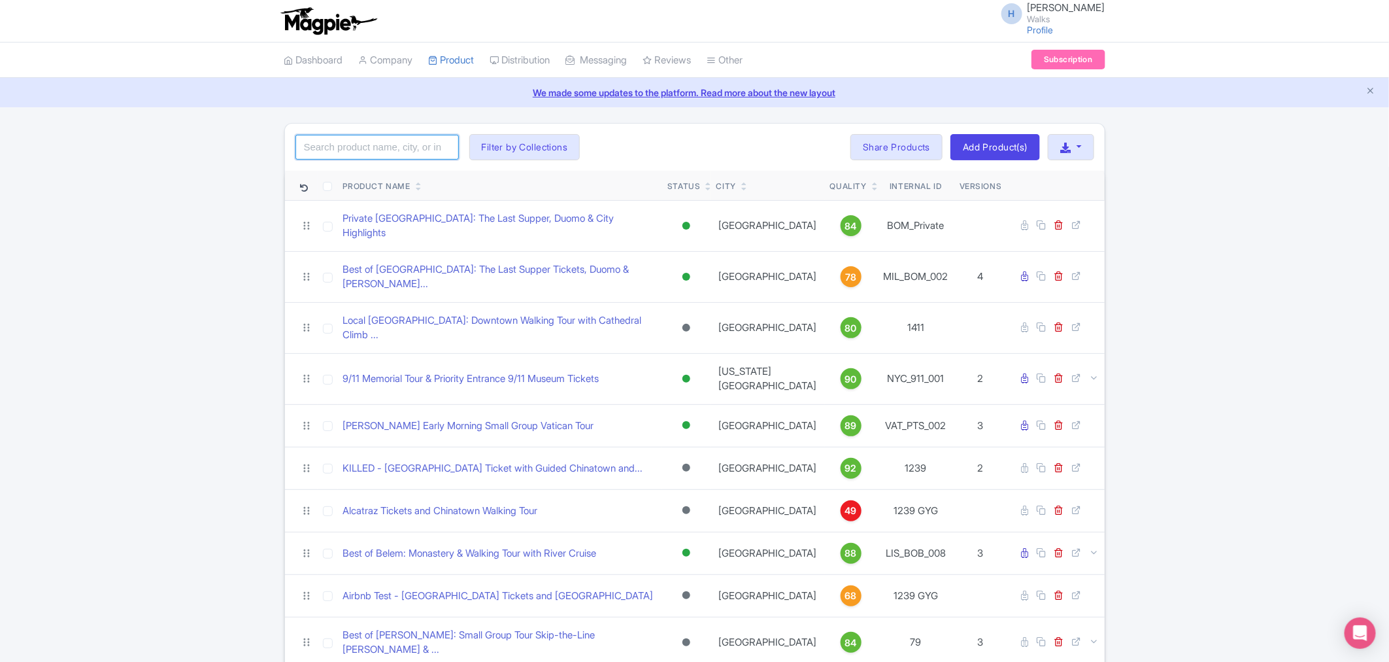
click at [341, 135] on input "search" at bounding box center [377, 147] width 163 height 25
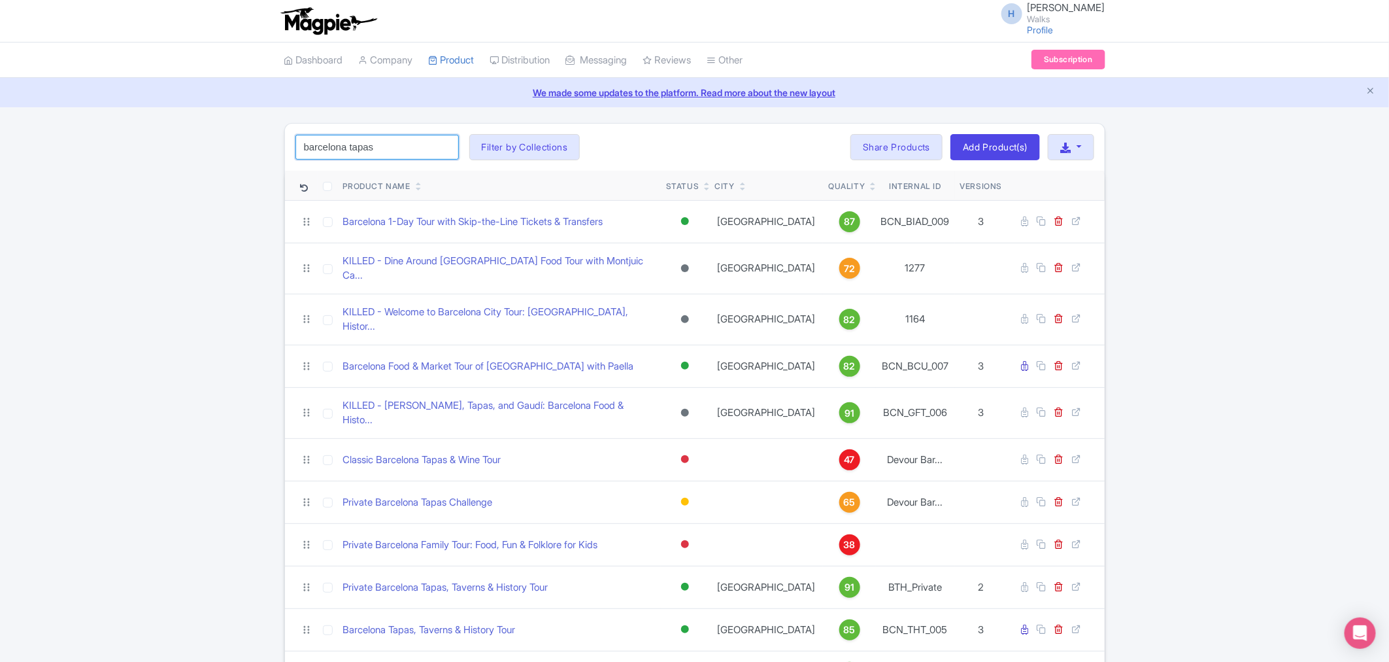
type input "barcelona tapas"
click button "Search" at bounding box center [0, 0] width 0 height 0
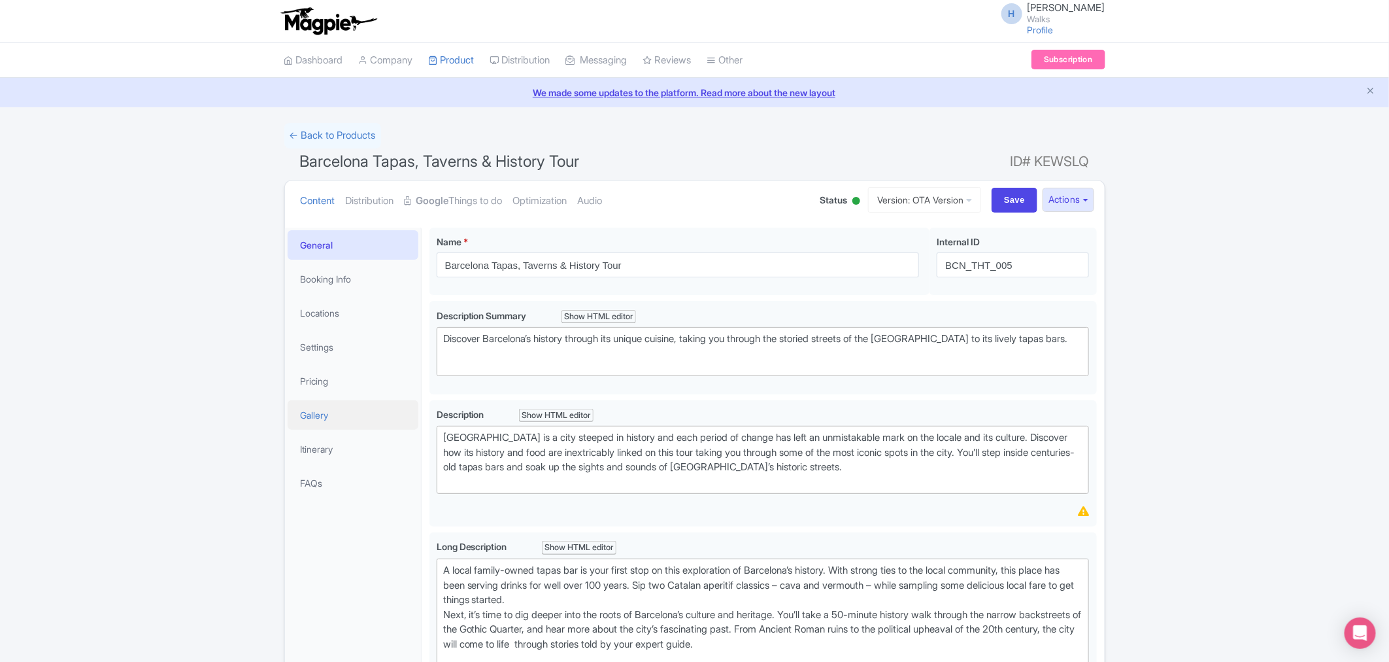
click at [335, 416] on link "Gallery" at bounding box center [353, 414] width 131 height 29
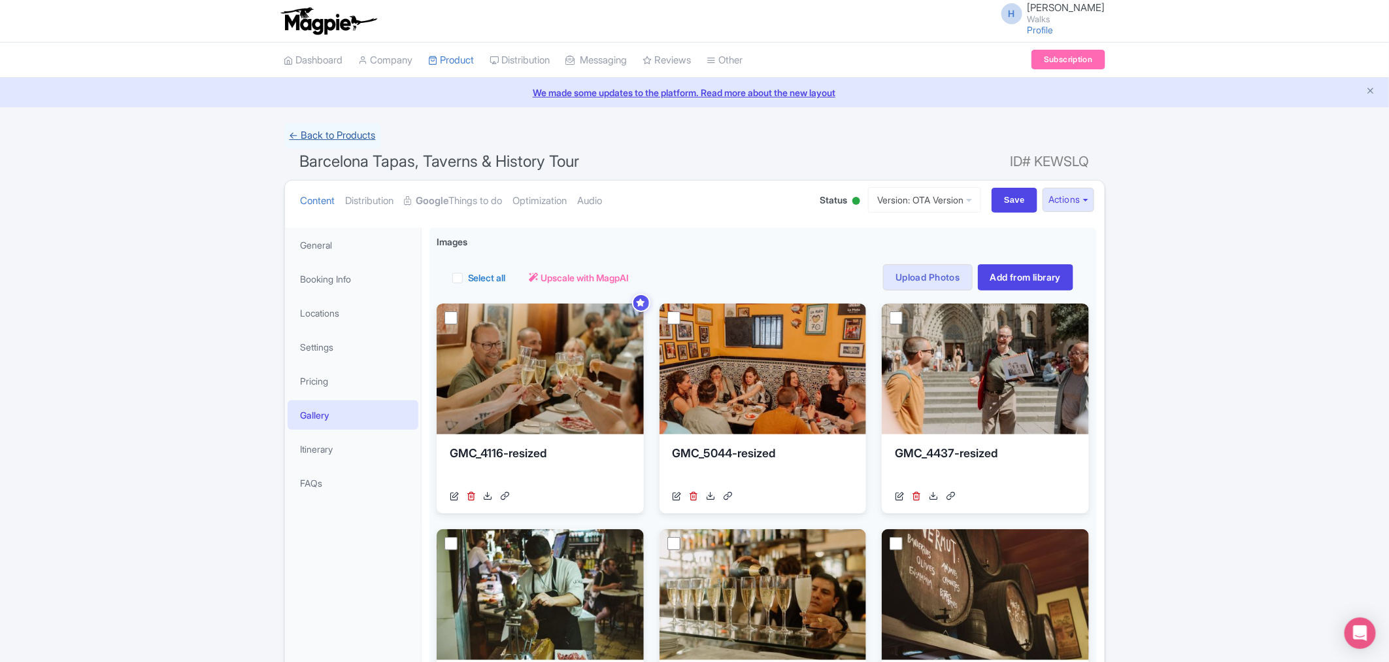
click at [309, 139] on link "← Back to Products" at bounding box center [332, 136] width 97 height 26
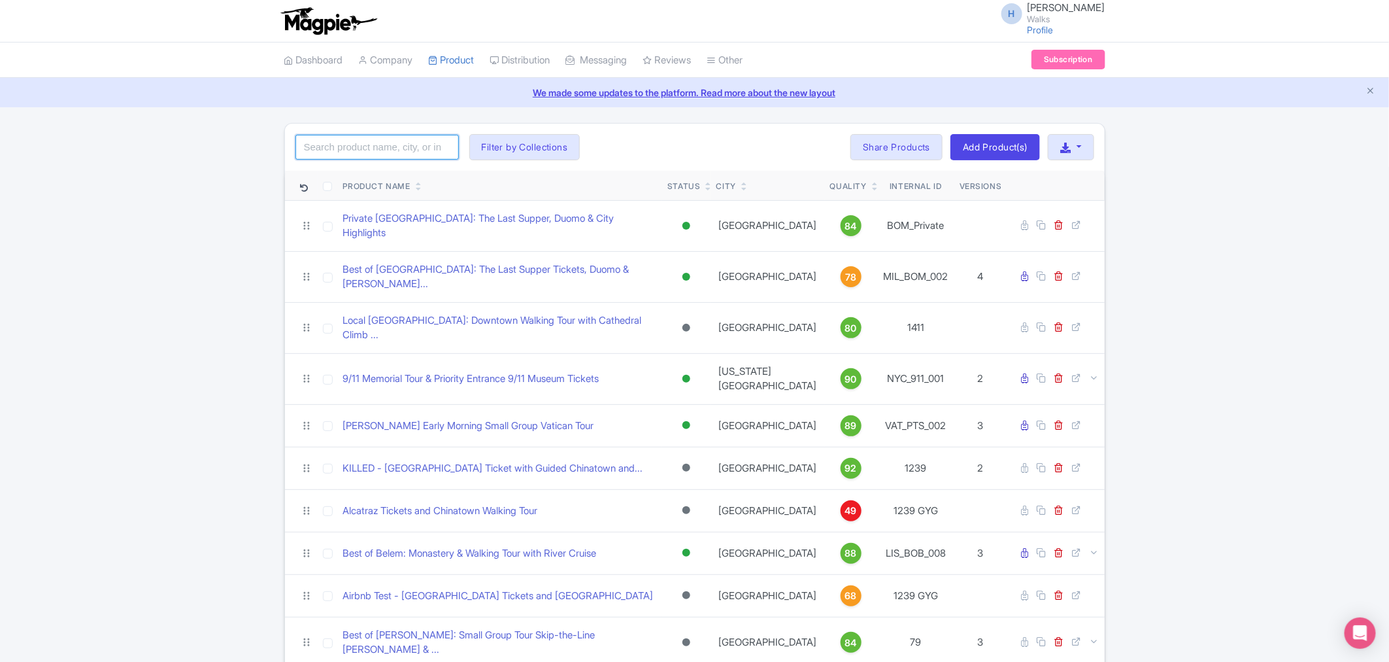
click at [345, 139] on input "search" at bounding box center [377, 147] width 163 height 25
type input "barcelona tapas"
click button "Search" at bounding box center [0, 0] width 0 height 0
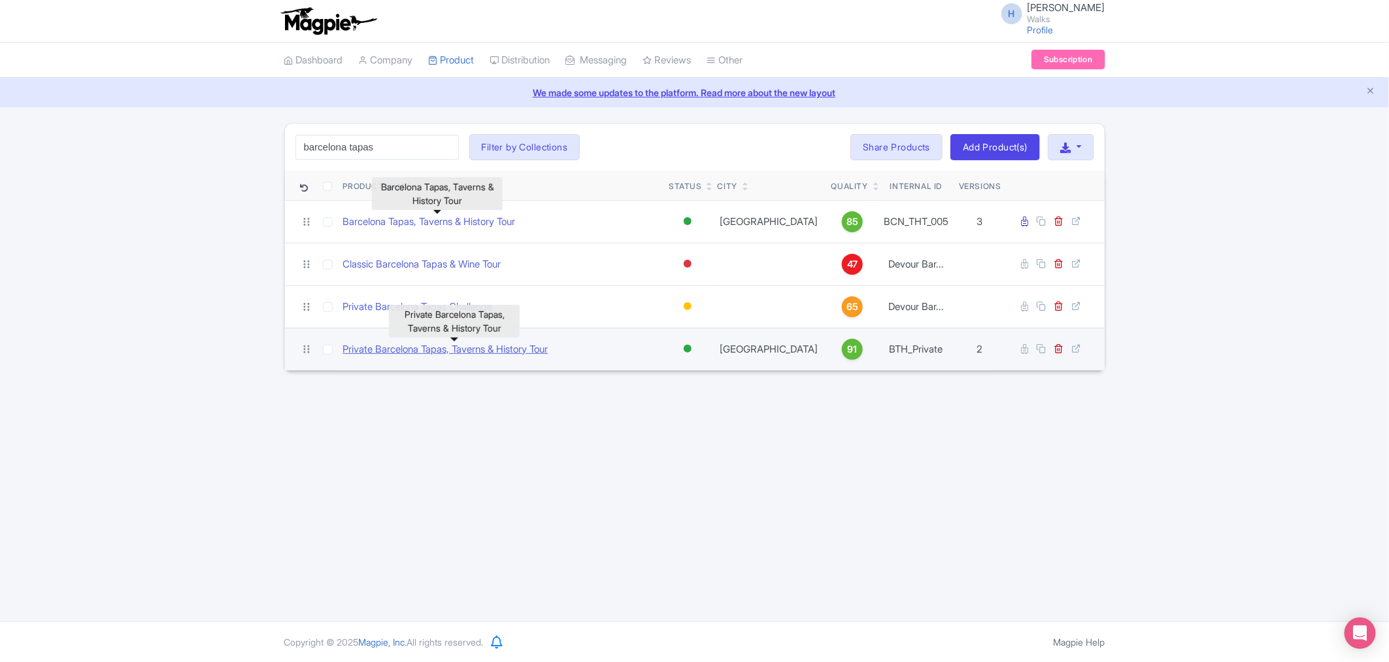
click at [425, 353] on link "Private Barcelona Tapas, Taverns & History Tour" at bounding box center [445, 349] width 205 height 15
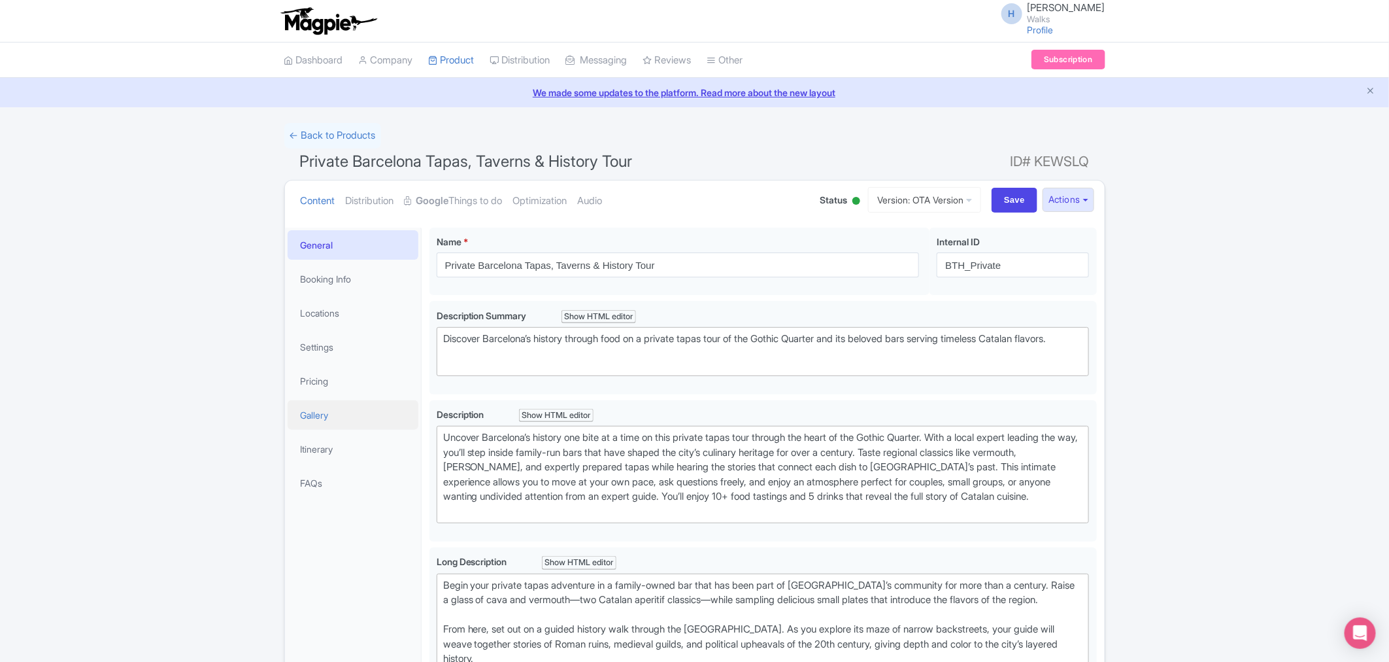
click at [319, 412] on link "Gallery" at bounding box center [353, 414] width 131 height 29
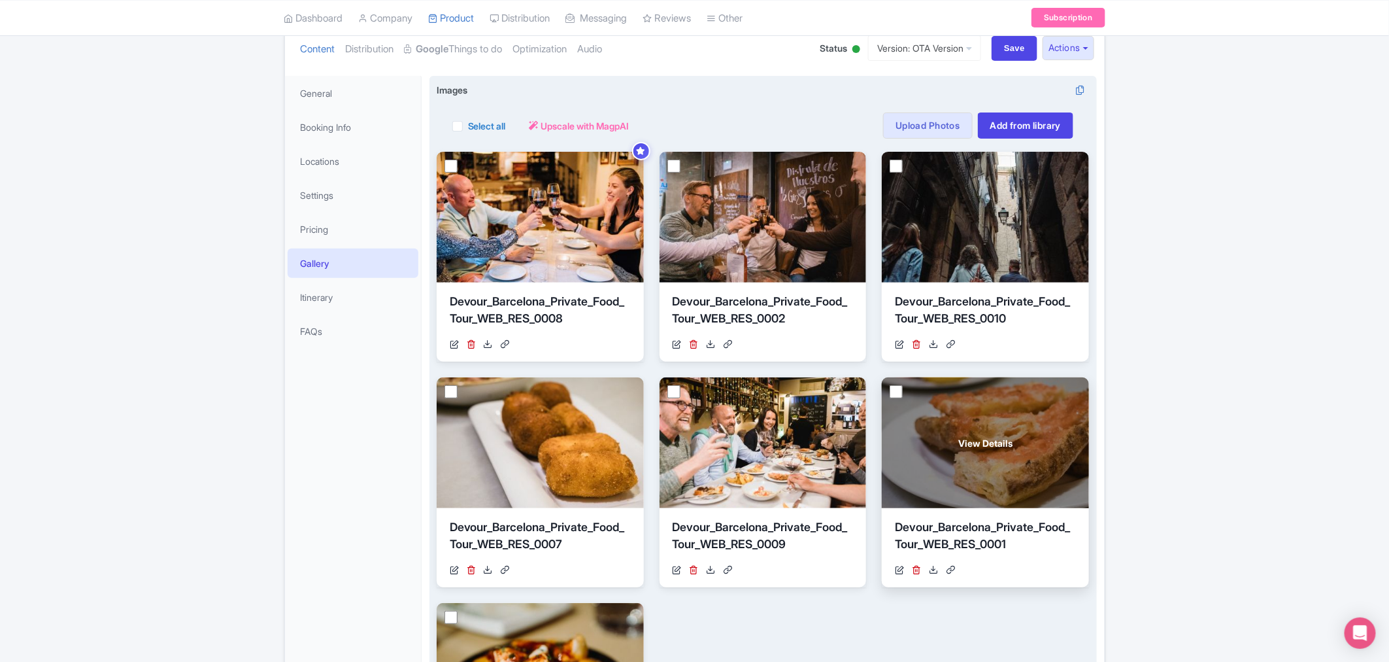
scroll to position [145, 0]
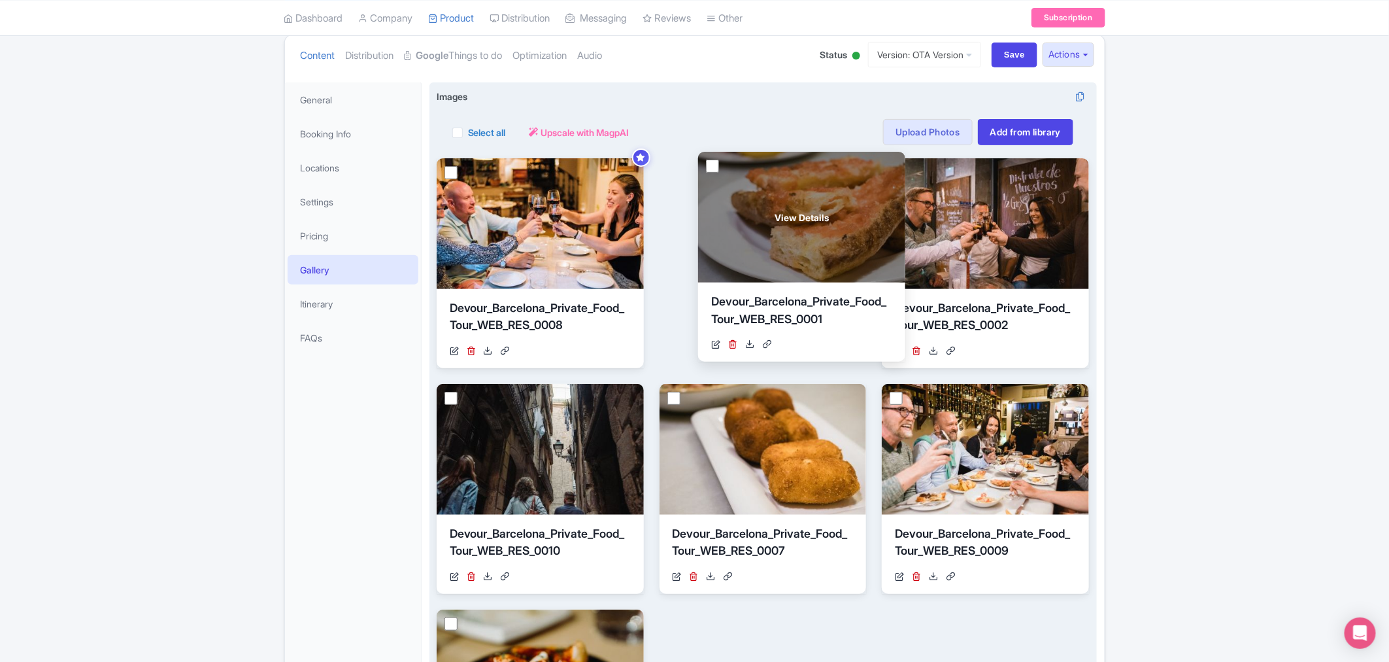
drag, startPoint x: 936, startPoint y: 458, endPoint x: 727, endPoint y: 307, distance: 257.7
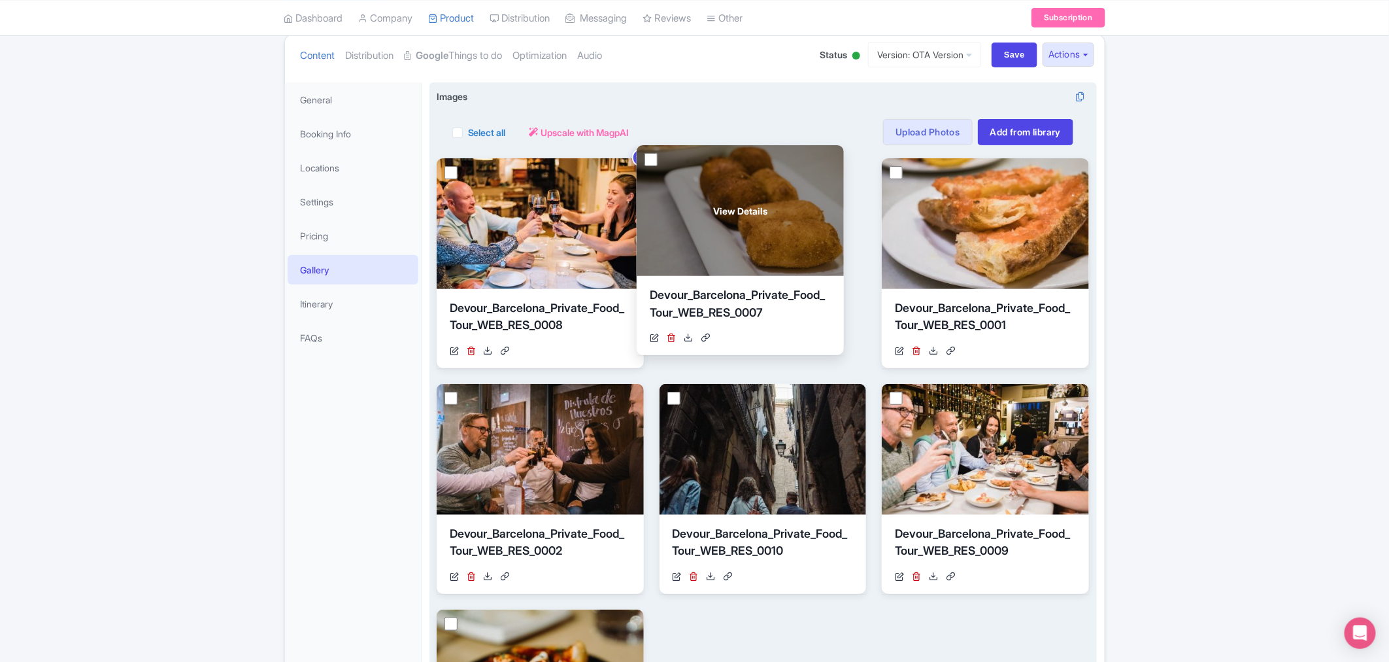
drag, startPoint x: 732, startPoint y: 467, endPoint x: 710, endPoint y: 228, distance: 240.3
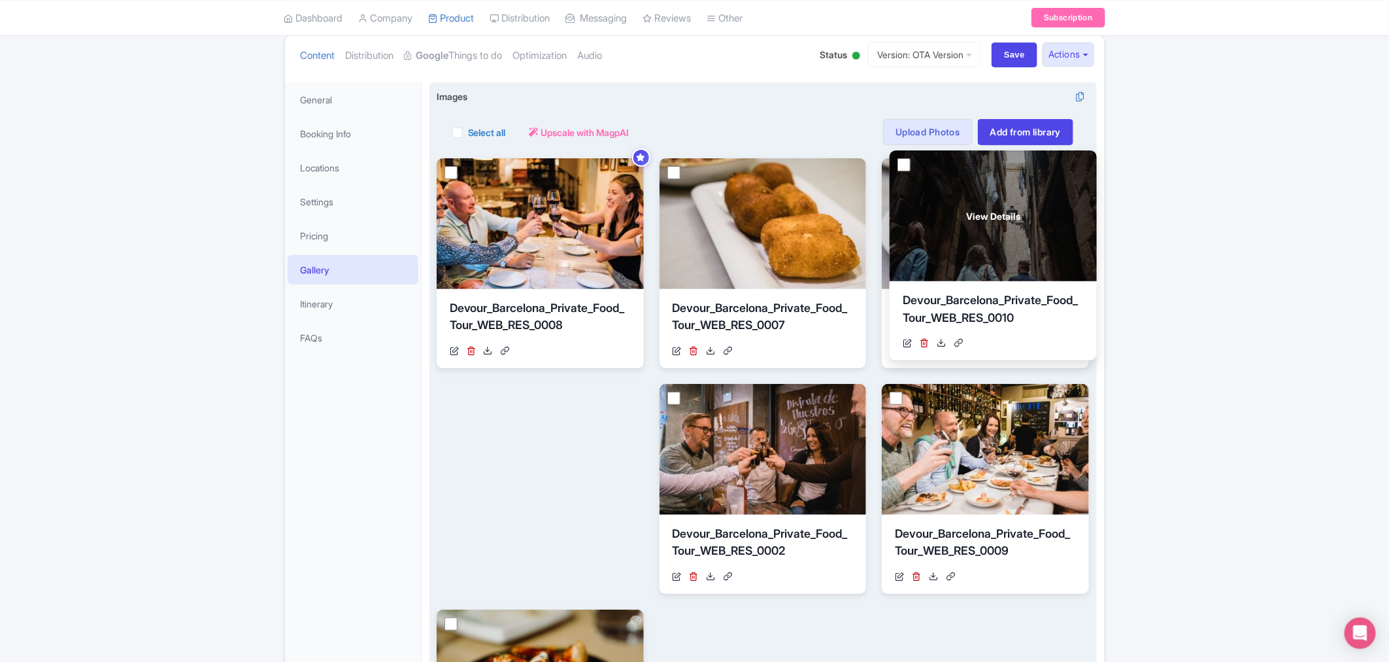
drag, startPoint x: 811, startPoint y: 509, endPoint x: 1042, endPoint y: 276, distance: 327.3
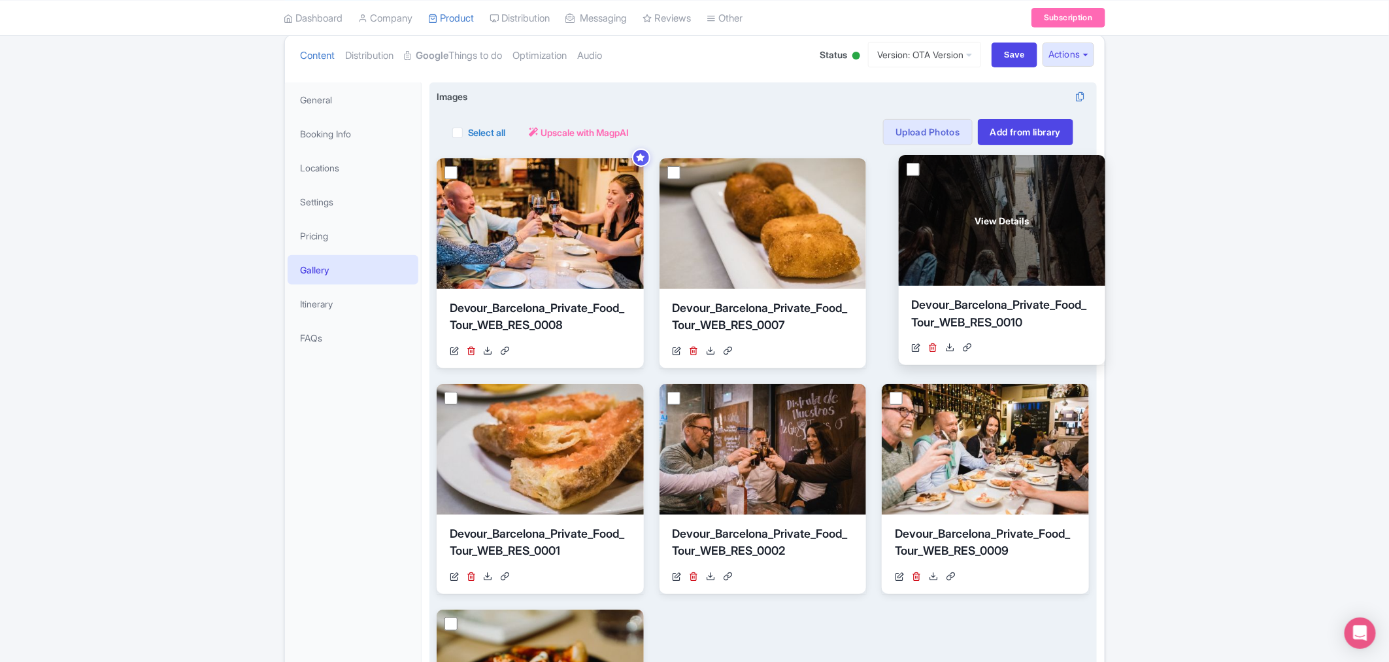
drag, startPoint x: 526, startPoint y: 455, endPoint x: 988, endPoint y: 226, distance: 515.8
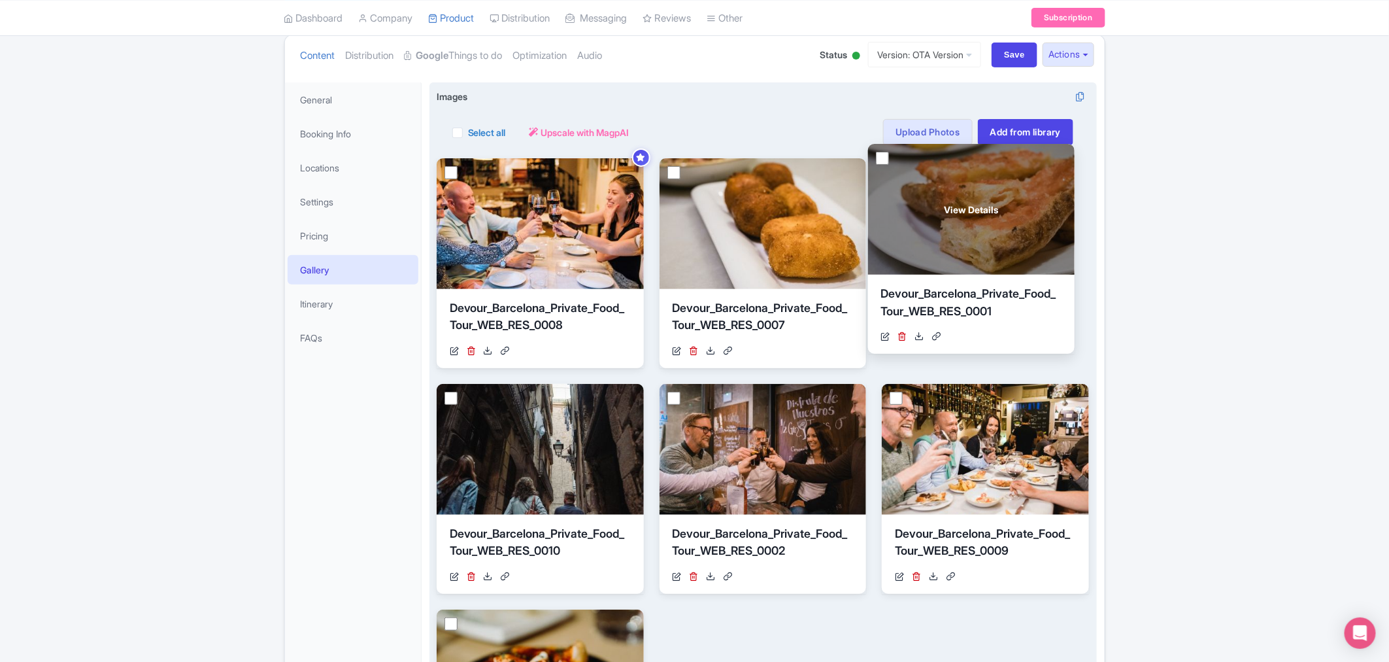
drag, startPoint x: 528, startPoint y: 447, endPoint x: 959, endPoint y: 207, distance: 493.8
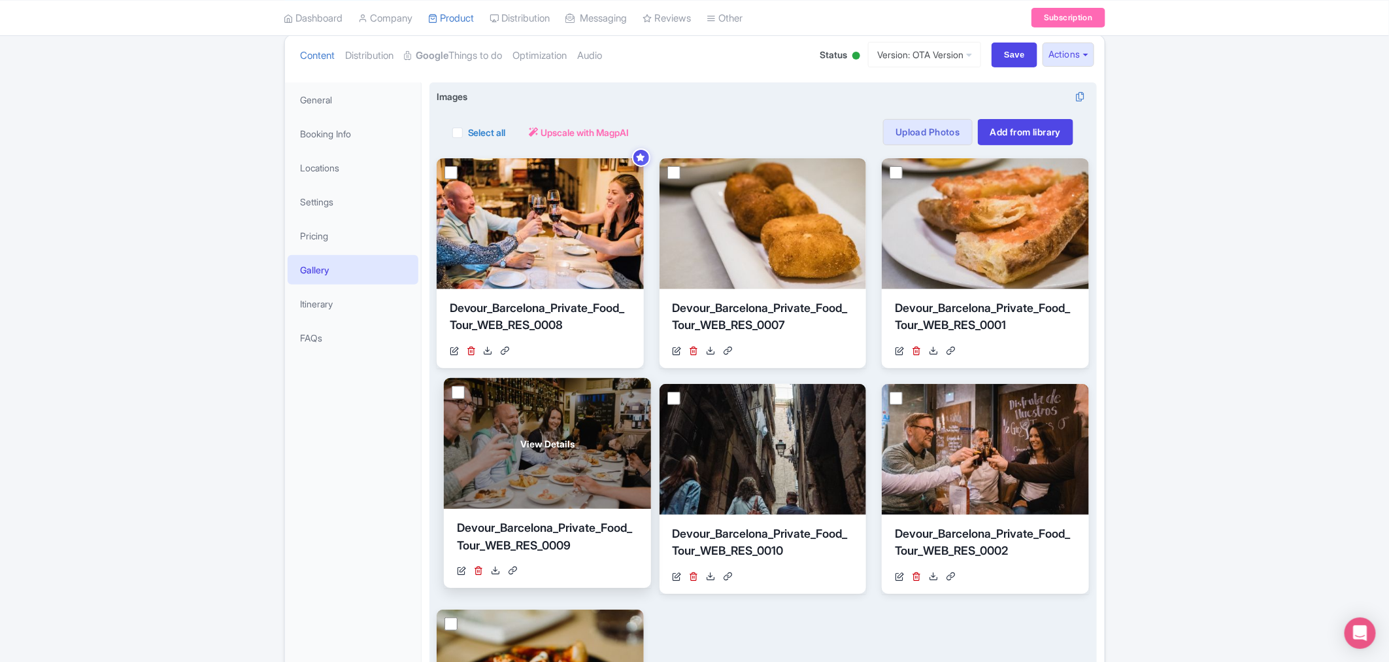
drag, startPoint x: 934, startPoint y: 460, endPoint x: 496, endPoint y: 454, distance: 438.1
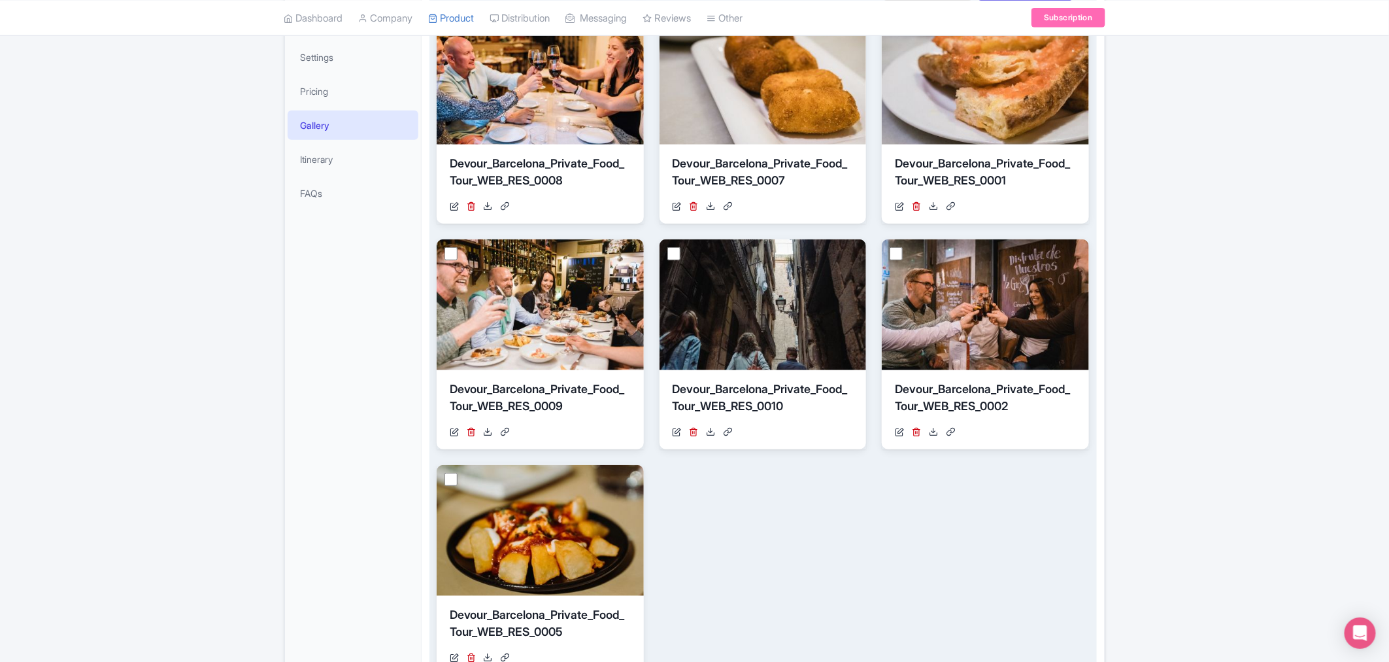
scroll to position [73, 0]
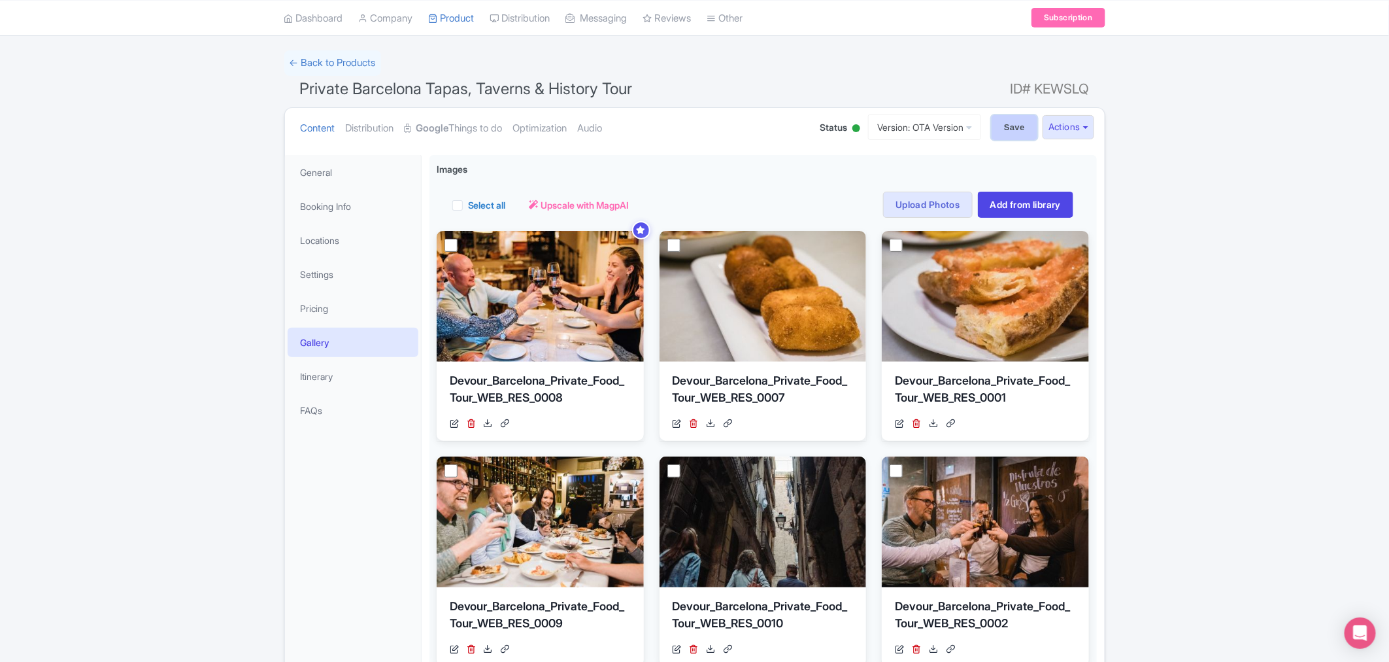
click at [1017, 135] on input "Save" at bounding box center [1015, 127] width 46 height 25
type input "Saving..."
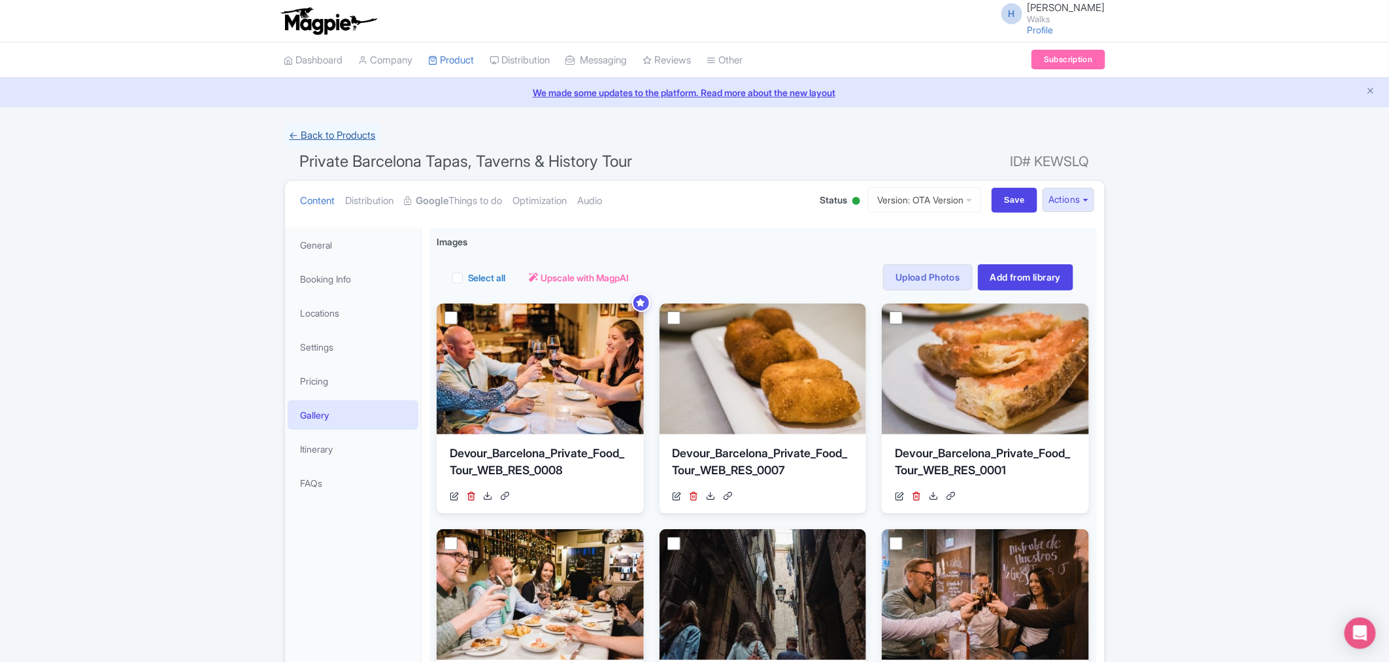
click at [328, 132] on link "← Back to Products" at bounding box center [332, 136] width 97 height 26
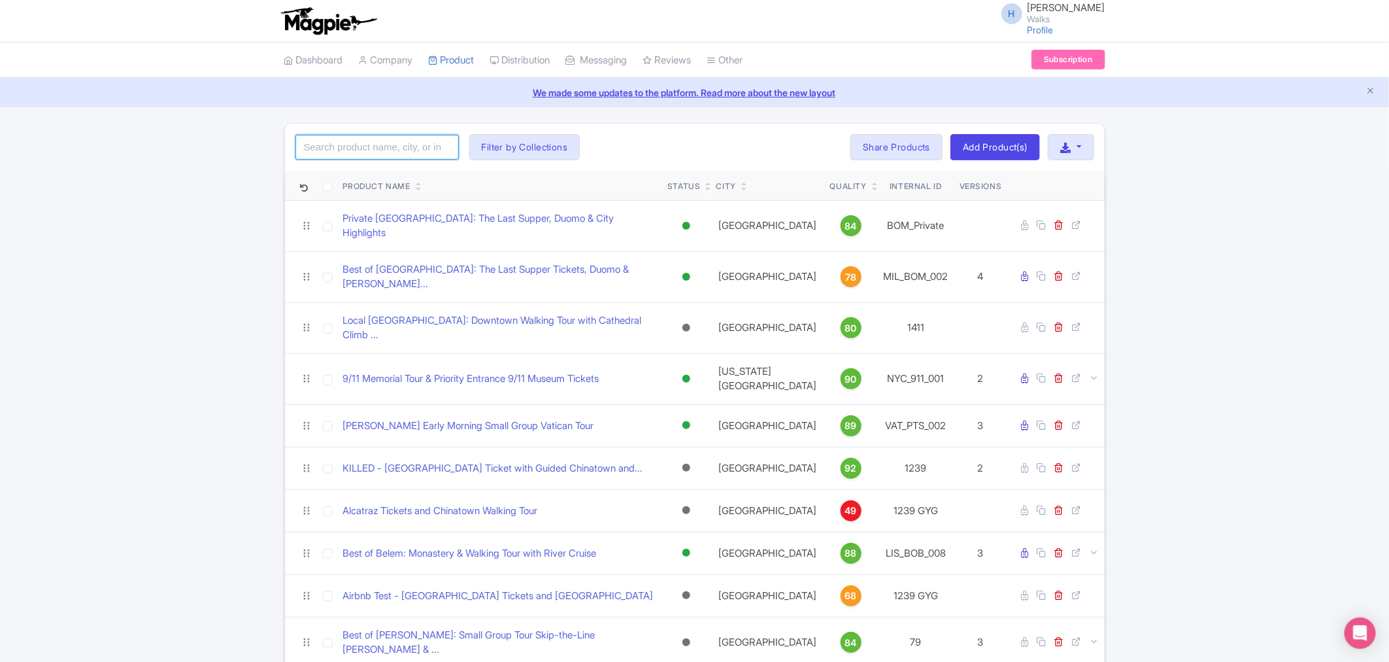
click at [318, 145] on input "search" at bounding box center [377, 147] width 163 height 25
type input "[GEOGRAPHIC_DATA]"
click button "Search" at bounding box center [0, 0] width 0 height 0
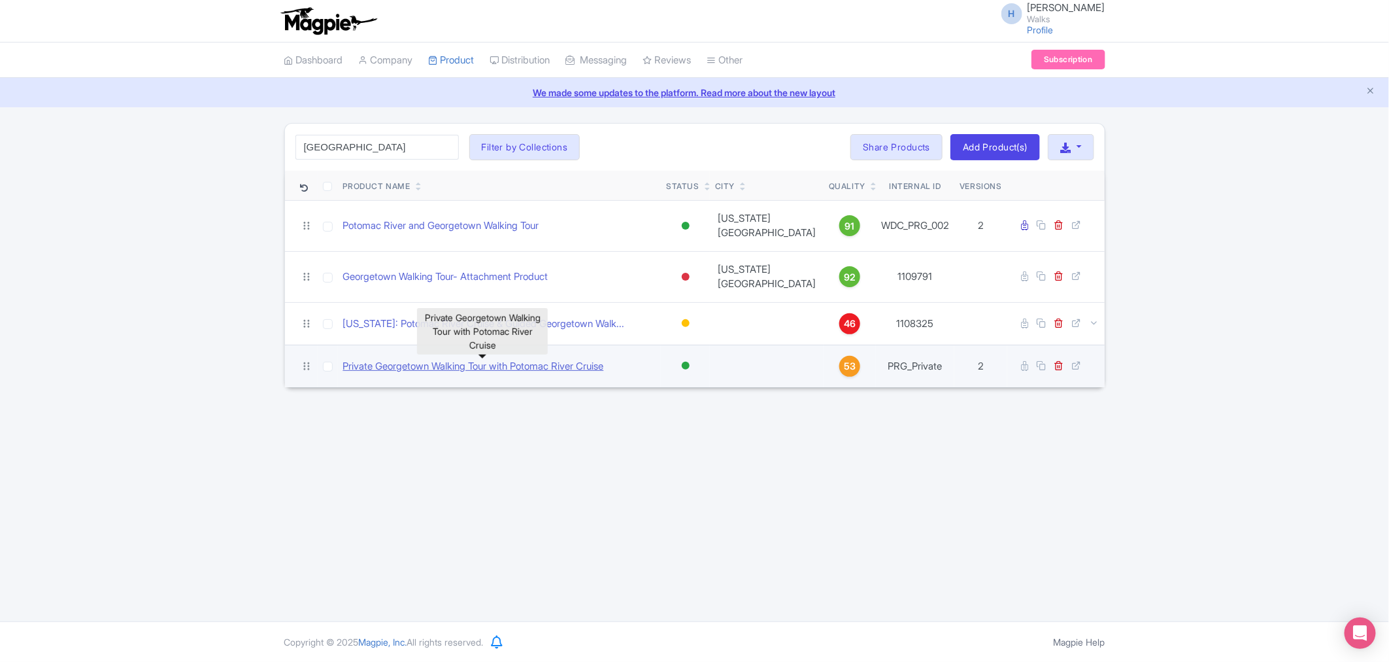
click at [471, 368] on link "Private Georgetown Walking Tour with Potomac River Cruise" at bounding box center [473, 366] width 261 height 15
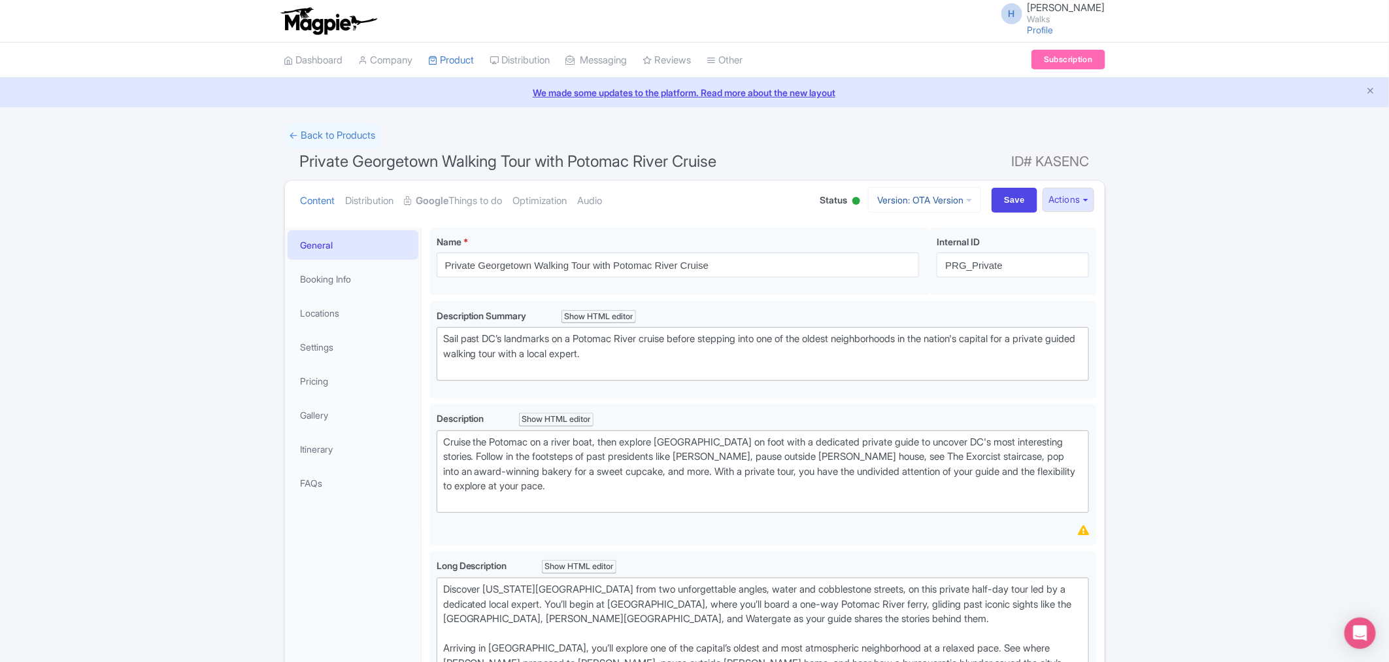
click at [889, 190] on link "Version: OTA Version" at bounding box center [924, 200] width 113 height 26
click at [896, 292] on link "TW Version" at bounding box center [928, 291] width 124 height 20
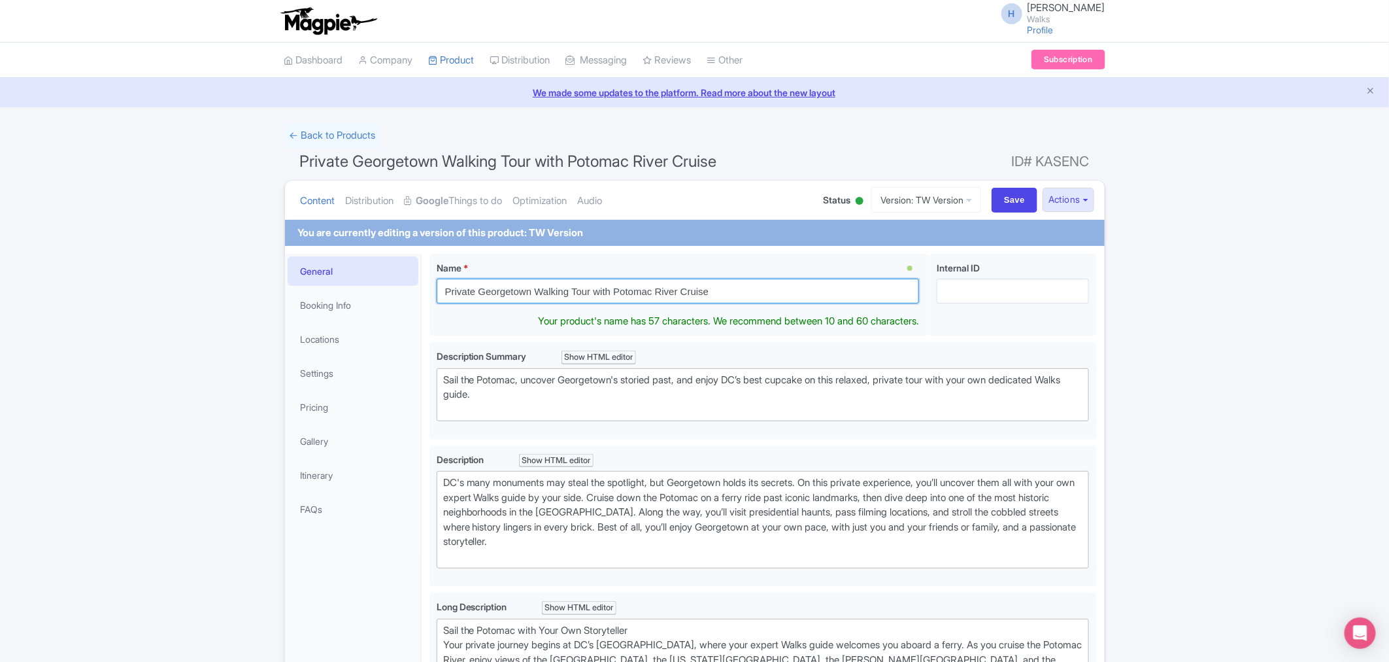
drag, startPoint x: 748, startPoint y: 292, endPoint x: 417, endPoint y: 290, distance: 330.9
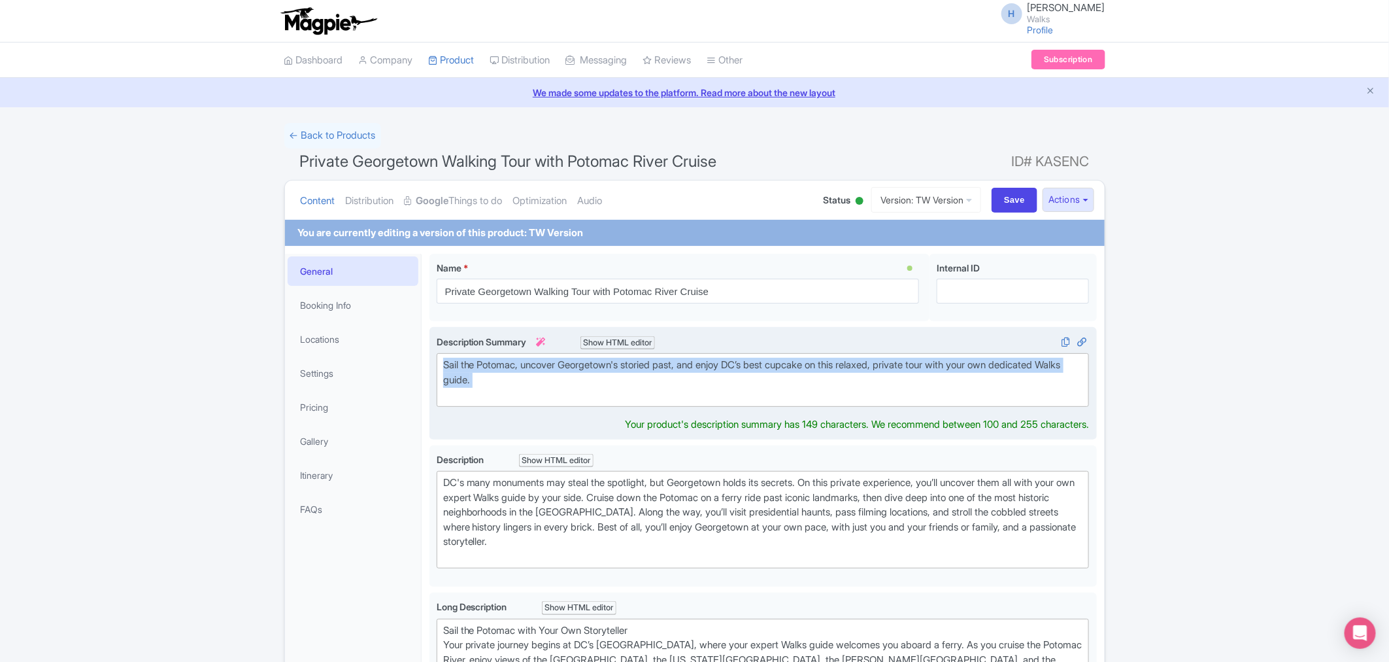
drag, startPoint x: 502, startPoint y: 394, endPoint x: 430, endPoint y: 366, distance: 77.0
click at [430, 366] on div "Sail the Potomac, uncover Georgetown's storied past, and enjoy DC’s best cupcak…" at bounding box center [764, 383] width 668 height 112
type trix-editor "<div>&nbsp;Sail the Potomac, uncover Georgetown's storied past, and enjoy DC’s …"
copy div "Sail the Potomac, uncover Georgetown's storied past, and enjoy DC’s best cupcak…"
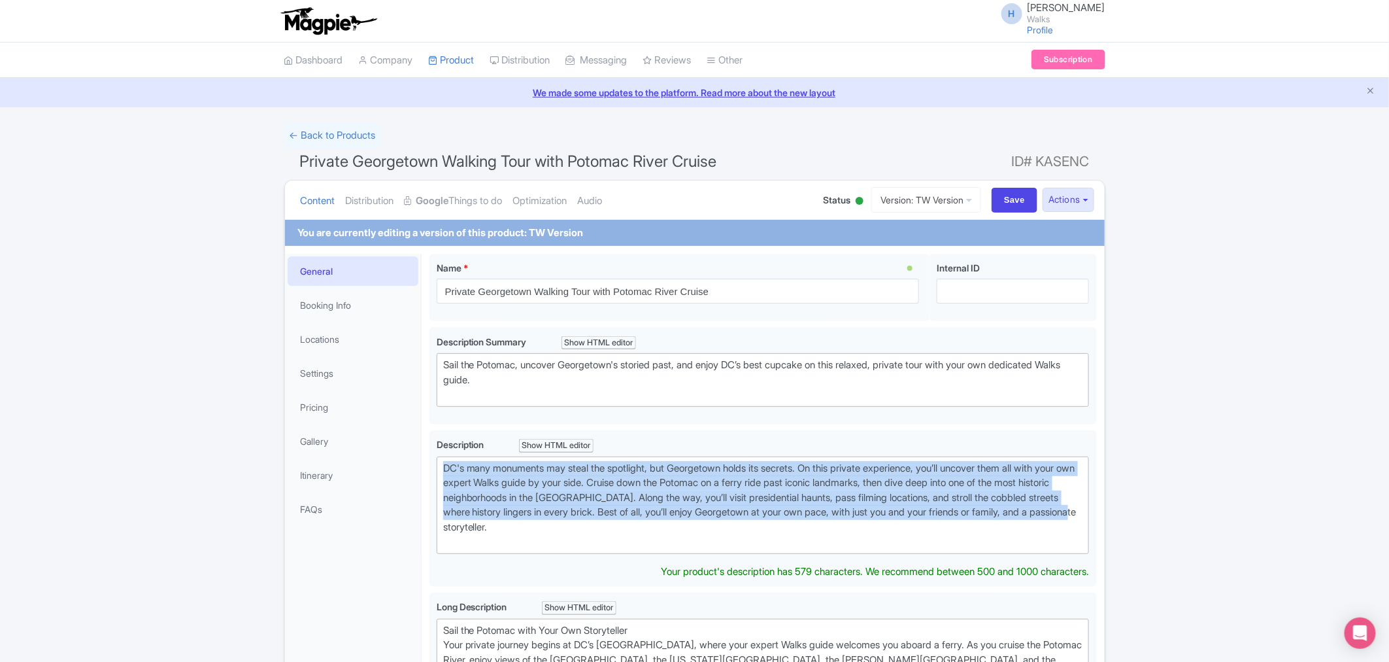
drag, startPoint x: 554, startPoint y: 524, endPoint x: 420, endPoint y: 461, distance: 148.0
type trix-editor "<div>DC's many monuments may steal the spotlight, but Georgetown holds its secr…"
copy div "DC's many monuments may steal the spotlight, but Georgetown holds its secrets. …"
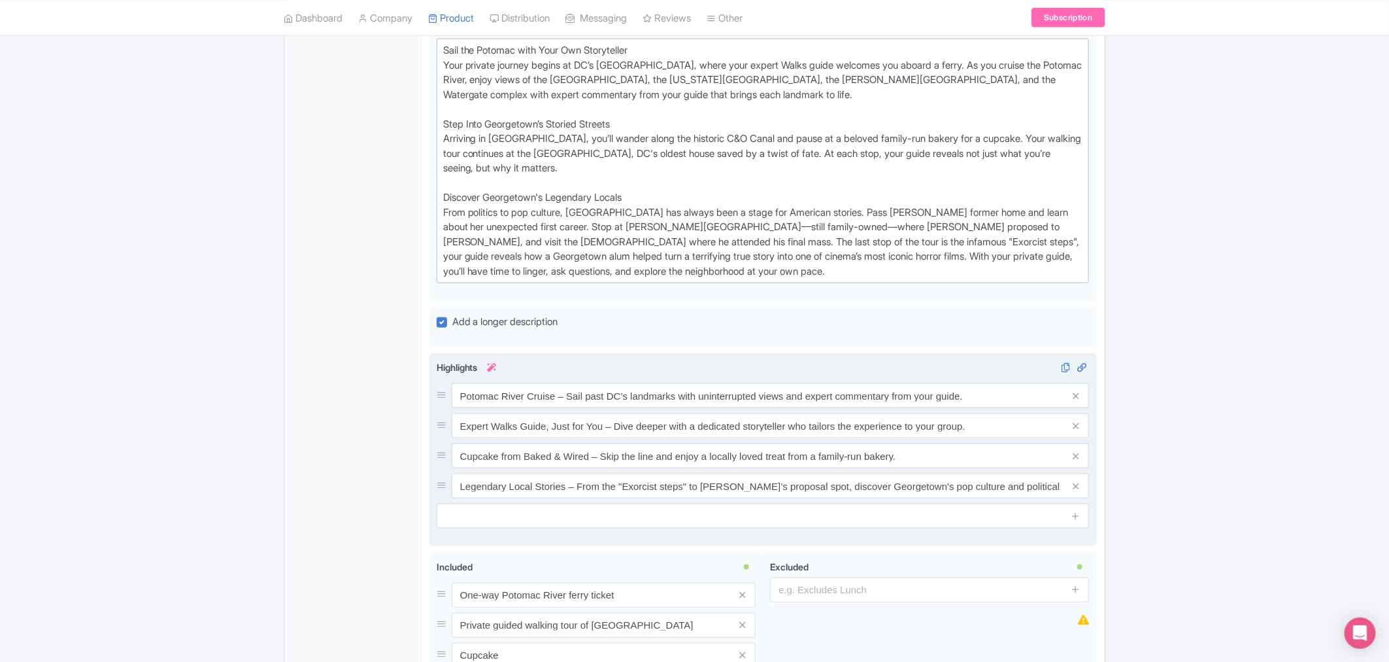
scroll to position [581, 0]
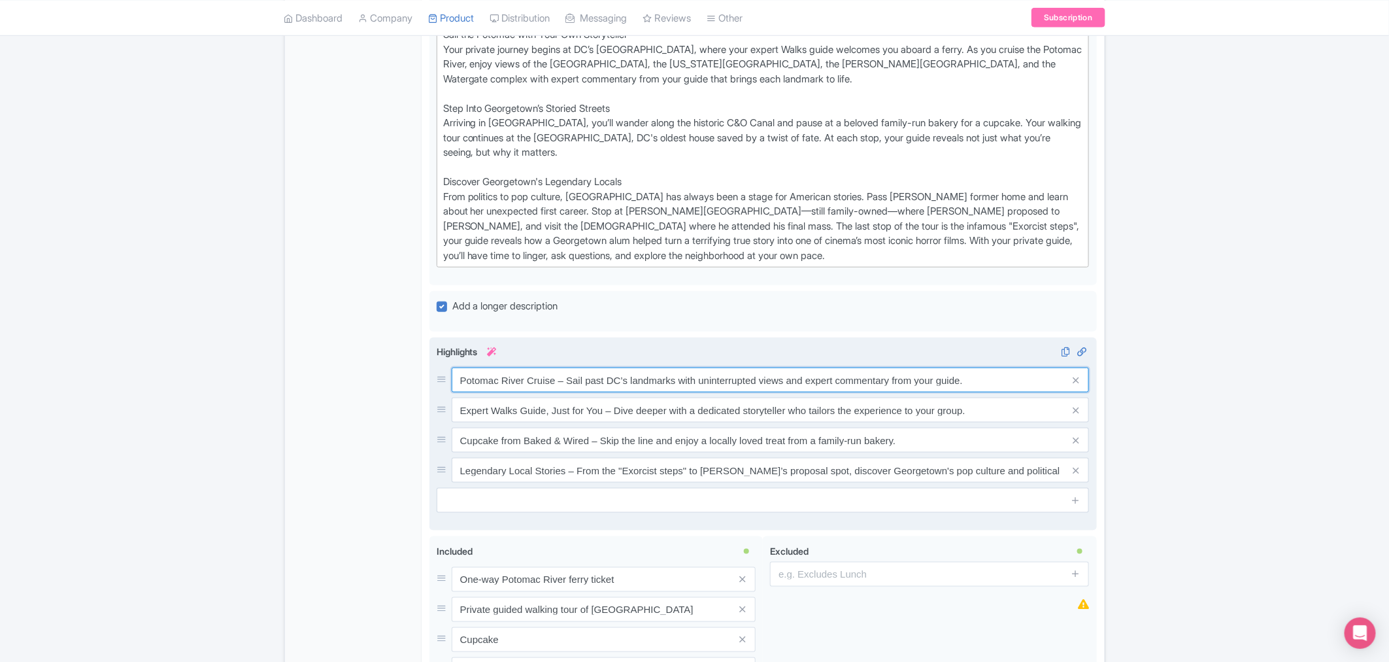
drag, startPoint x: 456, startPoint y: 378, endPoint x: 984, endPoint y: 390, distance: 528.5
click at [984, 390] on div "Highlights i Potomac River Cruise – Sail past DC’s landmarks with uninterrupted…" at bounding box center [763, 429] width 653 height 168
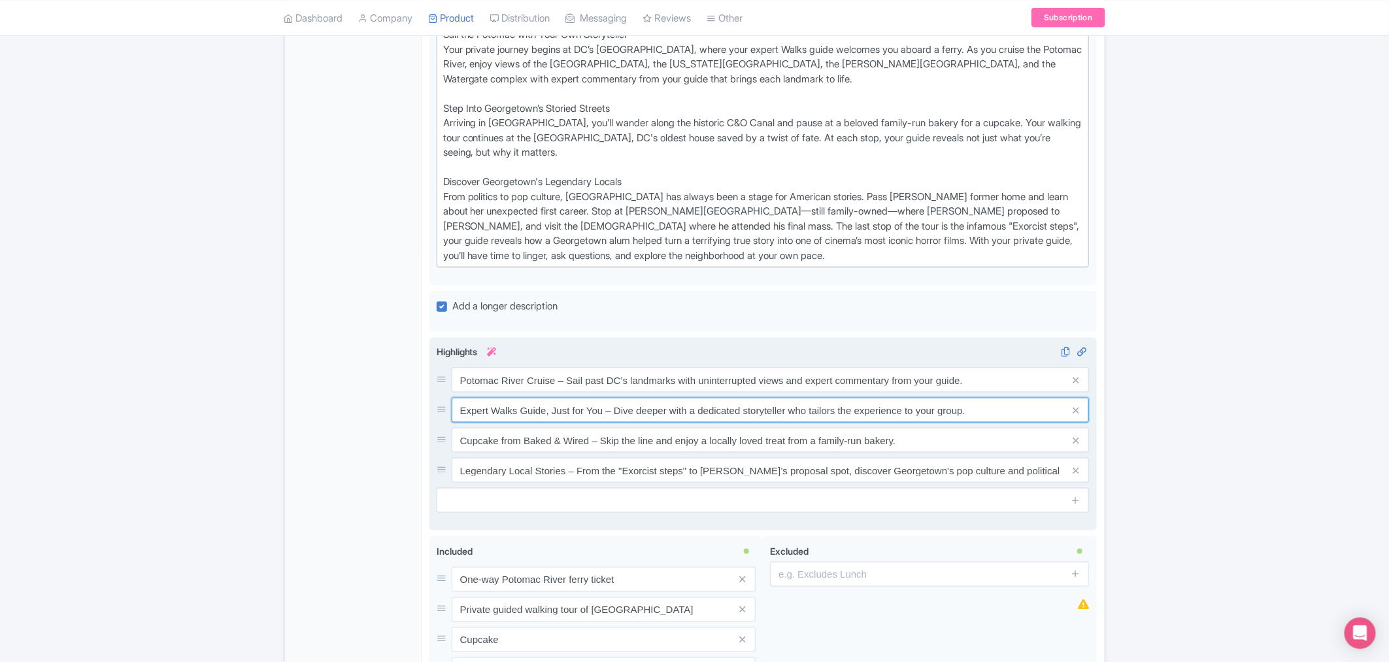
drag, startPoint x: 462, startPoint y: 407, endPoint x: 1019, endPoint y: 415, distance: 557.1
click at [1019, 415] on input "Expert Walks Guide, Just for You – Dive deeper with a dedicated storyteller who…" at bounding box center [771, 410] width 638 height 25
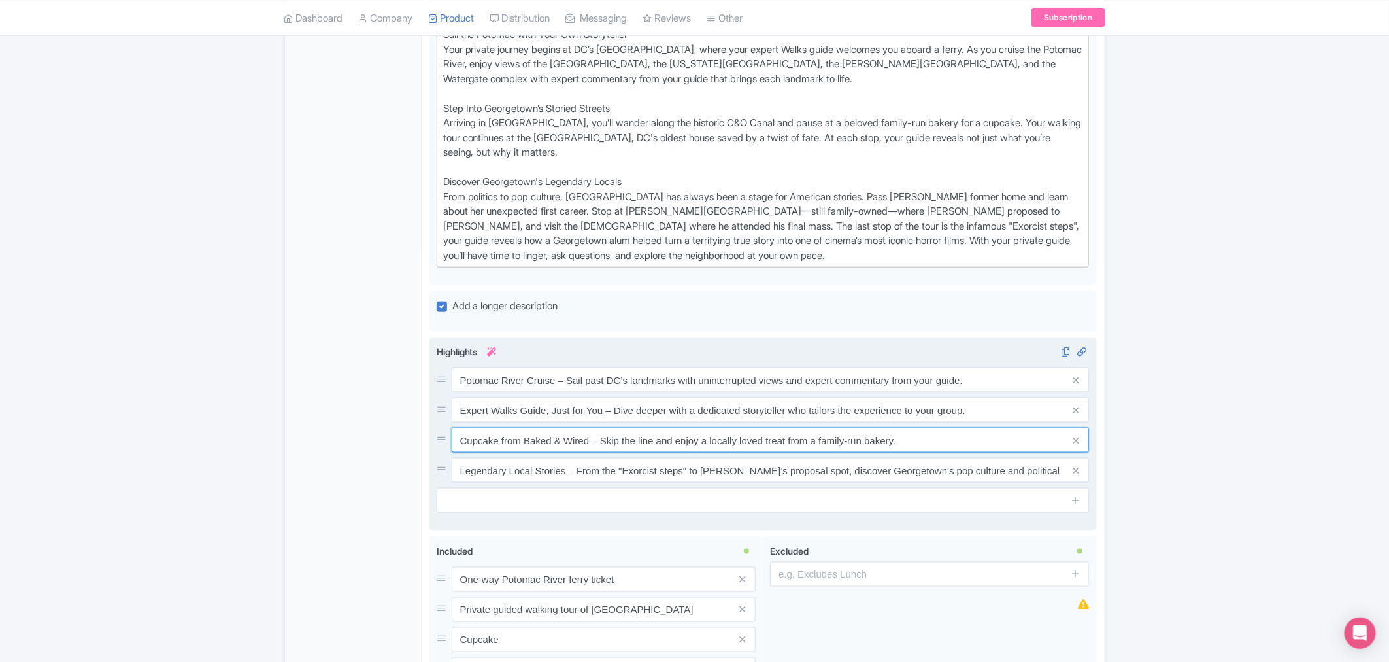
drag, startPoint x: 456, startPoint y: 439, endPoint x: 1005, endPoint y: 454, distance: 548.8
click at [1005, 454] on div "Potomac River Cruise – Sail past DC’s landmarks with uninterrupted views and ex…" at bounding box center [763, 424] width 653 height 115
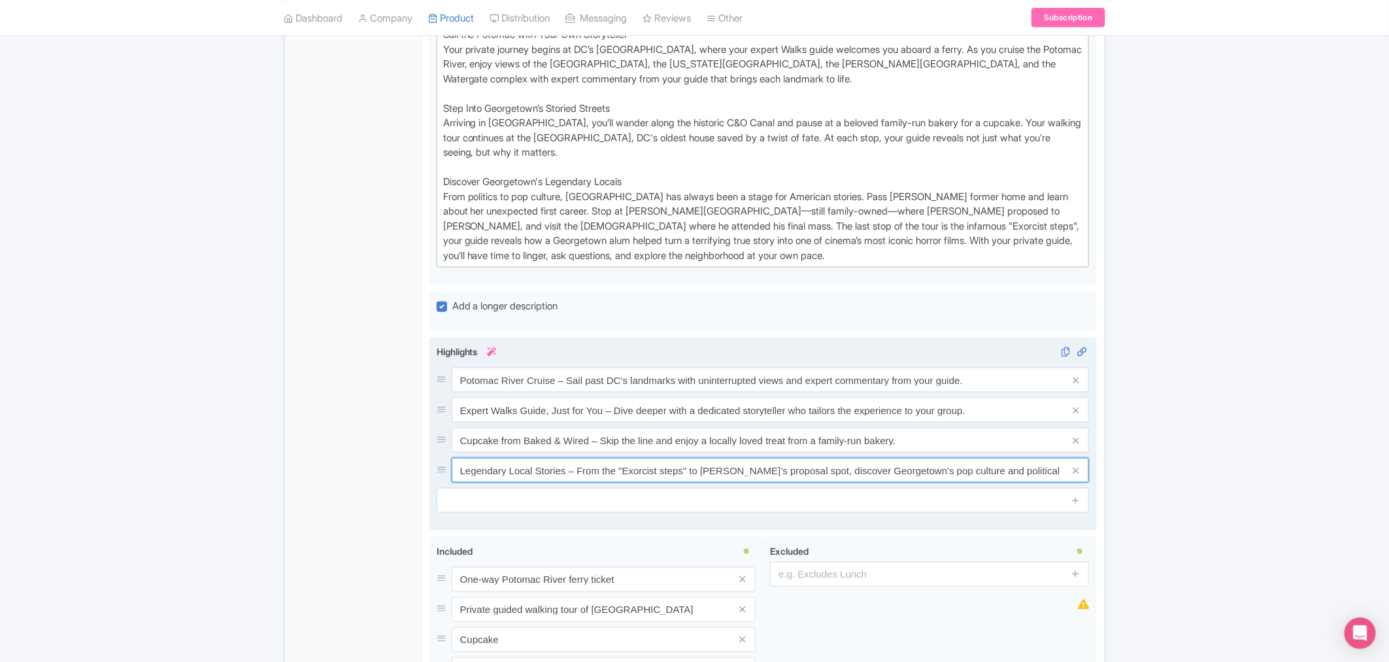
drag, startPoint x: 456, startPoint y: 466, endPoint x: 1087, endPoint y: 484, distance: 631.9
click at [1087, 484] on div "Highlights i Potomac River Cruise – Sail past DC’s landmarks with uninterrupted…" at bounding box center [763, 429] width 653 height 168
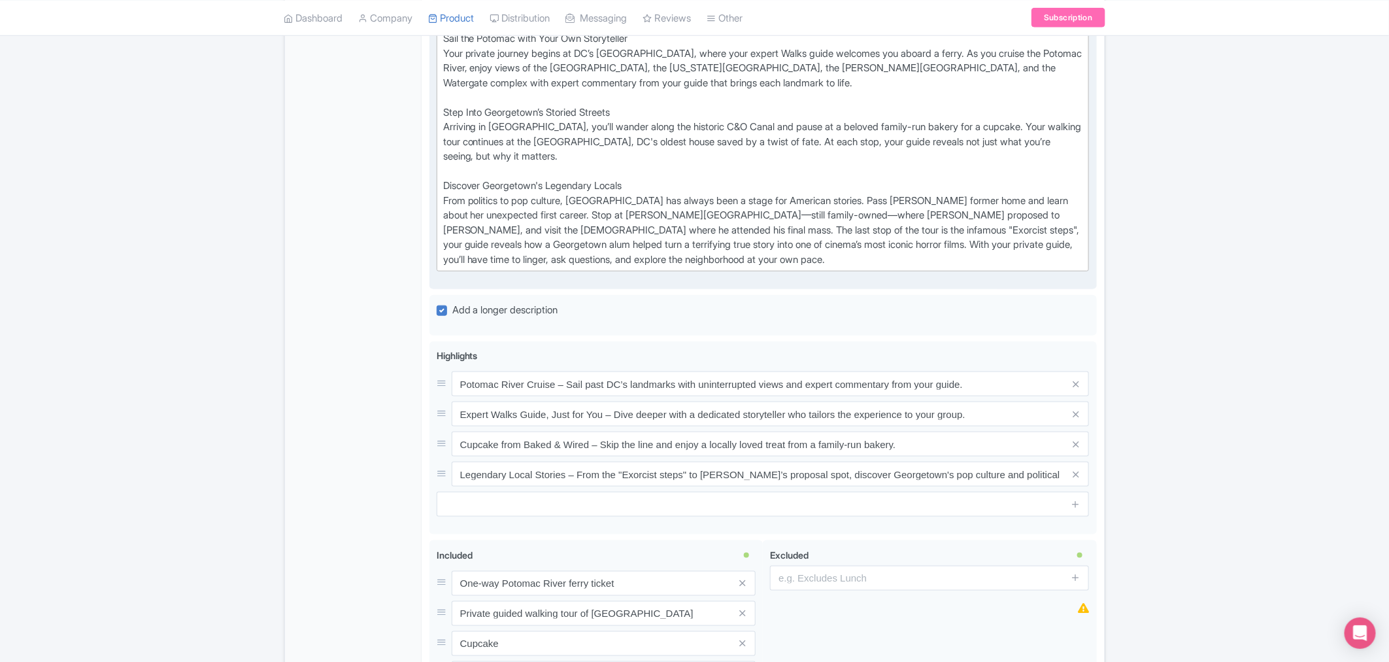
scroll to position [435, 0]
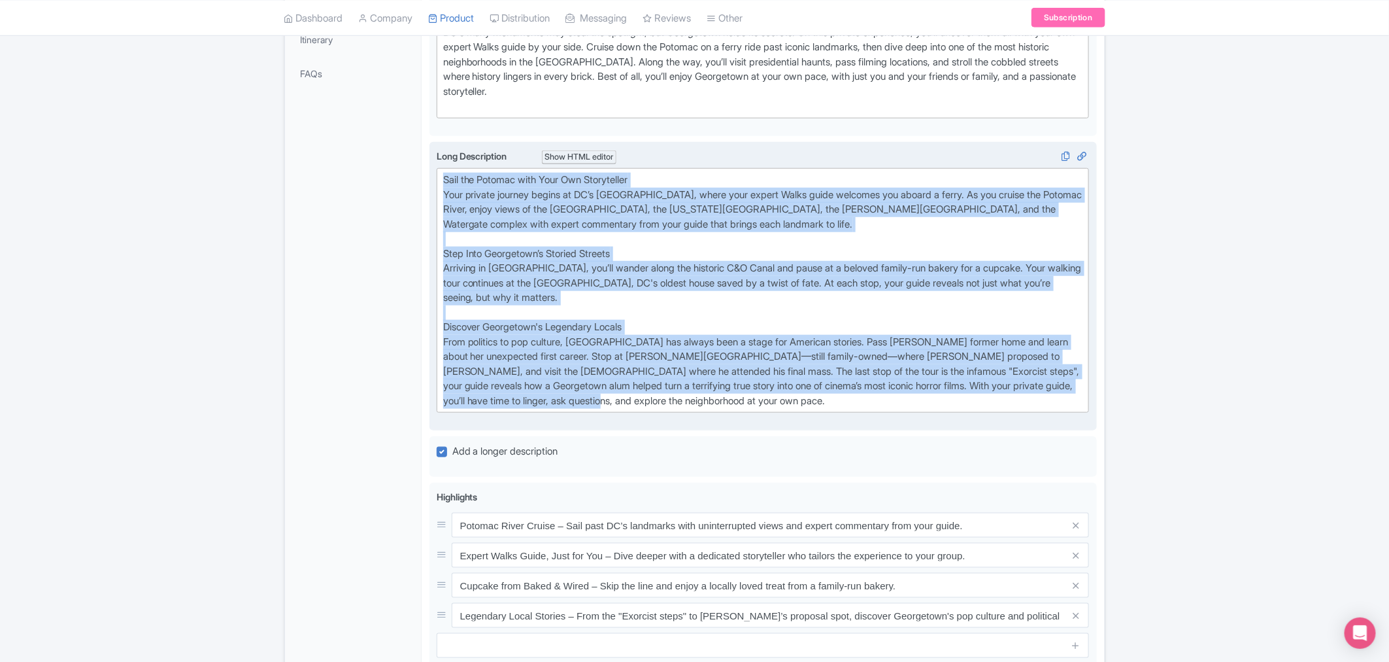
drag, startPoint x: 664, startPoint y: 401, endPoint x: 438, endPoint y: 168, distance: 325.1
click at [438, 168] on trix-editor "Sail the Potomac with Your Own Storyteller Your private journey begins at DC’s …" at bounding box center [763, 290] width 653 height 245
type trix-editor "<div>Sail the Potomac with Your Own Storyteller<br>Your private journey begins …"
copy div "Sail the Potomac with Your Own Storyteller Your private journey begins at DC’s …"
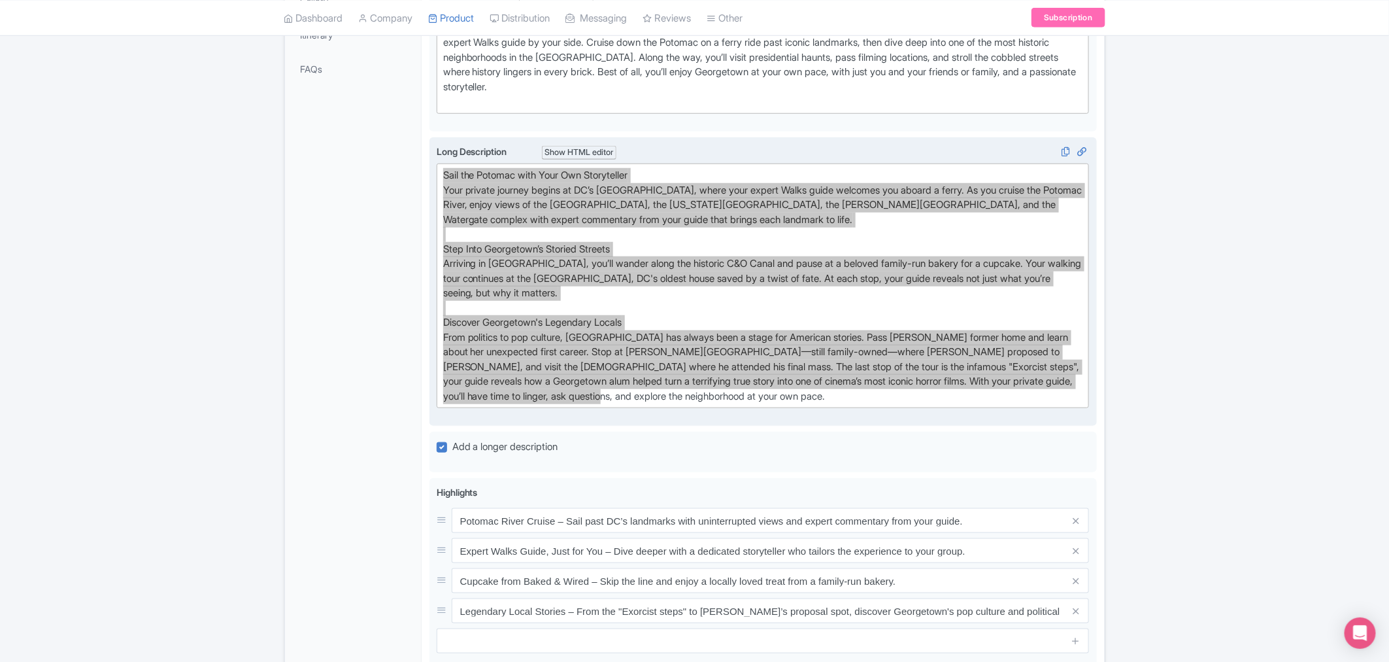
scroll to position [726, 0]
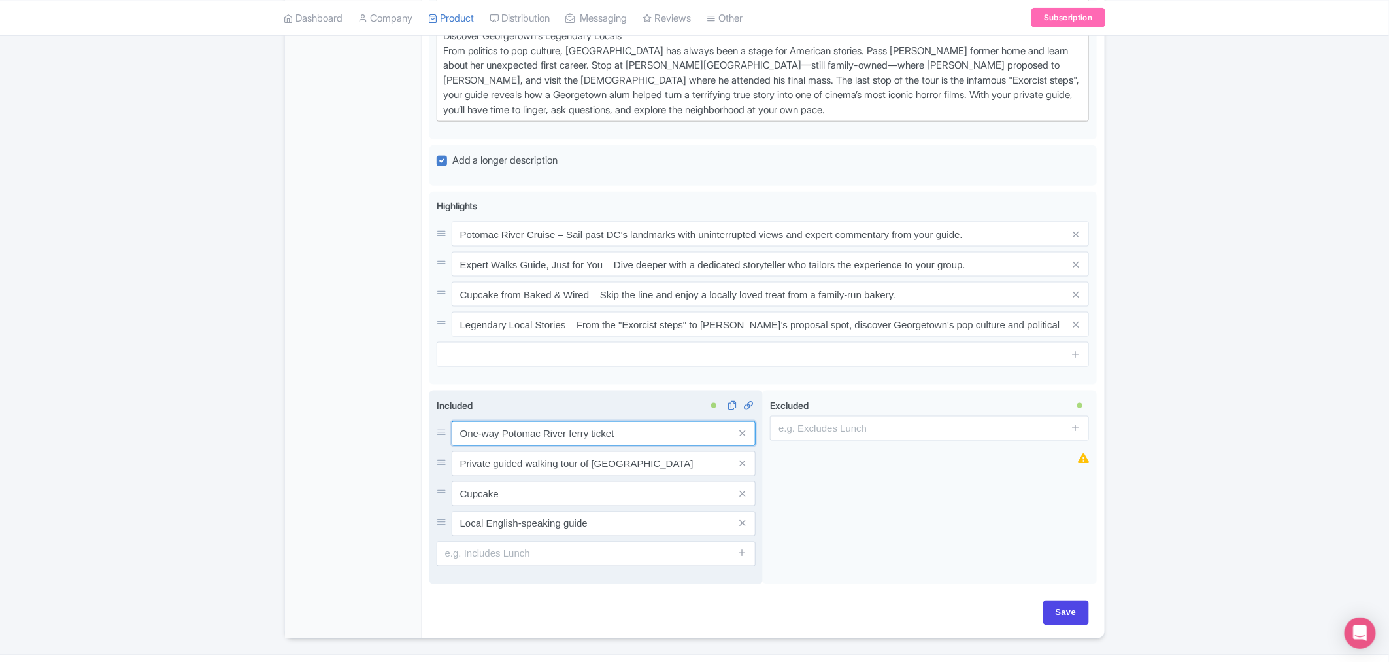
drag, startPoint x: 621, startPoint y: 433, endPoint x: 430, endPoint y: 427, distance: 191.7
click at [430, 427] on div "Included i One-way Potomac River ferry ticket Private guided walking tour of Ge…" at bounding box center [597, 487] width 334 height 194
drag, startPoint x: 456, startPoint y: 462, endPoint x: 671, endPoint y: 462, distance: 215.1
click at [671, 462] on input "Private guided walking tour of [GEOGRAPHIC_DATA]" at bounding box center [604, 463] width 304 height 25
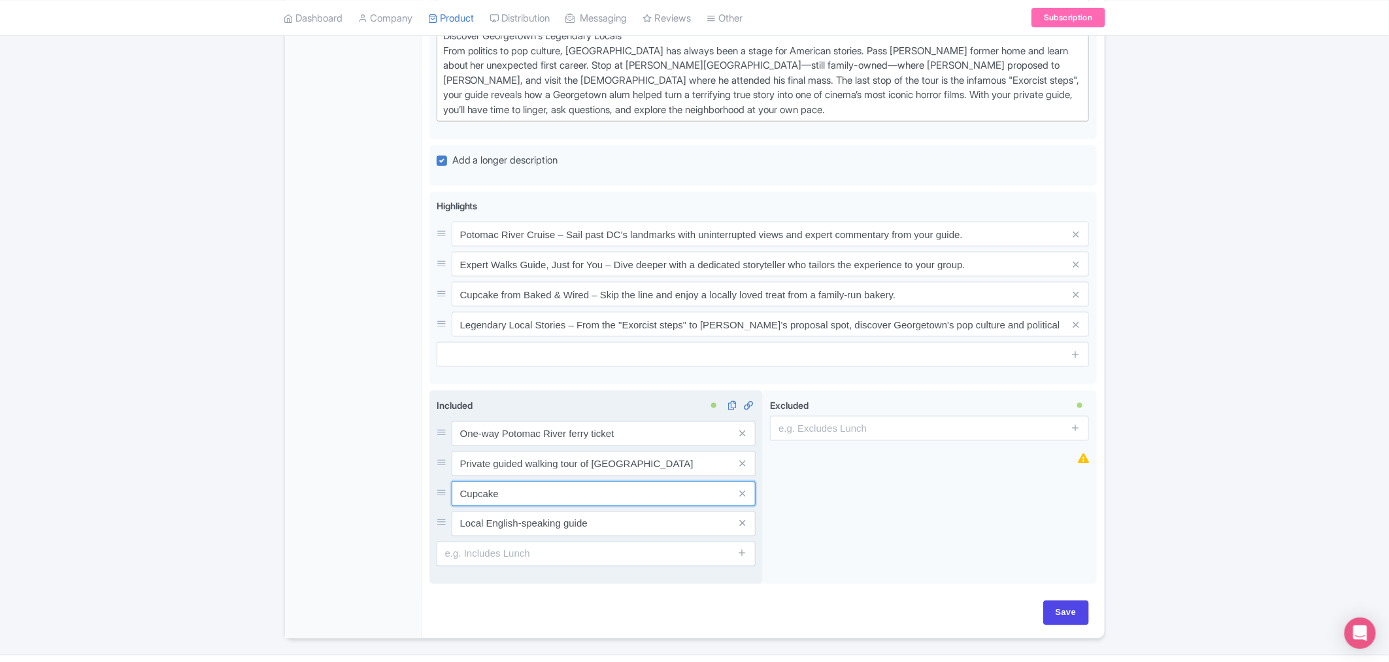
drag, startPoint x: 458, startPoint y: 492, endPoint x: 523, endPoint y: 492, distance: 64.7
click at [521, 494] on input "Cupcake" at bounding box center [604, 493] width 304 height 25
paste input "Private guided walking tour of [GEOGRAPHIC_DATA]"
type input "Private guided walking tour of [GEOGRAPHIC_DATA]"
click at [743, 497] on icon at bounding box center [743, 493] width 6 height 10
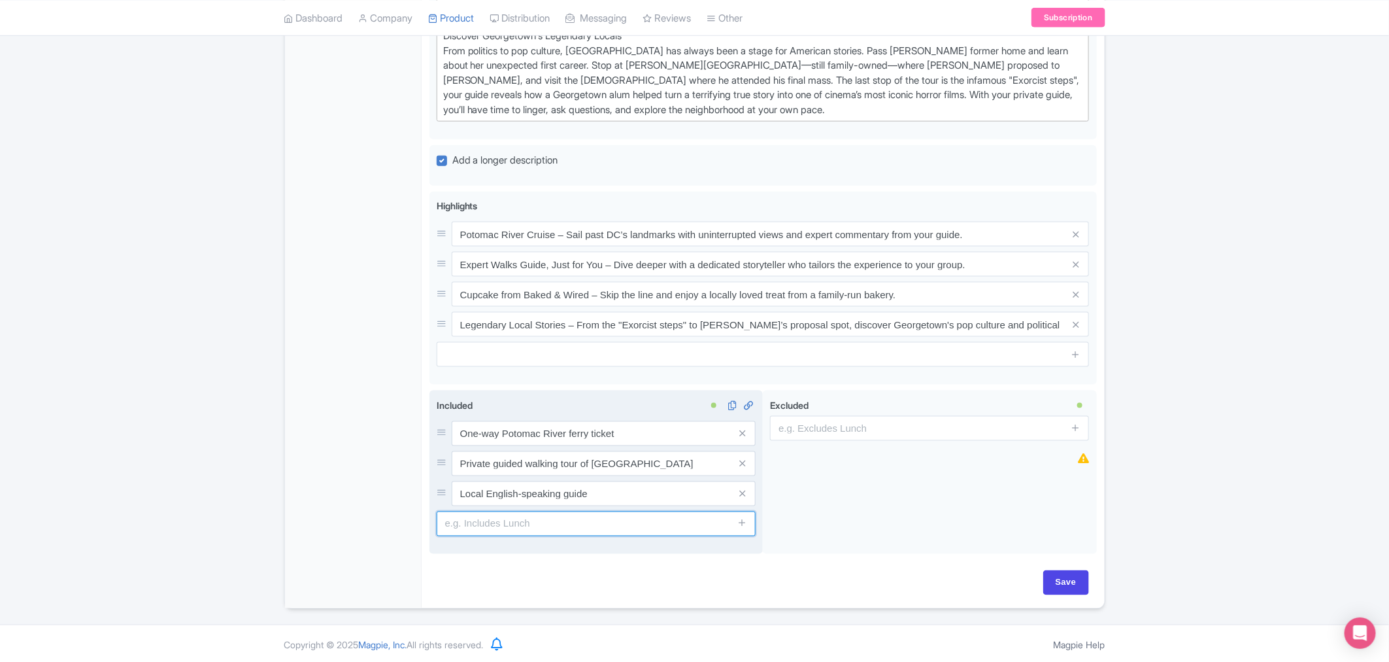
click at [556, 517] on input "text" at bounding box center [596, 523] width 319 height 25
type input "Cupcake"
click at [747, 524] on icon at bounding box center [743, 523] width 10 height 10
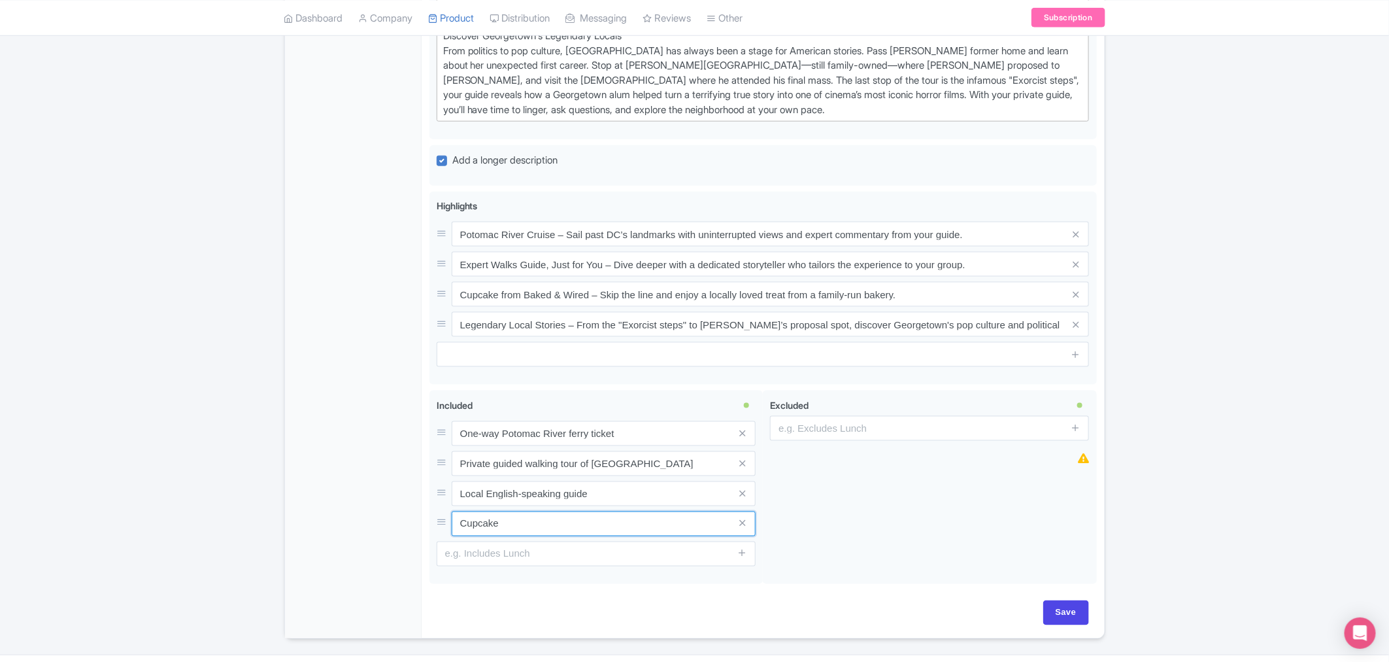
drag, startPoint x: 502, startPoint y: 528, endPoint x: 441, endPoint y: 527, distance: 60.2
click at [441, 527] on div "Cupcake" at bounding box center [596, 523] width 319 height 25
drag, startPoint x: 517, startPoint y: 485, endPoint x: 445, endPoint y: 479, distance: 72.2
click at [445, 479] on div "One-way Potomac River ferry ticket Private guided walking tour of Georgetown Lo…" at bounding box center [596, 478] width 319 height 115
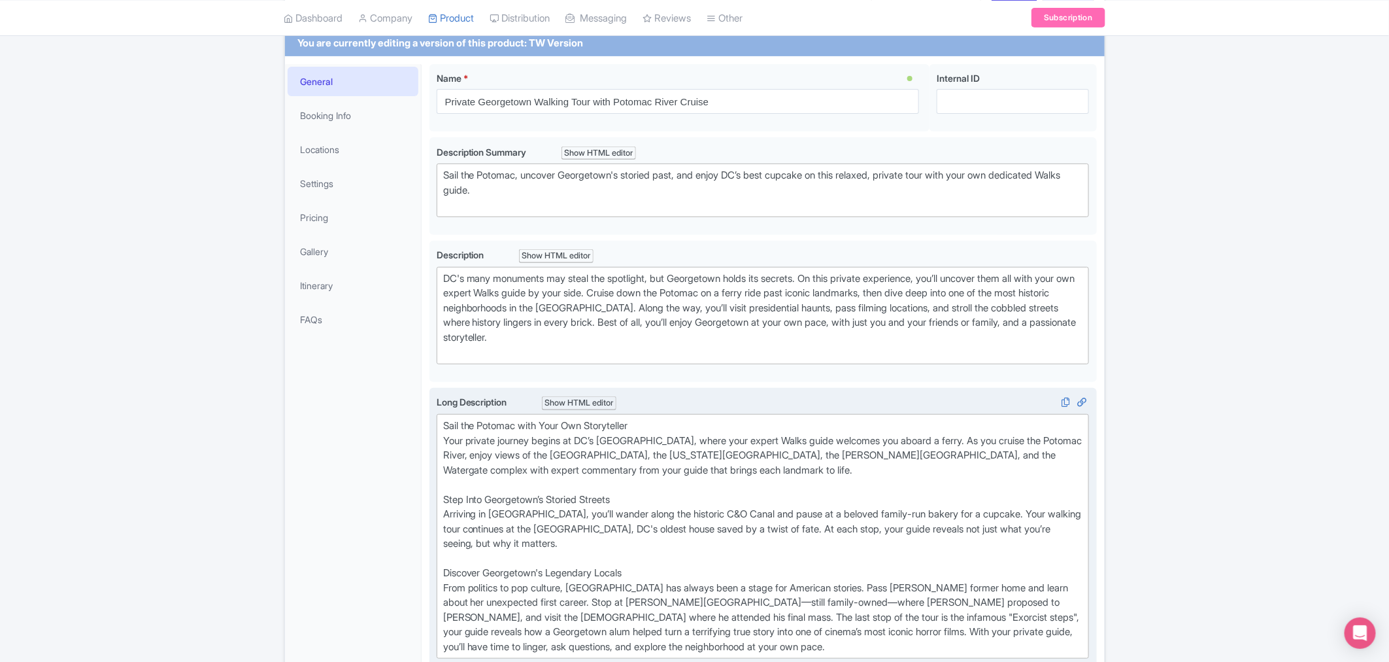
scroll to position [0, 0]
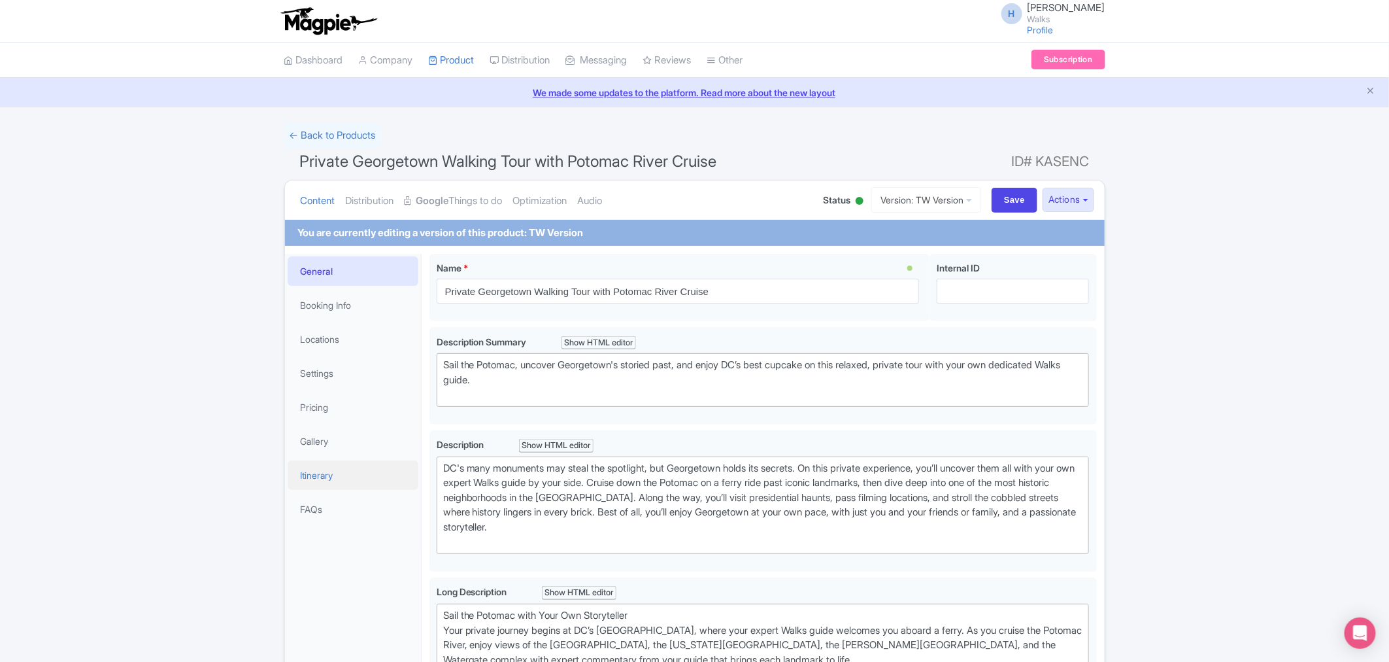
click at [304, 463] on link "Itinerary" at bounding box center [353, 474] width 131 height 29
click at [314, 439] on link "Gallery" at bounding box center [353, 440] width 131 height 29
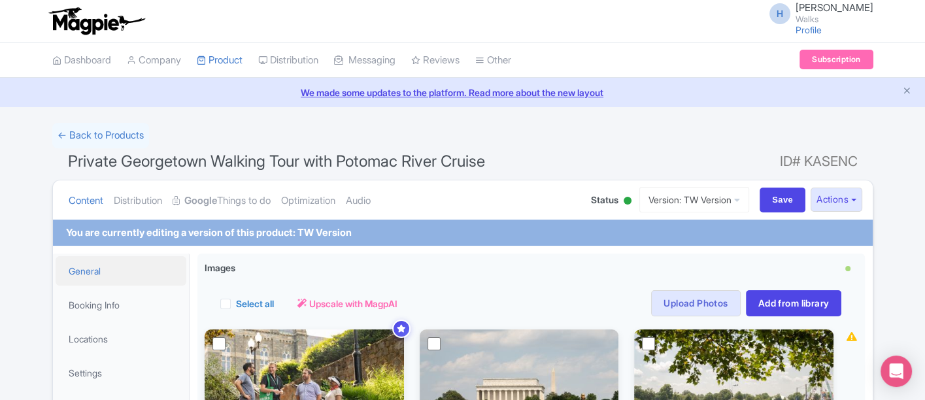
click at [95, 277] on link "General" at bounding box center [121, 270] width 131 height 29
click at [671, 199] on link "Version: TW Version" at bounding box center [694, 200] width 110 height 26
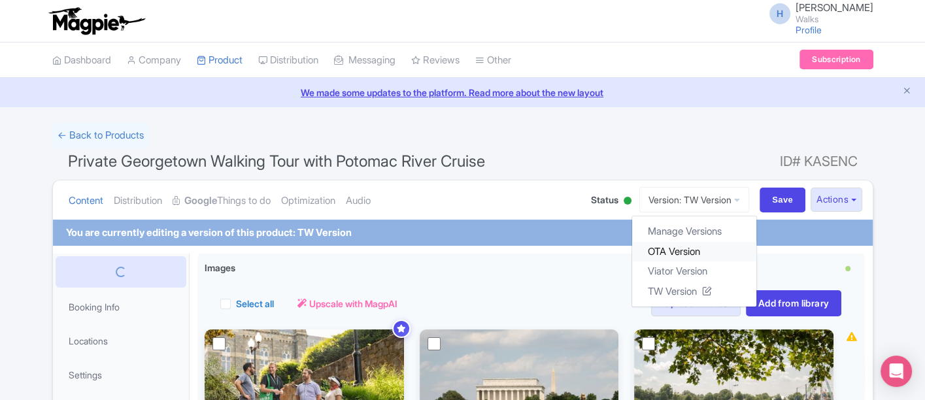
click at [661, 252] on link "OTA Version" at bounding box center [694, 251] width 124 height 20
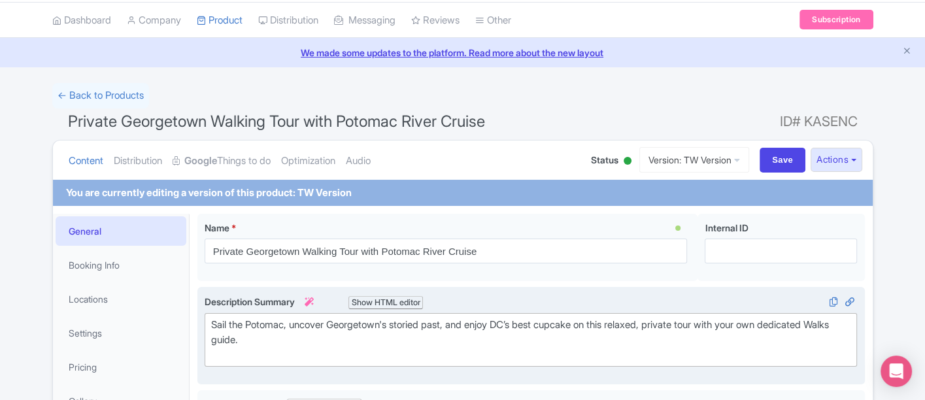
scroll to position [73, 0]
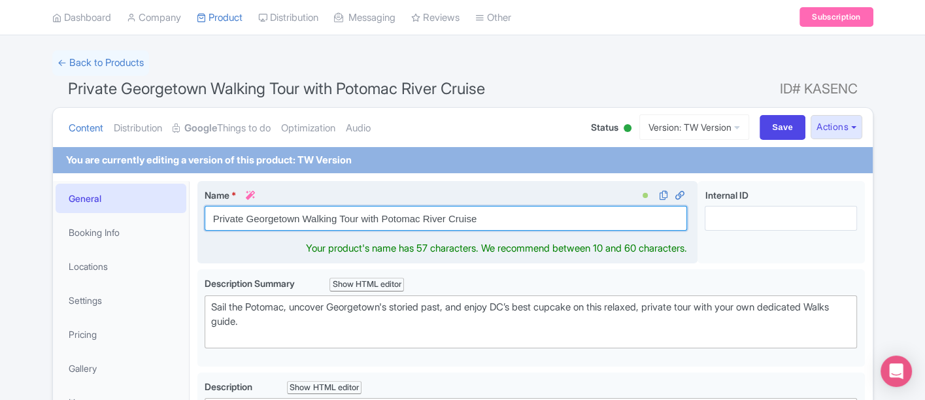
drag, startPoint x: 491, startPoint y: 214, endPoint x: 203, endPoint y: 218, distance: 288.4
click at [203, 218] on div "Name * i Private Georgetown Walking Tour with Potomac River Cruise Your product…" at bounding box center [447, 222] width 501 height 83
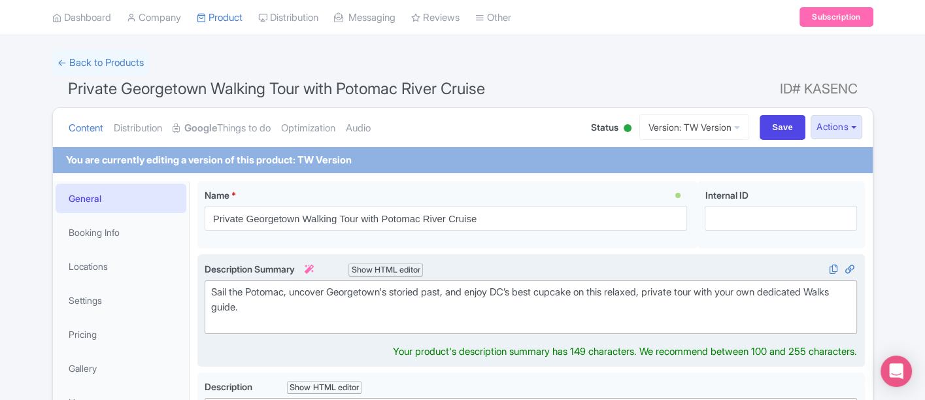
drag, startPoint x: 367, startPoint y: 309, endPoint x: 197, endPoint y: 290, distance: 171.7
click at [197, 290] on div "Sail the Potomac, uncover Georgetown's storied past, and enjoy DC’s best cupcak…" at bounding box center [531, 310] width 668 height 112
type trix-editor "<div>&nbsp;Sail the Potomac, uncover Georgetown's storied past, and enjoy DC’s …"
copy div "Sail the Potomac, uncover Georgetown's storied past, and enjoy DC’s best cupcak…"
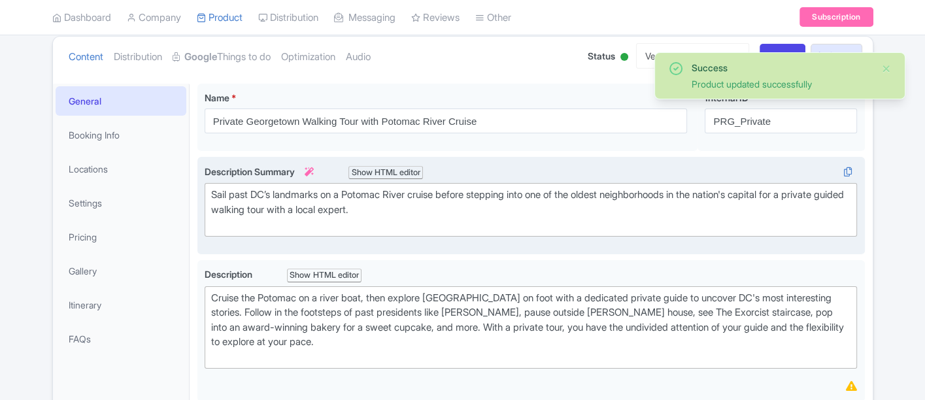
scroll to position [145, 0]
click at [439, 217] on div "Sail past DC’s landmarks on a Potomac River cruise before stepping into one of …" at bounding box center [531, 208] width 640 height 44
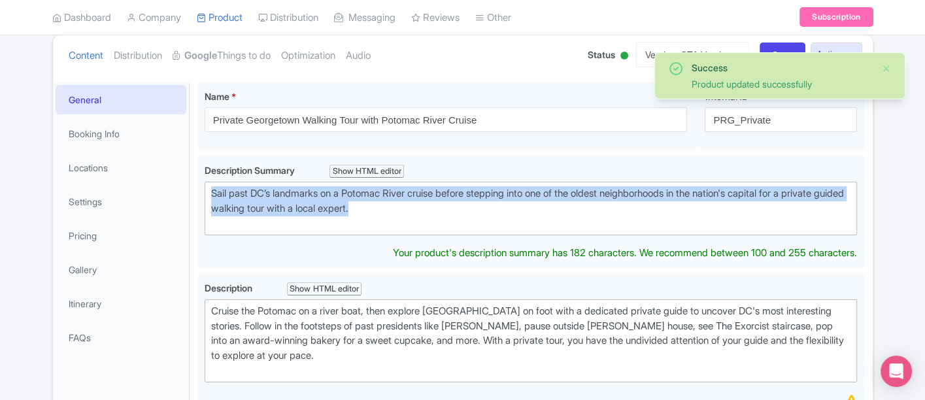
drag, startPoint x: 441, startPoint y: 208, endPoint x: 184, endPoint y: 186, distance: 257.9
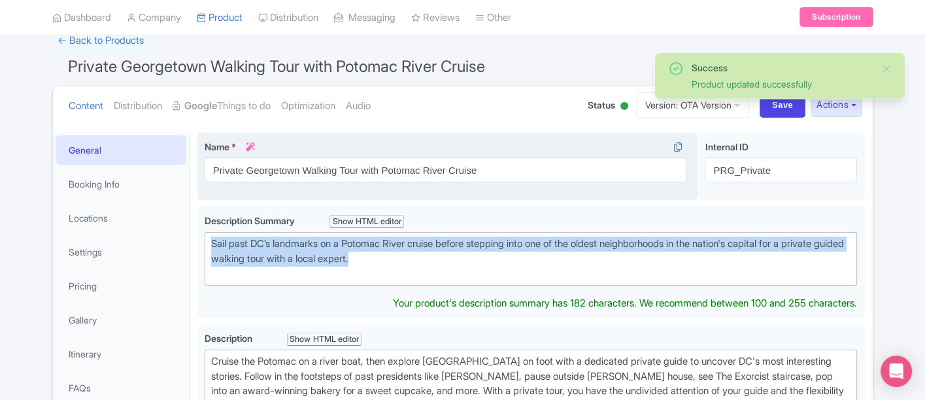
scroll to position [73, 0]
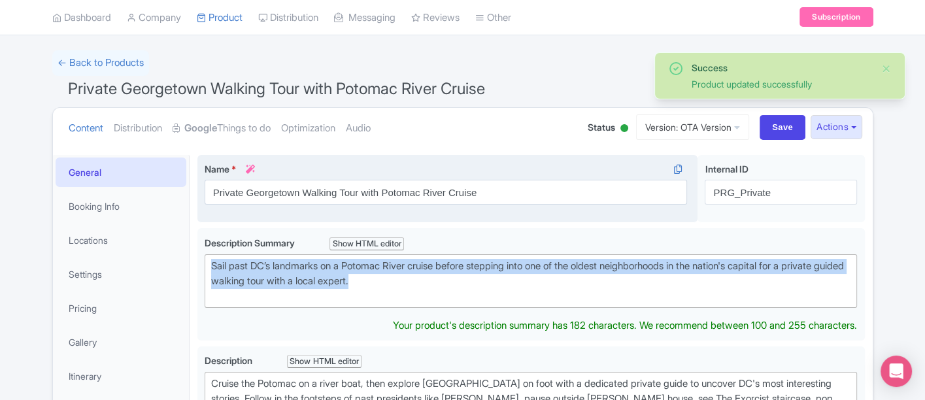
type trix-editor "<div>Sail past DC’s landmarks on a Potomac River cruise before stepping into on…"
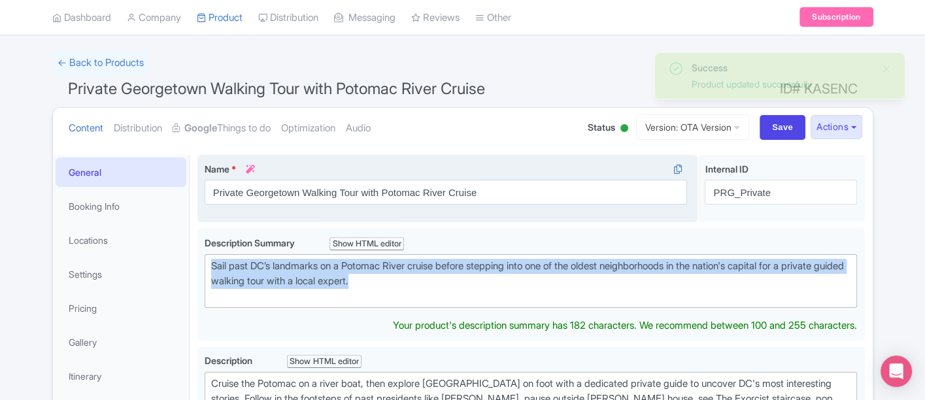
copy div "Sail past DC’s landmarks on a Potomac River cruise before stepping into one of …"
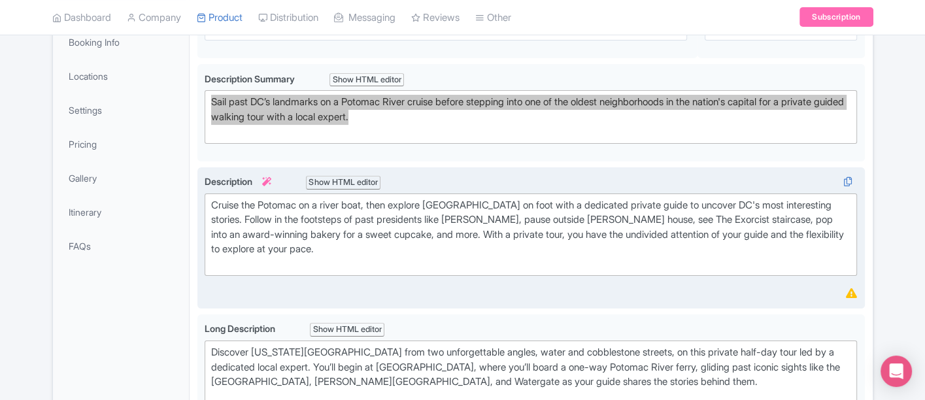
scroll to position [218, 0]
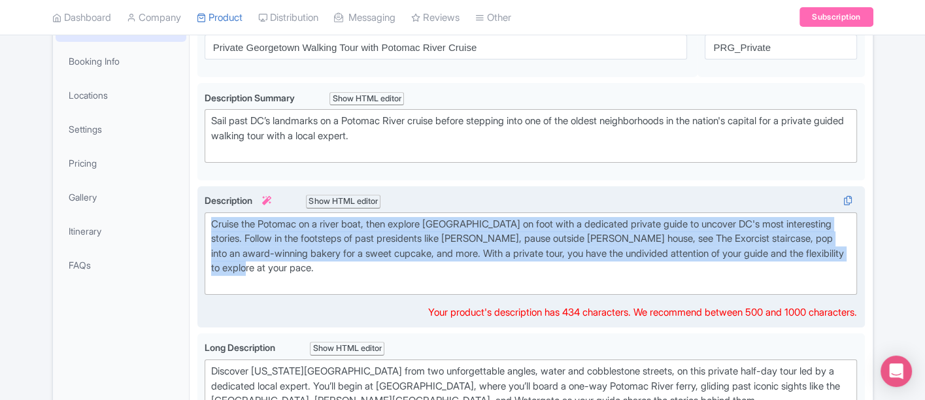
drag, startPoint x: 332, startPoint y: 264, endPoint x: 197, endPoint y: 213, distance: 144.3
click at [197, 213] on div "Cruise the Potomac on a river boat, then explore [GEOGRAPHIC_DATA] on foot with…" at bounding box center [531, 257] width 668 height 142
type trix-editor "<div>Cruise the Potomac on a river boat, then explore [GEOGRAPHIC_DATA] on foot…"
copy div "Cruise the Potomac on a river boat, then explore [GEOGRAPHIC_DATA] on foot with…"
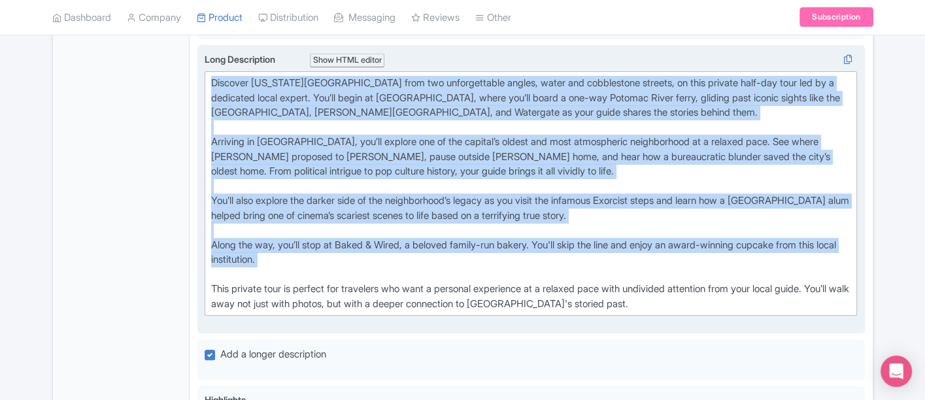
scroll to position [508, 0]
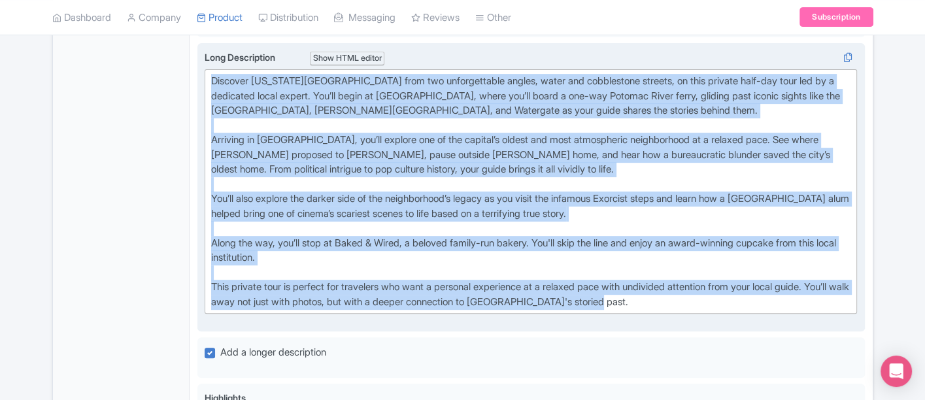
drag, startPoint x: 209, startPoint y: 150, endPoint x: 670, endPoint y: 311, distance: 488.6
click at [670, 311] on div "Long Description i Show HTML editor Bold Italic Strikethrough Link Heading Quot…" at bounding box center [531, 187] width 653 height 274
type trix-editor "<lor>Ipsumdol Sitametcon AD elit sed doeiusmodtemp incidi, utlab etd magnaaliqu…"
copy div "Loremips Dolorsitam CO adip eli seddoeiusmodt incidi, utlab etd magnaaliqua eni…"
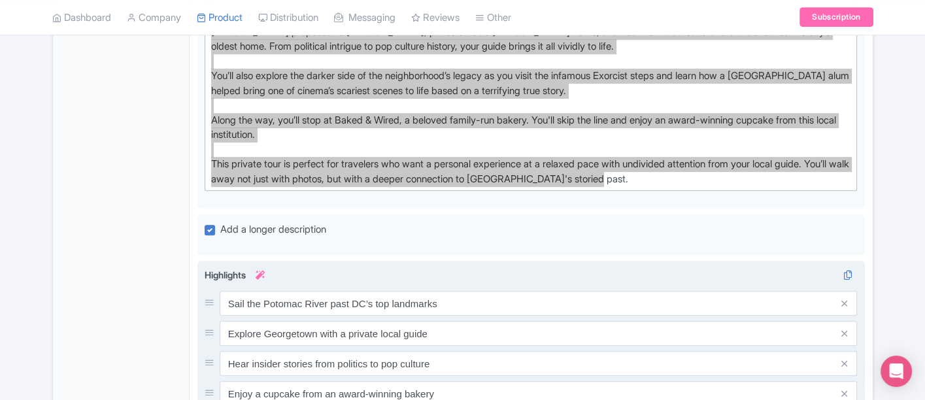
scroll to position [654, 0]
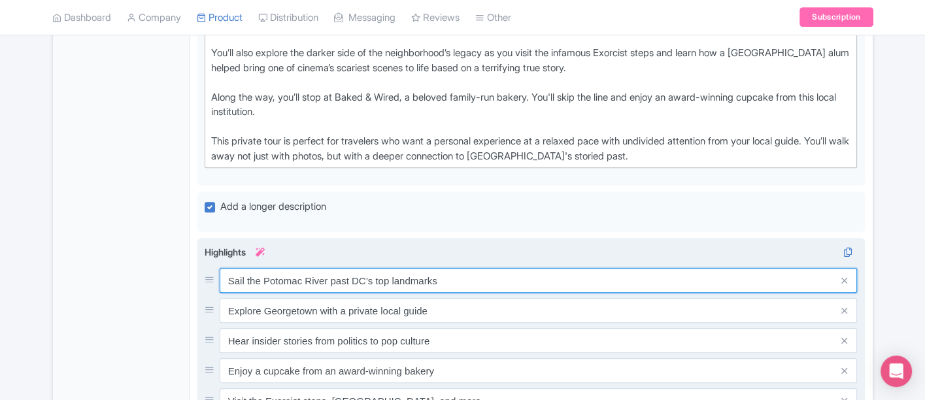
drag, startPoint x: 451, startPoint y: 275, endPoint x: 203, endPoint y: 273, distance: 247.2
click at [203, 273] on div "Sail the Potomac River past DC’s top landmarks Explore [GEOGRAPHIC_DATA] with a…" at bounding box center [531, 350] width 668 height 224
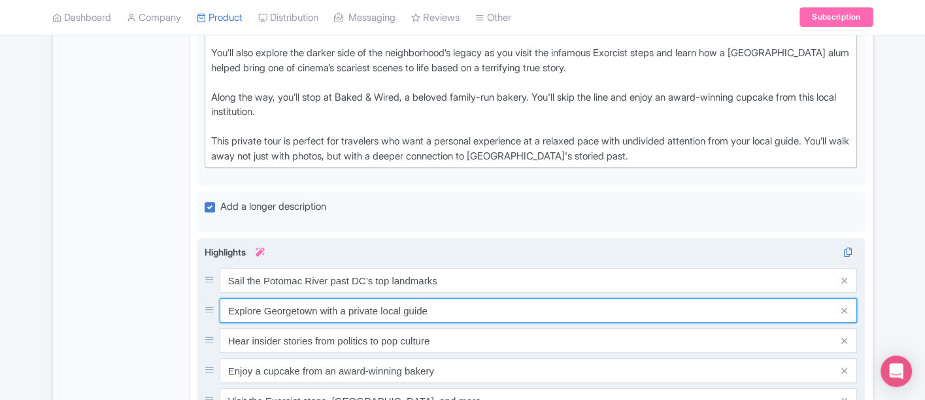
drag, startPoint x: 226, startPoint y: 310, endPoint x: 451, endPoint y: 323, distance: 226.0
click at [451, 323] on div "Sail the Potomac River past DC’s top landmarks Explore [GEOGRAPHIC_DATA] with a…" at bounding box center [531, 340] width 653 height 145
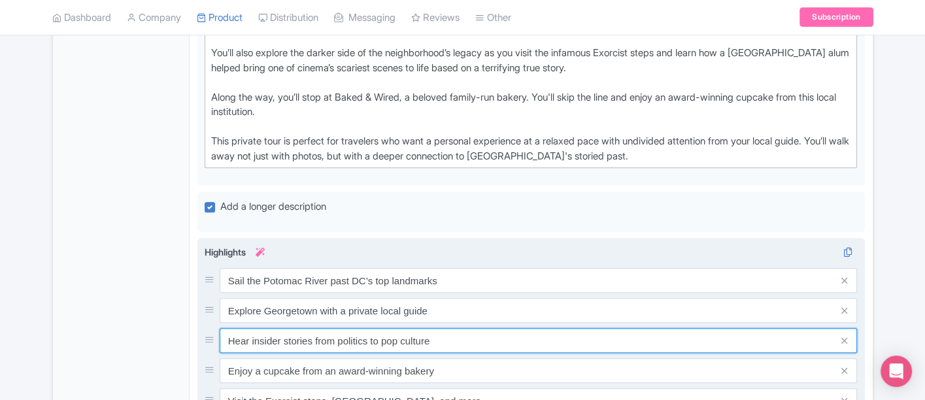
drag, startPoint x: 228, startPoint y: 340, endPoint x: 459, endPoint y: 348, distance: 230.9
click at [459, 348] on input "Hear insider stories from politics to pop culture" at bounding box center [539, 340] width 638 height 25
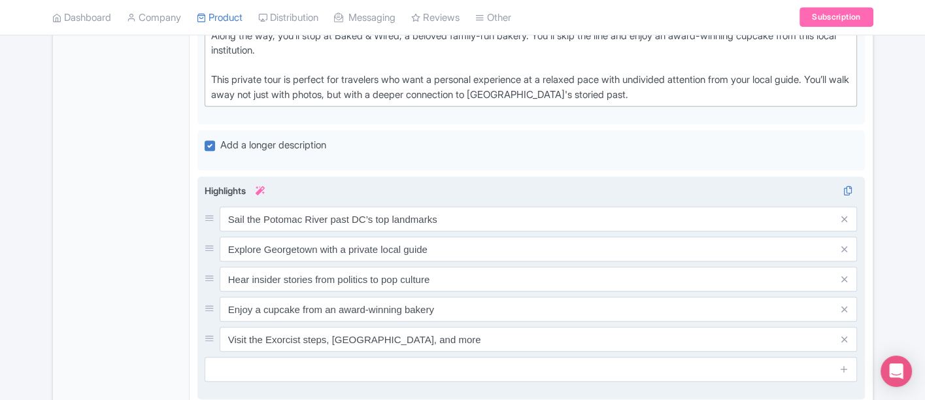
scroll to position [799, 0]
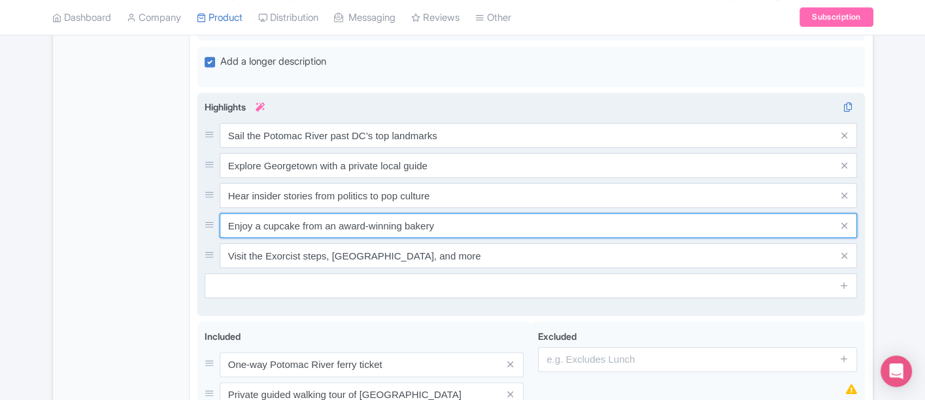
drag, startPoint x: 225, startPoint y: 223, endPoint x: 438, endPoint y: 231, distance: 213.3
click at [438, 231] on input "Enjoy a cupcake from an award-winning bakery" at bounding box center [539, 225] width 638 height 25
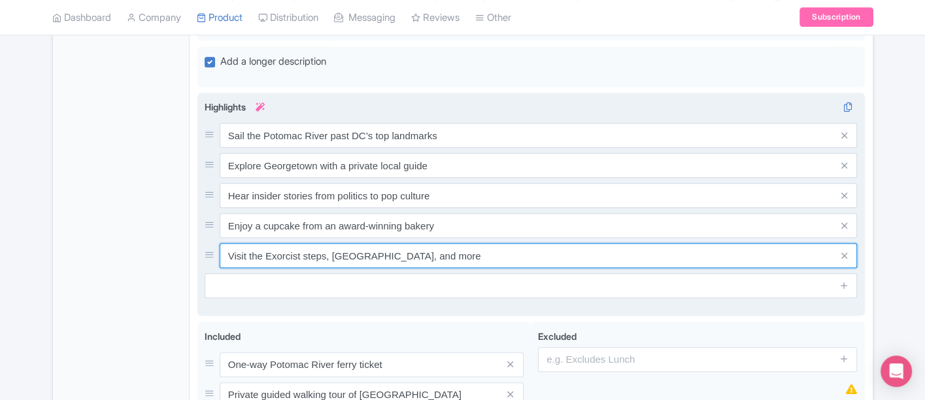
drag, startPoint x: 228, startPoint y: 254, endPoint x: 531, endPoint y: 247, distance: 303.5
click at [530, 247] on input "Visit the Exorcist steps, [GEOGRAPHIC_DATA], and more" at bounding box center [539, 255] width 638 height 25
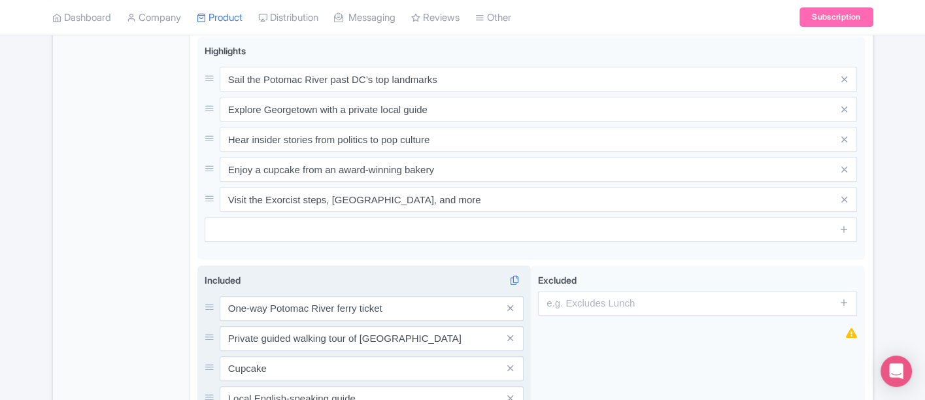
scroll to position [944, 0]
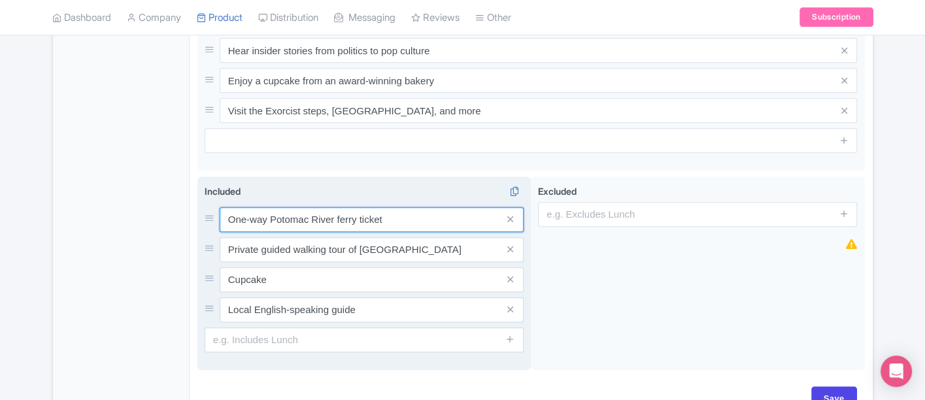
drag, startPoint x: 366, startPoint y: 201, endPoint x: 224, endPoint y: 199, distance: 141.9
click at [224, 199] on div "Included i One-way Potomac River ferry ticket Private guided walking tour of Ge…" at bounding box center [364, 268] width 319 height 168
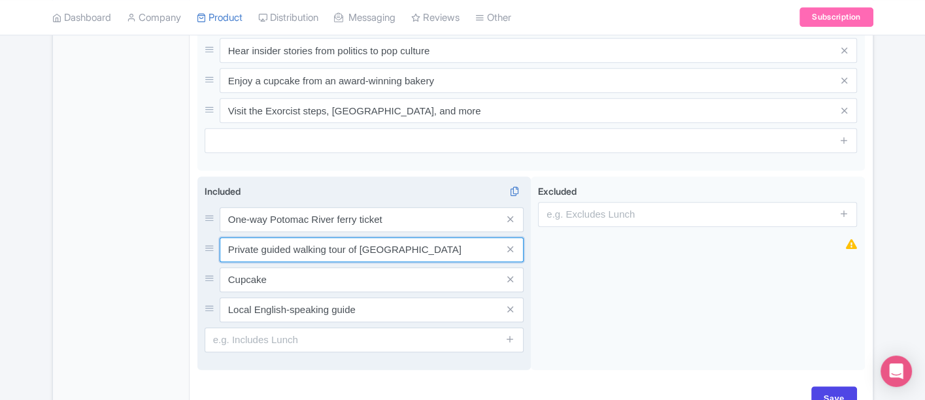
drag, startPoint x: 338, startPoint y: 241, endPoint x: 220, endPoint y: 241, distance: 117.7
click at [214, 245] on div "Private guided walking tour of [GEOGRAPHIC_DATA]" at bounding box center [364, 249] width 319 height 25
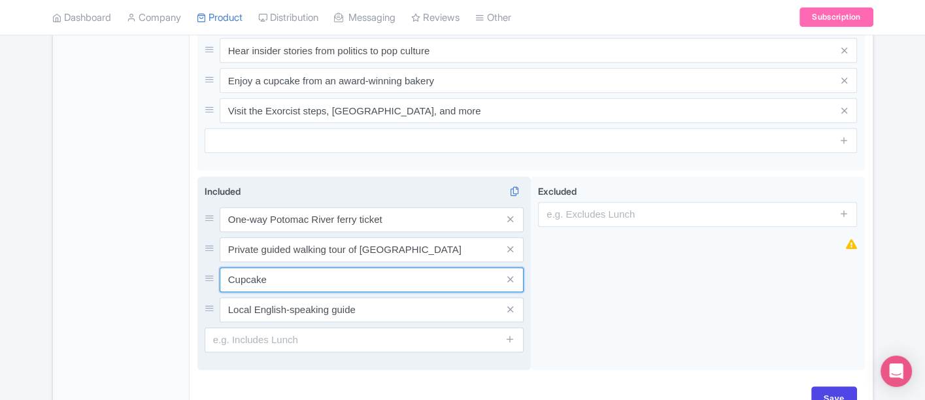
drag, startPoint x: 269, startPoint y: 270, endPoint x: 218, endPoint y: 279, distance: 51.1
click at [220, 279] on input "Cupcake" at bounding box center [372, 279] width 304 height 25
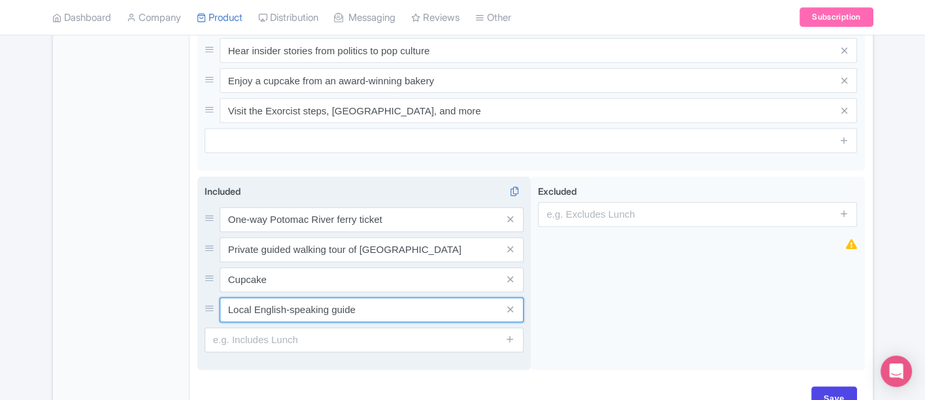
drag, startPoint x: 226, startPoint y: 305, endPoint x: 381, endPoint y: 309, distance: 155.0
click at [381, 311] on input "Local English-speaking guide" at bounding box center [372, 310] width 304 height 25
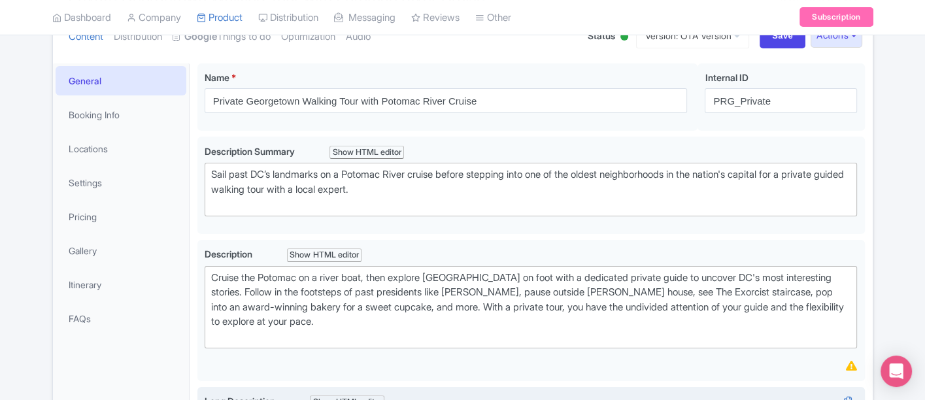
scroll to position [73, 0]
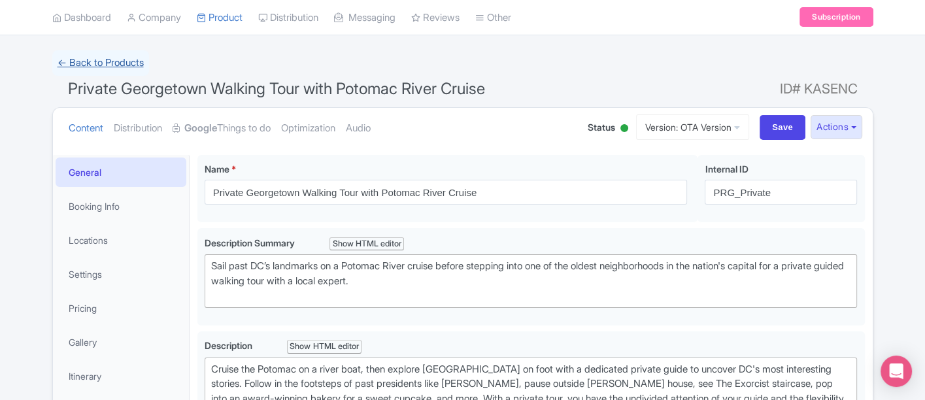
click at [93, 56] on link "← Back to Products" at bounding box center [100, 63] width 97 height 26
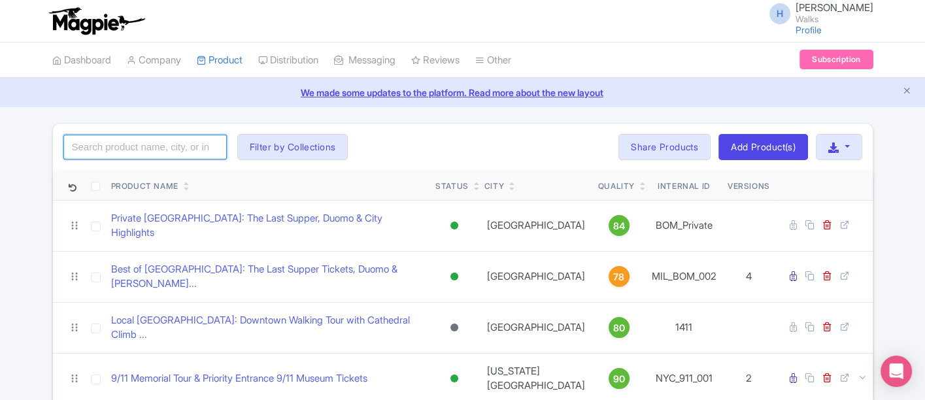
click at [109, 139] on input "search" at bounding box center [144, 147] width 163 height 25
type input "complete pompeii"
click button "Search" at bounding box center [0, 0] width 0 height 0
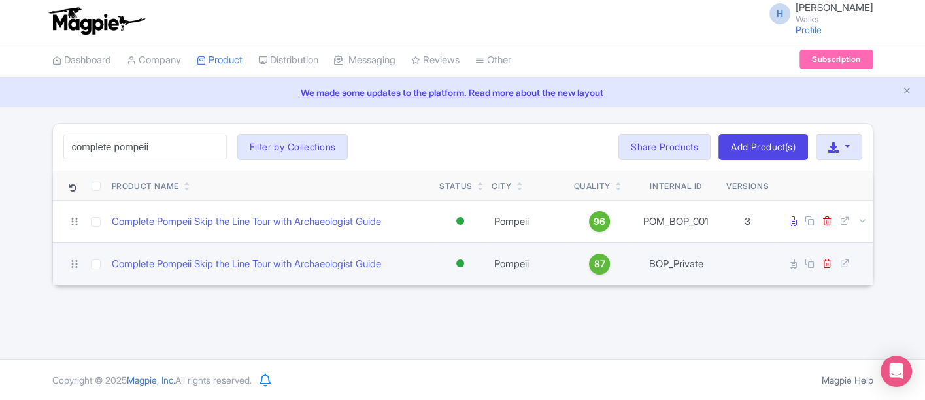
click at [214, 252] on td "Complete Pompeii Skip the Line Tour with Archaeologist Guide" at bounding box center [271, 264] width 328 height 43
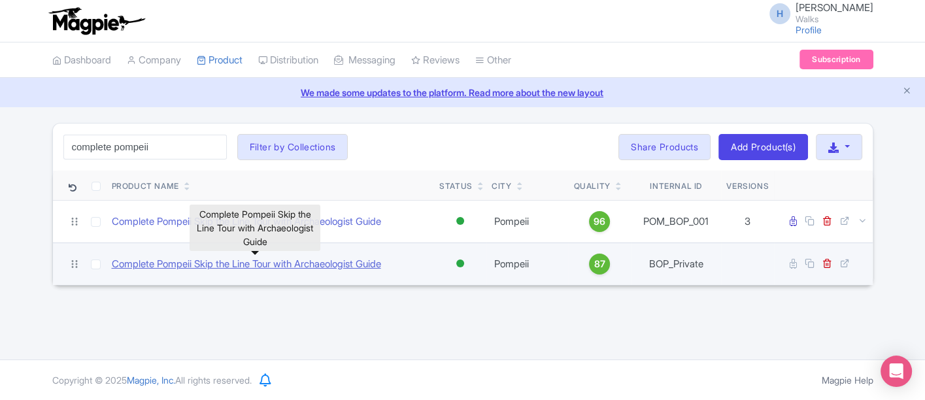
click at [209, 257] on link "Complete Pompeii Skip the Line Tour with Archaeologist Guide" at bounding box center [246, 264] width 269 height 15
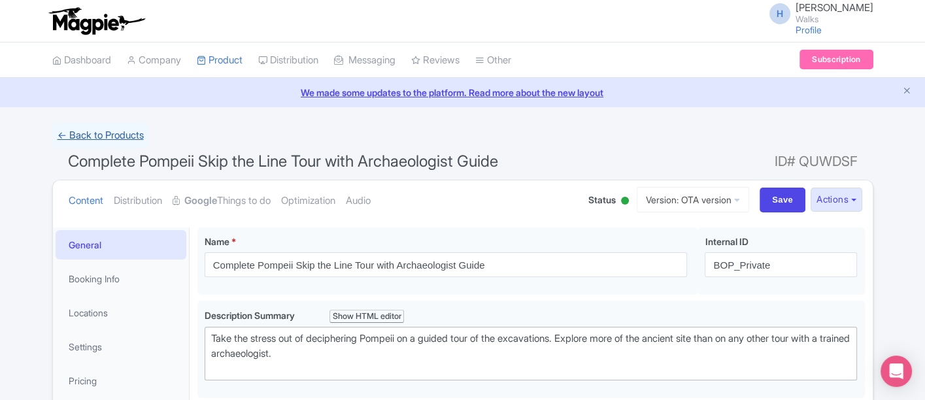
click at [116, 131] on link "← Back to Products" at bounding box center [100, 136] width 97 height 26
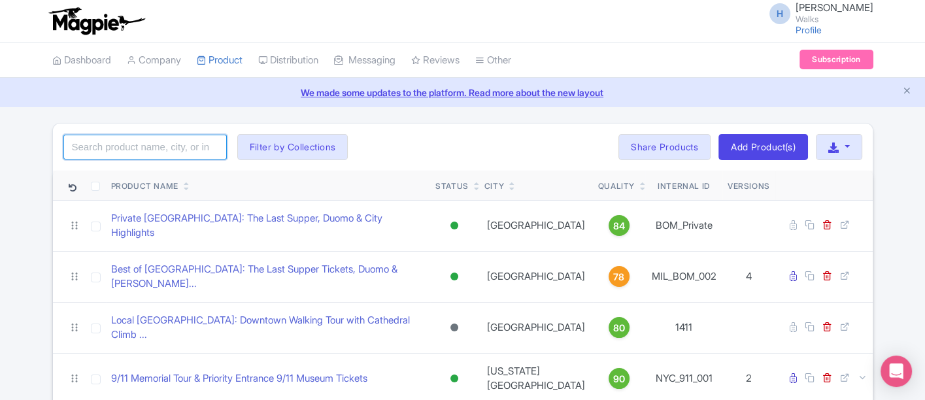
click at [164, 143] on input "search" at bounding box center [144, 147] width 163 height 25
type input "complete pompeii"
click button "Search" at bounding box center [0, 0] width 0 height 0
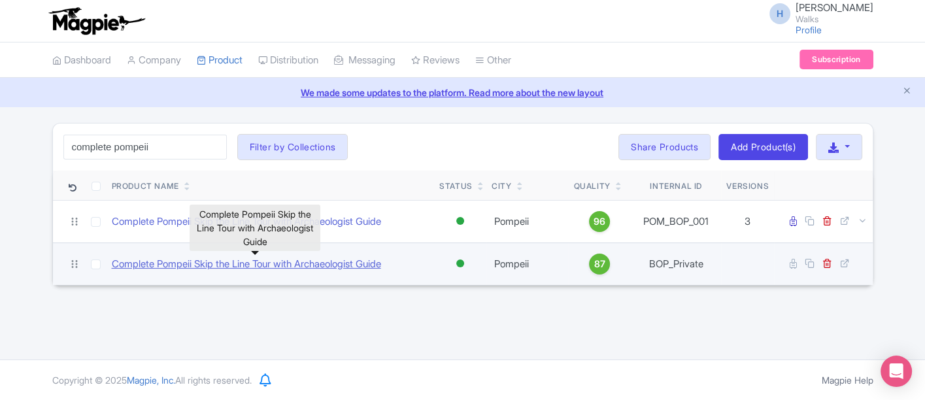
click at [262, 262] on link "Complete Pompeii Skip the Line Tour with Archaeologist Guide" at bounding box center [246, 264] width 269 height 15
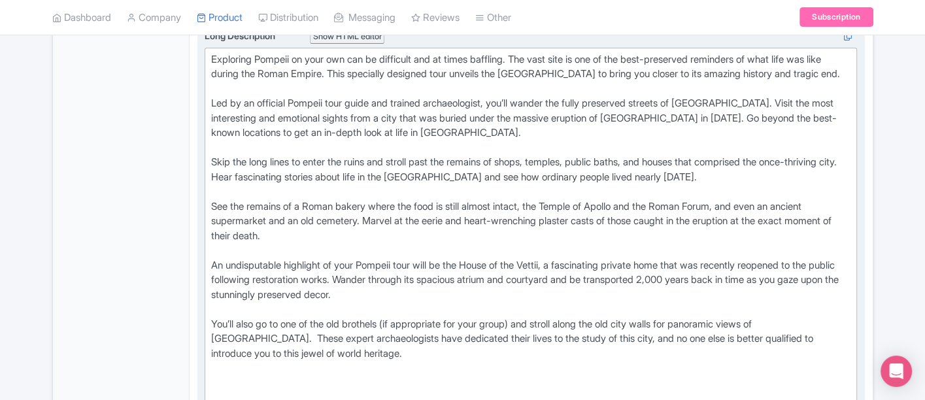
scroll to position [581, 0]
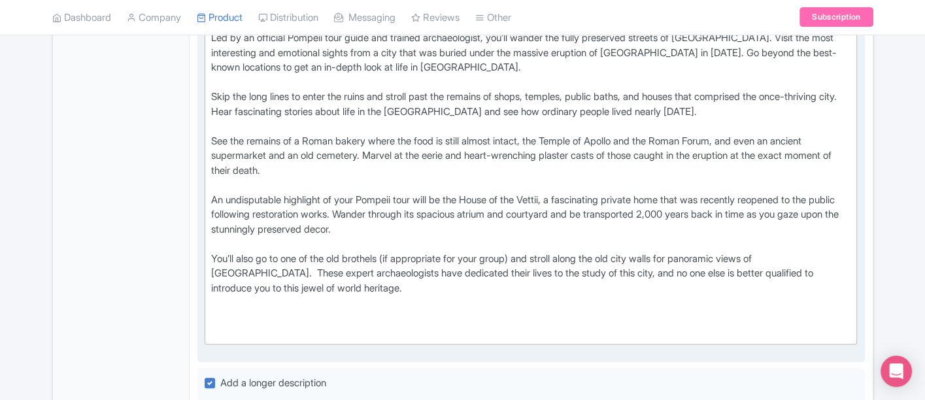
click at [258, 314] on div "Exploring Pompeii on your own can be difficult and at times baffling. The vast …" at bounding box center [531, 163] width 640 height 353
click at [254, 320] on div "Exploring Pompeii on your own can be difficult and at times baffling. The vast …" at bounding box center [531, 163] width 640 height 353
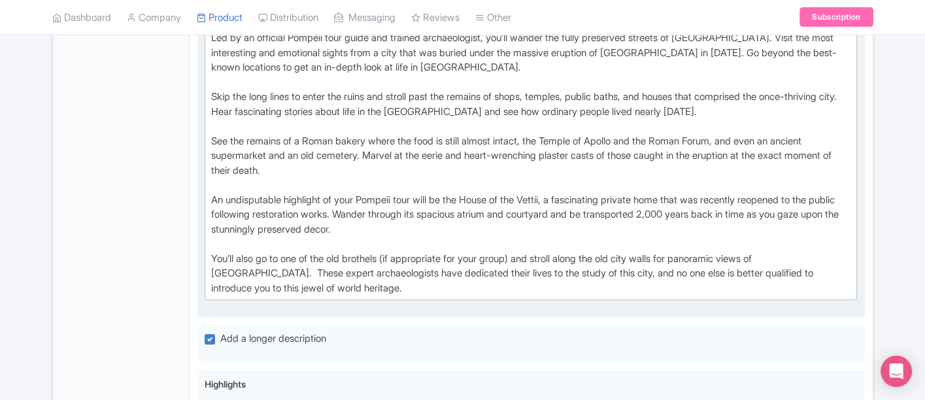
type trix-editor "<div>Exploring Pompeii on your own can be difficult and at times baffling. The …"
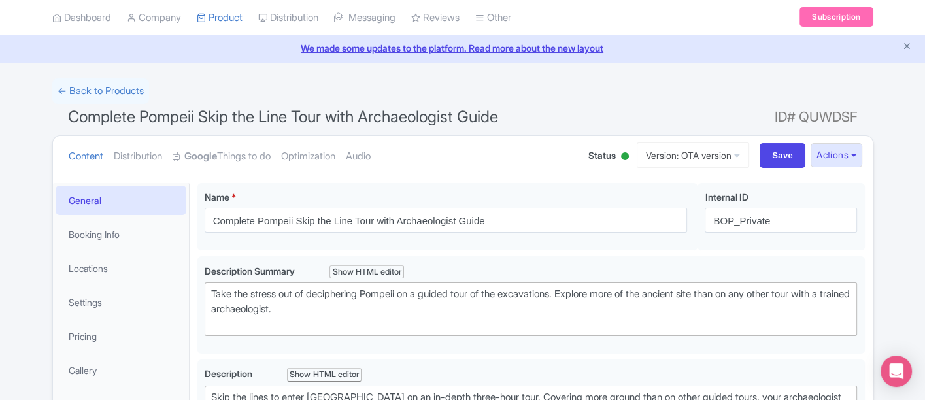
scroll to position [0, 0]
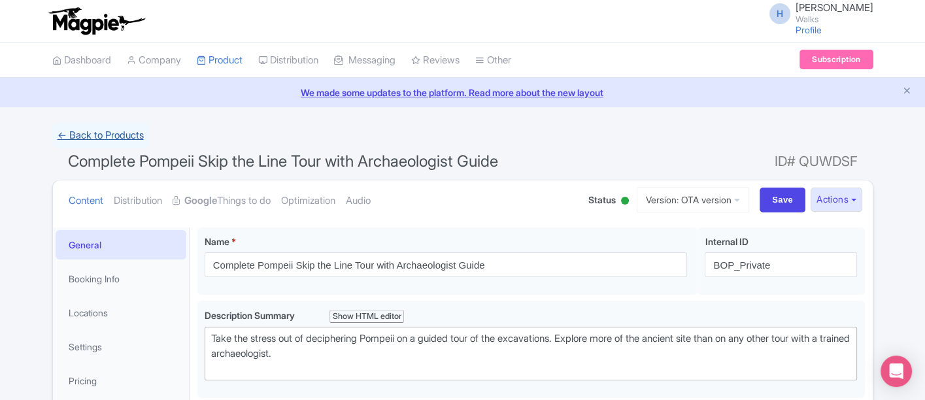
click at [113, 133] on link "← Back to Products" at bounding box center [100, 136] width 97 height 26
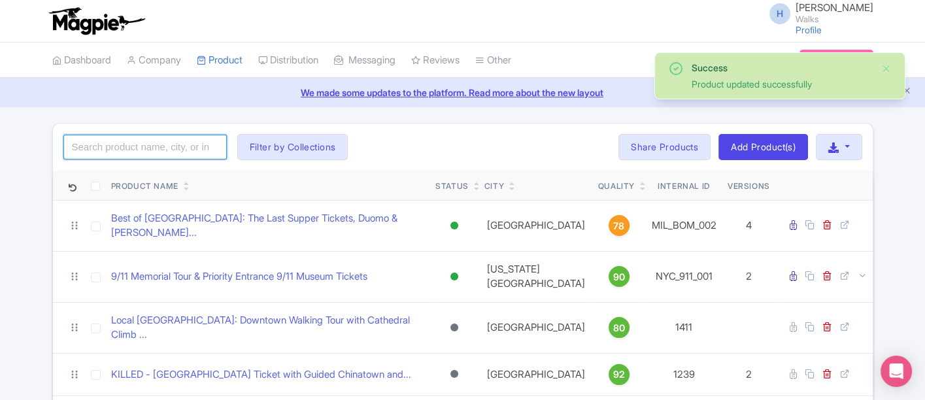
click at [116, 146] on input "search" at bounding box center [144, 147] width 163 height 25
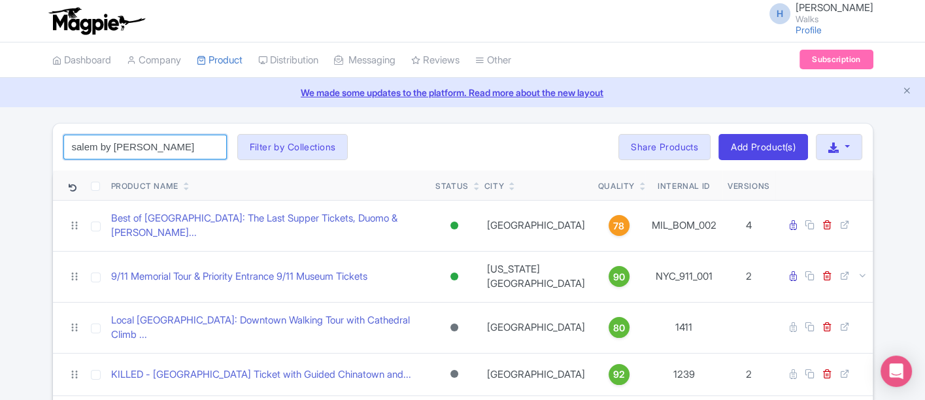
type input "salem by [PERSON_NAME]"
click button "Search" at bounding box center [0, 0] width 0 height 0
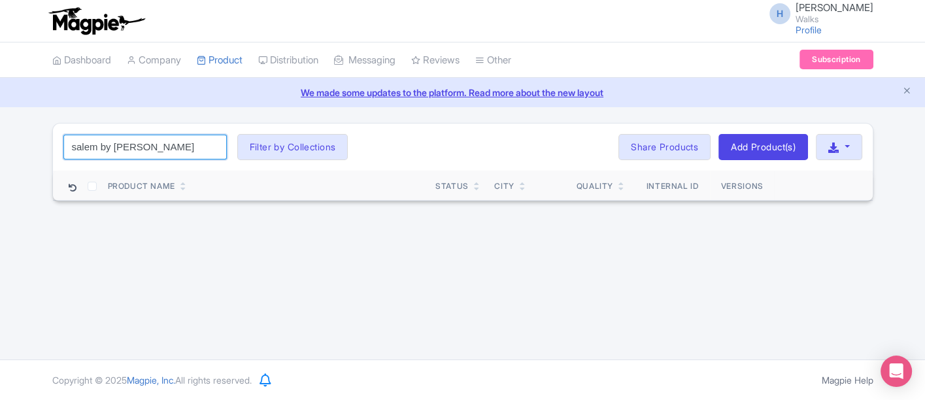
drag, startPoint x: 130, startPoint y: 139, endPoint x: 44, endPoint y: 138, distance: 85.7
click at [44, 138] on div "Success Product updated successfully [GEOGRAPHIC_DATA] by ferry Search Filter b…" at bounding box center [462, 162] width 837 height 78
type input "[GEOGRAPHIC_DATA]"
click button "Search" at bounding box center [0, 0] width 0 height 0
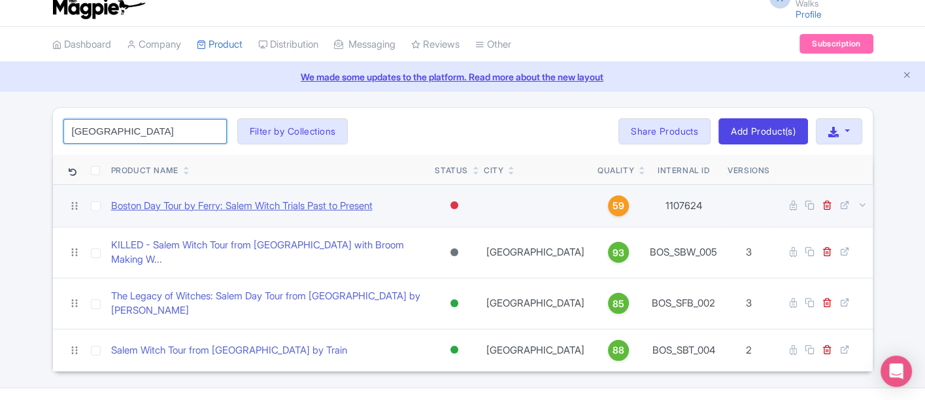
scroll to position [24, 0]
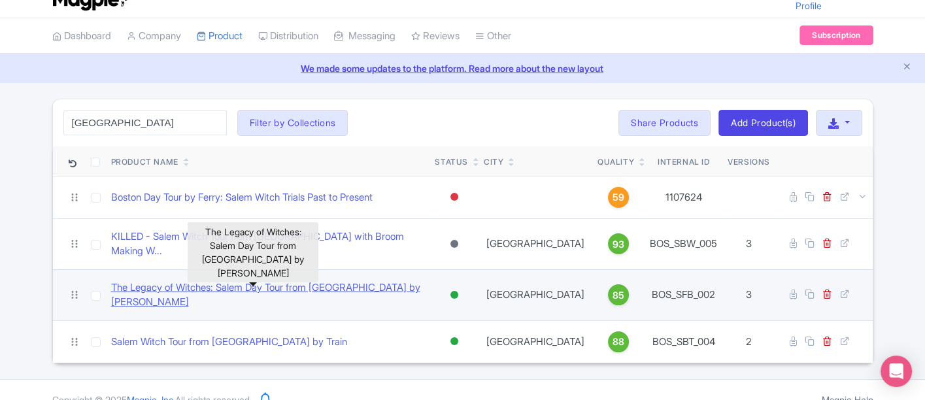
click at [194, 282] on link "The Legacy of Witches: Salem Day Tour from [GEOGRAPHIC_DATA] by [PERSON_NAME]" at bounding box center [268, 295] width 314 height 29
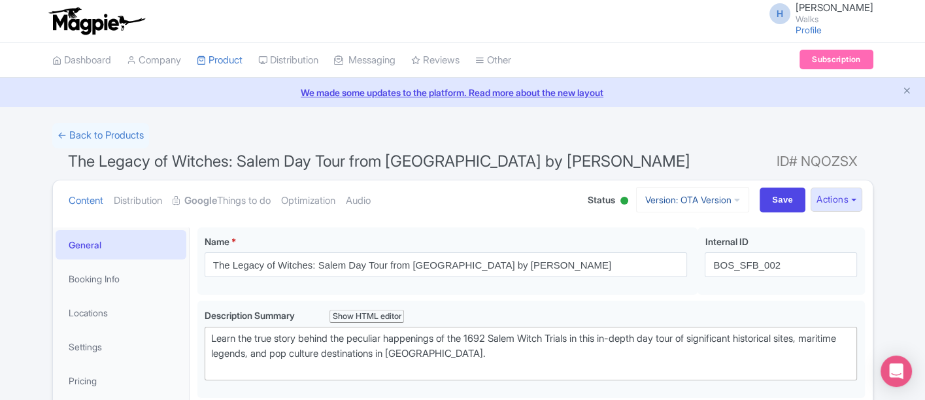
click at [712, 189] on link "Version: OTA Version" at bounding box center [692, 200] width 113 height 26
click at [675, 160] on h1 "The Legacy of Witches: Salem Day Tour from Boston by Ferry ID# NQOZSX" at bounding box center [462, 163] width 821 height 31
click at [831, 208] on button "Actions" at bounding box center [837, 200] width 52 height 24
click at [804, 307] on link "Create new version" at bounding box center [804, 309] width 124 height 20
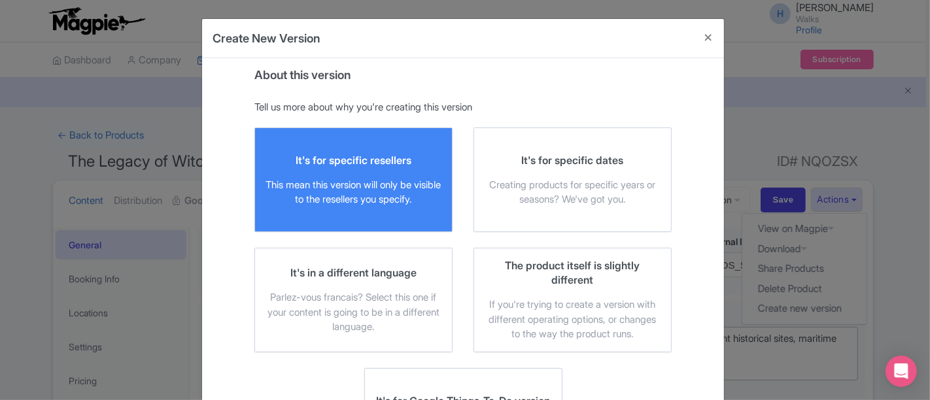
click at [394, 173] on div "It's for specific resellers This mean this version will only be visible to the …" at bounding box center [353, 180] width 176 height 54
click at [0, 0] on input "It's for specific resellers This mean this version will only be visible to the …" at bounding box center [0, 0] width 0 height 0
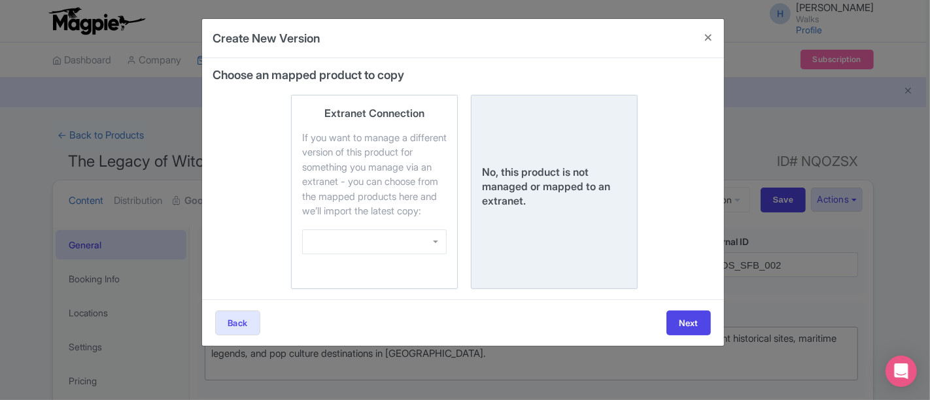
click at [568, 220] on div "No, this product is not managed or mapped to an extranet." at bounding box center [554, 192] width 145 height 172
click at [0, 0] on input "No, this product is not managed or mapped to an extranet." at bounding box center [0, 0] width 0 height 0
click at [706, 335] on button "Next" at bounding box center [688, 323] width 44 height 25
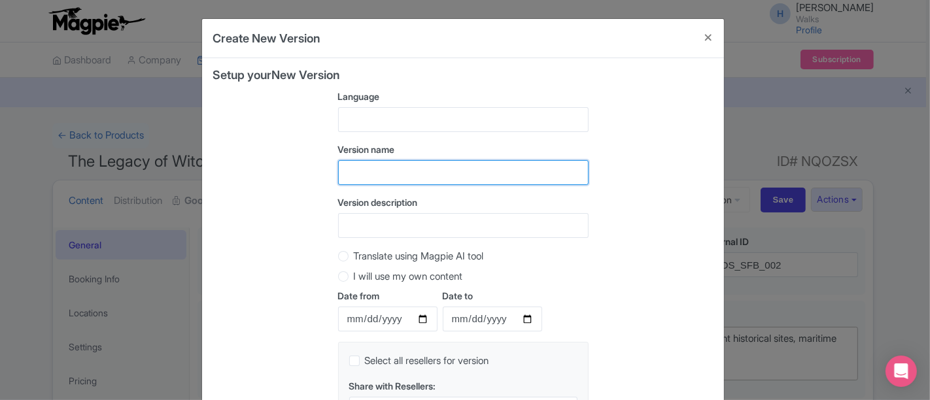
click at [425, 171] on input "text" at bounding box center [463, 172] width 250 height 25
type input "OTA Version with Options"
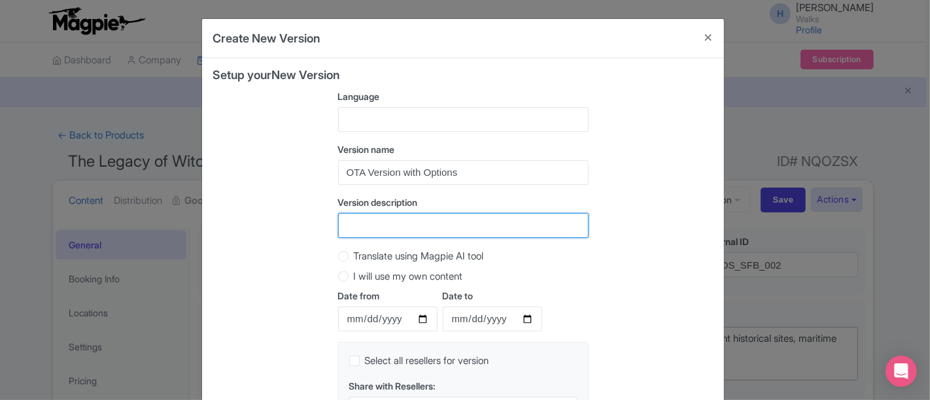
click at [377, 214] on input "Version description" at bounding box center [463, 225] width 250 height 25
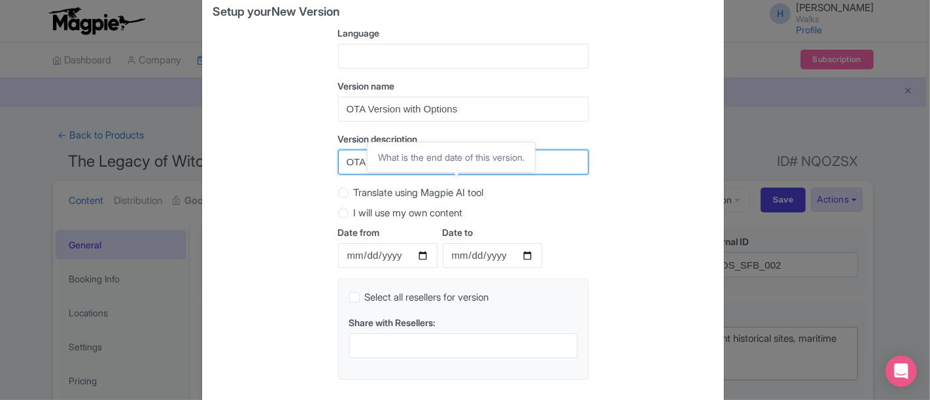
scroll to position [127, 0]
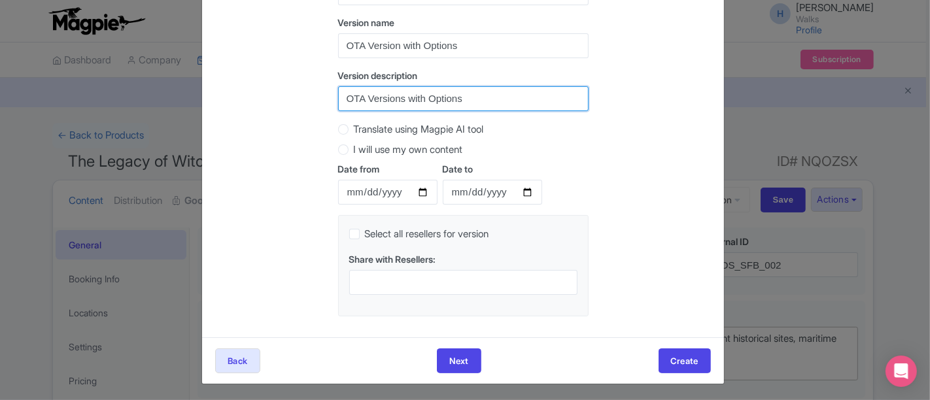
click at [401, 95] on input "OTA Versions with Options" at bounding box center [463, 98] width 250 height 25
type input "OTA Version with Options"
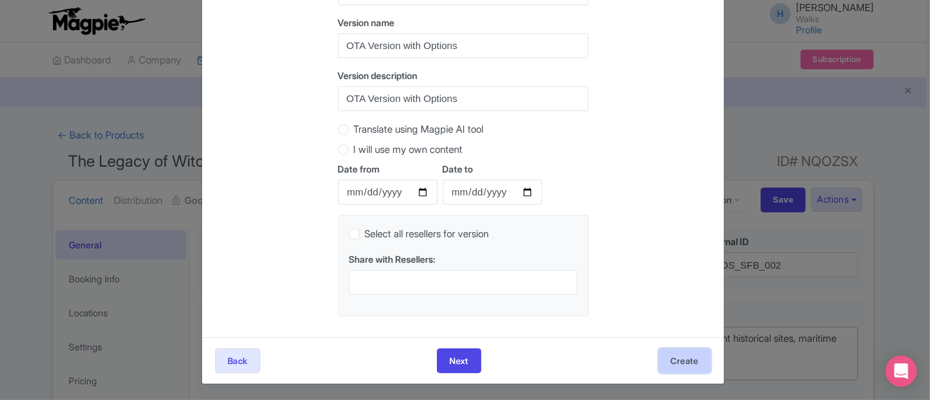
click at [691, 365] on button "Create" at bounding box center [684, 361] width 52 height 25
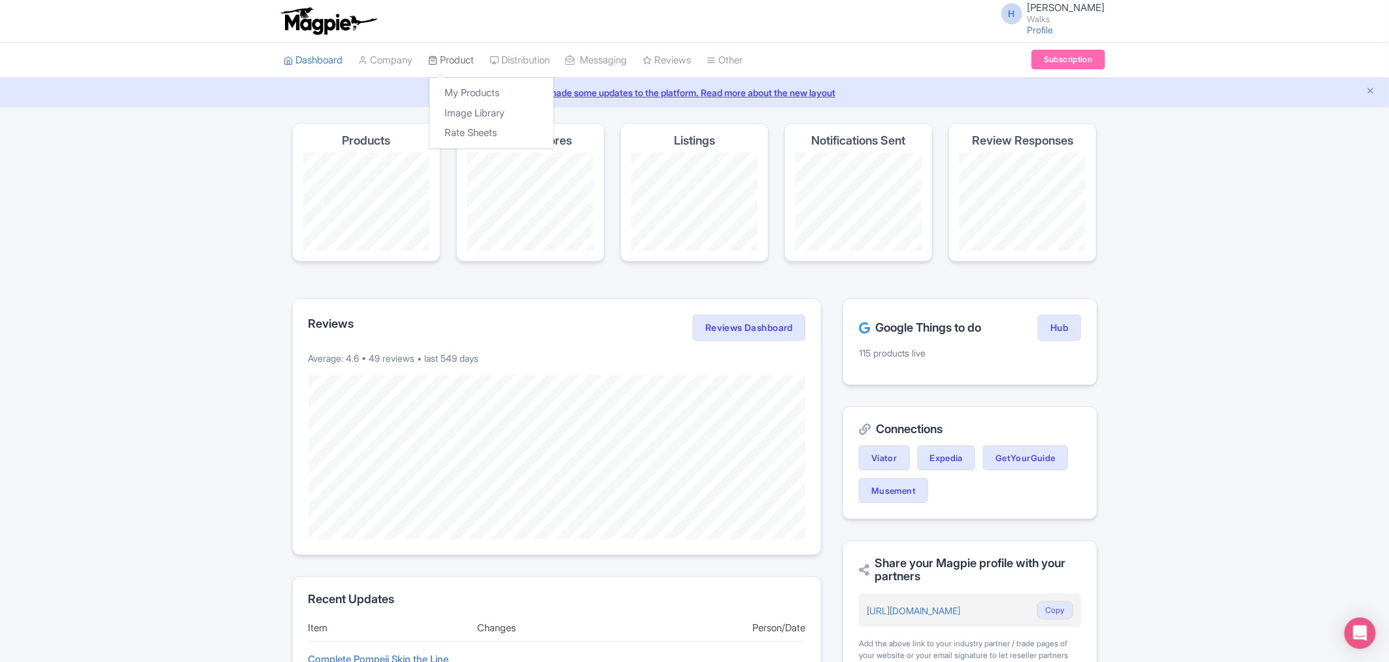
click at [464, 63] on link "Product" at bounding box center [452, 61] width 46 height 36
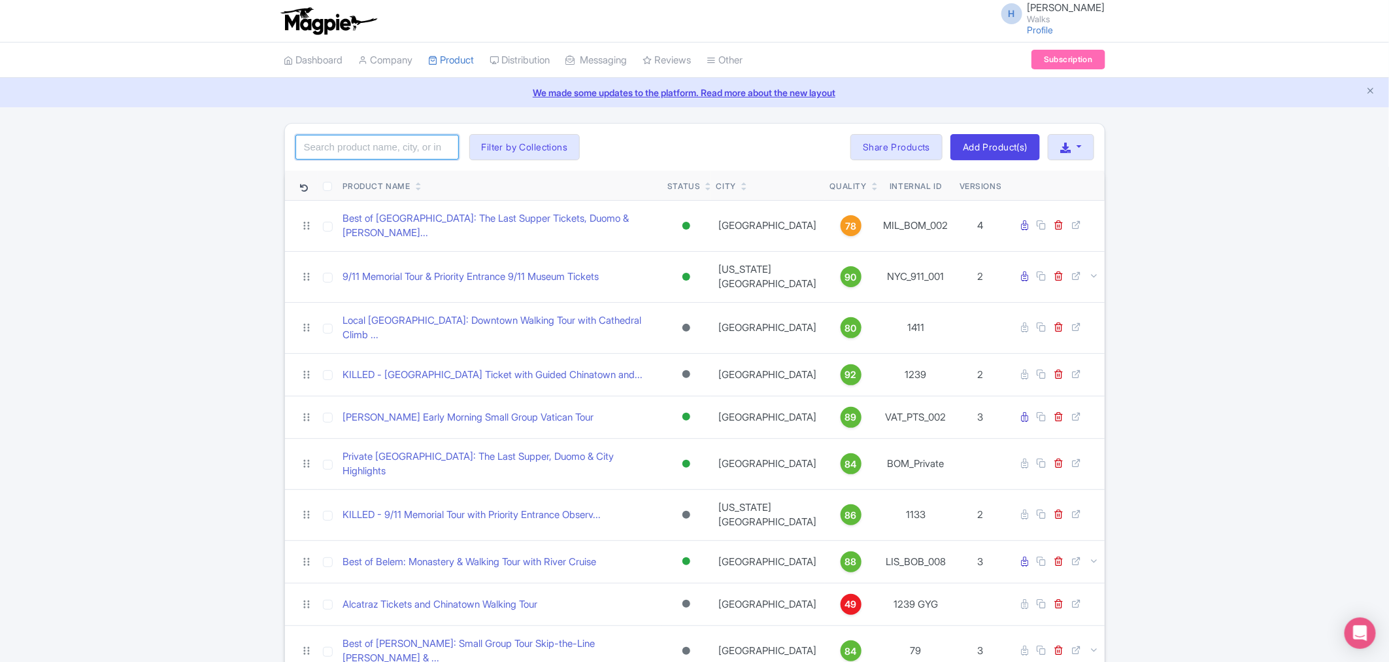
click at [341, 142] on input "search" at bounding box center [377, 147] width 163 height 25
type input "train"
click button "Search" at bounding box center [0, 0] width 0 height 0
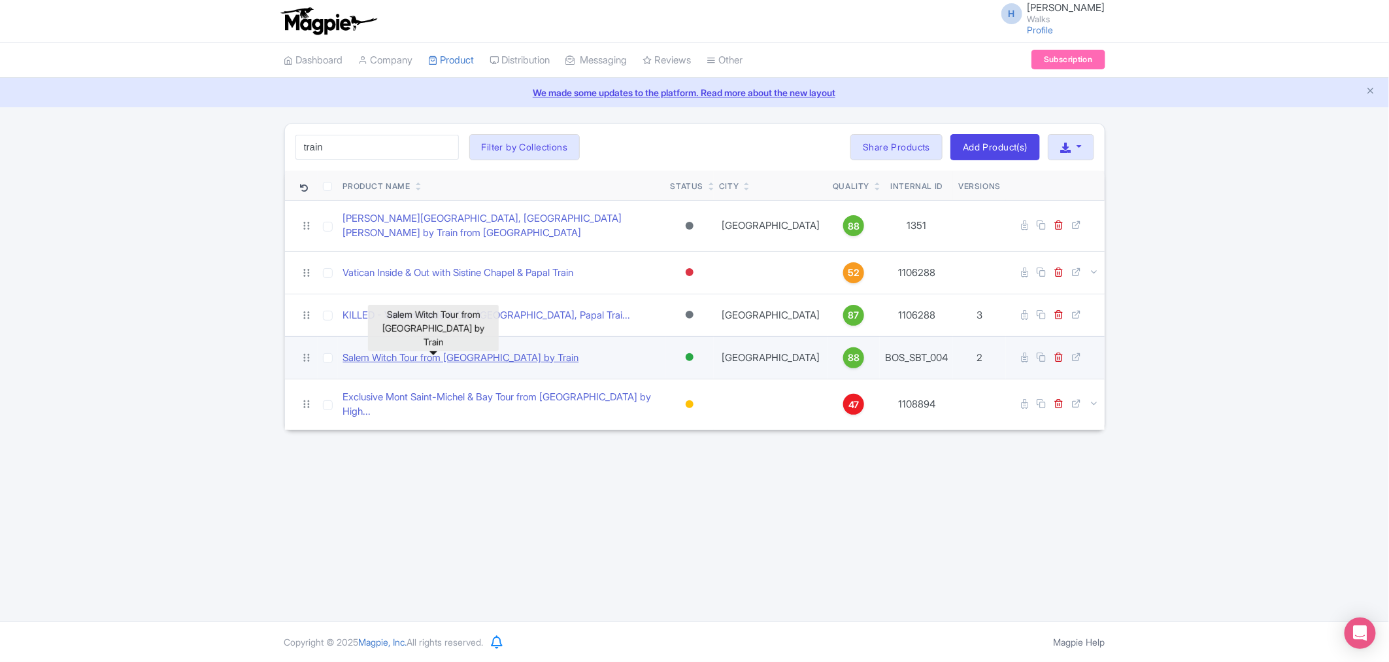
click at [465, 352] on link "Salem Witch Tour from [GEOGRAPHIC_DATA] by Train" at bounding box center [461, 357] width 236 height 15
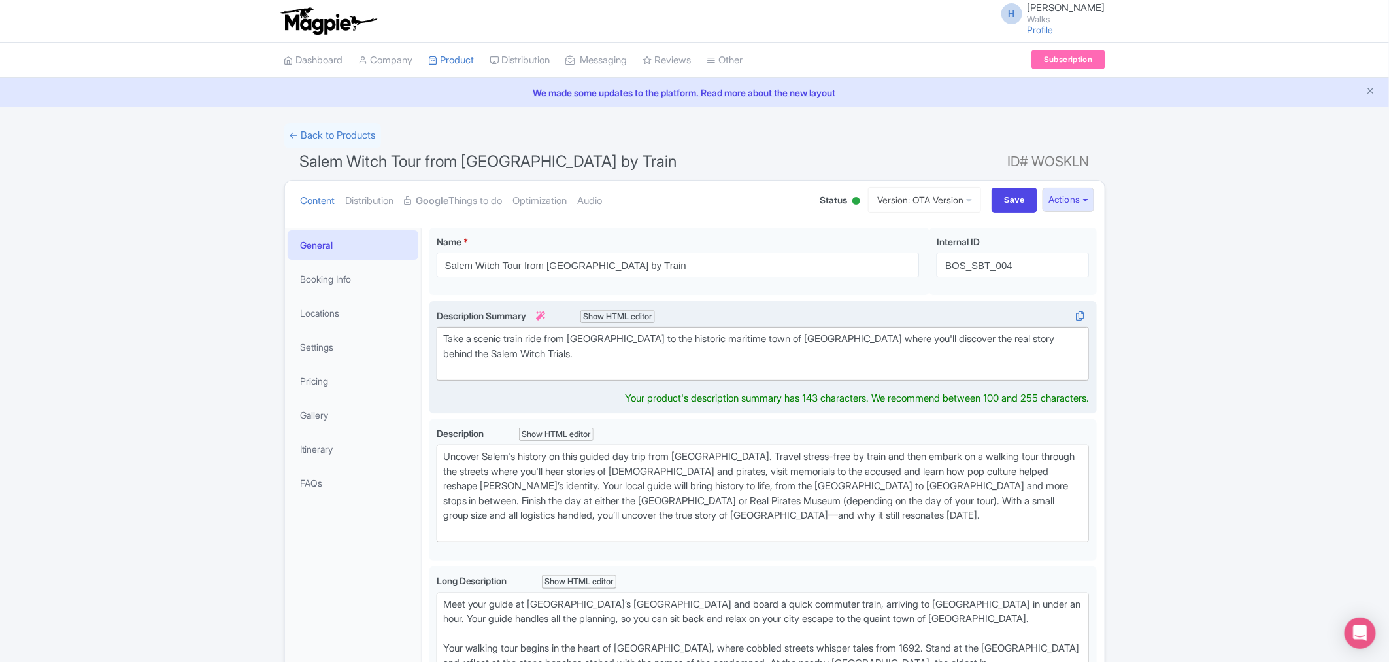
click at [469, 351] on div "Take a scenic train ride from [GEOGRAPHIC_DATA] to the historic maritime town o…" at bounding box center [763, 354] width 640 height 44
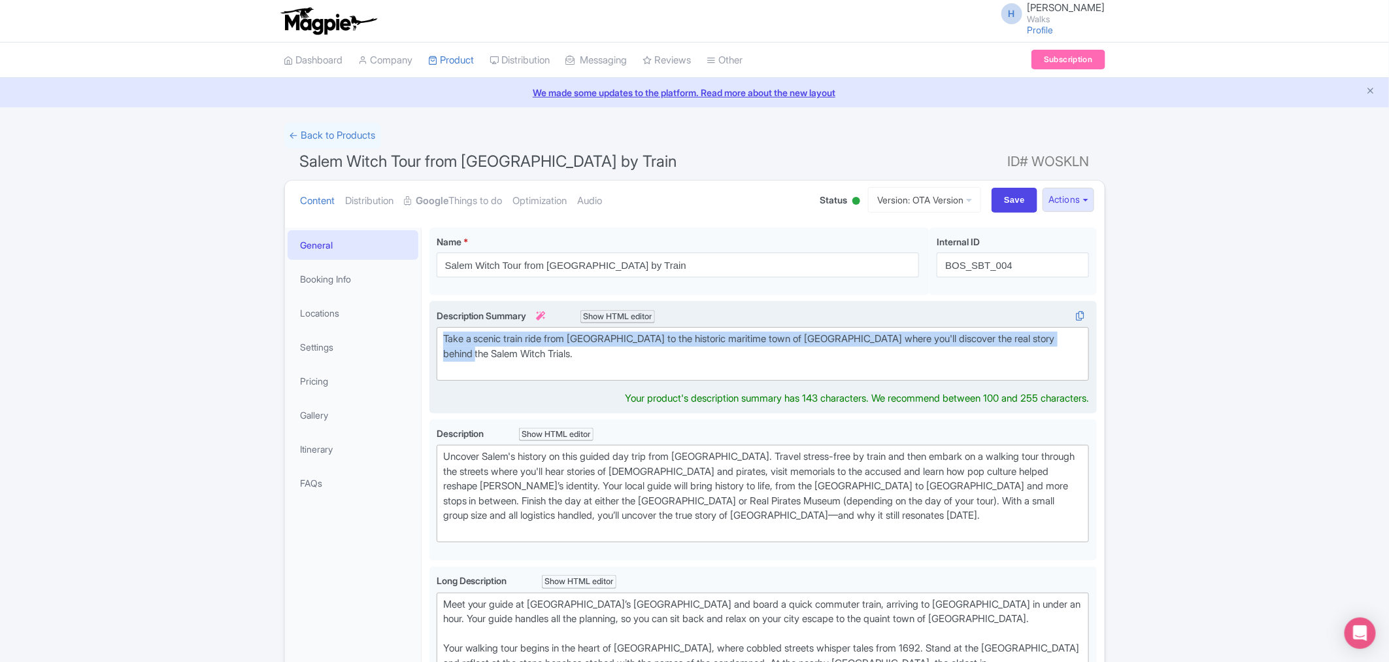
drag, startPoint x: 481, startPoint y: 351, endPoint x: 440, endPoint y: 337, distance: 42.8
click at [440, 337] on trix-editor "Take a scenic train ride from [GEOGRAPHIC_DATA] to the historic maritime town o…" at bounding box center [763, 354] width 653 height 54
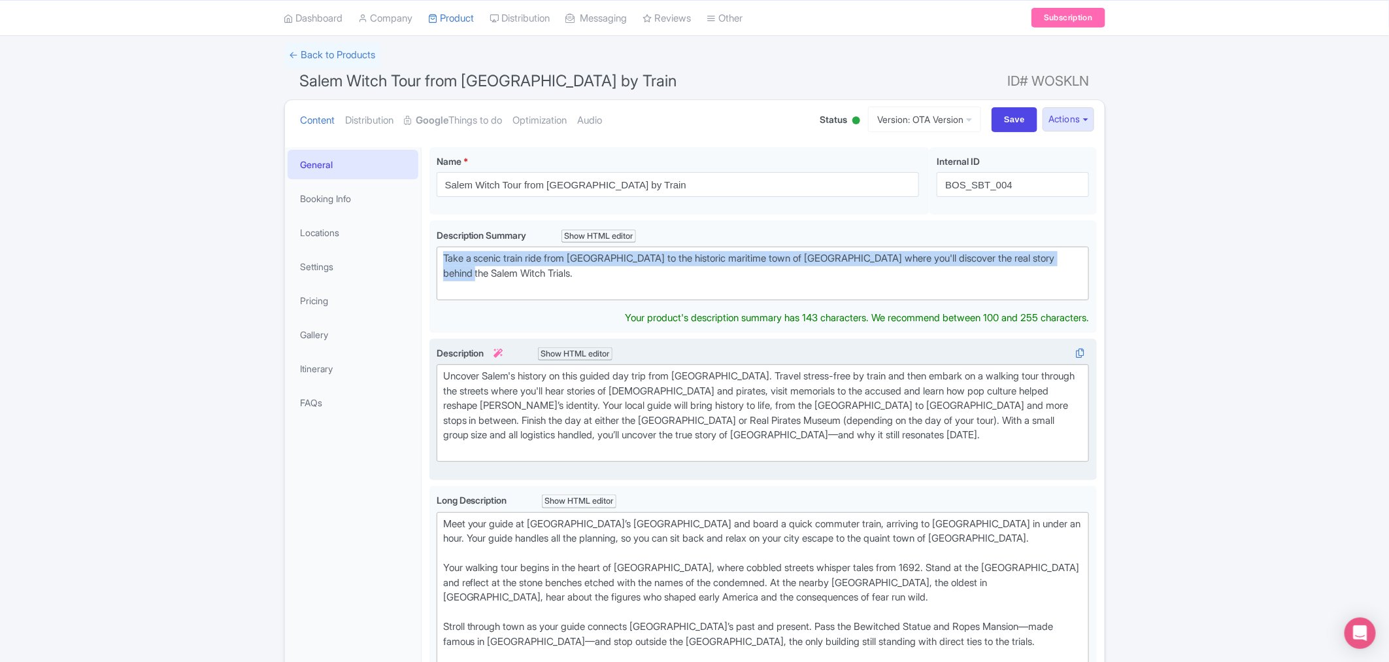
scroll to position [73, 0]
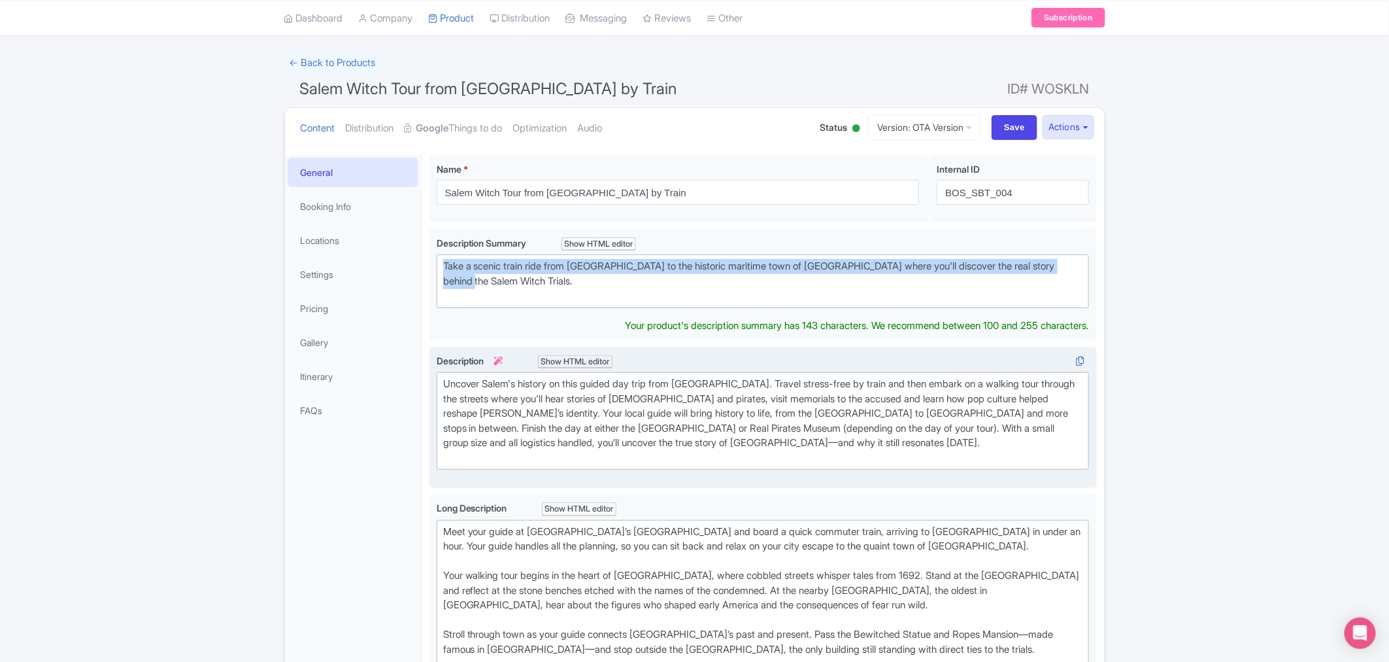
type trix-editor "<div>Take a scenic train ride from [GEOGRAPHIC_DATA] to the historic maritime t…"
copy div "Take a scenic train ride from [GEOGRAPHIC_DATA] to the historic maritime town o…"
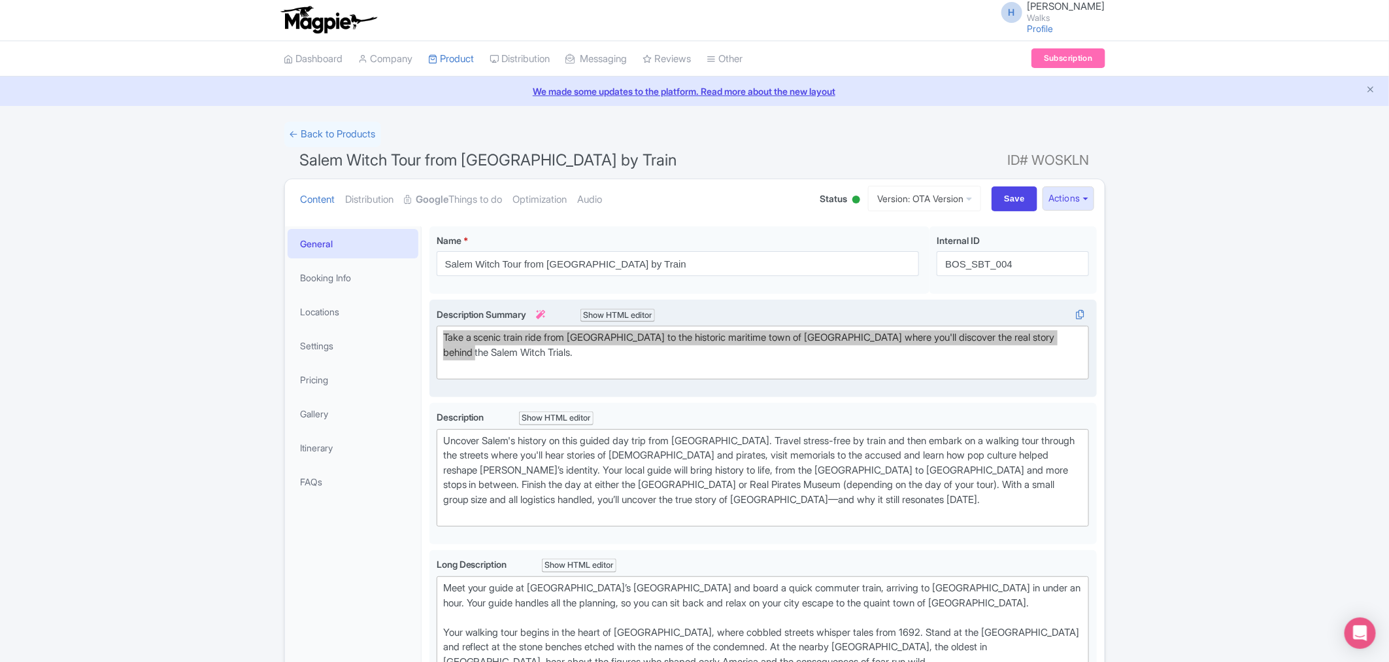
scroll to position [0, 0]
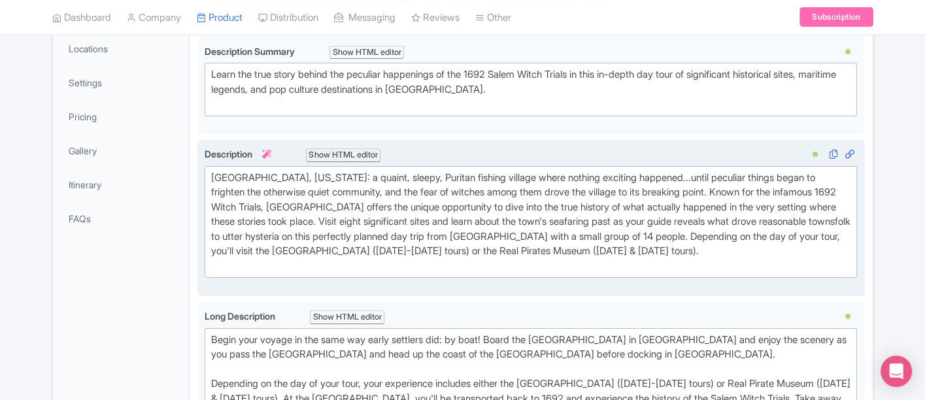
scroll to position [305, 0]
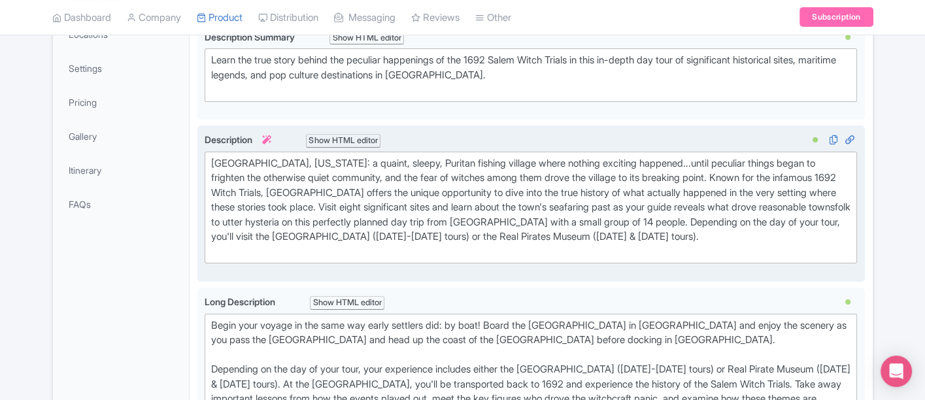
click at [743, 252] on div "[GEOGRAPHIC_DATA], [US_STATE]: a quaint, sleepy, Puritan fishing village where …" at bounding box center [531, 207] width 640 height 103
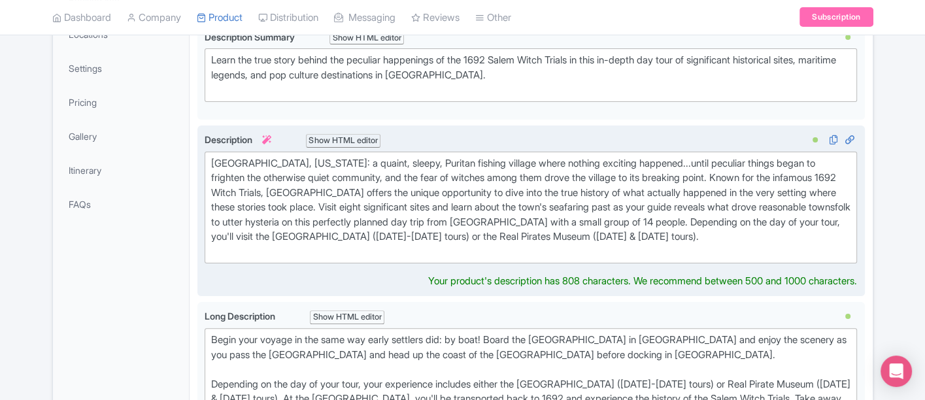
click at [740, 231] on div "[GEOGRAPHIC_DATA], [US_STATE]: a quaint, sleepy, Puritan fishing village where …" at bounding box center [531, 207] width 640 height 103
click at [814, 229] on div "[GEOGRAPHIC_DATA], [US_STATE]: a quaint, sleepy, Puritan fishing village where …" at bounding box center [531, 207] width 640 height 103
paste trix-editor "<div>[GEOGRAPHIC_DATA], [US_STATE]: a quaint, sleepy, Puritan fishing village w…"
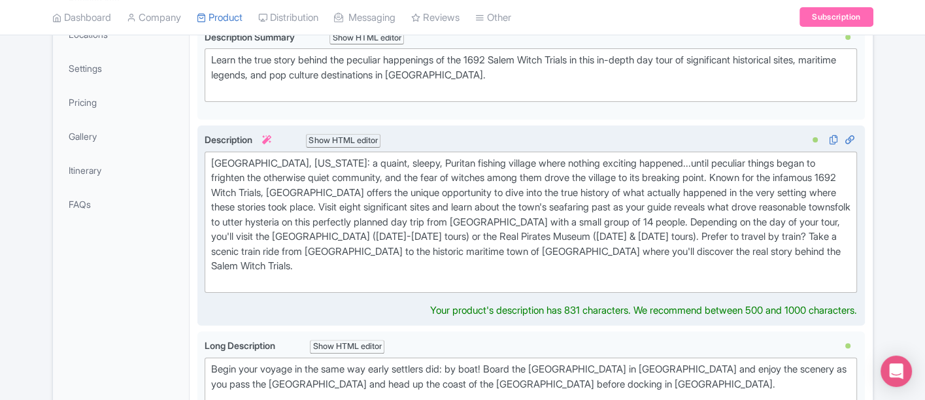
click at [814, 229] on div "[GEOGRAPHIC_DATA], [US_STATE]: a quaint, sleepy, Puritan fishing village where …" at bounding box center [531, 222] width 640 height 133
click at [808, 234] on div "[GEOGRAPHIC_DATA], [US_STATE]: a quaint, sleepy, Puritan fishing village where …" at bounding box center [531, 222] width 640 height 133
click at [812, 228] on div "[GEOGRAPHIC_DATA], [US_STATE]: a quaint, sleepy, Puritan fishing village where …" at bounding box center [531, 222] width 640 height 133
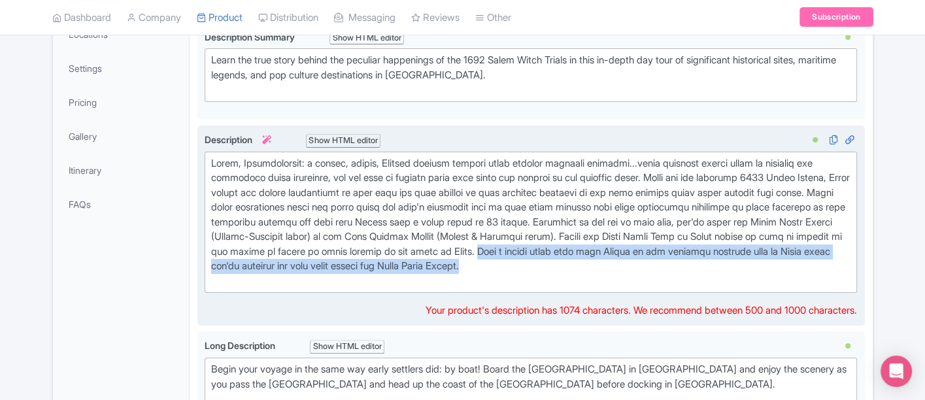
drag, startPoint x: 670, startPoint y: 264, endPoint x: 626, endPoint y: 241, distance: 49.7
click at [626, 241] on div at bounding box center [531, 222] width 640 height 133
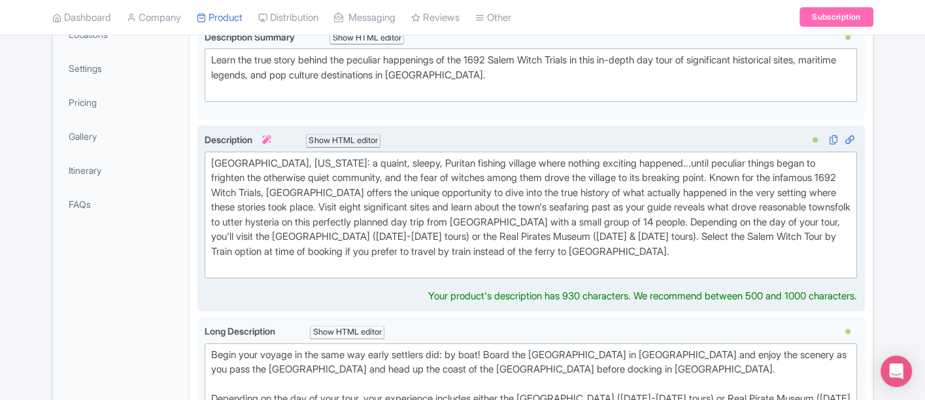
click at [536, 266] on div "[GEOGRAPHIC_DATA], [US_STATE]: a quaint, sleepy, Puritan fishing village where …" at bounding box center [531, 215] width 640 height 118
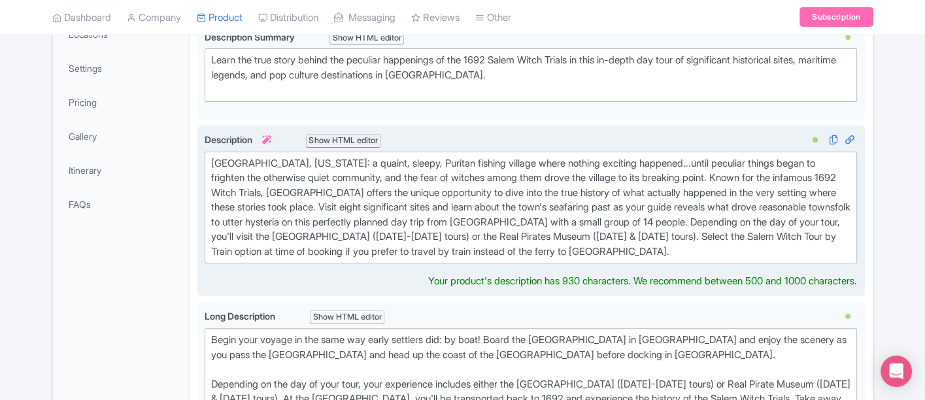
type trix-editor "<div>Salem, Massachusetts: a quaint, sleepy, Puritan fishing village where noth…"
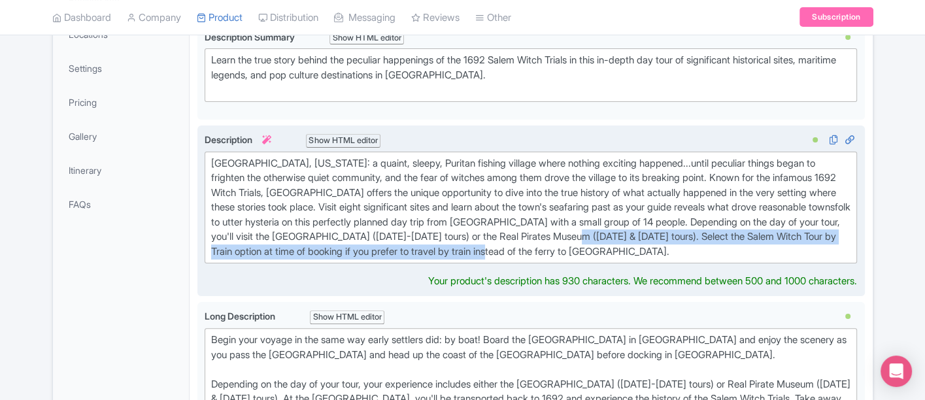
drag, startPoint x: 700, startPoint y: 233, endPoint x: 706, endPoint y: 257, distance: 24.3
click at [706, 257] on trix-editor "[GEOGRAPHIC_DATA], [US_STATE]: a quaint, sleepy, Puritan fishing village where …" at bounding box center [531, 208] width 653 height 112
click at [696, 237] on div "[GEOGRAPHIC_DATA], [US_STATE]: a quaint, sleepy, Puritan fishing village where …" at bounding box center [531, 207] width 640 height 103
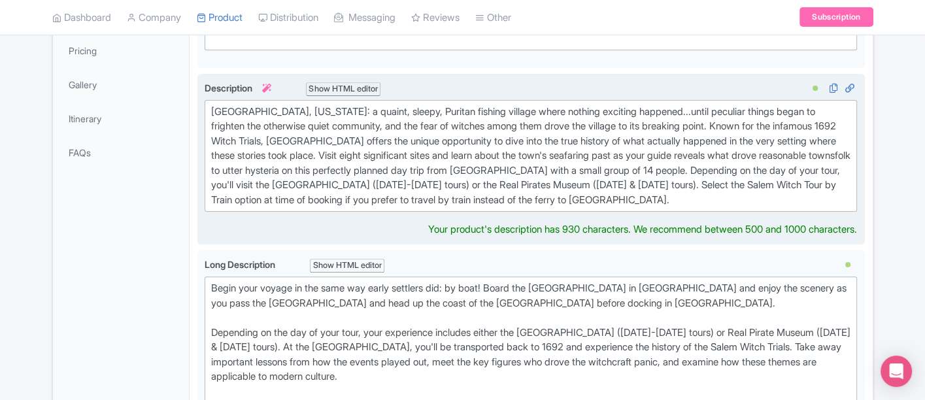
scroll to position [377, 0]
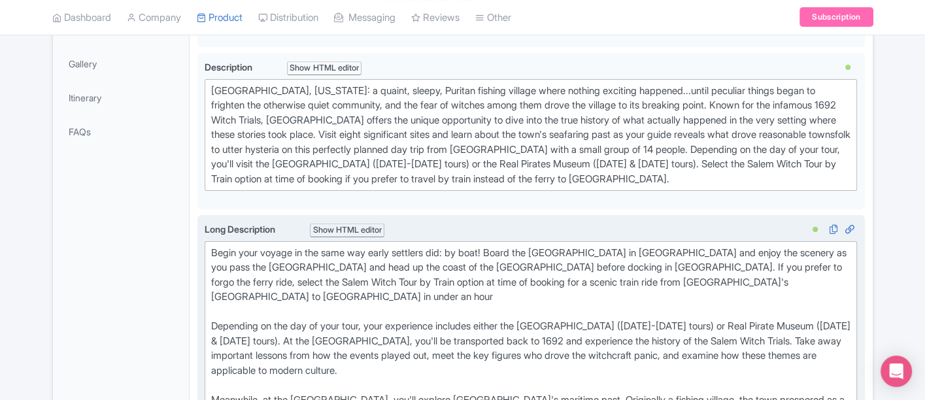
type trix-editor "<div>Begin your voyage in the same way early settlers did: by boat! Board the S…"
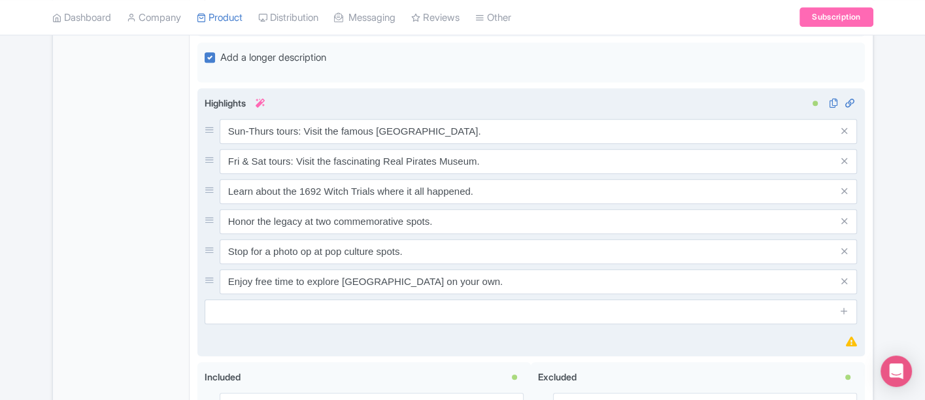
scroll to position [1177, 0]
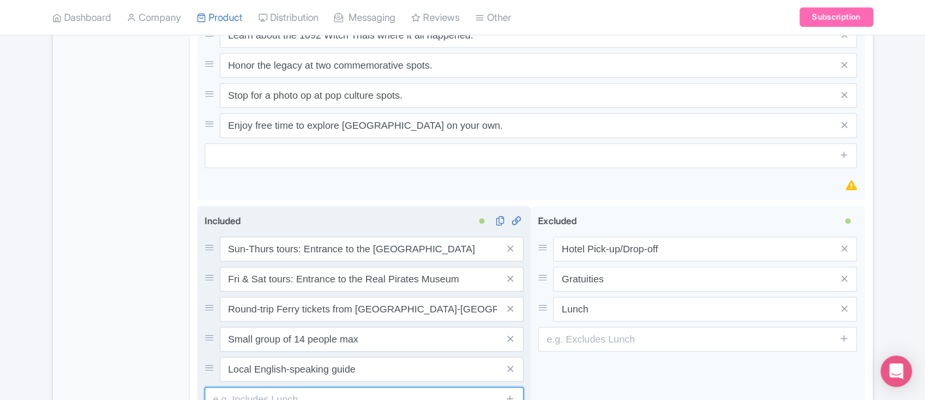
click at [289, 387] on input "text" at bounding box center [364, 399] width 319 height 25
type input "Round-trip train tickets from Boston-Salem (if Salem Witch Tour by Train option…"
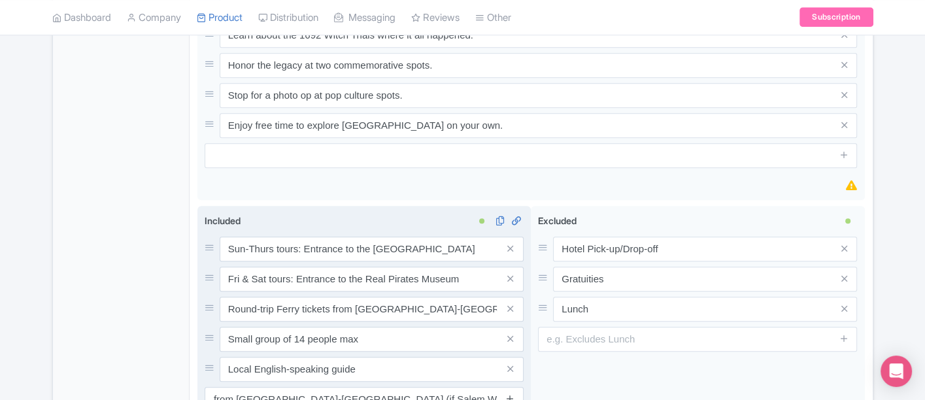
click at [509, 394] on icon at bounding box center [510, 399] width 10 height 10
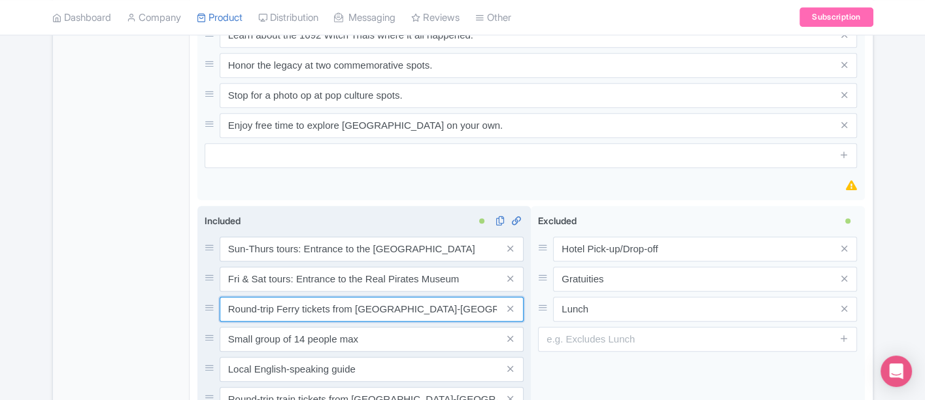
click at [456, 297] on input "Round-trip Ferry tickets from Boston-Salem" at bounding box center [372, 309] width 304 height 25
click at [479, 297] on input "Round-trip Ferry tickets from Boston-Salem (if Boston by Day Tour" at bounding box center [372, 309] width 304 height 25
click at [487, 297] on input "Round-trip Ferry tickets from Boston-Salem (if Boston Day Tour" at bounding box center [372, 309] width 304 height 25
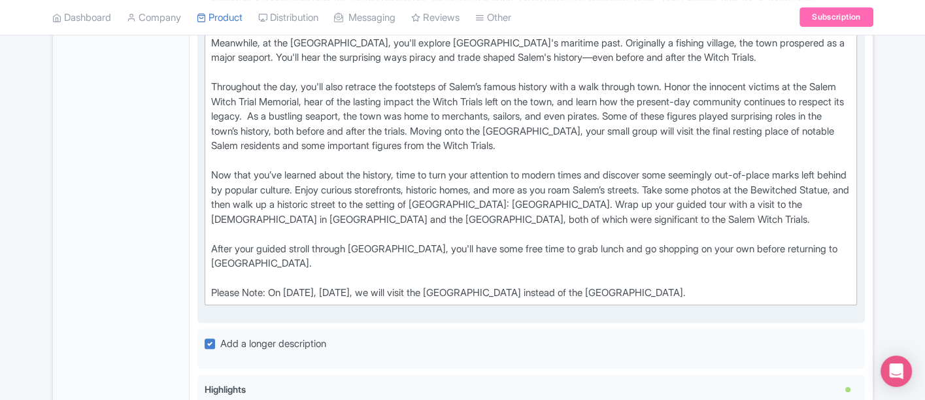
scroll to position [741, 0]
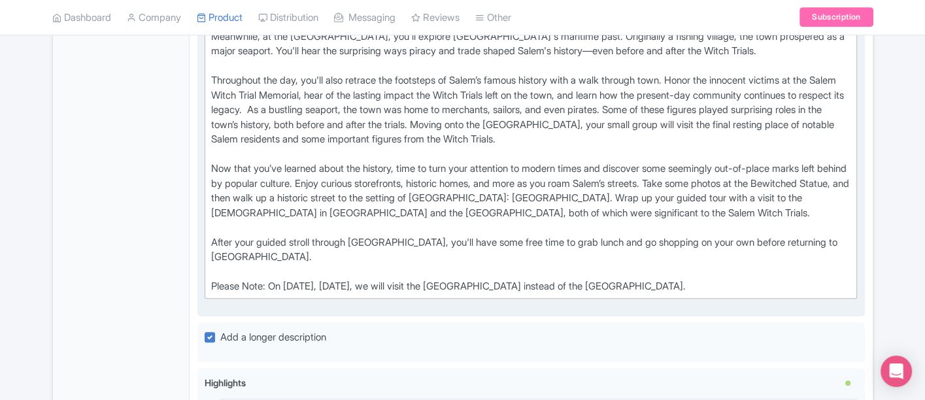
type input "Round-trip Ferry tickets from Boston-Salem (if Boston Day Tour by Ferry option …"
click at [838, 221] on div "Begin your voyage in the same way early settlers did: by boat! Board the Salem …" at bounding box center [531, 88] width 640 height 412
type trix-editor "<div>Begin your voyage in the same way early settlers did: by boat! Board the S…"
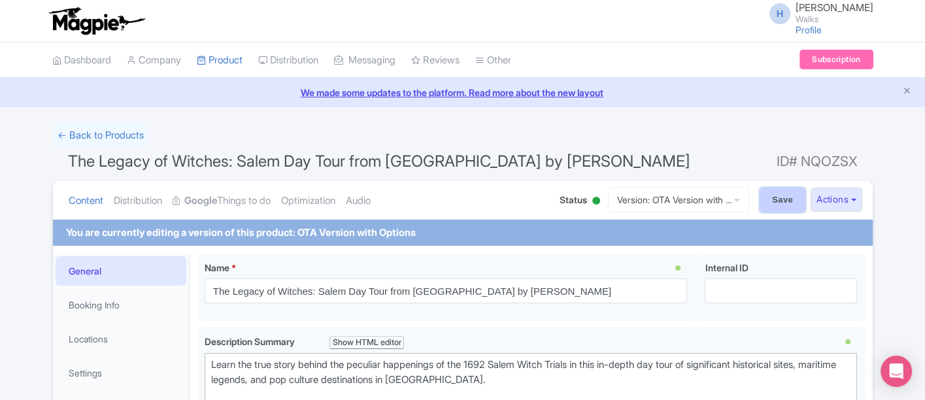
click at [777, 204] on input "Save" at bounding box center [783, 200] width 46 height 25
type input "Saving..."
click at [707, 201] on link "Version: OTA Version with ..." at bounding box center [678, 200] width 141 height 26
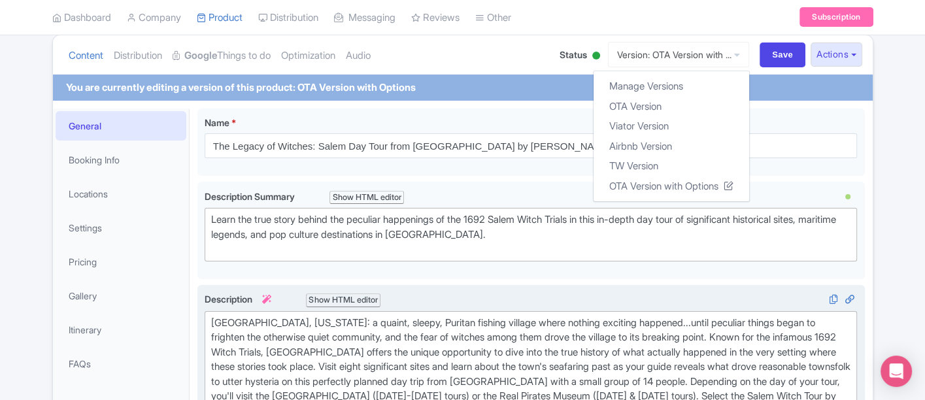
click at [512, 322] on div "[GEOGRAPHIC_DATA], [US_STATE]: a quaint, sleepy, Puritan fishing village where …" at bounding box center [531, 375] width 640 height 118
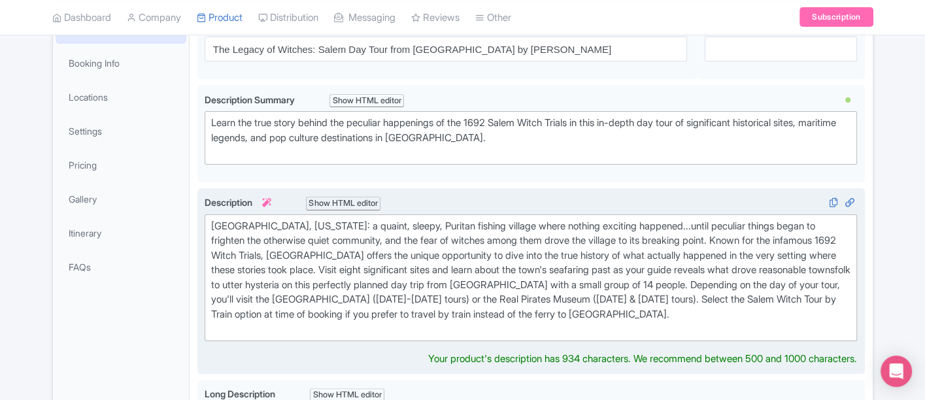
scroll to position [290, 0]
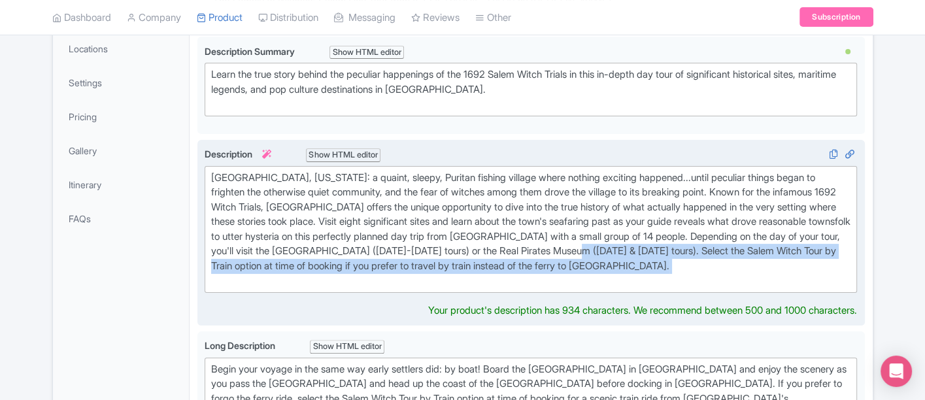
drag, startPoint x: 699, startPoint y: 245, endPoint x: 700, endPoint y: 269, distance: 24.2
click at [700, 269] on div "[GEOGRAPHIC_DATA], [US_STATE]: a quaint, sleepy, Puritan fishing village where …" at bounding box center [531, 230] width 640 height 118
type trix-editor "<div>[GEOGRAPHIC_DATA], [US_STATE]: a quaint, sleepy, Puritan fishing village w…"
copy div "Select the Salem Witch Tour by Train option at time of booking if you prefer to…"
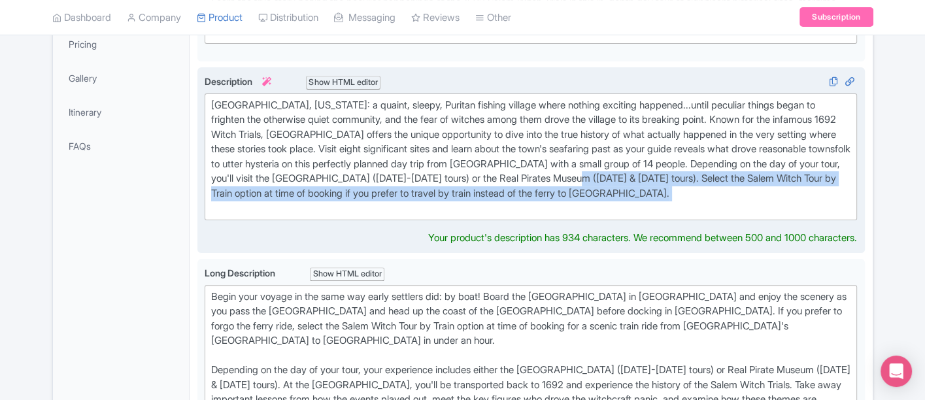
scroll to position [435, 0]
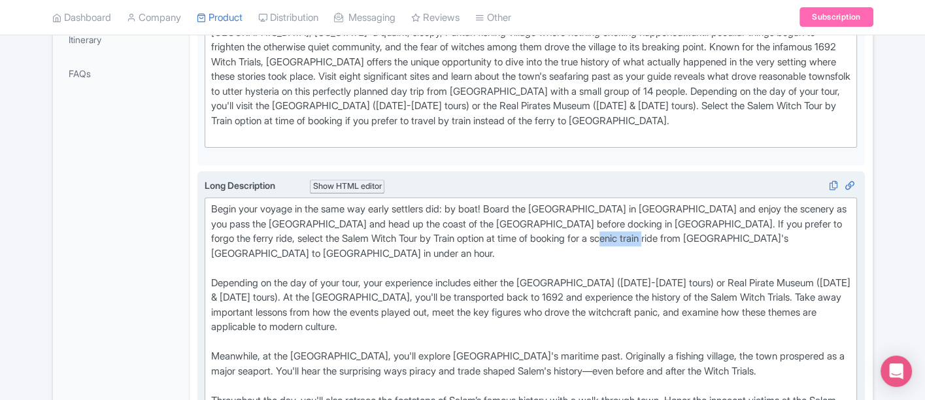
drag, startPoint x: 625, startPoint y: 232, endPoint x: 672, endPoint y: 232, distance: 47.1
click at [672, 232] on div "Begin your voyage in the same way early settlers did: by boat! Board the Salem …" at bounding box center [531, 408] width 640 height 412
click at [684, 234] on div "Begin your voyage in the same way early settlers did: by boat! Board the Salem …" at bounding box center [531, 408] width 640 height 412
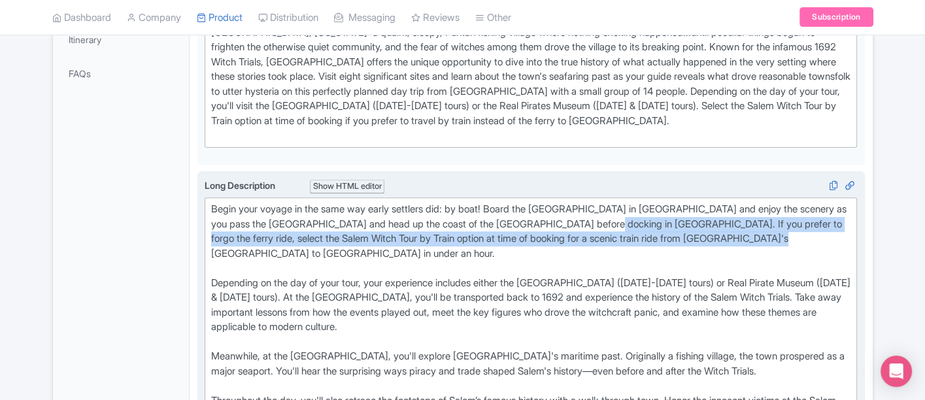
drag, startPoint x: 808, startPoint y: 233, endPoint x: 628, endPoint y: 217, distance: 180.5
click at [628, 217] on div "Begin your voyage in the same way early settlers did: by boat! Board the Salem …" at bounding box center [531, 408] width 640 height 412
type trix-editor "<div>Begin your voyage in the same way early settlers did: by boat! Board the S…"
copy div "If you prefer to forgo the ferry ride, select the Salem Witch Tour by Train opt…"
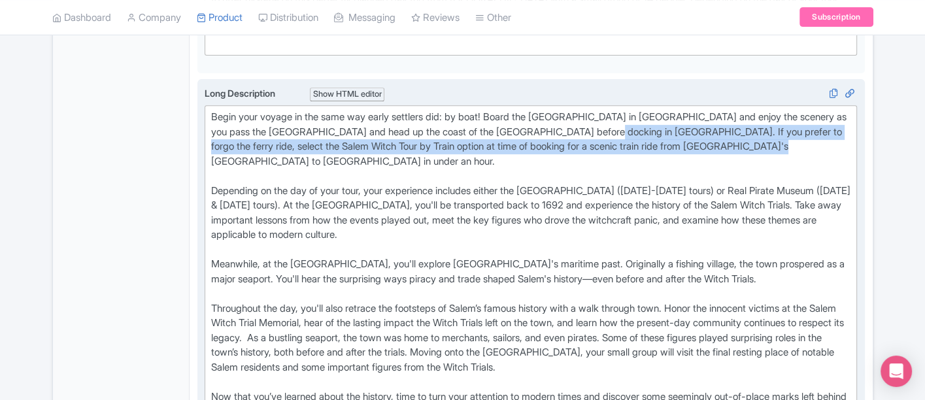
scroll to position [726, 0]
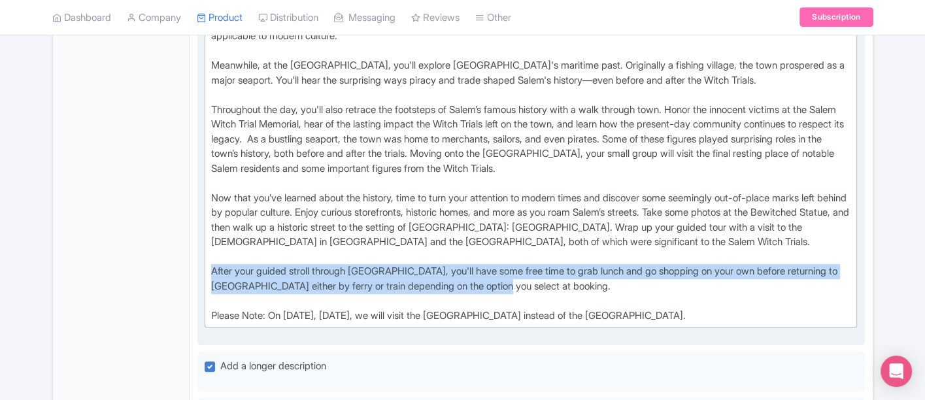
drag, startPoint x: 546, startPoint y: 268, endPoint x: 212, endPoint y: 252, distance: 334.5
click at [212, 252] on div "Begin your voyage in the same way early settlers did: by boat! Board the Salem …" at bounding box center [531, 117] width 640 height 412
copy div "After your guided stroll through Salem, you'll have some free time to grab lunc…"
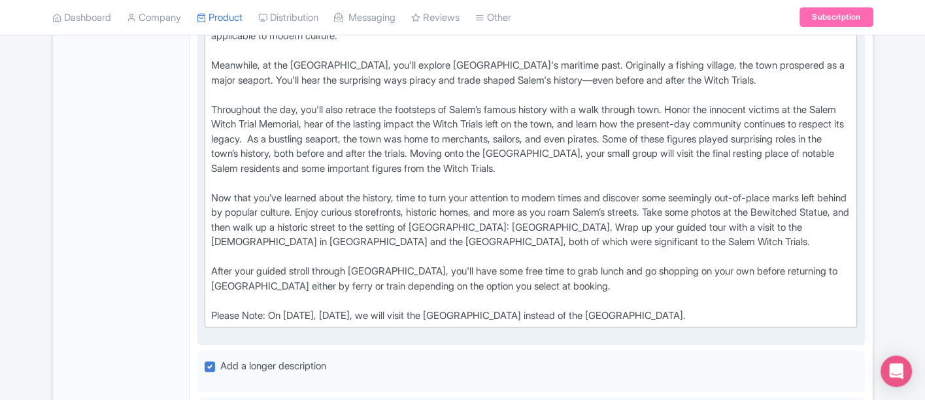
click at [464, 285] on div "Begin your voyage in the same way early settlers did: by boat! Board the Salem …" at bounding box center [531, 117] width 640 height 412
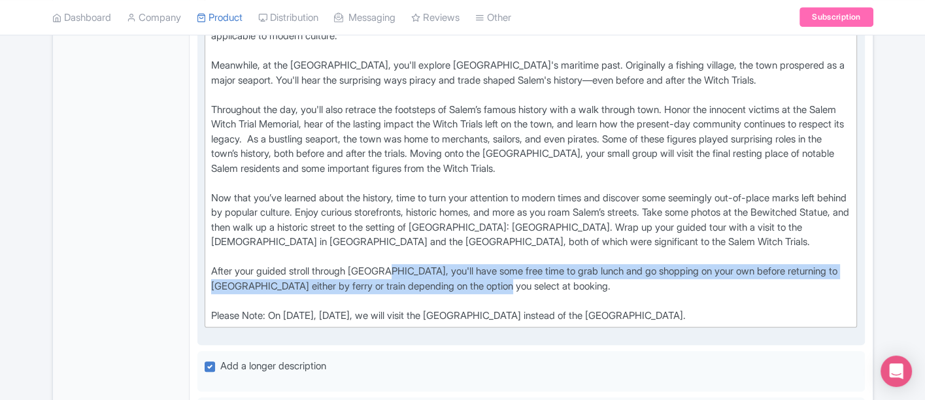
drag, startPoint x: 536, startPoint y: 264, endPoint x: 394, endPoint y: 254, distance: 142.9
click at [394, 254] on div "Begin your voyage in the same way early settlers did: by boat! Board the Salem …" at bounding box center [531, 117] width 640 height 412
copy div "you'll have some free time to grab lunch and go shopping on your own before ret…"
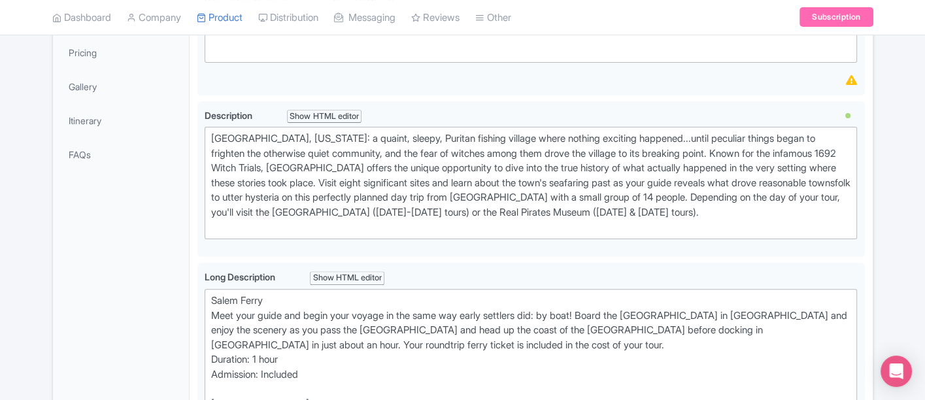
scroll to position [218, 0]
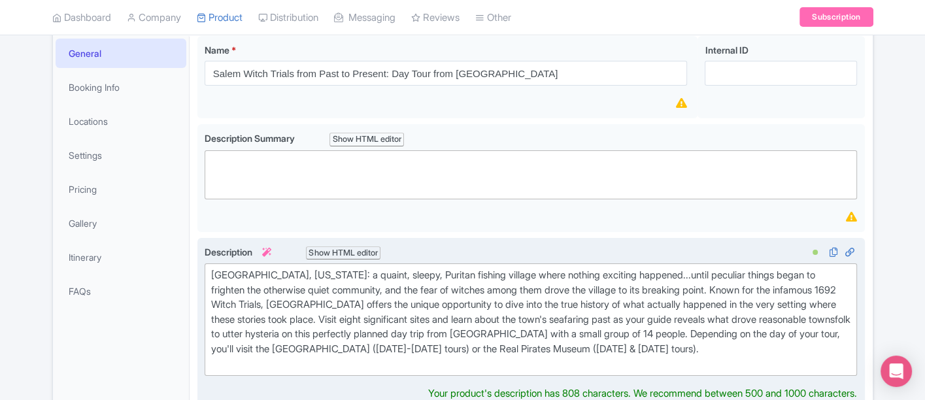
click at [719, 346] on div "[GEOGRAPHIC_DATA], [US_STATE]: a quaint, sleepy, Puritan fishing village where …" at bounding box center [531, 319] width 640 height 103
paste trix-editor "Select the Salem Witch Tour by Train option at time of booking if you prefer to…"
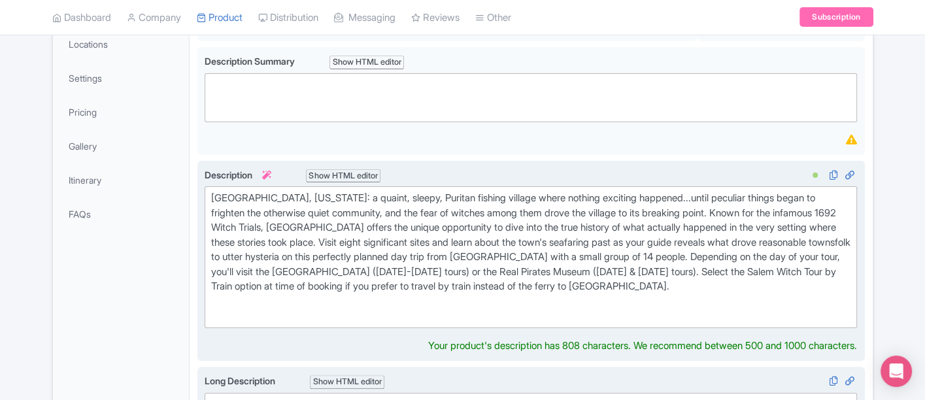
scroll to position [363, 0]
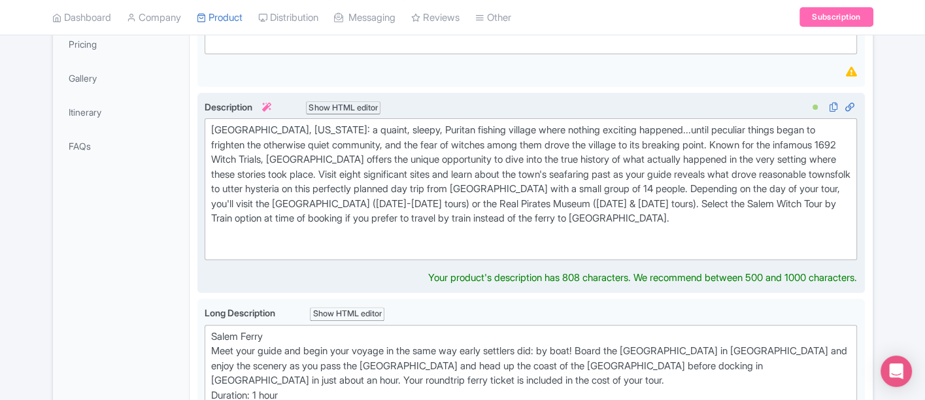
click at [334, 231] on div "[GEOGRAPHIC_DATA], [US_STATE]: a quaint, sleepy, Puritan fishing village where …" at bounding box center [531, 189] width 640 height 133
click at [318, 242] on div "[GEOGRAPHIC_DATA], [US_STATE]: a quaint, sleepy, Puritan fishing village where …" at bounding box center [531, 189] width 640 height 133
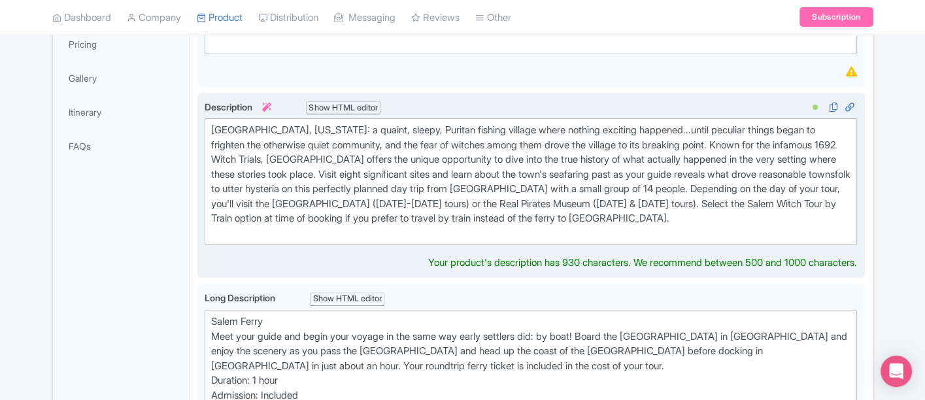
type trix-editor "<div>[GEOGRAPHIC_DATA], [US_STATE]: a quaint, sleepy, Puritan fishing village w…"
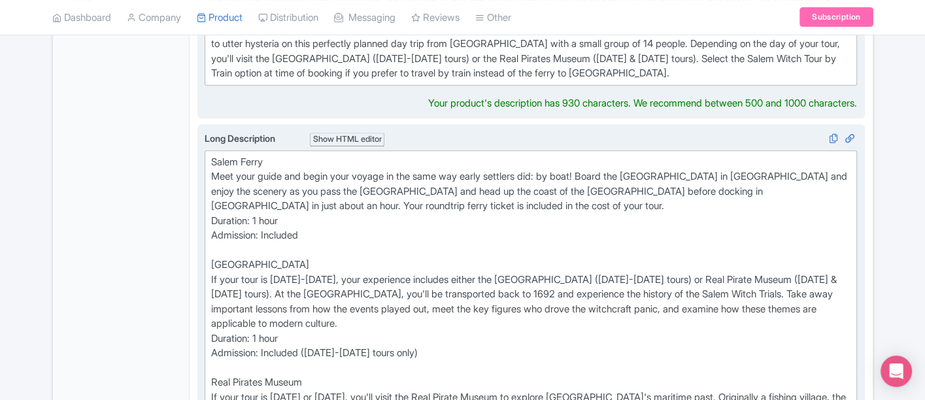
scroll to position [508, 0]
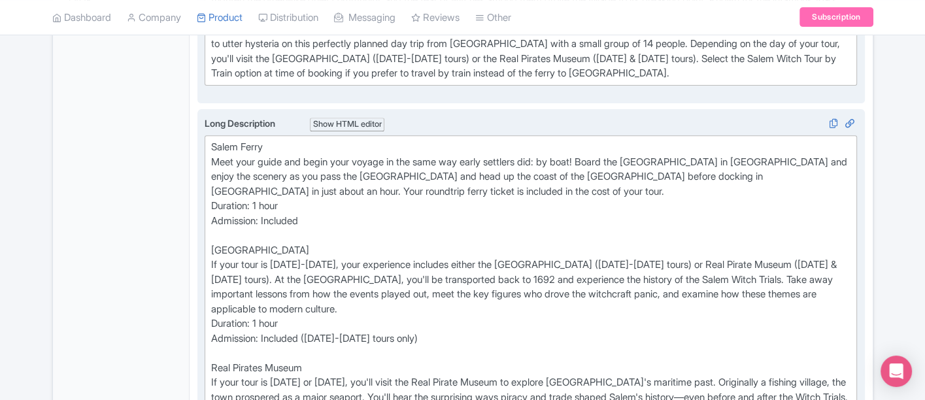
paste trix-editor "If you prefer to forgo the ferry ride, select the Salem Witch Tour by Train opt…"
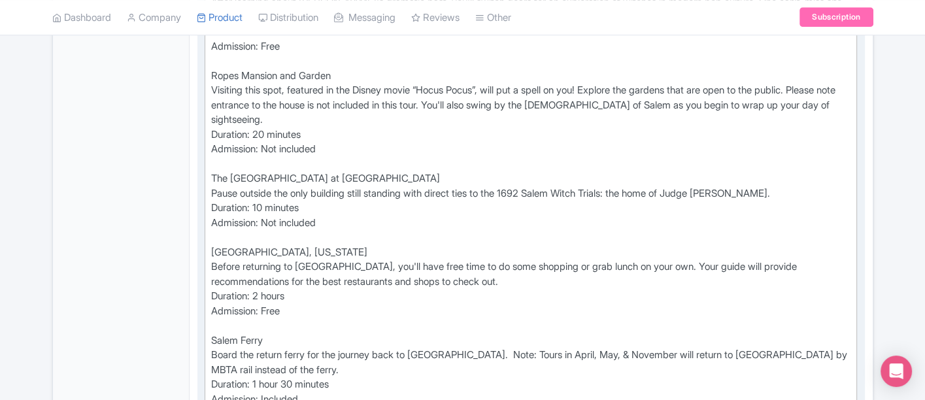
scroll to position [1234, 0]
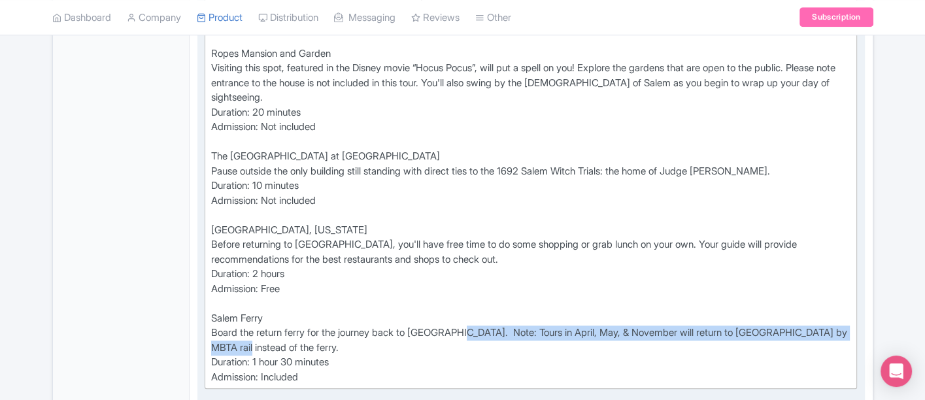
drag, startPoint x: 466, startPoint y: 326, endPoint x: 266, endPoint y: 343, distance: 200.9
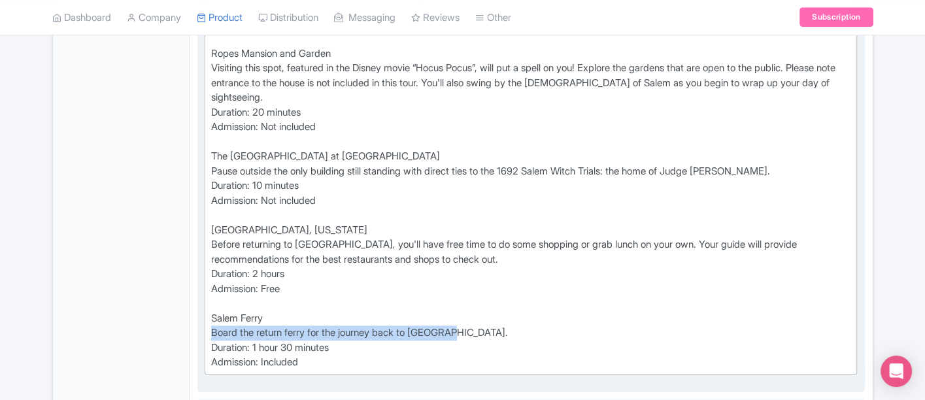
drag, startPoint x: 483, startPoint y: 328, endPoint x: 199, endPoint y: 332, distance: 283.8
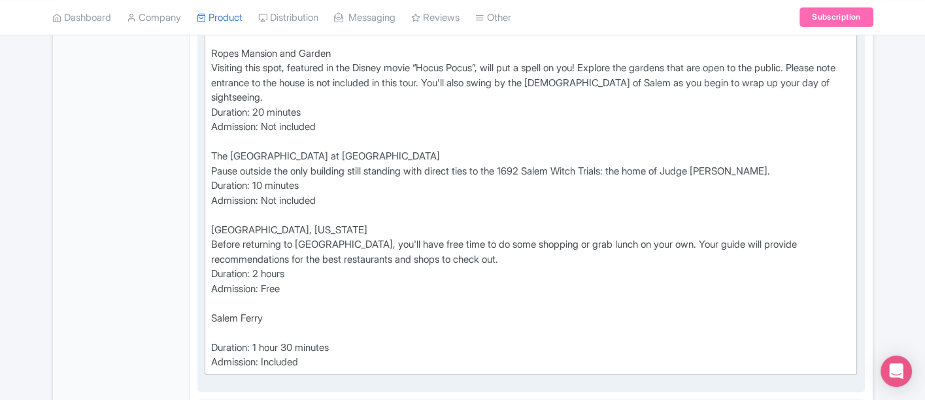
paste trix-editor "you'll have some free time to grab lunch and go shopping on your own before ret…"
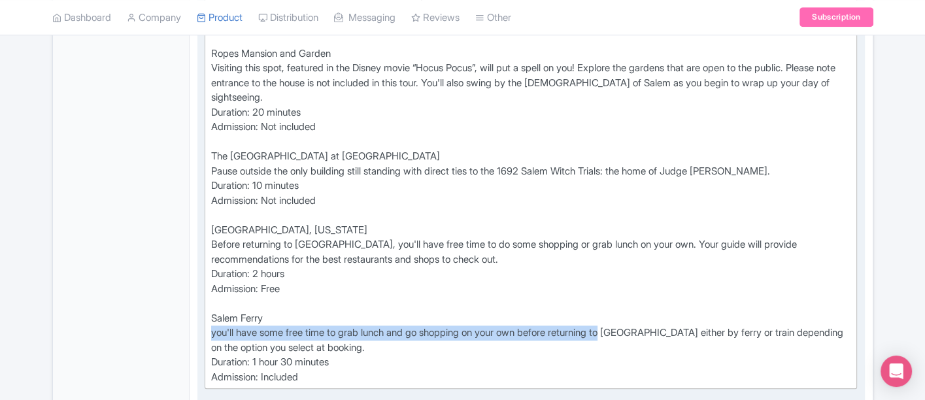
drag, startPoint x: 622, startPoint y: 326, endPoint x: 199, endPoint y: 325, distance: 423.0
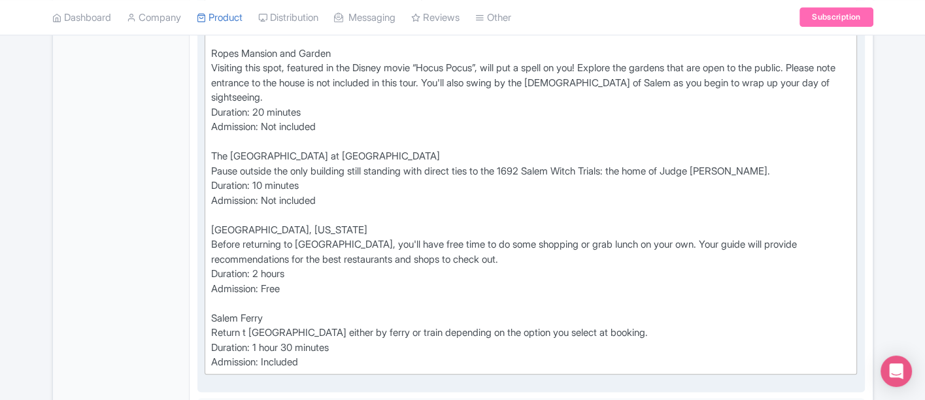
type trix-editor "<div>Salem Ferry&nbsp;<br>Meet your guide and begin your voyage in the same way…"
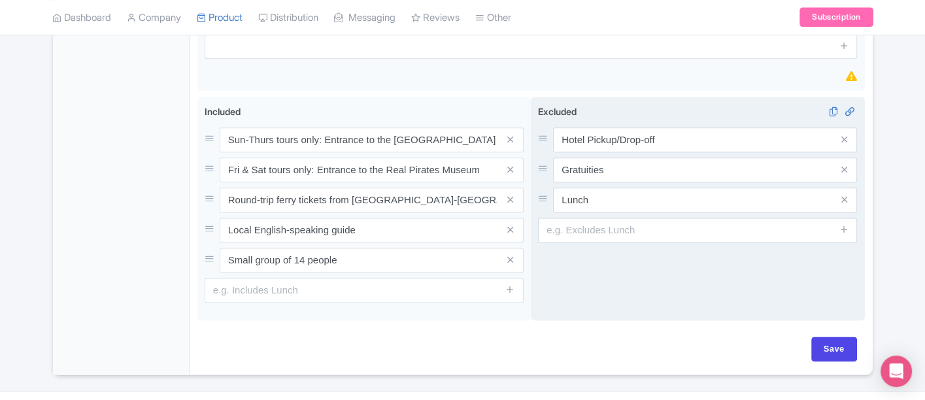
scroll to position [1671, 0]
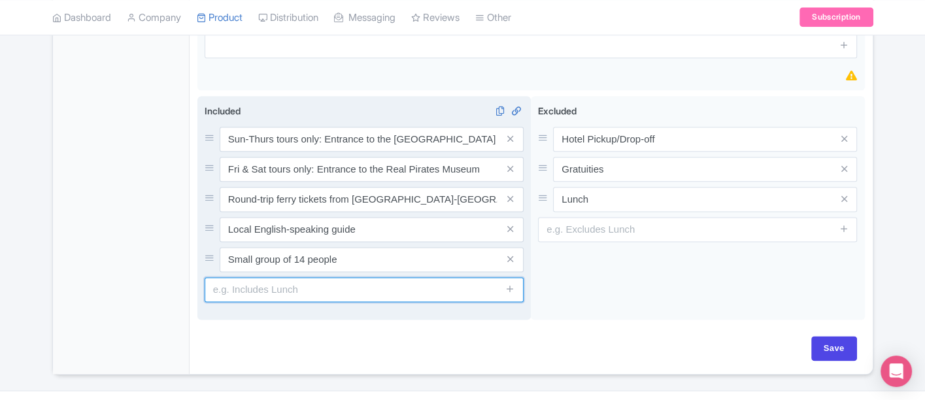
click at [294, 286] on input "text" at bounding box center [364, 289] width 319 height 25
type input "Roundtrip"
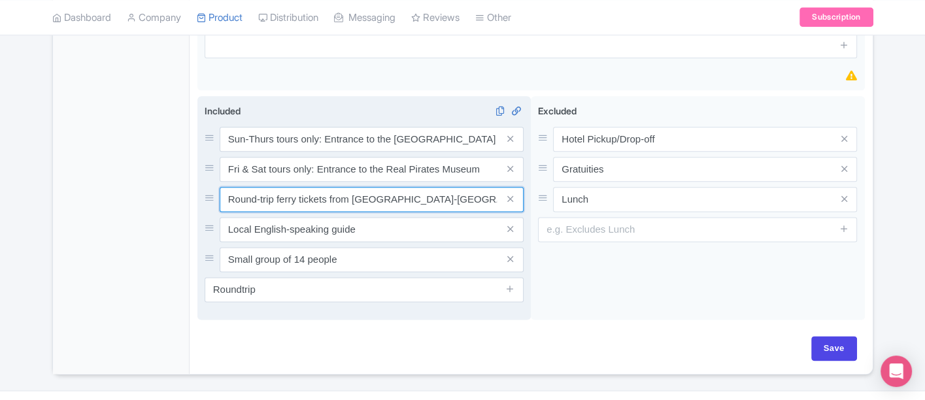
click at [260, 196] on input "Round-trip ferry tickets from Boston-Salem" at bounding box center [372, 199] width 304 height 25
type input "Roundtrip ferry tickets from Boston-Salem"
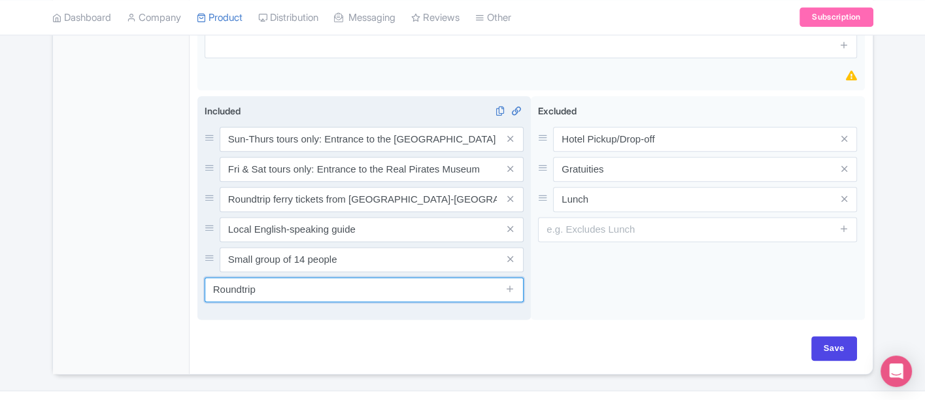
click at [284, 285] on input "Roundtrip" at bounding box center [364, 289] width 319 height 25
click at [407, 289] on input "Roundtrip train tickets from Boston-Salem (if option selected" at bounding box center [364, 289] width 319 height 25
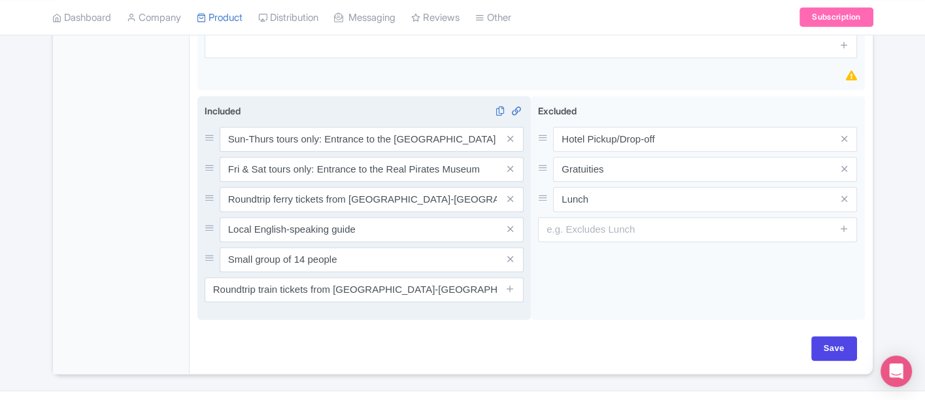
click at [498, 286] on span at bounding box center [511, 289] width 26 height 25
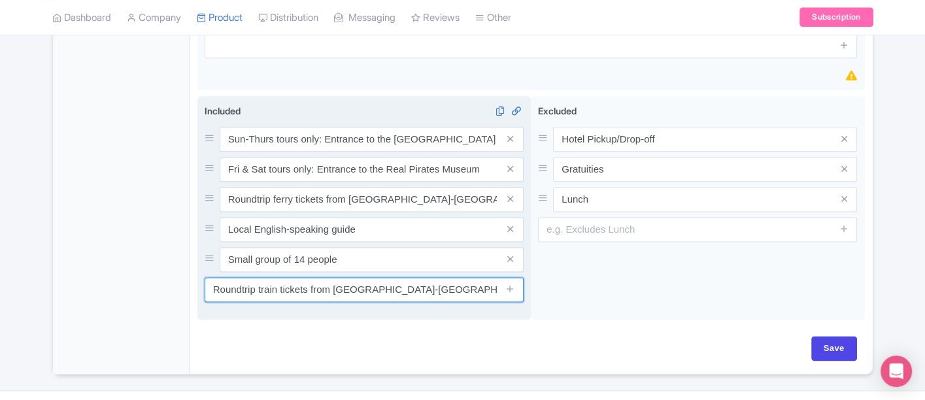
click at [495, 290] on input "Roundtrip train tickets from Boston-Salem (if train option selected" at bounding box center [364, 289] width 319 height 25
type input "Roundtrip train tickets from Boston-Salem (if train option selected)"
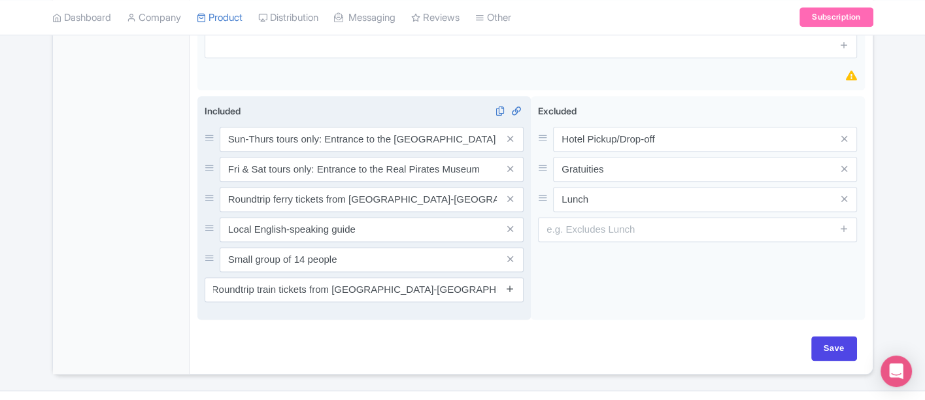
click at [514, 284] on icon at bounding box center [510, 289] width 10 height 10
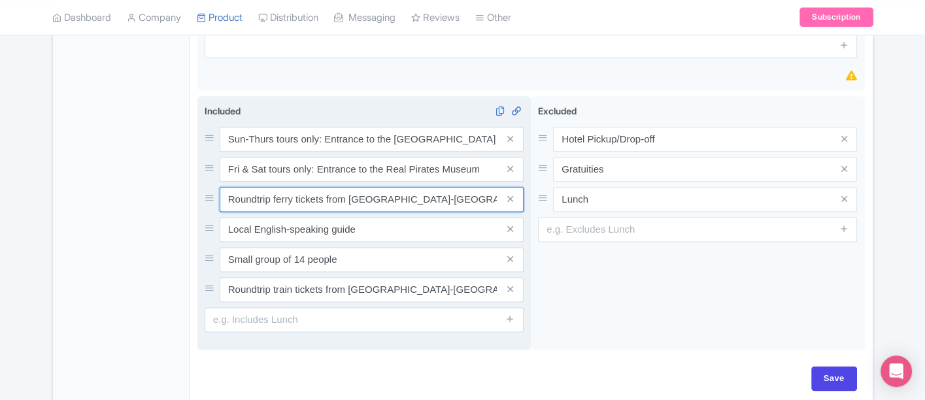
click at [453, 206] on input "Roundtrip ferry tickets from Boston-Salem" at bounding box center [372, 199] width 304 height 25
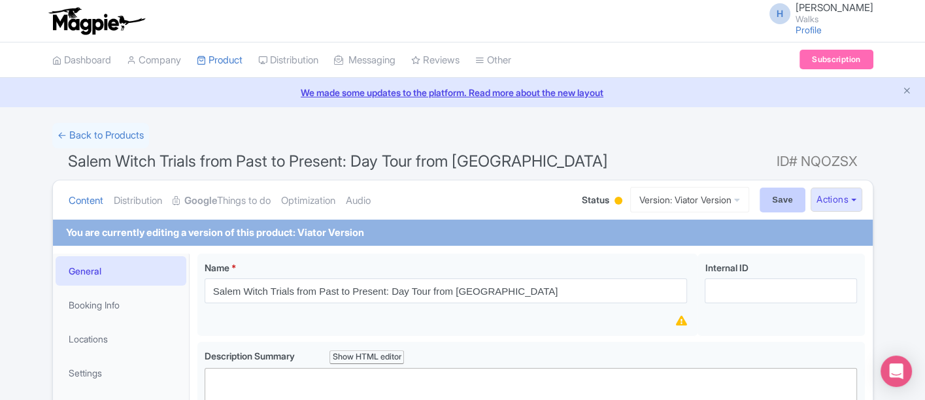
type input "Roundtrip ferry tickets from Boston-Salem (if ferry option selected)"
click at [779, 199] on input "Save" at bounding box center [783, 200] width 46 height 25
type input "Saving..."
